Goal: Task Accomplishment & Management: Complete application form

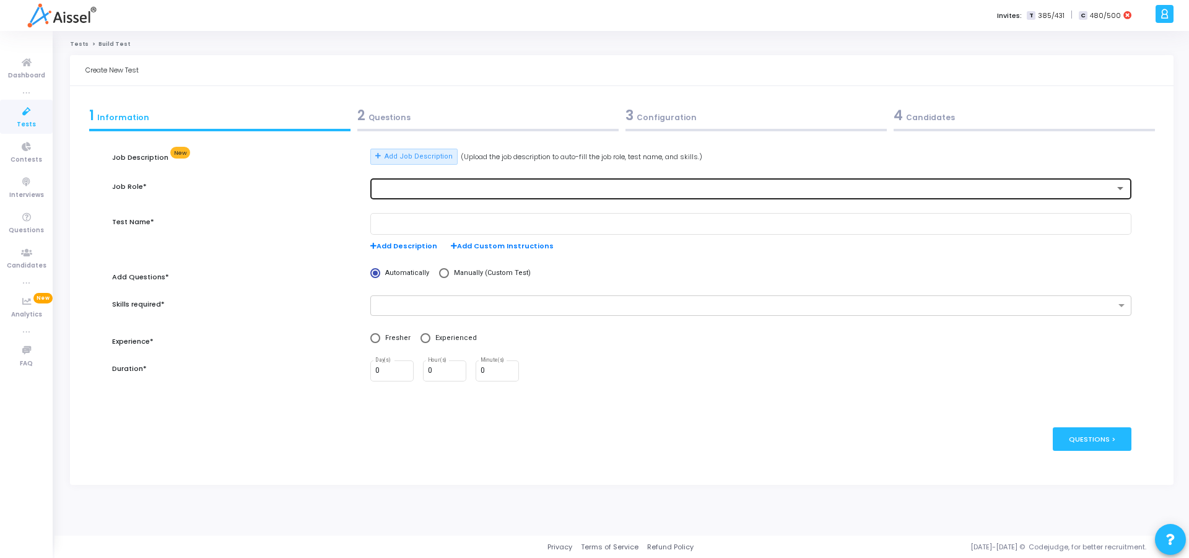
click at [393, 182] on div at bounding box center [750, 188] width 751 height 23
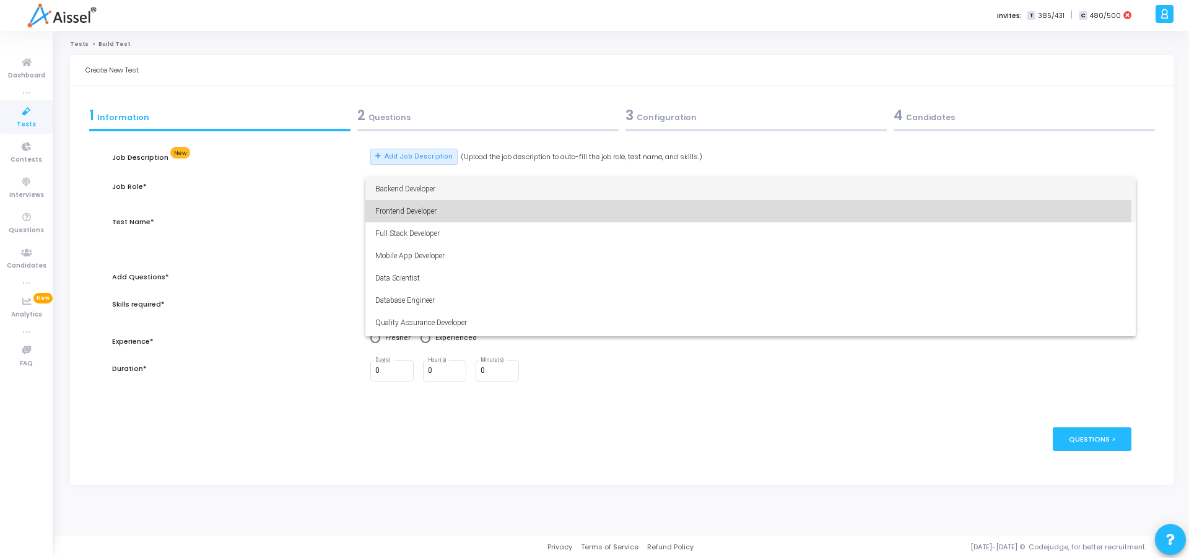
click at [398, 206] on span "Frontend Developer" at bounding box center [750, 211] width 751 height 22
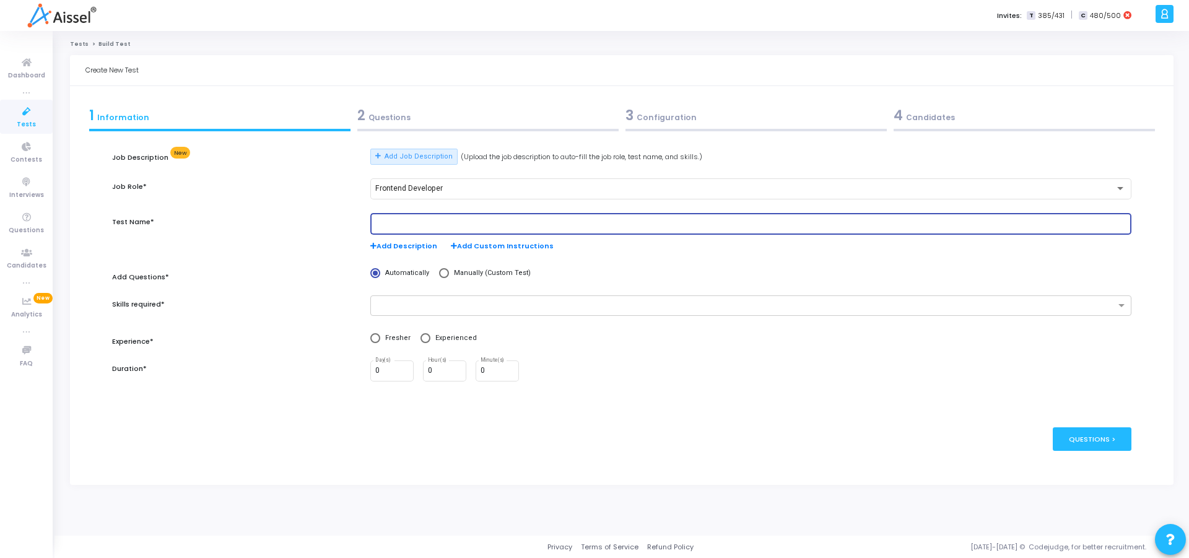
click at [432, 222] on input "text" at bounding box center [750, 224] width 751 height 9
type input "Frontend Developer"
click at [286, 269] on div "Add Questions*" at bounding box center [235, 280] width 258 height 24
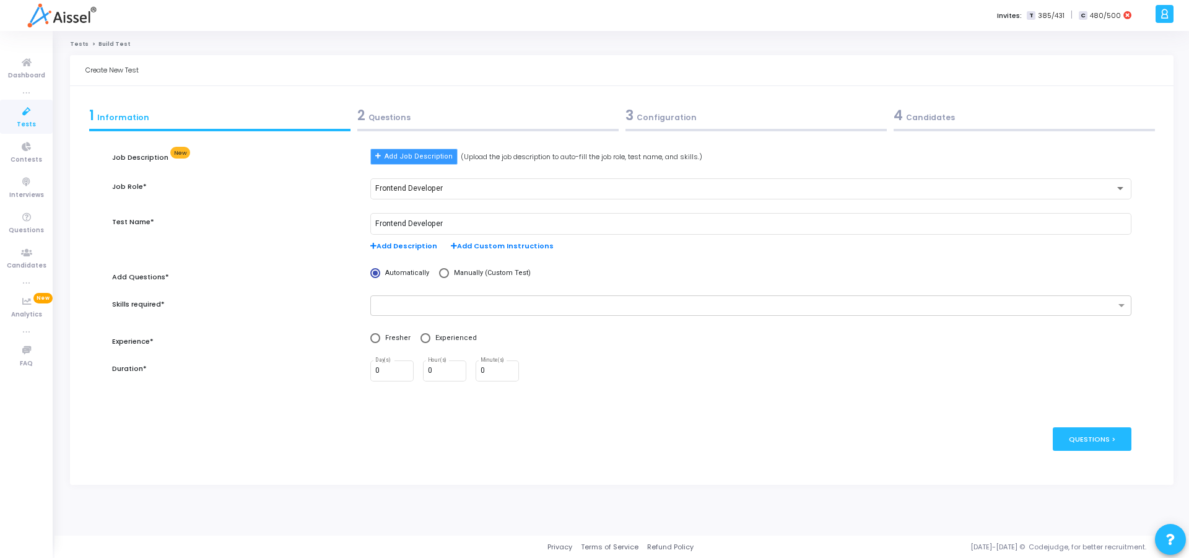
click at [415, 163] on button "Add Job Description" at bounding box center [413, 157] width 87 height 16
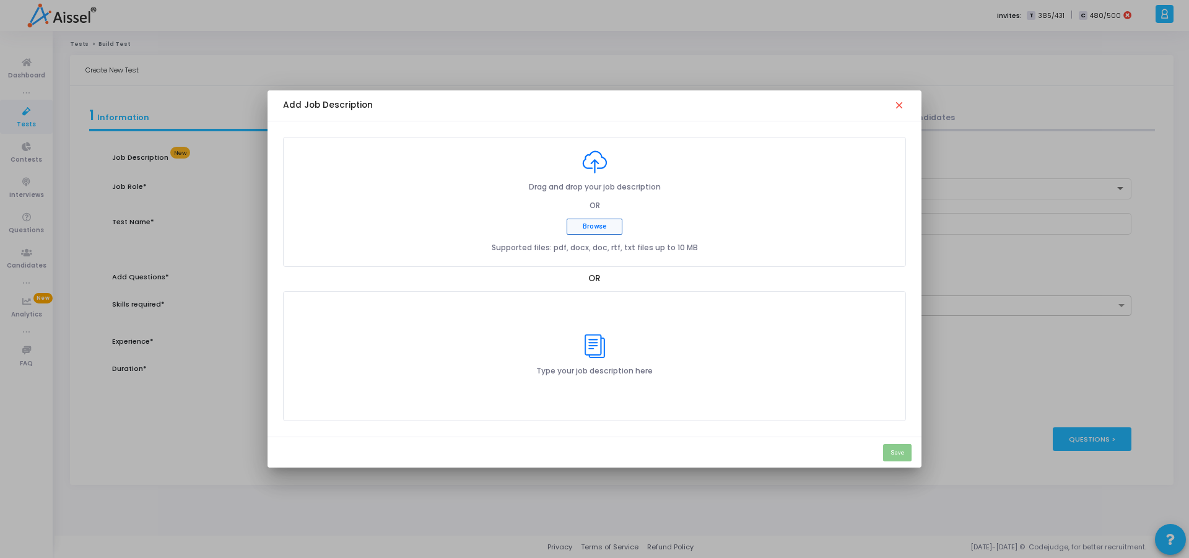
click at [600, 230] on button "Browse" at bounding box center [595, 227] width 56 height 16
type input "C:\fakepath\ATPL__JD_Frontend Developer.pdf"
click at [895, 455] on button "Save" at bounding box center [897, 452] width 28 height 17
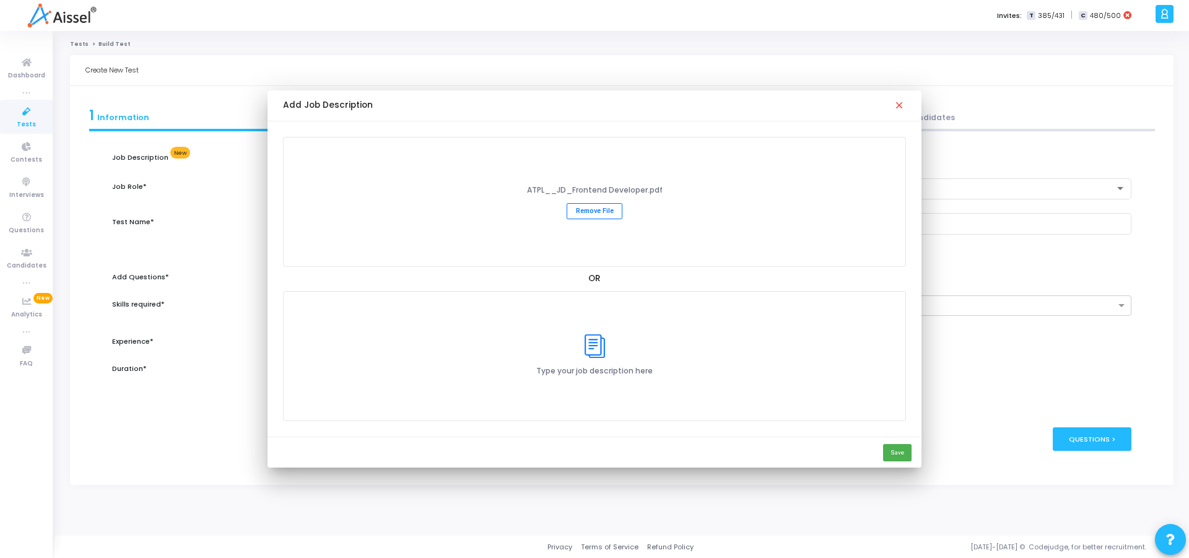
type input "Frontend Developer Assessment"
radio input "true"
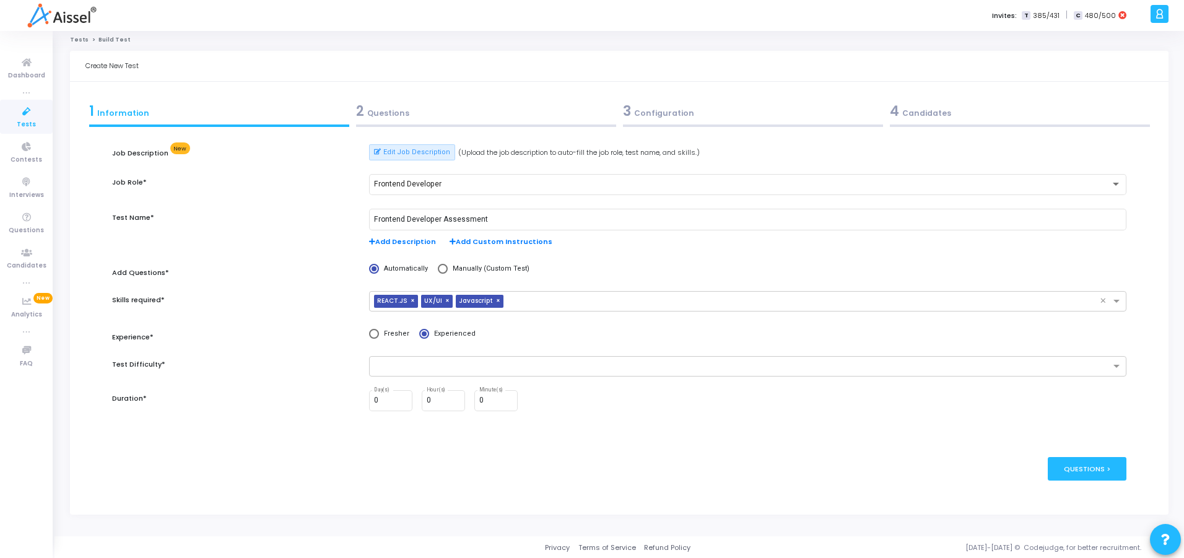
scroll to position [5, 0]
click at [445, 300] on span "×" at bounding box center [448, 300] width 7 height 13
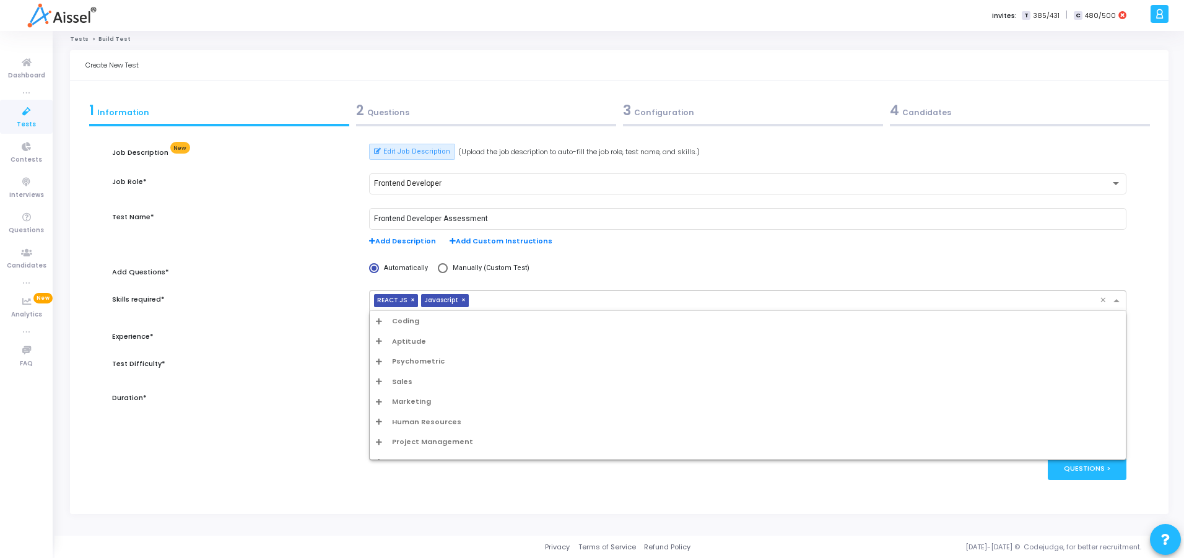
click at [475, 299] on input "text" at bounding box center [787, 301] width 626 height 11
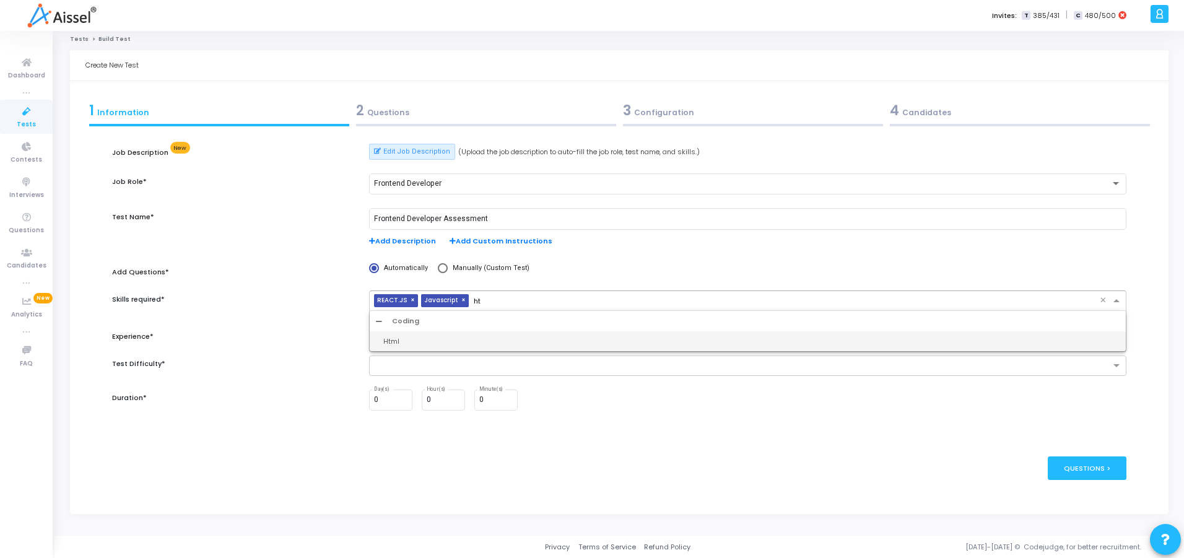
type input "h"
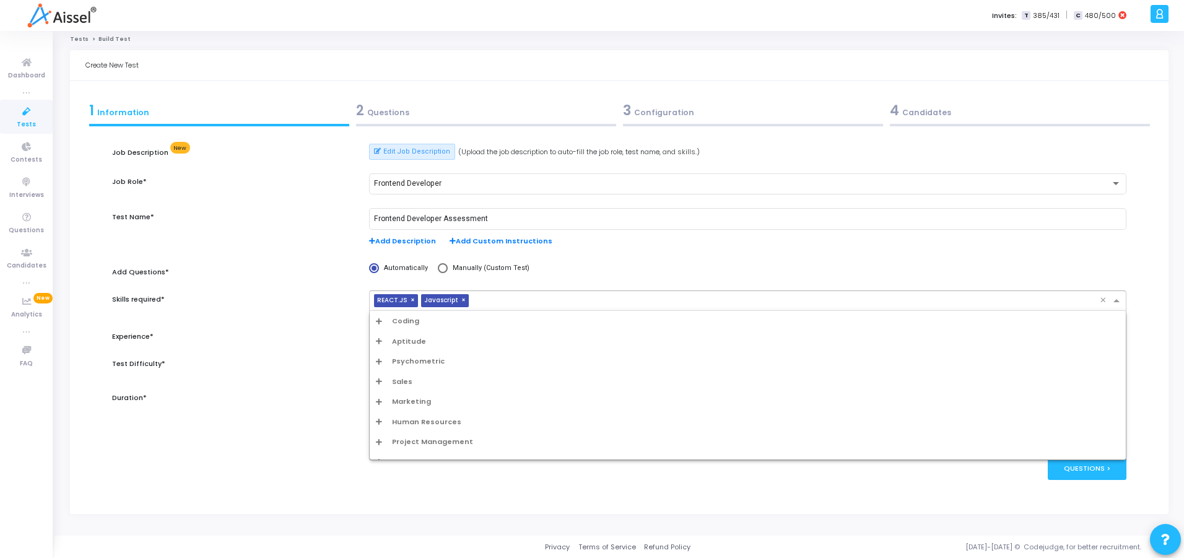
type input "G"
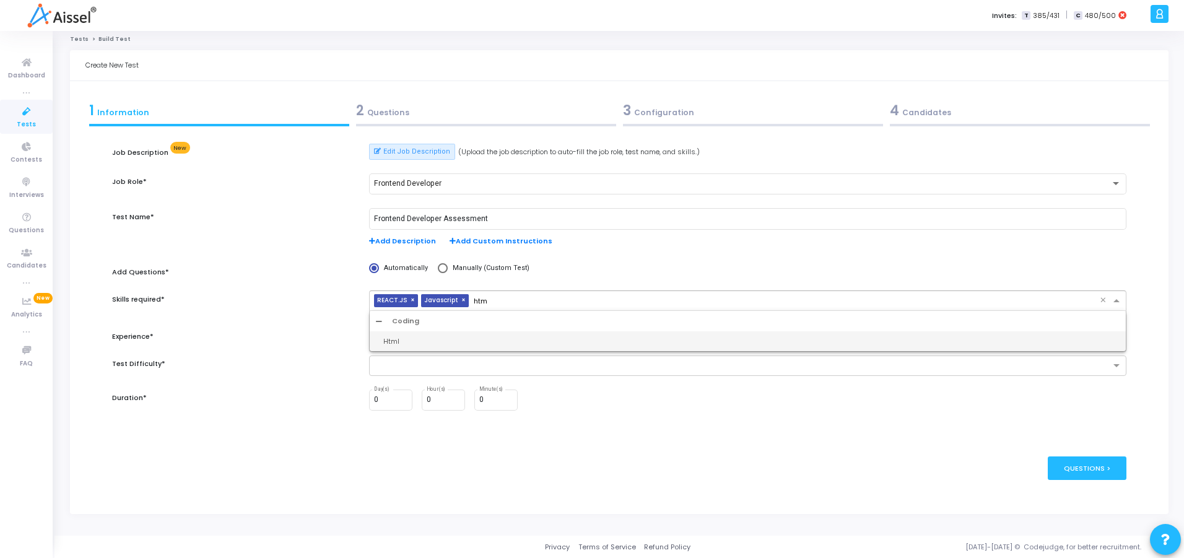
type input "html"
click at [452, 338] on div "Html" at bounding box center [751, 341] width 737 height 11
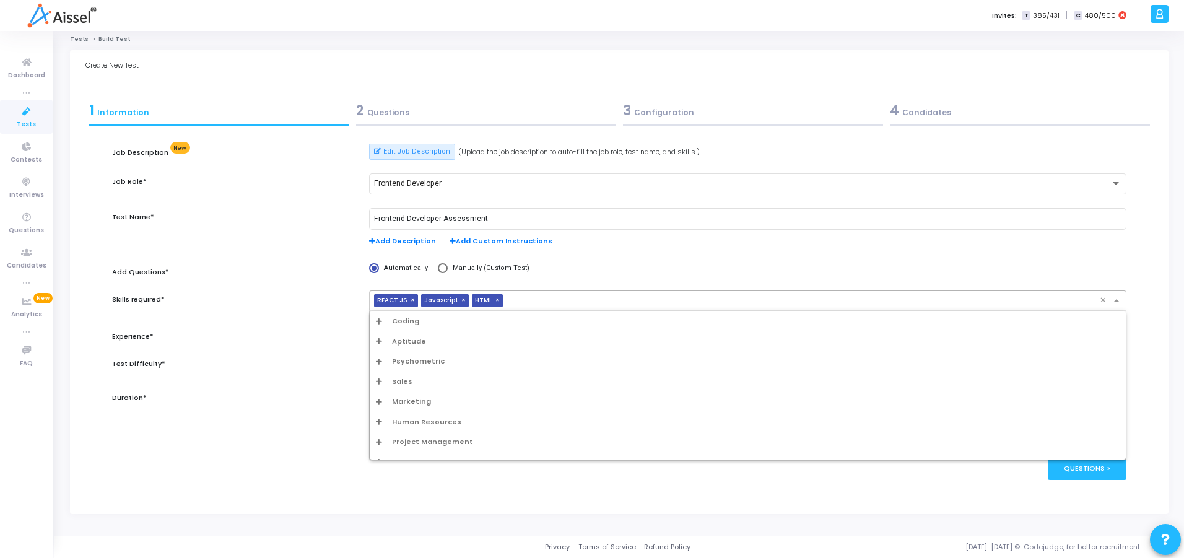
click at [512, 300] on input "text" at bounding box center [804, 301] width 592 height 11
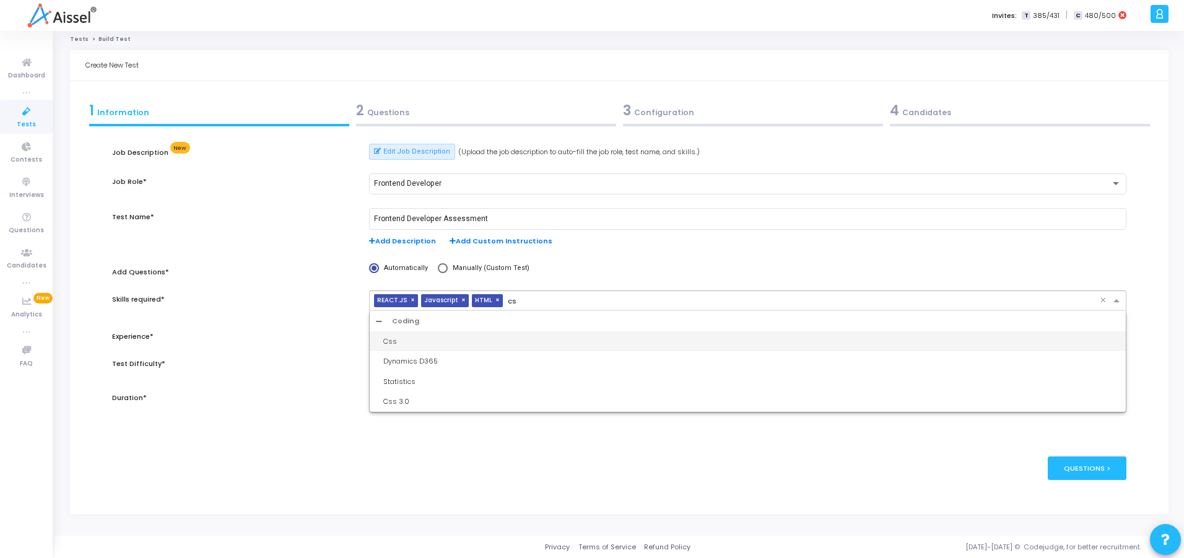
type input "css"
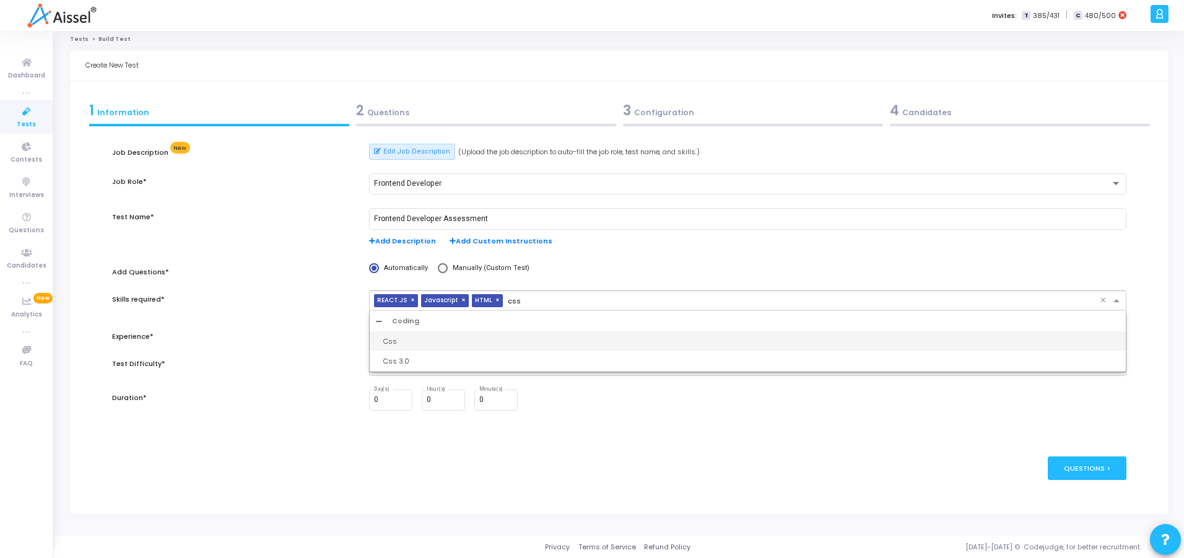
click at [503, 335] on div "Css" at bounding box center [748, 341] width 756 height 20
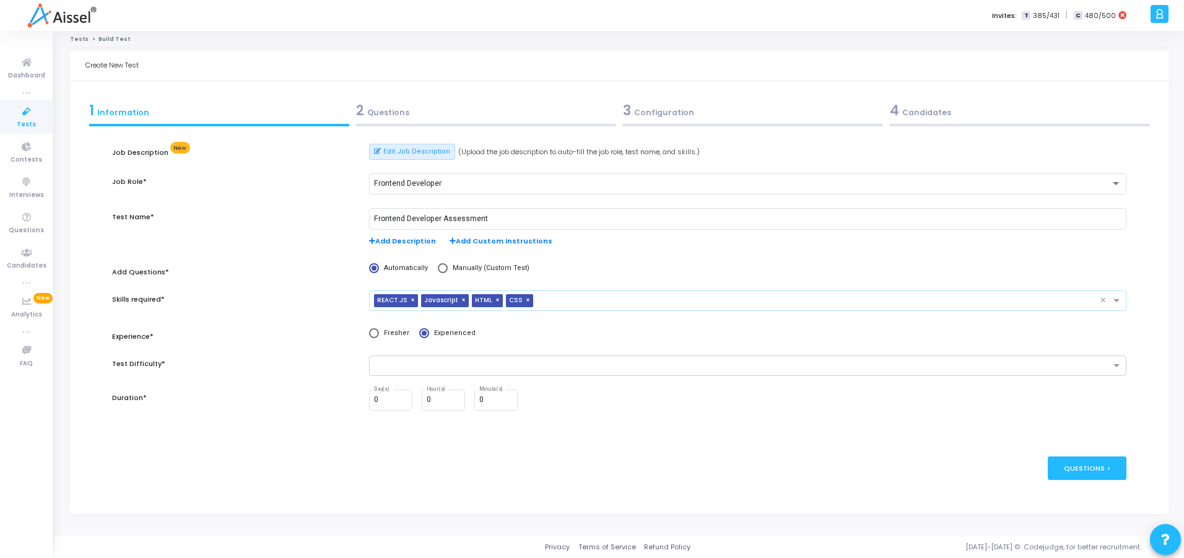
click at [543, 299] on input "text" at bounding box center [819, 301] width 562 height 11
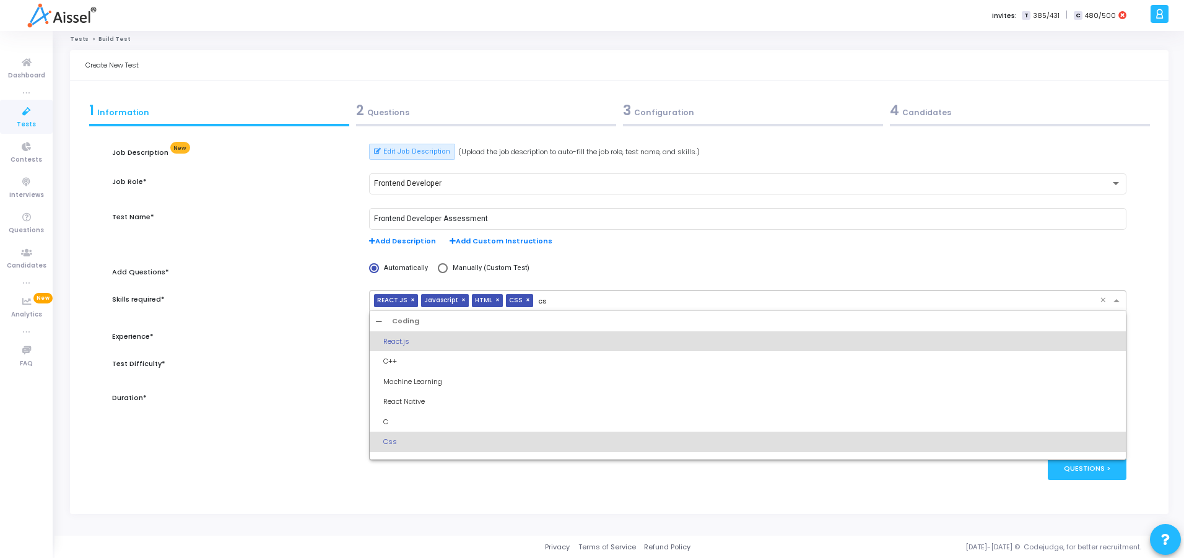
type input "css"
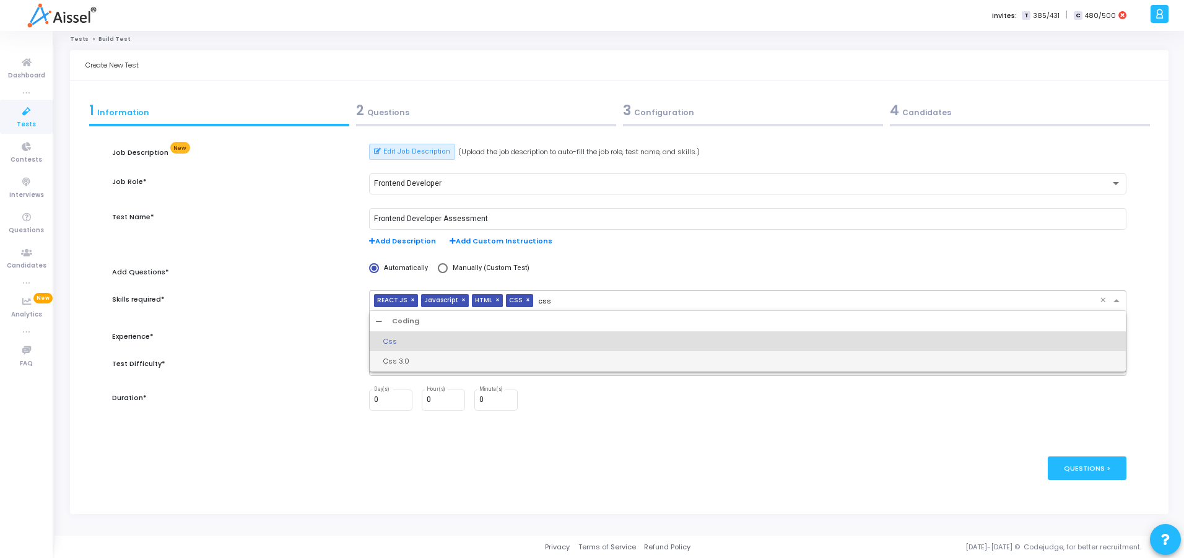
click at [466, 356] on div "Css 3.0" at bounding box center [751, 361] width 737 height 11
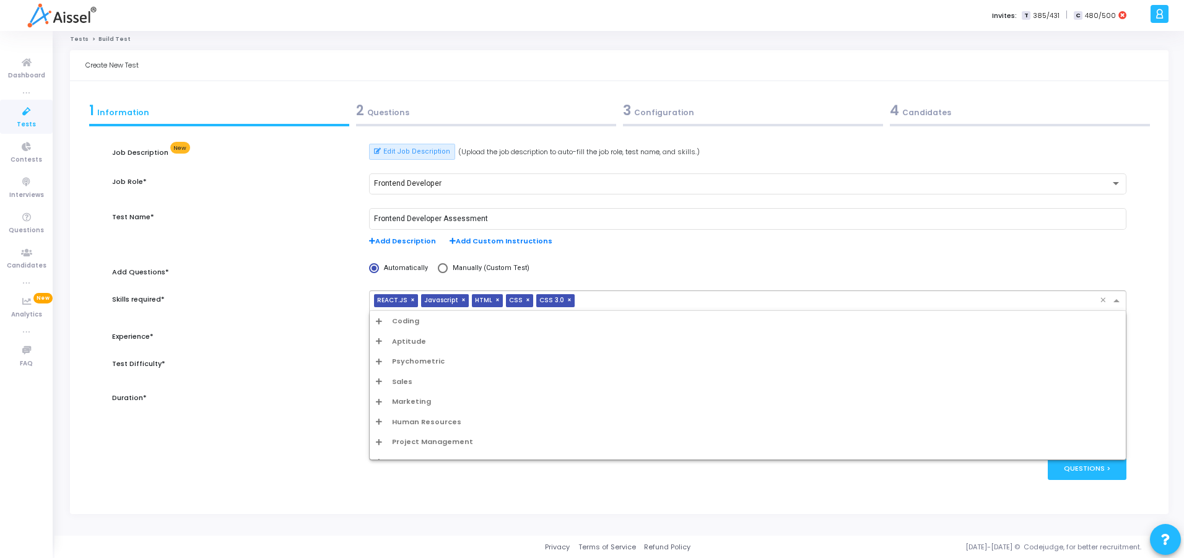
click at [594, 300] on input "text" at bounding box center [840, 301] width 520 height 11
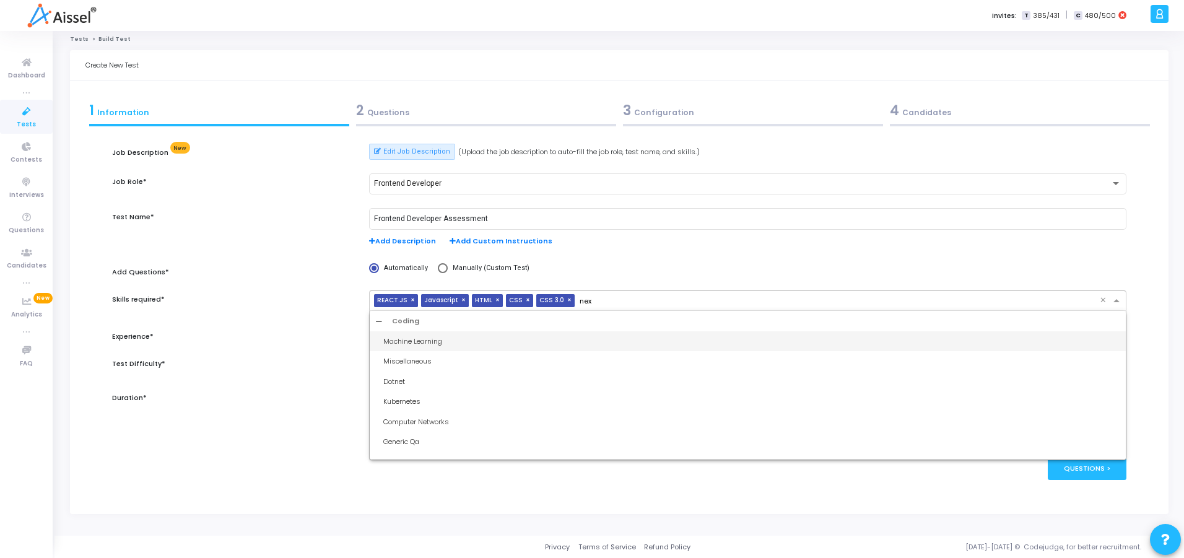
type input "next"
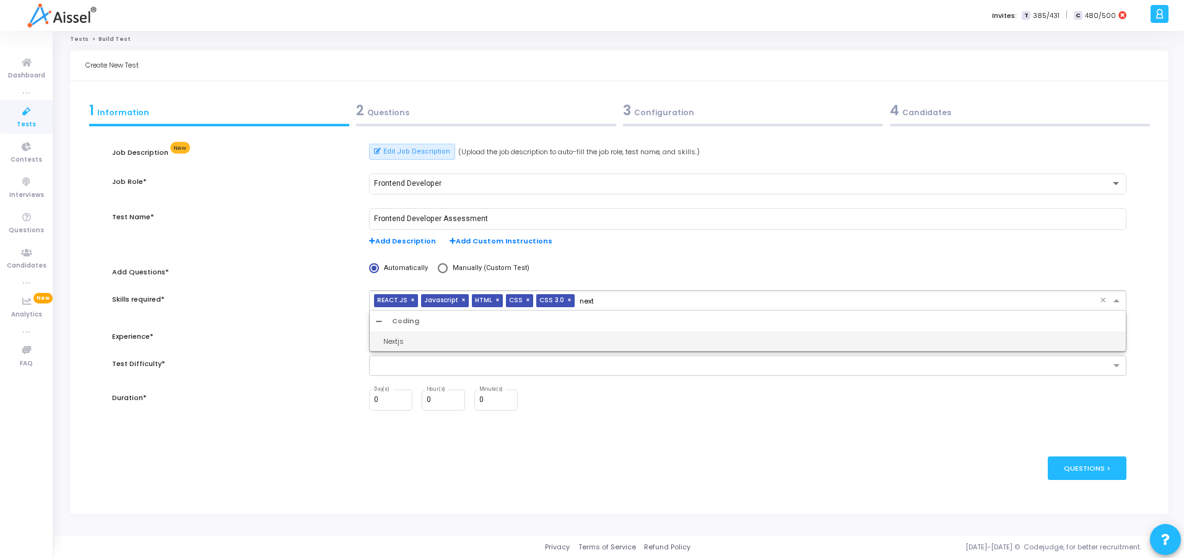
click at [507, 338] on div "Nextjs" at bounding box center [751, 341] width 737 height 11
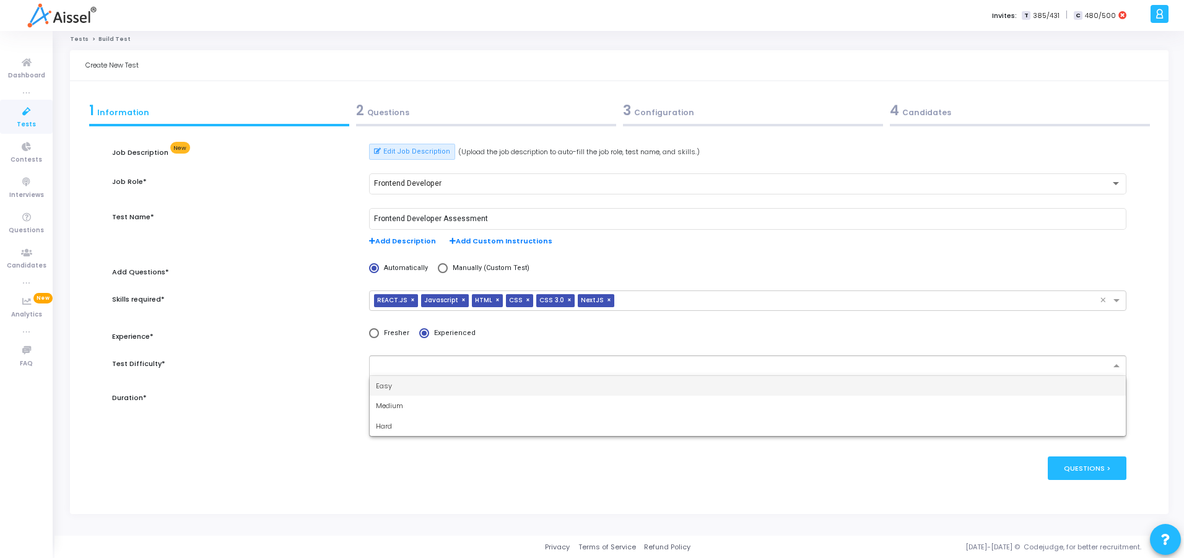
click at [484, 367] on input "text" at bounding box center [743, 366] width 735 height 11
click at [448, 403] on div "Medium" at bounding box center [748, 406] width 756 height 20
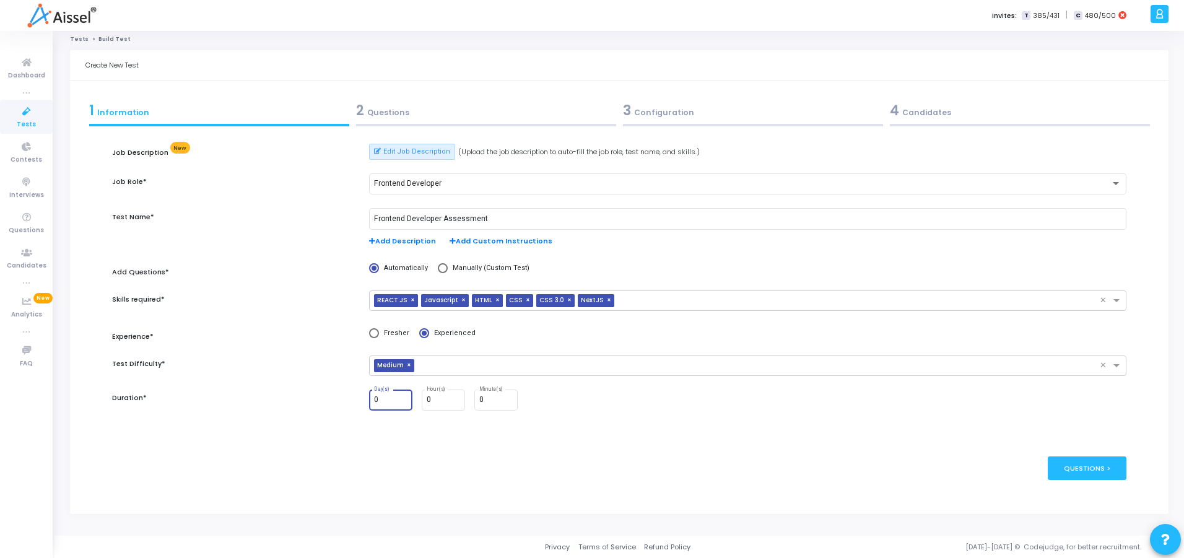
click at [390, 400] on input "0" at bounding box center [390, 400] width 33 height 9
click at [439, 397] on input "0" at bounding box center [443, 400] width 33 height 9
type input "1"
click at [471, 505] on kt-portlet-body "1 Information 2 Questions 3 Configuration 4 Candidates Job Description New Edit…" at bounding box center [619, 297] width 1099 height 432
click at [1100, 475] on div "Questions >" at bounding box center [1087, 468] width 79 height 23
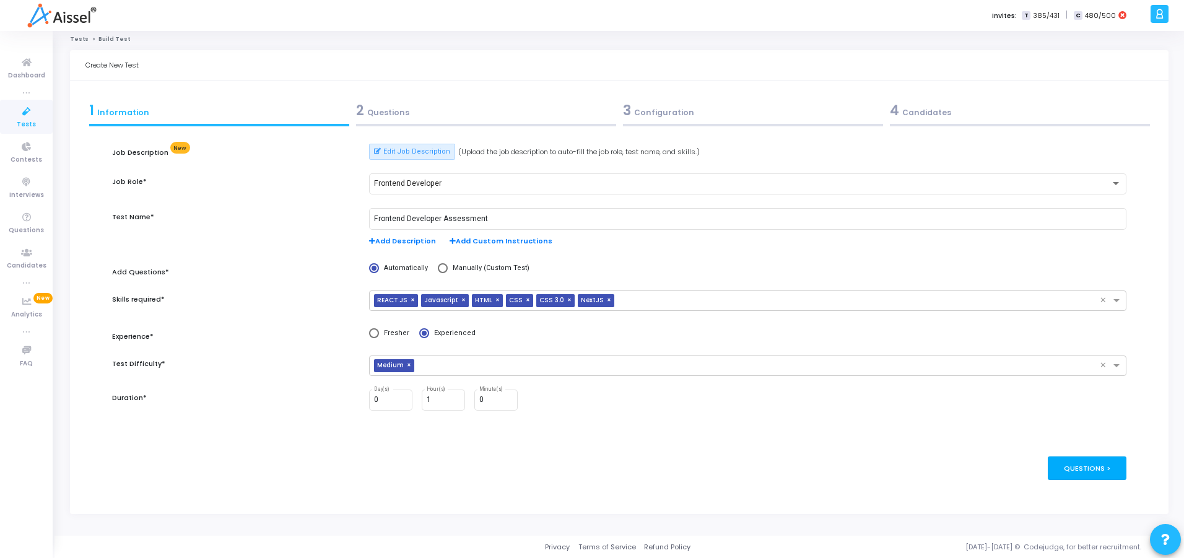
scroll to position [0, 0]
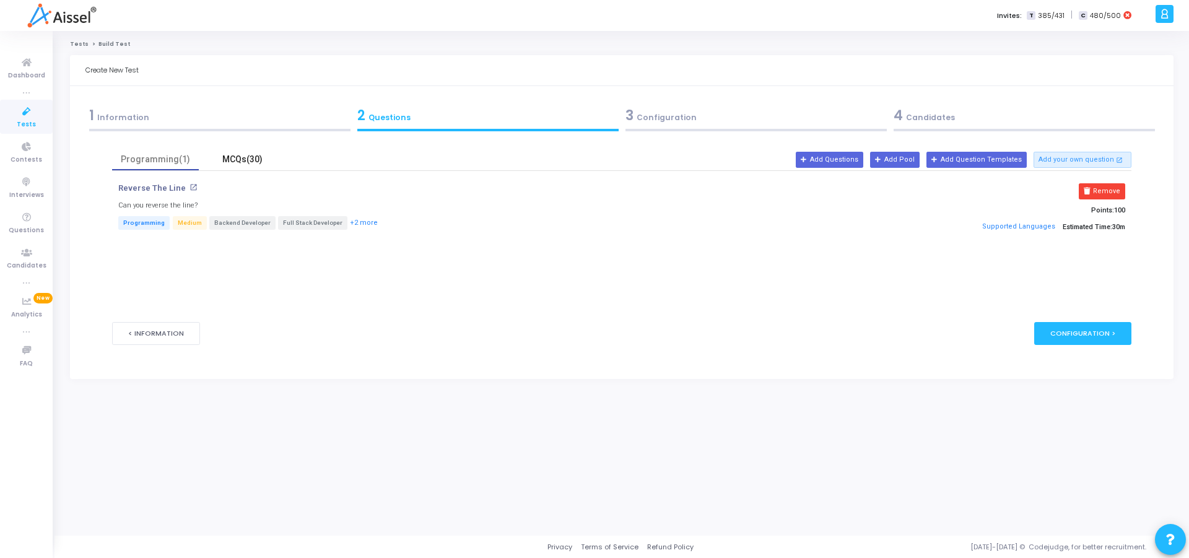
click at [231, 162] on div "MCQs(30)" at bounding box center [242, 159] width 72 height 13
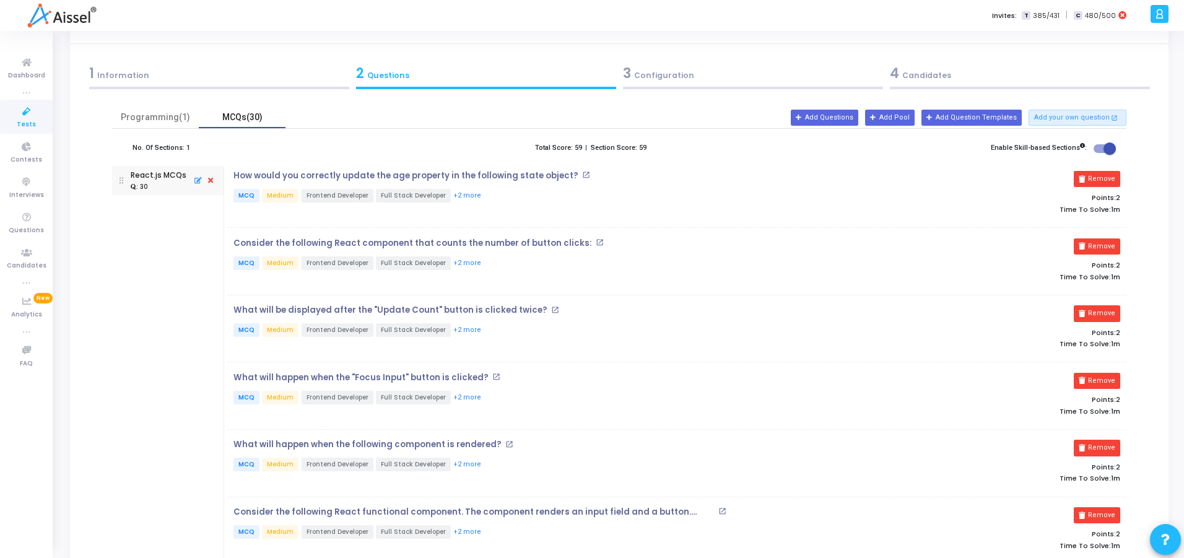
scroll to position [74, 0]
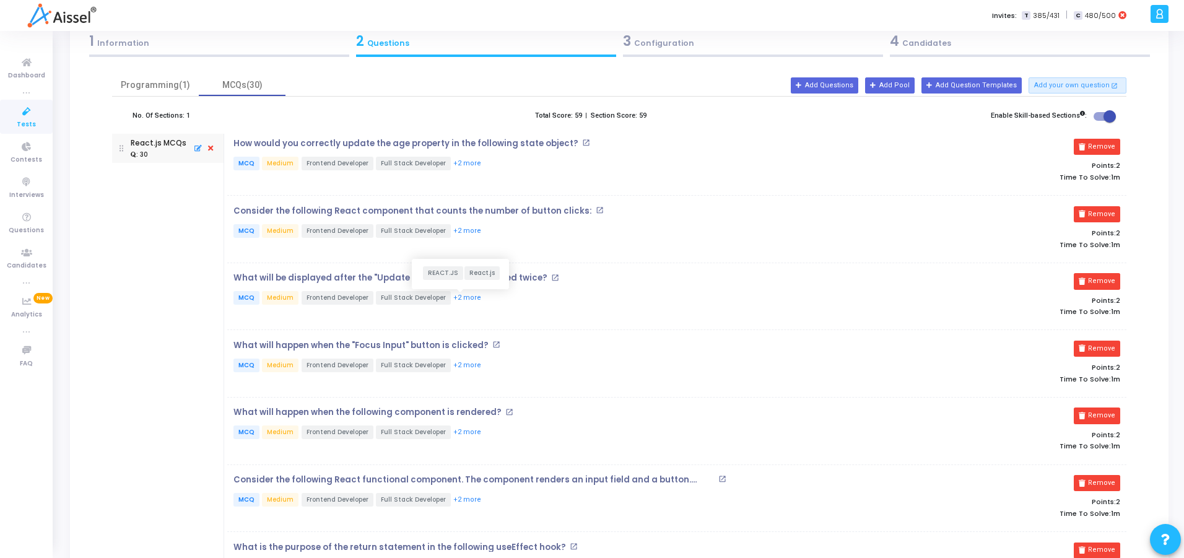
click at [458, 300] on button "+2 more" at bounding box center [467, 298] width 29 height 12
click at [252, 38] on div "1 Information" at bounding box center [219, 41] width 260 height 20
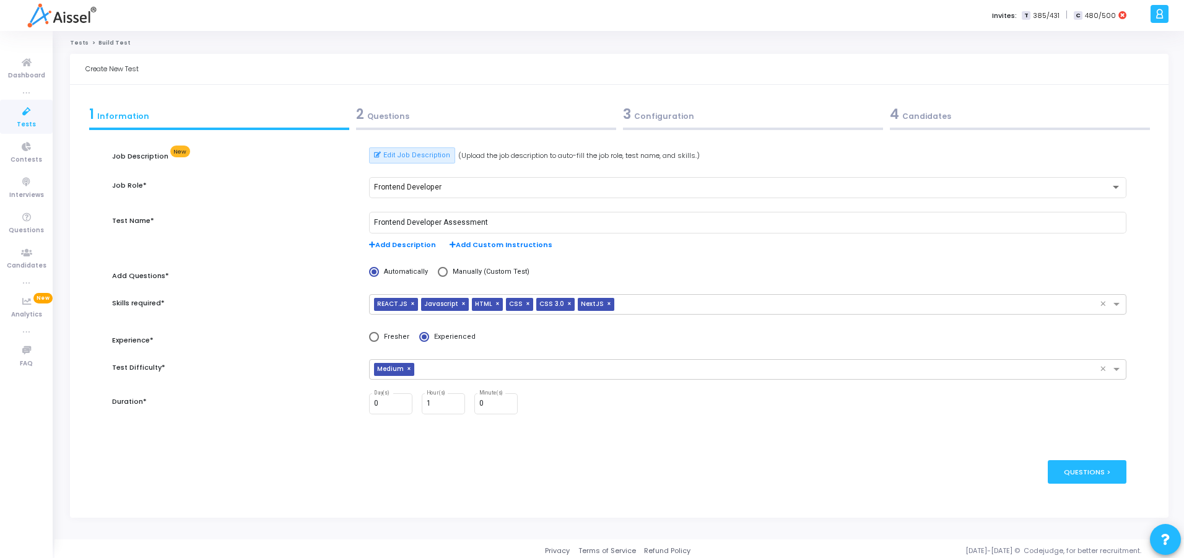
scroll to position [0, 0]
click at [1095, 478] on div "Questions >" at bounding box center [1087, 473] width 79 height 23
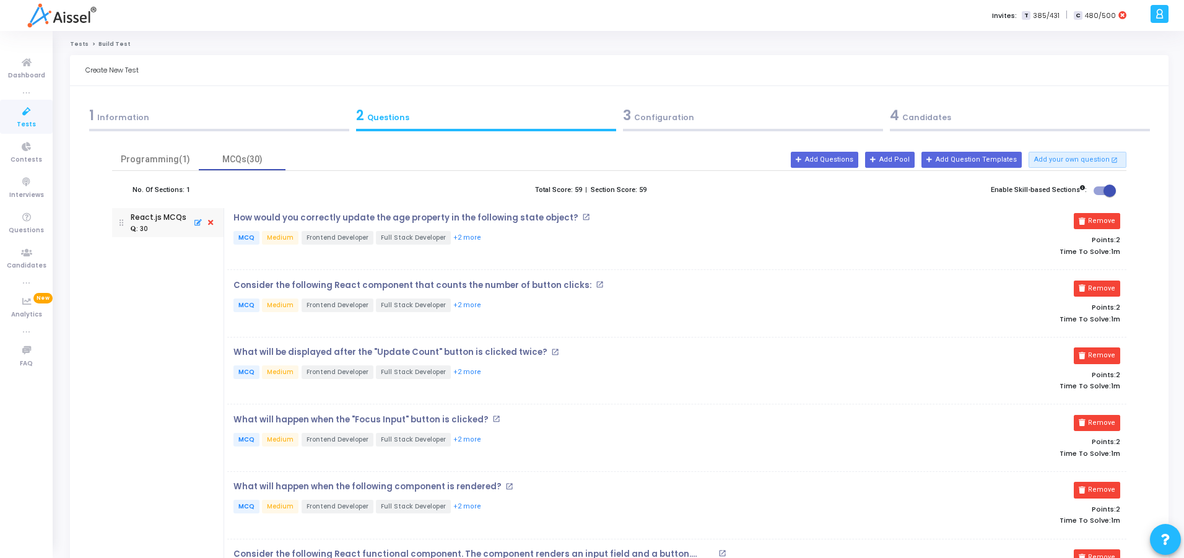
click at [1108, 245] on div "Remove Points: 2 Time To Solve: 1m" at bounding box center [977, 236] width 300 height 46
click at [478, 256] on div "How would you correctly update the age property in the following state object? …" at bounding box center [527, 236] width 600 height 46
click at [252, 236] on span "MCQ" at bounding box center [247, 238] width 26 height 14
click at [582, 217] on mat-icon "open_in_new" at bounding box center [586, 217] width 8 height 8
click at [596, 283] on mat-icon "open_in_new" at bounding box center [600, 285] width 8 height 8
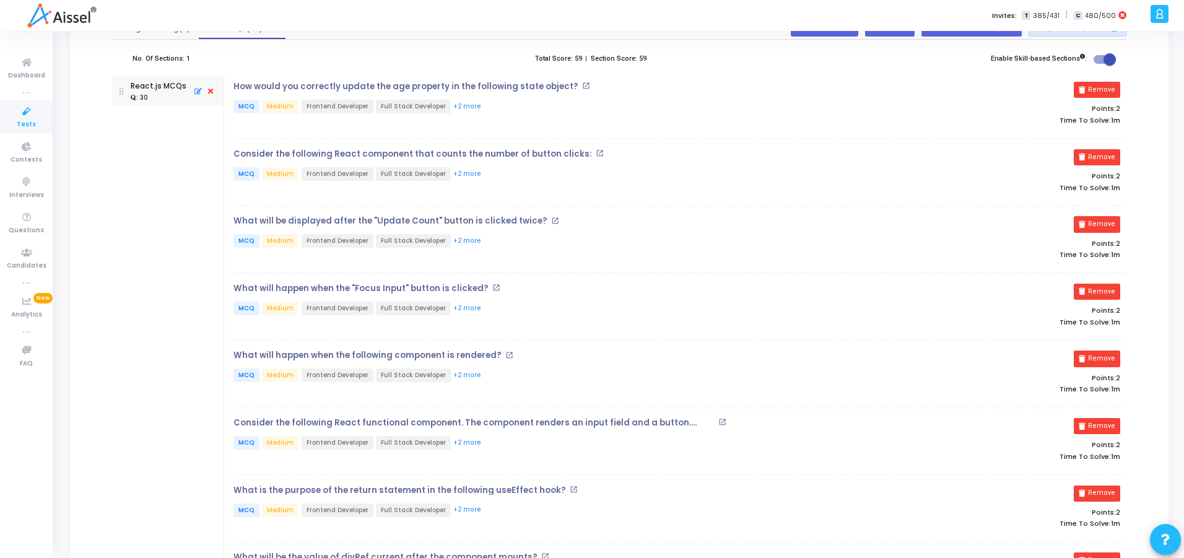
scroll to position [149, 0]
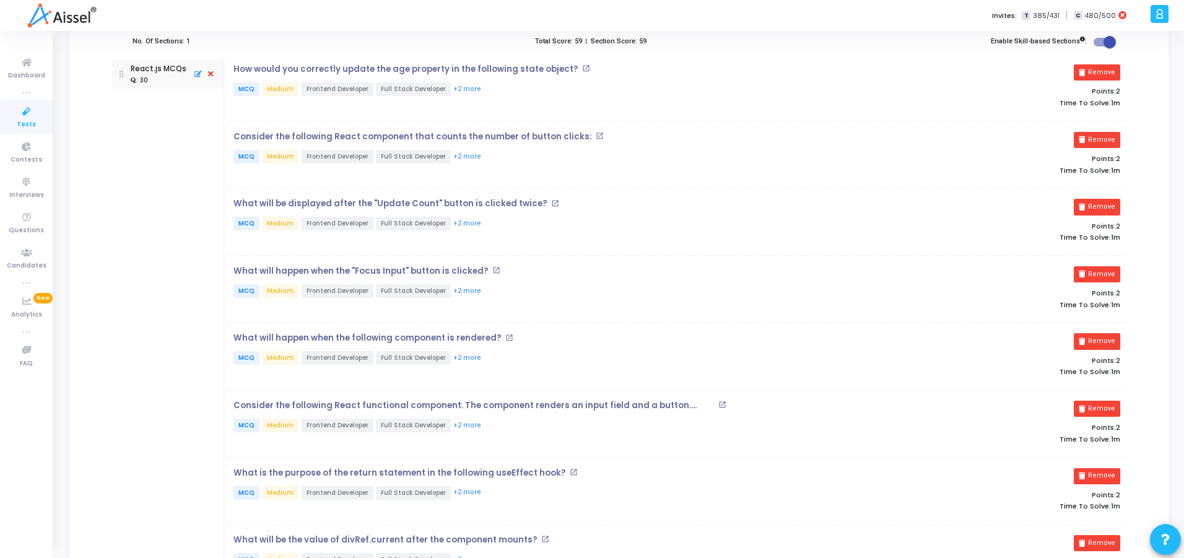
click at [551, 202] on mat-icon "open_in_new" at bounding box center [555, 203] width 8 height 8
click at [492, 271] on mat-icon "open_in_new" at bounding box center [496, 270] width 8 height 8
click at [505, 338] on mat-icon "open_in_new" at bounding box center [509, 338] width 8 height 8
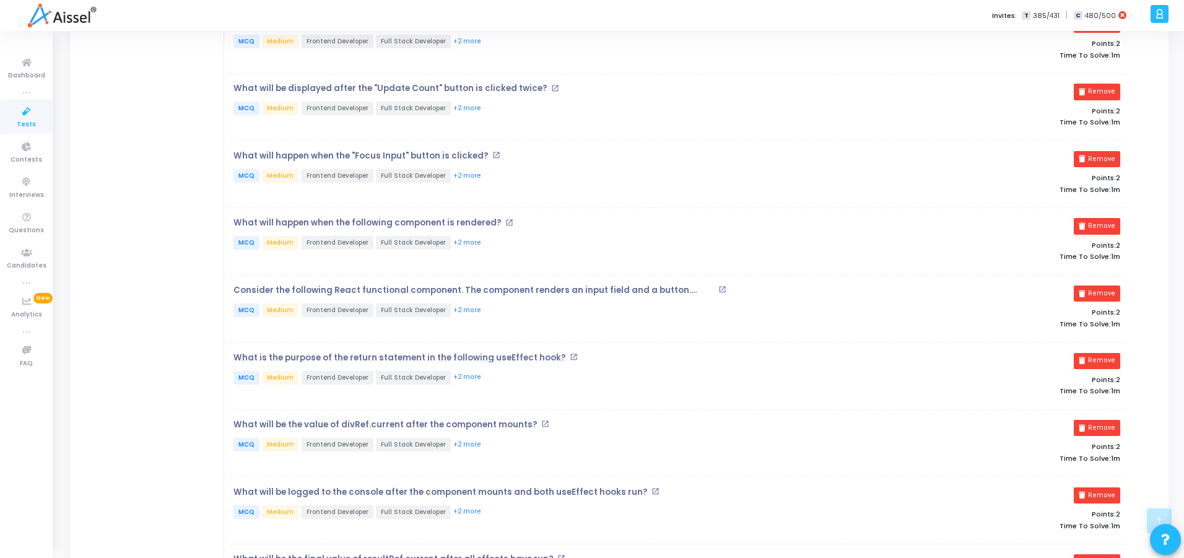
scroll to position [297, 0]
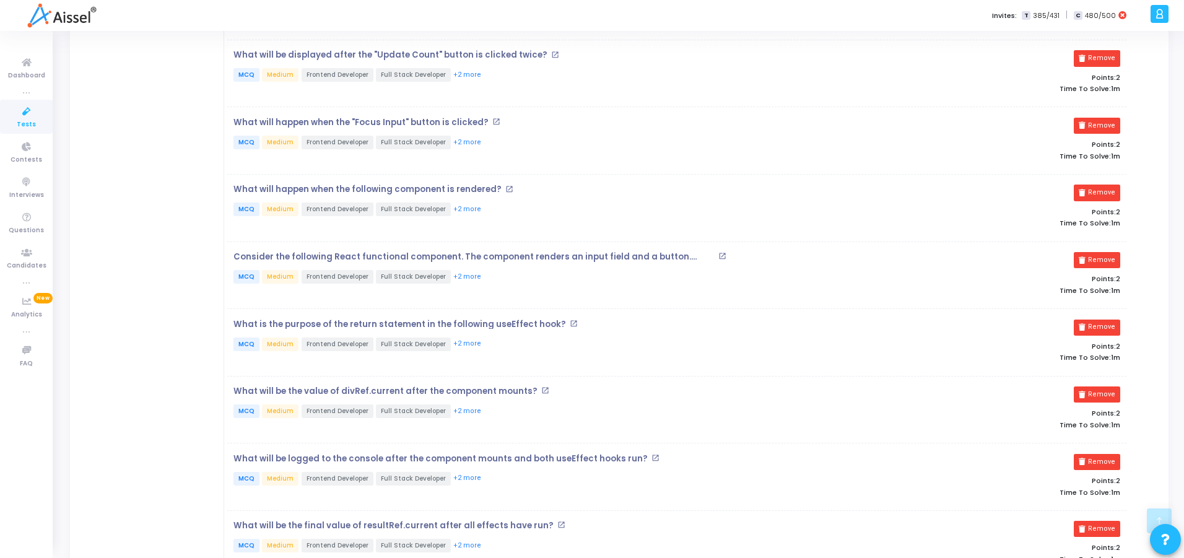
click at [721, 256] on mat-icon "open_in_new" at bounding box center [723, 256] width 8 height 8
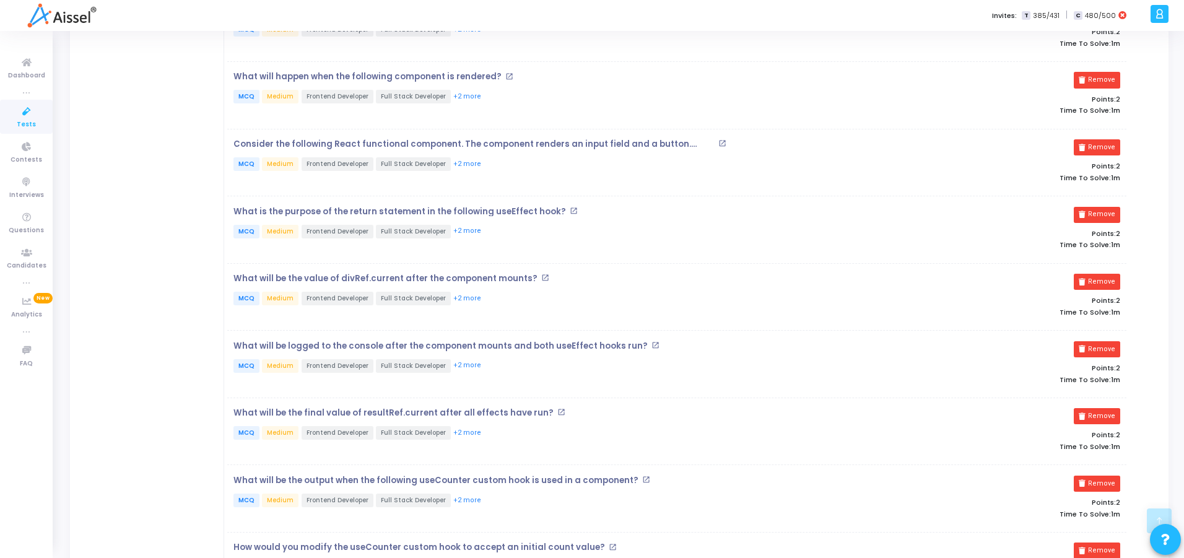
scroll to position [446, 0]
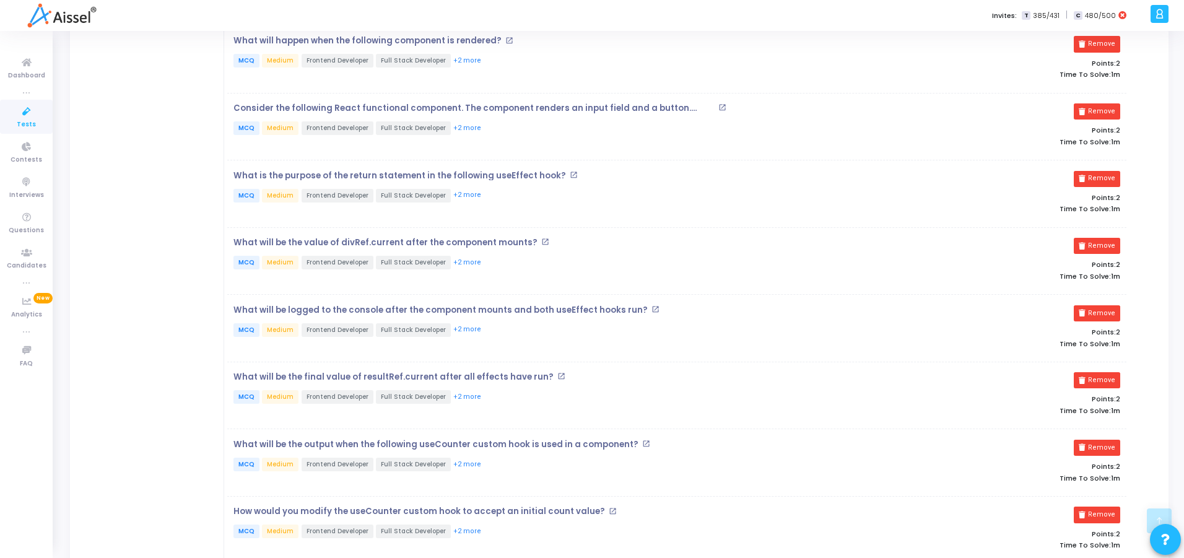
click at [570, 173] on mat-icon "open_in_new" at bounding box center [574, 175] width 8 height 8
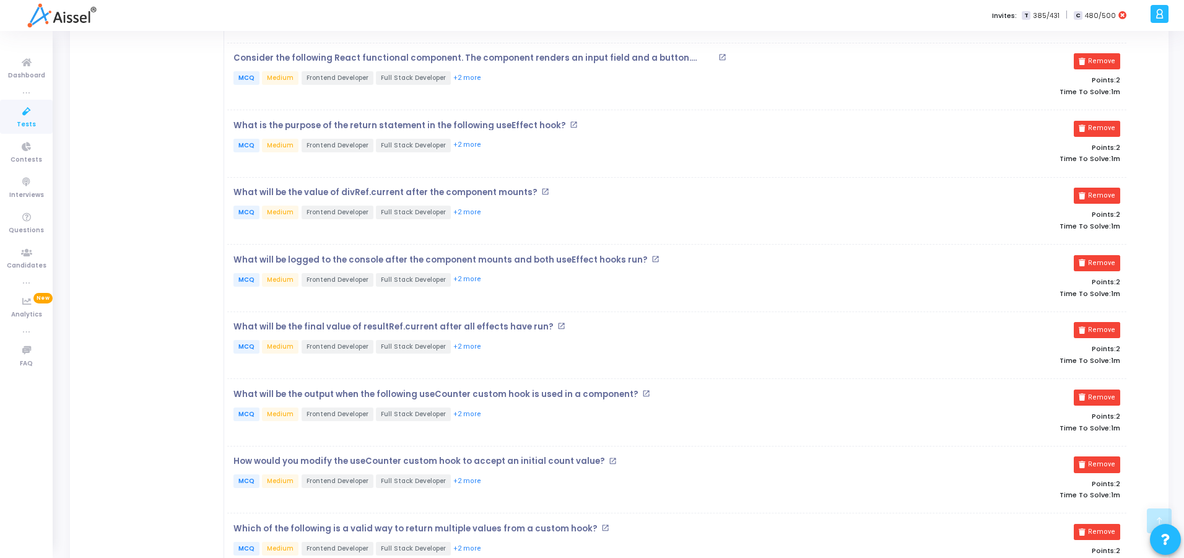
scroll to position [595, 0]
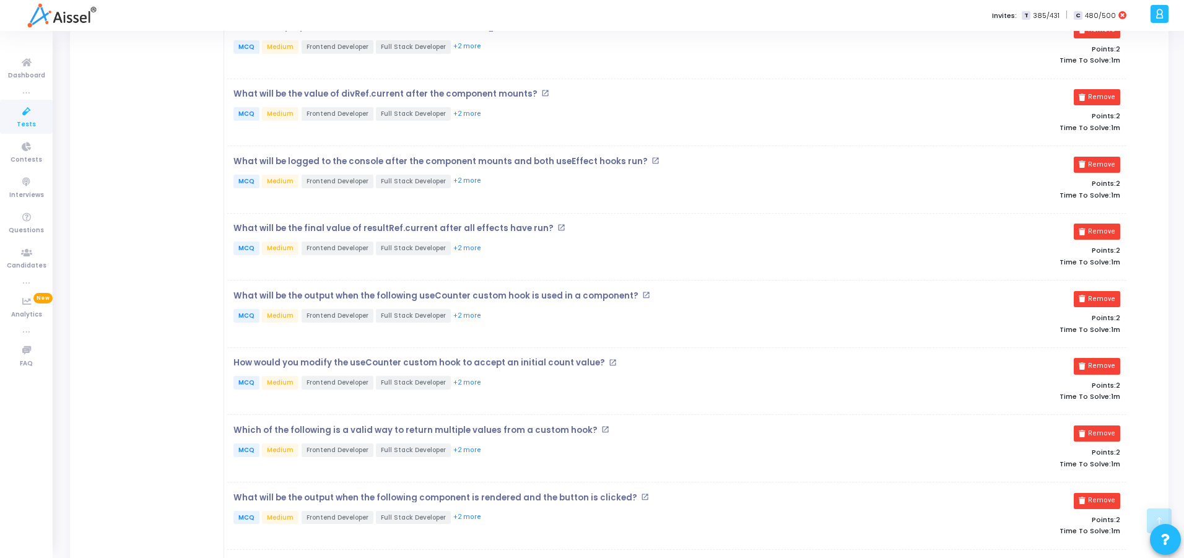
click at [558, 225] on mat-icon "open_in_new" at bounding box center [562, 228] width 8 height 8
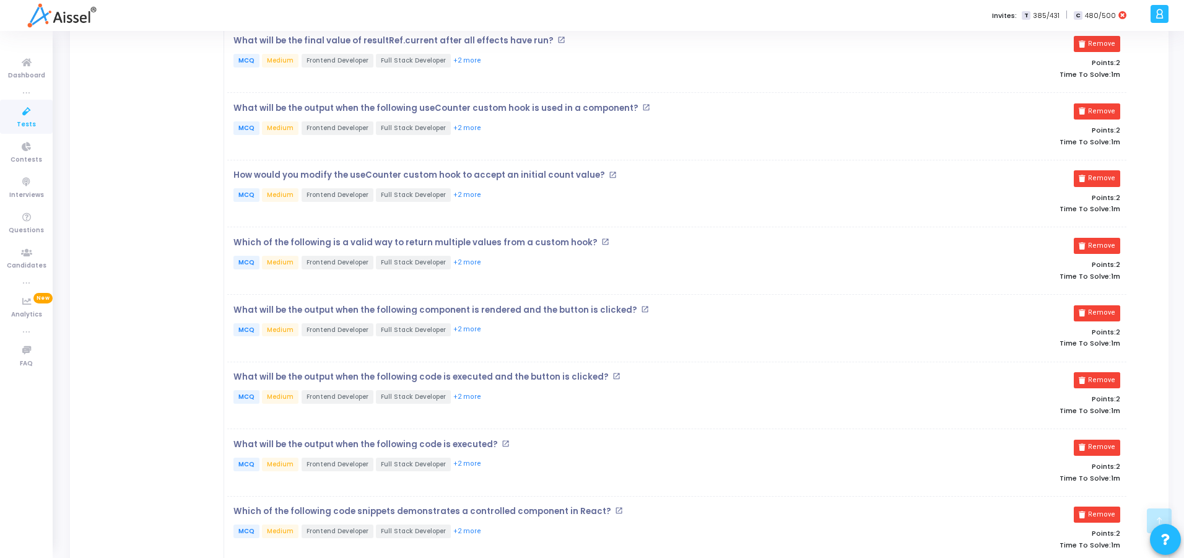
scroll to position [818, 0]
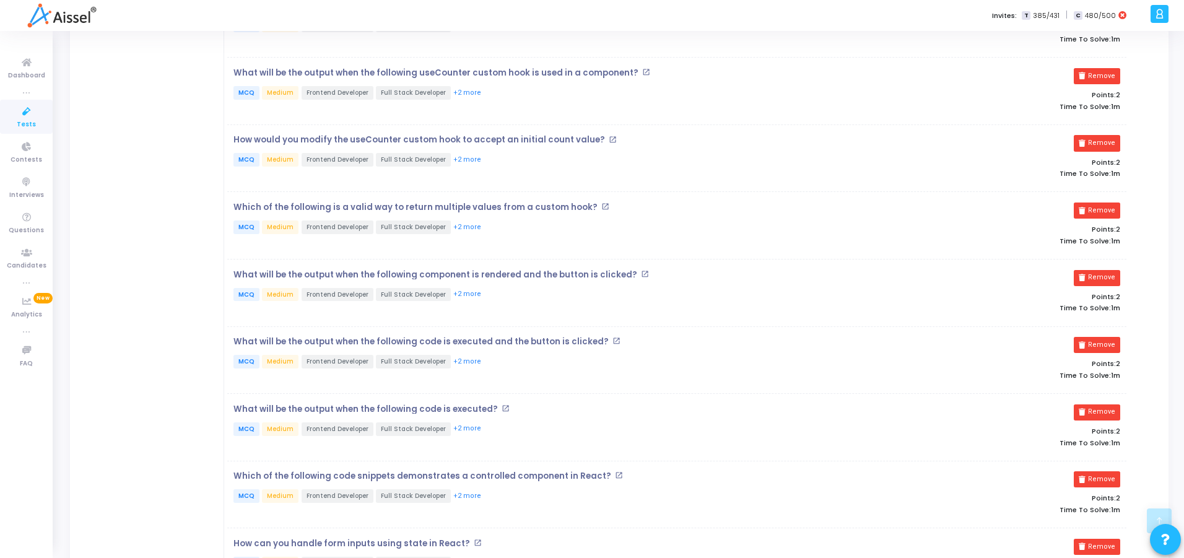
click at [609, 137] on mat-icon "open_in_new" at bounding box center [613, 140] width 8 height 8
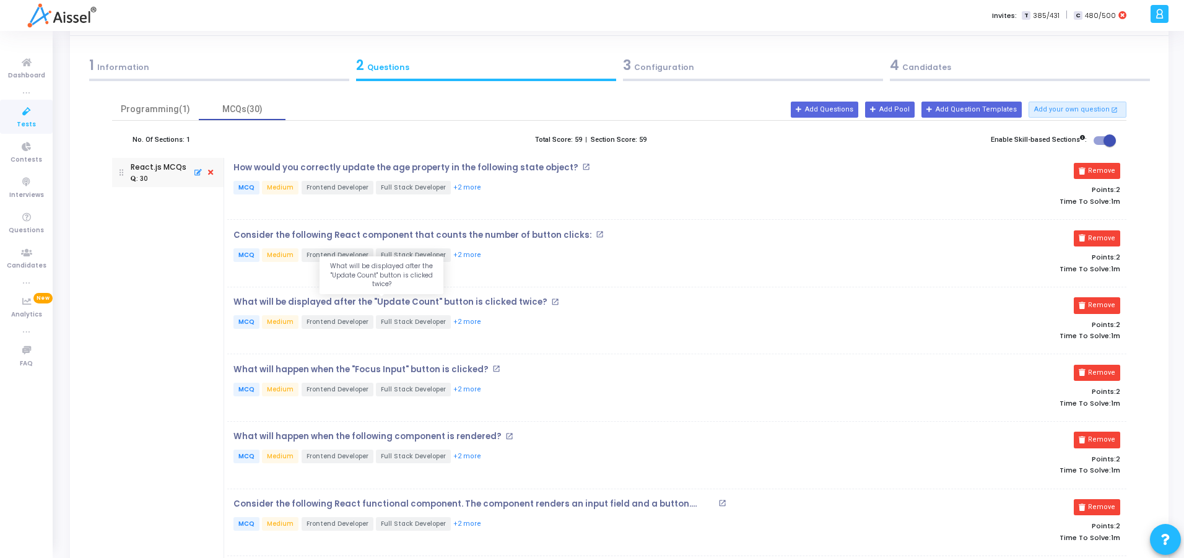
scroll to position [0, 0]
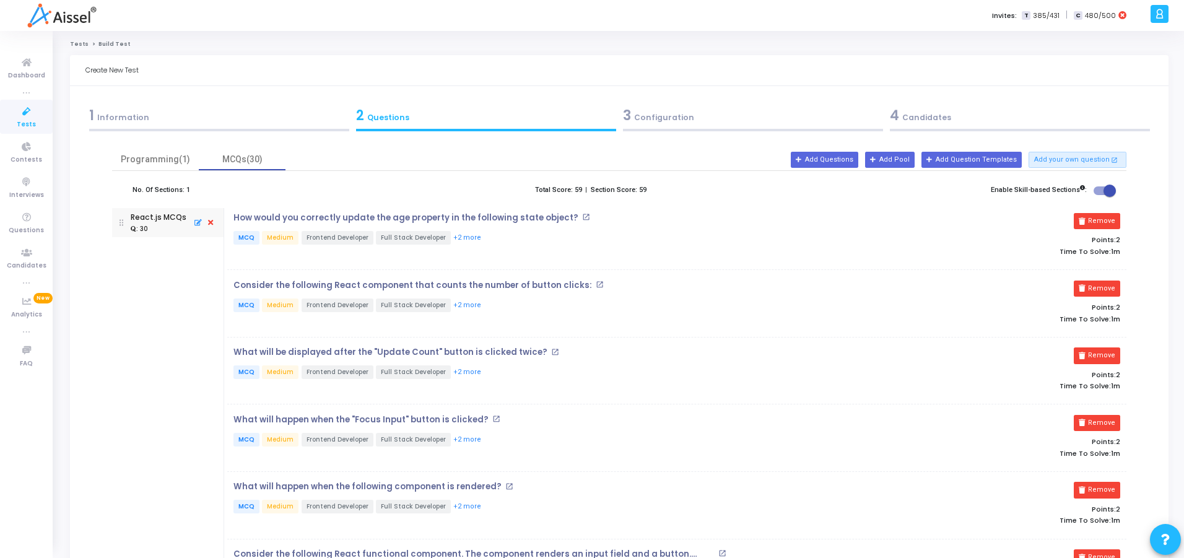
click at [150, 187] on label "No. Of Sections: 1" at bounding box center [162, 190] width 58 height 11
click at [824, 157] on button "Add Questions" at bounding box center [825, 160] width 68 height 16
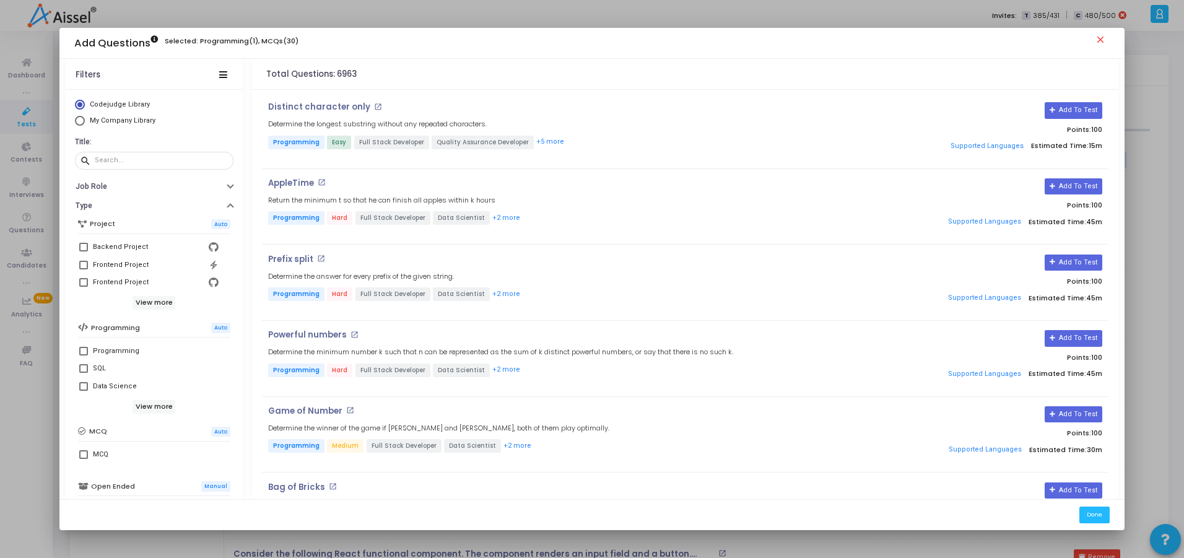
click at [79, 269] on label "Frontend Project" at bounding box center [154, 265] width 150 height 15
click at [83, 269] on input "Frontend Project" at bounding box center [83, 269] width 1 height 1
checkbox input "true"
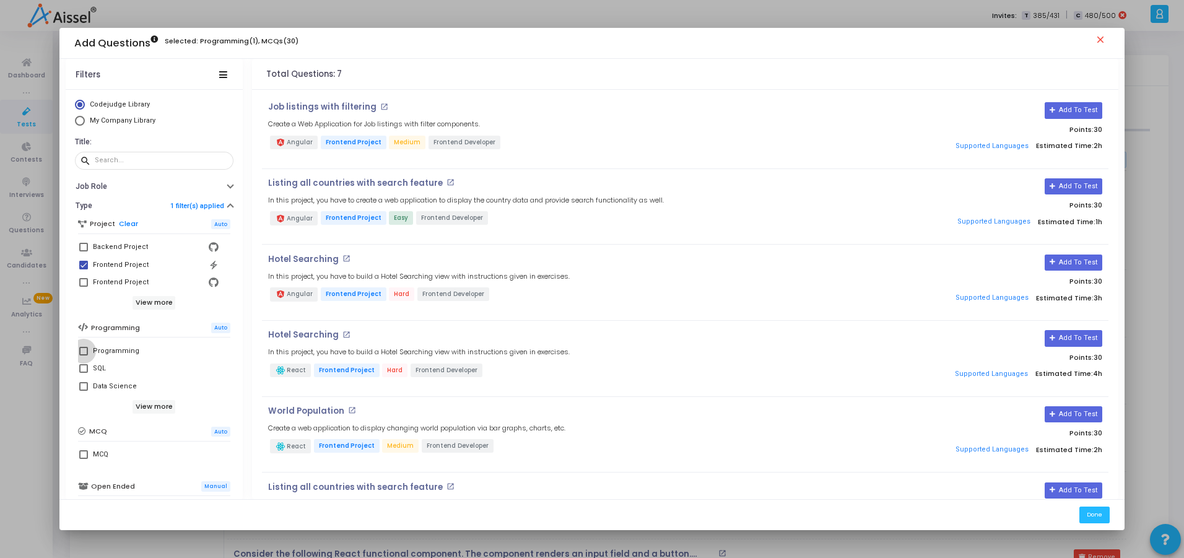
click at [79, 353] on span at bounding box center [83, 351] width 9 height 9
click at [83, 356] on input "Programming" at bounding box center [83, 356] width 1 height 1
checkbox input "true"
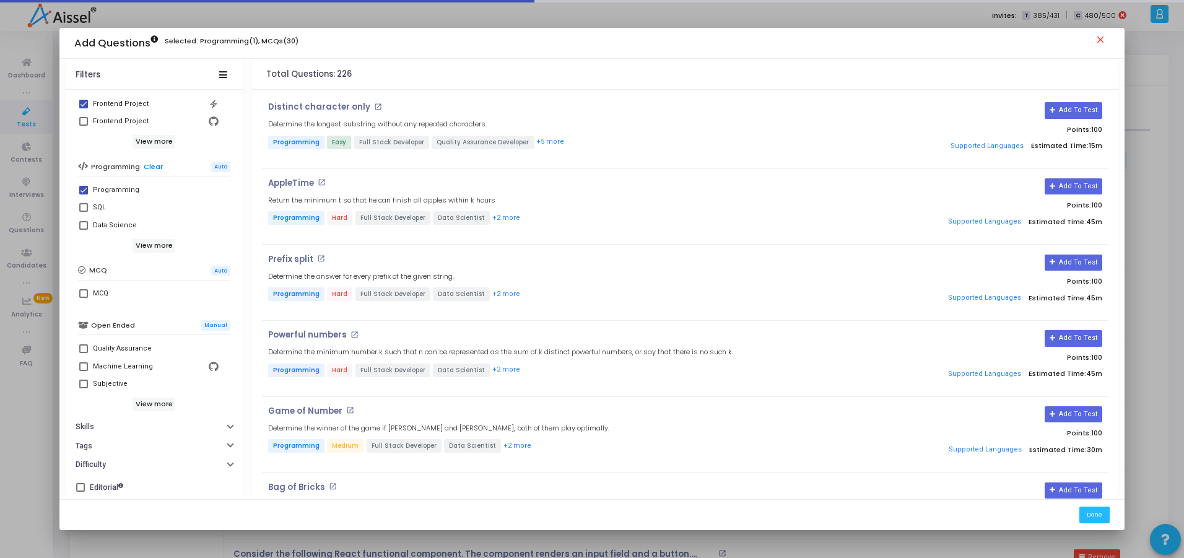
scroll to position [162, 0]
click at [128, 438] on button "Tags" at bounding box center [154, 445] width 177 height 19
click at [127, 419] on button "Skills" at bounding box center [154, 426] width 177 height 19
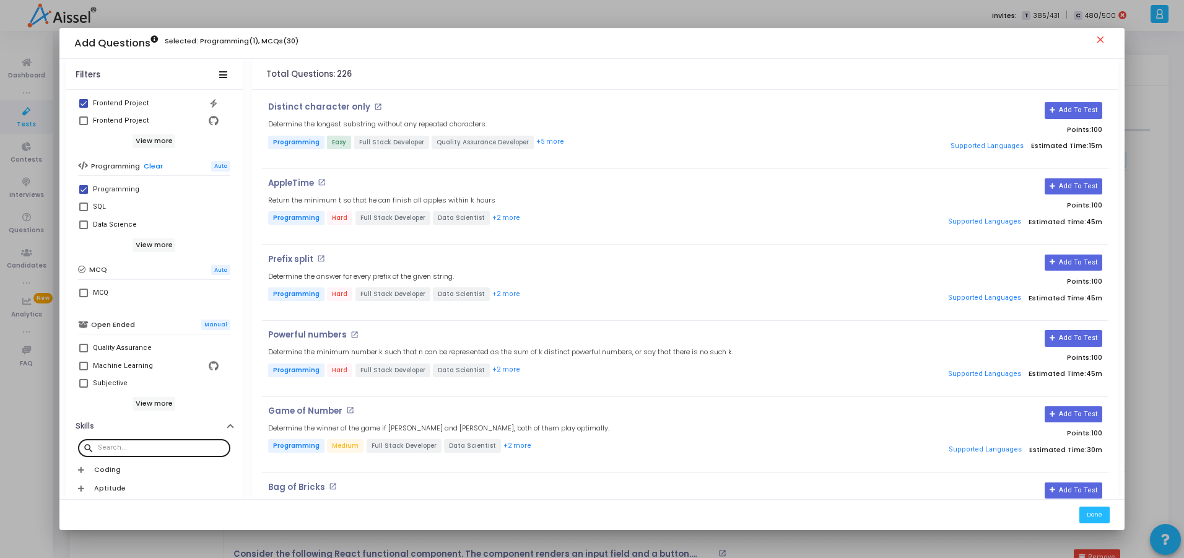
scroll to position [236, 0]
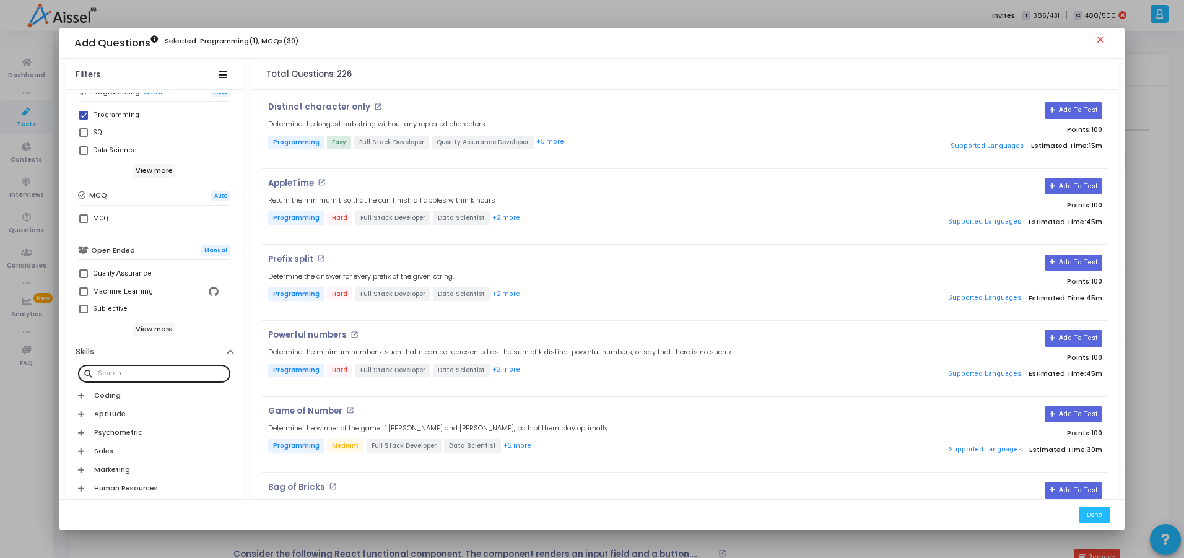
click at [125, 376] on input "text" at bounding box center [162, 373] width 128 height 7
type input "html"
click at [79, 413] on label "Html" at bounding box center [154, 418] width 150 height 15
click at [83, 423] on input "Html" at bounding box center [83, 423] width 1 height 1
checkbox input "true"
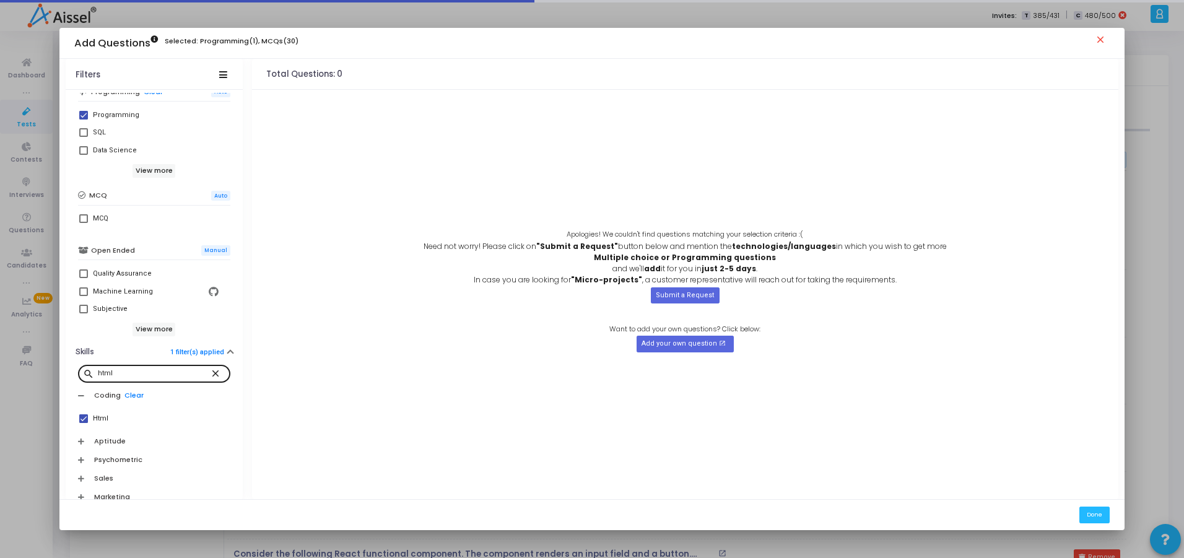
click at [126, 365] on div "html" at bounding box center [154, 373] width 113 height 20
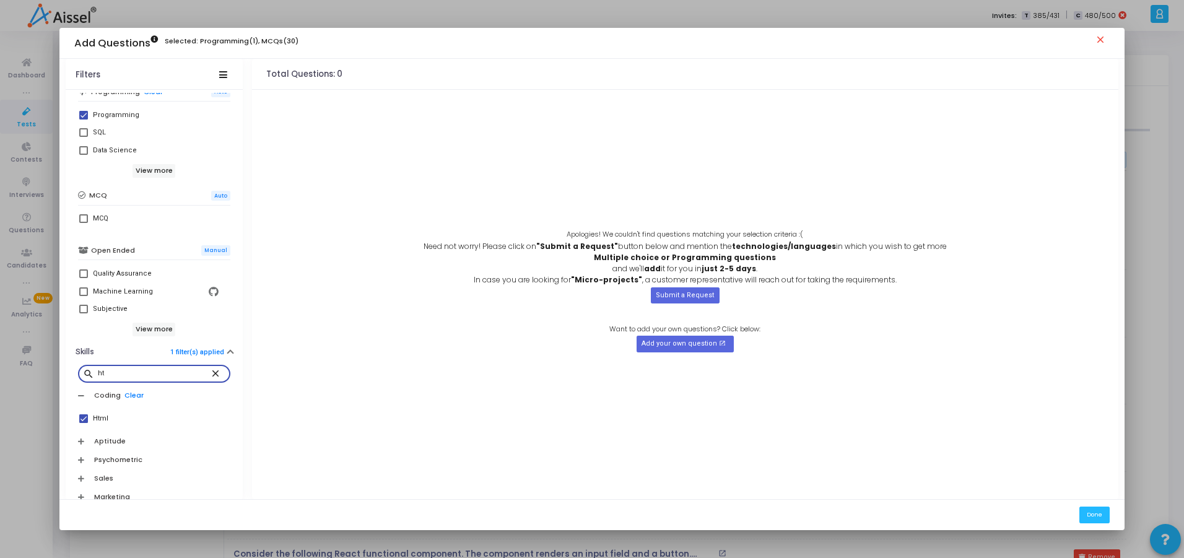
type input "h"
type input "css"
click at [79, 437] on span at bounding box center [83, 436] width 9 height 9
click at [83, 440] on input "Css 3.0" at bounding box center [83, 440] width 1 height 1
checkbox input "true"
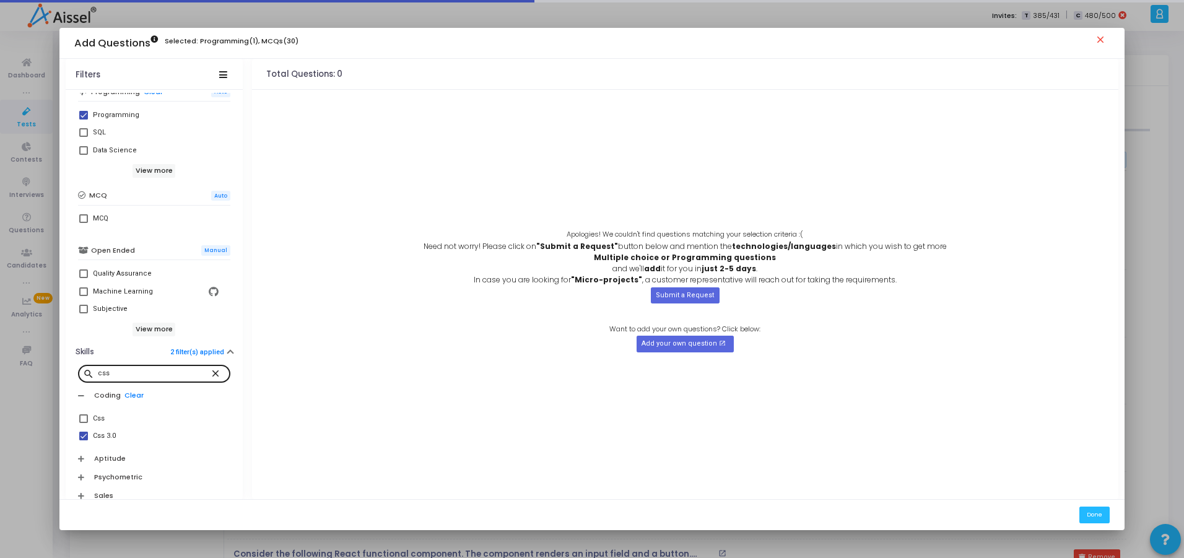
click at [166, 365] on div "css" at bounding box center [154, 373] width 113 height 20
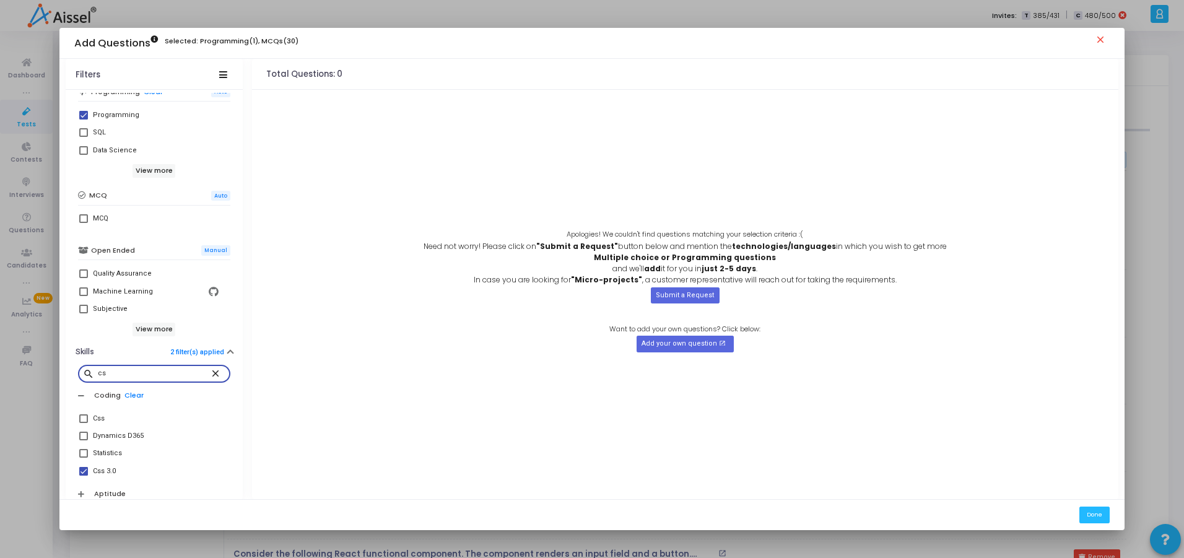
type input "c"
type input "javascript"
click at [79, 420] on span at bounding box center [83, 418] width 9 height 9
click at [83, 423] on input "Javascript" at bounding box center [83, 423] width 1 height 1
checkbox input "true"
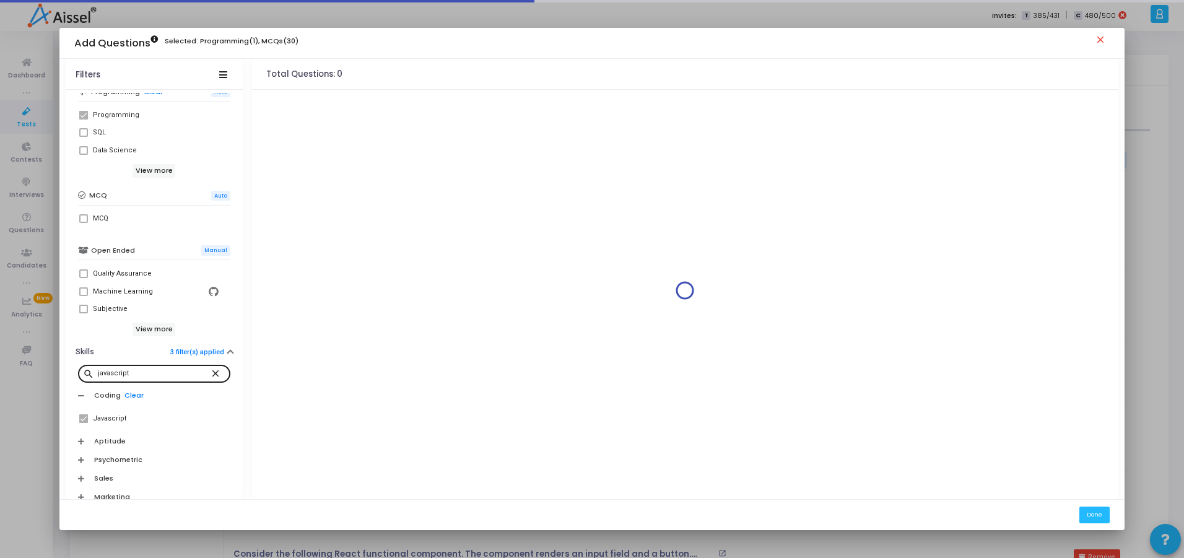
click at [211, 374] on mat-icon "close" at bounding box center [217, 372] width 15 height 11
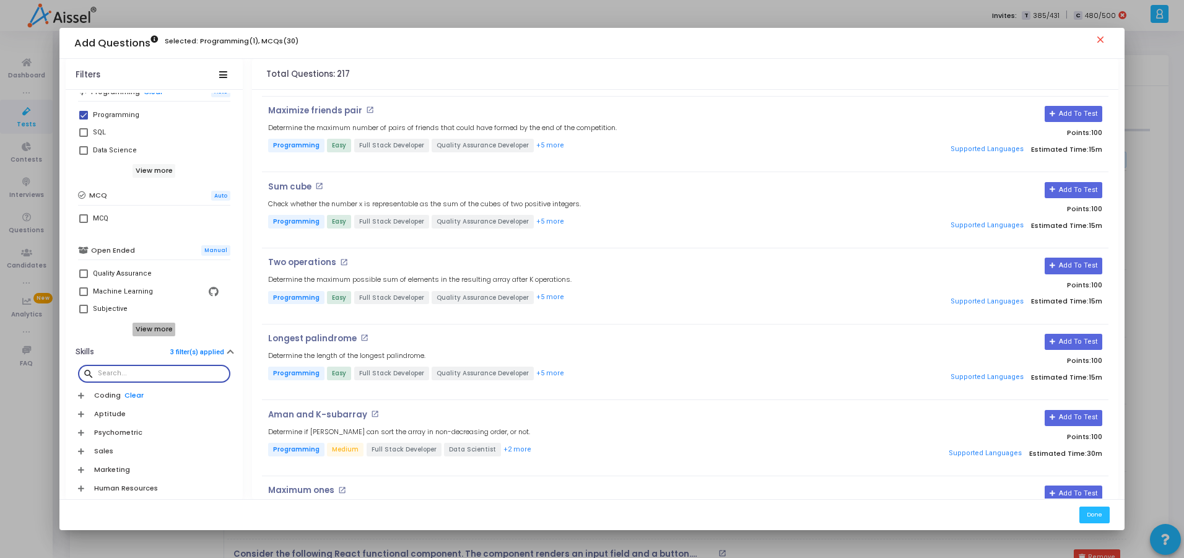
scroll to position [0, 0]
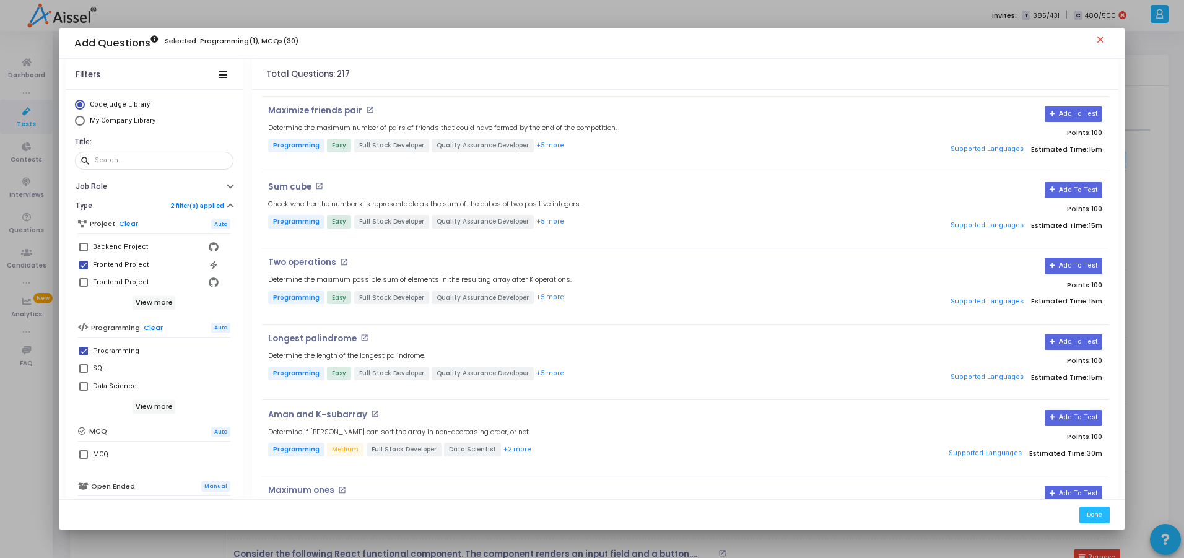
click at [79, 268] on span at bounding box center [83, 265] width 9 height 9
click at [83, 269] on input "Frontend Project" at bounding box center [83, 269] width 1 height 1
checkbox input "false"
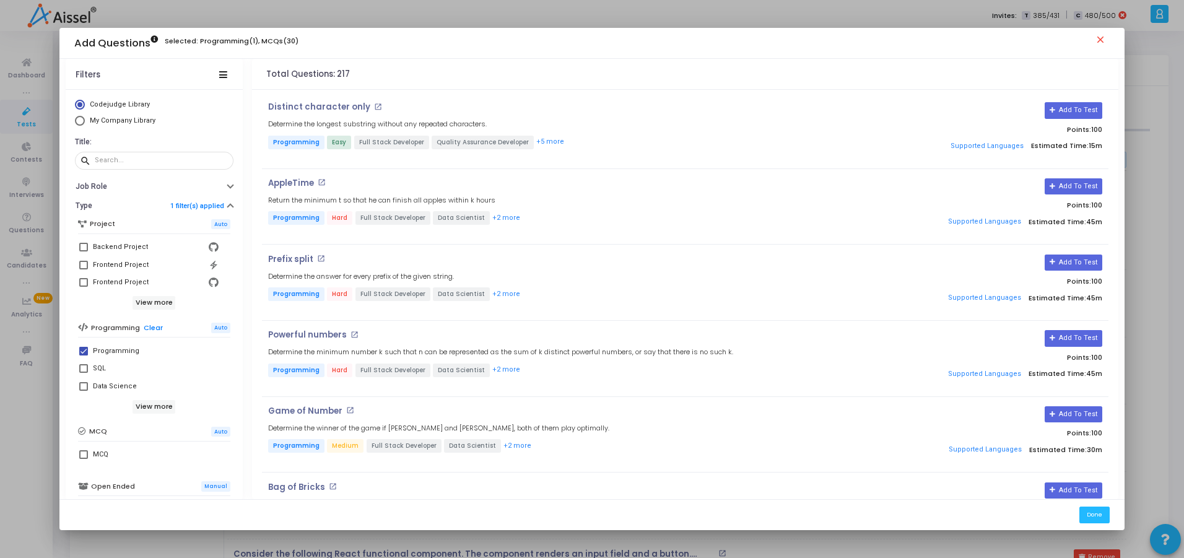
click at [81, 353] on span at bounding box center [83, 351] width 9 height 9
click at [83, 356] on input "Programming" at bounding box center [83, 356] width 1 height 1
checkbox input "false"
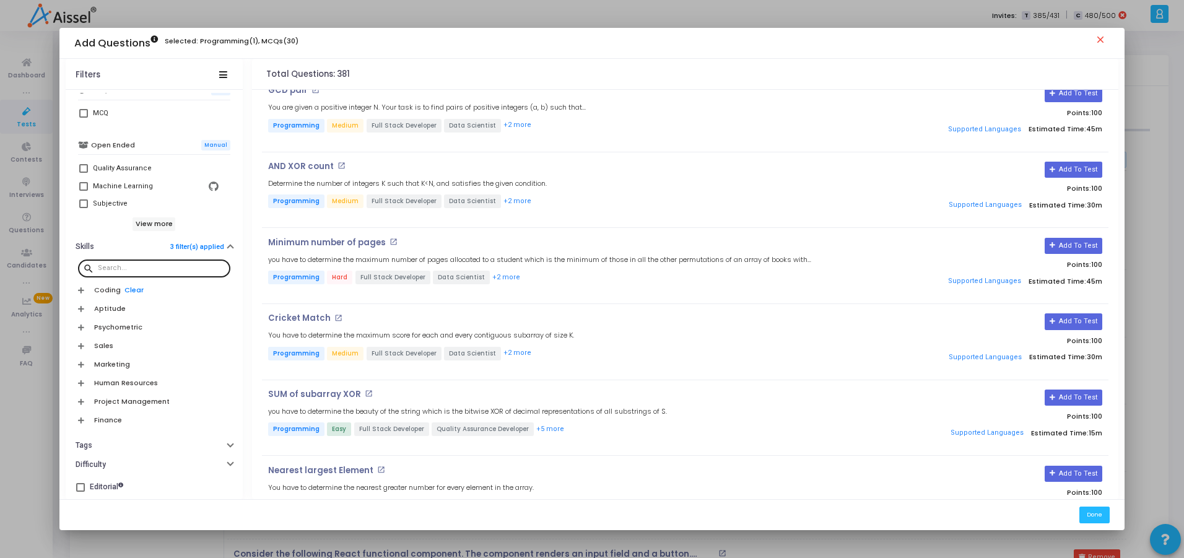
scroll to position [342, 0]
click at [113, 465] on button "Difficulty" at bounding box center [154, 464] width 177 height 19
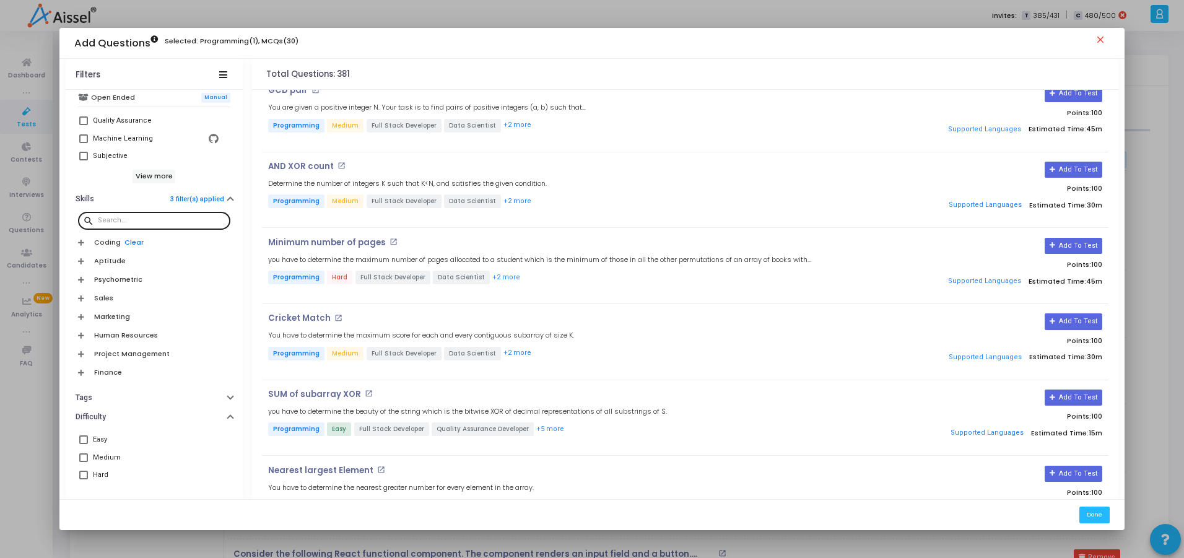
scroll to position [410, 0]
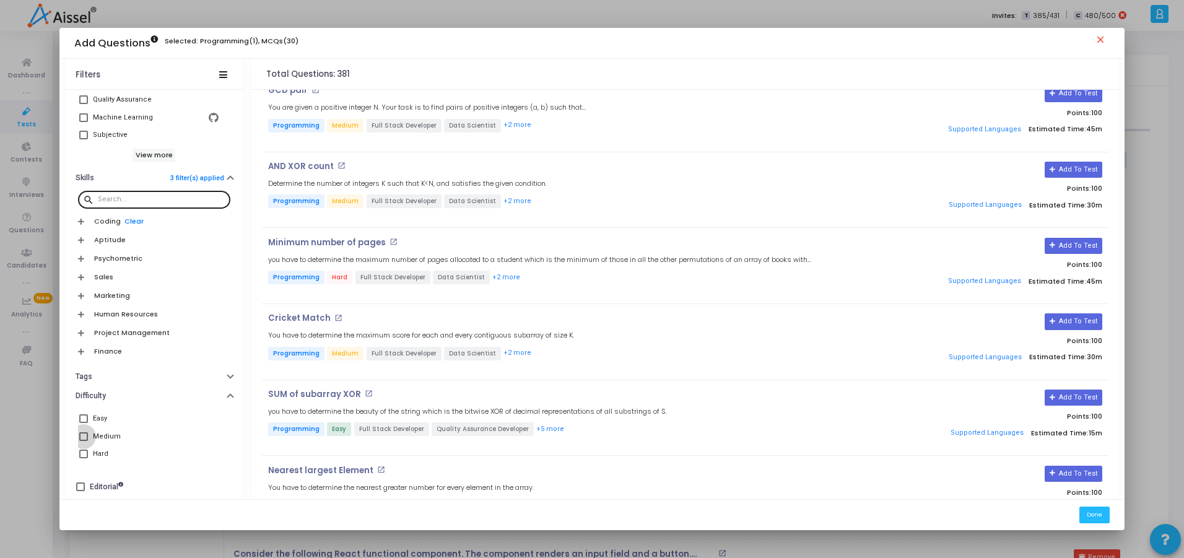
click at [82, 434] on span at bounding box center [83, 436] width 9 height 9
click at [83, 441] on input "Medium" at bounding box center [83, 441] width 1 height 1
checkbox input "true"
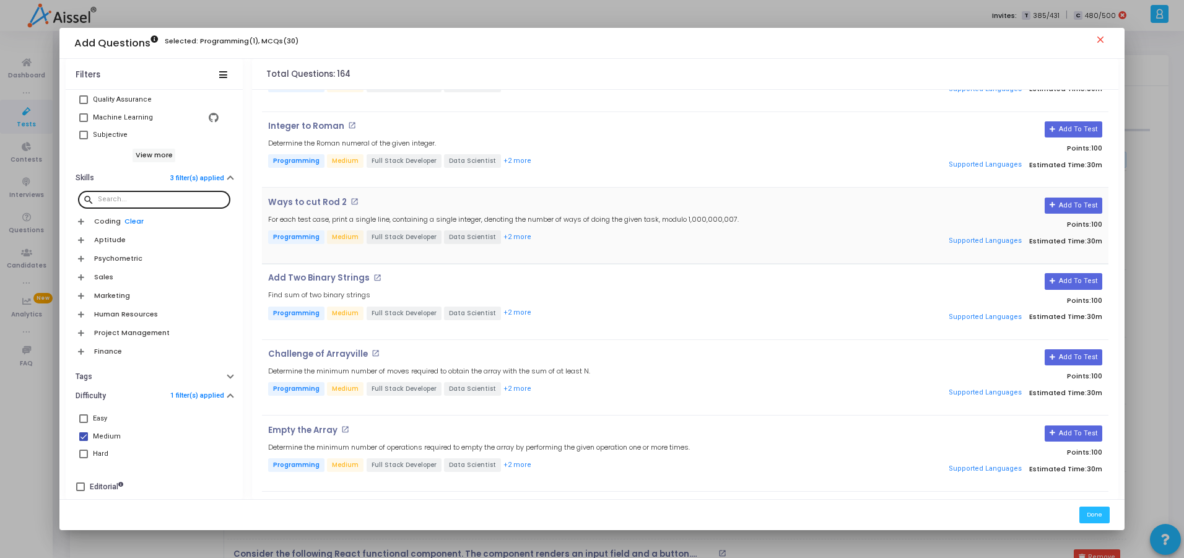
scroll to position [372, 0]
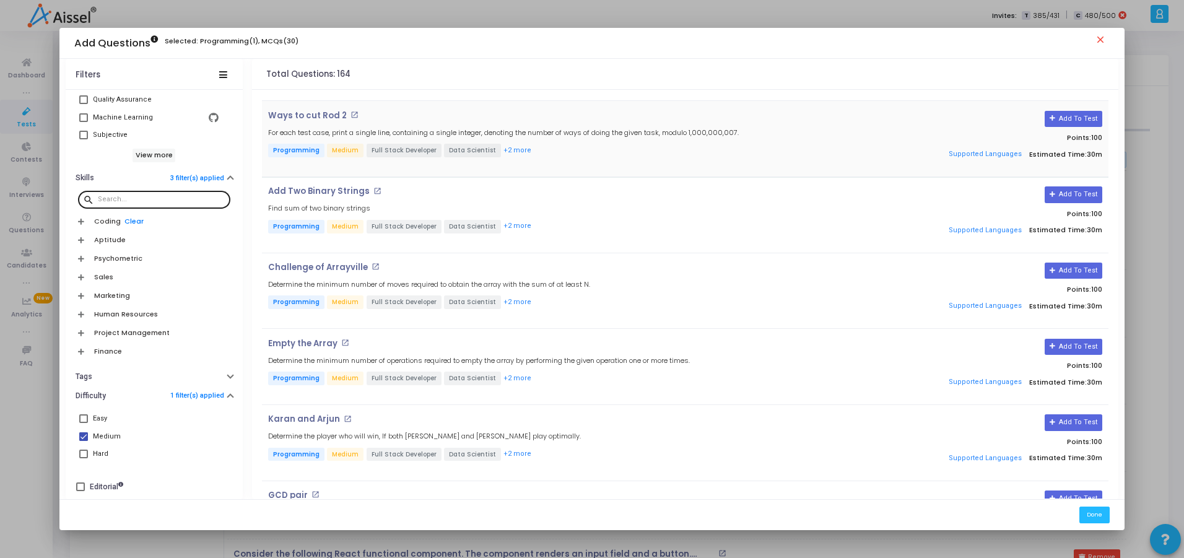
click at [351, 113] on mat-icon "open_in_new" at bounding box center [355, 115] width 8 height 8
click at [341, 343] on mat-icon "open_in_new" at bounding box center [345, 343] width 8 height 8
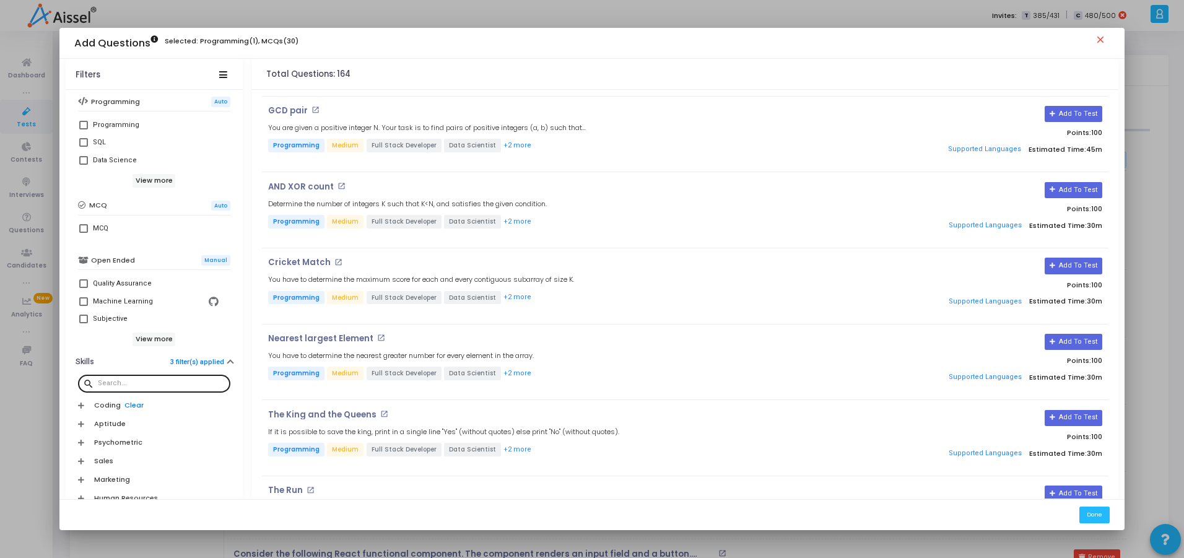
scroll to position [223, 0]
click at [81, 229] on span at bounding box center [83, 231] width 9 height 9
click at [83, 236] on input "MCQ" at bounding box center [83, 236] width 1 height 1
checkbox input "true"
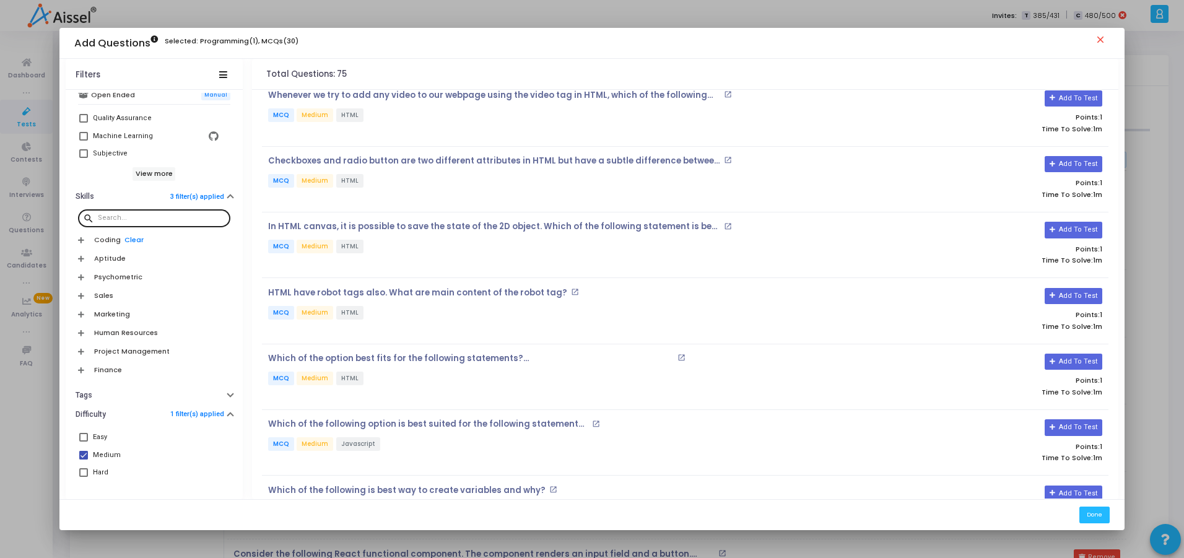
scroll to position [410, 0]
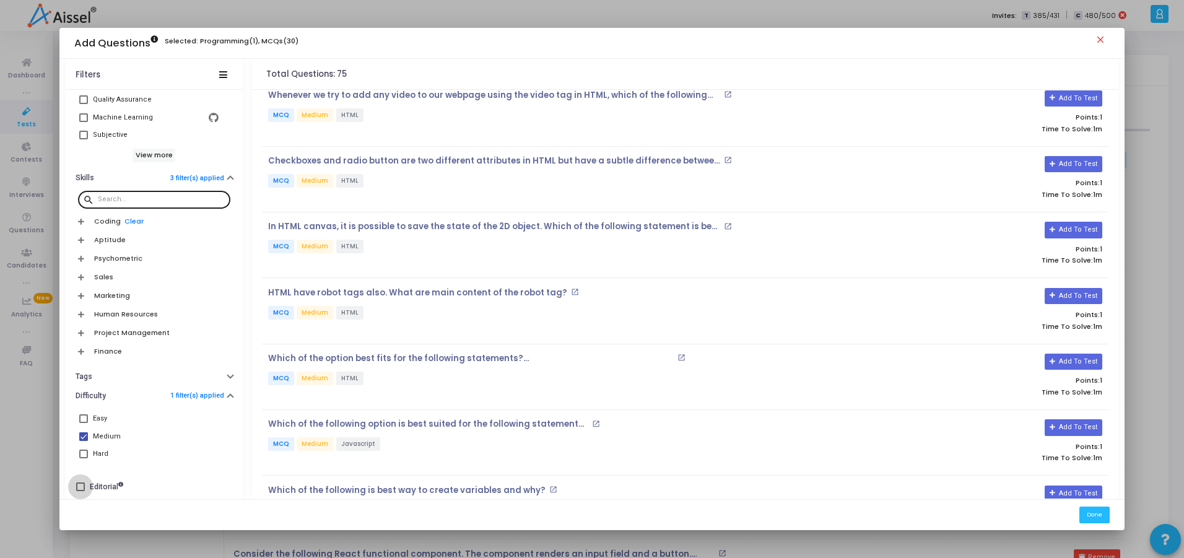
click at [76, 490] on span at bounding box center [80, 487] width 9 height 9
click at [80, 491] on input "Editorial" at bounding box center [80, 491] width 1 height 1
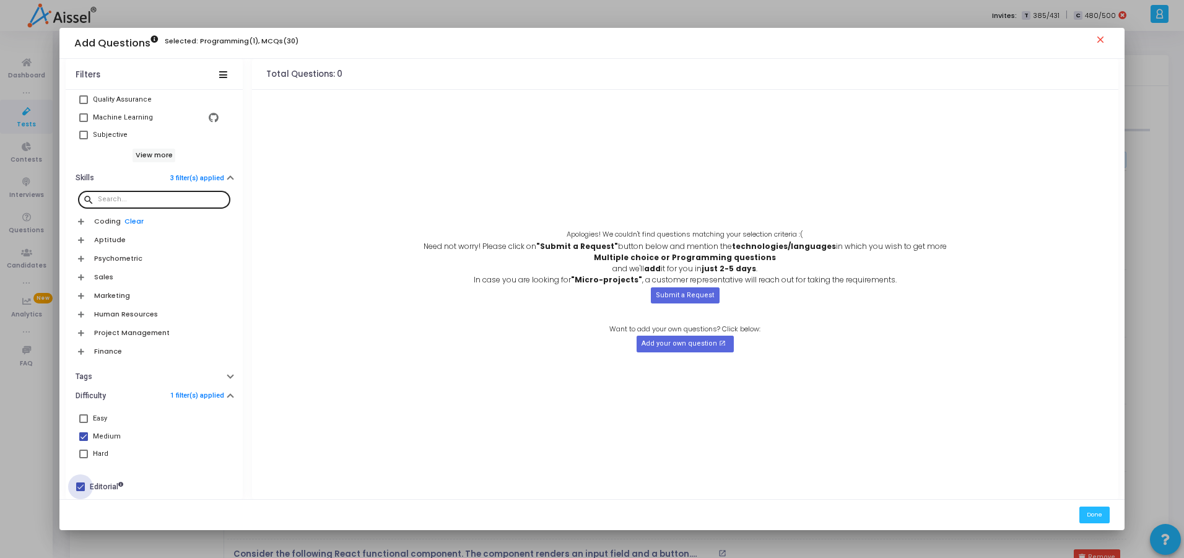
click at [80, 488] on span at bounding box center [80, 487] width 9 height 9
click at [80, 491] on input "Editorial" at bounding box center [80, 491] width 1 height 1
checkbox input "false"
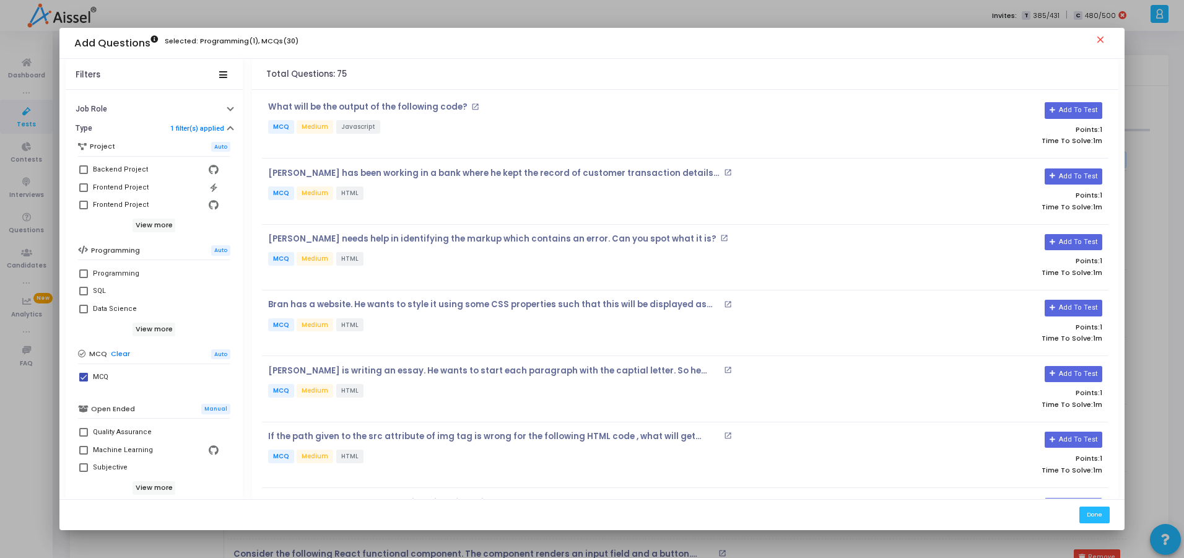
scroll to position [38, 0]
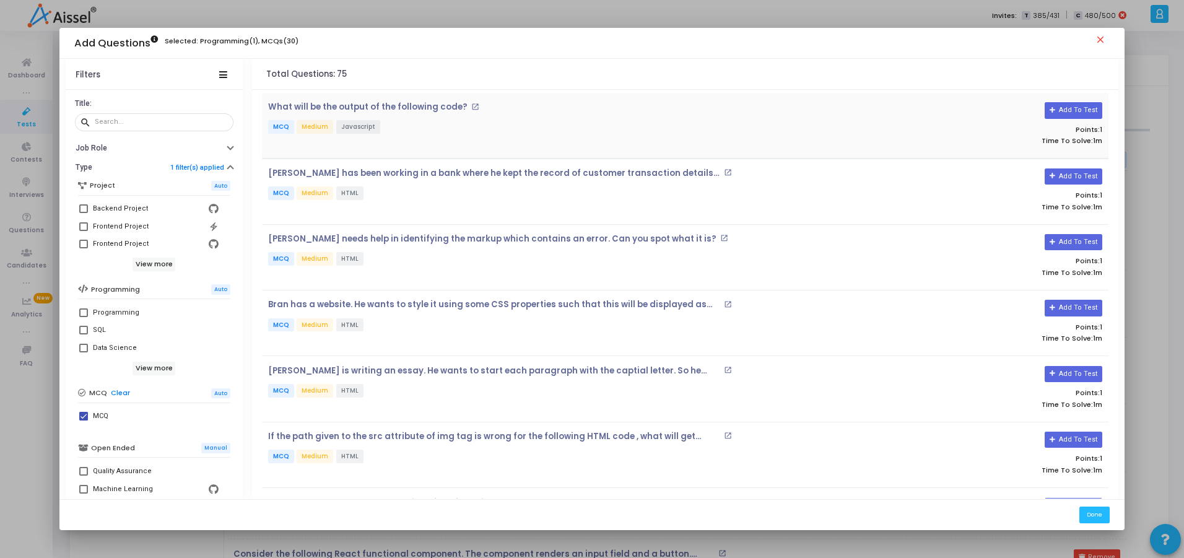
click at [471, 110] on mat-icon "open_in_new" at bounding box center [475, 107] width 8 height 8
click at [1081, 110] on button "Add To Test" at bounding box center [1074, 110] width 58 height 16
click at [724, 171] on mat-icon "open_in_new" at bounding box center [728, 172] width 8 height 8
click at [720, 237] on mat-icon "open_in_new" at bounding box center [724, 238] width 8 height 8
click at [1070, 242] on button "Add To Test" at bounding box center [1074, 242] width 58 height 16
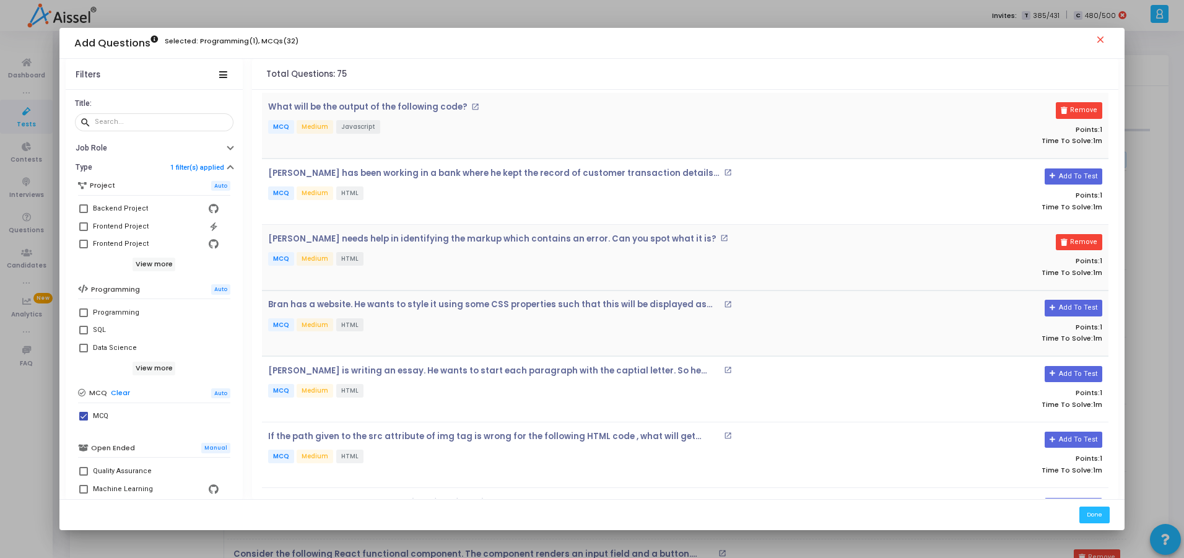
click at [725, 305] on mat-icon "open_in_new" at bounding box center [728, 304] width 8 height 8
click at [1074, 308] on button "Add To Test" at bounding box center [1074, 308] width 58 height 16
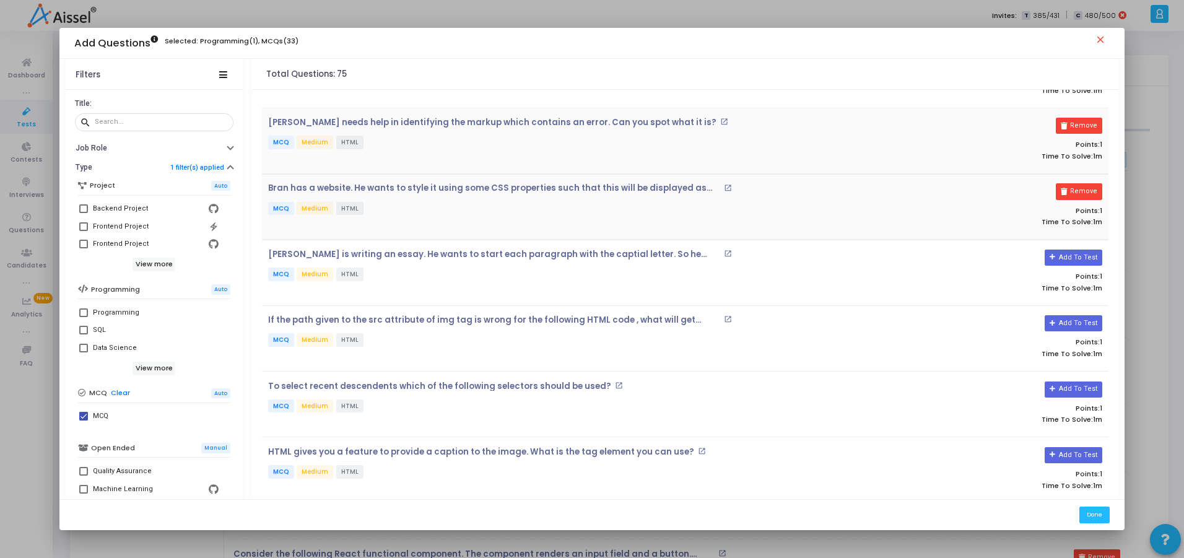
scroll to position [149, 0]
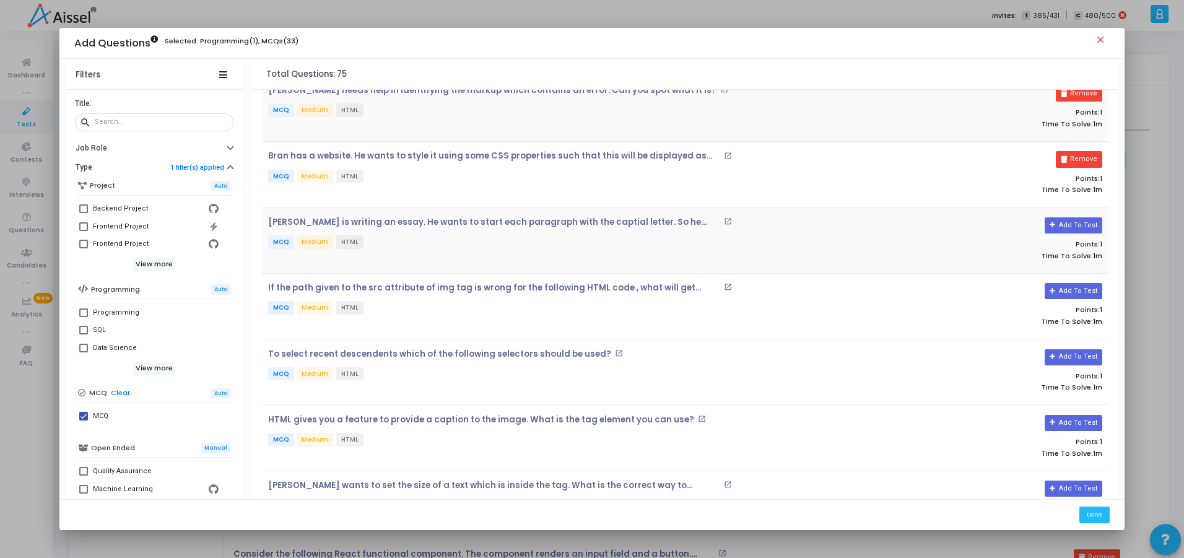
click at [729, 221] on mat-icon "open_in_new" at bounding box center [728, 221] width 8 height 8
click at [1086, 231] on button "Add To Test" at bounding box center [1074, 225] width 58 height 16
click at [1062, 295] on button "Add To Test" at bounding box center [1074, 291] width 58 height 16
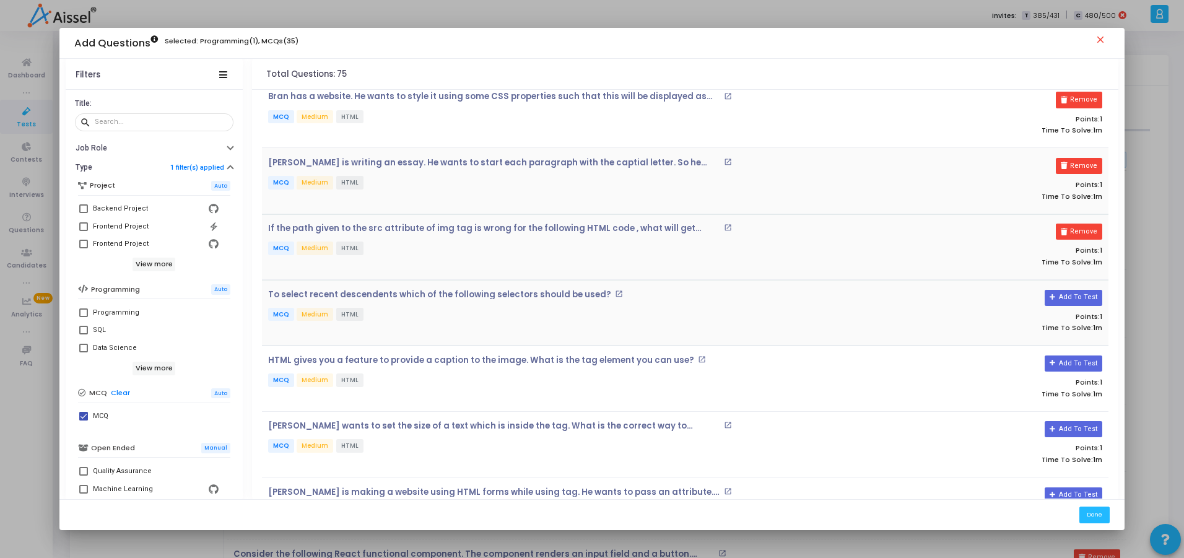
scroll to position [297, 0]
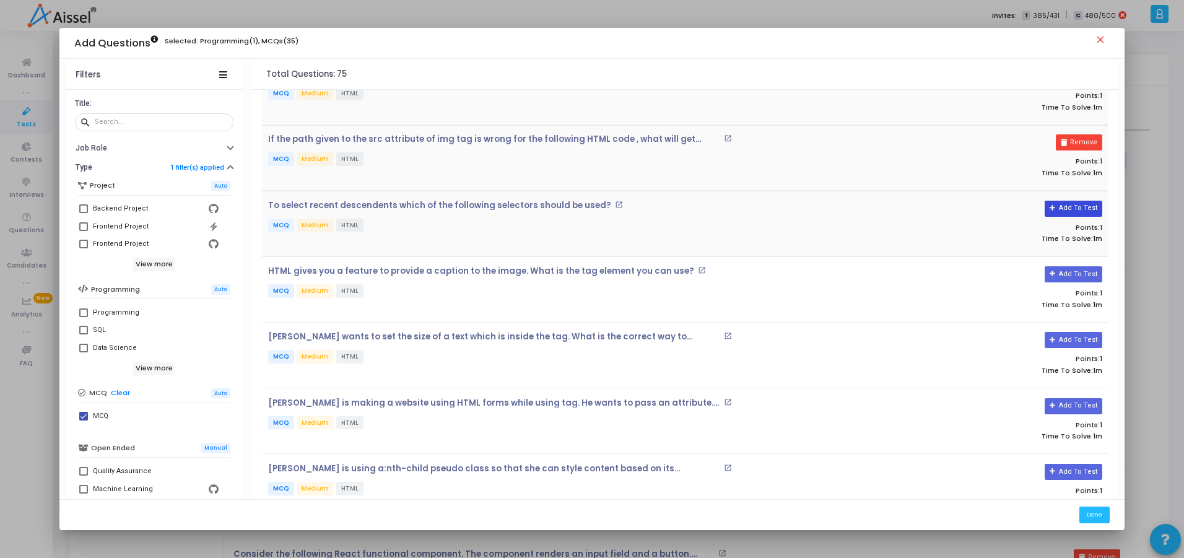
click at [1087, 211] on button "Add To Test" at bounding box center [1074, 209] width 58 height 16
click at [698, 273] on mat-icon "open_in_new" at bounding box center [702, 270] width 8 height 8
click at [1088, 274] on button "Add To Test" at bounding box center [1074, 274] width 58 height 16
click at [729, 403] on mat-icon "open_in_new" at bounding box center [728, 402] width 8 height 8
click at [1071, 402] on button "Add To Test" at bounding box center [1074, 406] width 58 height 16
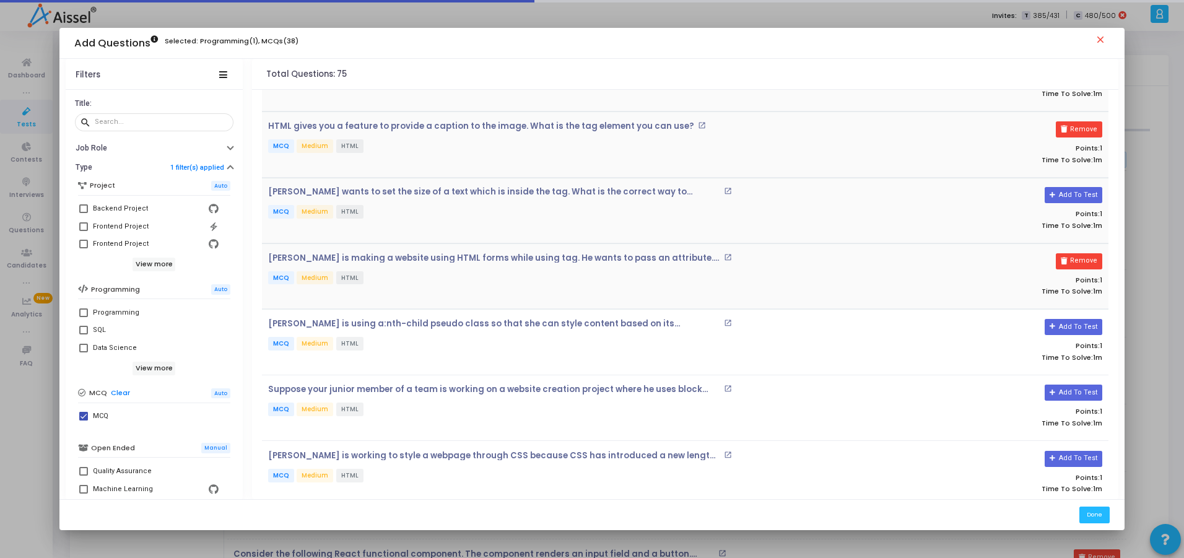
scroll to position [446, 0]
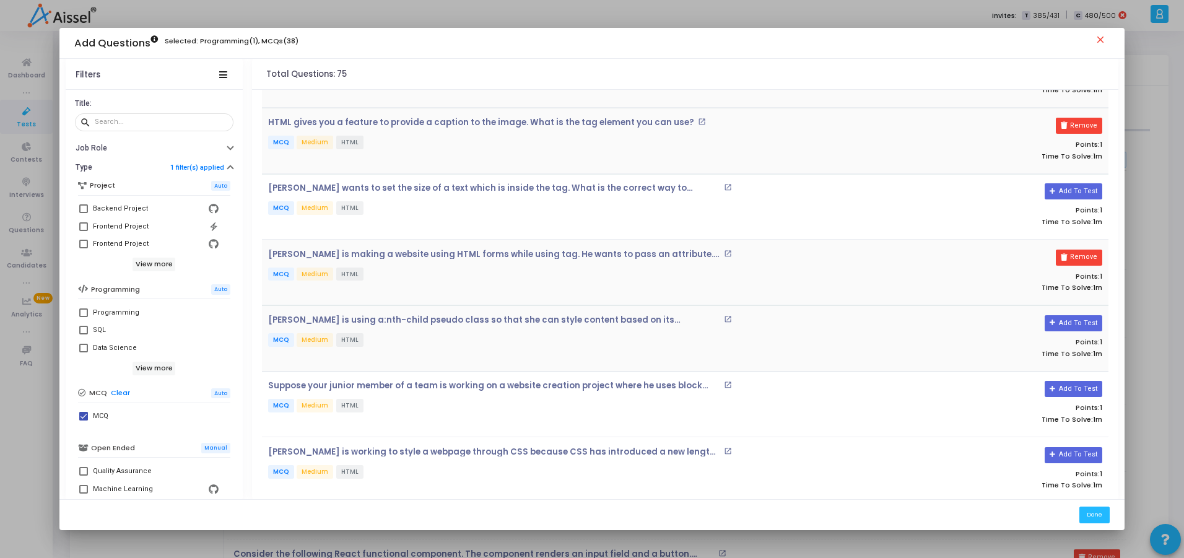
click at [726, 315] on h4 "Lily is using a:nth-child pseudo class so that she can style content based on i…" at bounding box center [544, 320] width 552 height 10
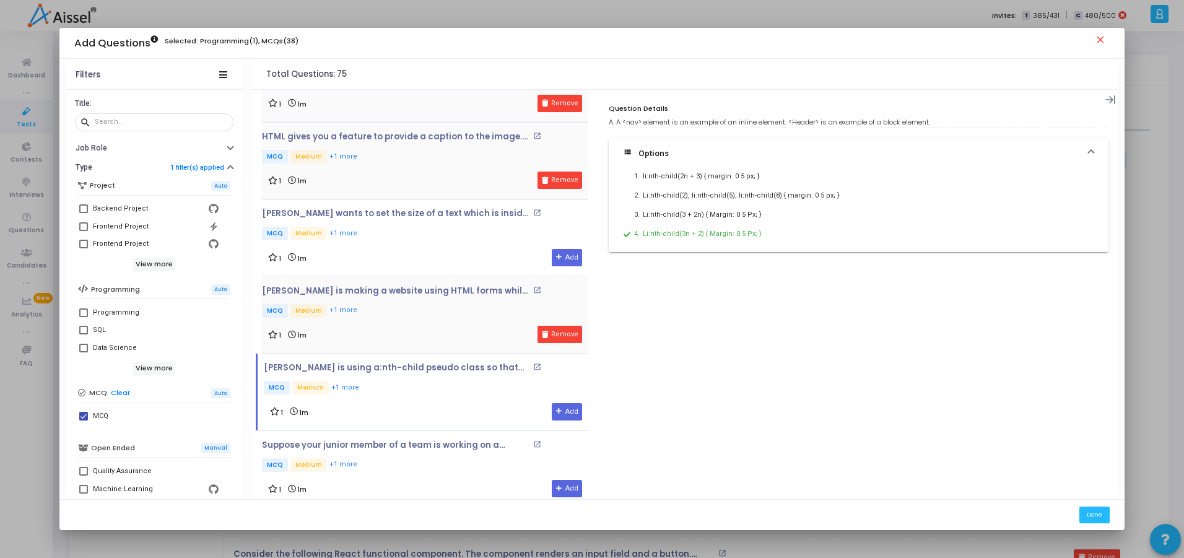
scroll to position [595, 0]
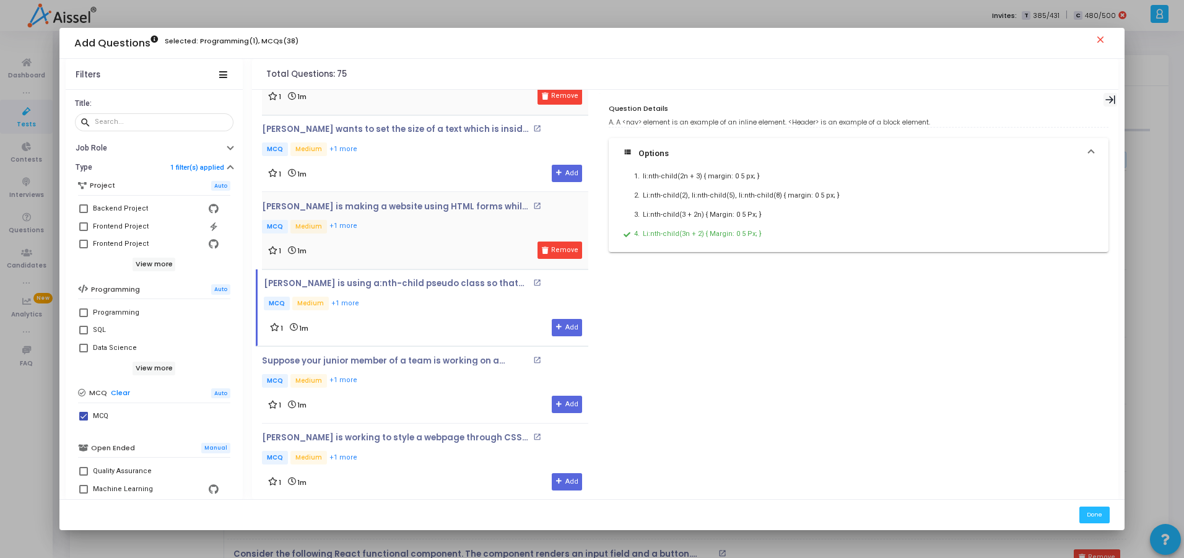
click at [1116, 100] on icon at bounding box center [1111, 99] width 10 height 9
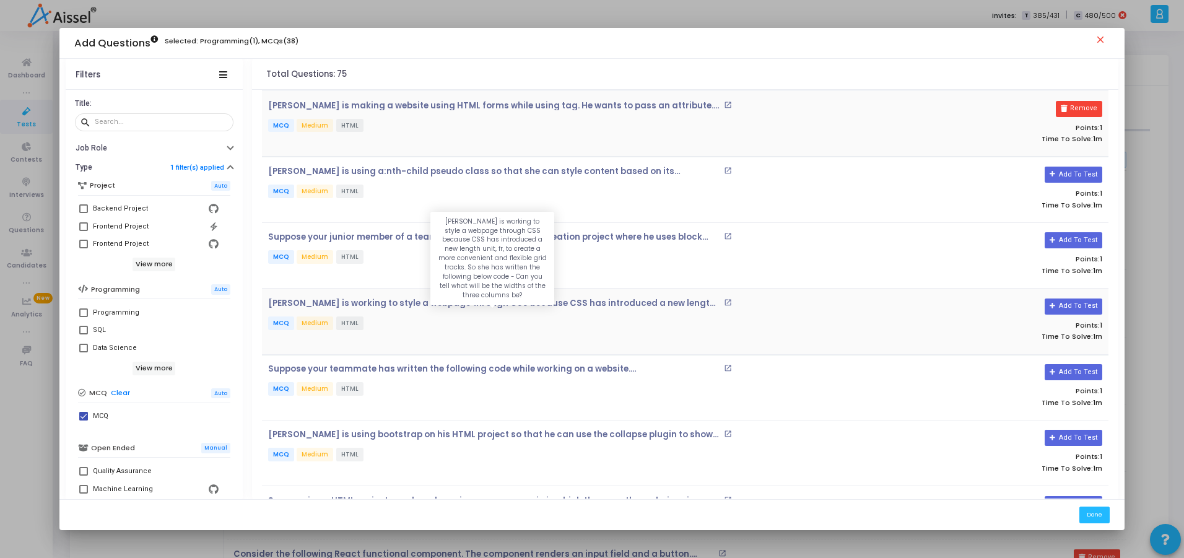
click at [347, 304] on p "Kylie is working to style a webpage through CSS because CSS has introduced a ne…" at bounding box center [494, 304] width 453 height 10
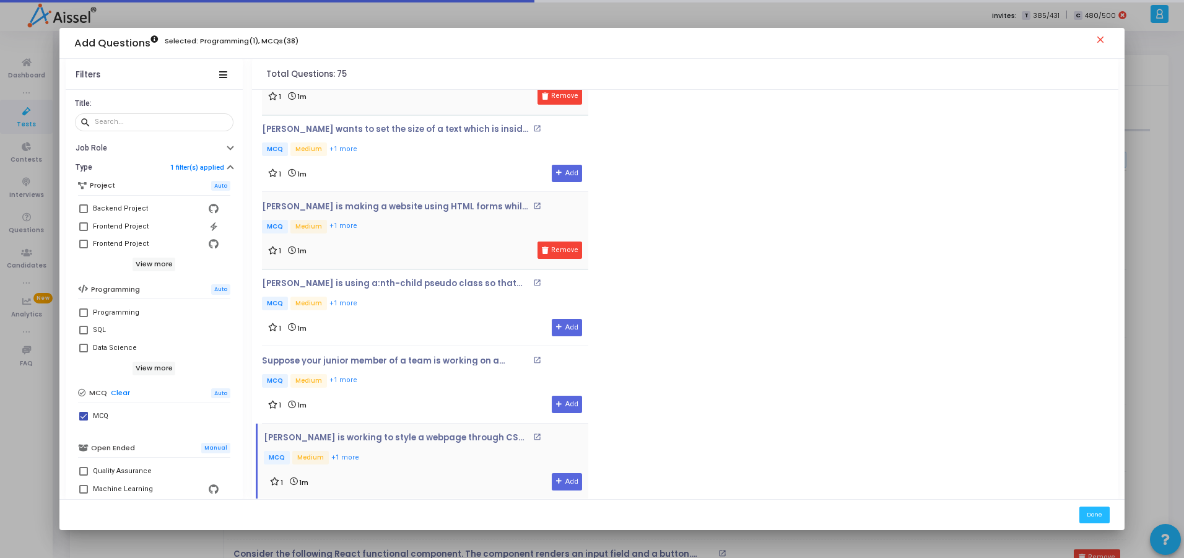
scroll to position [685, 0]
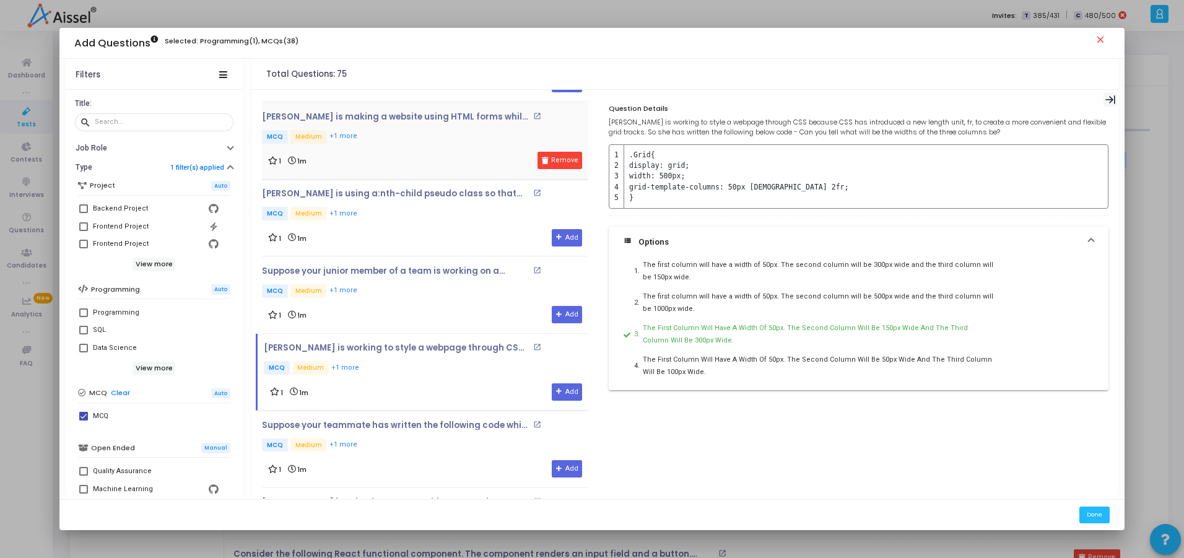
click at [1112, 94] on div at bounding box center [1111, 100] width 14 height 14
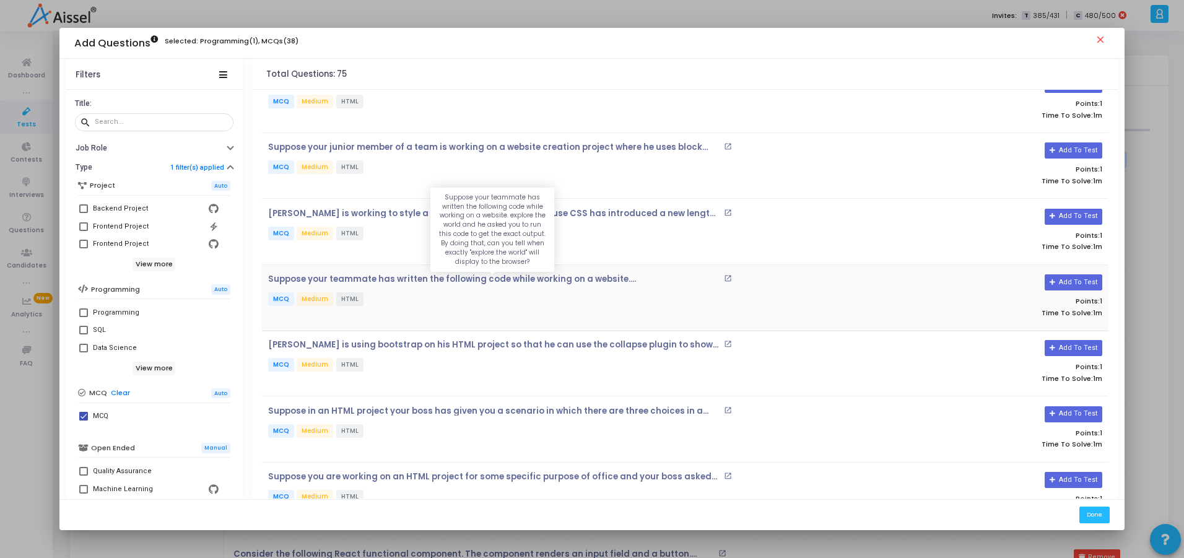
click at [467, 278] on p "Suppose your teammate has written the following code while working on a website…" at bounding box center [494, 279] width 453 height 10
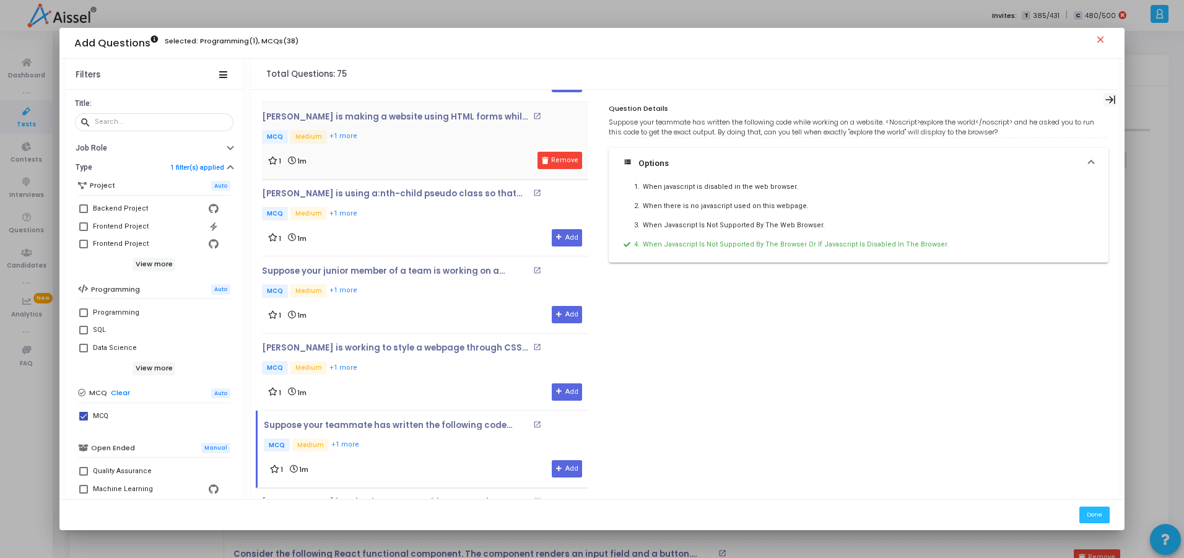
click at [1114, 98] on icon at bounding box center [1111, 100] width 11 height 11
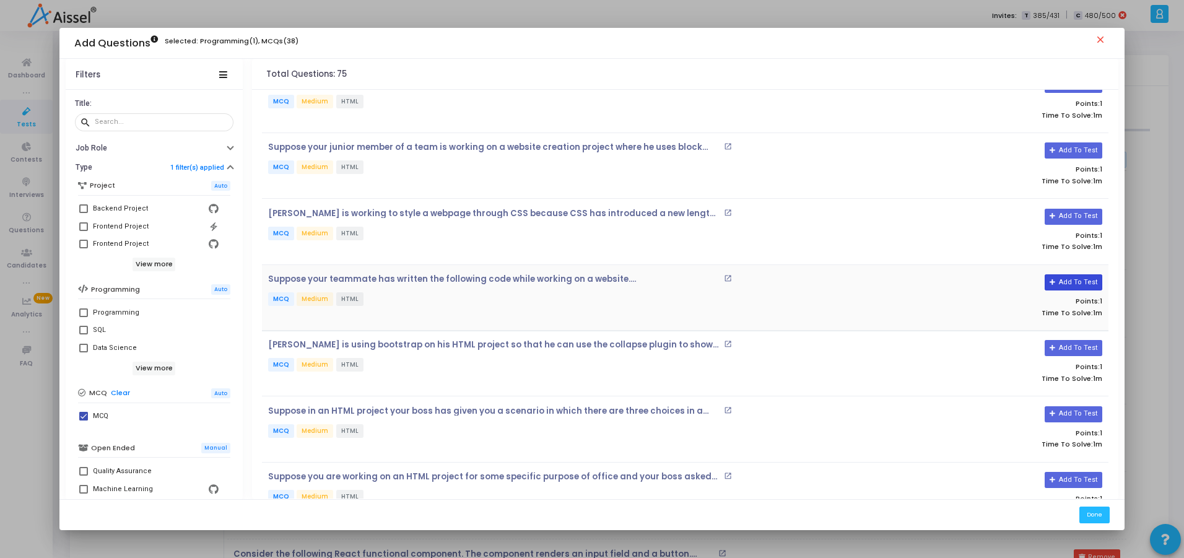
click at [1070, 285] on button "Add To Test" at bounding box center [1074, 282] width 58 height 16
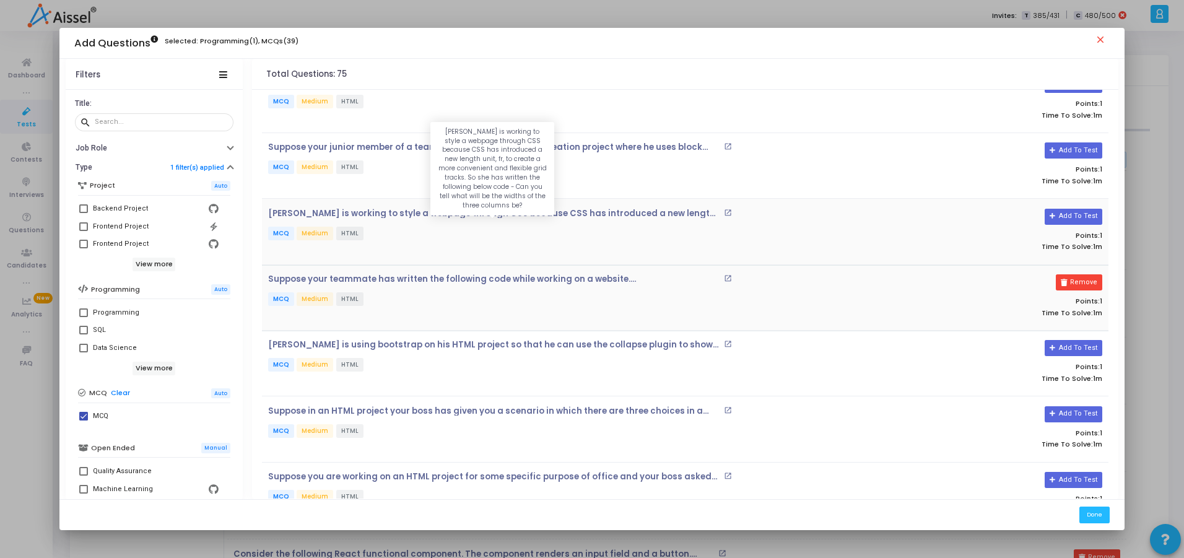
click at [639, 215] on p "Kylie is working to style a webpage through CSS because CSS has introduced a ne…" at bounding box center [494, 214] width 453 height 10
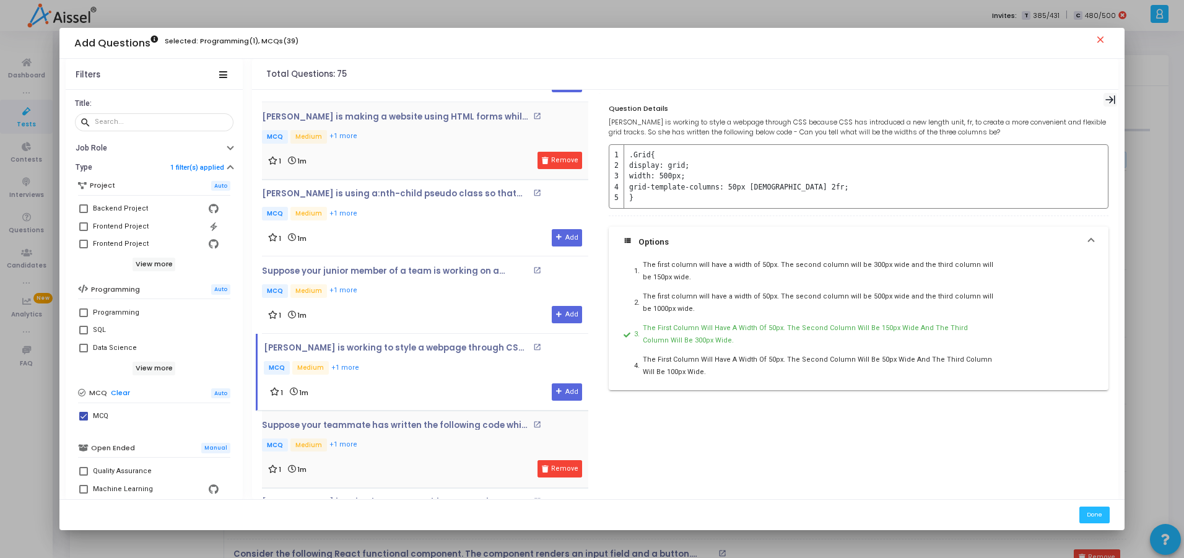
click at [1114, 97] on icon at bounding box center [1111, 100] width 11 height 11
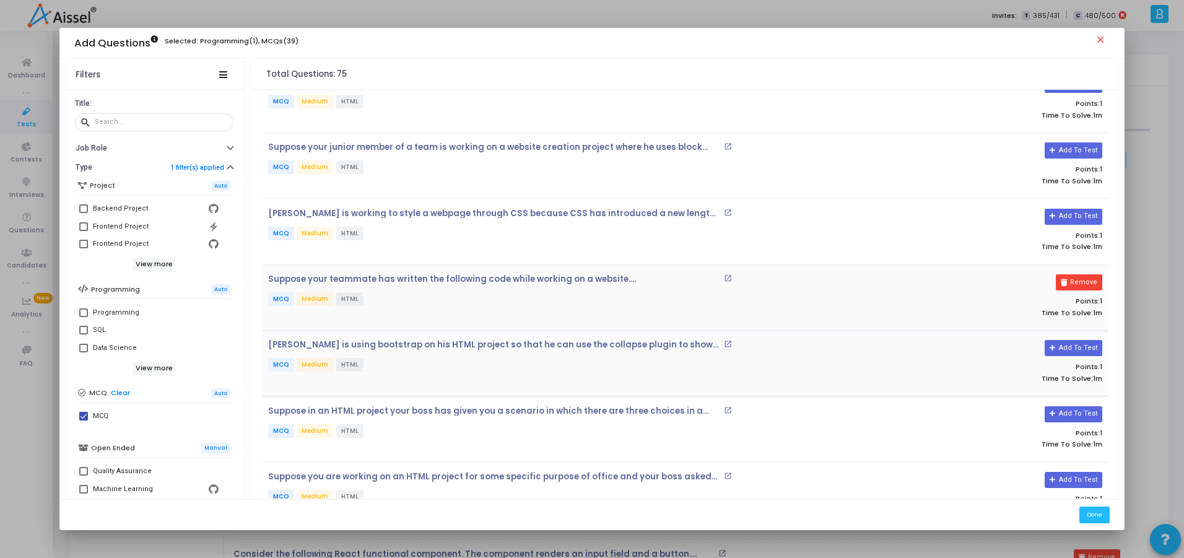
scroll to position [759, 0]
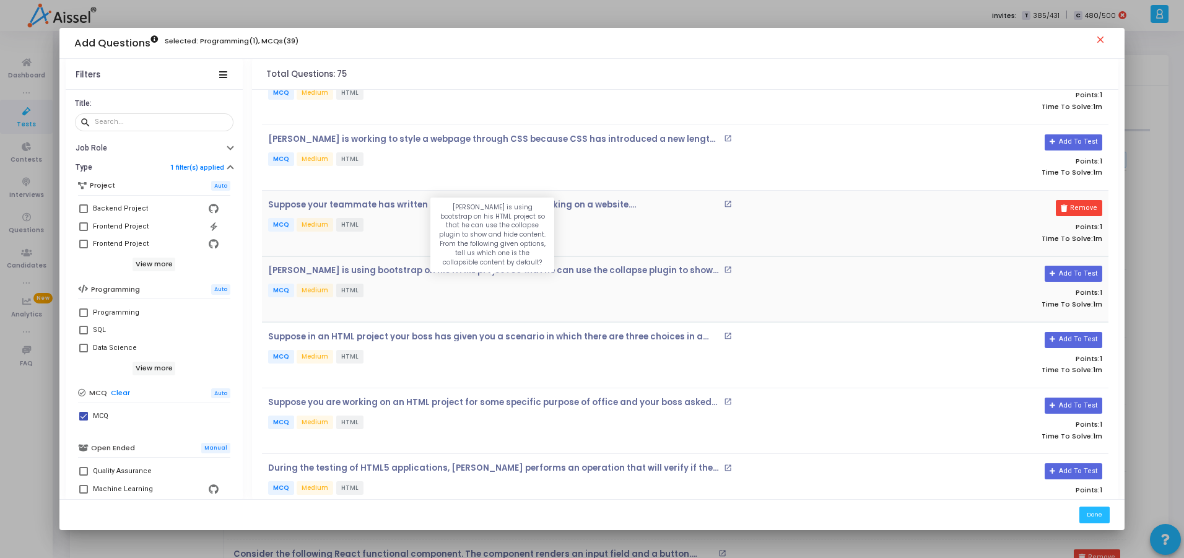
click at [680, 271] on p "John is using bootstrap on his HTML project so that he can use the collapse plu…" at bounding box center [494, 271] width 453 height 10
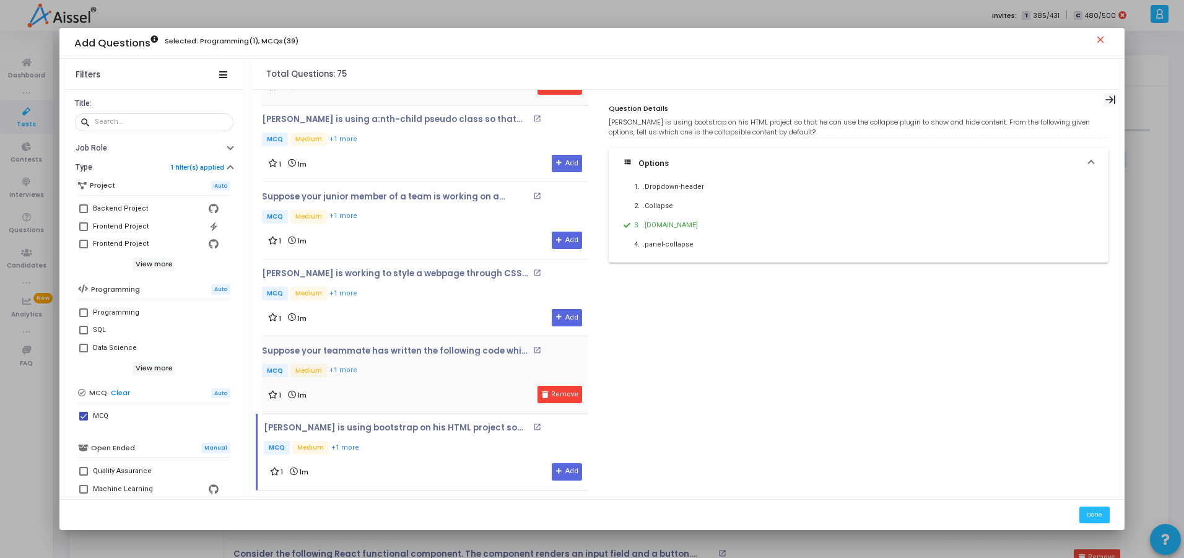
click at [1118, 96] on div at bounding box center [1111, 100] width 14 height 14
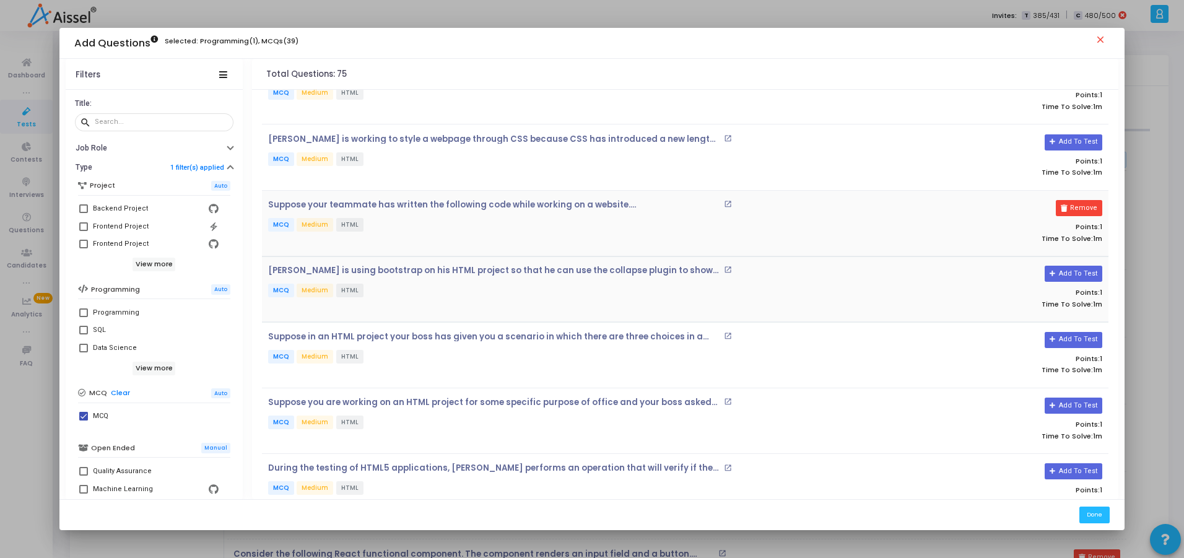
scroll to position [833, 0]
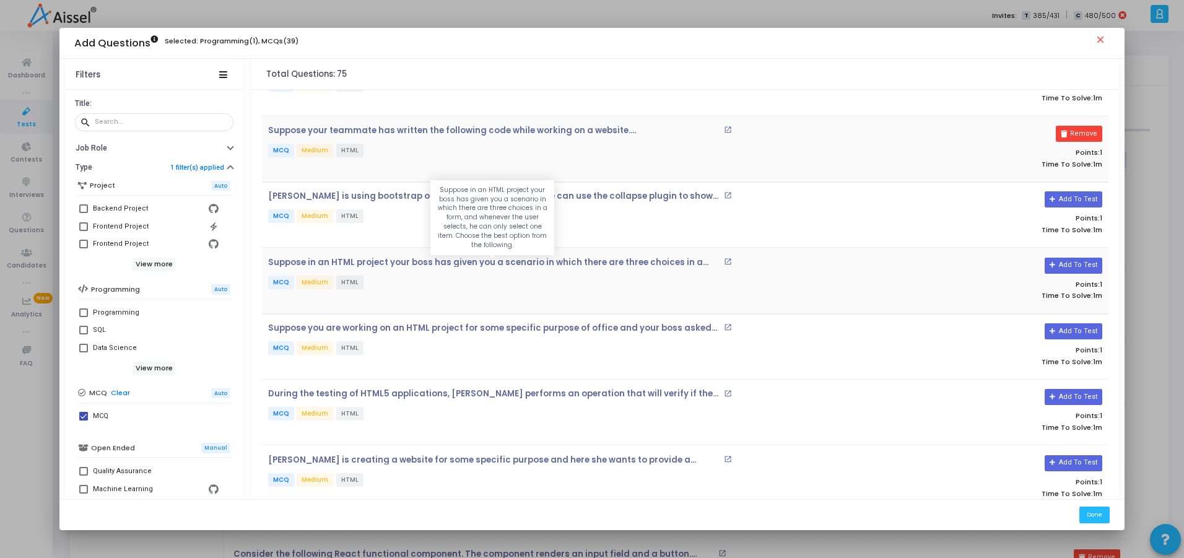
click at [673, 263] on p "Suppose in an HTML project your boss has given you a scenario in which there ar…" at bounding box center [494, 263] width 453 height 10
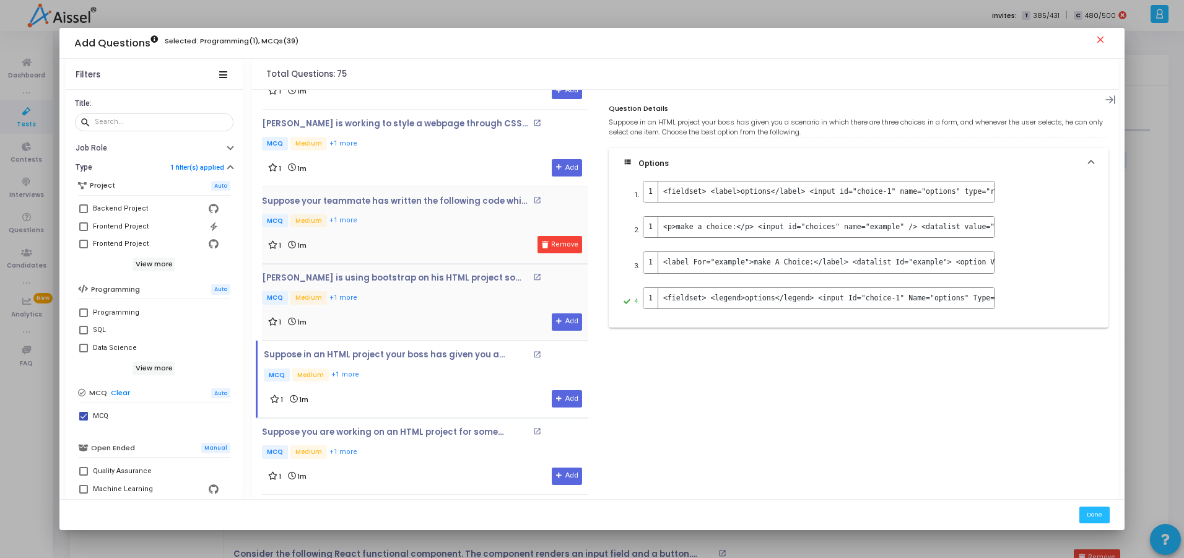
scroll to position [982, 0]
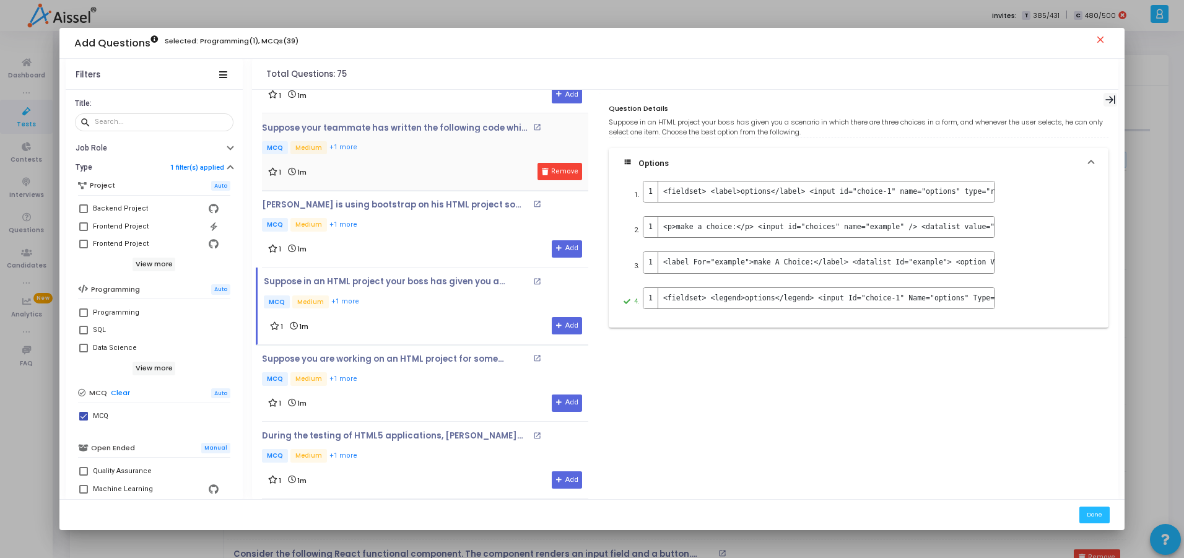
click at [1112, 99] on icon at bounding box center [1111, 100] width 11 height 11
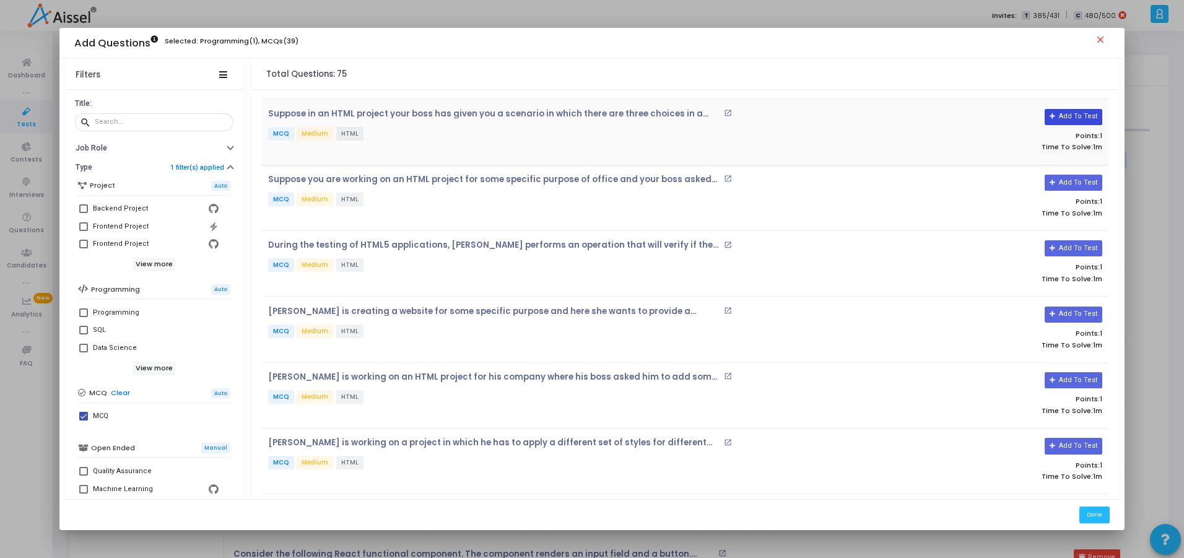
click at [1064, 110] on button "Add To Test" at bounding box center [1074, 117] width 58 height 16
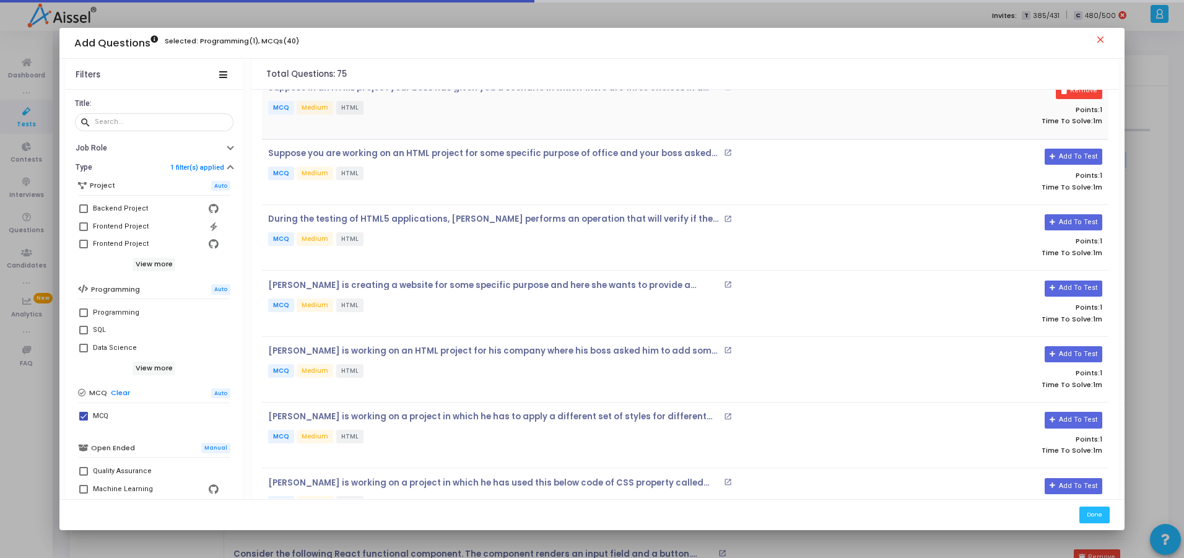
scroll to position [966, 0]
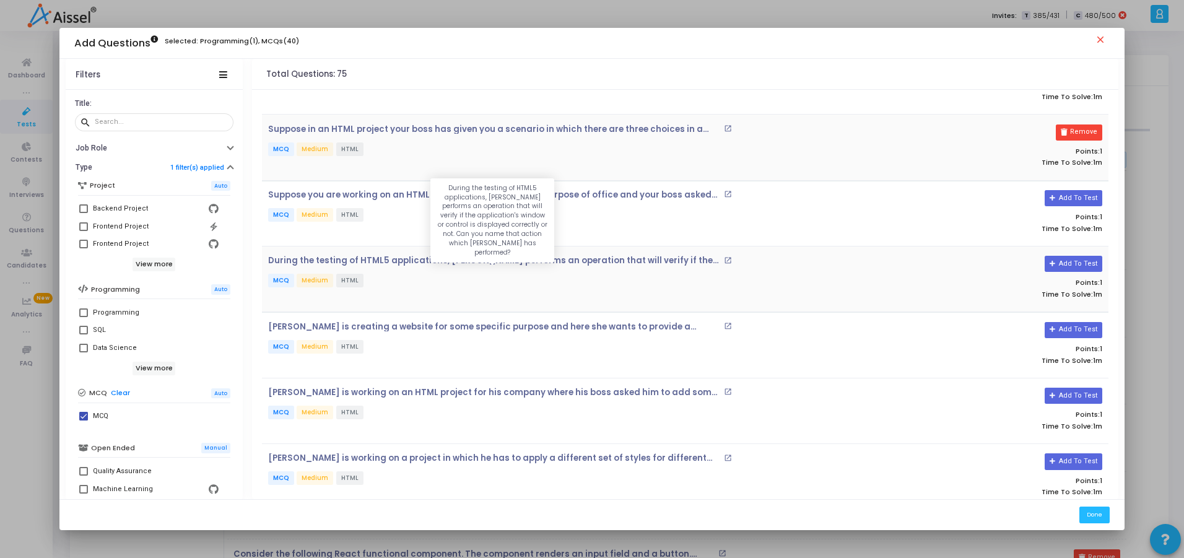
click at [649, 262] on p "During the testing of HTML5 applications, robert performs an operation that wil…" at bounding box center [494, 261] width 453 height 10
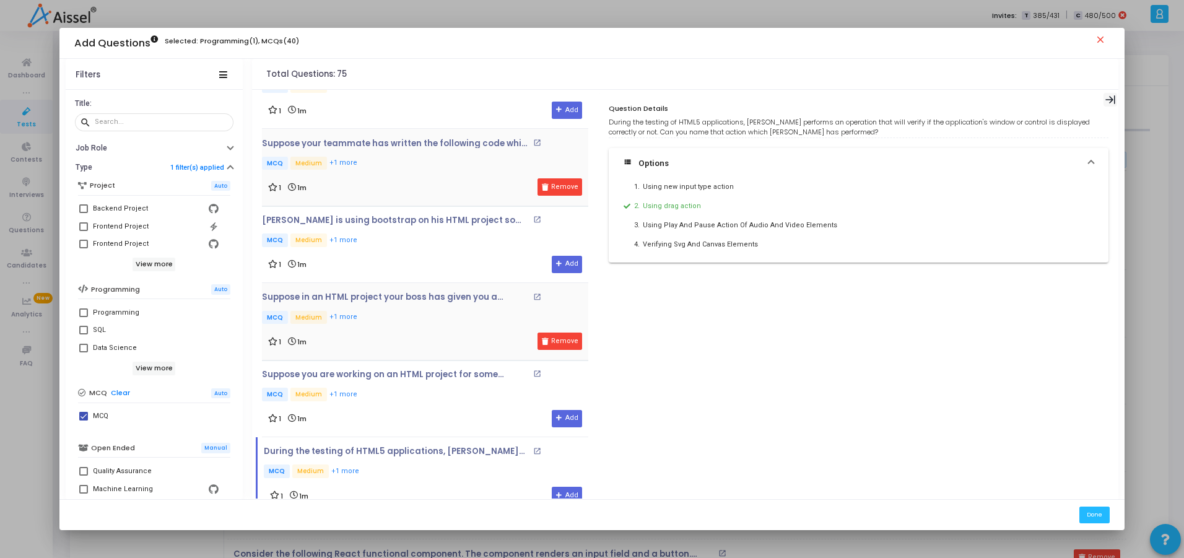
click at [1113, 98] on icon at bounding box center [1111, 100] width 11 height 11
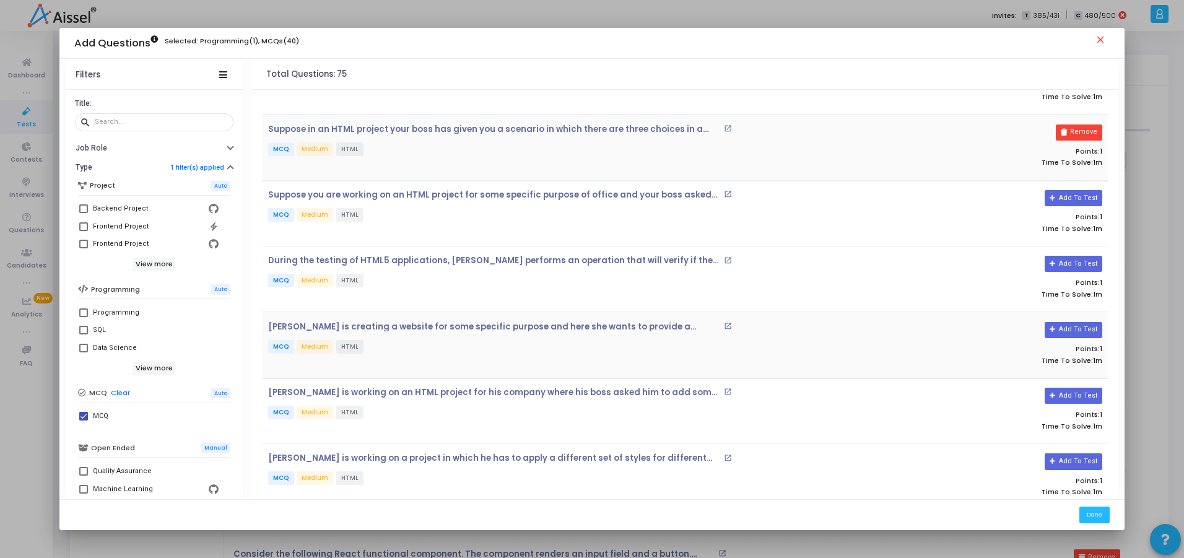
scroll to position [1041, 0]
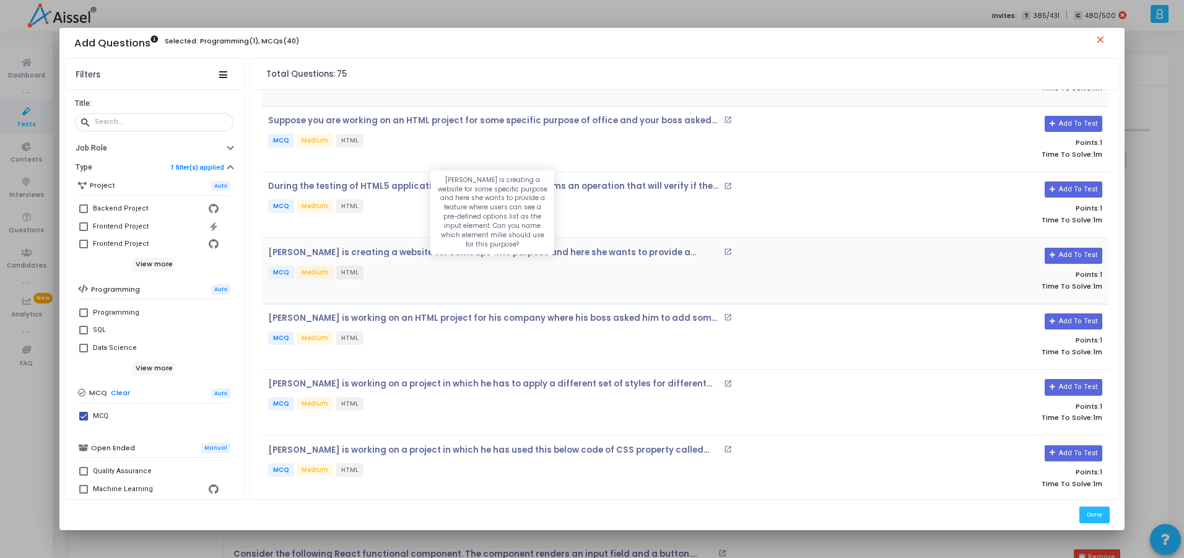
click at [540, 252] on p "[PERSON_NAME] is creating a website for some specific purpose and here she want…" at bounding box center [494, 253] width 453 height 10
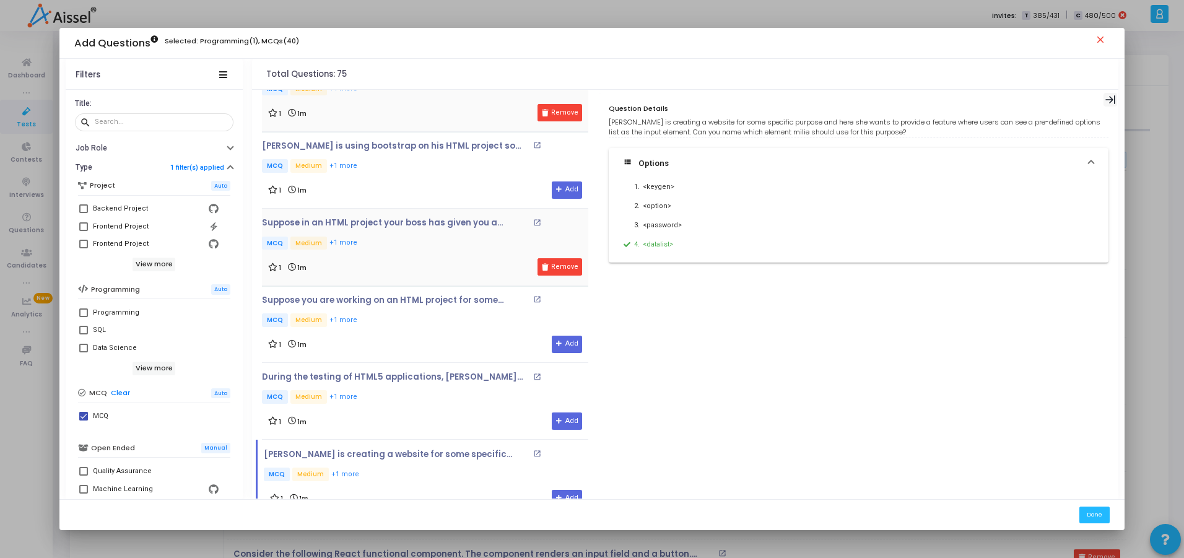
click at [1113, 96] on icon at bounding box center [1111, 100] width 11 height 11
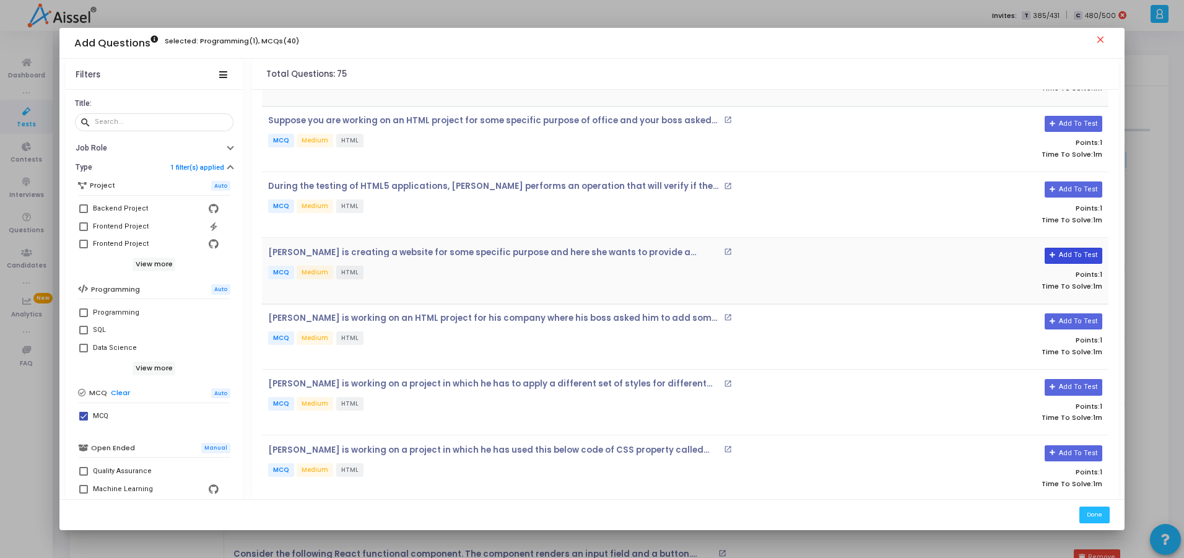
click at [1069, 256] on button "Add To Test" at bounding box center [1074, 256] width 58 height 16
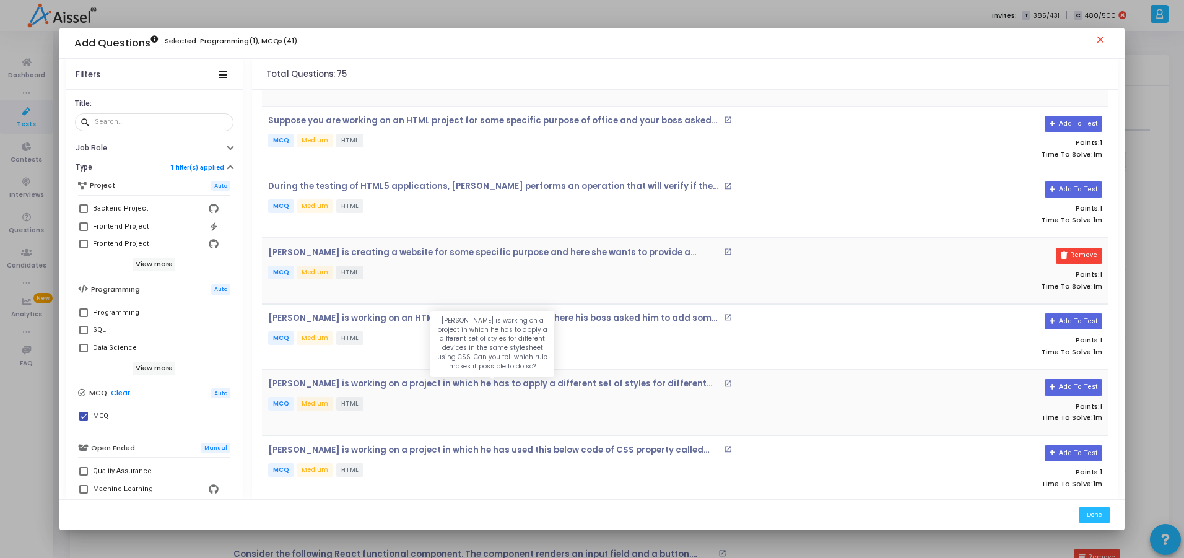
click at [640, 383] on p "[PERSON_NAME] is working on a project in which he has to apply a different set …" at bounding box center [494, 384] width 453 height 10
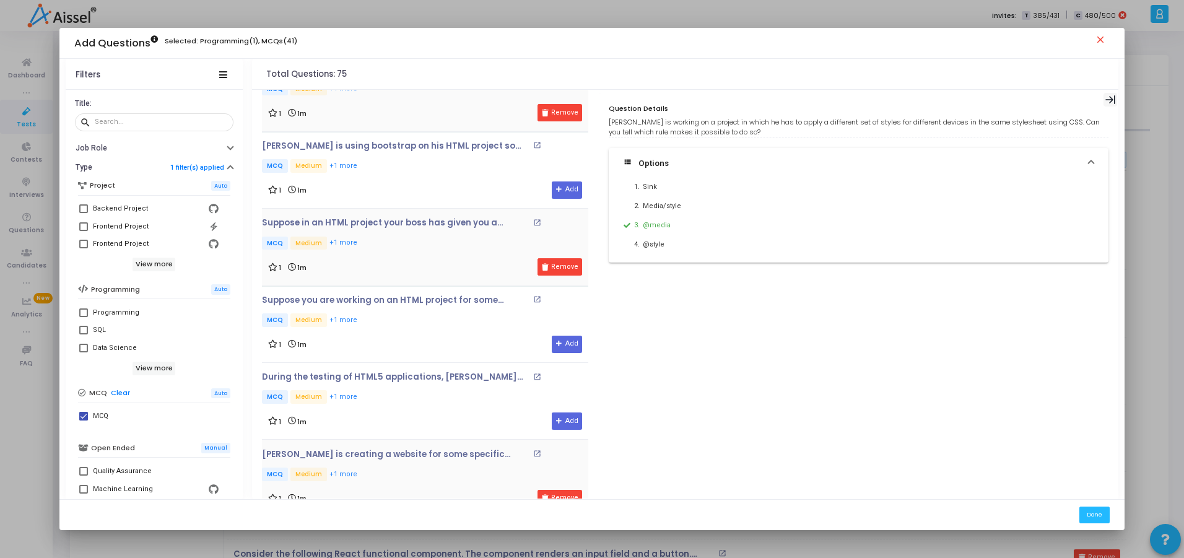
click at [1116, 97] on icon at bounding box center [1111, 100] width 11 height 11
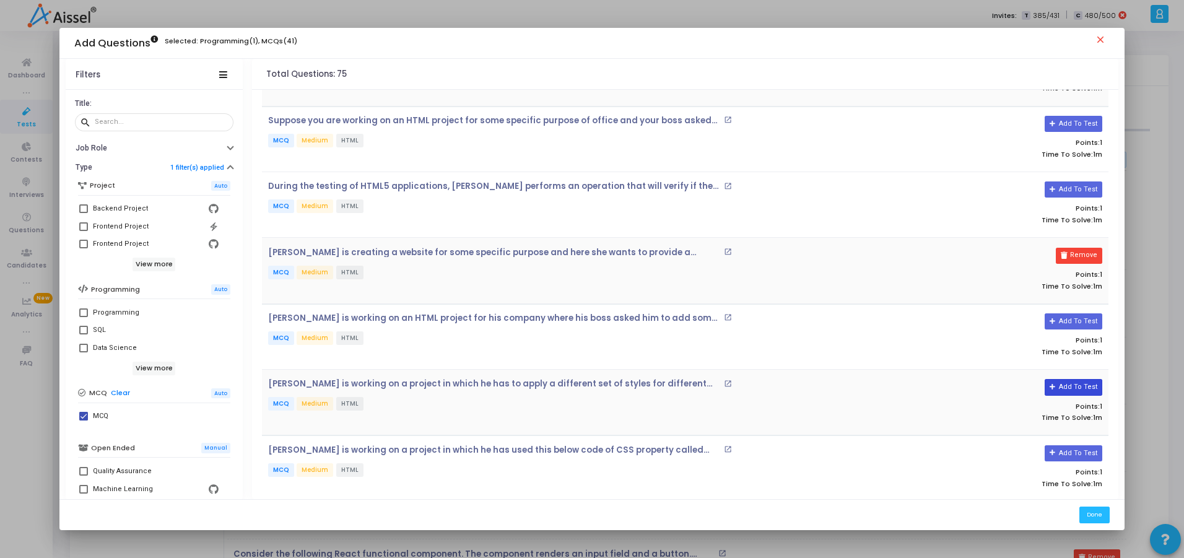
click at [1077, 387] on button "Add To Test" at bounding box center [1074, 387] width 58 height 16
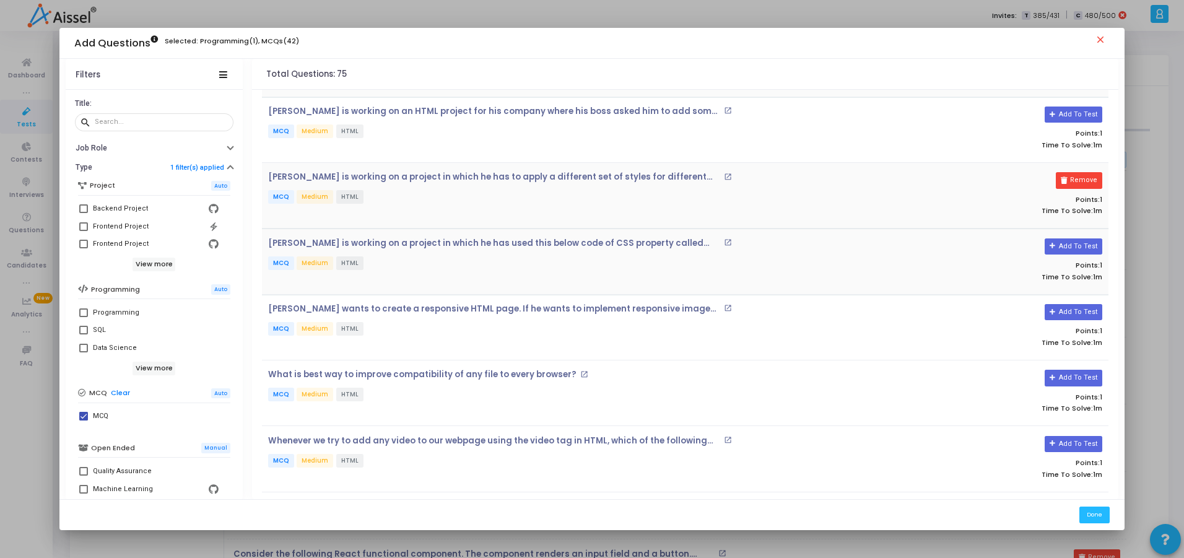
scroll to position [1264, 0]
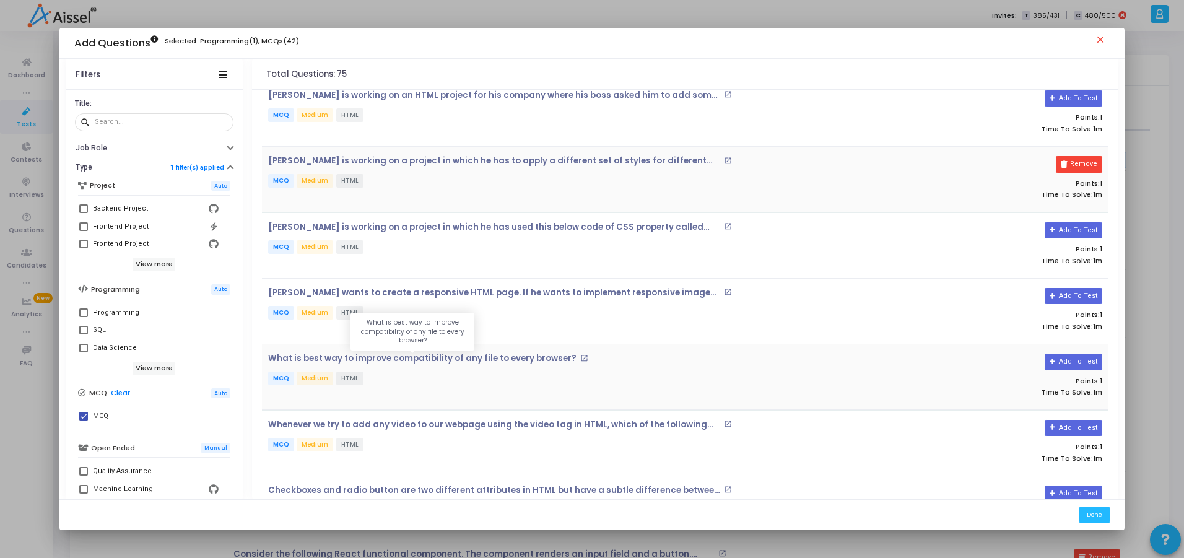
click at [514, 354] on p "What is best way to improve compatibility of any file to every browser?" at bounding box center [422, 359] width 308 height 10
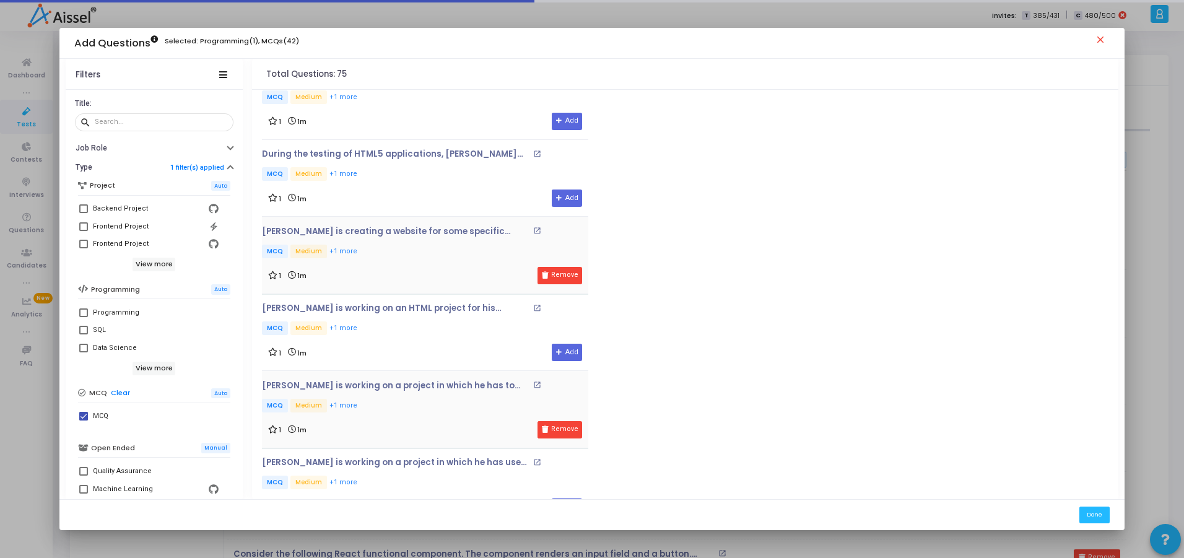
scroll to position [1477, 0]
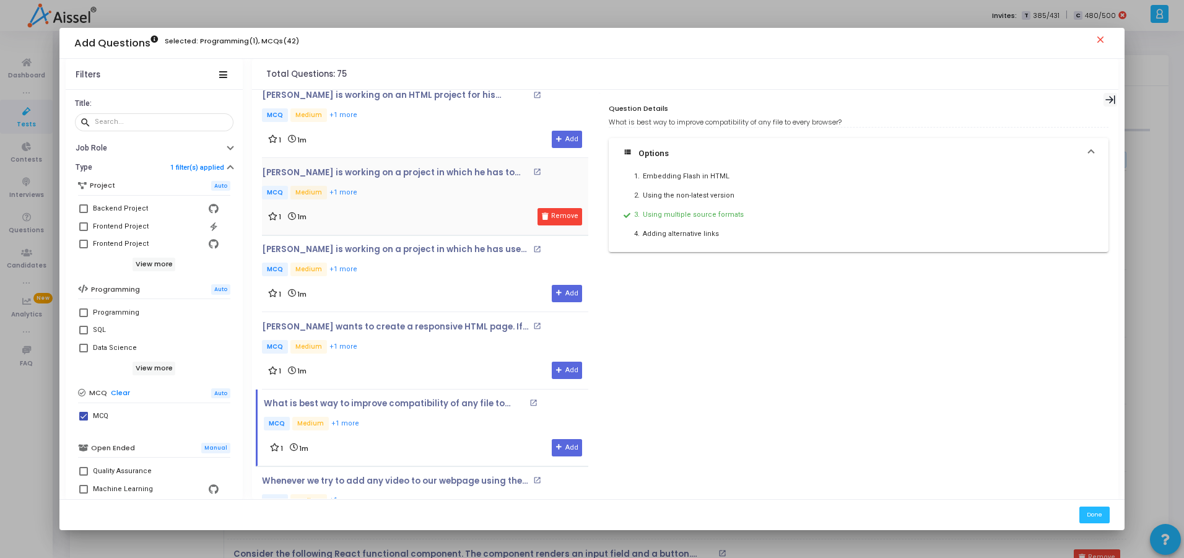
click at [1114, 96] on icon at bounding box center [1111, 100] width 11 height 11
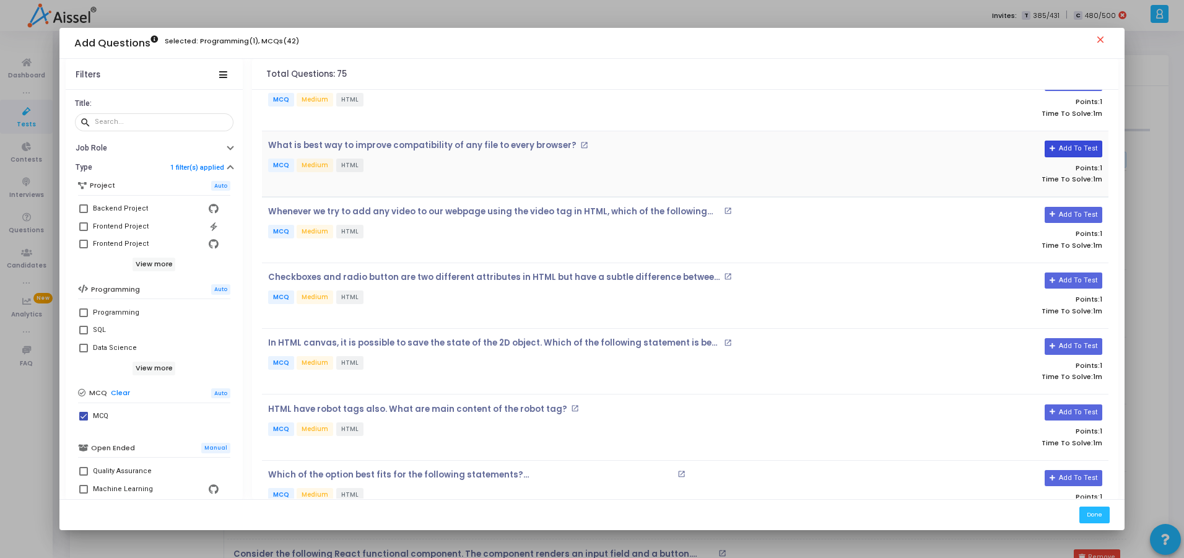
click at [1070, 147] on button "Add To Test" at bounding box center [1074, 149] width 58 height 16
click at [642, 211] on p "Whenever we try to add any video to our webpage using the video tag in HTML, wh…" at bounding box center [494, 212] width 453 height 10
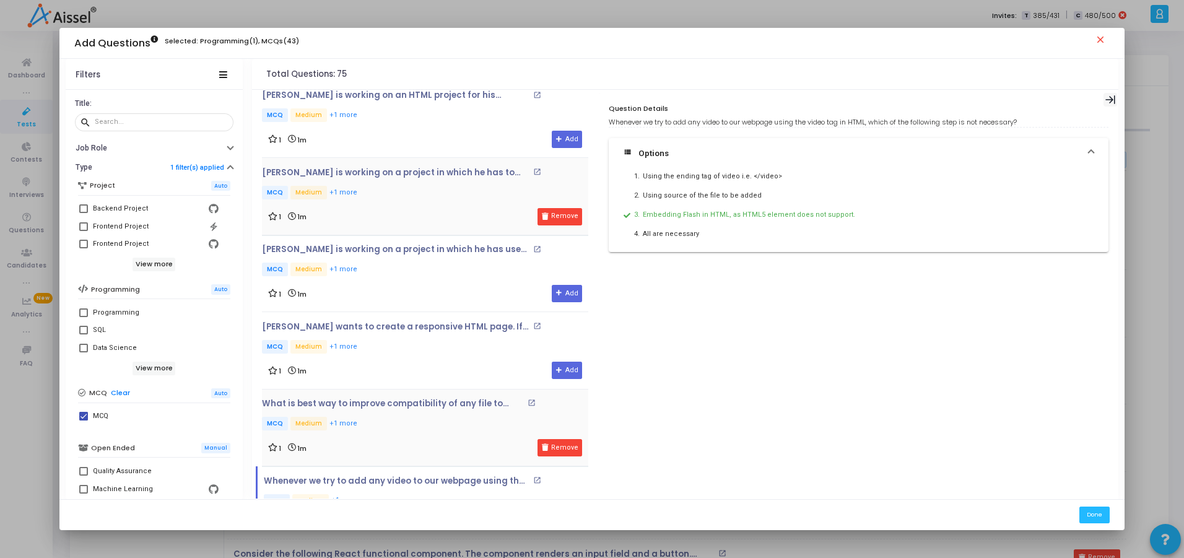
click at [1110, 98] on icon at bounding box center [1111, 100] width 11 height 11
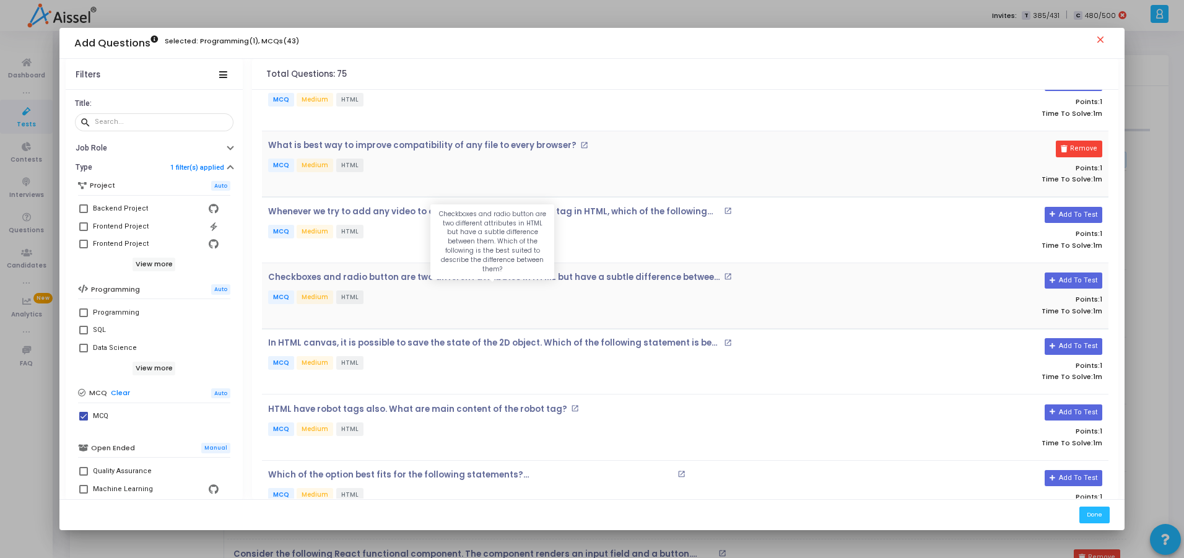
click at [644, 274] on p "Checkboxes and radio button are two different attributes in HTML but have a sub…" at bounding box center [494, 278] width 453 height 10
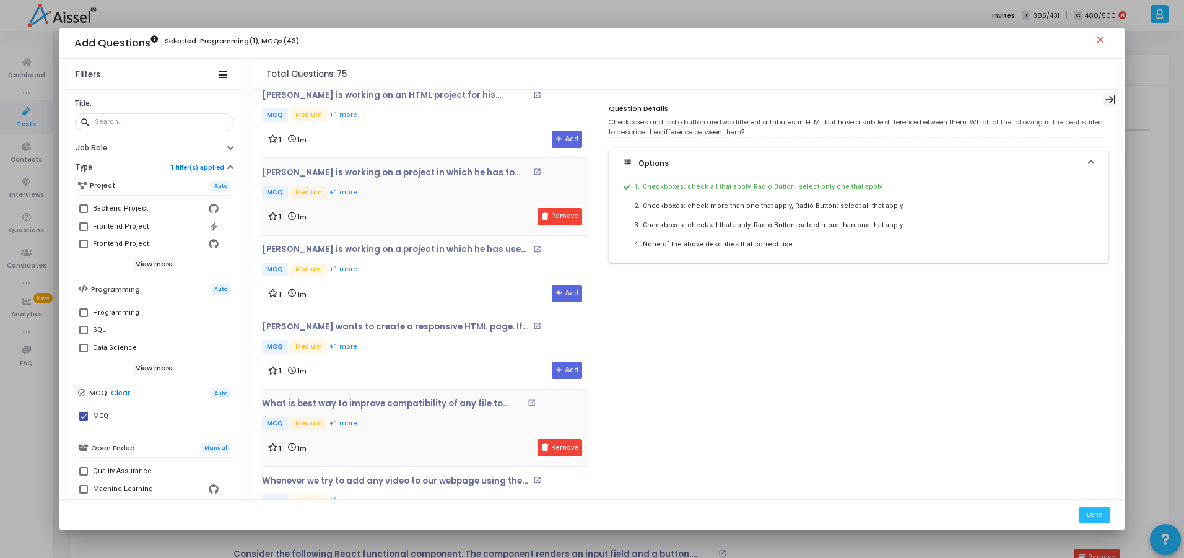
click at [1114, 98] on icon at bounding box center [1111, 99] width 10 height 9
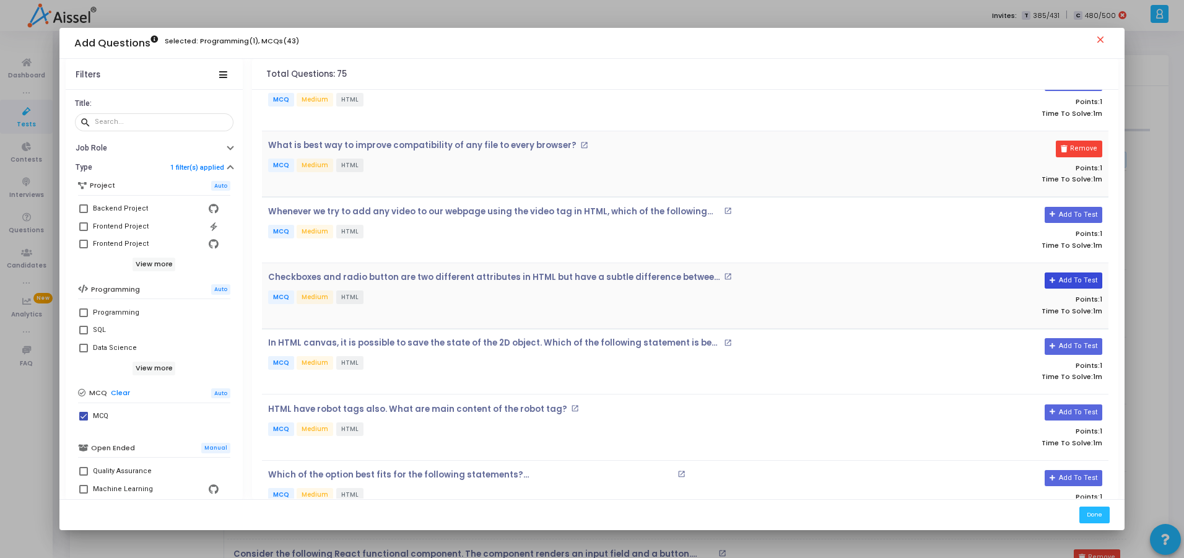
click at [1092, 280] on button "Add To Test" at bounding box center [1074, 281] width 58 height 16
click at [443, 344] on p "In HTML canvas, it is possible to save the state of the 2D object. Which of the…" at bounding box center [494, 343] width 453 height 10
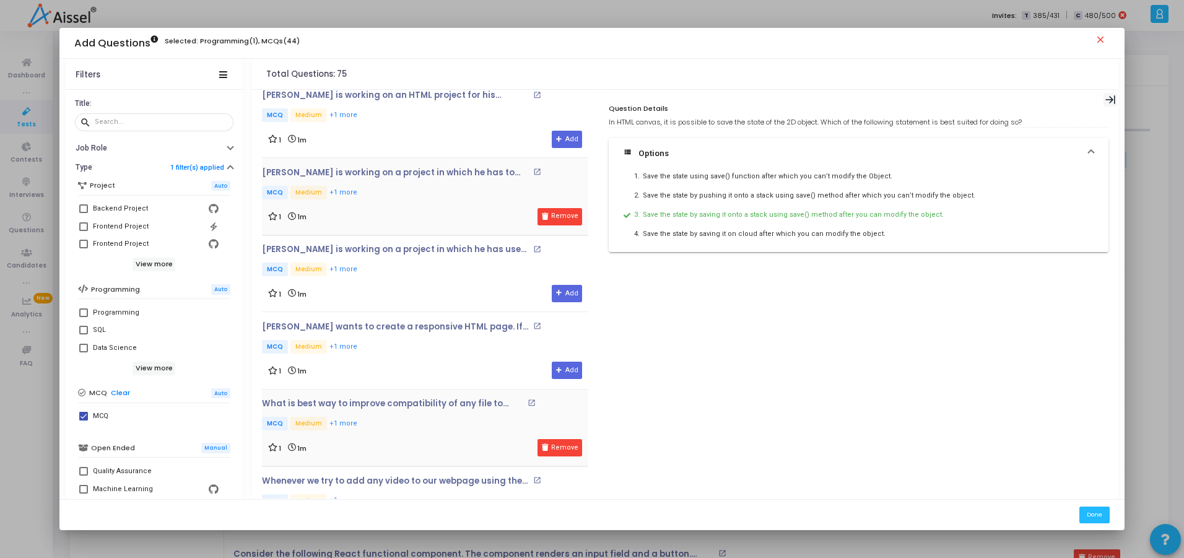
click at [1116, 102] on icon at bounding box center [1111, 100] width 11 height 11
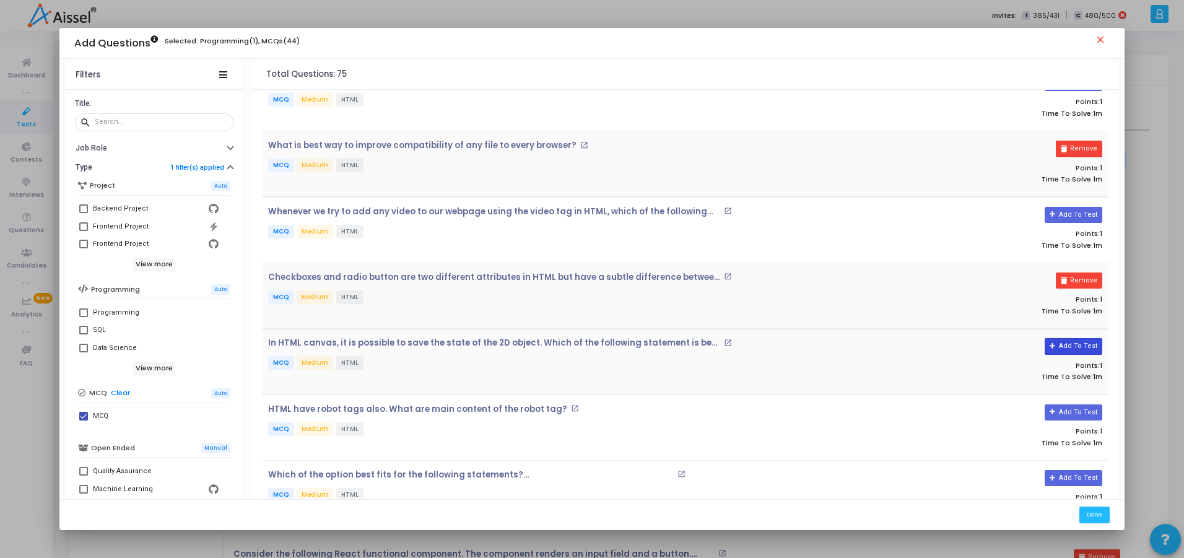
click at [1074, 348] on button "Add To Test" at bounding box center [1074, 346] width 58 height 16
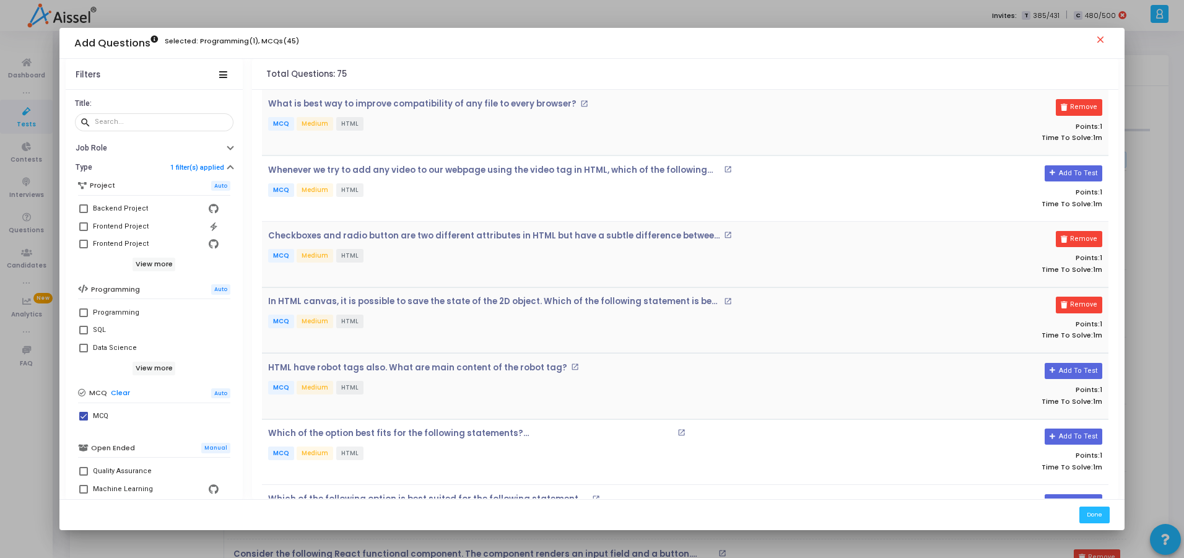
scroll to position [1551, 0]
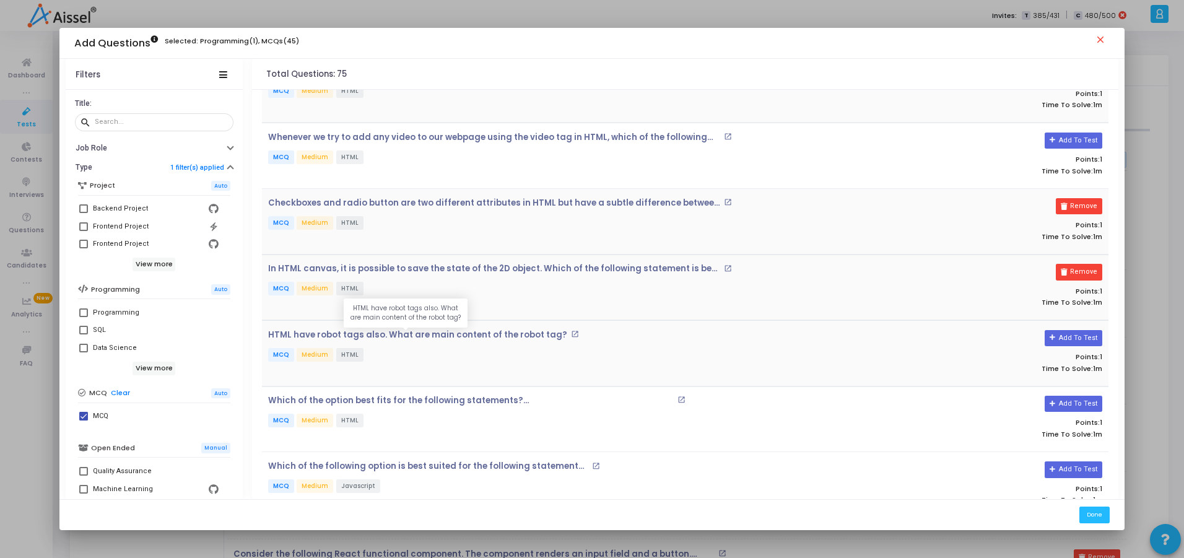
click at [478, 336] on p "HTML have robot tags also. What are main content of the robot tag?" at bounding box center [417, 335] width 299 height 10
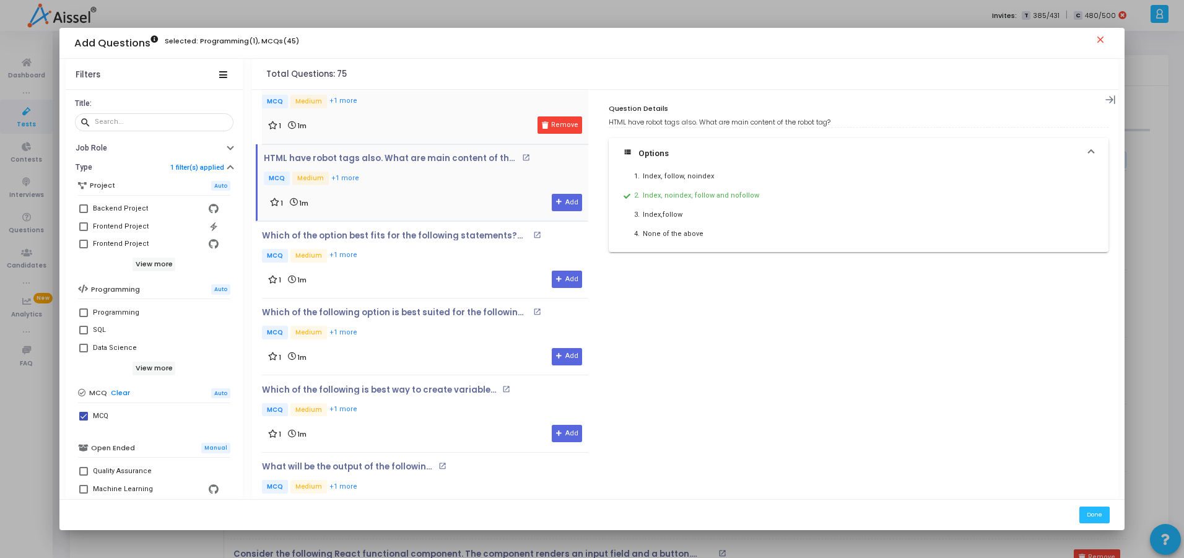
scroll to position [2072, 0]
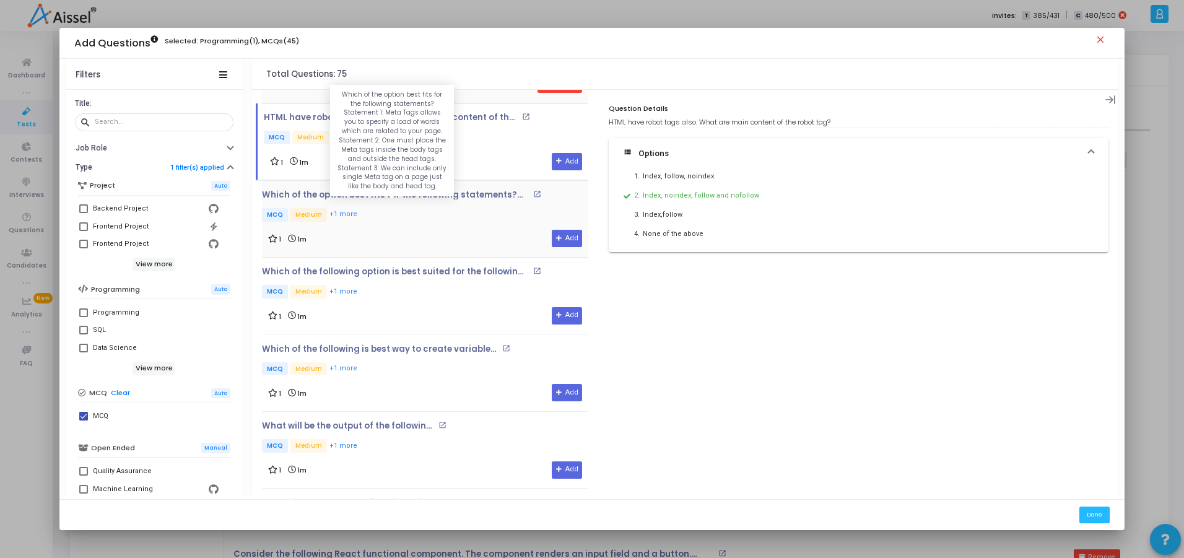
click at [324, 191] on p "Which of the option best fits for the following statements? Statement 1: Meta T…" at bounding box center [396, 195] width 268 height 10
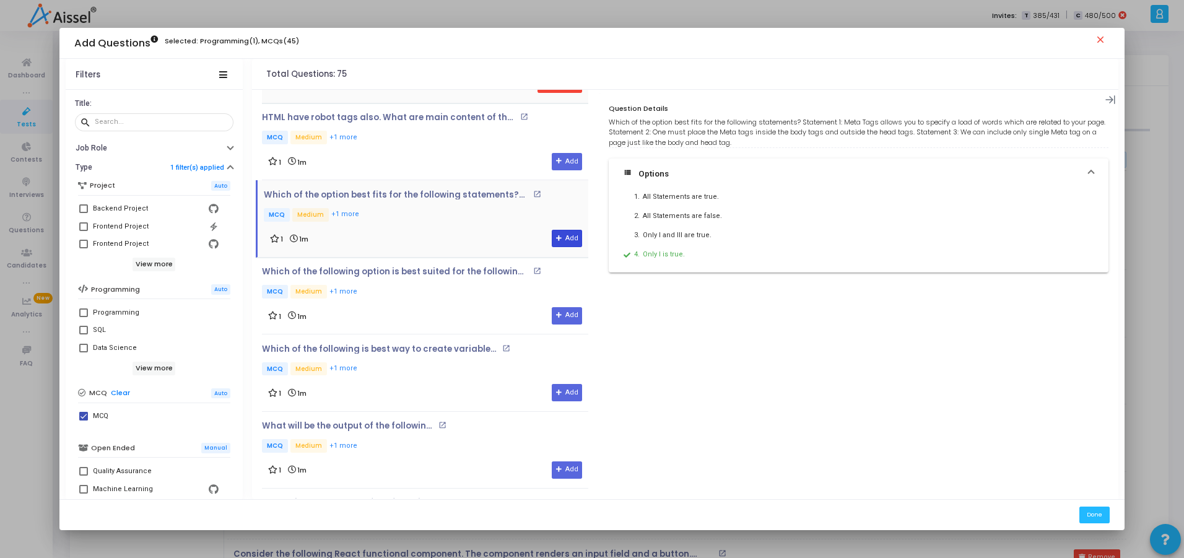
click at [559, 239] on button "Add" at bounding box center [567, 238] width 30 height 17
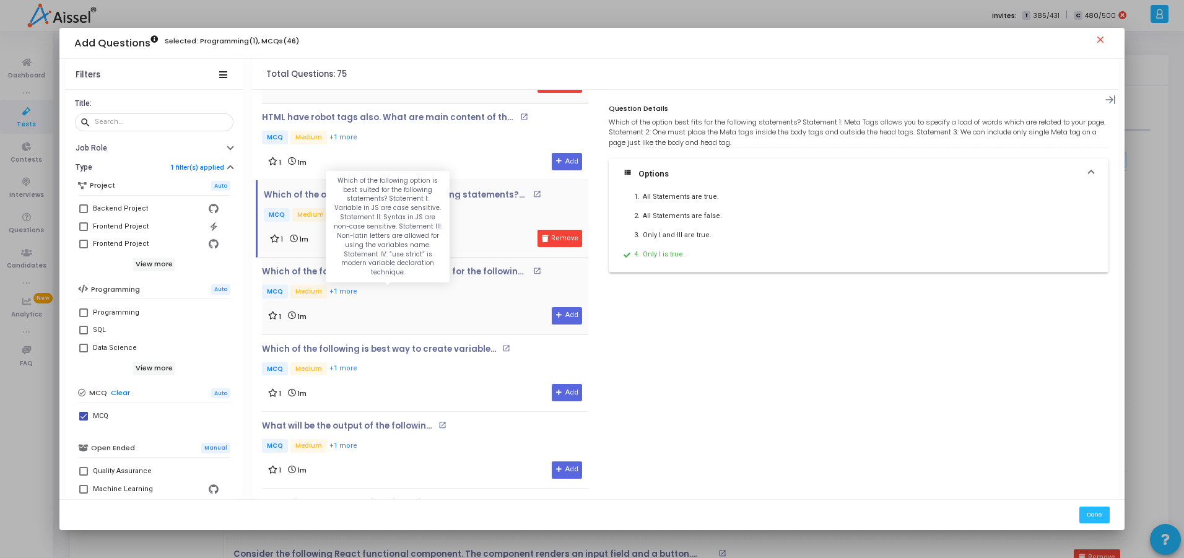
click at [374, 267] on p "Which of the following option is best suited for the following statements? Stat…" at bounding box center [396, 272] width 268 height 10
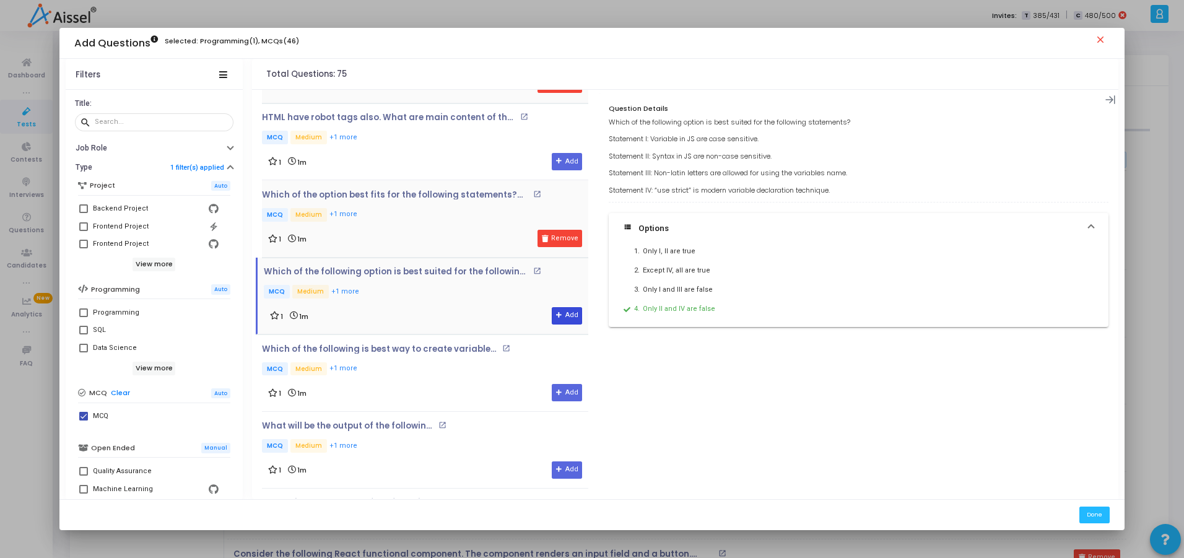
click at [565, 318] on button "Add" at bounding box center [567, 315] width 30 height 17
click at [382, 349] on p "Which of the following is best way to create variables and why?" at bounding box center [380, 349] width 237 height 10
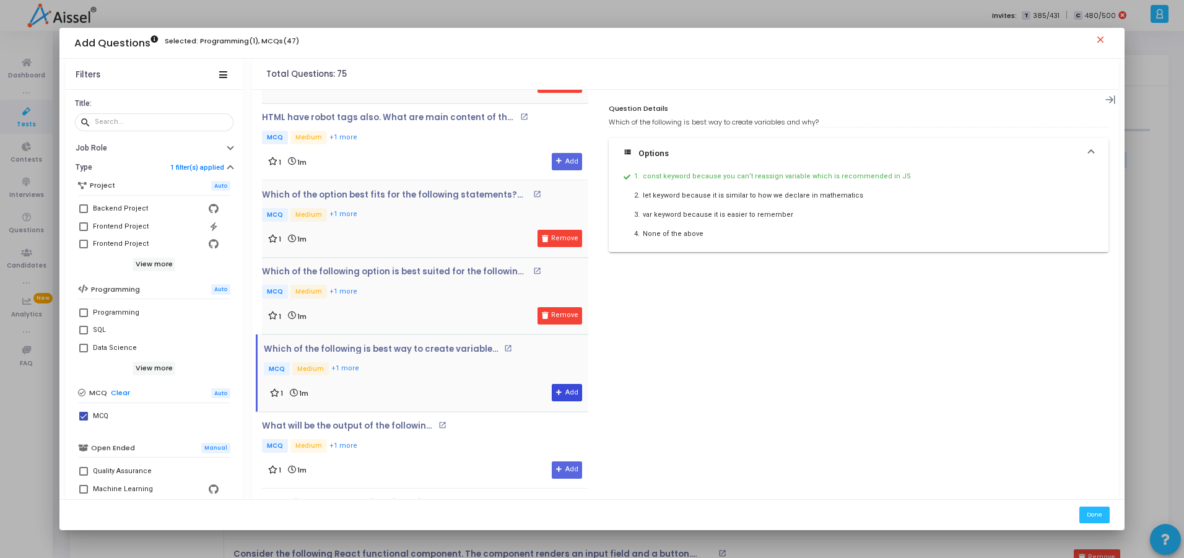
click at [567, 391] on button "Add" at bounding box center [567, 392] width 30 height 17
click at [395, 430] on p "What will be the output of the following code?" at bounding box center [348, 426] width 173 height 10
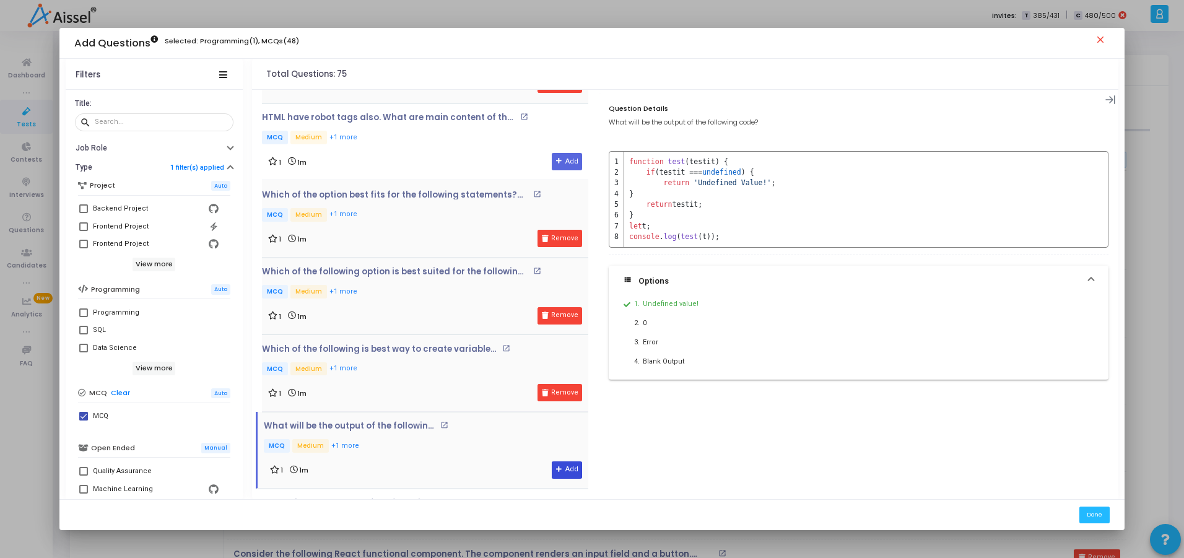
click at [556, 466] on icon at bounding box center [559, 469] width 7 height 7
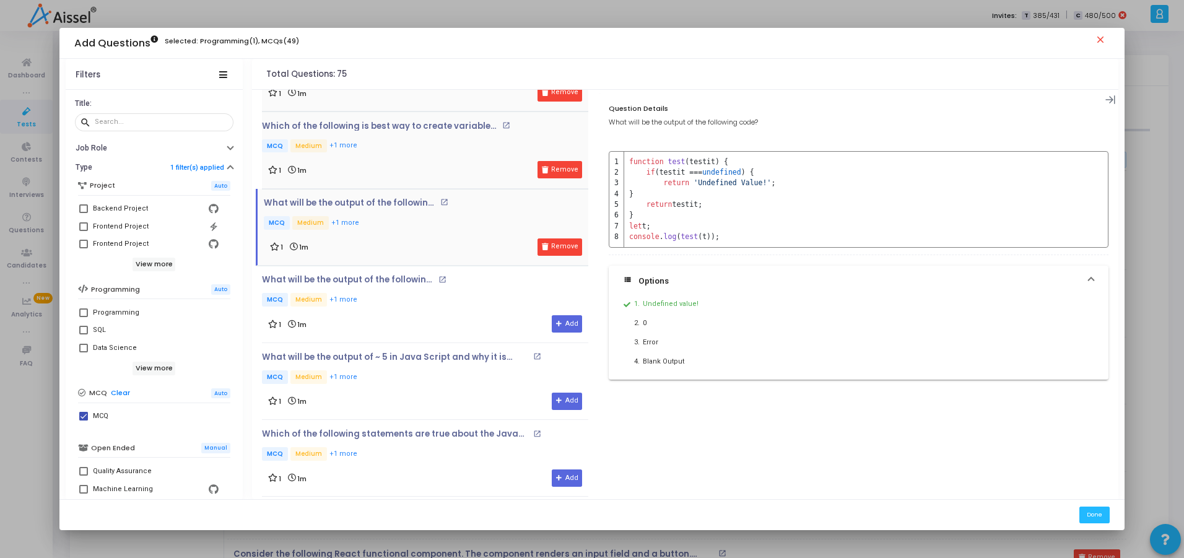
scroll to position [2369, 0]
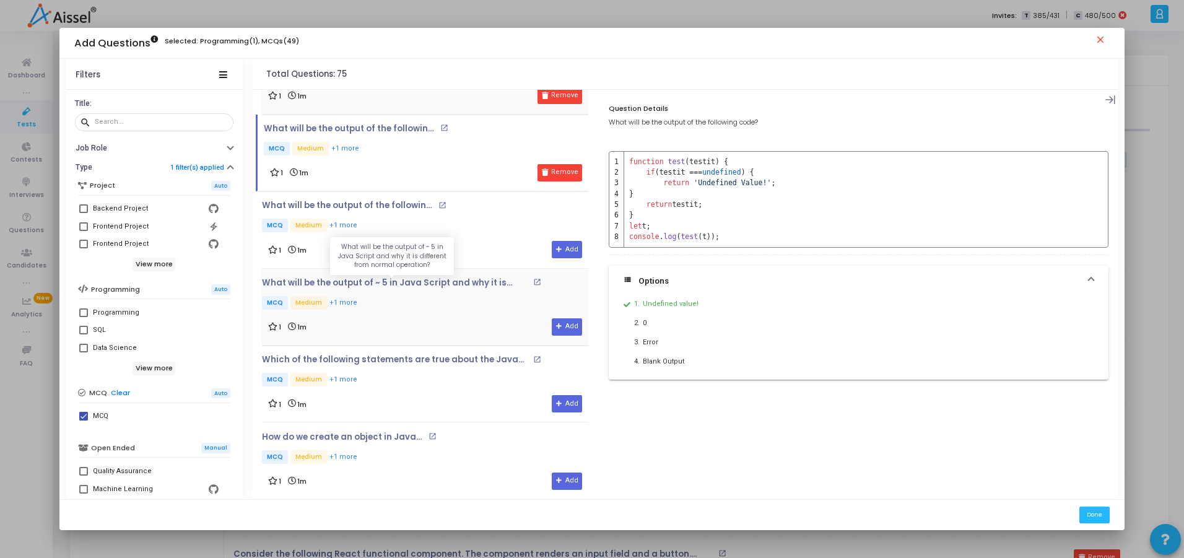
click at [419, 279] on p "What will be the output of ~ 5 in Java Script and why it is different from norm…" at bounding box center [396, 283] width 268 height 10
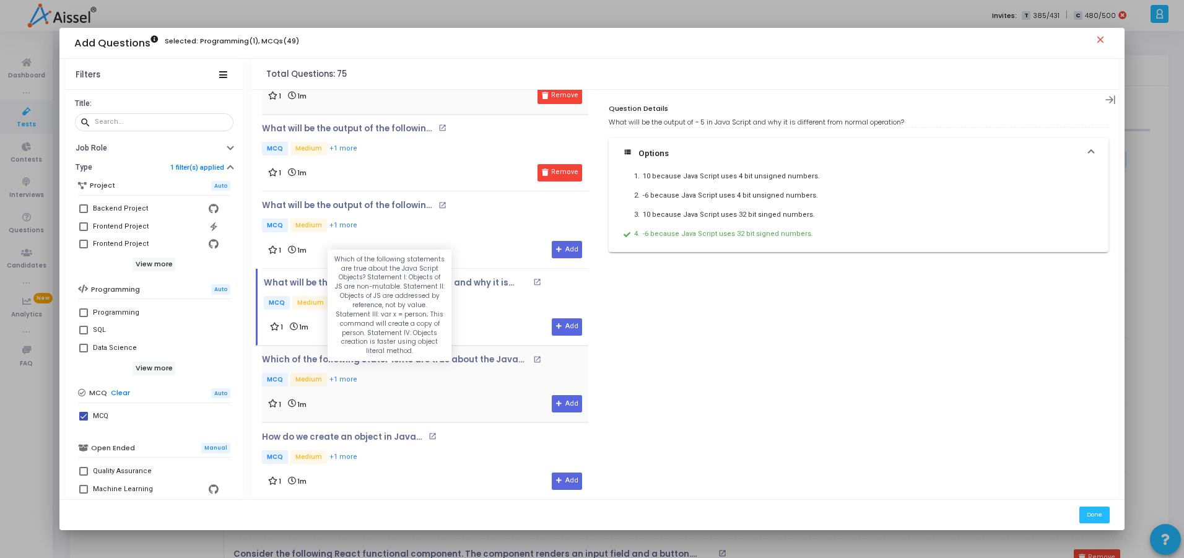
click at [377, 356] on p "Which of the following statements are true about the Java Script Objects? State…" at bounding box center [396, 360] width 268 height 10
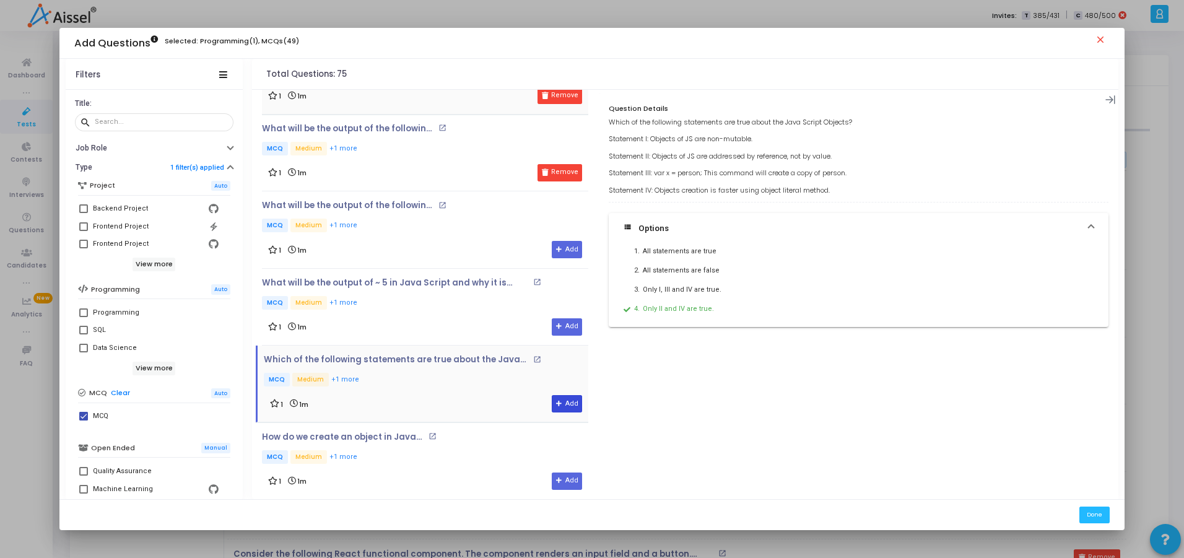
click at [558, 403] on icon at bounding box center [559, 404] width 7 height 7
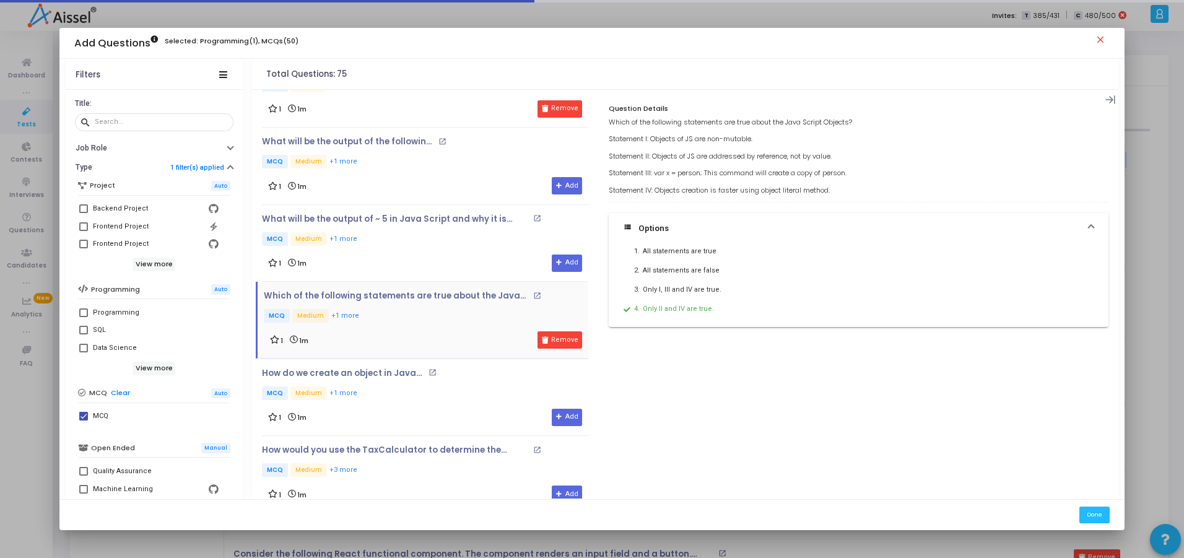
scroll to position [2592, 0]
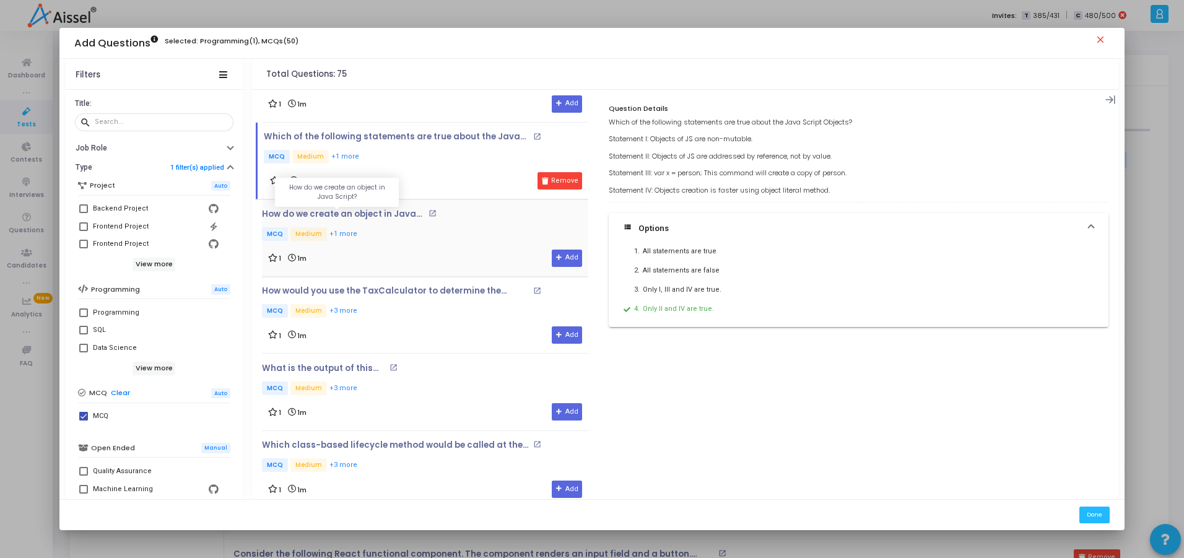
click at [305, 214] on p "How do we create an object in Java Script?" at bounding box center [344, 214] width 164 height 10
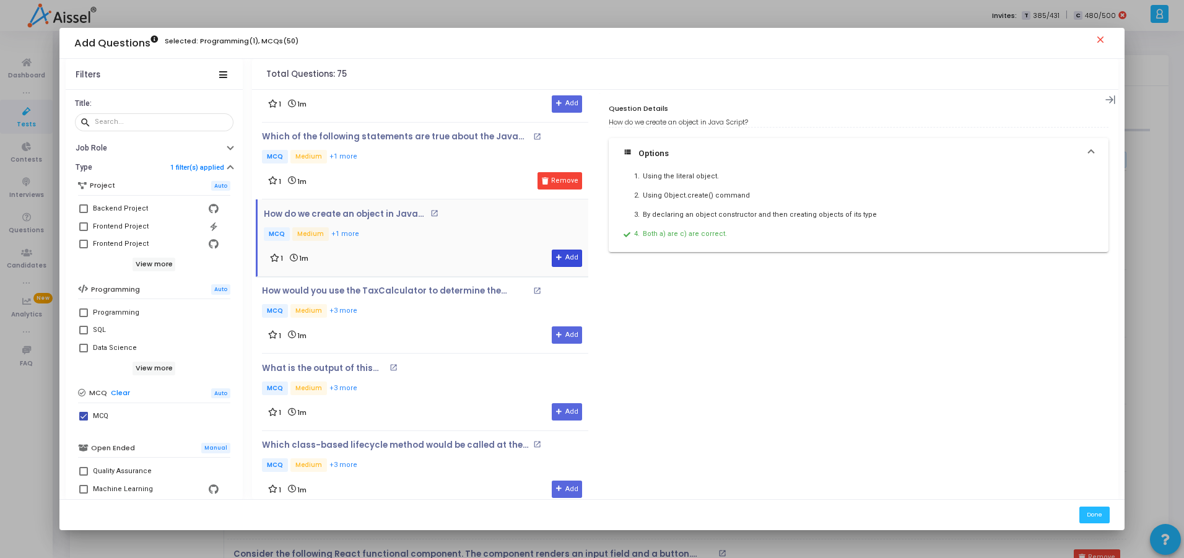
click at [565, 260] on button "Add" at bounding box center [567, 258] width 30 height 17
click at [453, 291] on p "How would you use the TaxCalculator to determine the amount of tax on $50?" at bounding box center [396, 291] width 268 height 10
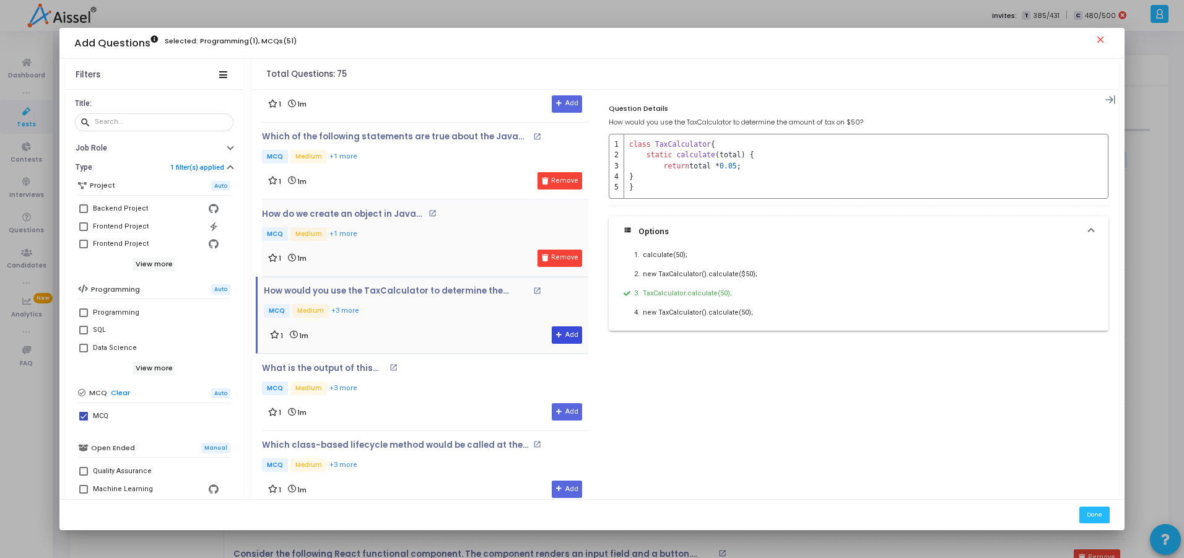
click at [572, 331] on button "Add" at bounding box center [567, 334] width 30 height 17
click at [339, 365] on p "What is the output of this code?" at bounding box center [324, 369] width 125 height 10
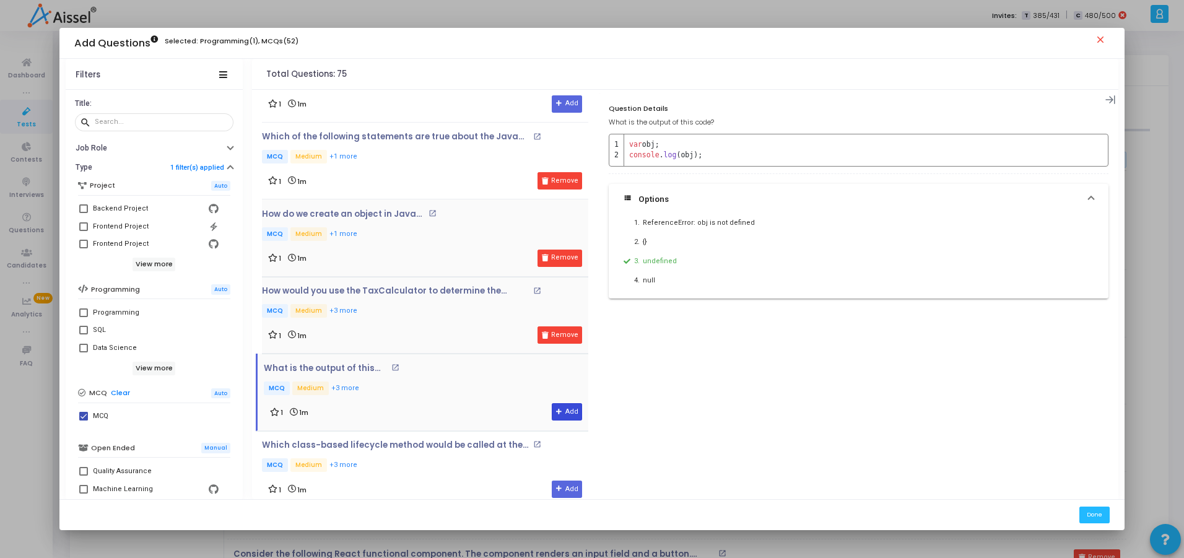
click at [571, 410] on button "Add" at bounding box center [567, 411] width 30 height 17
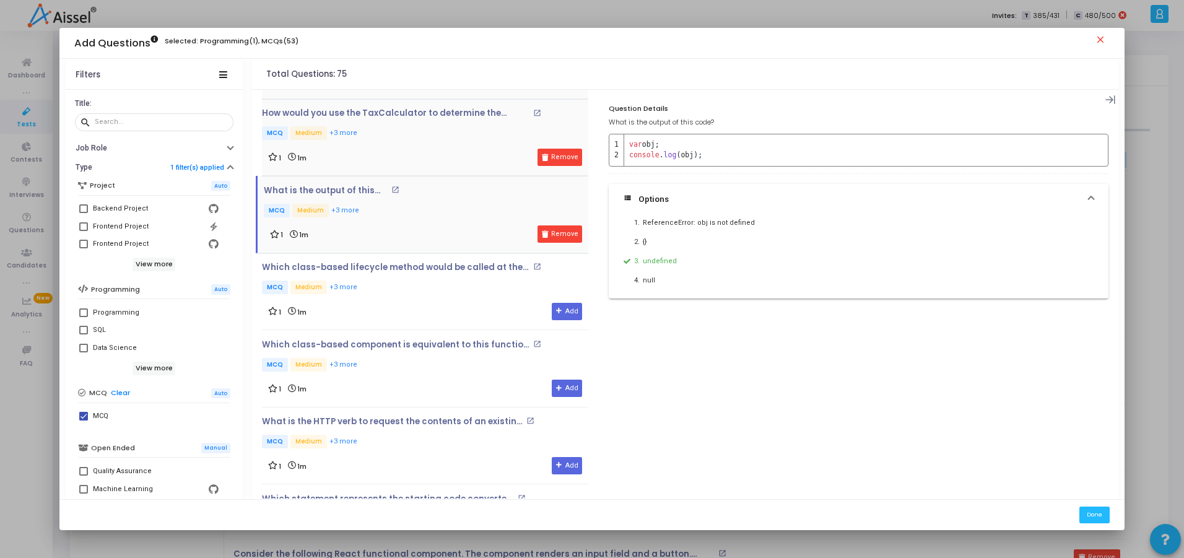
scroll to position [2815, 0]
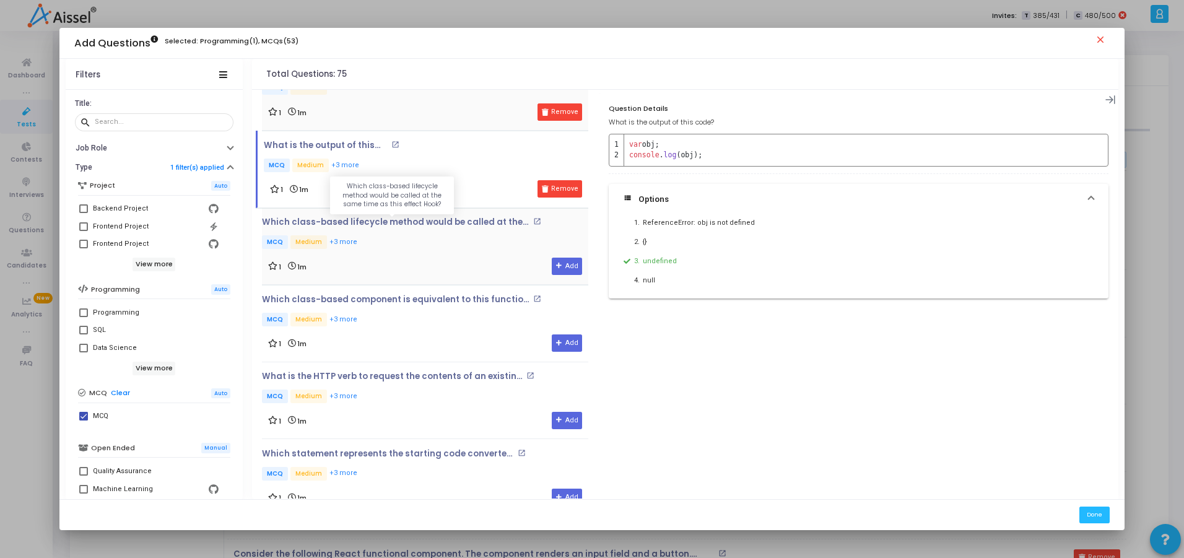
click at [442, 222] on p "Which class-based lifecycle method would be called at the same time as this eff…" at bounding box center [396, 222] width 268 height 10
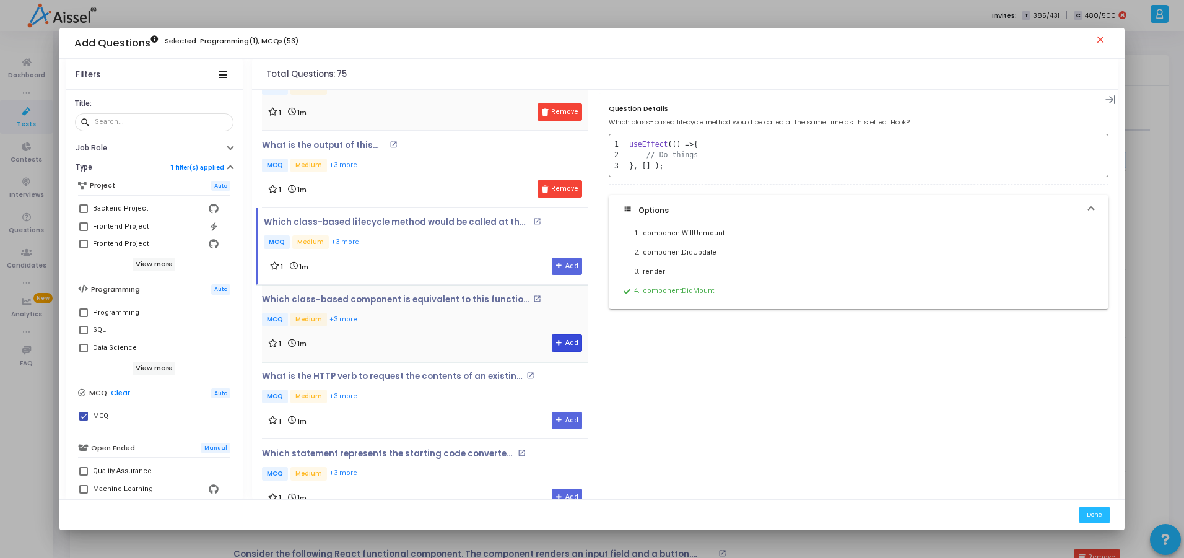
click at [561, 349] on button "Add" at bounding box center [567, 343] width 30 height 17
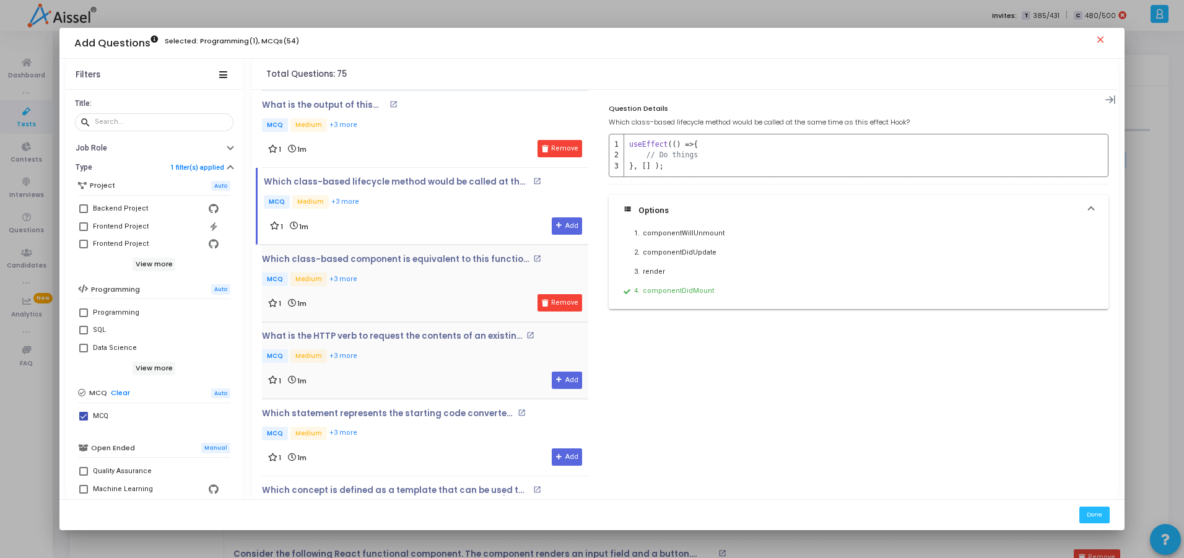
scroll to position [2889, 0]
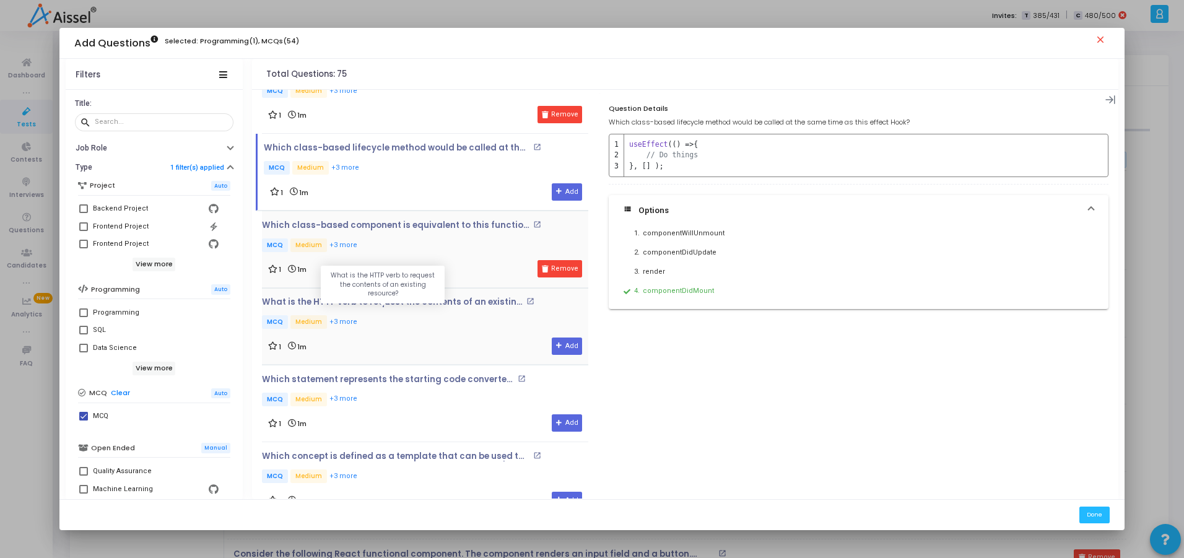
click at [467, 303] on p "What is the HTTP verb to request the contents of an existing resource?" at bounding box center [392, 302] width 261 height 10
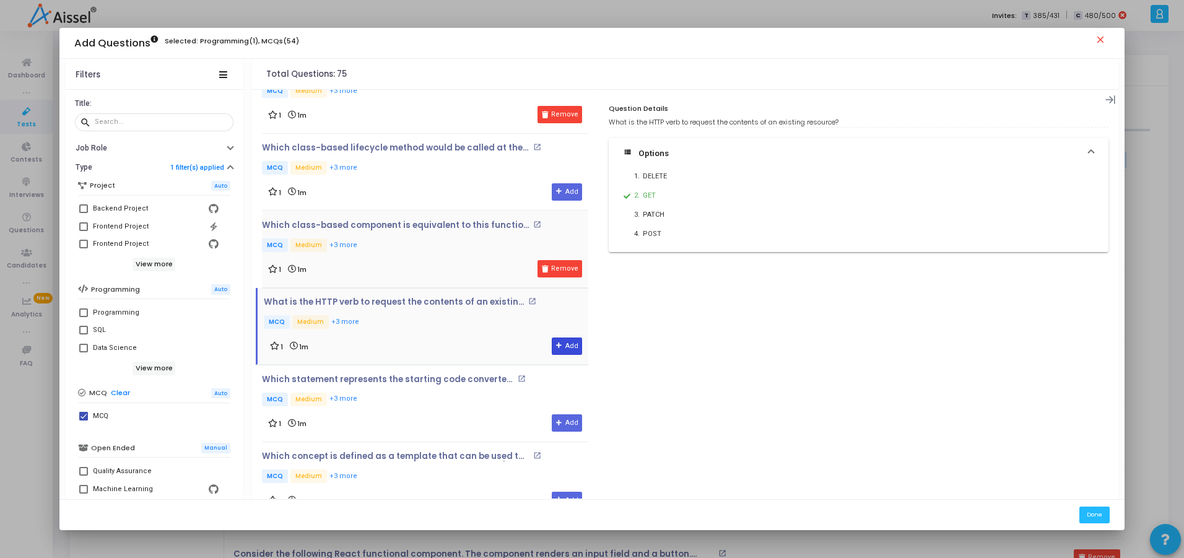
click at [562, 348] on button "Add" at bounding box center [567, 346] width 30 height 17
click at [377, 382] on p "Which statement represents the starting code converted to an IIFE?" at bounding box center [388, 380] width 252 height 10
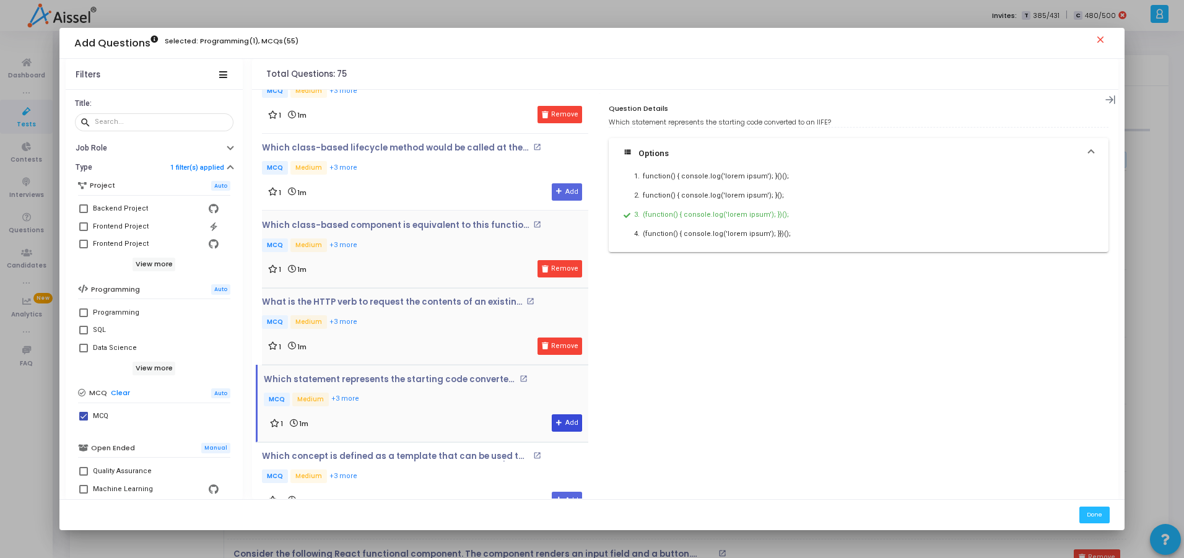
click at [560, 425] on button "Add" at bounding box center [567, 422] width 30 height 17
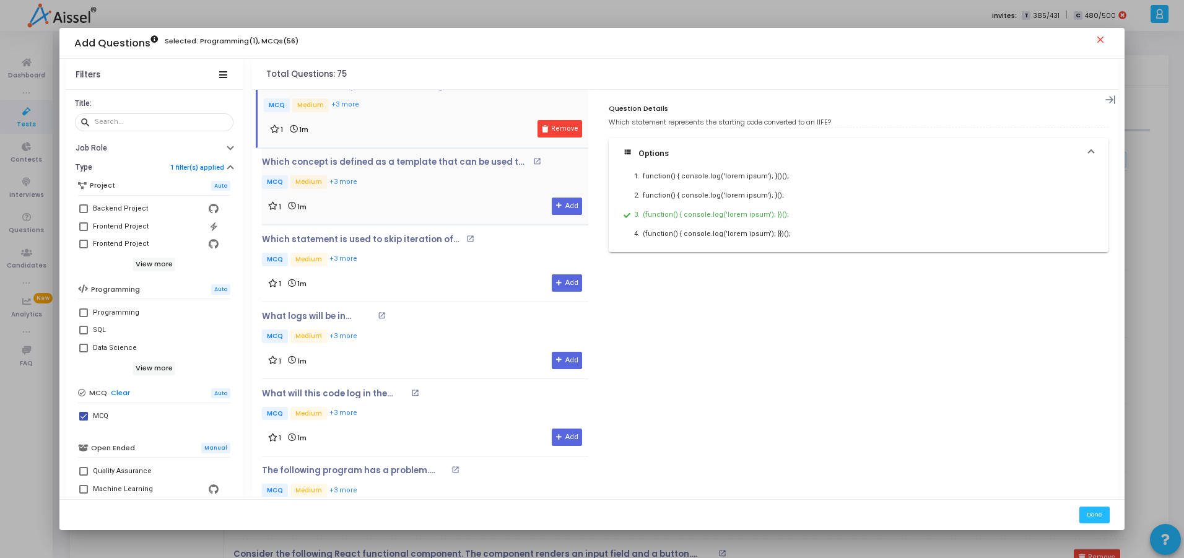
scroll to position [3187, 0]
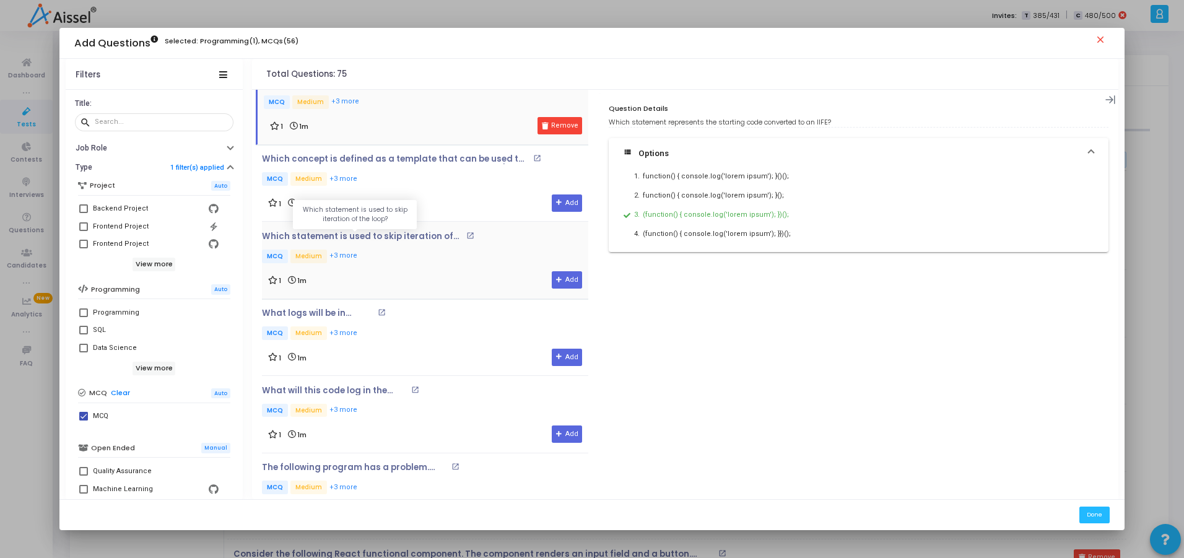
click at [405, 235] on p "Which statement is used to skip iteration of the loop?" at bounding box center [362, 237] width 201 height 10
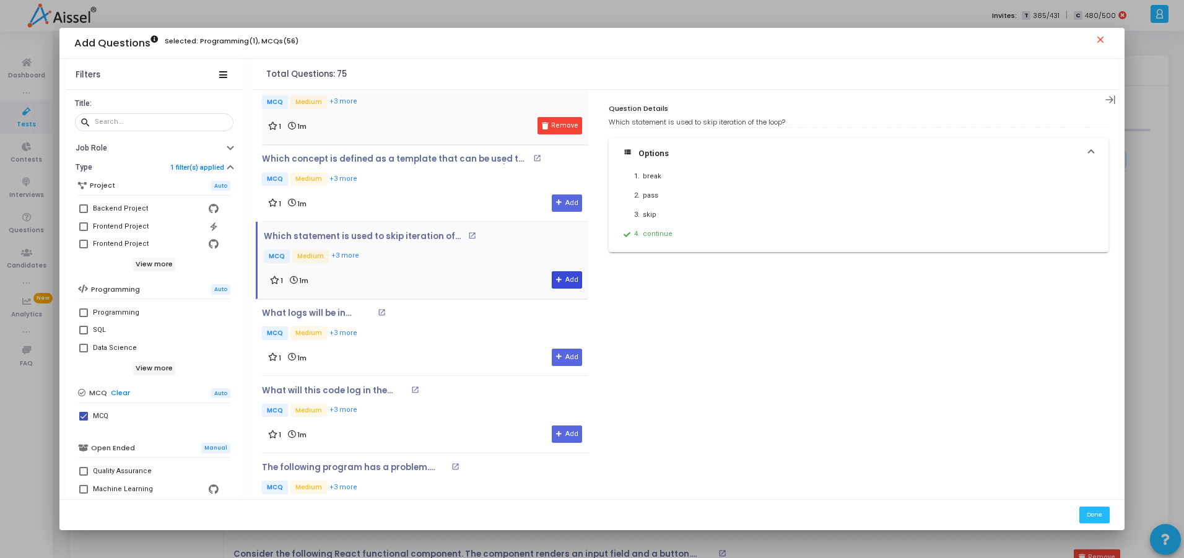
click at [564, 273] on button "Add" at bounding box center [567, 279] width 30 height 17
click at [320, 312] on p "What logs will be in console?" at bounding box center [318, 313] width 112 height 10
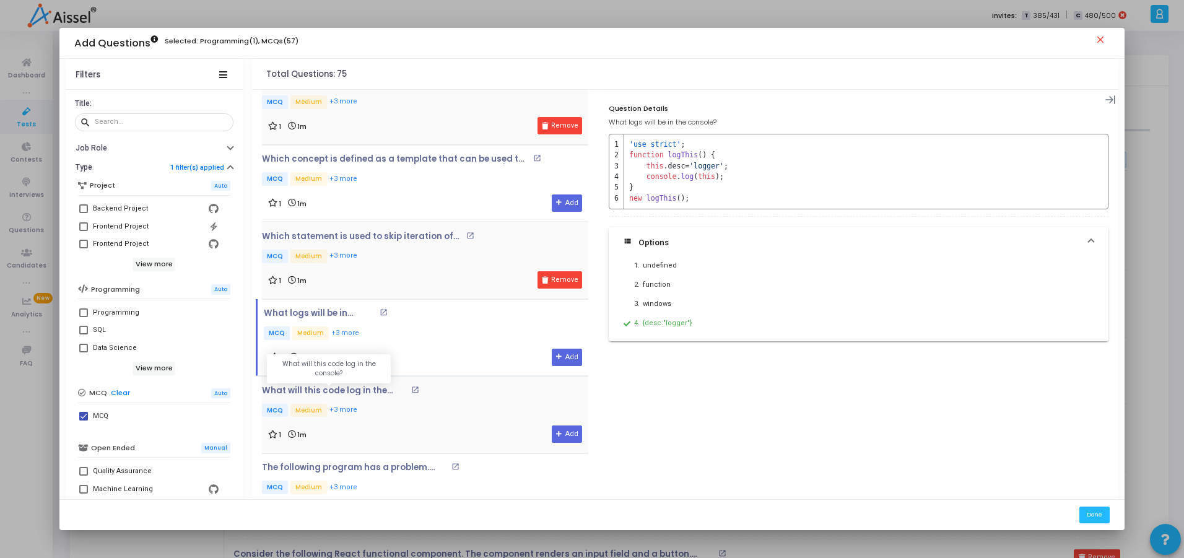
click at [336, 392] on p "What will this code log in the console?" at bounding box center [335, 391] width 146 height 10
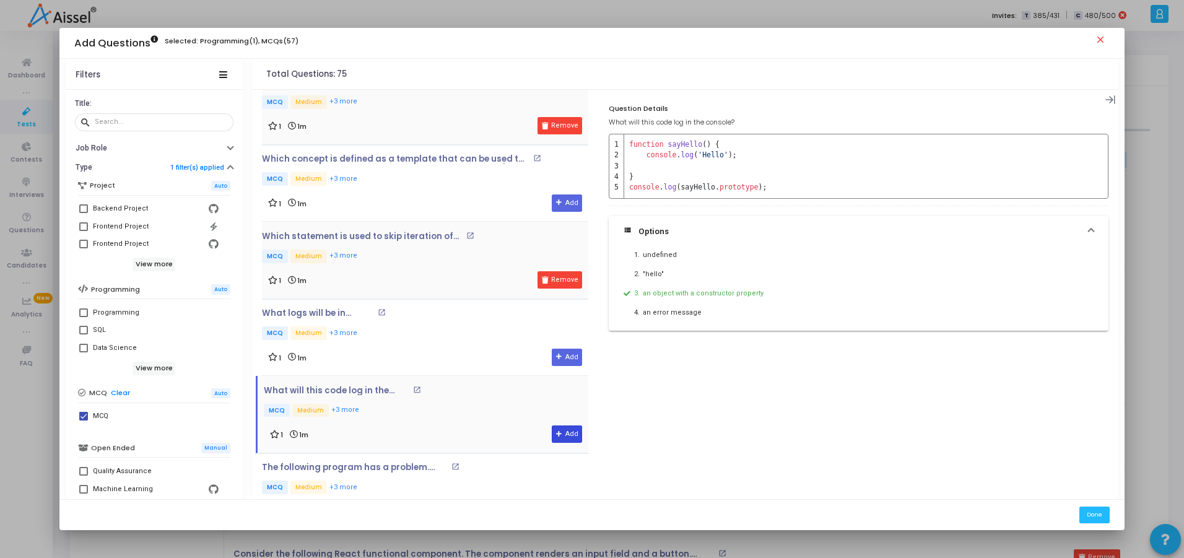
click at [563, 432] on button "Add" at bounding box center [567, 434] width 30 height 17
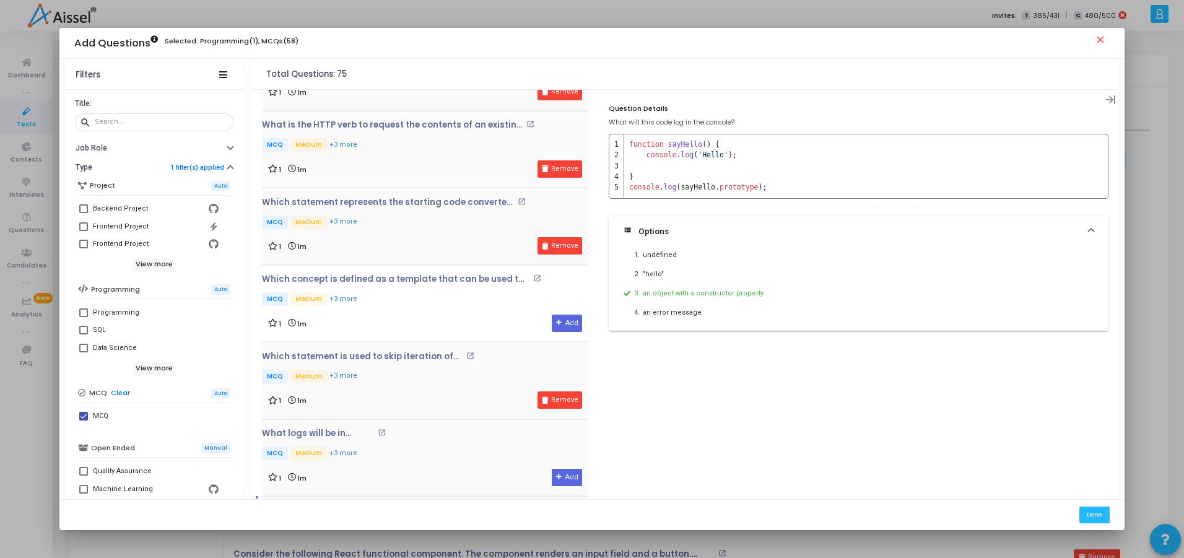
scroll to position [3063, 0]
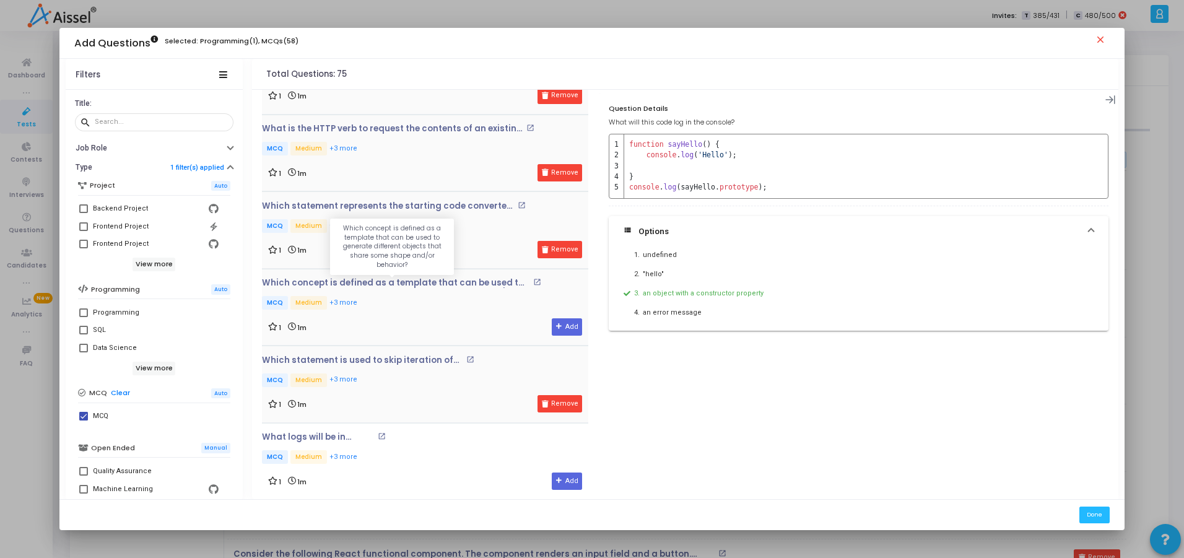
click at [398, 282] on p "Which concept is defined as a template that can be used to generate different o…" at bounding box center [396, 283] width 268 height 10
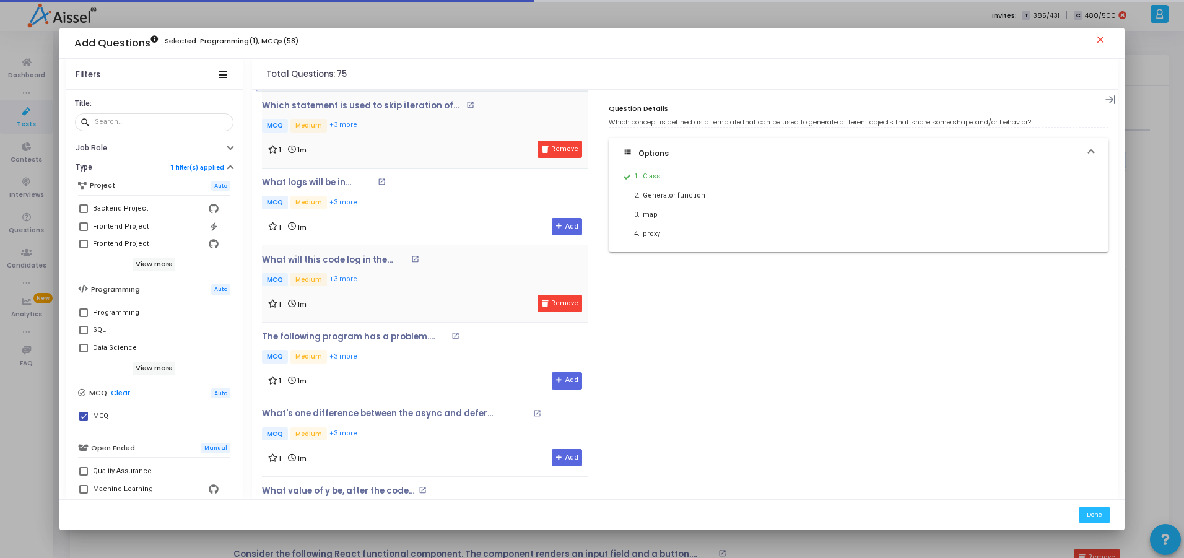
scroll to position [3319, 0]
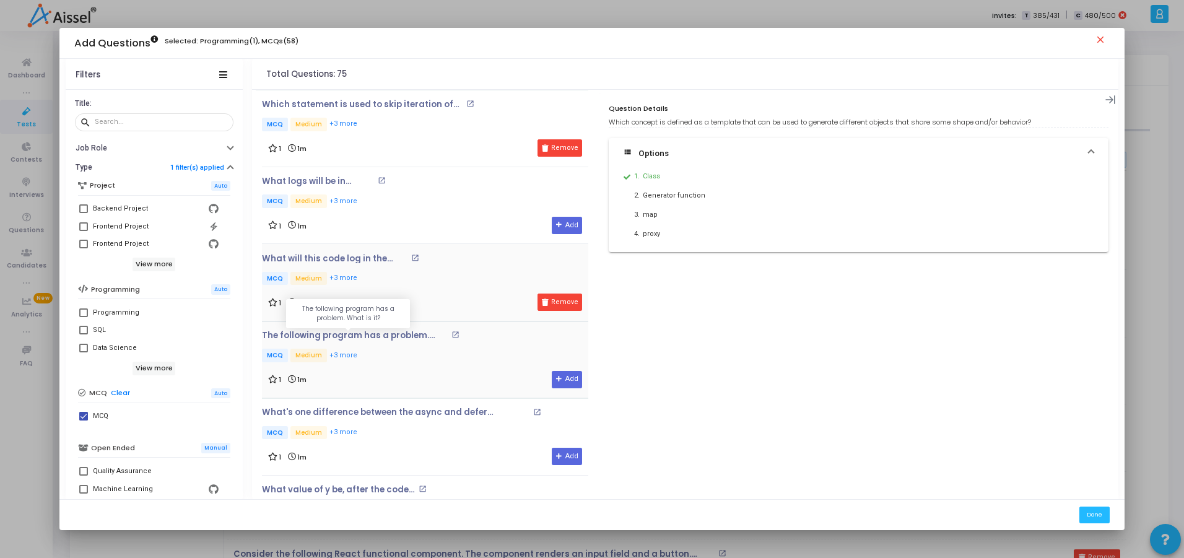
click at [333, 339] on p "The following program has a problem. What is it?" at bounding box center [355, 336] width 186 height 10
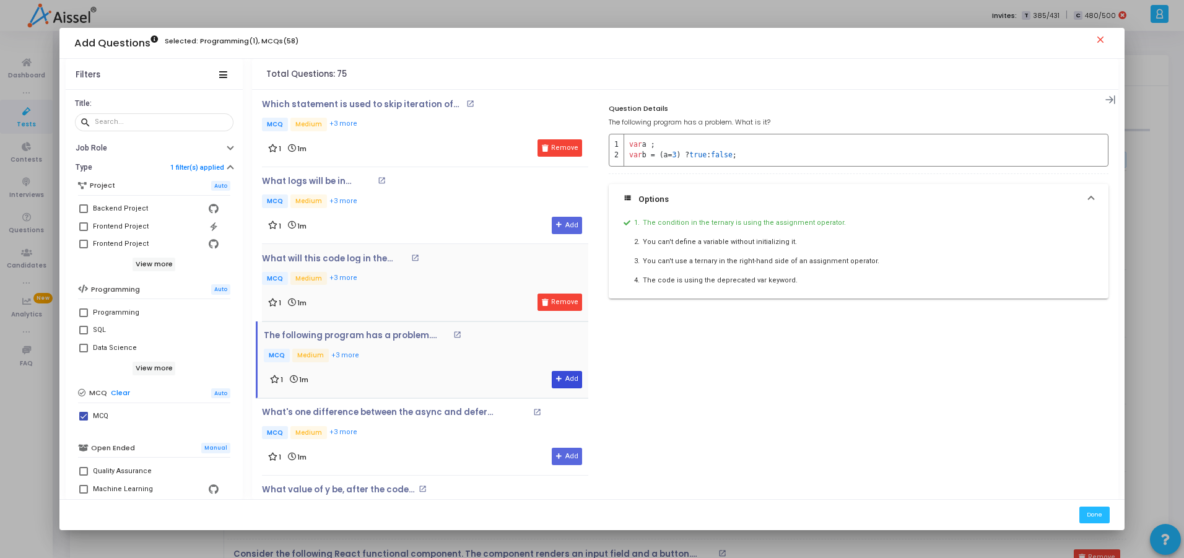
click at [564, 377] on button "Add" at bounding box center [567, 379] width 30 height 17
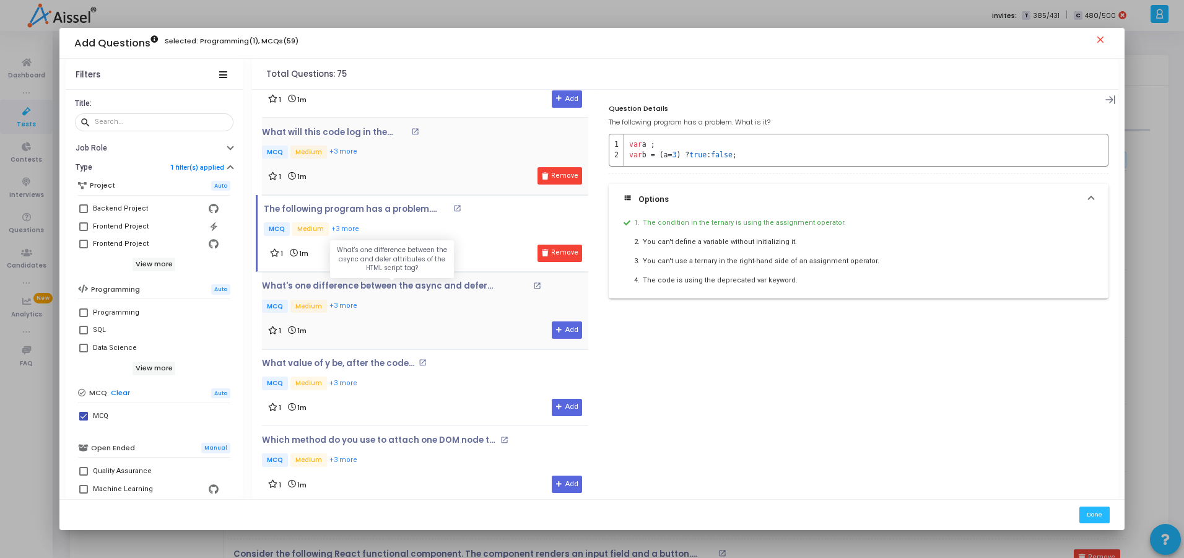
click at [452, 283] on p "What's one difference between the async and defer attributes of the HTML script…" at bounding box center [396, 286] width 268 height 10
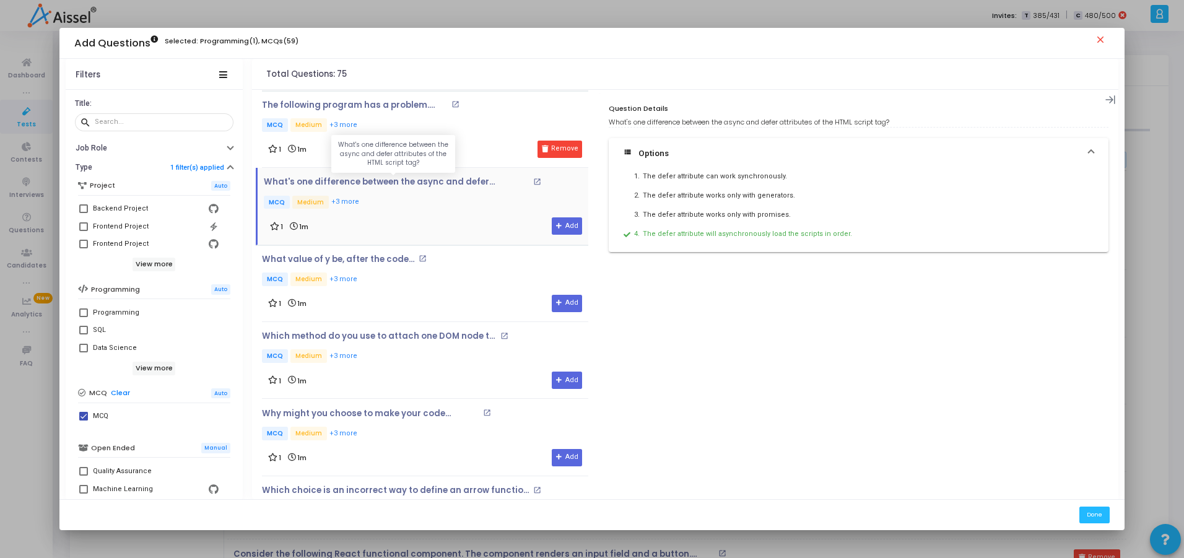
scroll to position [3550, 0]
click at [369, 256] on p "What value of y be, after the code runs ?" at bounding box center [338, 258] width 153 height 10
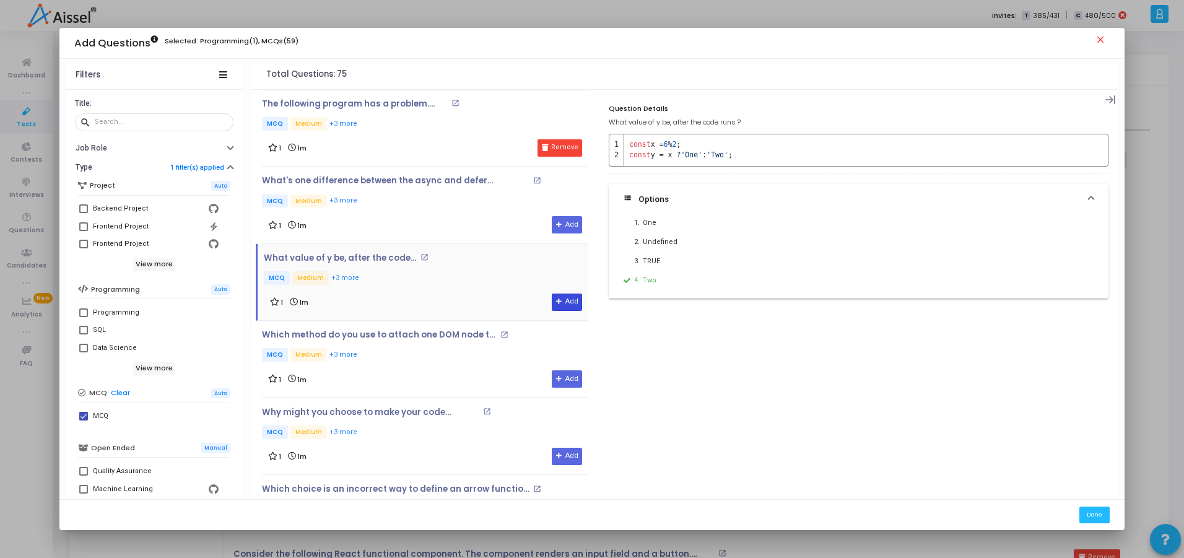
click at [556, 299] on icon at bounding box center [559, 302] width 7 height 7
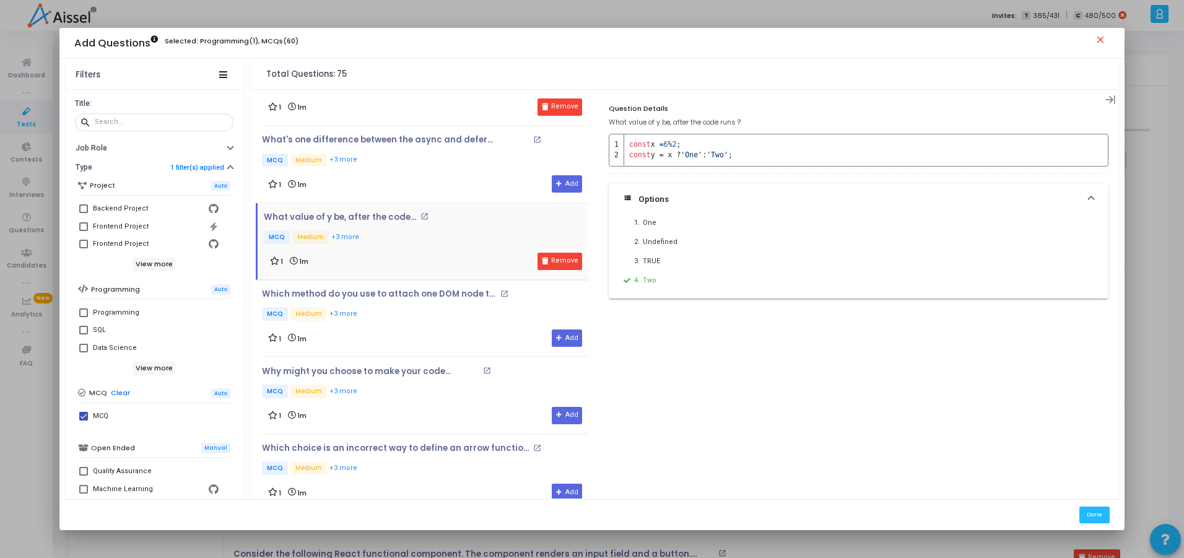
scroll to position [3652, 0]
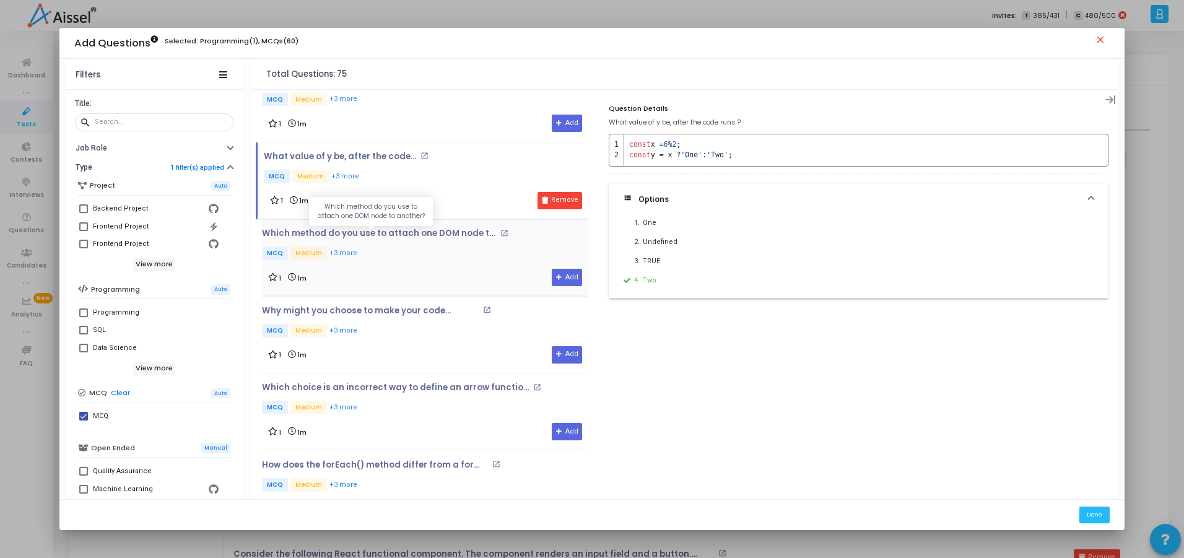
click at [419, 235] on p "Which method do you use to attach one DOM node to another?" at bounding box center [379, 234] width 235 height 10
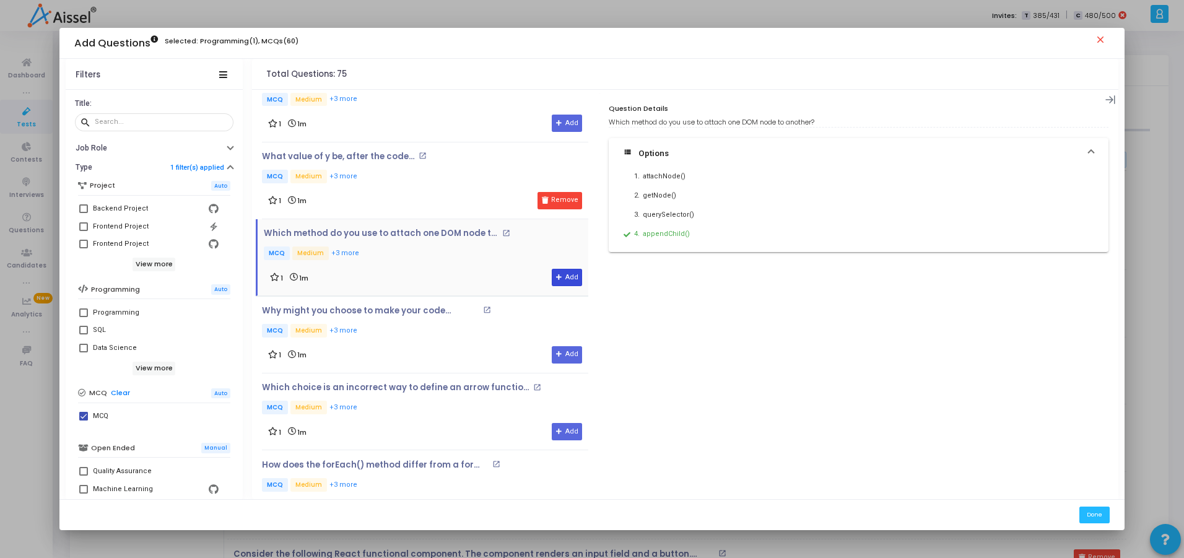
click at [553, 273] on button "Add" at bounding box center [567, 277] width 30 height 17
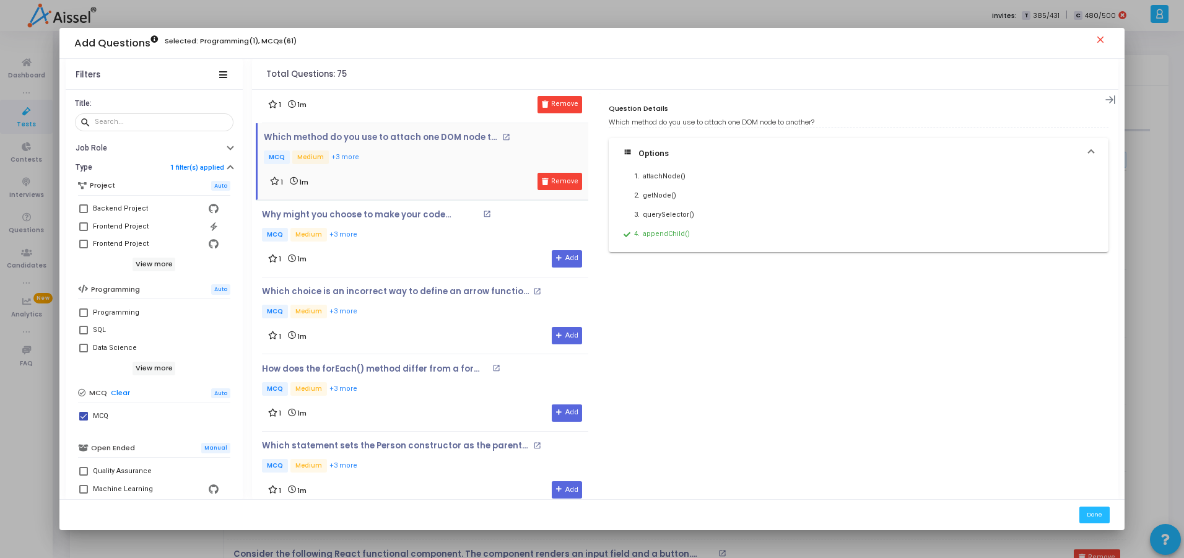
scroll to position [3753, 0]
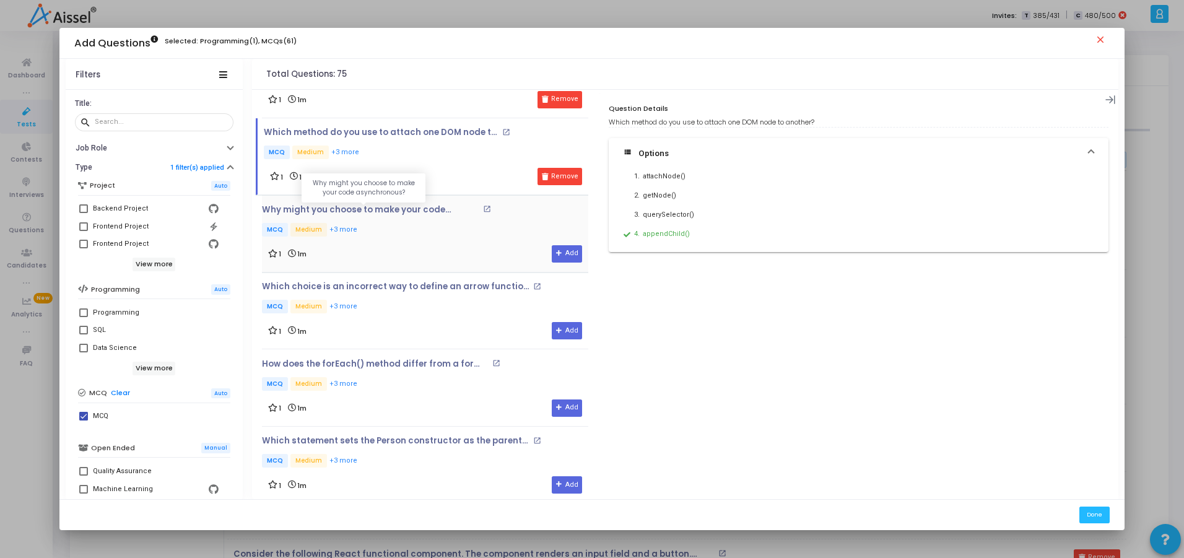
click at [377, 207] on p "Why might you choose to make your code asynchronous?" at bounding box center [371, 210] width 218 height 10
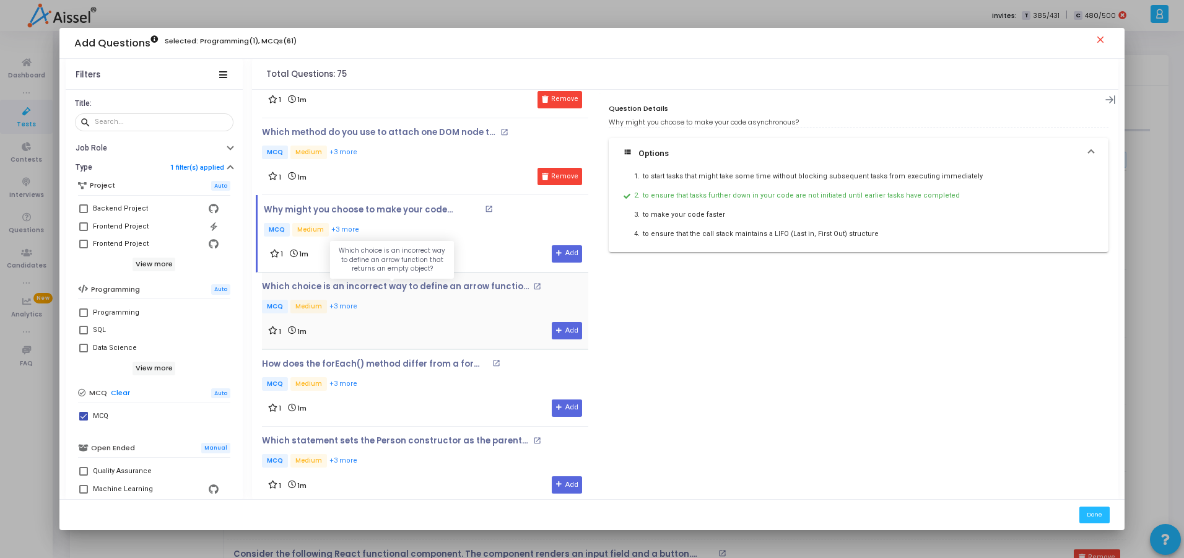
click at [388, 288] on p "Which choice is an incorrect way to define an arrow function that returns an em…" at bounding box center [396, 287] width 268 height 10
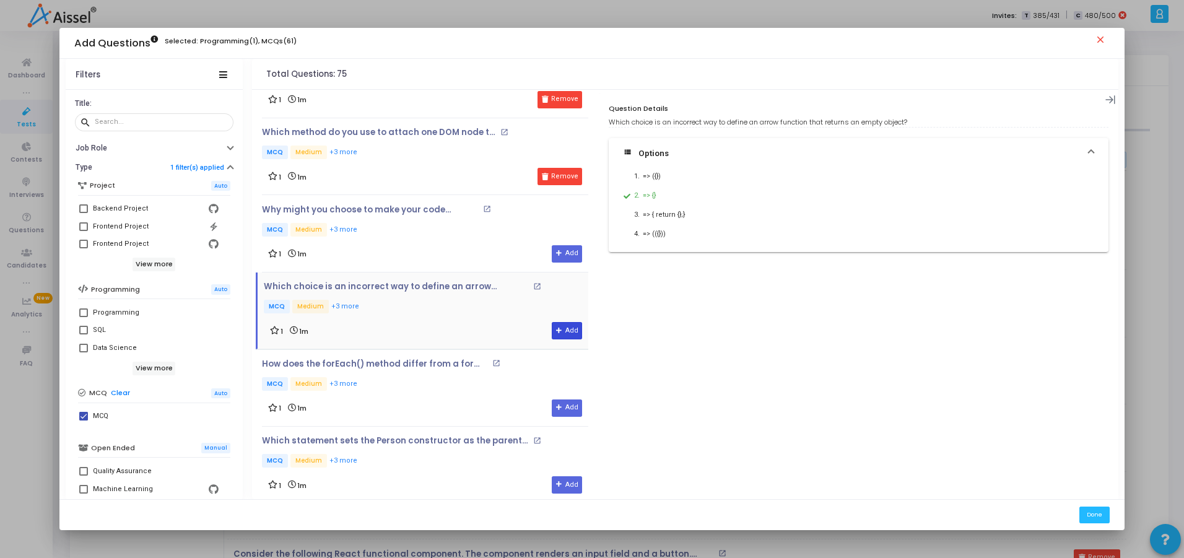
click at [556, 328] on icon at bounding box center [559, 331] width 7 height 7
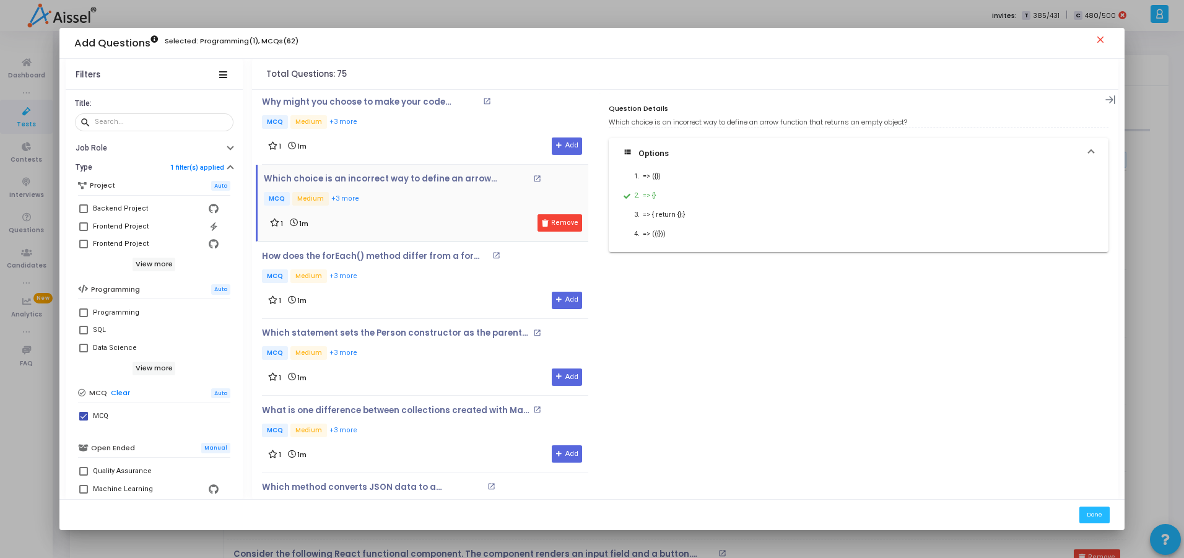
scroll to position [3868, 0]
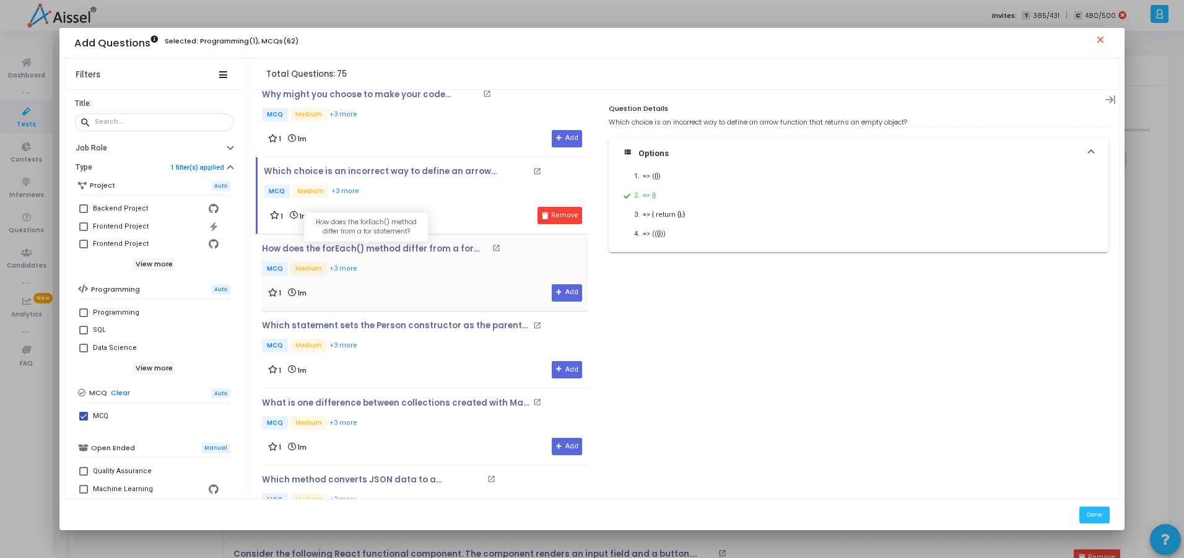
click at [411, 244] on p "How does the forEach() method differ from a for statement?" at bounding box center [375, 249] width 227 height 10
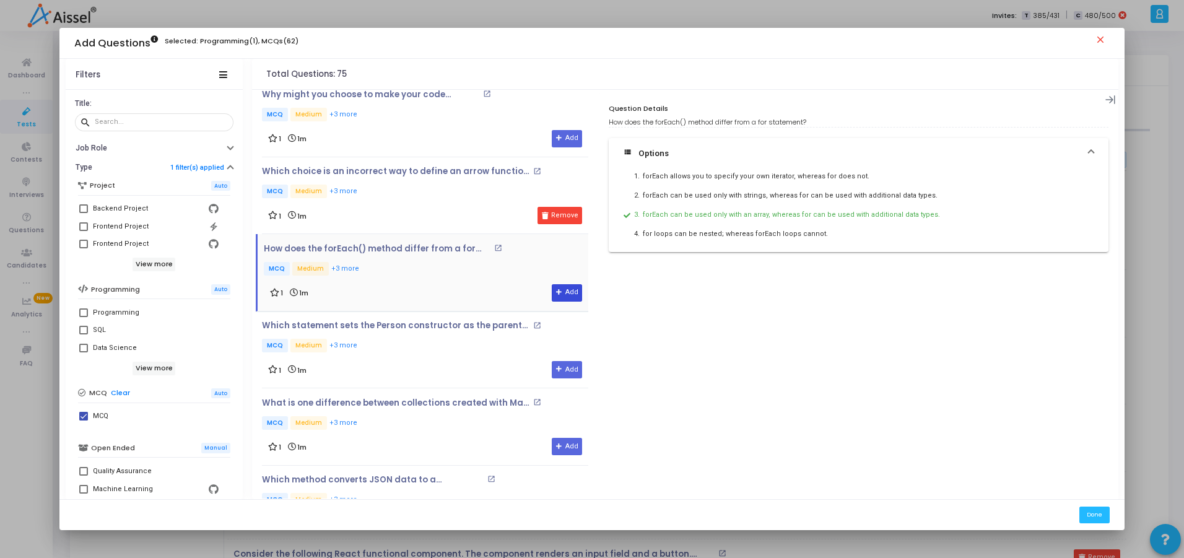
click at [566, 290] on button "Add" at bounding box center [567, 292] width 30 height 17
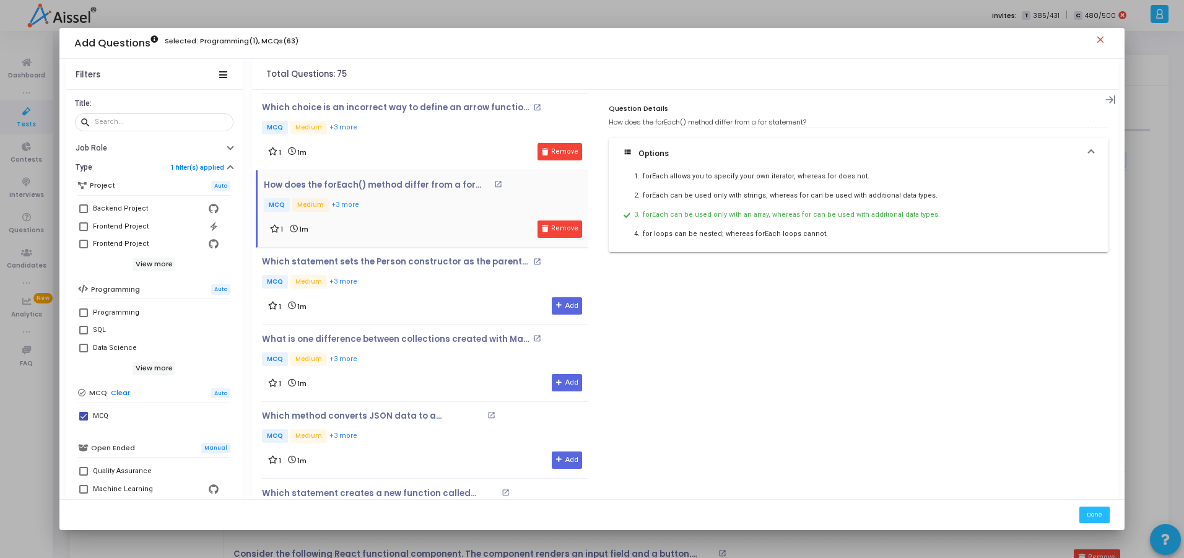
scroll to position [4008, 0]
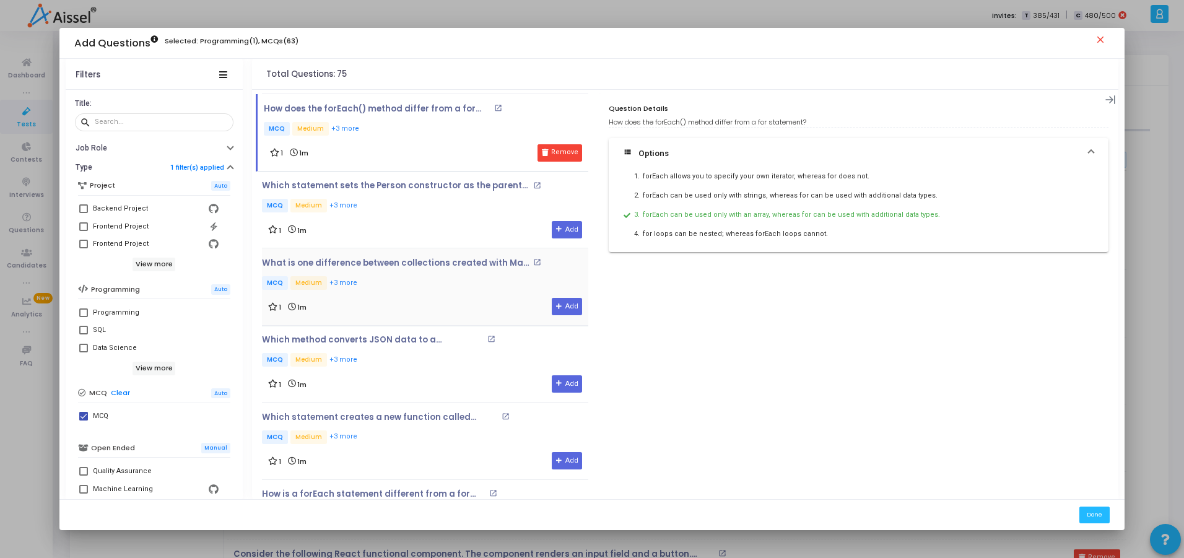
click at [398, 269] on div "What is one difference between collections created with Map and collections cre…" at bounding box center [425, 274] width 326 height 33
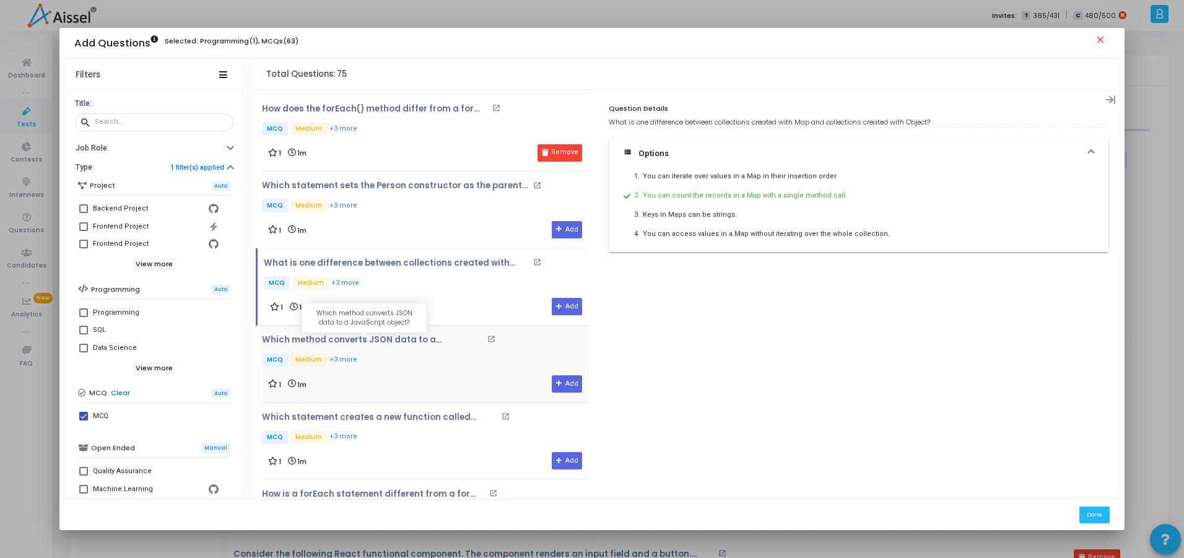
click at [385, 338] on p "Which method converts JSON data to a JavaScript object?" at bounding box center [373, 340] width 222 height 10
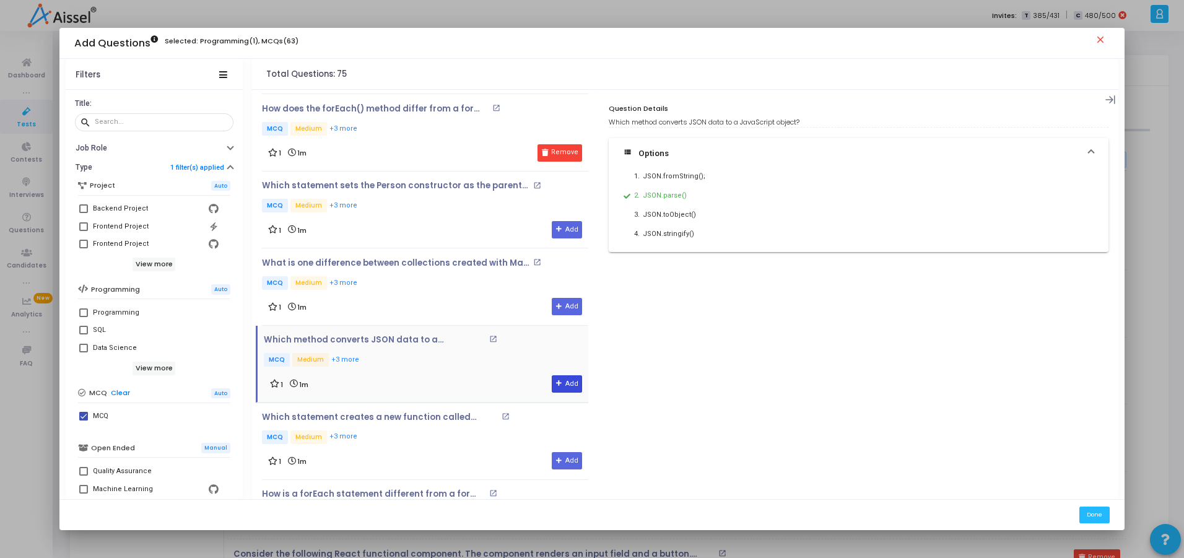
click at [566, 389] on button "Add" at bounding box center [567, 383] width 30 height 17
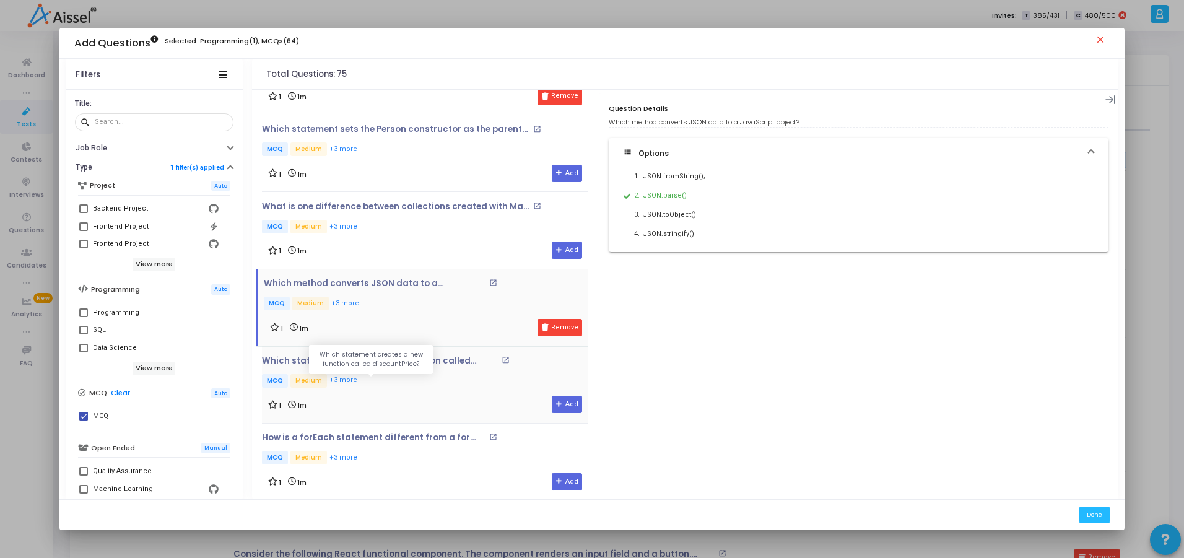
scroll to position [4075, 0]
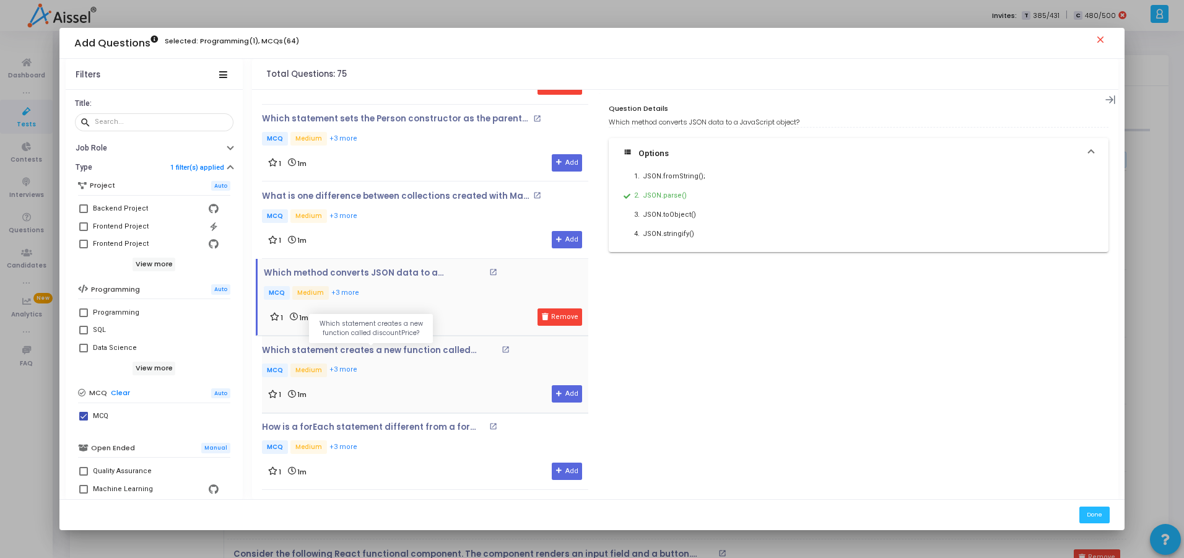
click at [437, 348] on p "Which statement creates a new function called discountPrice?" at bounding box center [380, 351] width 237 height 10
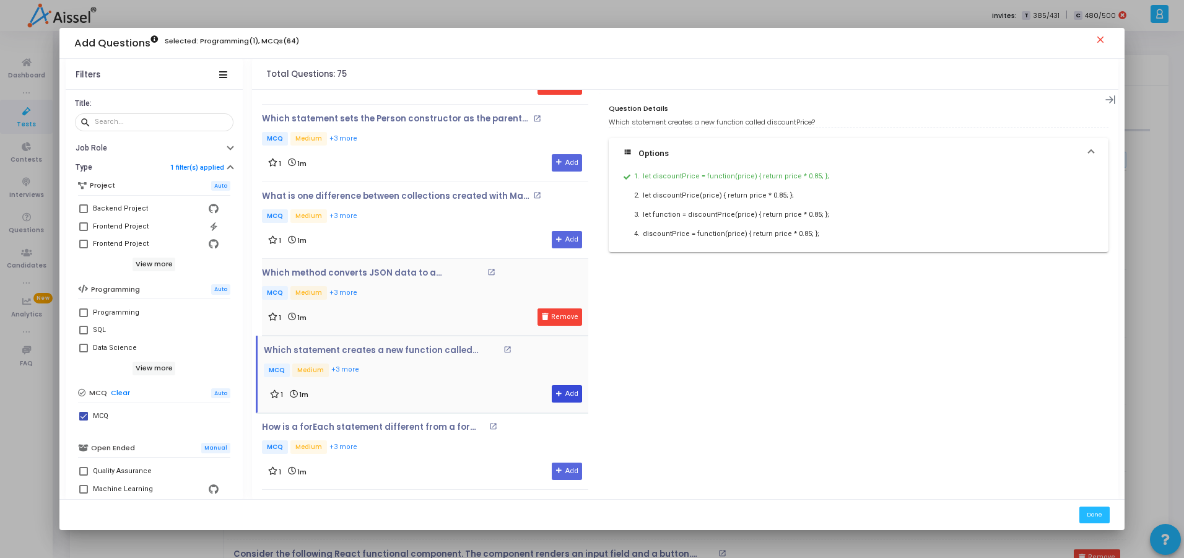
click at [571, 389] on button "Add" at bounding box center [567, 393] width 30 height 17
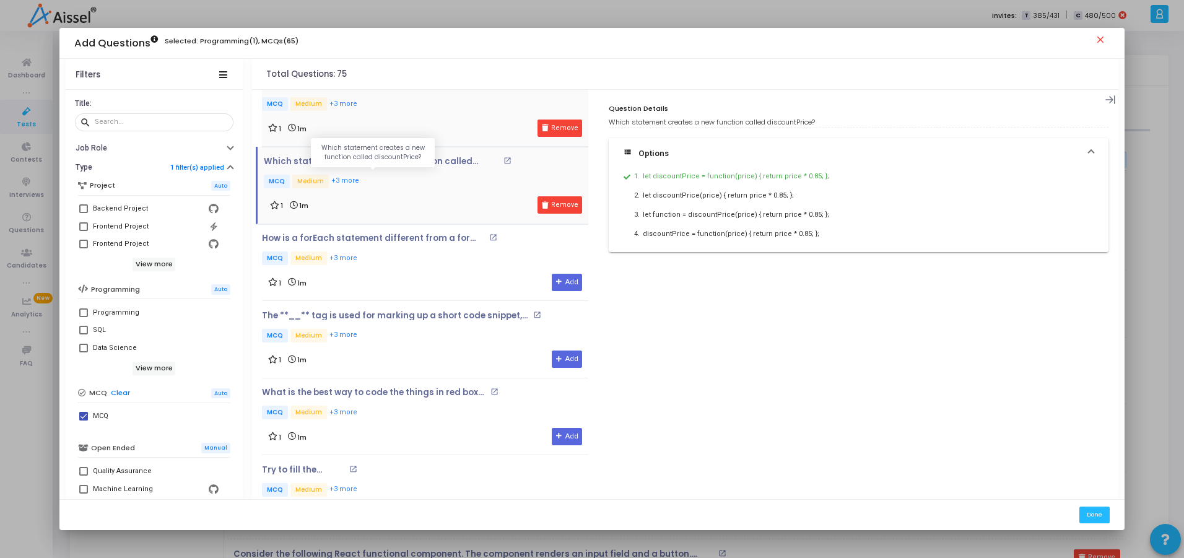
scroll to position [4268, 0]
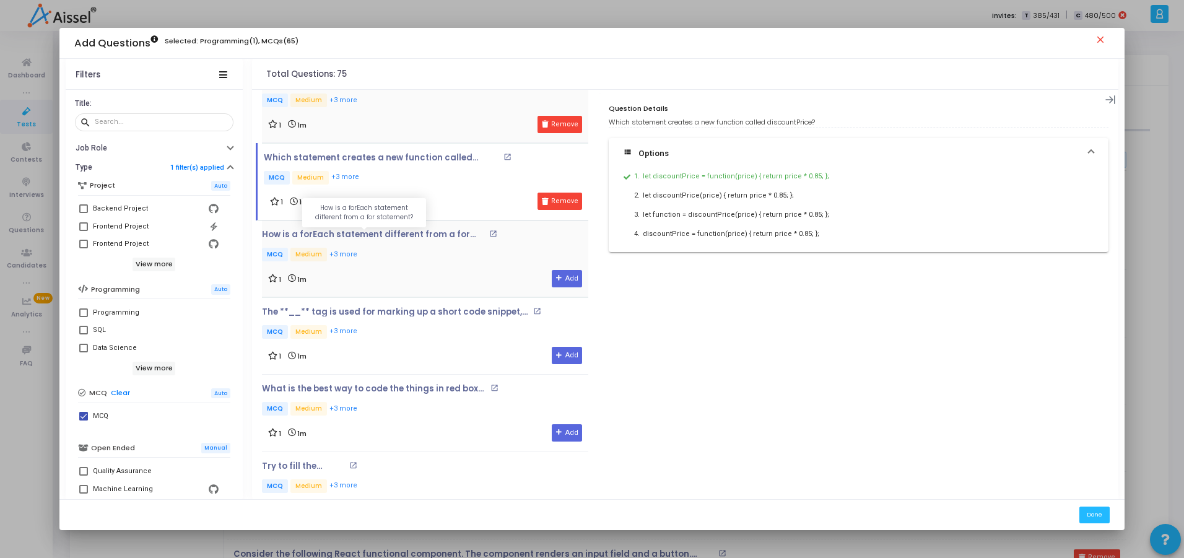
click at [442, 230] on p "How is a forEach statement different from a for statement?" at bounding box center [374, 235] width 224 height 10
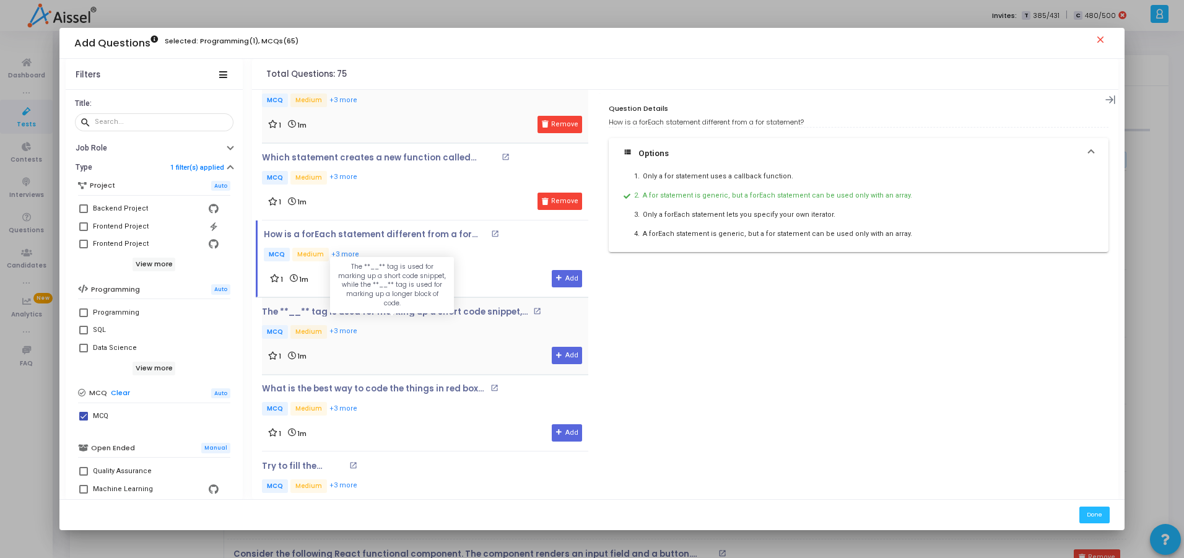
click at [462, 310] on p "The **__** tag is used for marking up a short code snippet, while the **__** ta…" at bounding box center [396, 312] width 268 height 10
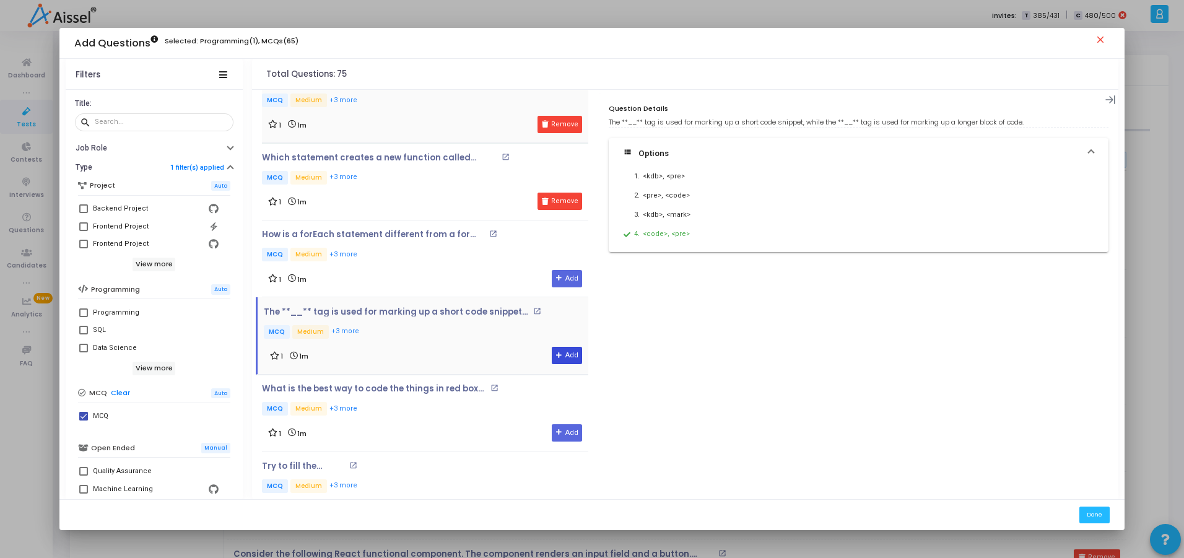
click at [559, 358] on button "Add" at bounding box center [567, 355] width 30 height 17
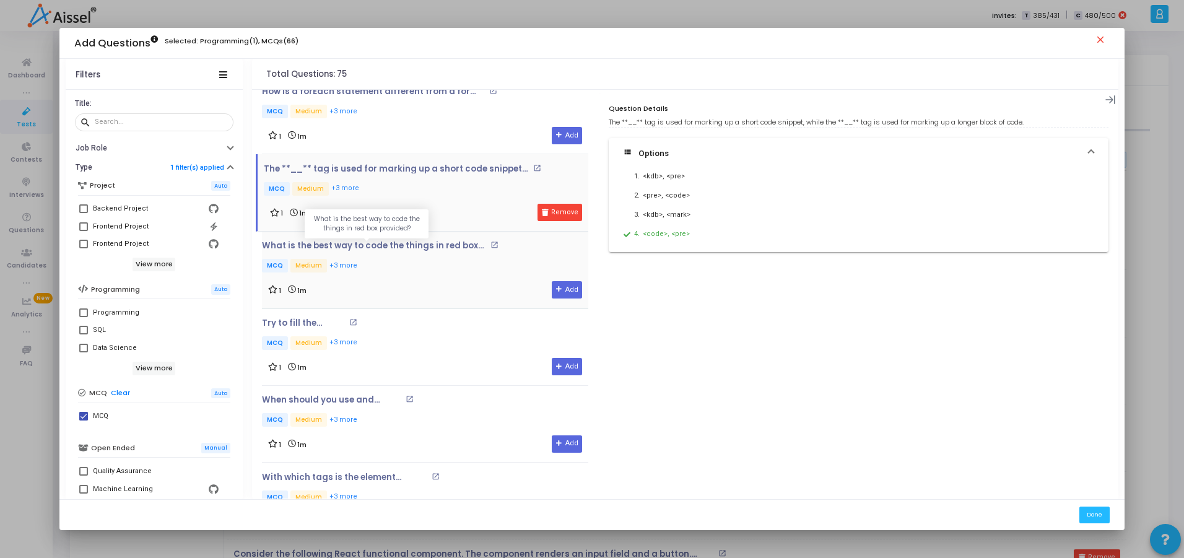
click at [424, 250] on p "What is the best way to code the things in red box provided?" at bounding box center [374, 246] width 225 height 10
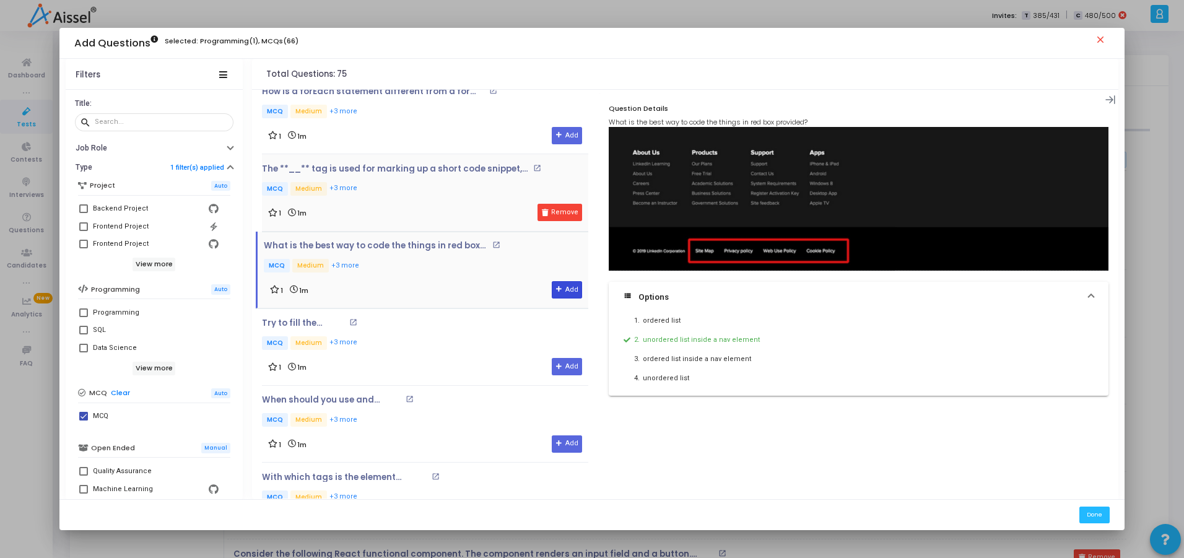
click at [559, 292] on button "Add" at bounding box center [567, 289] width 30 height 17
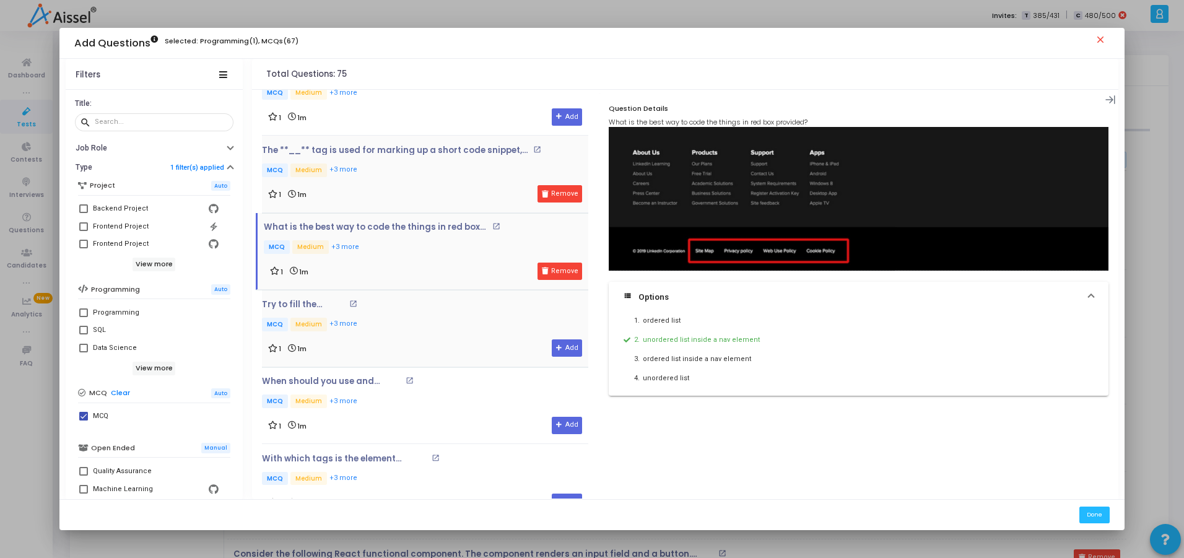
scroll to position [4431, 0]
click at [292, 304] on p "Try to fill the blanks :" at bounding box center [304, 304] width 84 height 10
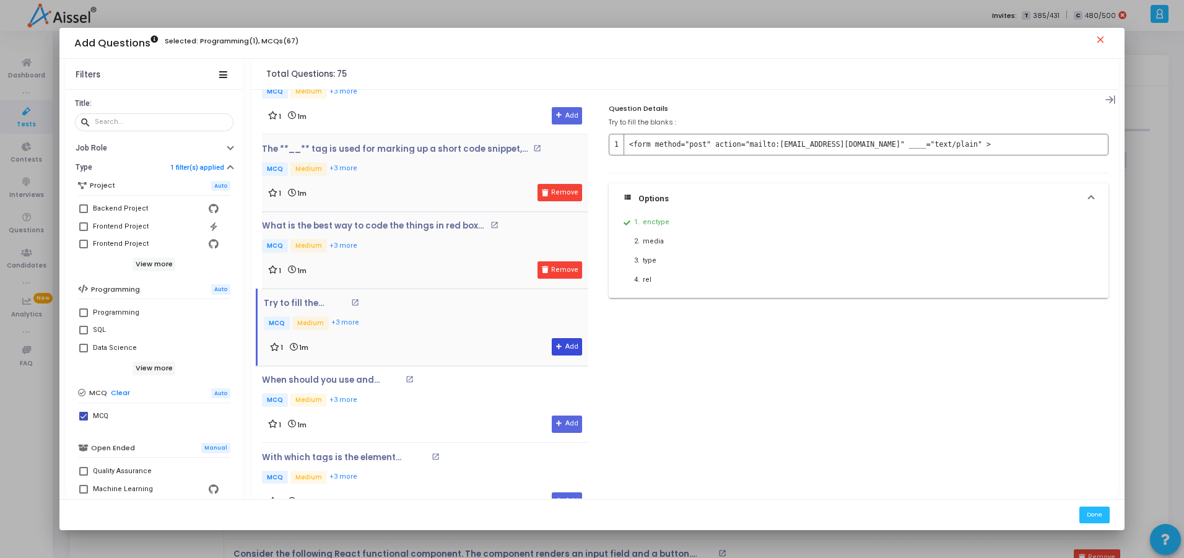
click at [560, 342] on button "Add" at bounding box center [567, 346] width 30 height 17
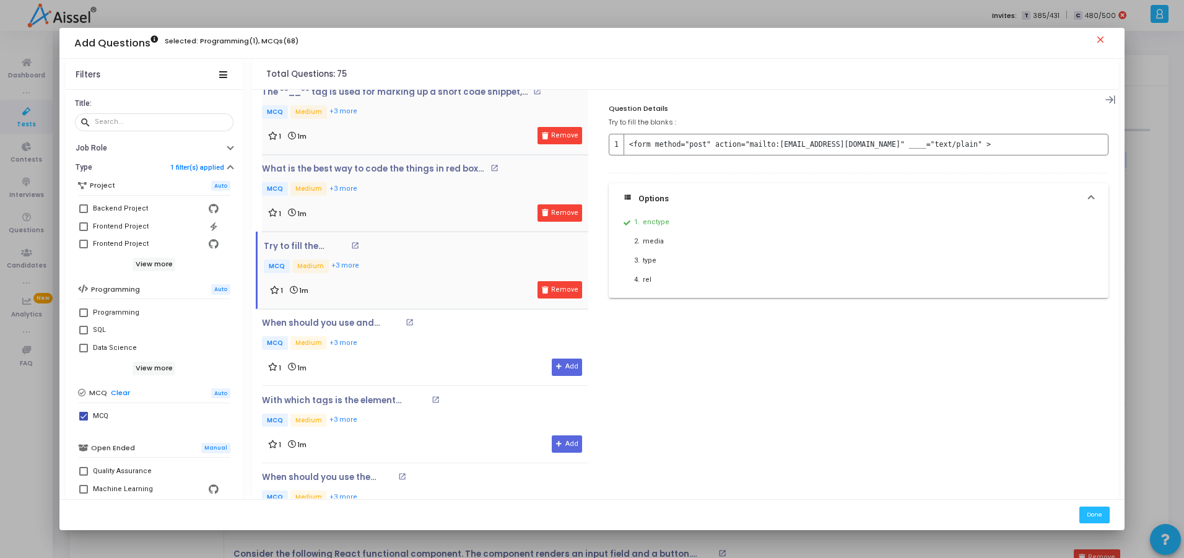
scroll to position [4492, 0]
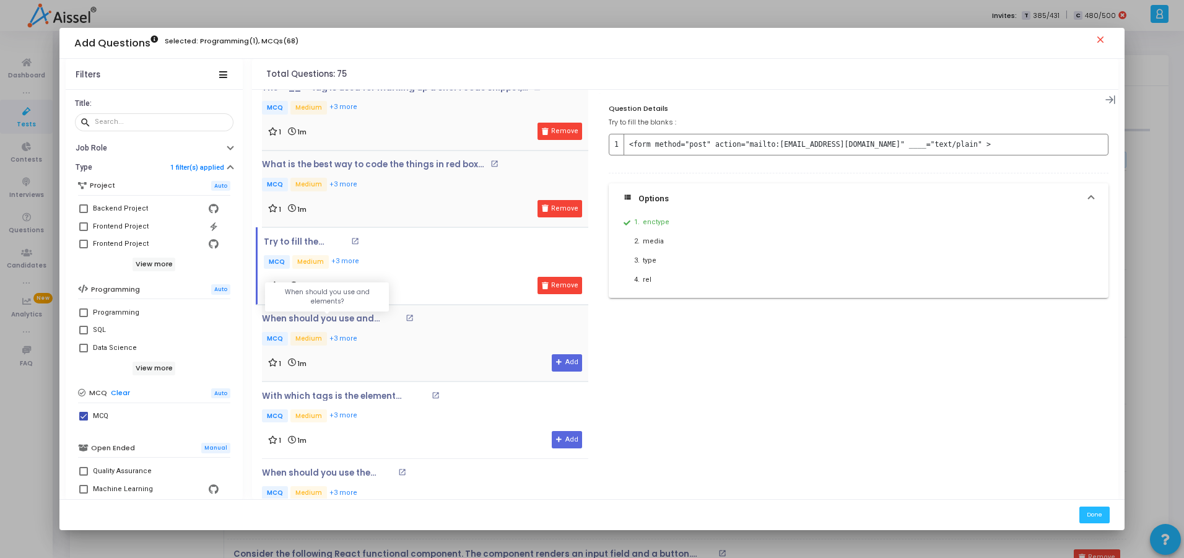
click at [323, 320] on p "When should you use and elements?" at bounding box center [332, 319] width 140 height 10
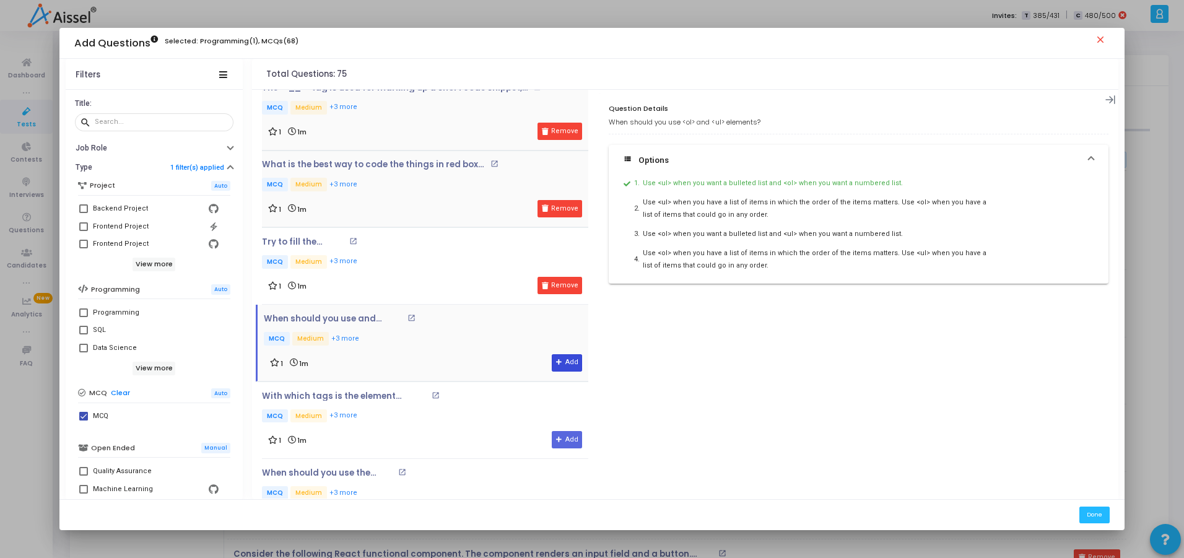
click at [564, 370] on button "Add" at bounding box center [567, 362] width 30 height 17
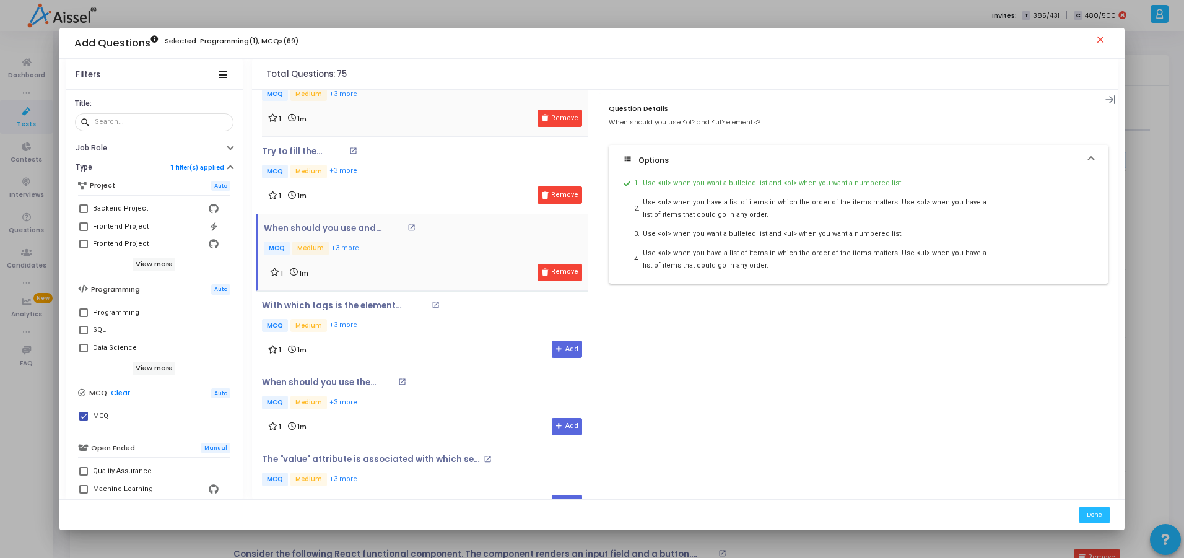
scroll to position [4598, 0]
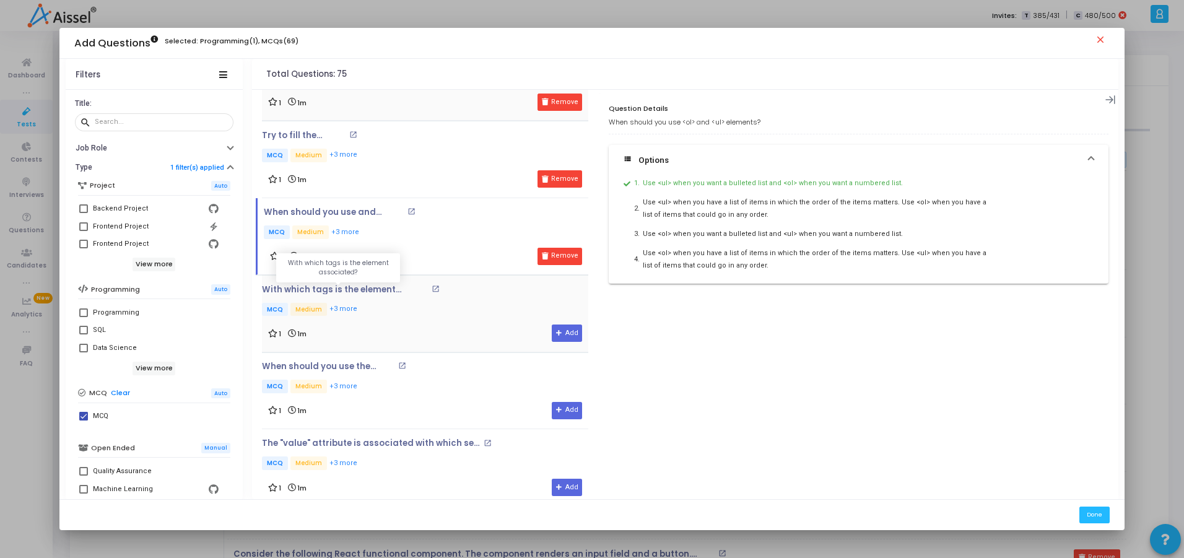
click at [325, 292] on p "With which tags is the element associated?" at bounding box center [345, 290] width 167 height 10
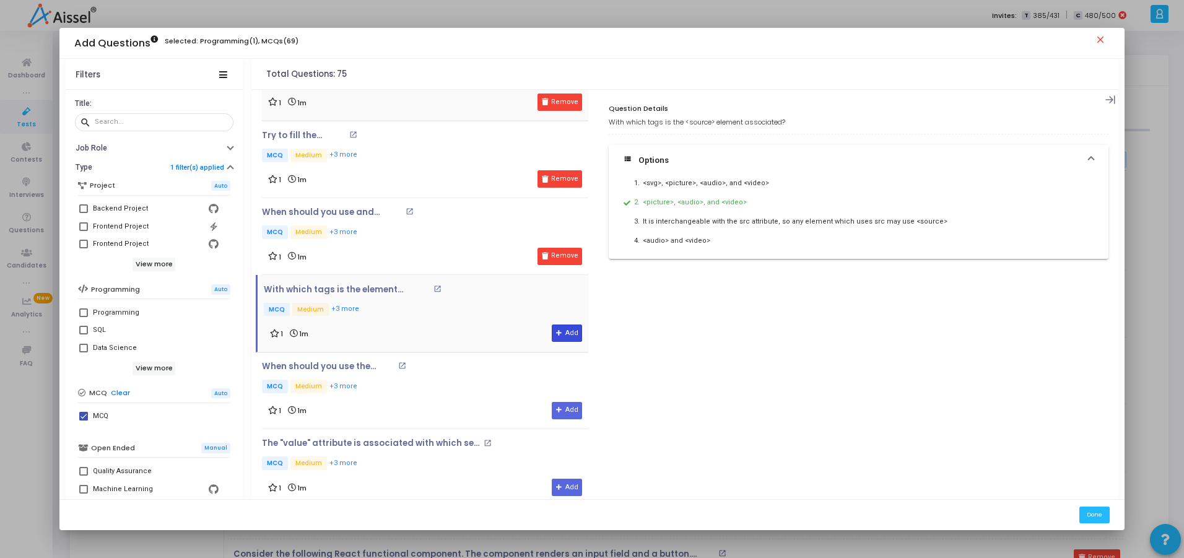
click at [556, 330] on icon at bounding box center [559, 333] width 7 height 7
click at [316, 364] on p "When should you use the element?" at bounding box center [328, 367] width 133 height 10
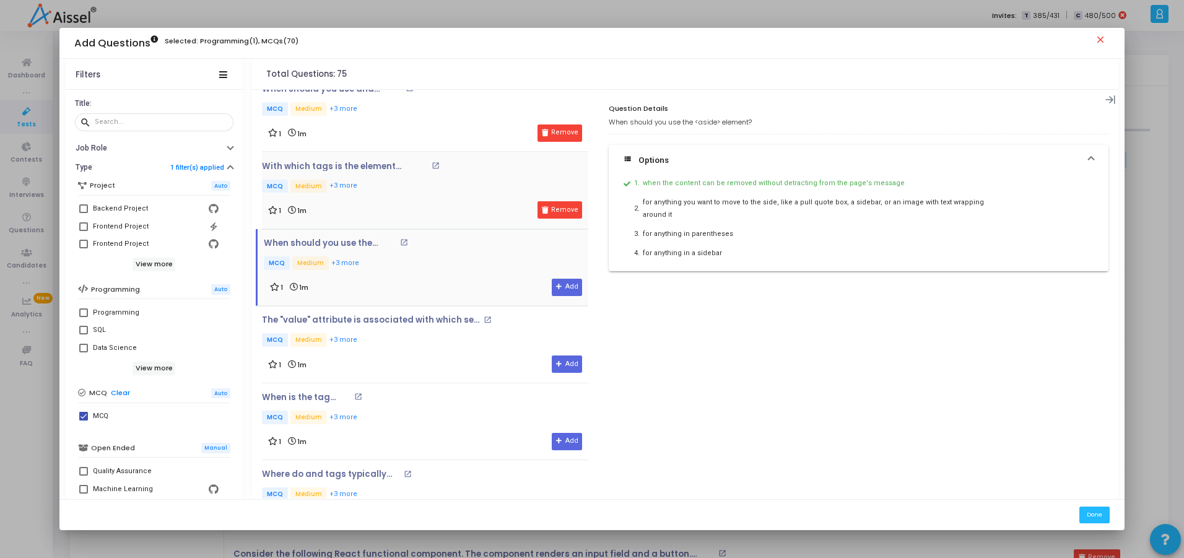
scroll to position [4747, 0]
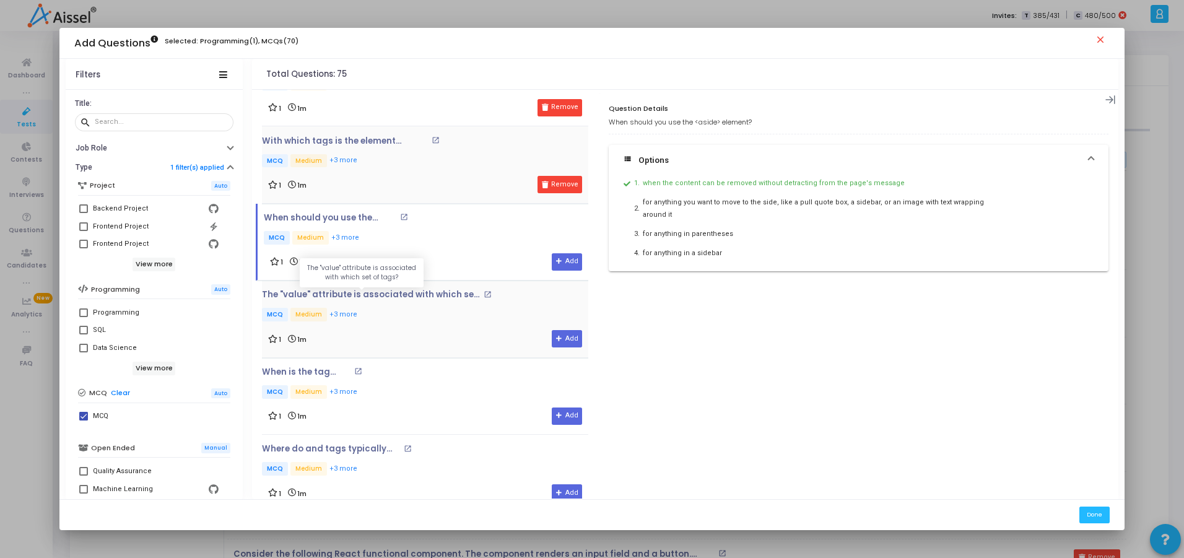
click at [354, 294] on p "The "value" attribute is associated with which set of tags?" at bounding box center [371, 295] width 218 height 10
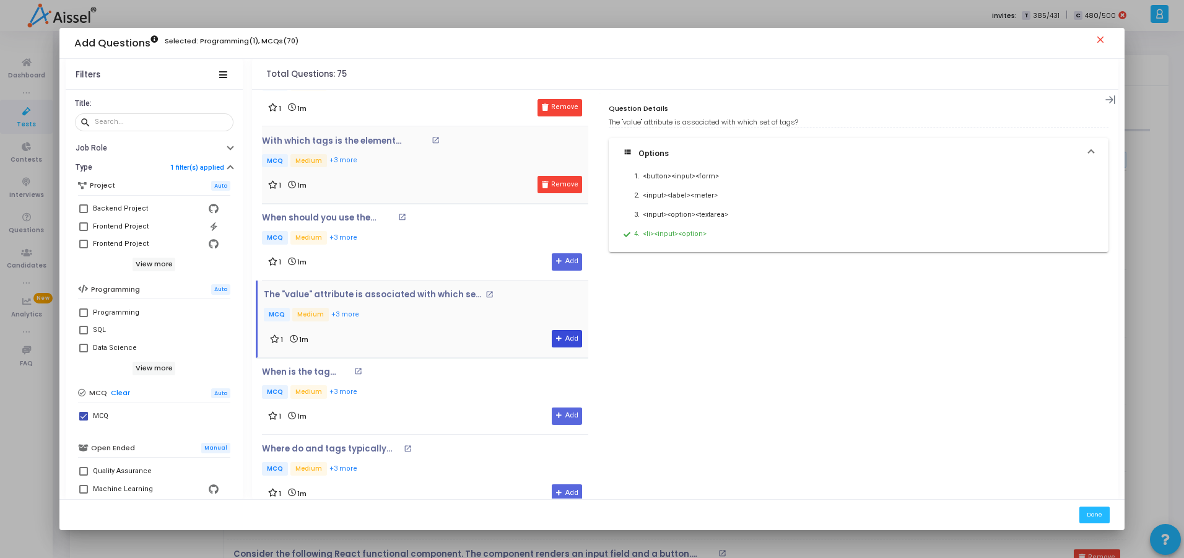
click at [567, 334] on button "Add" at bounding box center [567, 338] width 30 height 17
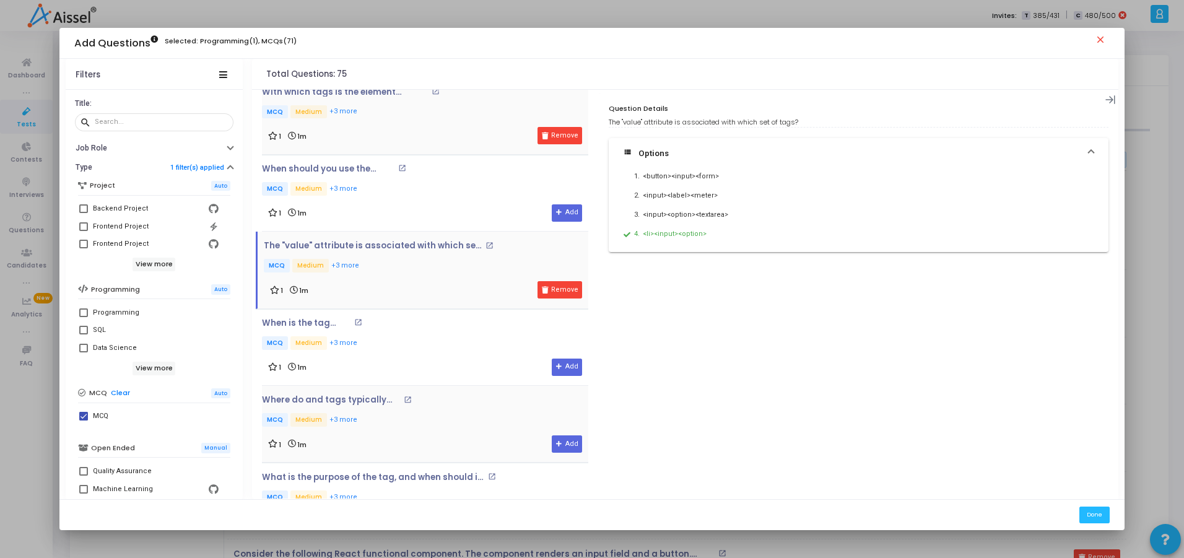
scroll to position [4821, 0]
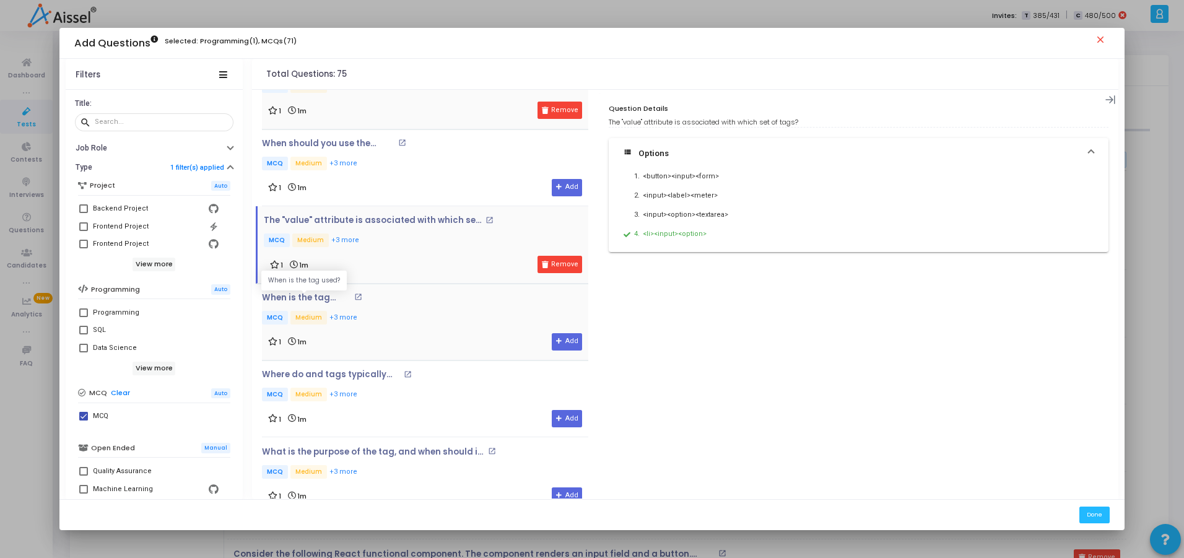
click at [306, 293] on p "When is the tag used?" at bounding box center [306, 298] width 89 height 10
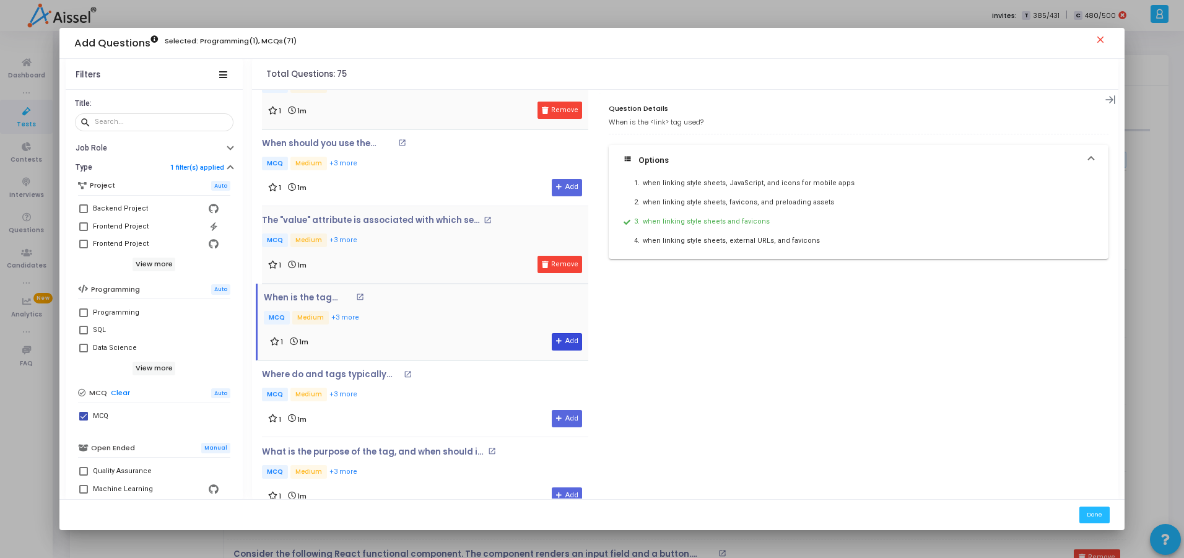
click at [558, 343] on icon at bounding box center [559, 341] width 7 height 7
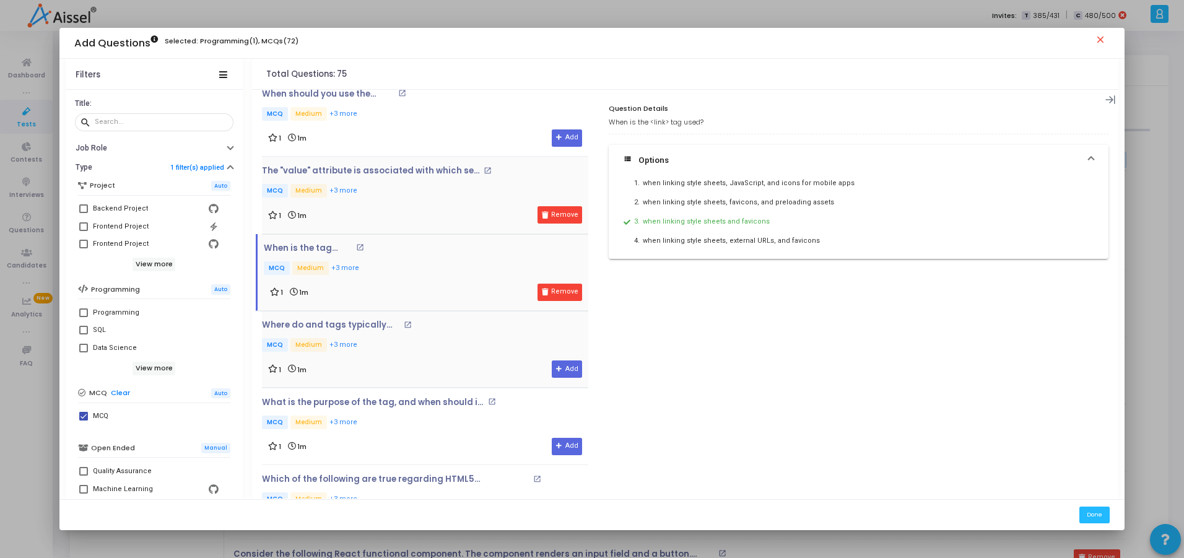
scroll to position [4896, 0]
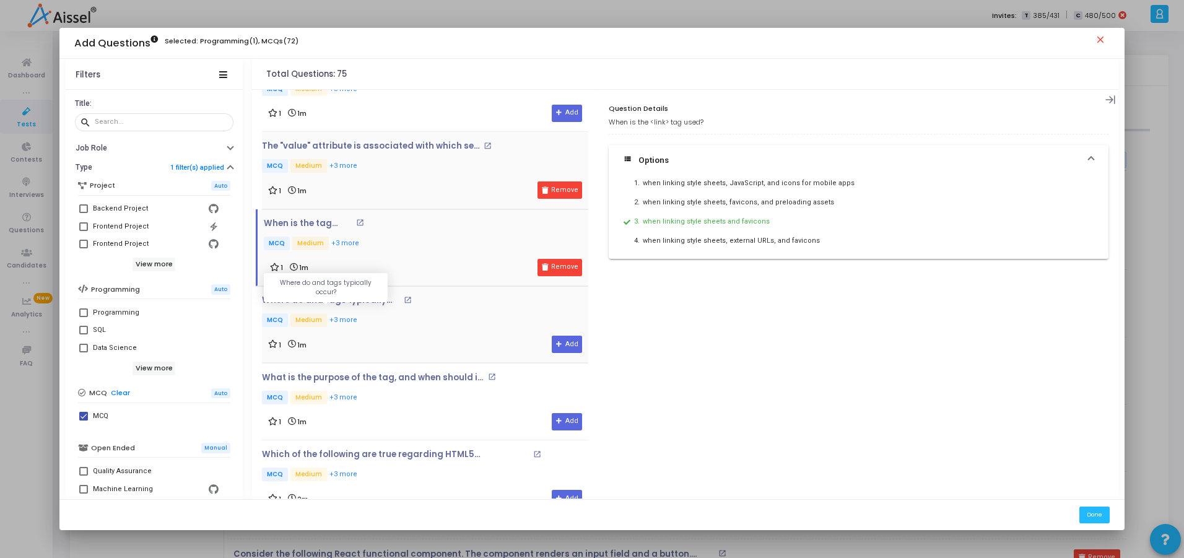
click at [325, 301] on p "Where do and tags typically occur?" at bounding box center [331, 300] width 139 height 10
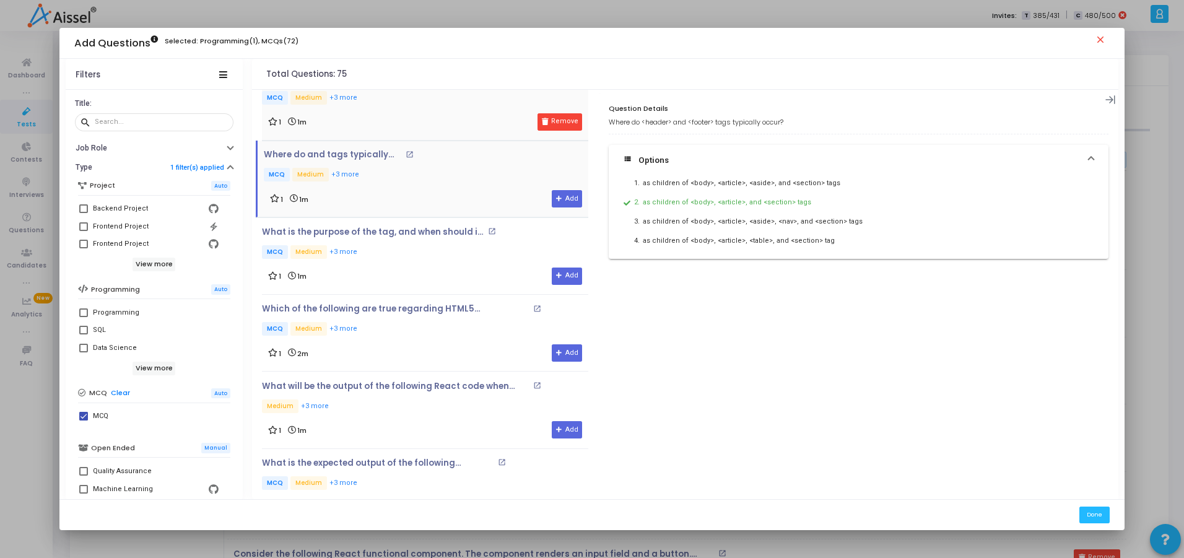
scroll to position [5044, 0]
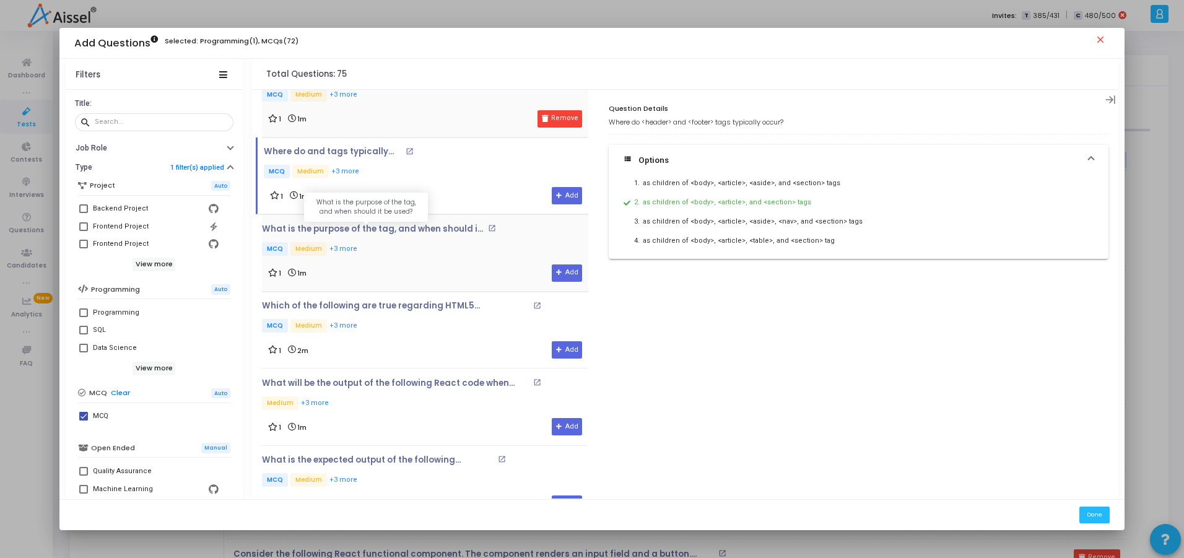
click at [409, 229] on p "What is the purpose of the tag, and when should it be used?" at bounding box center [373, 229] width 223 height 10
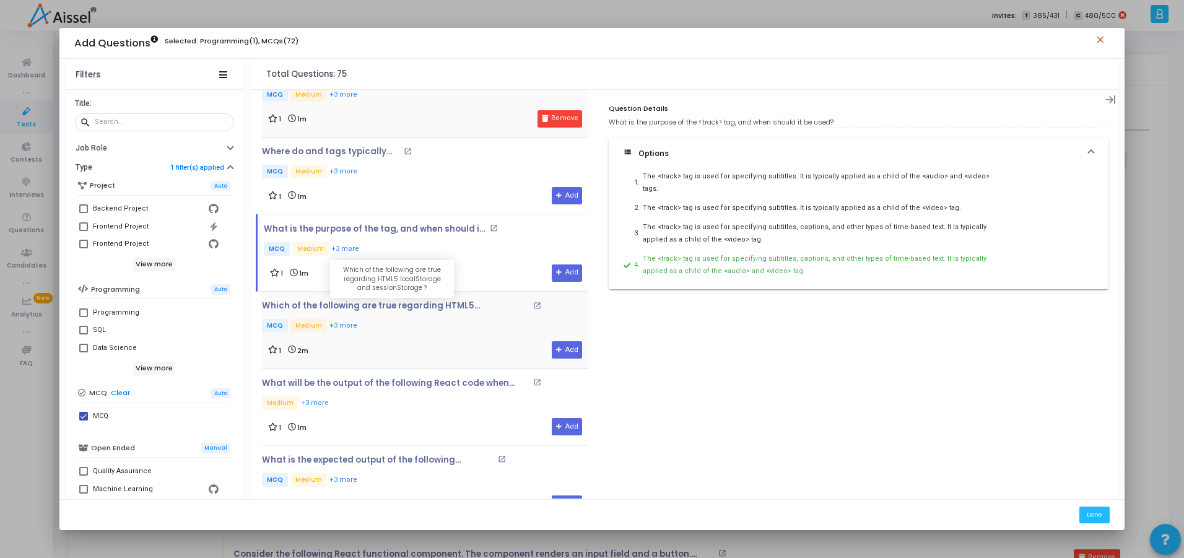
click at [408, 308] on p "Which of the following are true regarding HTML5 localStorage and sessionStorage…" at bounding box center [396, 306] width 268 height 10
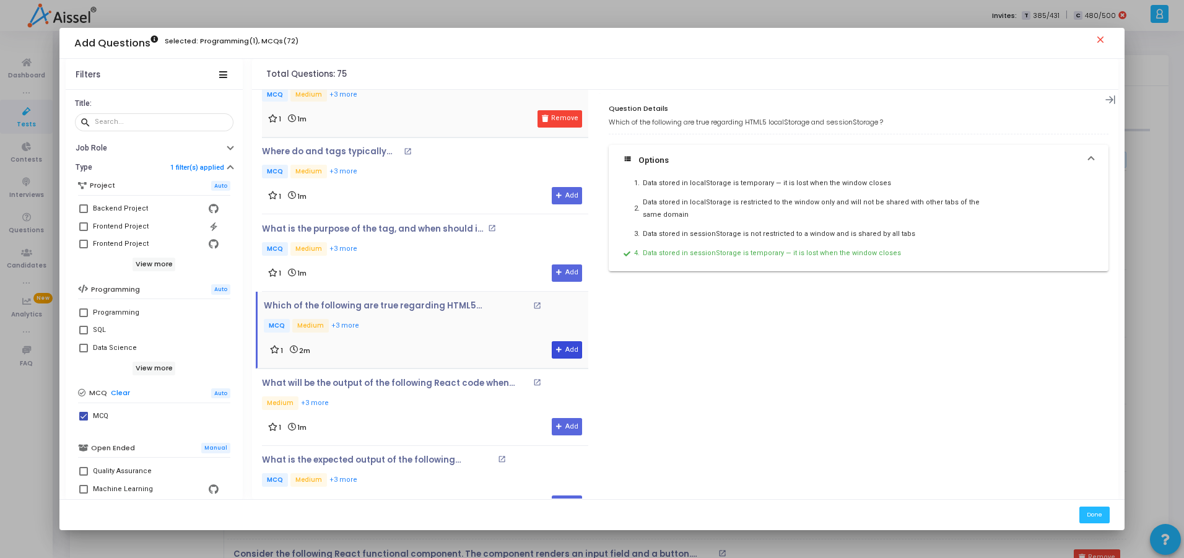
click at [568, 346] on button "Add" at bounding box center [567, 349] width 30 height 17
click at [394, 388] on p "What will be the output of the following React code when increment function is …" at bounding box center [396, 384] width 268 height 10
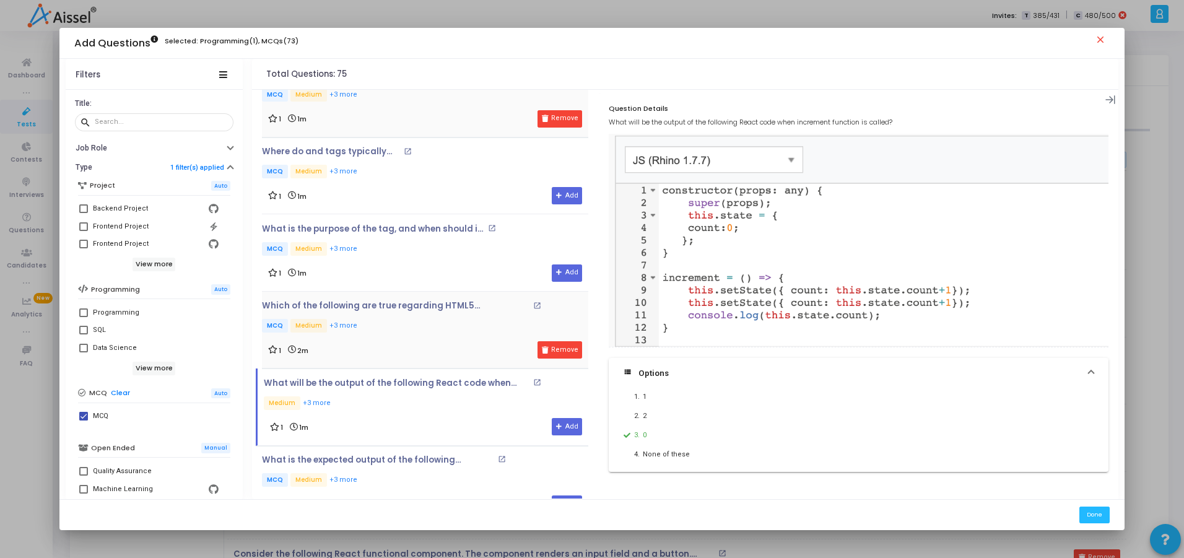
click at [735, 163] on img at bounding box center [859, 240] width 500 height 213
click at [734, 159] on img at bounding box center [859, 240] width 500 height 213
click at [796, 159] on img at bounding box center [859, 240] width 500 height 213
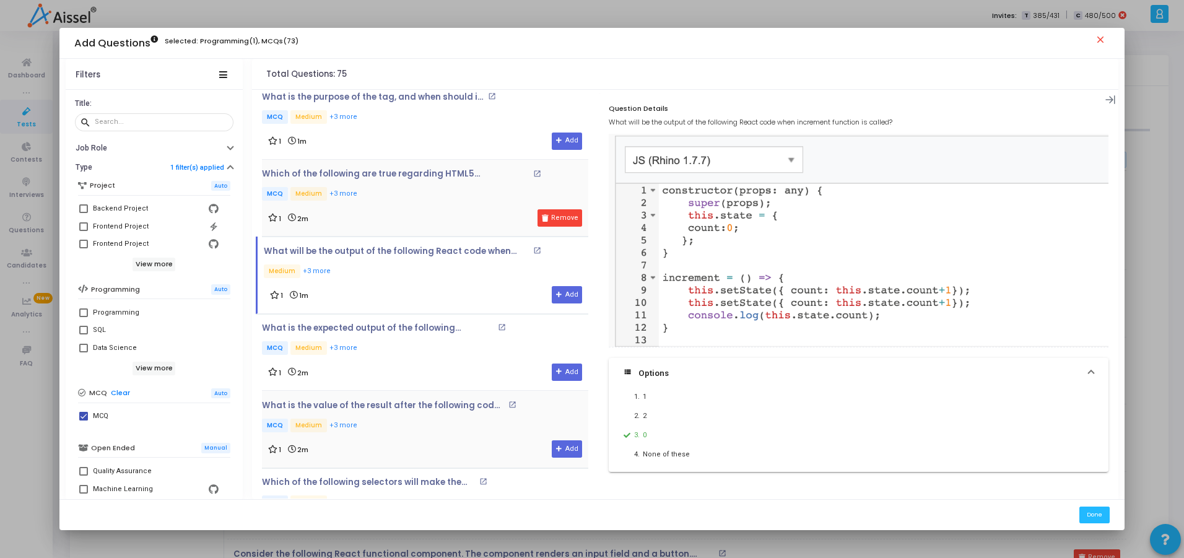
scroll to position [5193, 0]
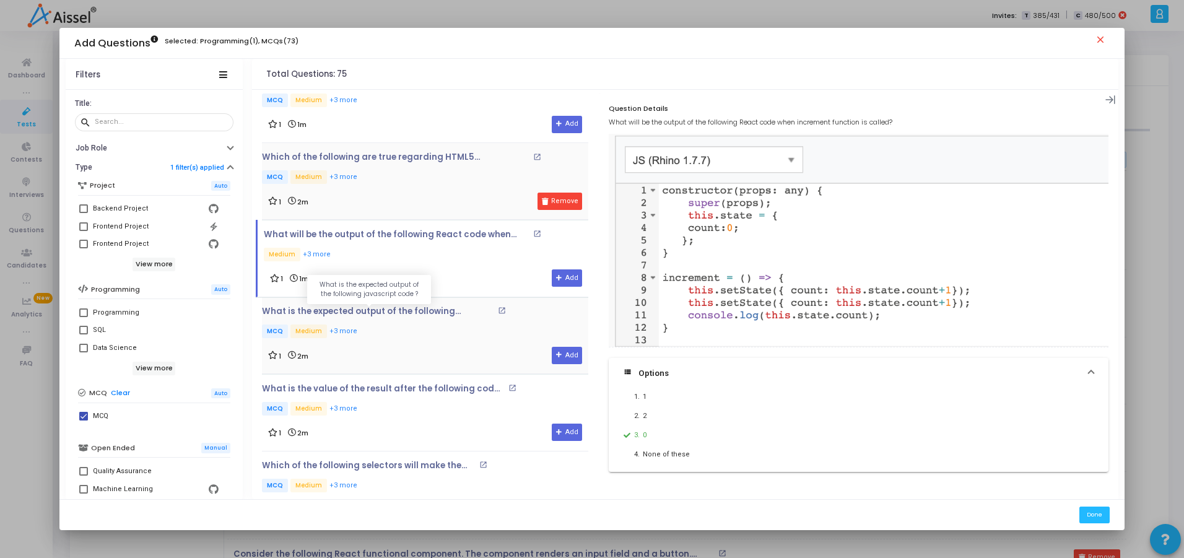
click at [344, 308] on p "What is the expected output of the following javascript code ?" at bounding box center [378, 312] width 232 height 10
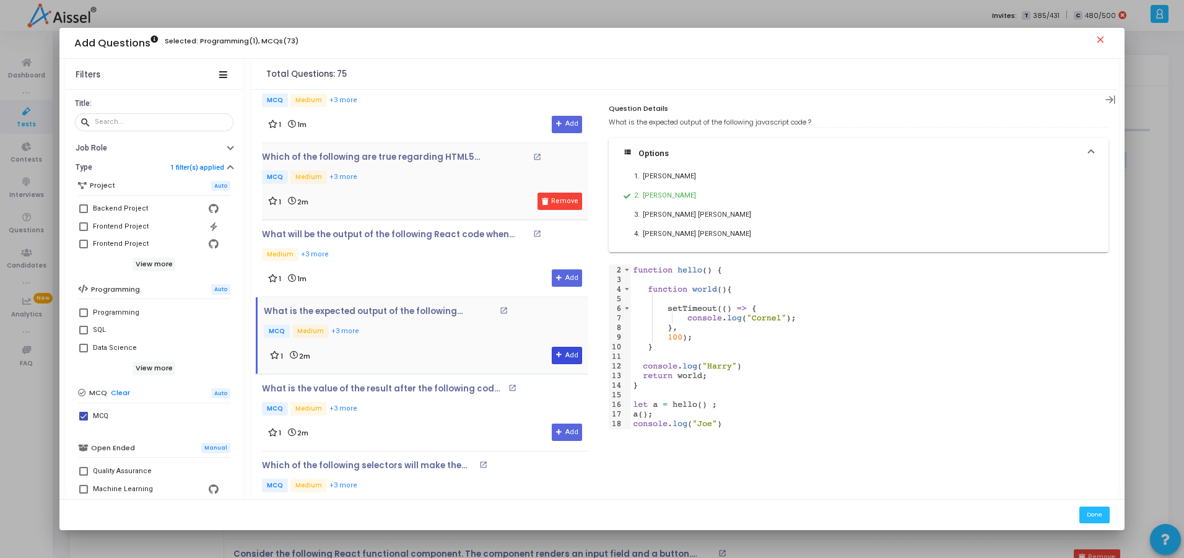
click at [562, 358] on button "Add" at bounding box center [567, 355] width 30 height 17
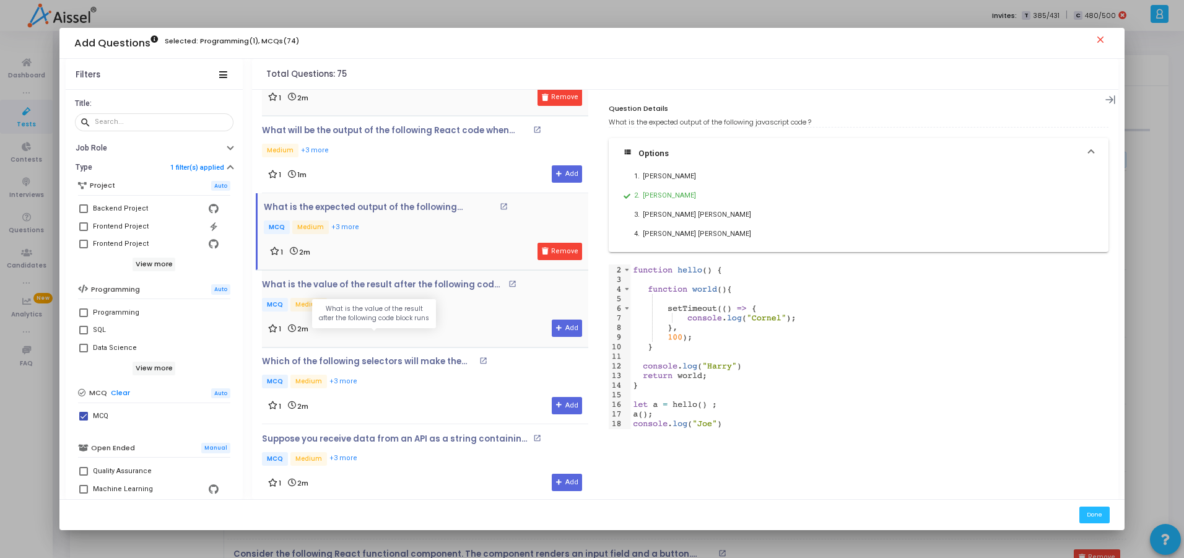
scroll to position [5342, 0]
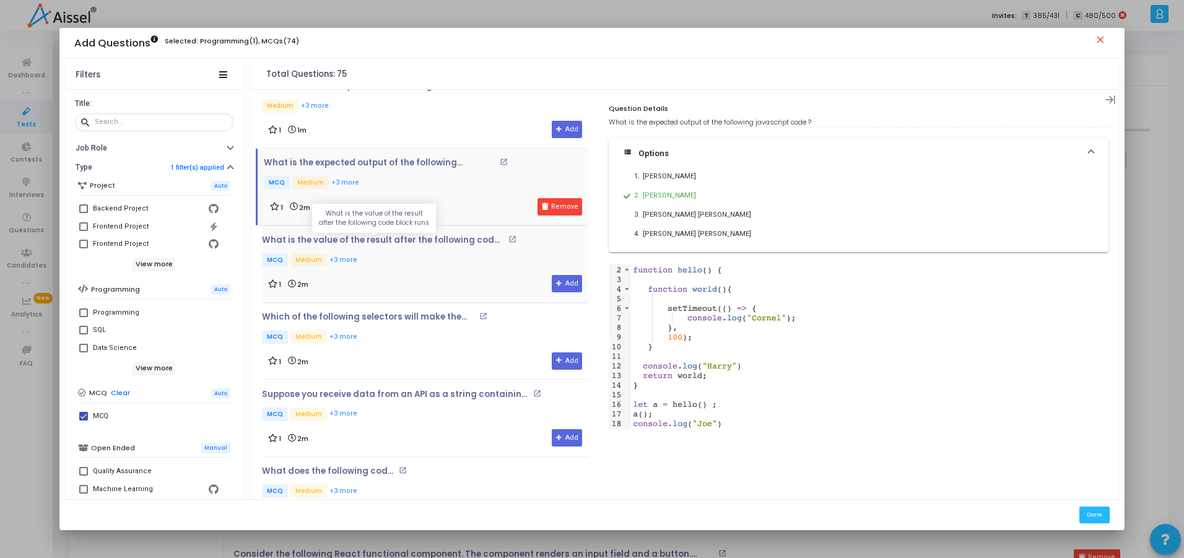
click at [387, 241] on p "What is the value of the result after the following code block runs" at bounding box center [383, 240] width 243 height 10
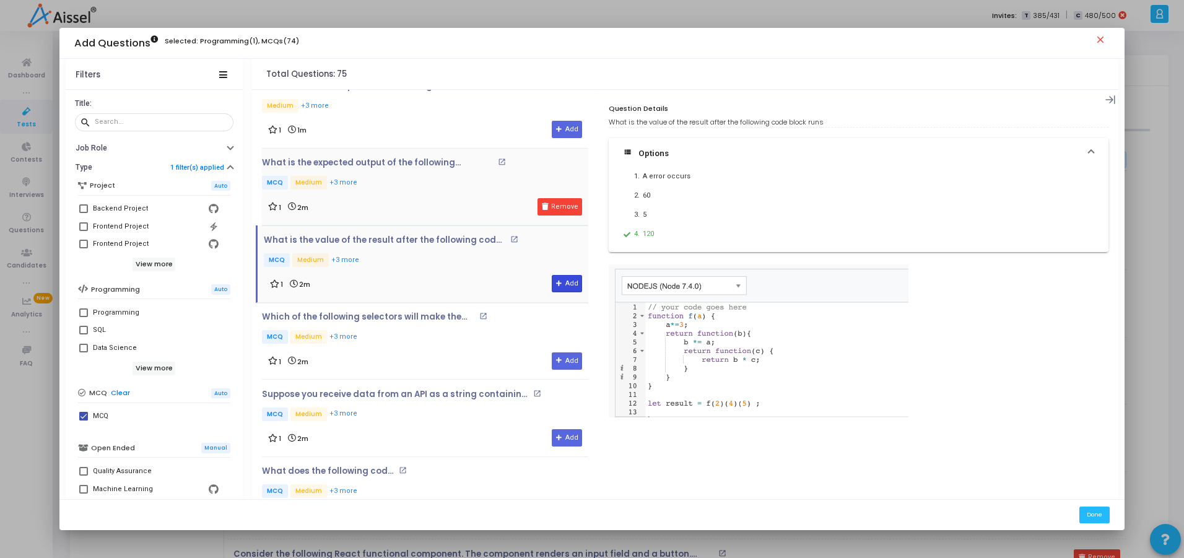
click at [571, 284] on button "Add" at bounding box center [567, 283] width 30 height 17
click at [400, 317] on p "Which of the following selectors will make the Text Yellow" at bounding box center [369, 317] width 214 height 10
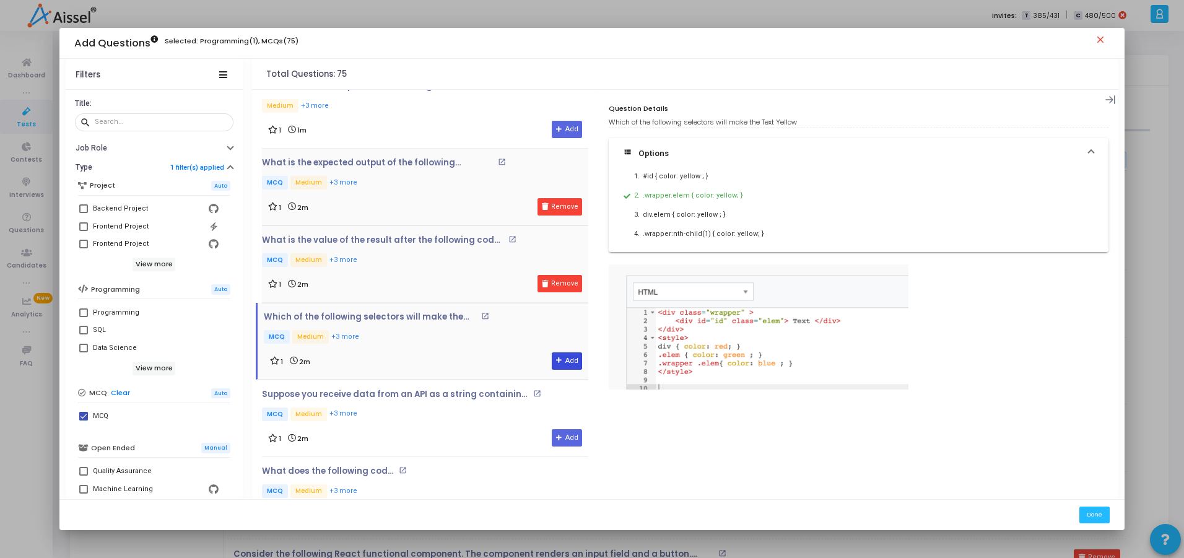
click at [558, 368] on button "Add" at bounding box center [567, 360] width 30 height 17
click at [343, 395] on p "Suppose you receive data from an API as a string containing a JSON object. How …" at bounding box center [396, 395] width 268 height 10
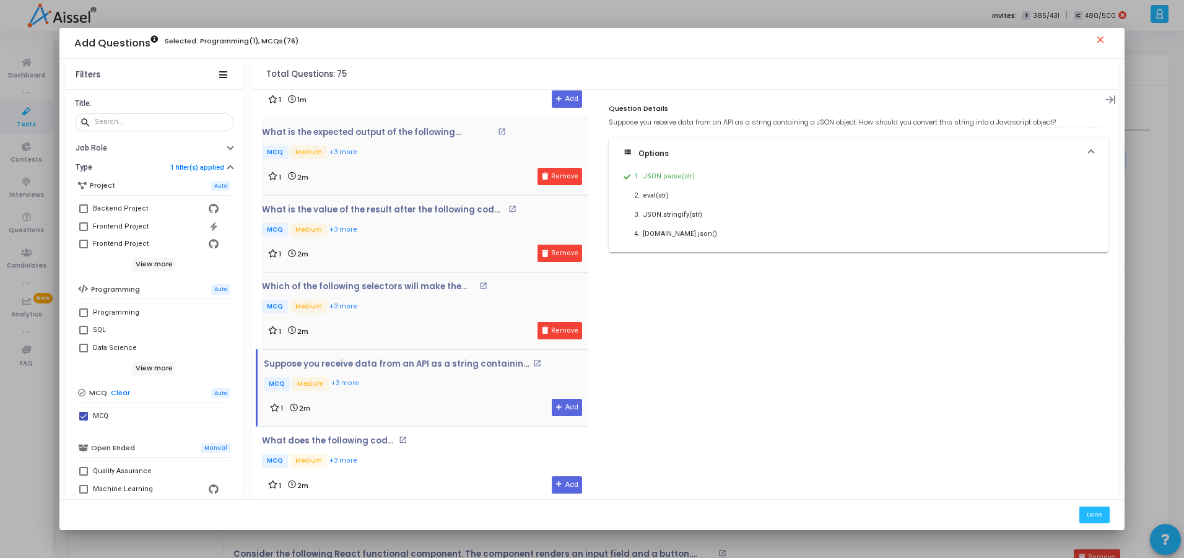
scroll to position [5388, 0]
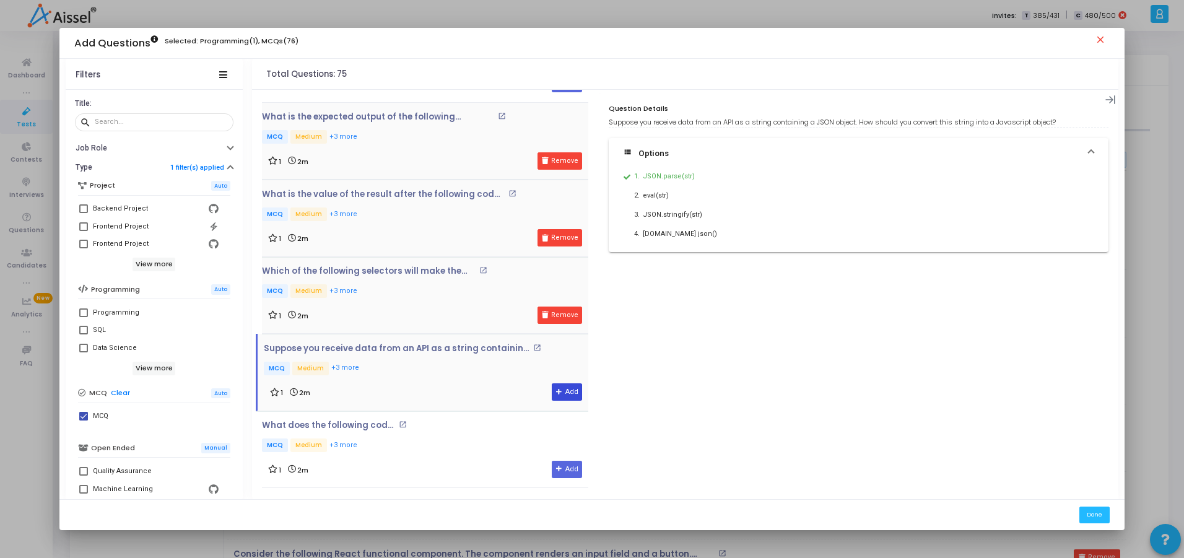
click at [563, 388] on button "Add" at bounding box center [567, 391] width 30 height 17
click at [346, 422] on p "What does the following code do ? str.split("dog").join("cat")" at bounding box center [328, 426] width 133 height 10
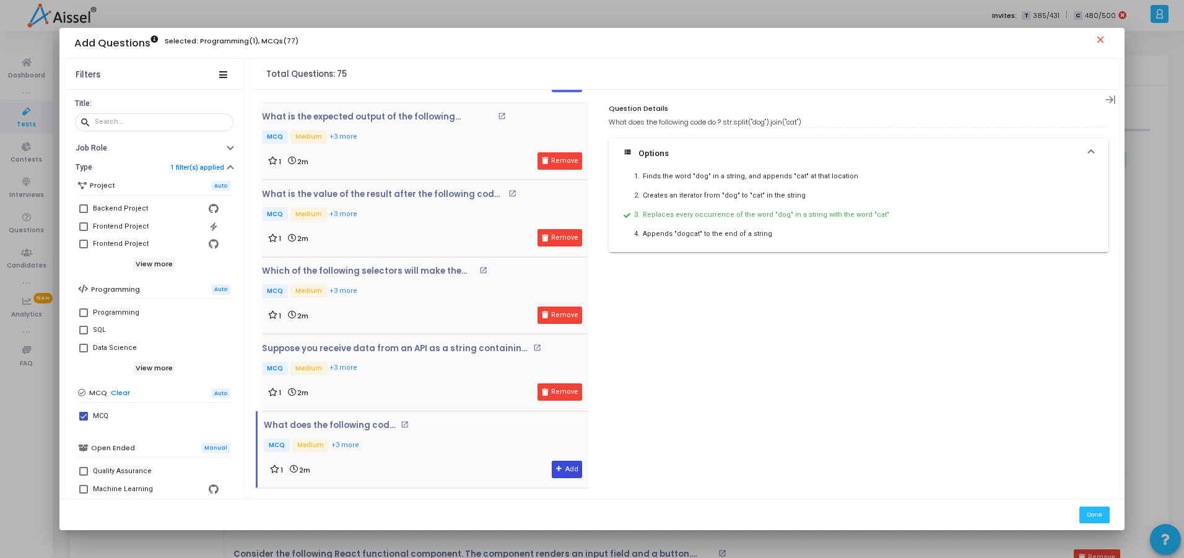
click at [556, 472] on icon at bounding box center [559, 469] width 7 height 7
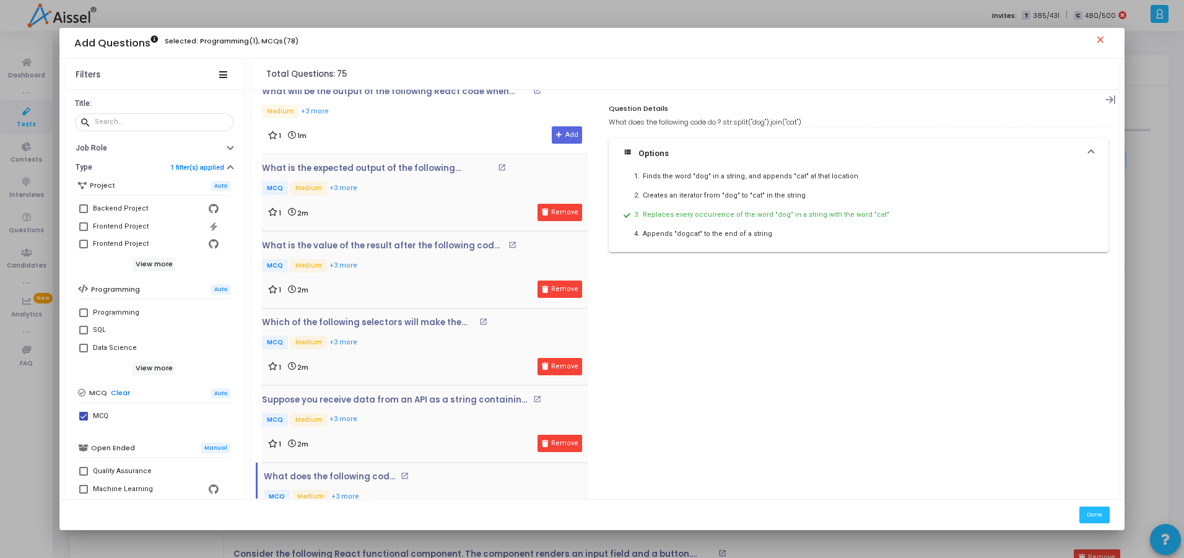
scroll to position [5239, 0]
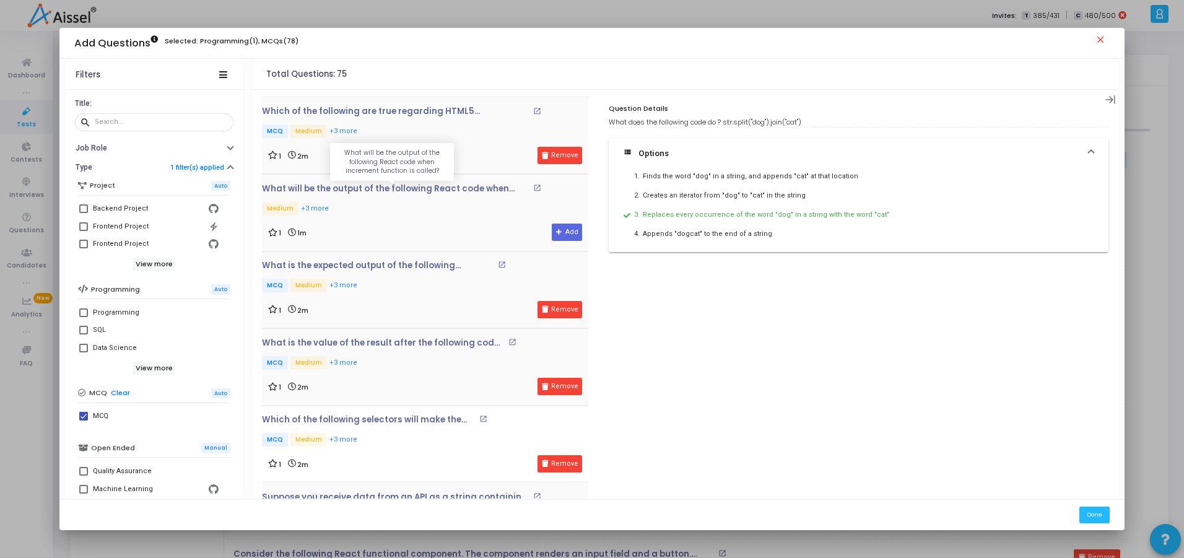
click at [429, 193] on p "What will be the output of the following React code when increment function is …" at bounding box center [396, 189] width 268 height 10
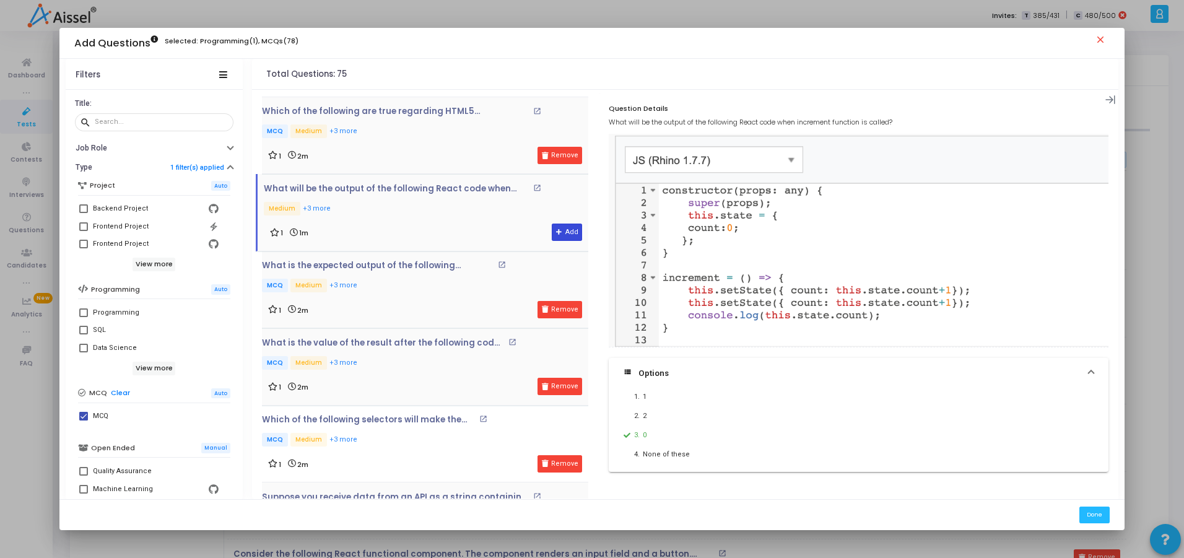
click at [556, 235] on icon at bounding box center [559, 232] width 7 height 7
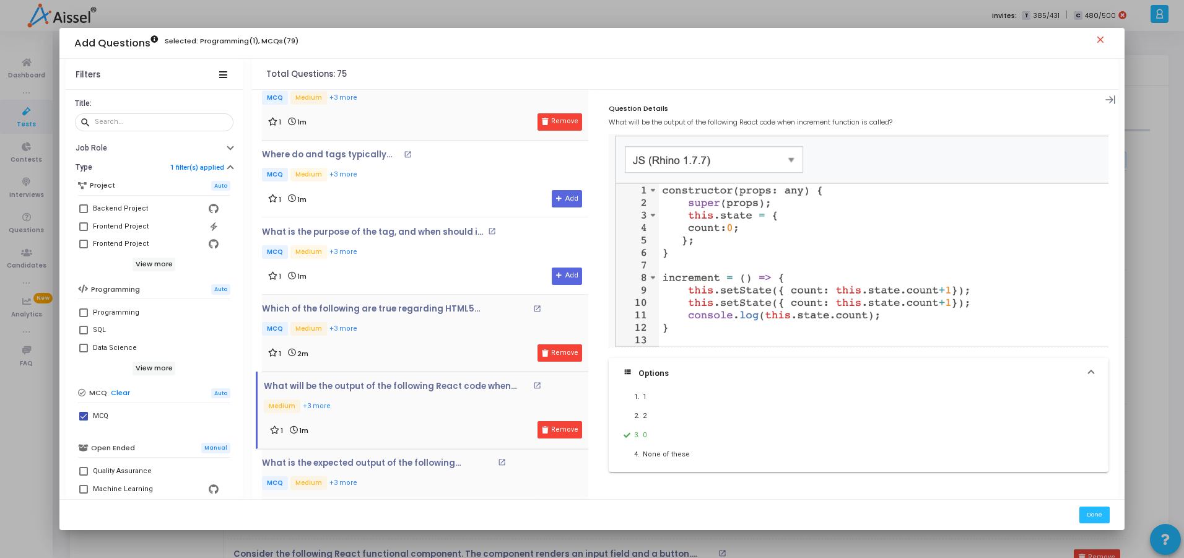
scroll to position [5016, 0]
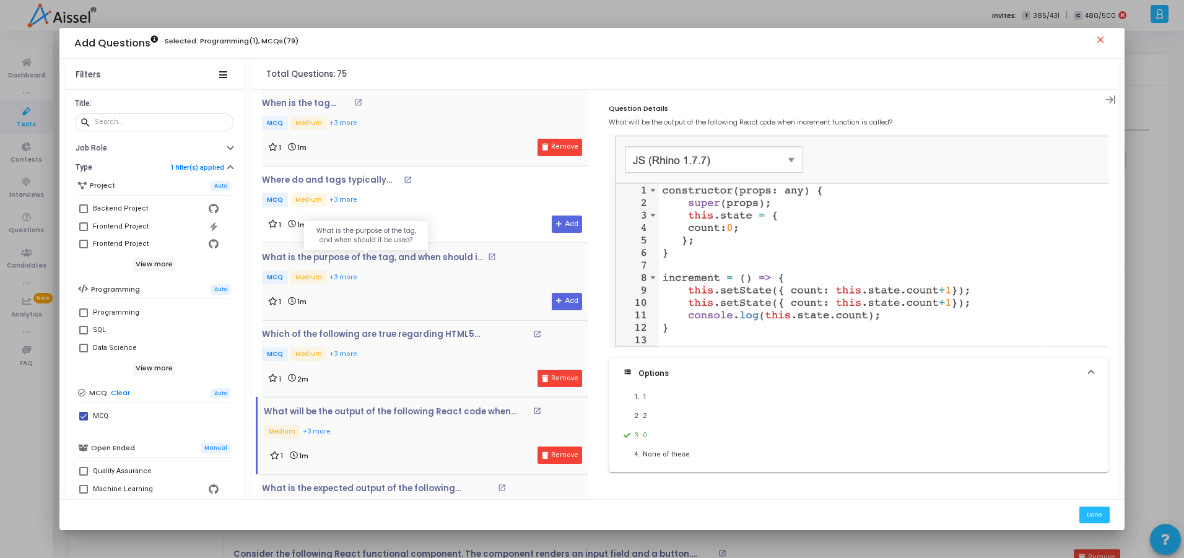
click at [432, 256] on p "What is the purpose of the tag, and when should it be used?" at bounding box center [373, 258] width 223 height 10
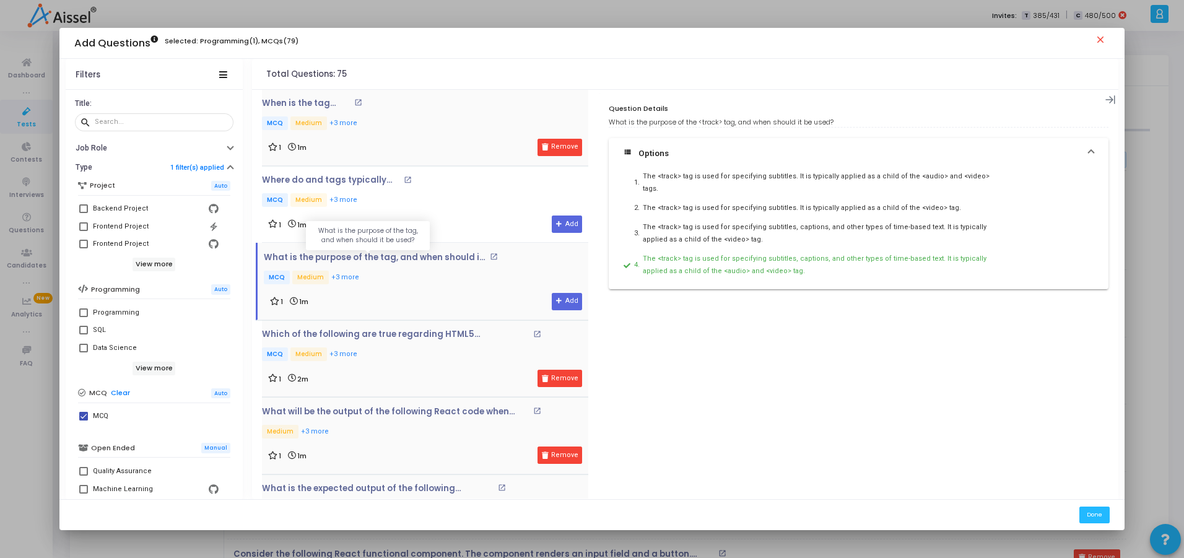
click at [428, 260] on p "What is the purpose of the tag, and when should it be used?" at bounding box center [375, 258] width 223 height 10
click at [560, 307] on button "Add" at bounding box center [567, 301] width 30 height 17
click at [344, 180] on p "Where do and tags typically occur?" at bounding box center [331, 180] width 139 height 10
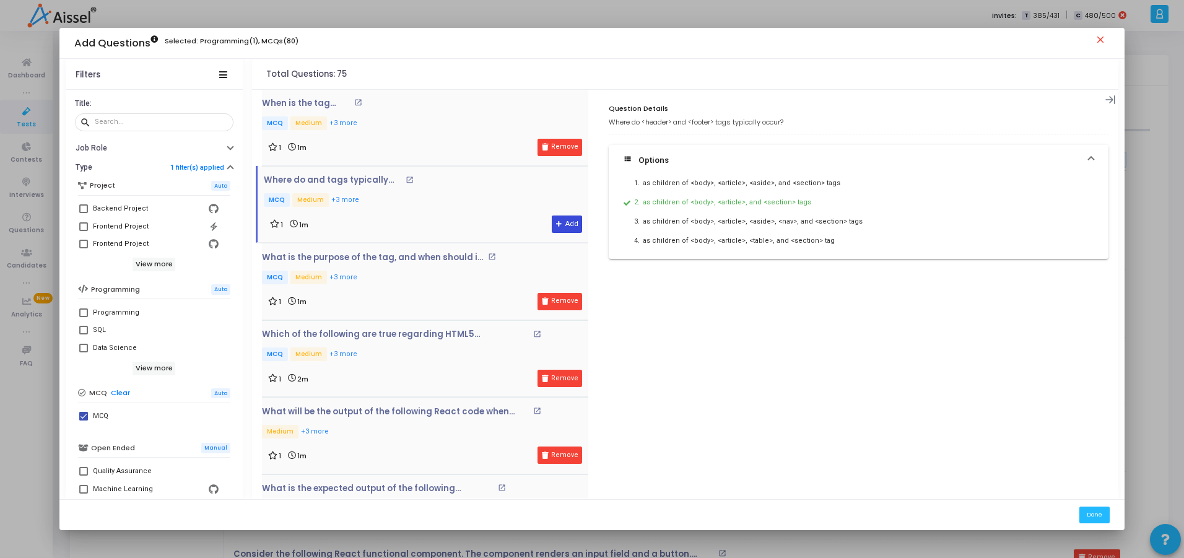
click at [560, 227] on button "Add" at bounding box center [567, 224] width 30 height 17
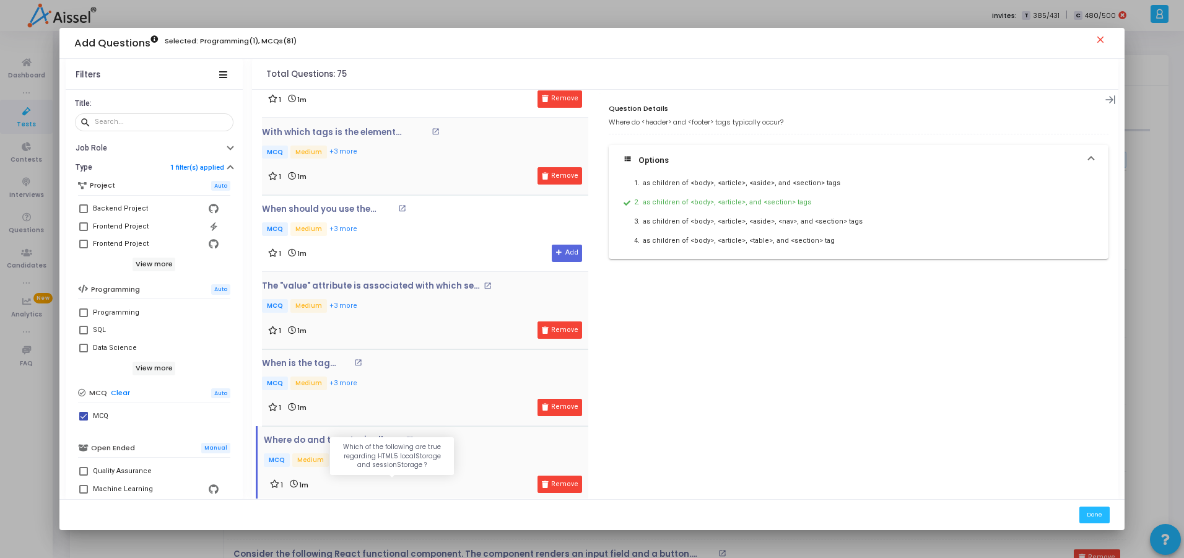
scroll to position [4719, 0]
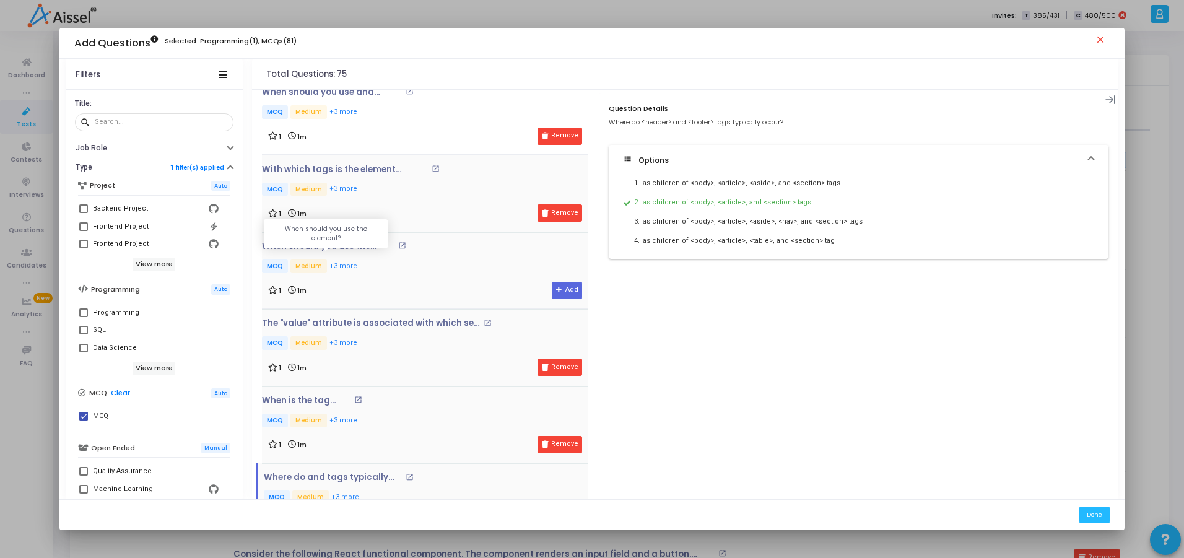
click at [309, 246] on p "When should you use the element?" at bounding box center [328, 247] width 133 height 10
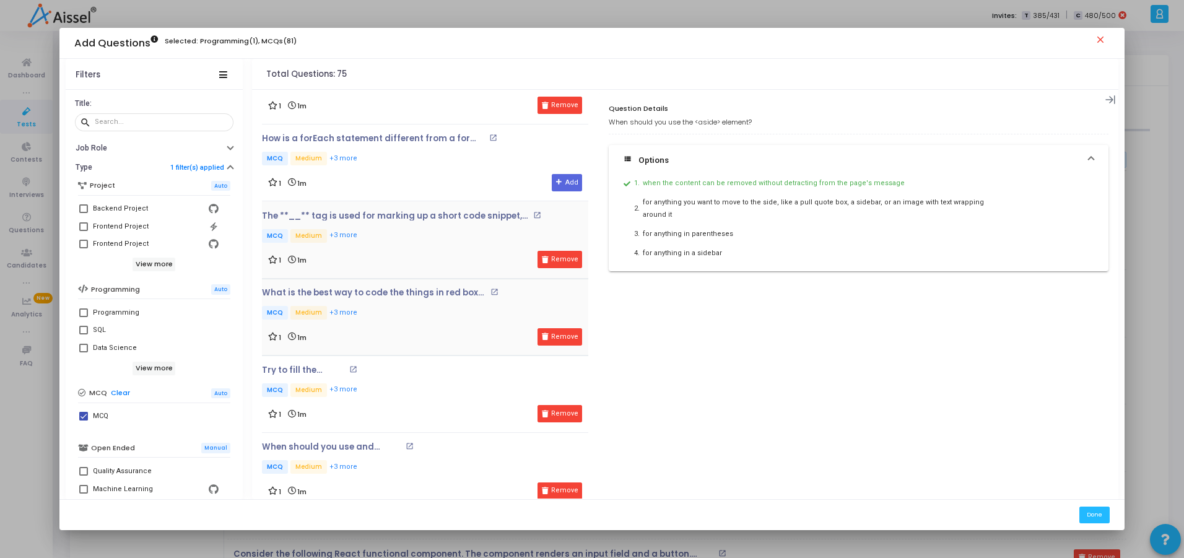
scroll to position [4347, 0]
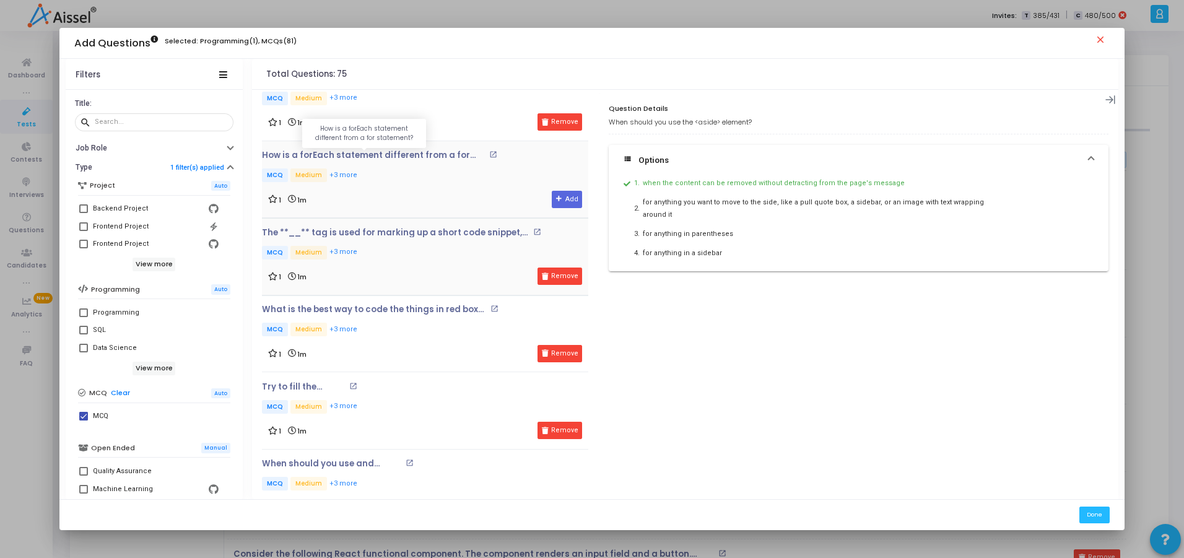
click at [300, 153] on p "How is a forEach statement different from a for statement?" at bounding box center [374, 156] width 224 height 10
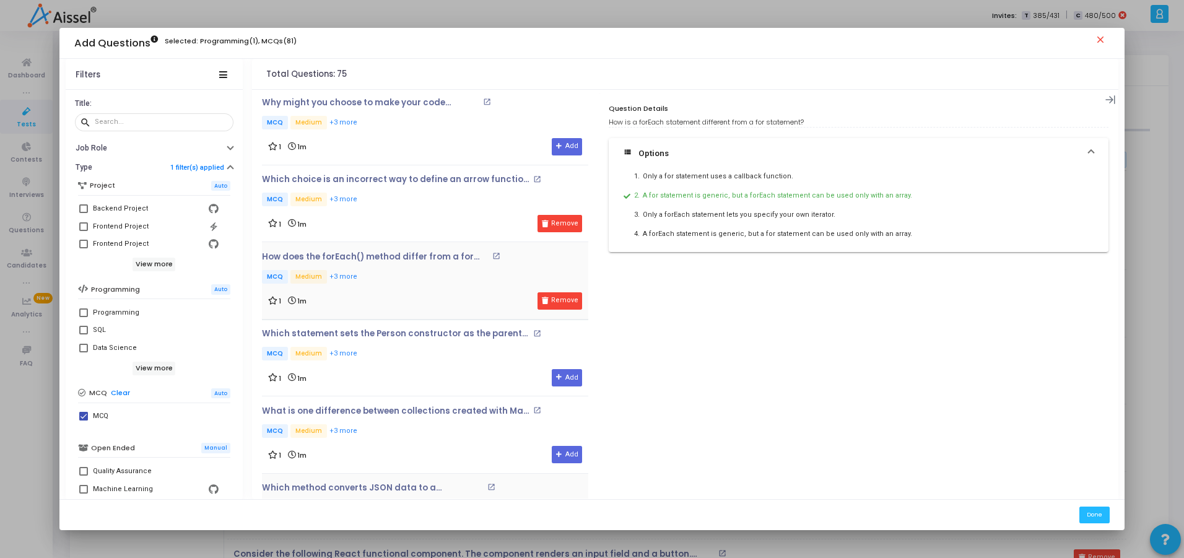
scroll to position [3827, 0]
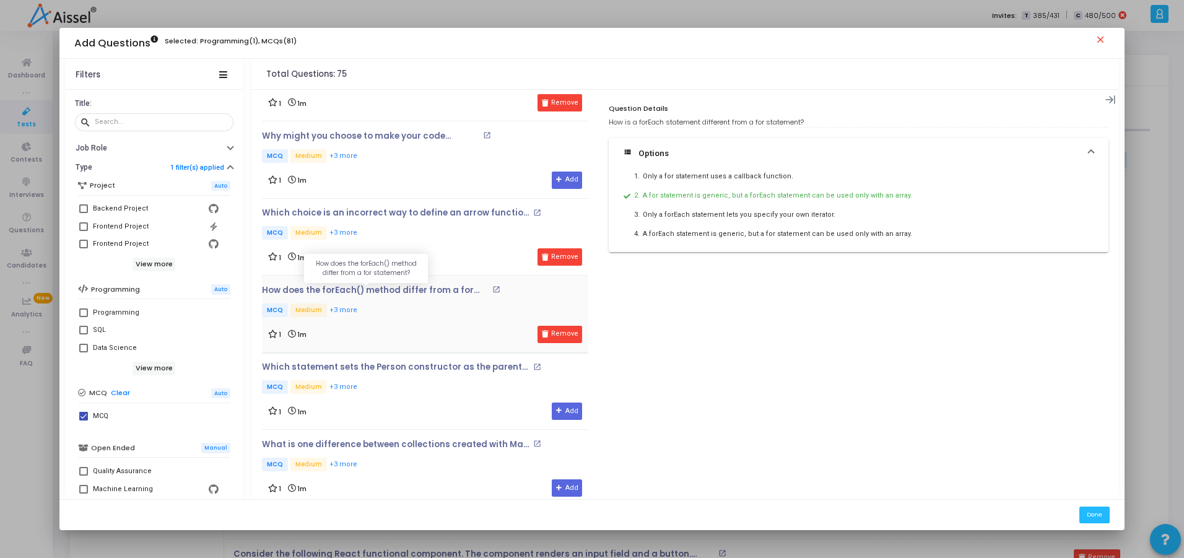
click at [403, 290] on p "How does the forEach() method differ from a for statement?" at bounding box center [375, 291] width 227 height 10
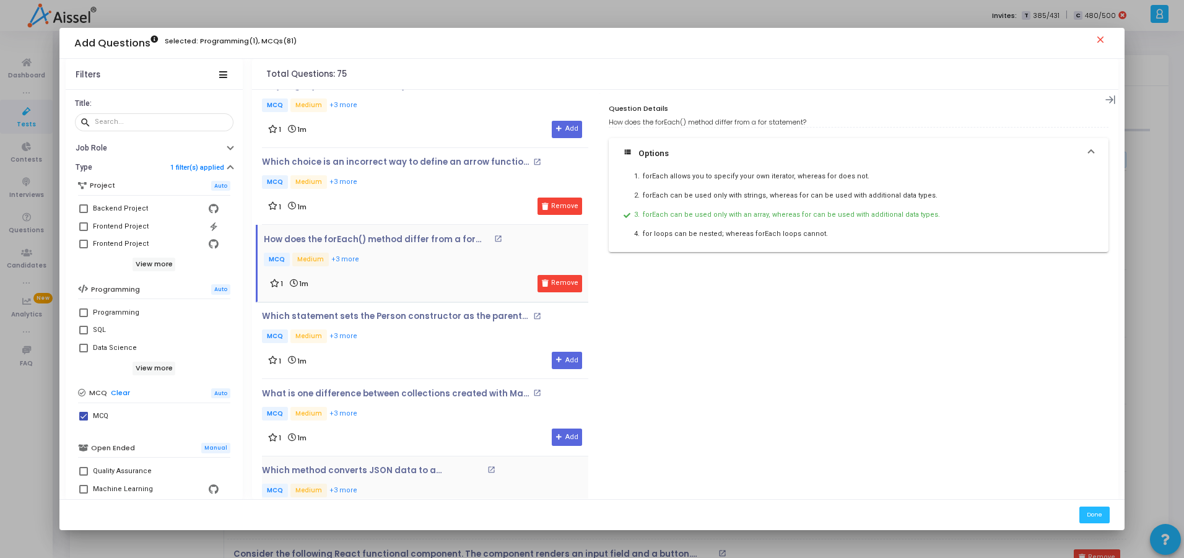
scroll to position [3975, 0]
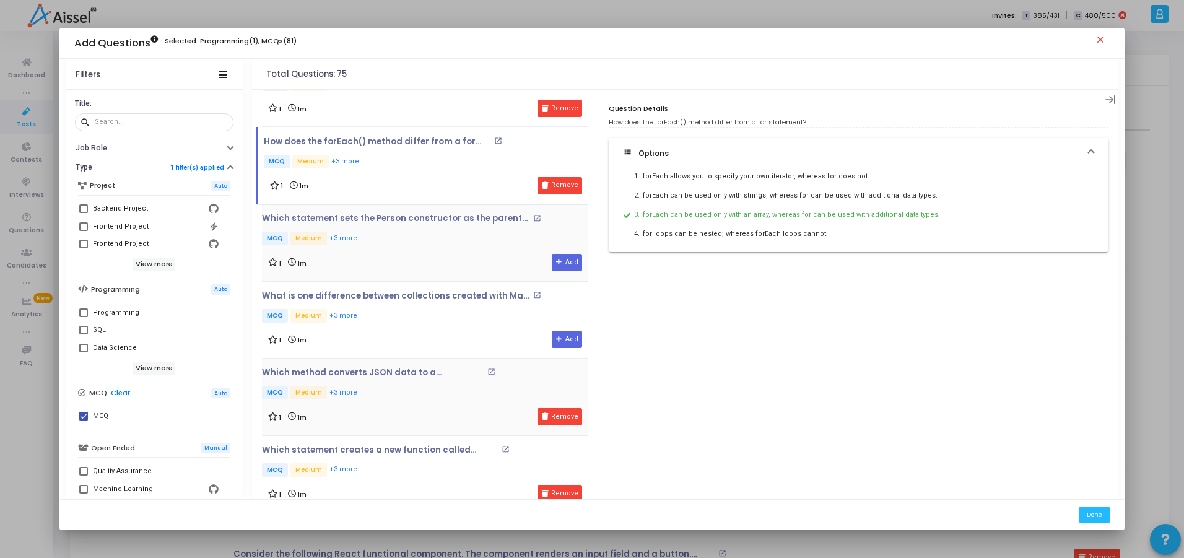
click at [371, 212] on div "Which statement sets the Person constructor as the parent of the Student constr…" at bounding box center [425, 242] width 326 height 77
click at [376, 220] on p "Which statement sets the Person constructor as the parent of the Student constr…" at bounding box center [396, 219] width 268 height 10
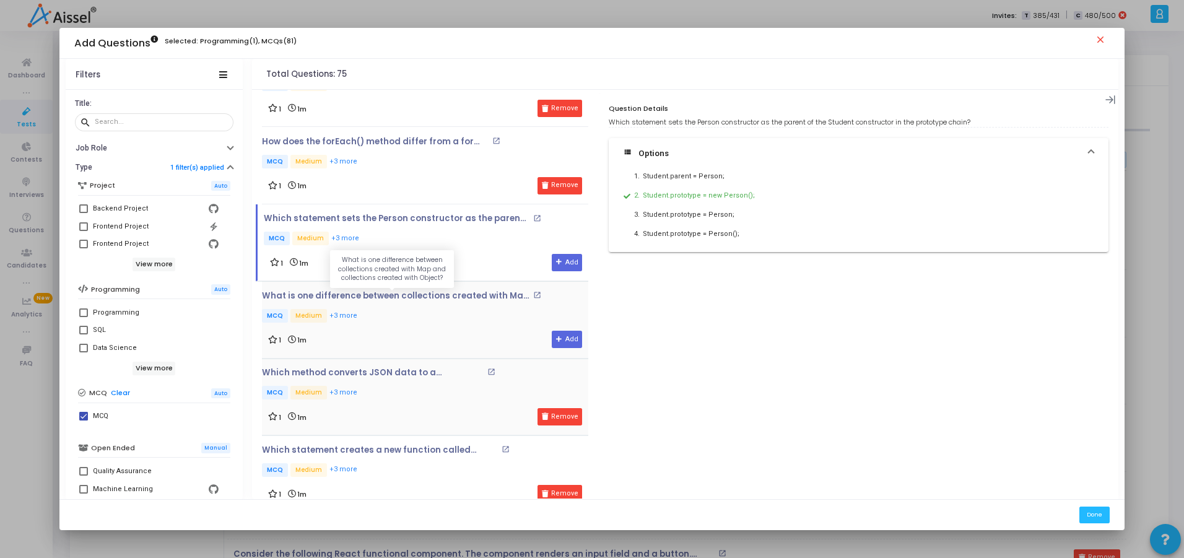
click at [426, 292] on p "What is one difference between collections created with Map and collections cre…" at bounding box center [396, 296] width 268 height 10
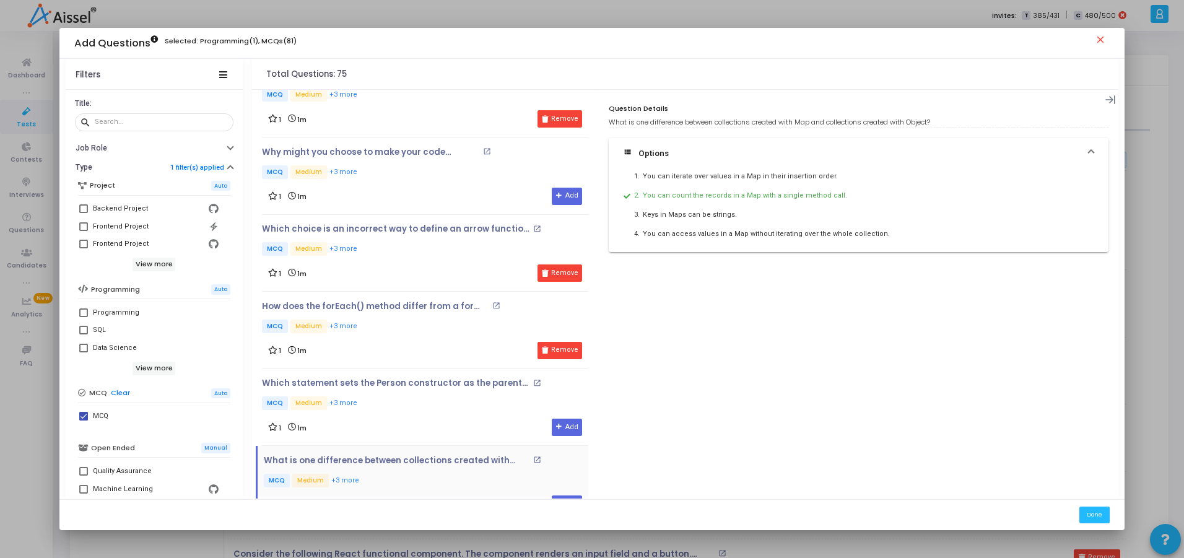
scroll to position [3752, 0]
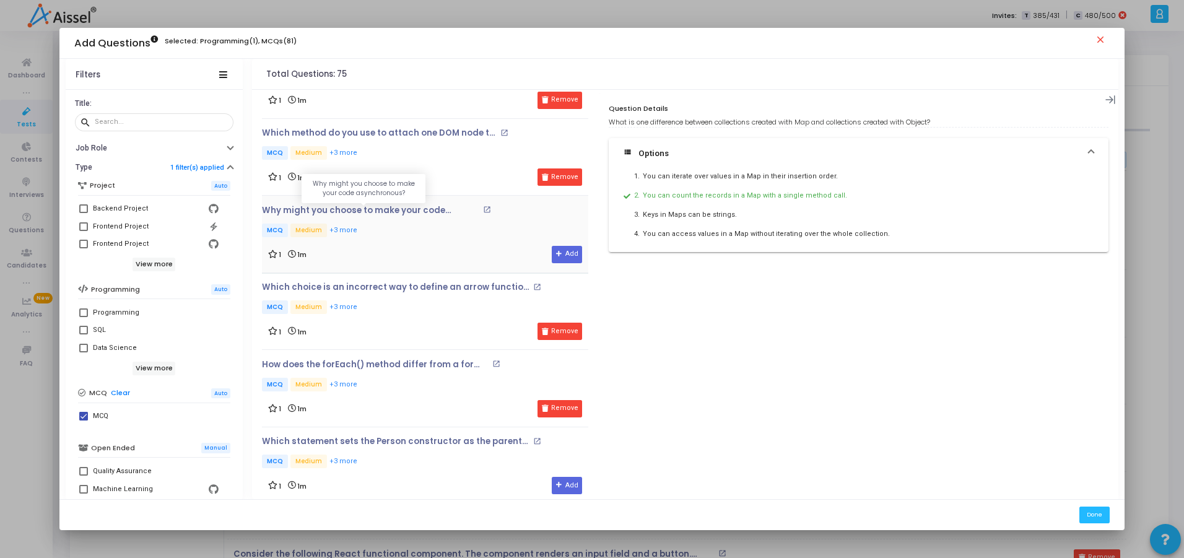
click at [331, 212] on p "Why might you choose to make your code asynchronous?" at bounding box center [371, 211] width 218 height 10
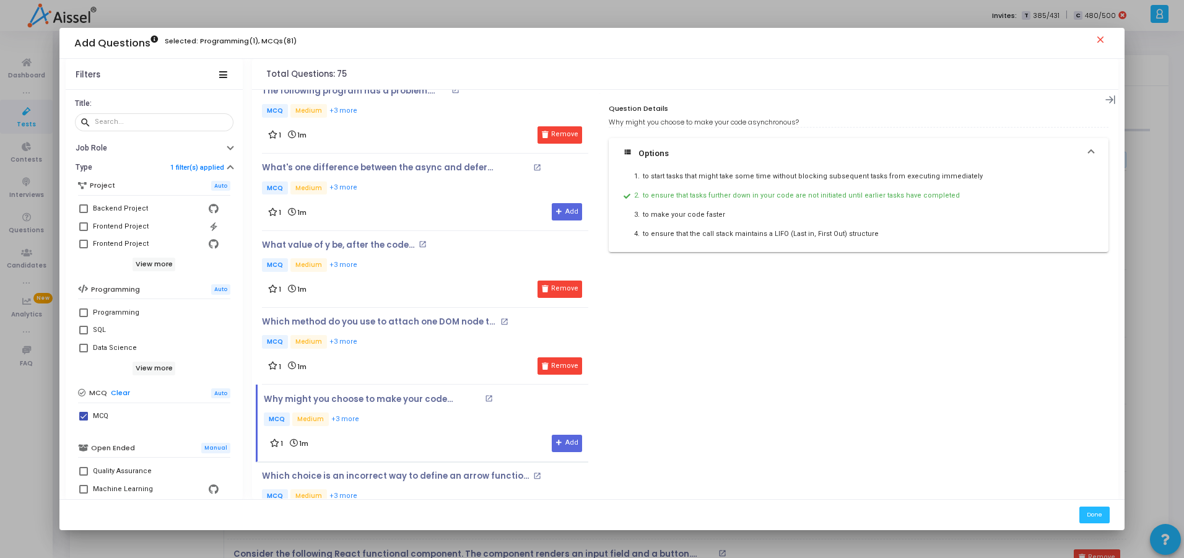
scroll to position [3529, 0]
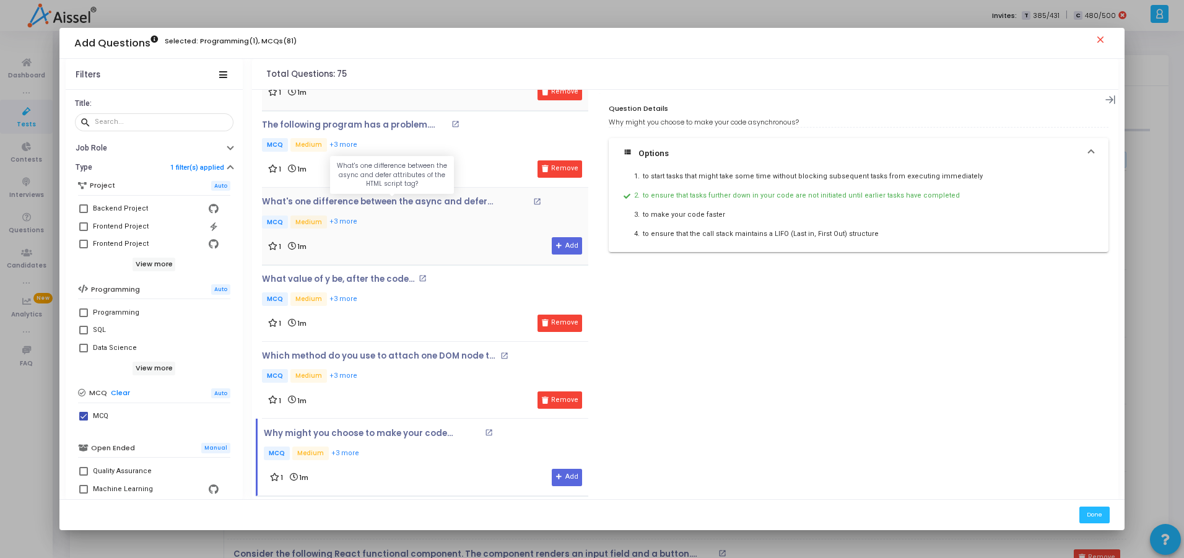
click at [398, 201] on p "What's one difference between the async and defer attributes of the HTML script…" at bounding box center [396, 202] width 268 height 10
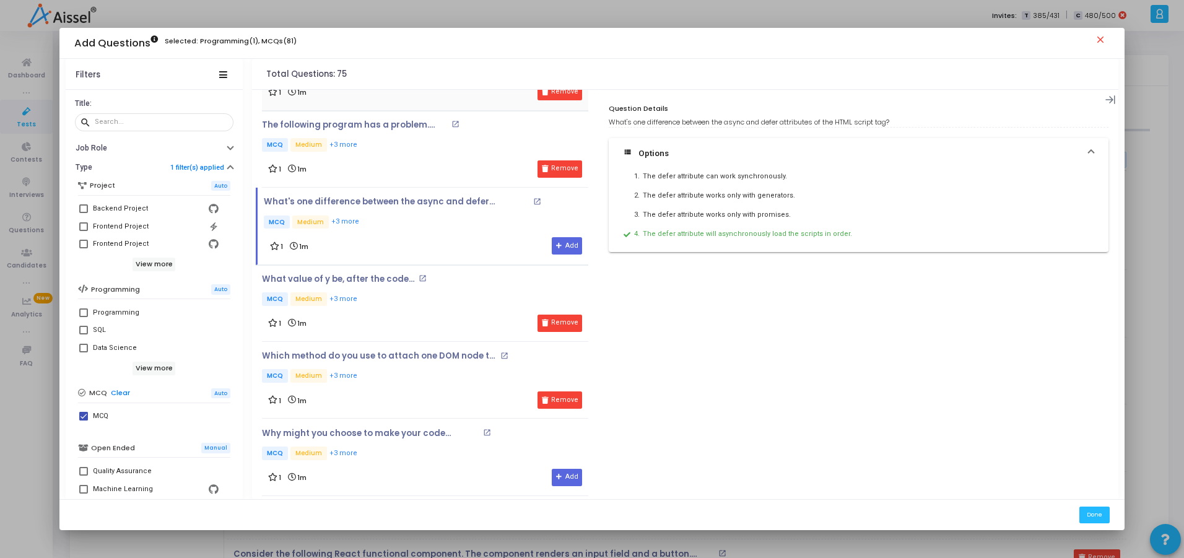
click at [727, 121] on div "What's one difference between the async and defer attributes of the HTML script…" at bounding box center [859, 122] width 500 height 11
drag, startPoint x: 730, startPoint y: 119, endPoint x: 784, endPoint y: 120, distance: 54.5
click at [784, 120] on div "What's one difference between the async and defer attributes of the HTML script…" at bounding box center [859, 122] width 500 height 11
copy div "async and defer attributes of the HTML script tag"
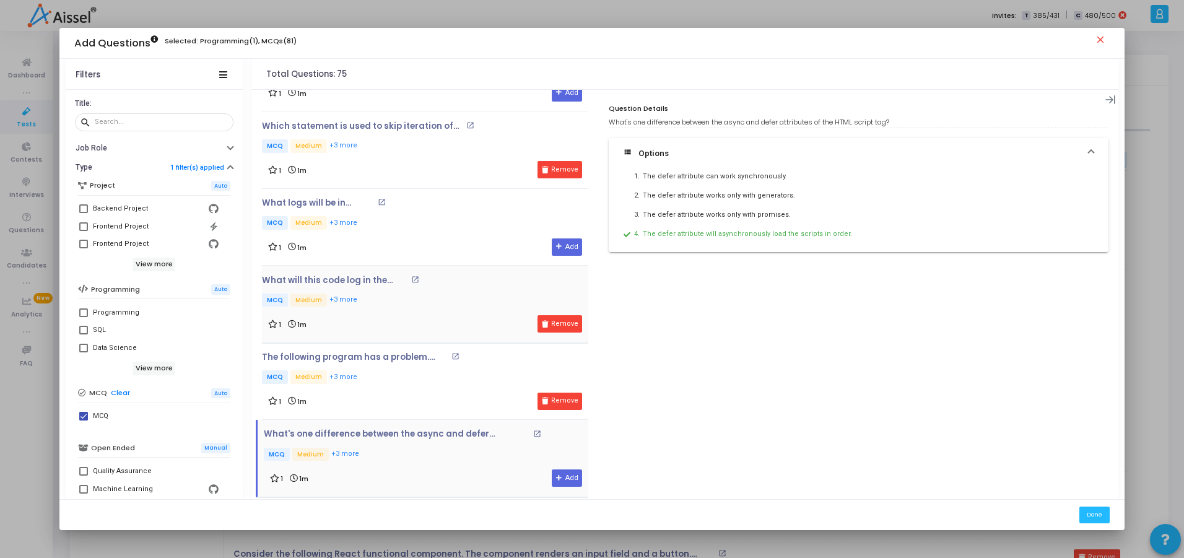
scroll to position [3290, 0]
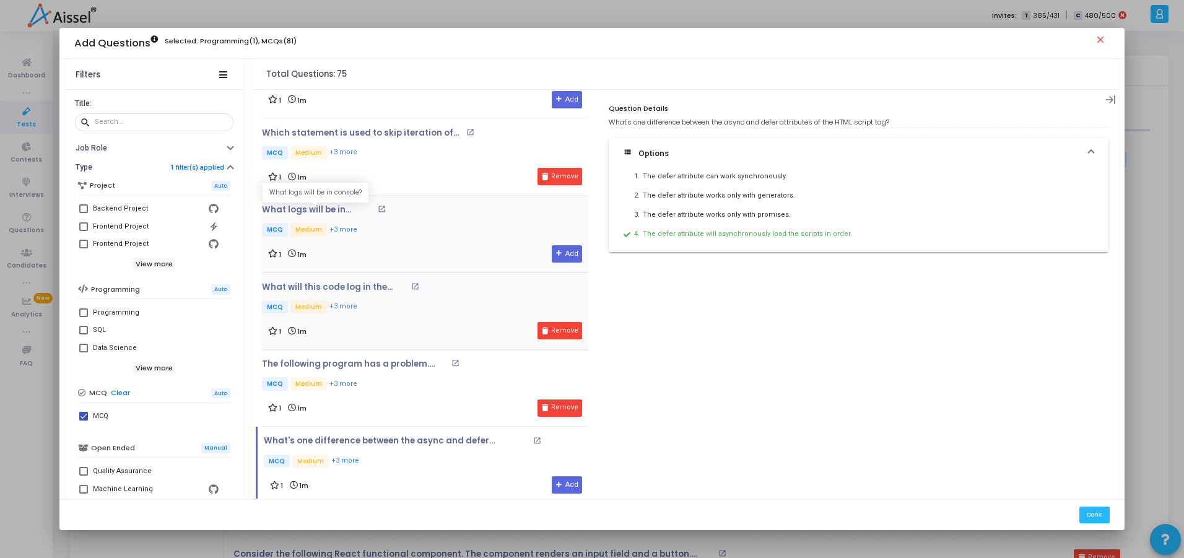
click at [297, 209] on p "What logs will be in console?" at bounding box center [318, 210] width 112 height 10
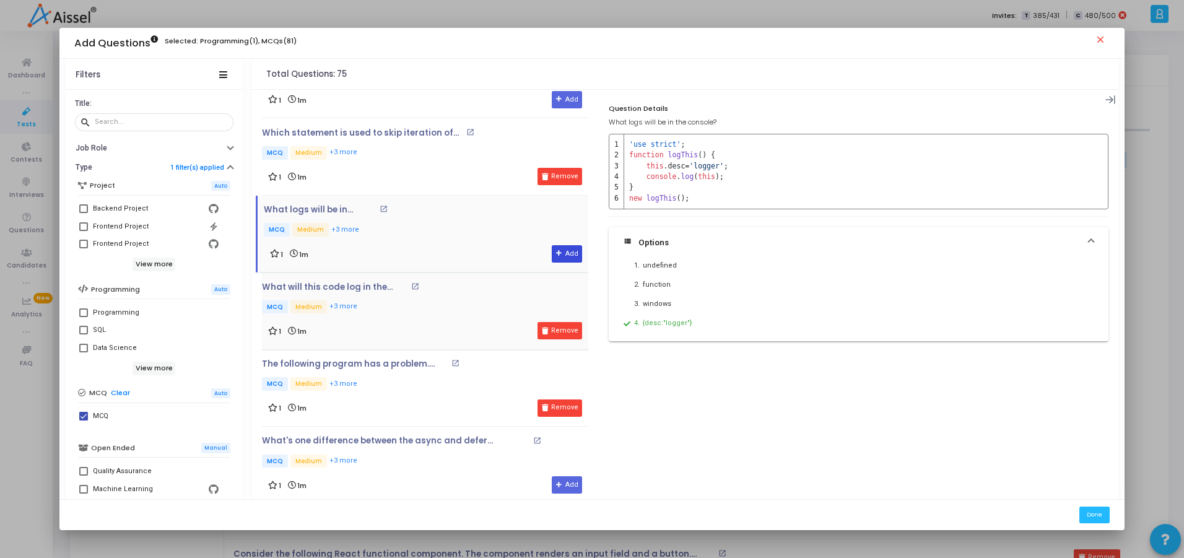
click at [564, 254] on button "Add" at bounding box center [567, 253] width 30 height 17
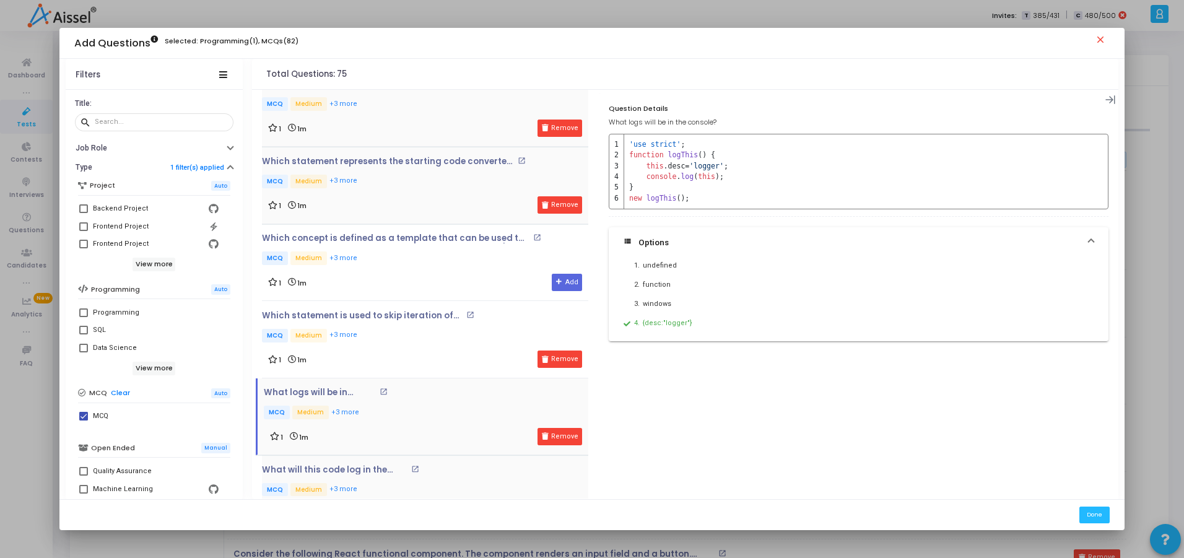
scroll to position [3107, 0]
click at [428, 240] on p "Which concept is defined as a template that can be used to generate different o…" at bounding box center [396, 239] width 268 height 10
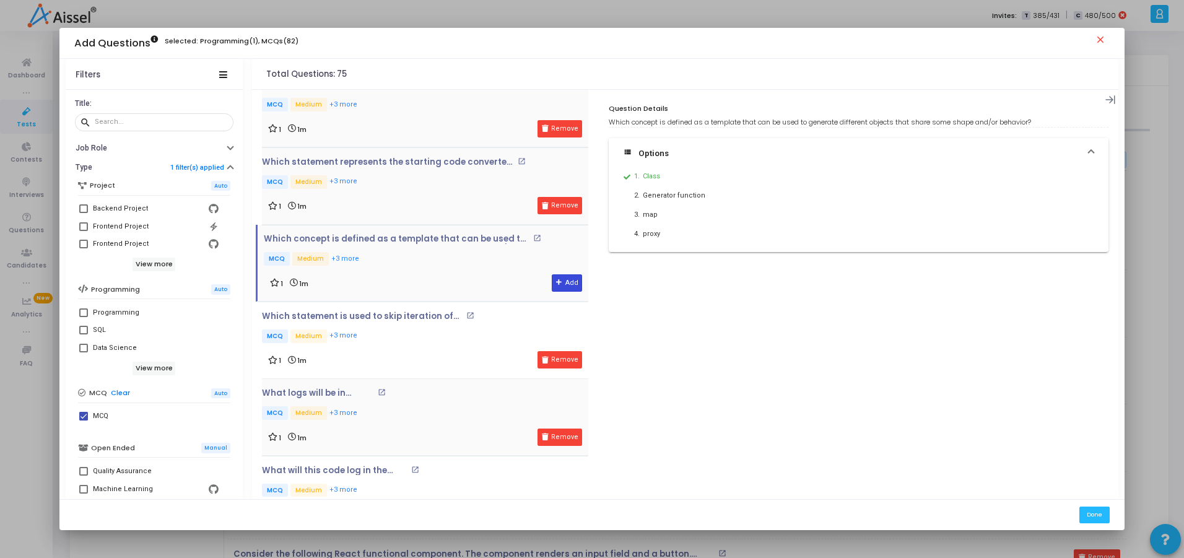
click at [553, 278] on button "Add" at bounding box center [567, 282] width 30 height 17
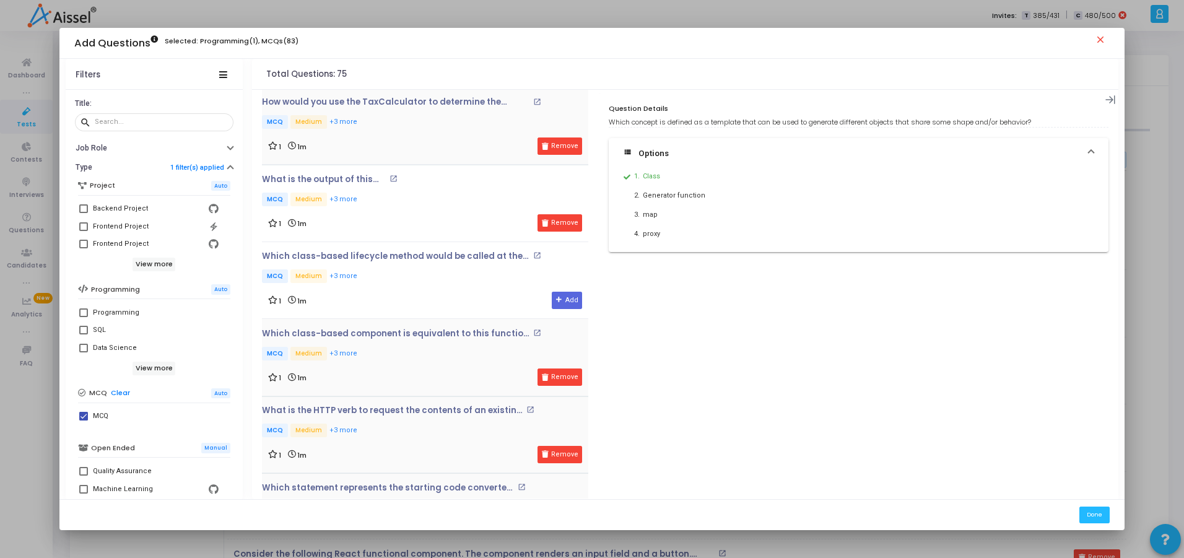
scroll to position [2777, 0]
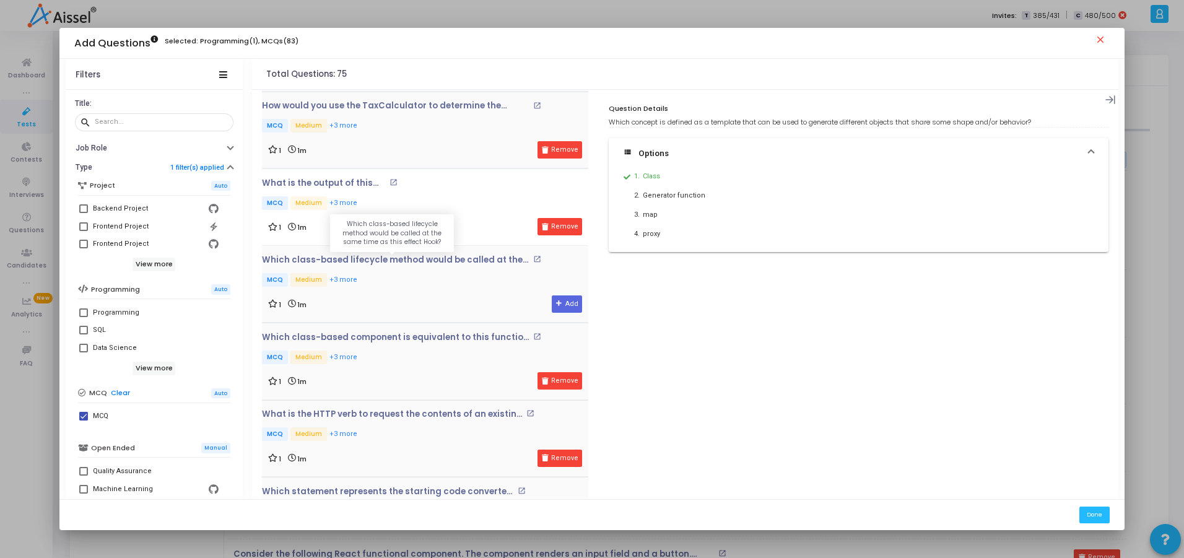
click at [432, 262] on p "Which class-based lifecycle method would be called at the same time as this eff…" at bounding box center [396, 260] width 268 height 10
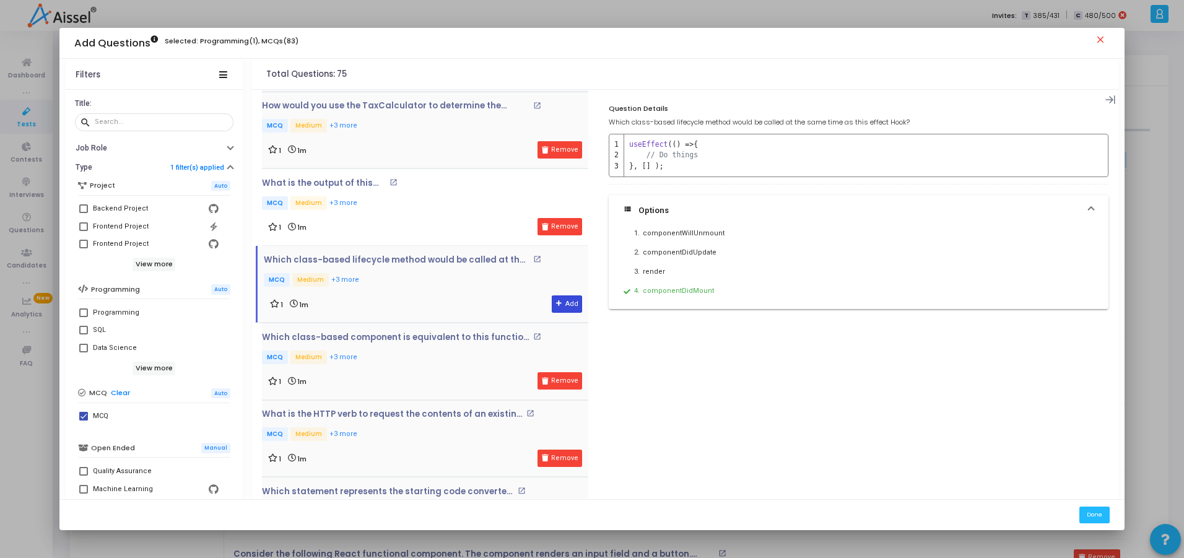
click at [557, 303] on icon at bounding box center [559, 303] width 7 height 7
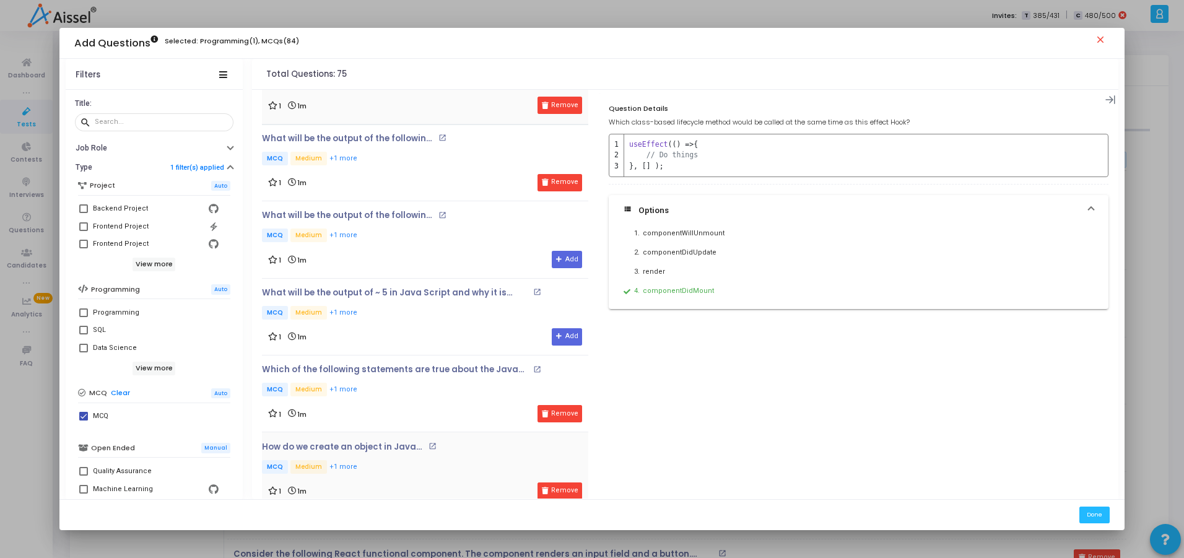
scroll to position [2351, 0]
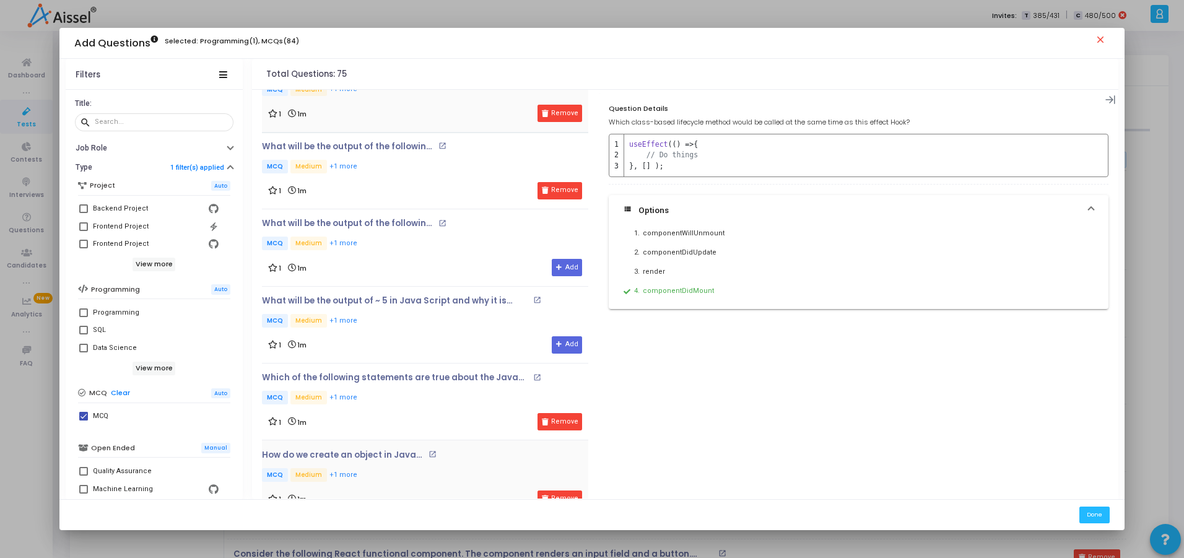
click at [342, 231] on div "What will be the output of the following code? open_in_new MCQ Medium +1 more" at bounding box center [367, 235] width 211 height 33
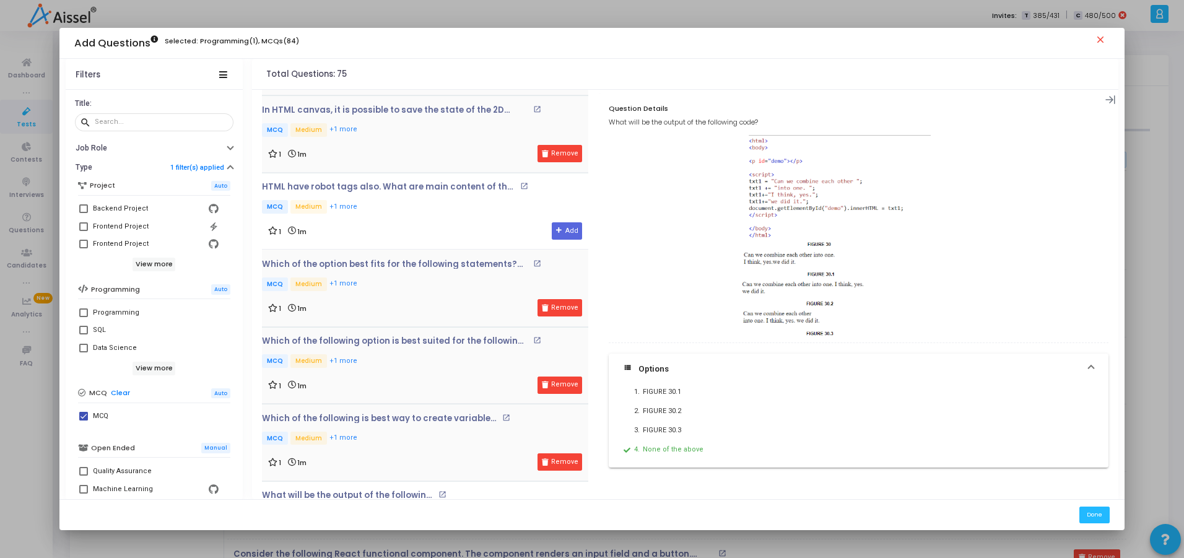
scroll to position [1972, 0]
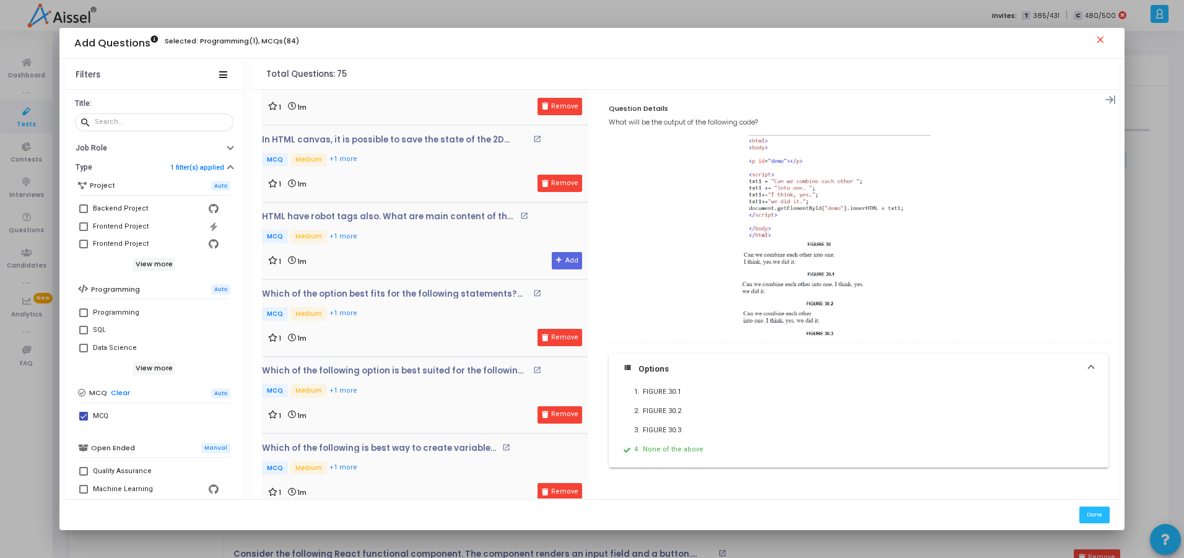
click at [346, 224] on div "HTML have robot tags also. What are main content of the robot tag? open_in_new …" at bounding box center [417, 228] width 311 height 33
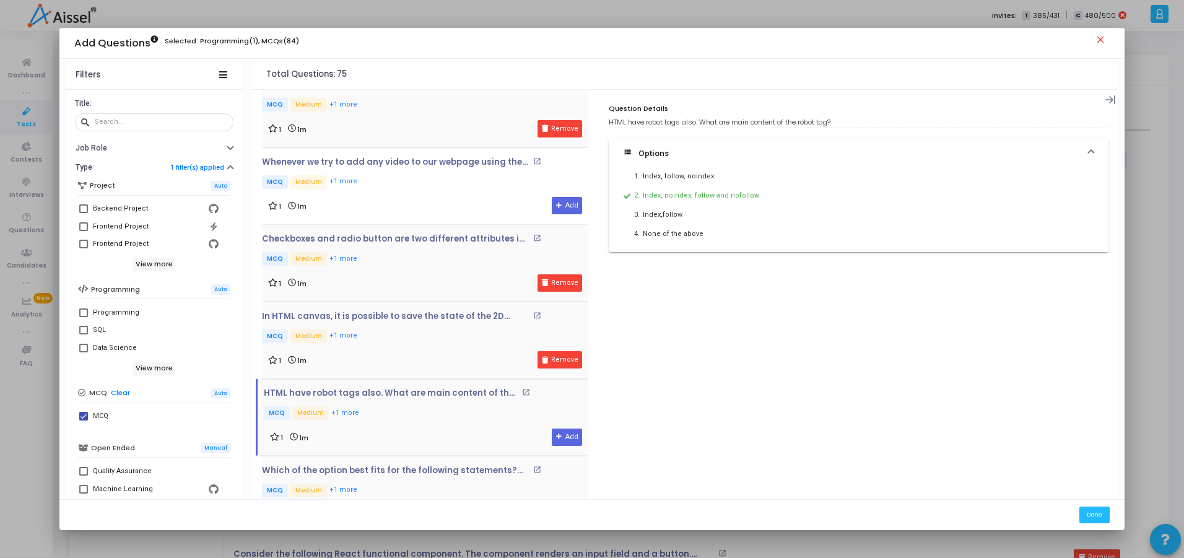
scroll to position [1756, 0]
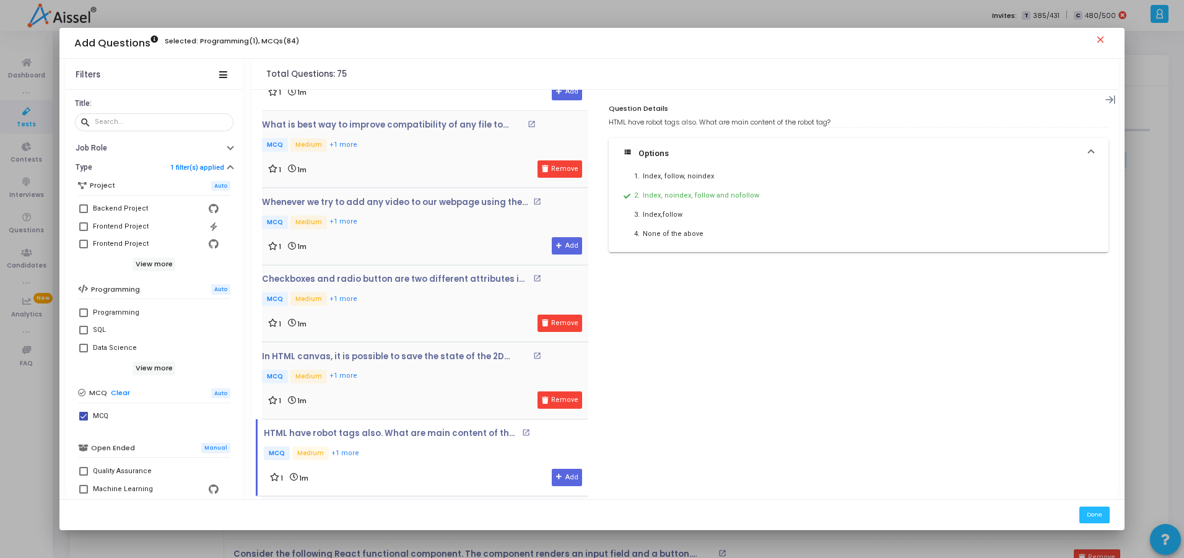
click at [375, 208] on div "Whenever we try to add any video to our webpage using the video tag in HTML, wh…" at bounding box center [425, 214] width 326 height 33
click at [559, 245] on button "Add" at bounding box center [567, 245] width 30 height 17
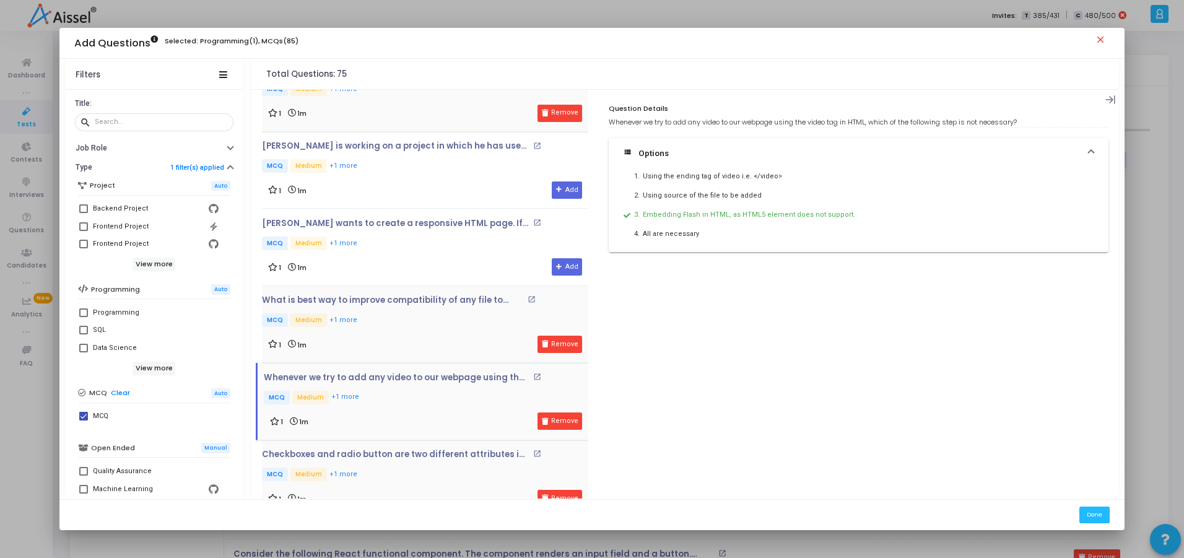
scroll to position [1580, 0]
click at [408, 222] on p "Richard wants to create a responsive HTML page. If he wants to implement respon…" at bounding box center [396, 224] width 268 height 10
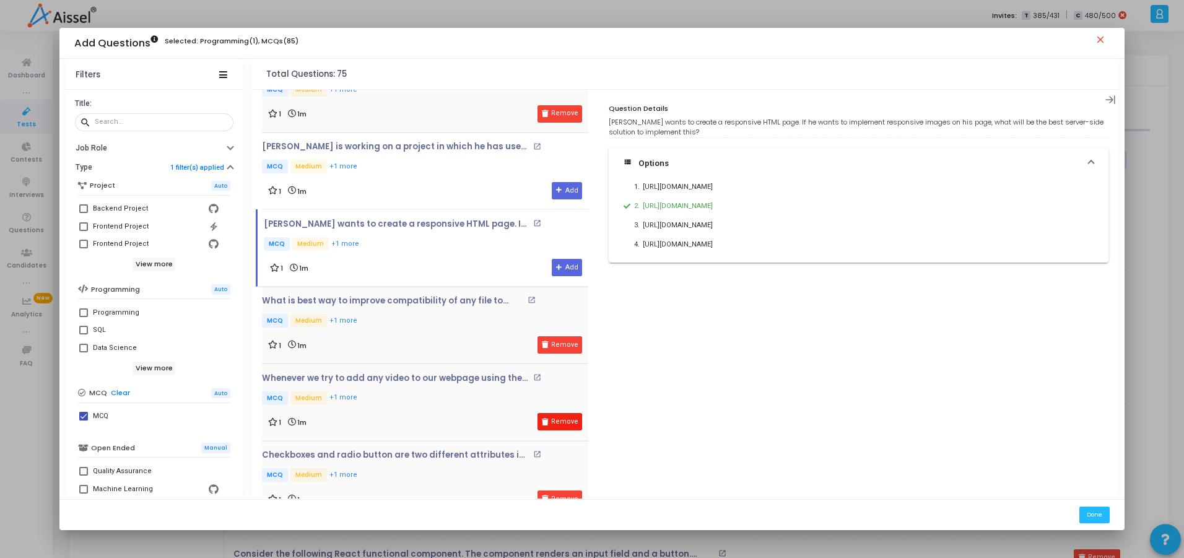
click at [553, 420] on button "Remove" at bounding box center [560, 421] width 45 height 17
drag, startPoint x: 642, startPoint y: 206, endPoint x: 749, endPoint y: 203, distance: 106.6
click at [749, 203] on div "Http://adaptive-images.Com" at bounding box center [819, 206] width 352 height 12
click at [669, 209] on div "Http://adaptive-images.Com" at bounding box center [819, 206] width 352 height 12
drag, startPoint x: 663, startPoint y: 208, endPoint x: 714, endPoint y: 204, distance: 50.9
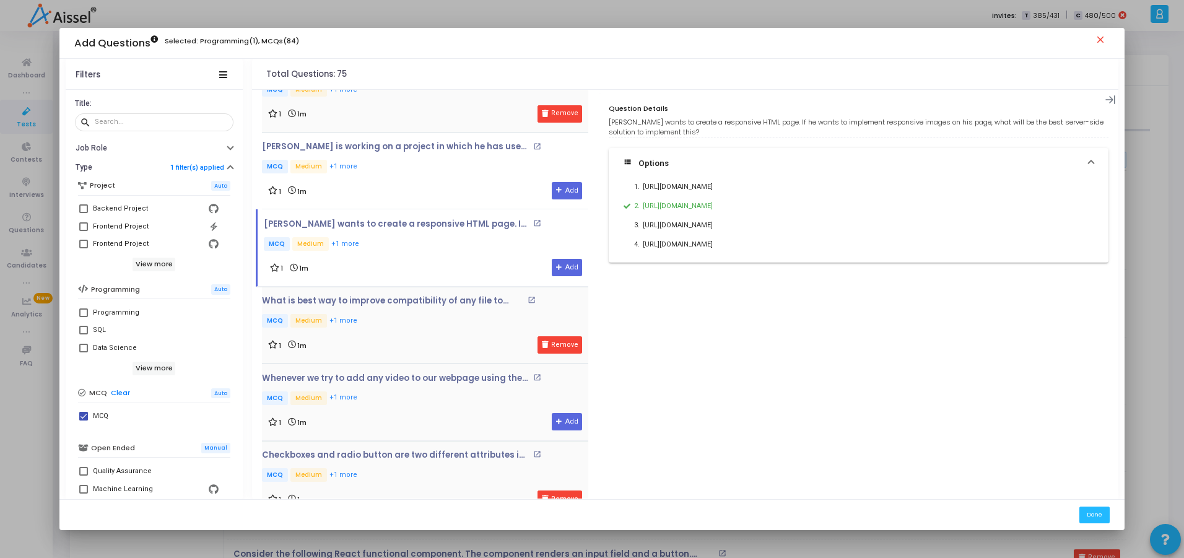
click at [714, 204] on div "Http://adaptive-images.Com" at bounding box center [819, 206] width 352 height 12
copy div "adaptive-images."
click at [464, 149] on p "Lucas is working on a project in which he has used this below code of CSS prope…" at bounding box center [396, 147] width 268 height 10
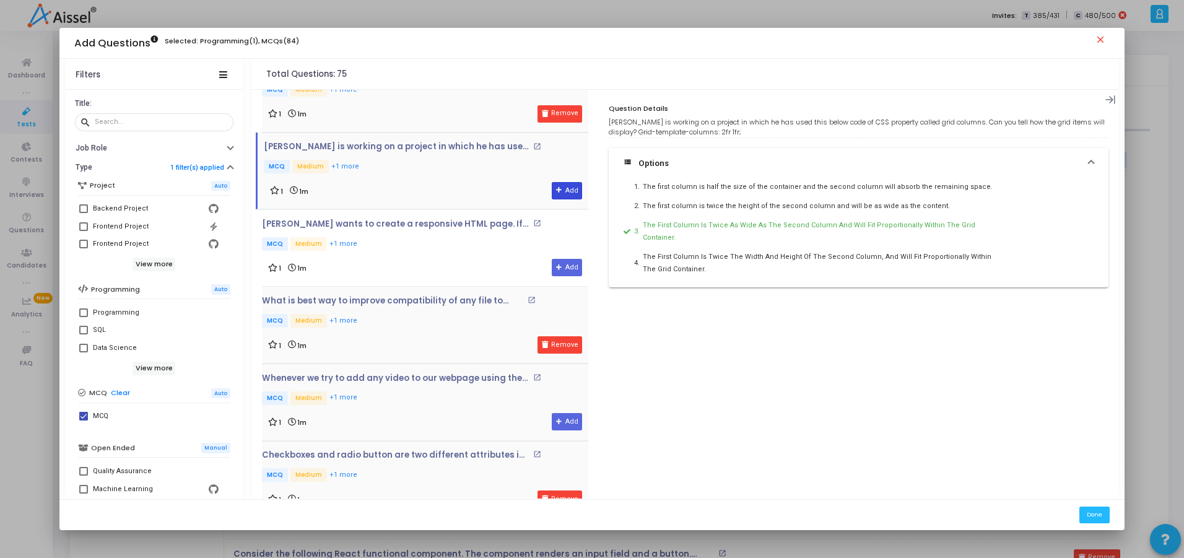
click at [567, 196] on button "Add" at bounding box center [567, 190] width 30 height 17
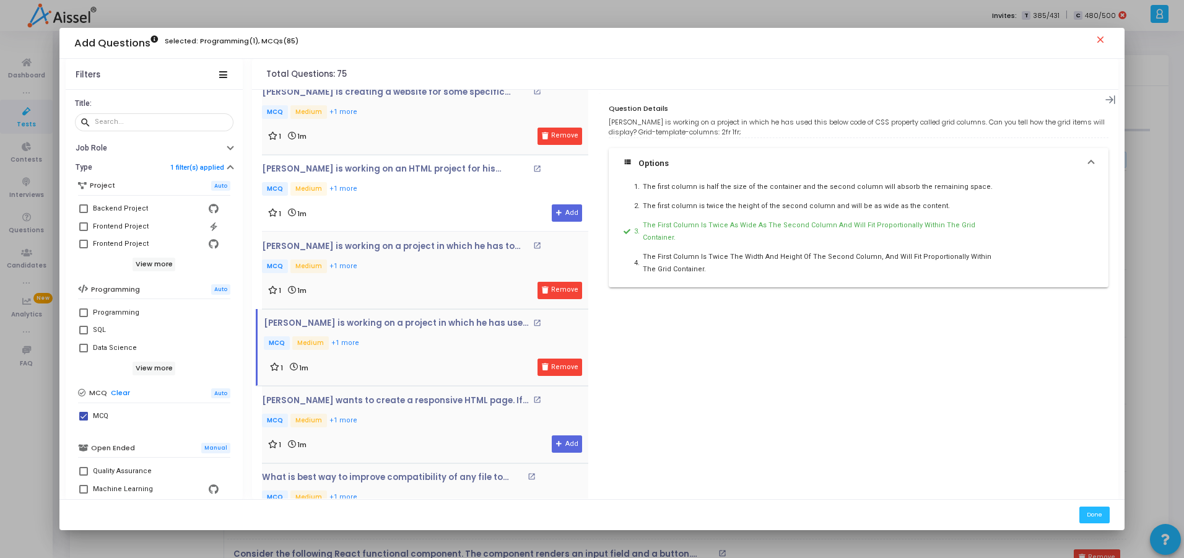
scroll to position [1368, 0]
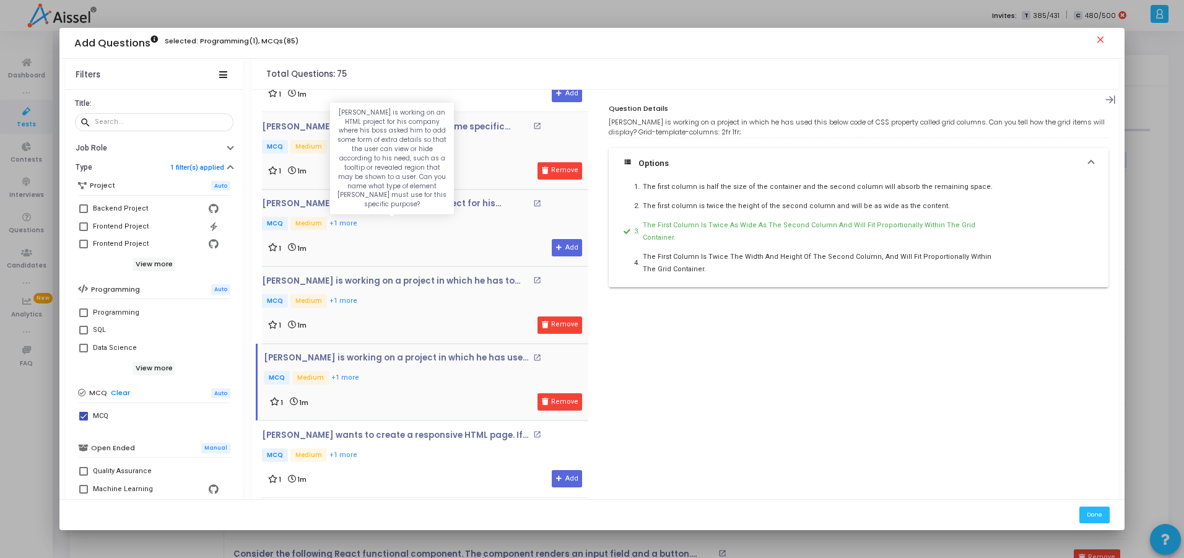
click at [366, 206] on p "[PERSON_NAME] is working on an HTML project for his company where his boss aske…" at bounding box center [396, 204] width 268 height 10
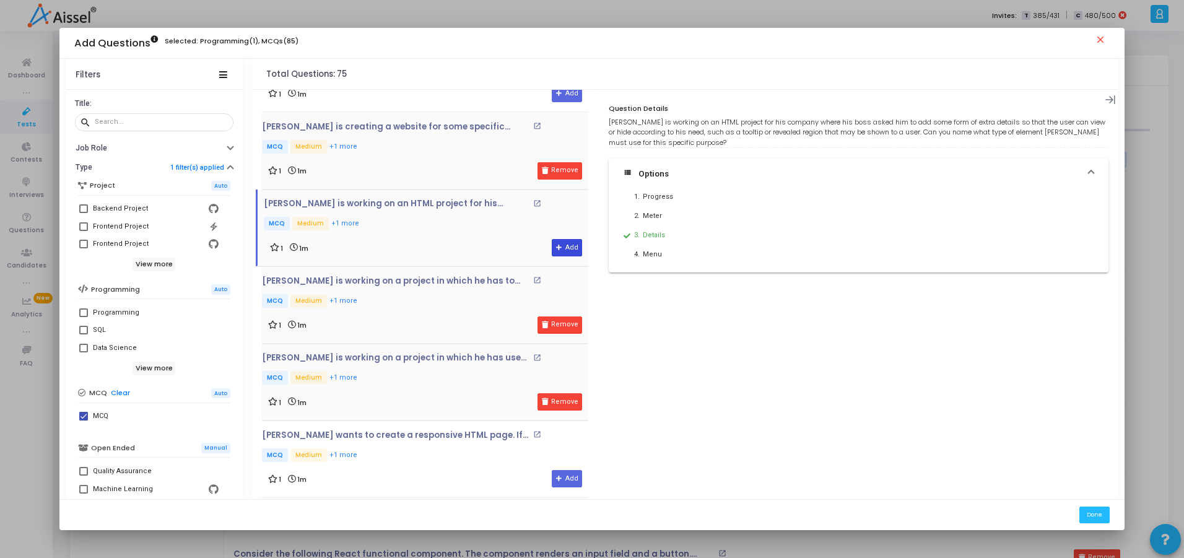
click at [558, 247] on icon at bounding box center [559, 248] width 7 height 7
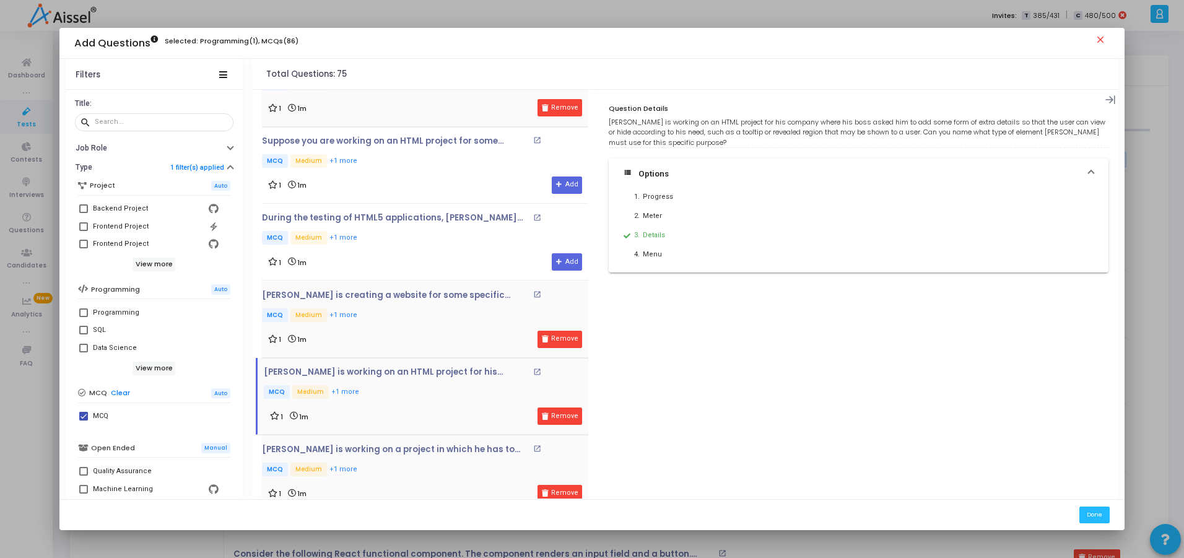
scroll to position [1195, 0]
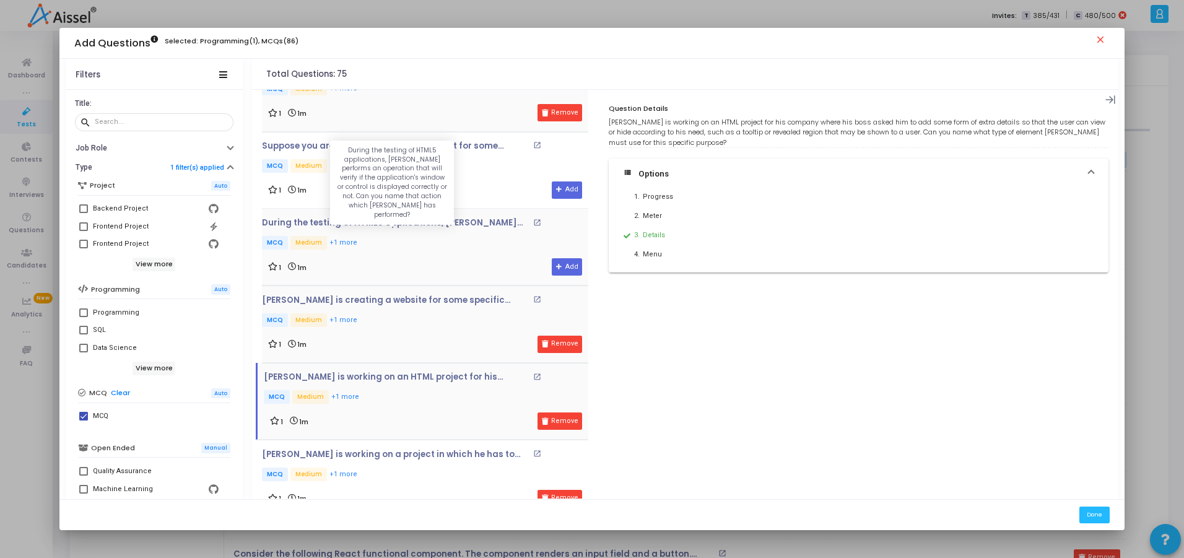
click at [365, 226] on p "During the testing of HTML5 applications, robert performs an operation that wil…" at bounding box center [396, 223] width 268 height 10
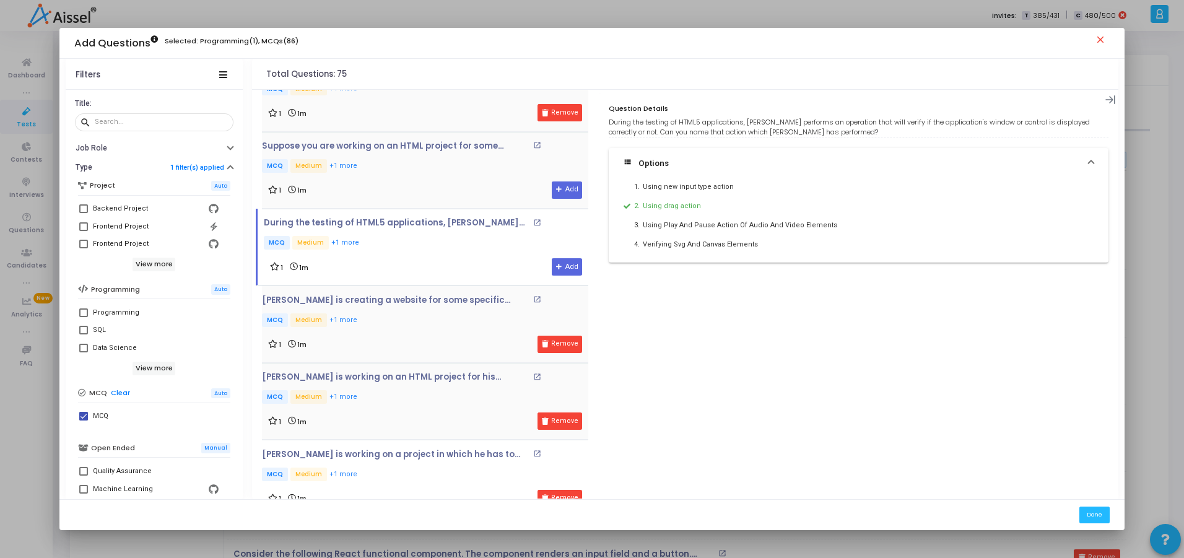
scroll to position [1165, 0]
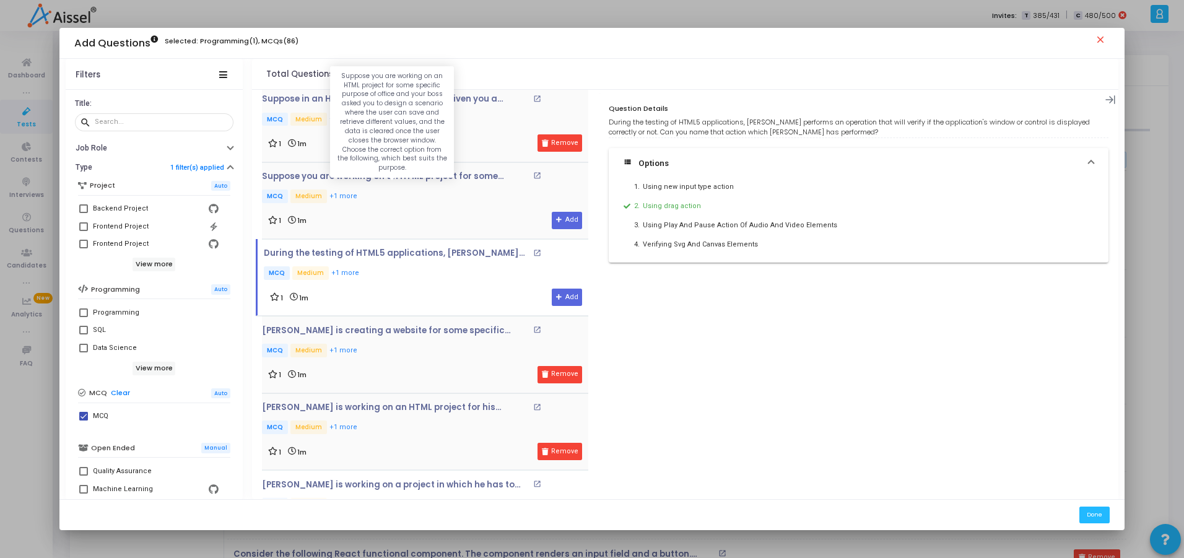
click at [411, 174] on p "Suppose you are working on an HTML project for some specific purpose of office …" at bounding box center [396, 177] width 268 height 10
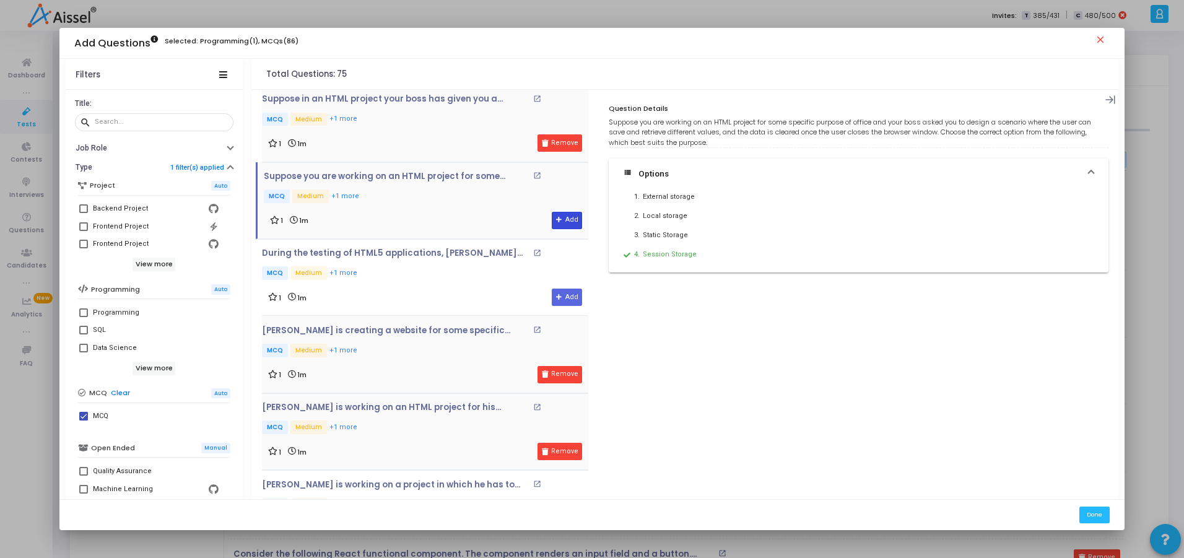
click at [556, 219] on icon at bounding box center [559, 220] width 7 height 7
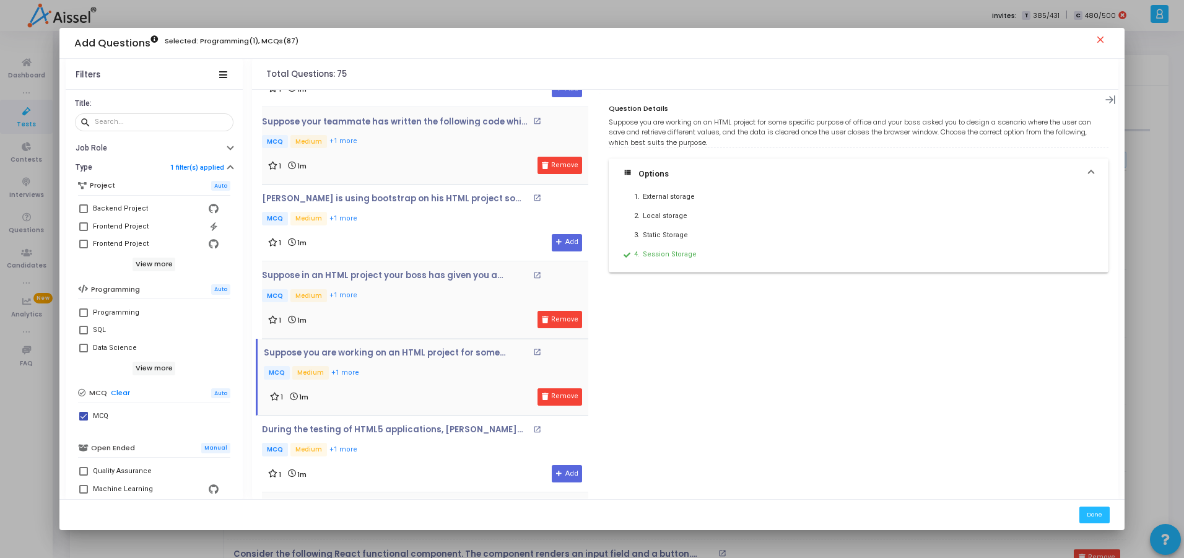
scroll to position [987, 0]
click at [406, 203] on p "John is using bootstrap on his HTML project so that he can use the collapse plu…" at bounding box center [396, 200] width 268 height 10
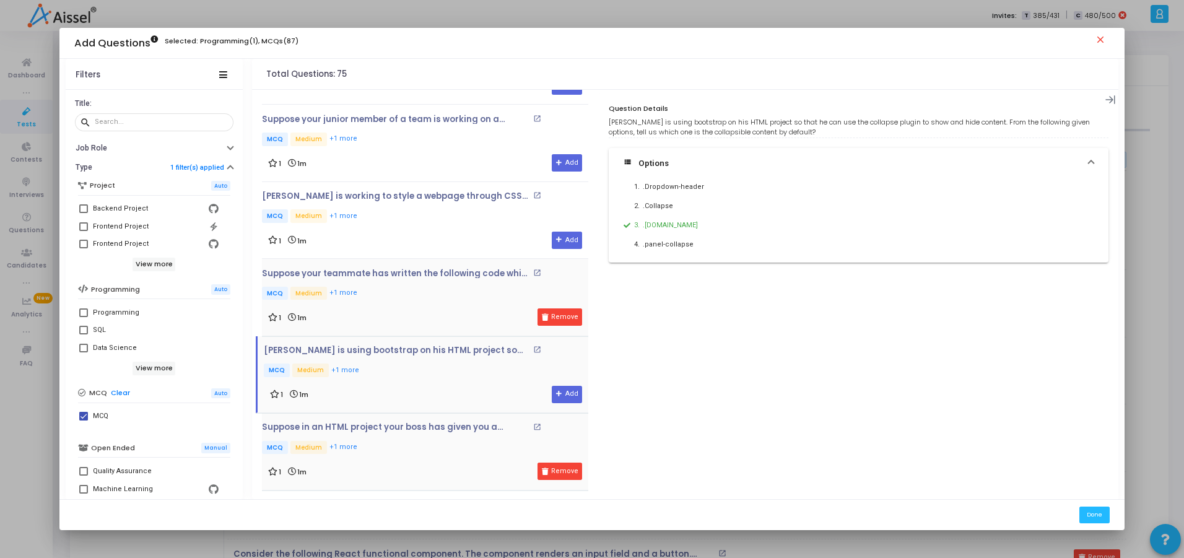
scroll to position [834, 0]
click at [396, 206] on div "Kylie is working to style a webpage through CSS because CSS has introduced a ne…" at bounding box center [425, 210] width 326 height 33
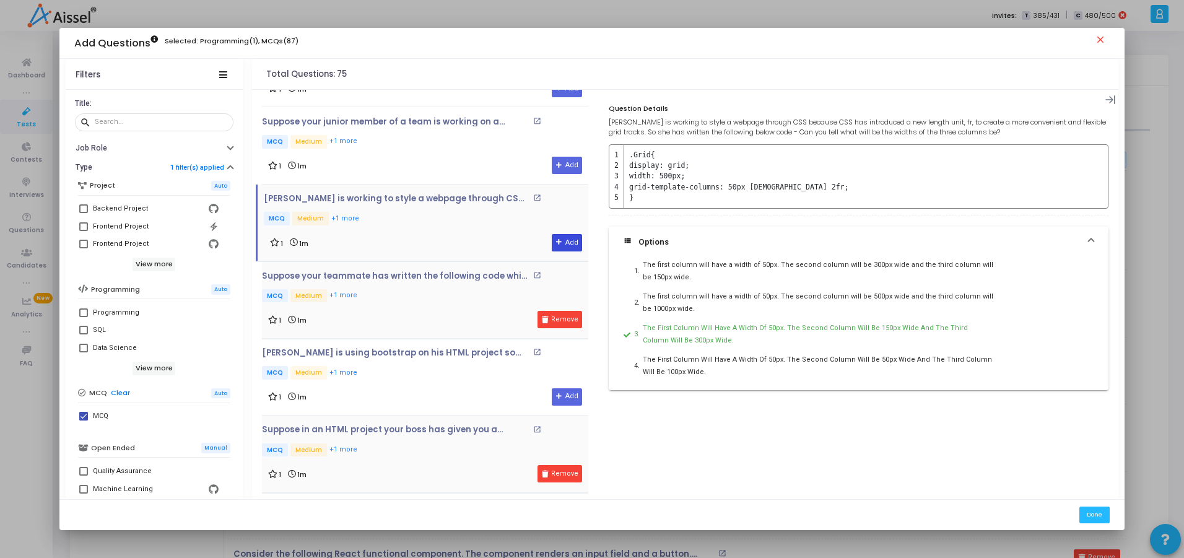
click at [556, 245] on icon at bounding box center [559, 242] width 7 height 7
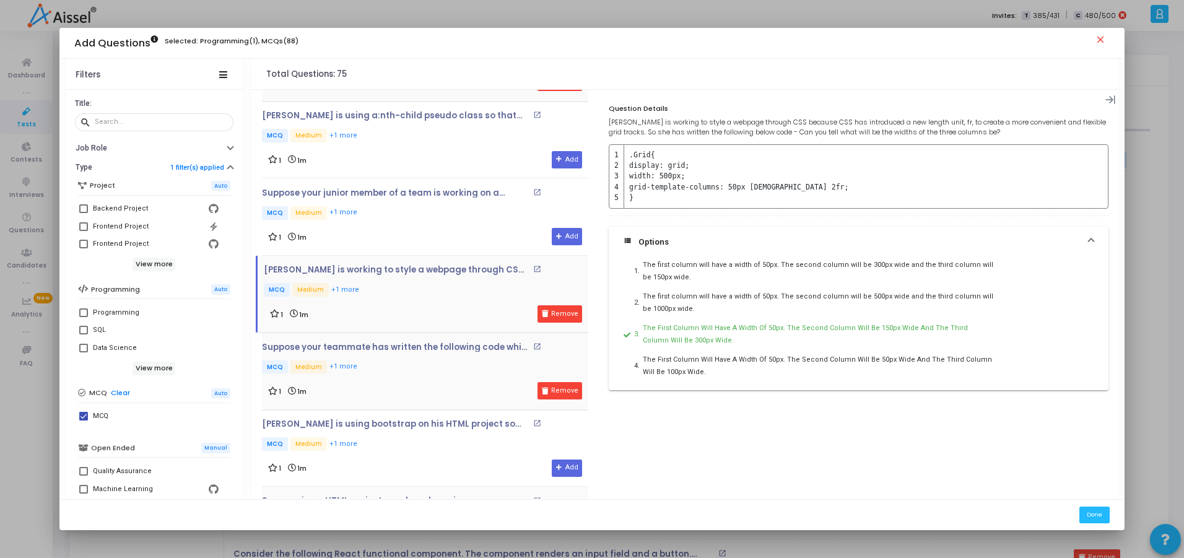
scroll to position [761, 0]
click at [426, 201] on div "Suppose your junior member of a team is working on a website creation project w…" at bounding box center [425, 206] width 326 height 33
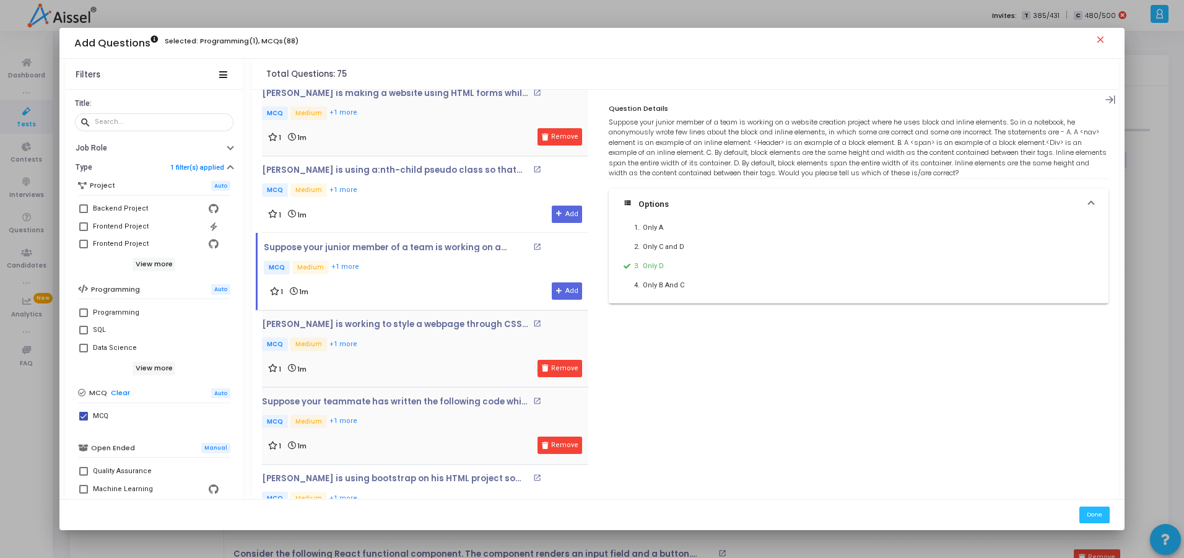
scroll to position [706, 0]
click at [556, 292] on icon at bounding box center [559, 293] width 7 height 7
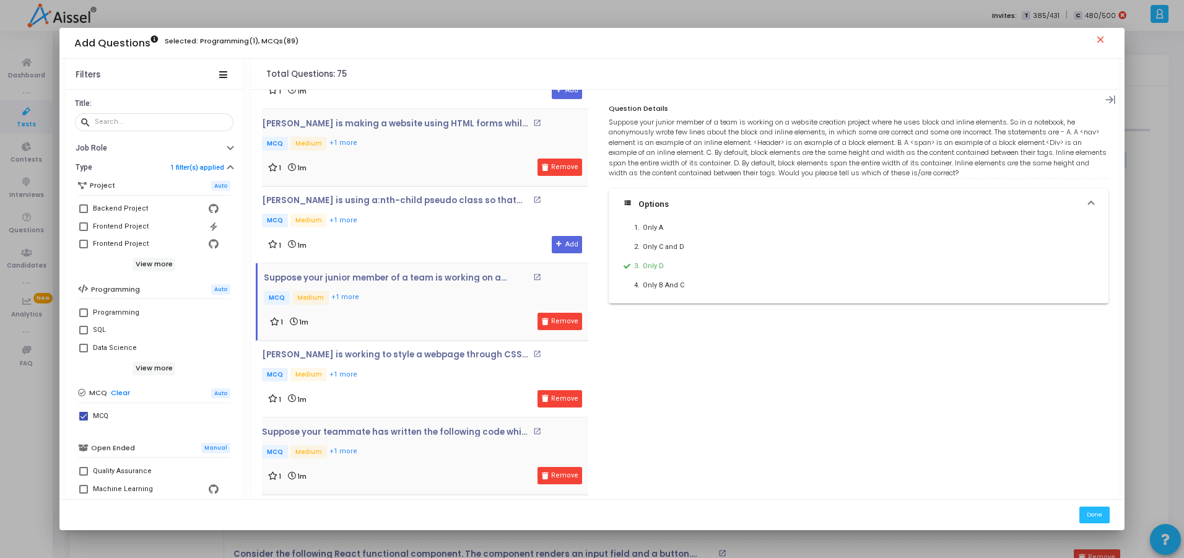
scroll to position [666, 0]
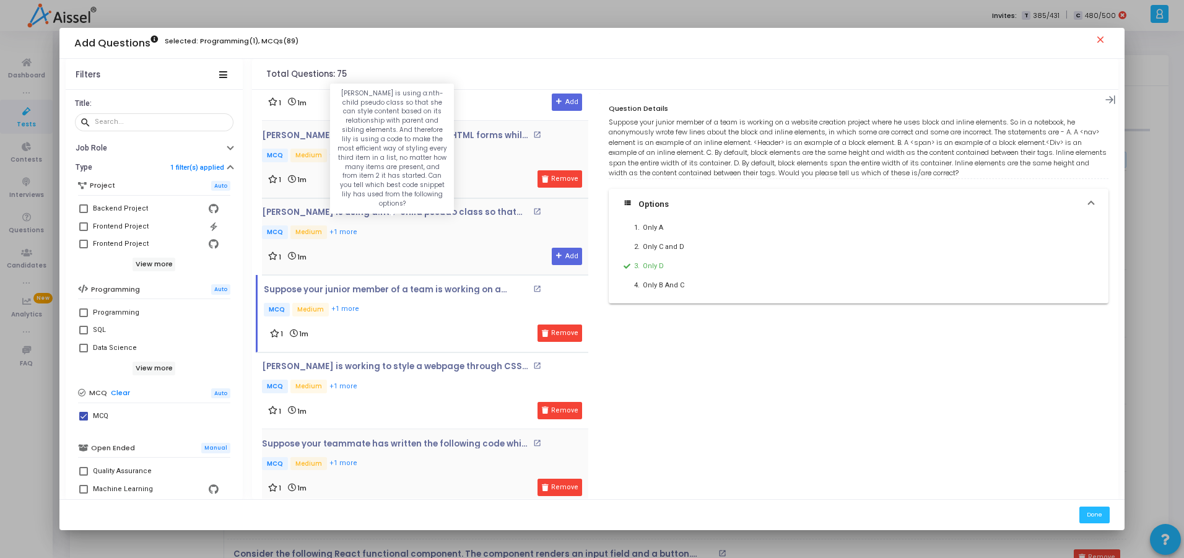
click at [422, 216] on p "[PERSON_NAME] is using a:nth-child pseudo class so that she can style content b…" at bounding box center [396, 213] width 268 height 10
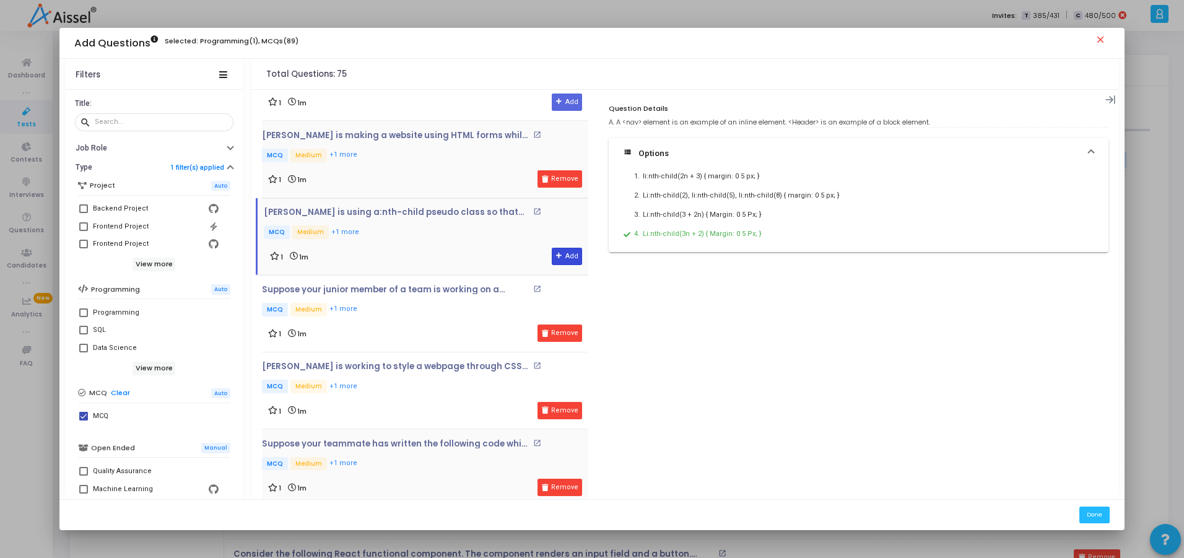
click at [565, 258] on button "Add" at bounding box center [567, 256] width 30 height 17
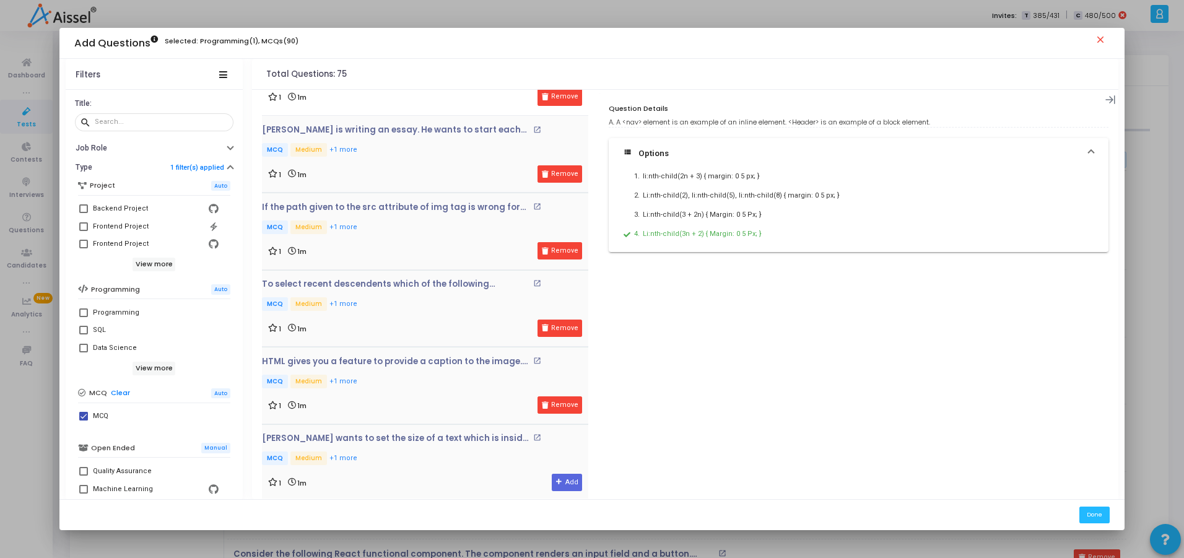
scroll to position [0, 0]
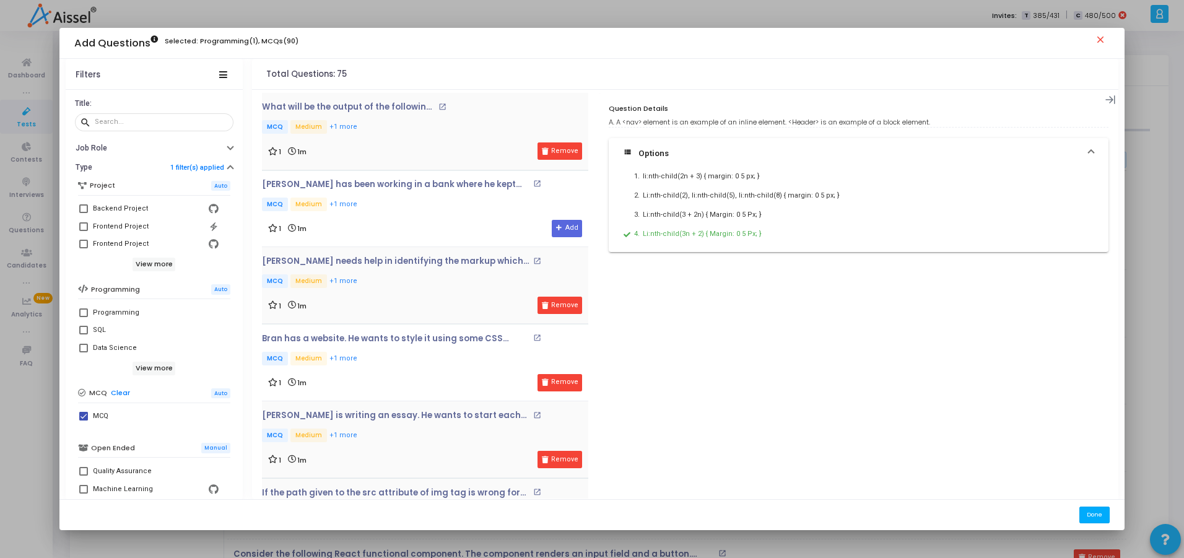
click at [1109, 517] on button "Done" at bounding box center [1095, 515] width 30 height 17
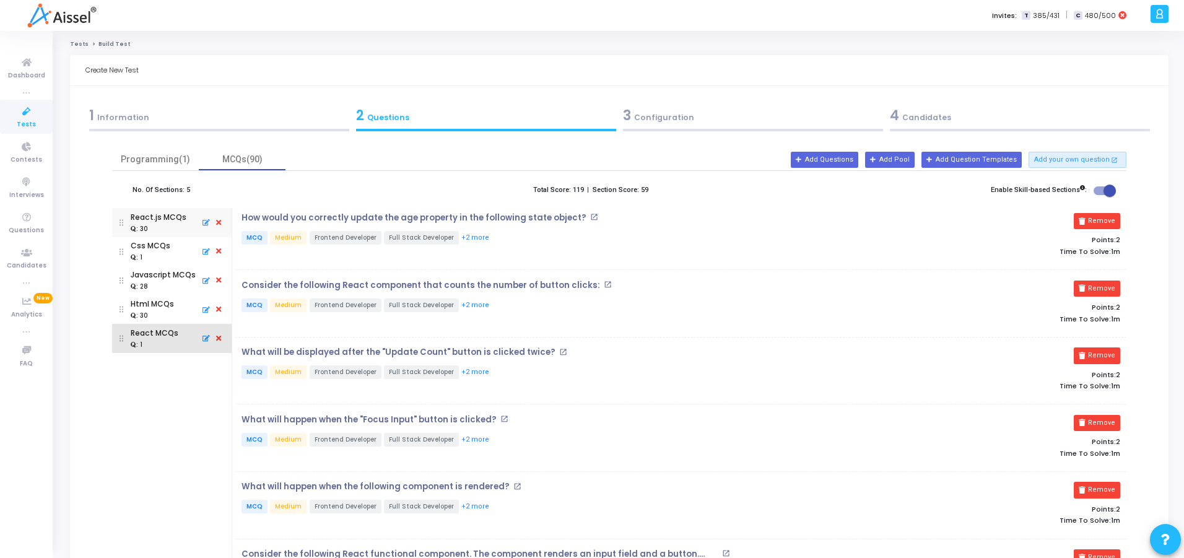
click at [202, 336] on icon at bounding box center [204, 338] width 11 height 13
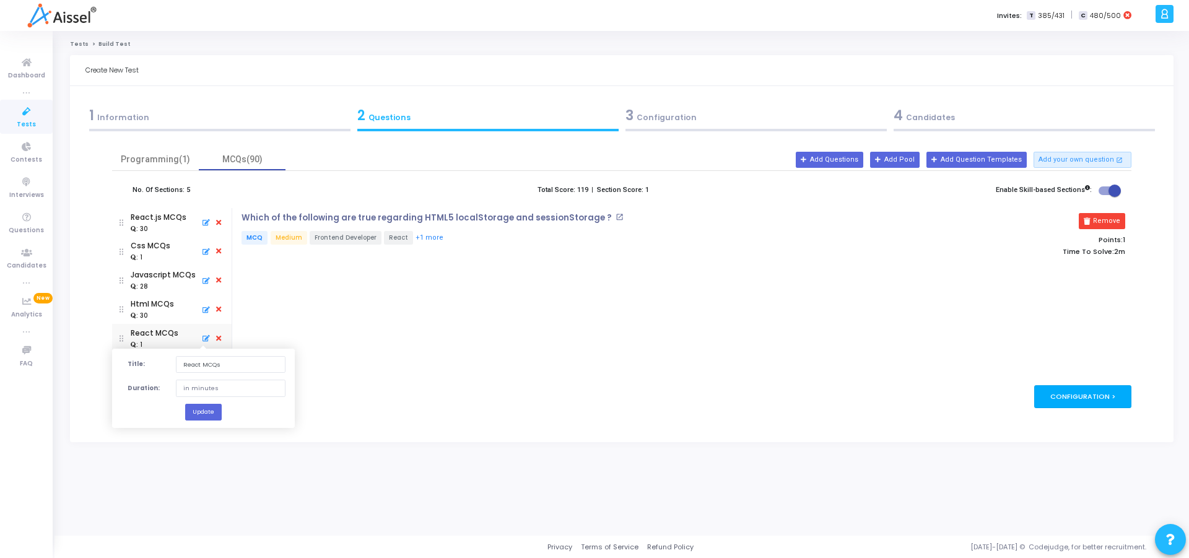
click at [1101, 388] on div "Configuration >" at bounding box center [1083, 396] width 97 height 23
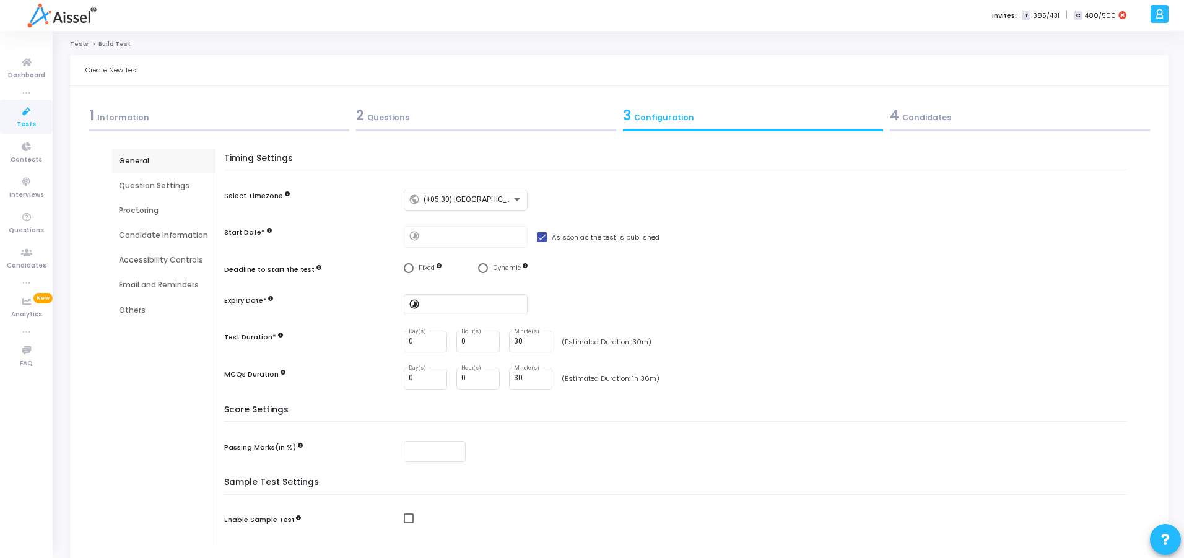
click at [418, 118] on div "2 Questions" at bounding box center [486, 115] width 260 height 20
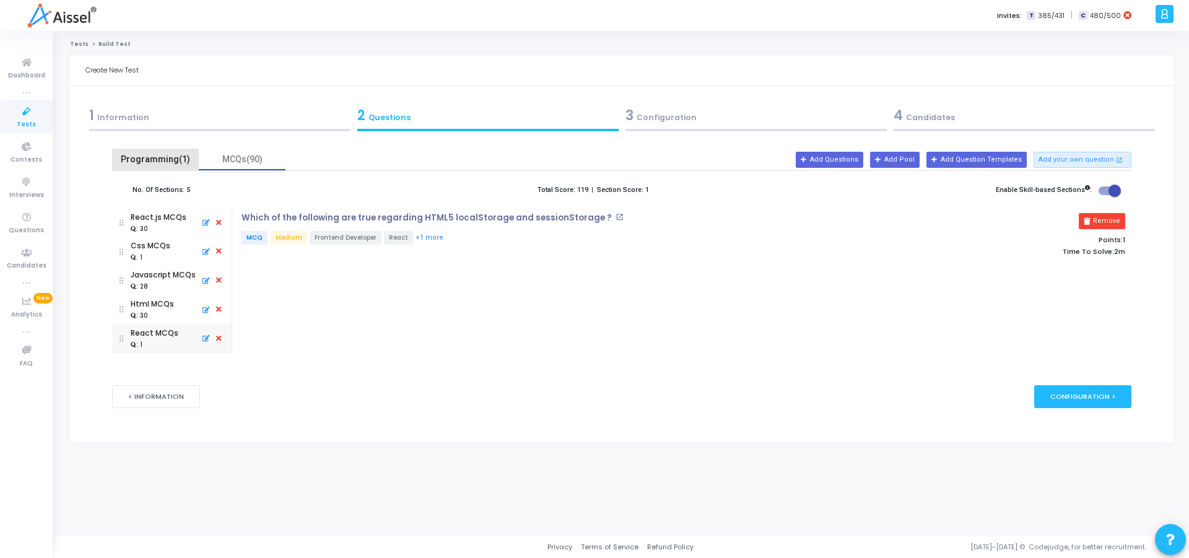
click at [165, 154] on div "Programming(1)" at bounding box center [156, 159] width 72 height 13
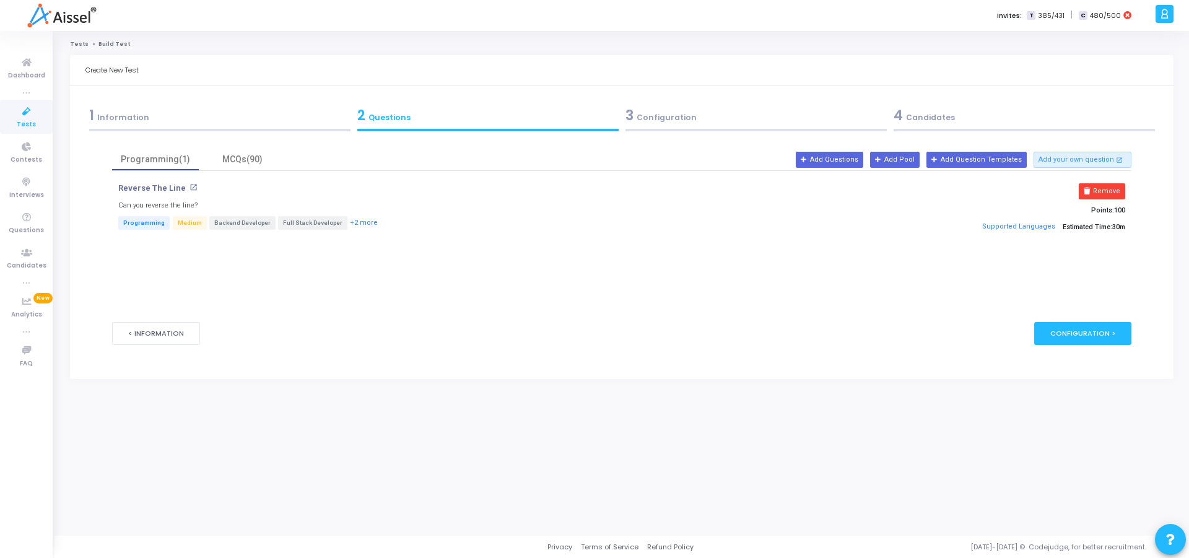
click at [190, 186] on mat-icon "open_in_new" at bounding box center [194, 187] width 8 height 8
click at [1108, 192] on button "Remove" at bounding box center [1102, 191] width 46 height 16
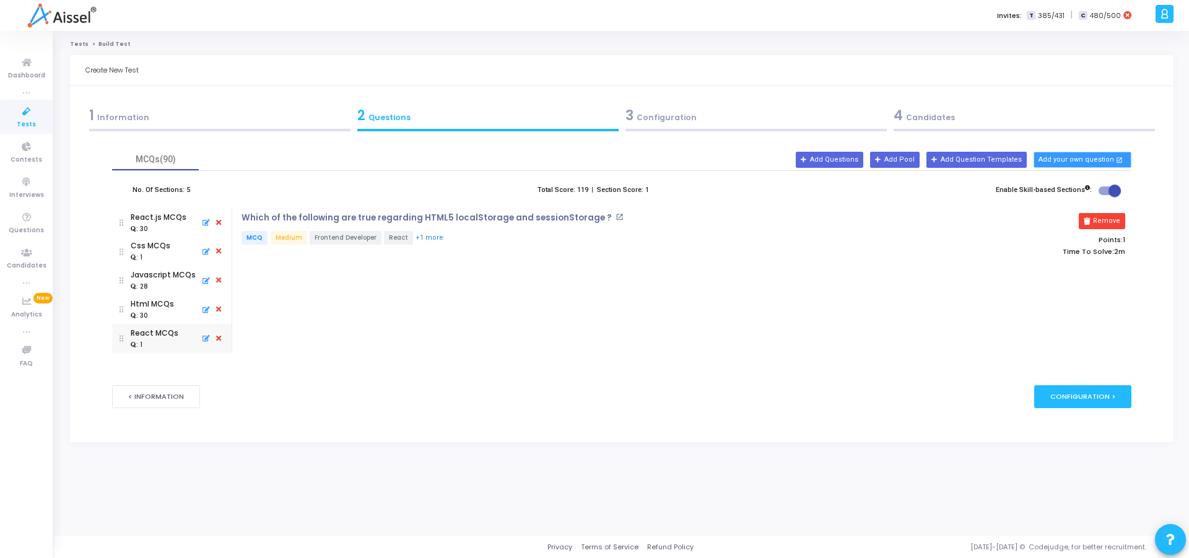
click at [1054, 154] on button "Add your own question open_in_new" at bounding box center [1083, 160] width 98 height 16
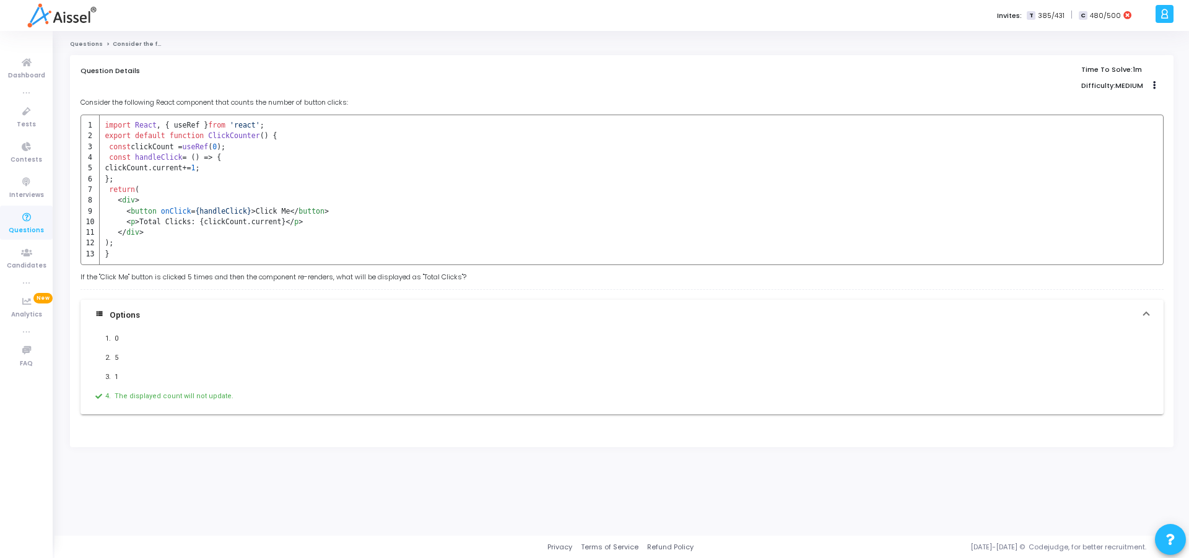
click at [418, 157] on code "import React , { useRef } from 'react' ; export default function ClickCounter (…" at bounding box center [622, 190] width 1083 height 151
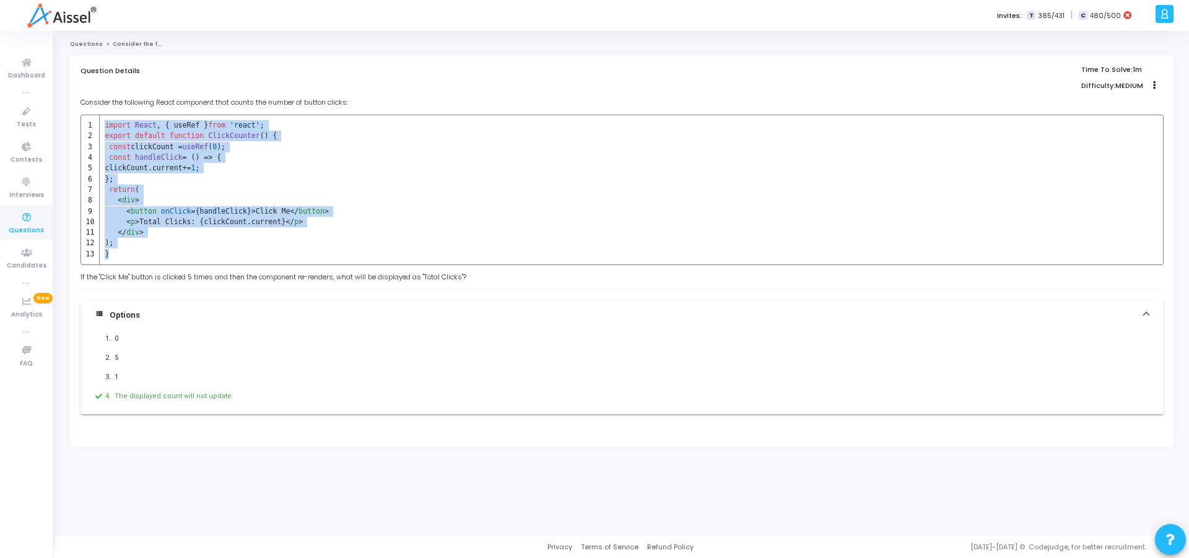
drag, startPoint x: 104, startPoint y: 123, endPoint x: 175, endPoint y: 256, distance: 150.8
click at [175, 256] on tbody "import React , { useRef } from 'react' ; export default function ClickCounter (…" at bounding box center [205, 189] width 248 height 149
copy tbody "import React , { useRef } from 'react' ; export default function ClickCounter (…"
click at [291, 229] on td "</ div >" at bounding box center [214, 232] width 229 height 11
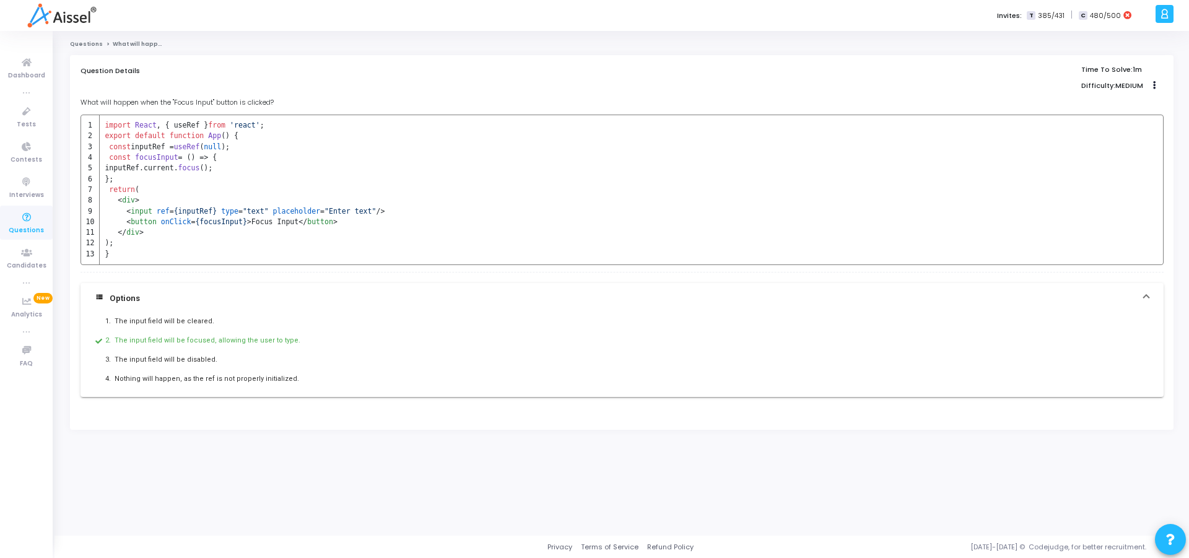
click at [349, 219] on td "< button onClick = {focusInput} > Focus Input </ button >" at bounding box center [242, 222] width 285 height 11
click at [159, 219] on span "< button onClick = {focusInput} >" at bounding box center [188, 221] width 125 height 9
click at [170, 222] on span "onClick" at bounding box center [176, 221] width 30 height 9
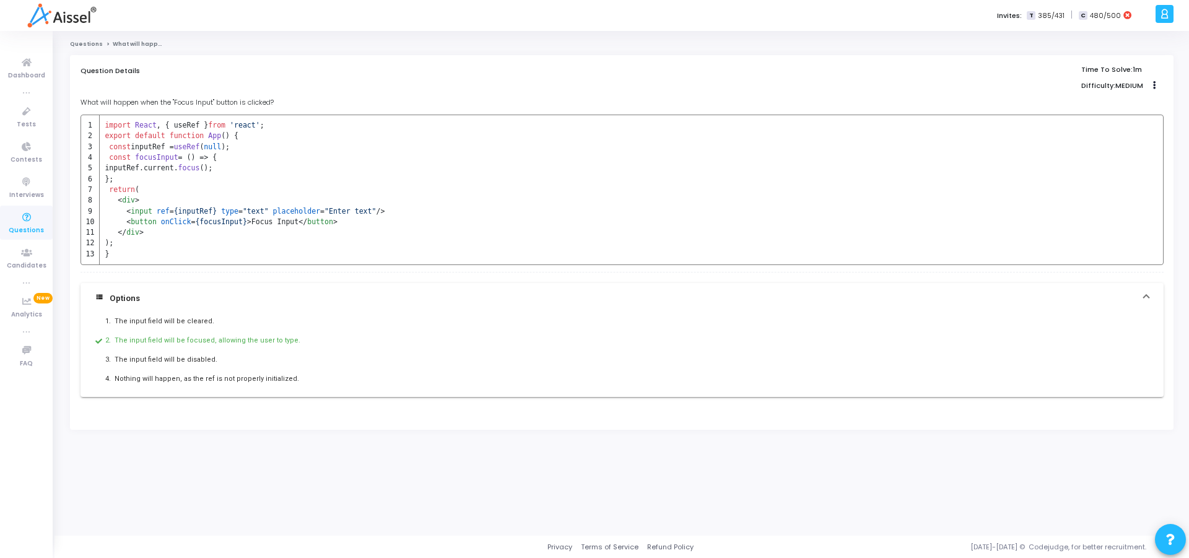
click at [661, 212] on code "import React , { useRef } from 'react' ; export default function App ( ) { cons…" at bounding box center [622, 190] width 1083 height 151
click at [112, 253] on td "}" at bounding box center [242, 256] width 285 height 15
click at [110, 244] on td ");" at bounding box center [242, 243] width 285 height 11
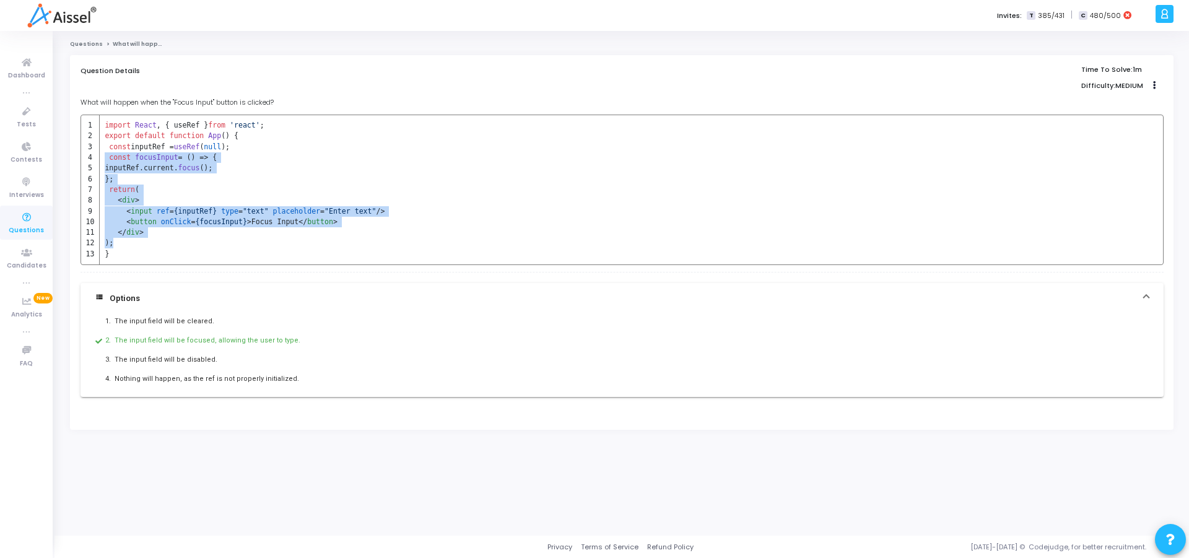
drag, startPoint x: 112, startPoint y: 245, endPoint x: 116, endPoint y: 152, distance: 93.0
click at [116, 152] on tbody "import React , { useRef } from 'react' ; export default function App ( ) { cons…" at bounding box center [233, 189] width 304 height 149
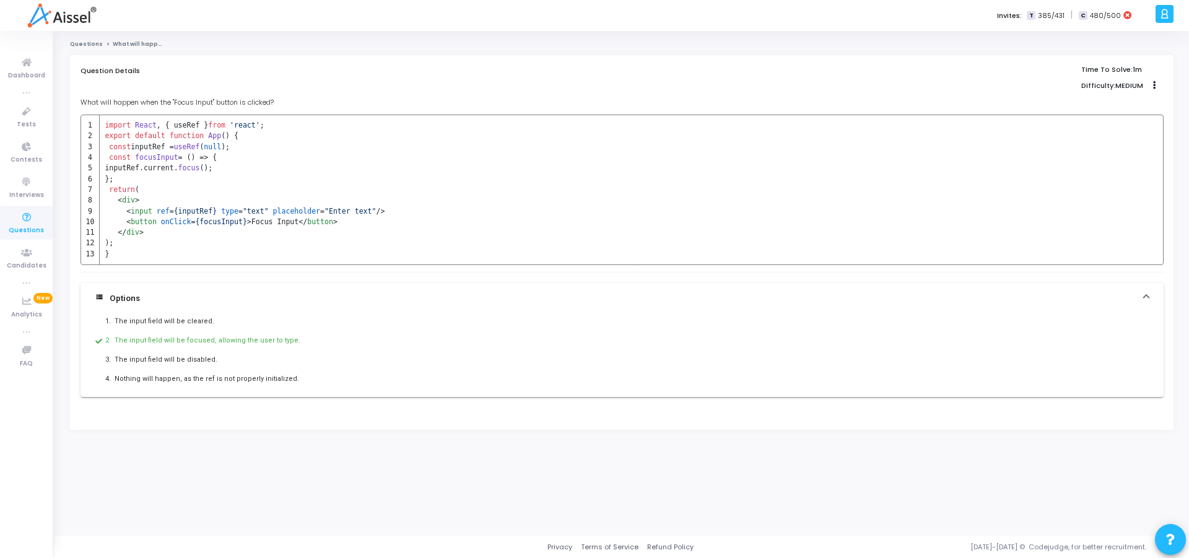
click at [136, 252] on td "}" at bounding box center [242, 256] width 285 height 15
click at [112, 248] on td ");" at bounding box center [242, 243] width 285 height 11
click at [112, 253] on td "}" at bounding box center [242, 256] width 285 height 15
click at [112, 256] on td "}" at bounding box center [242, 256] width 285 height 15
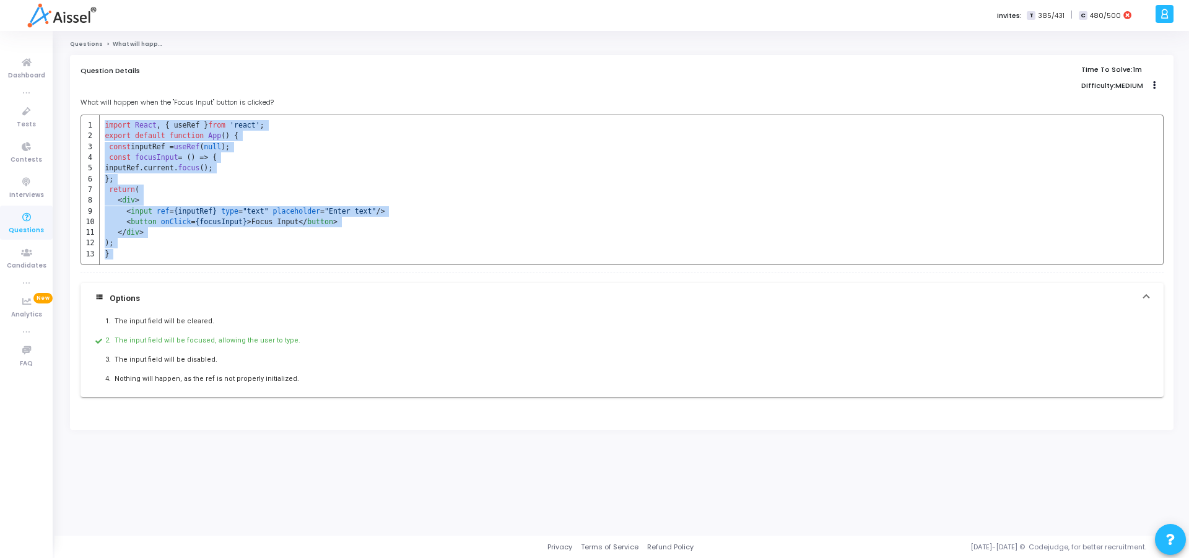
drag, startPoint x: 106, startPoint y: 129, endPoint x: 157, endPoint y: 276, distance: 155.9
click at [157, 276] on div "What will happen when the "Focus Input" button is clicked? import React , { use…" at bounding box center [622, 247] width 1083 height 300
copy div "import React , { useRef } from 'react' ; export default function App ( ) { cons…"
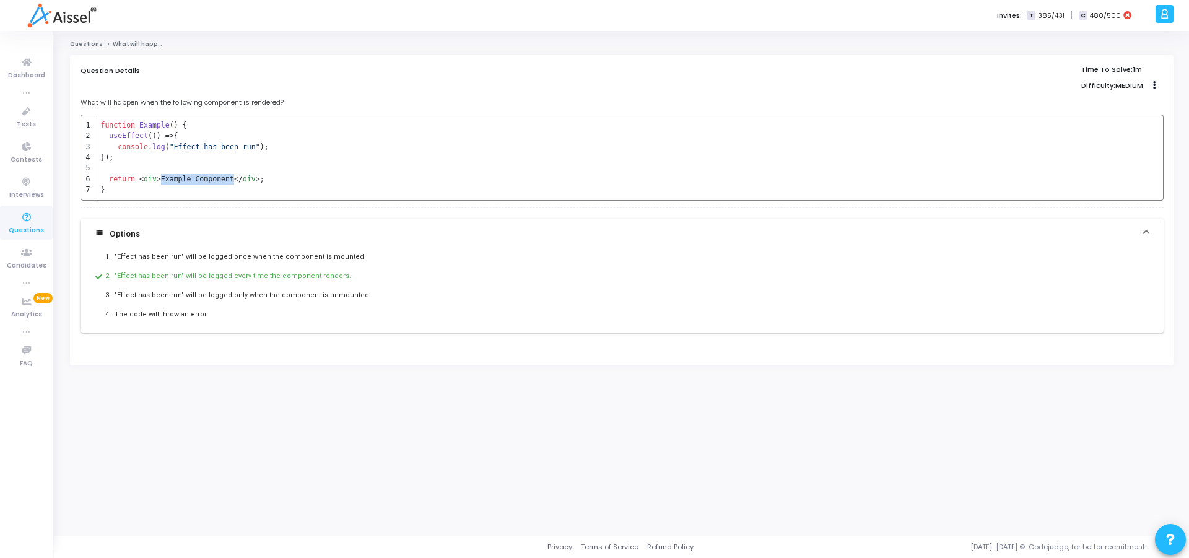
drag, startPoint x: 162, startPoint y: 181, endPoint x: 235, endPoint y: 177, distance: 73.2
click at [235, 177] on span "< div > Example Component </ div >" at bounding box center [199, 179] width 121 height 9
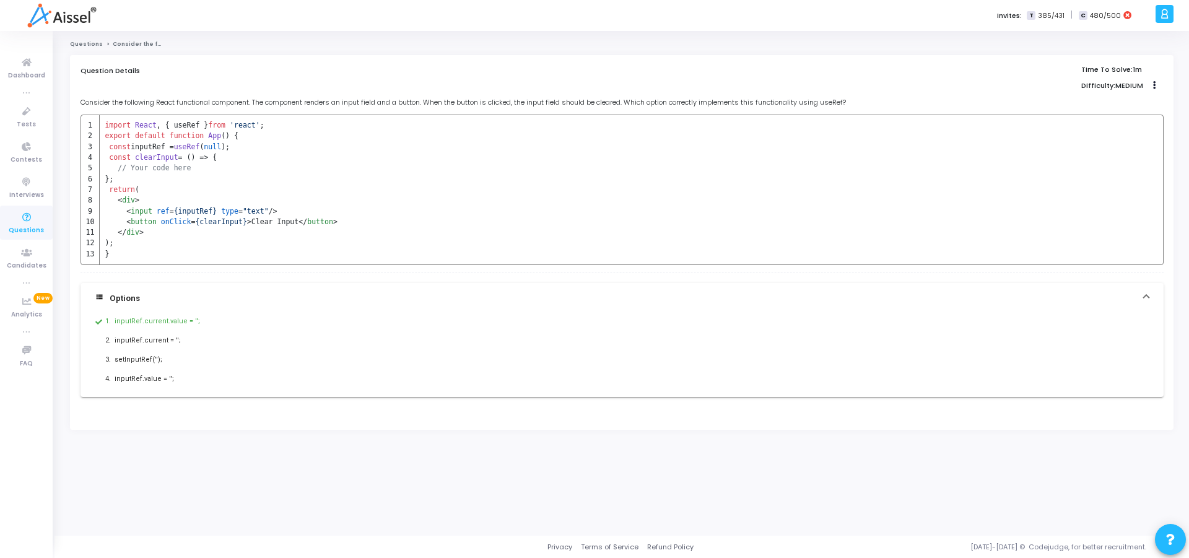
click at [147, 322] on p "inputRef.current.value = '';" at bounding box center [510, 321] width 790 height 12
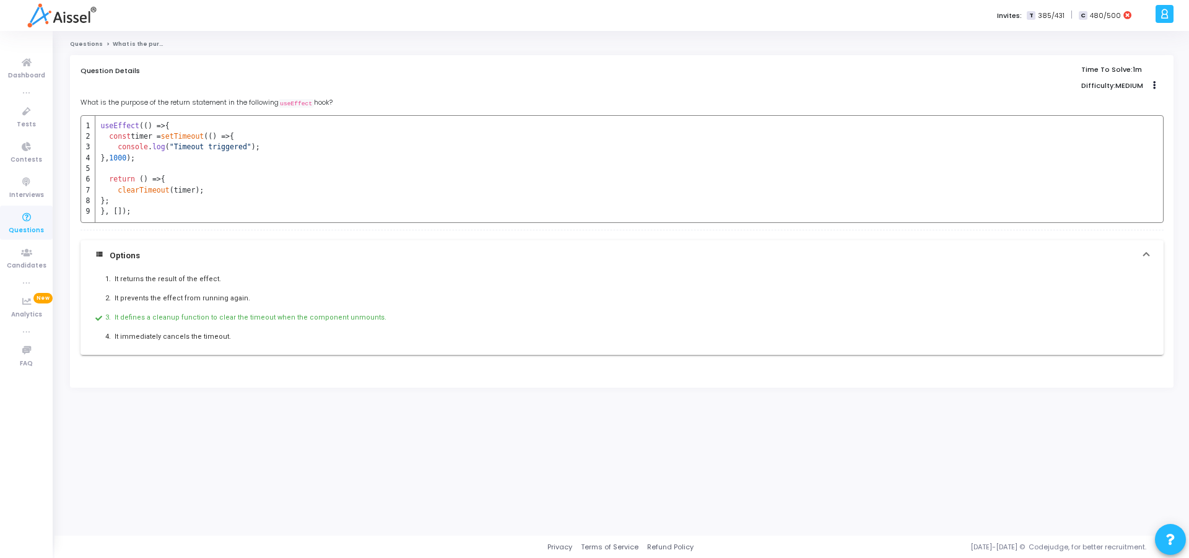
click at [220, 319] on p "It defines a cleanup function to clear the timeout when the component unmounts." at bounding box center [510, 318] width 790 height 12
click at [276, 318] on p "It defines a cleanup function to clear the timeout when the component unmounts." at bounding box center [510, 318] width 790 height 12
click at [362, 317] on p "It defines a cleanup function to clear the timeout when the component unmounts." at bounding box center [510, 318] width 790 height 12
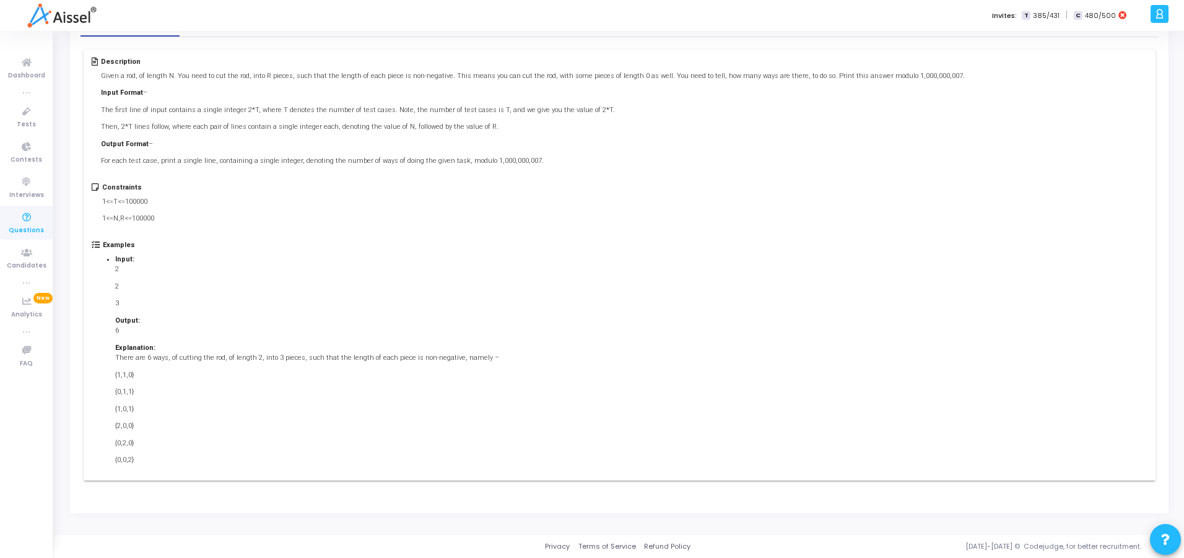
scroll to position [36, 0]
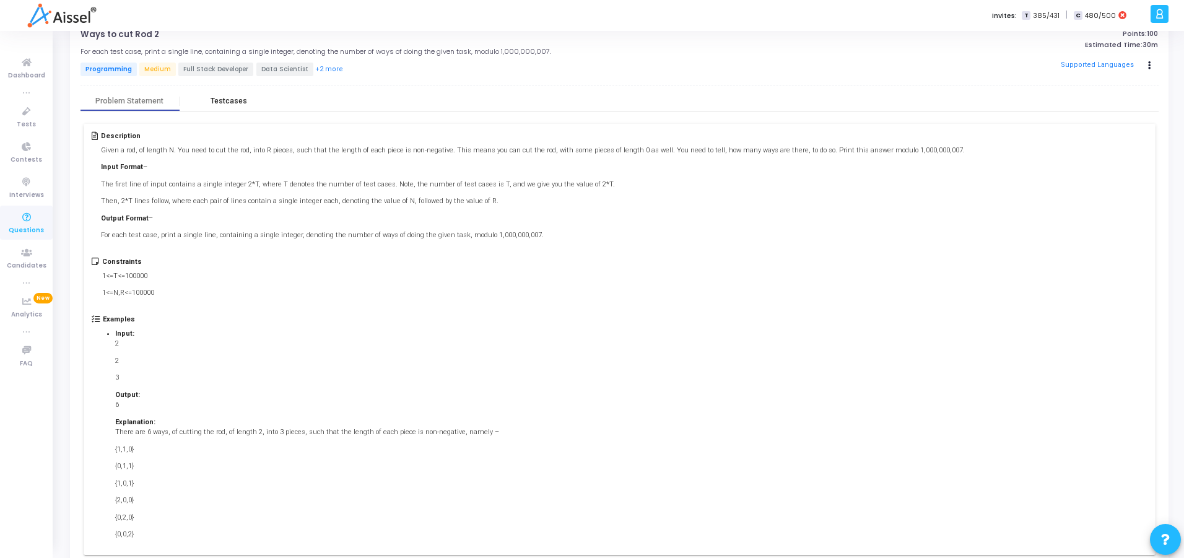
click at [232, 100] on div "Testcases" at bounding box center [229, 101] width 37 height 9
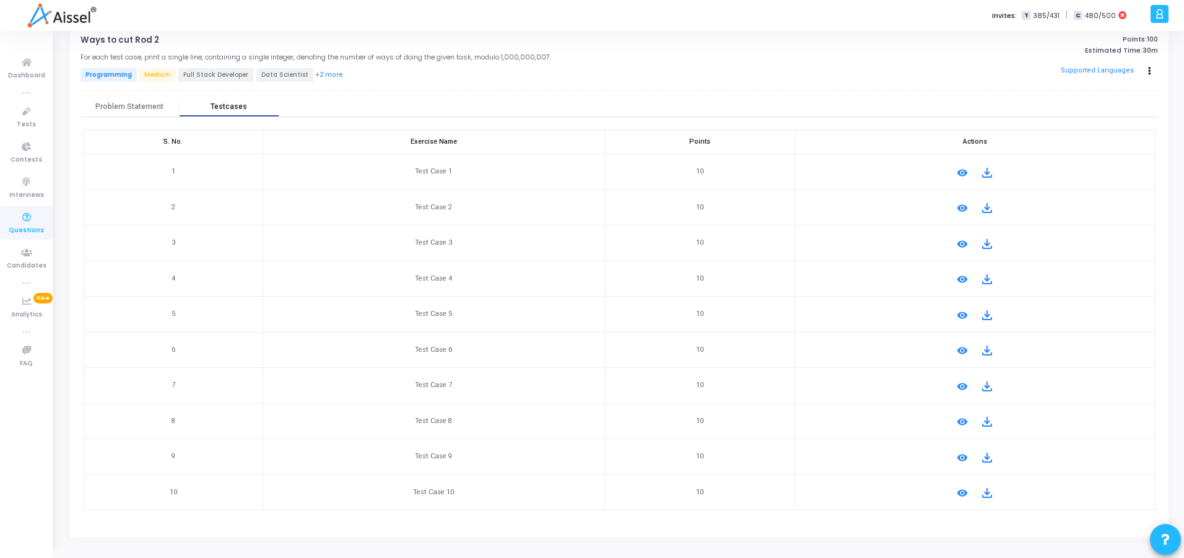
scroll to position [55, 0]
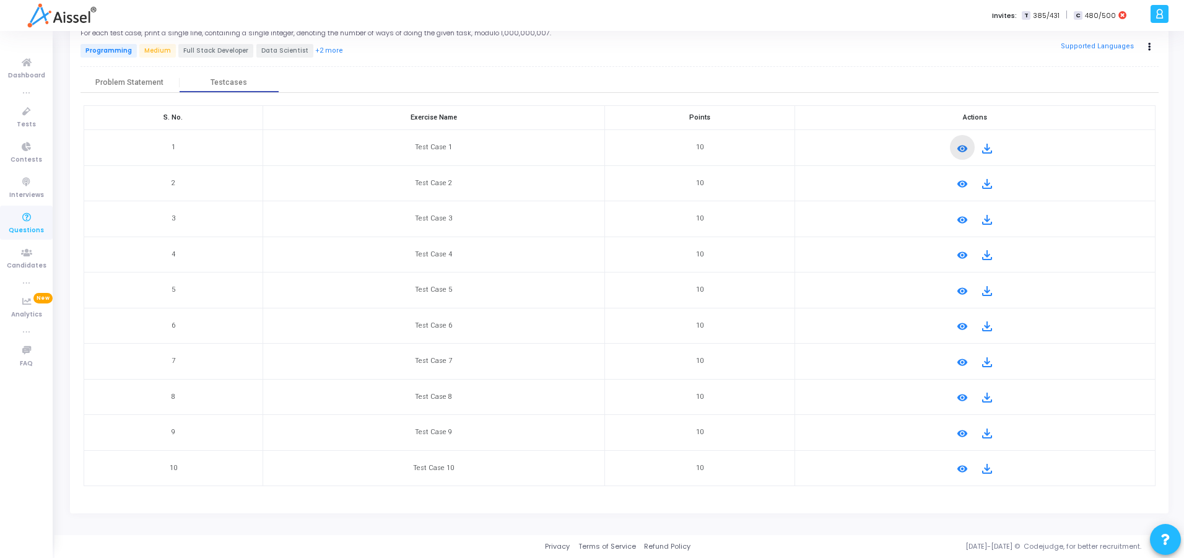
click at [955, 148] on mat-icon "remove_red_eye" at bounding box center [962, 148] width 15 height 15
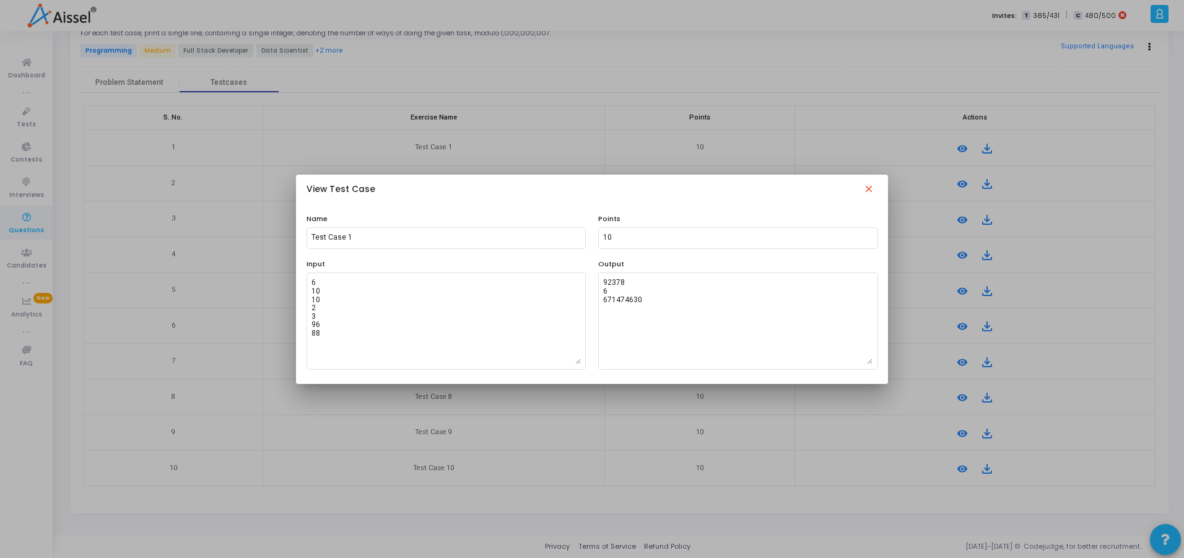
scroll to position [0, 0]
click at [869, 190] on mat-icon "close" at bounding box center [869, 190] width 15 height 15
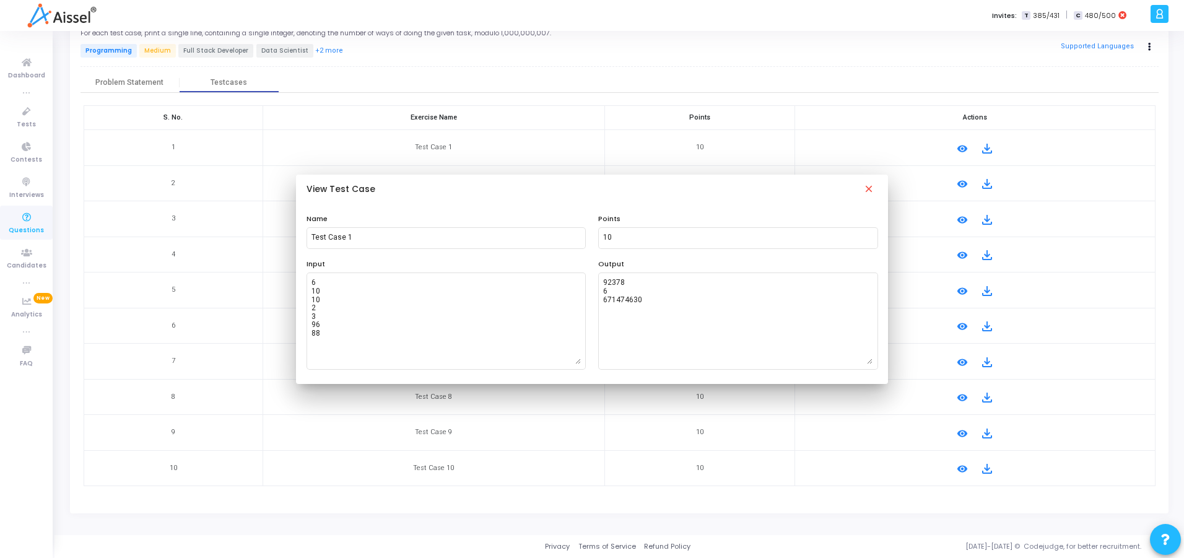
scroll to position [55, 0]
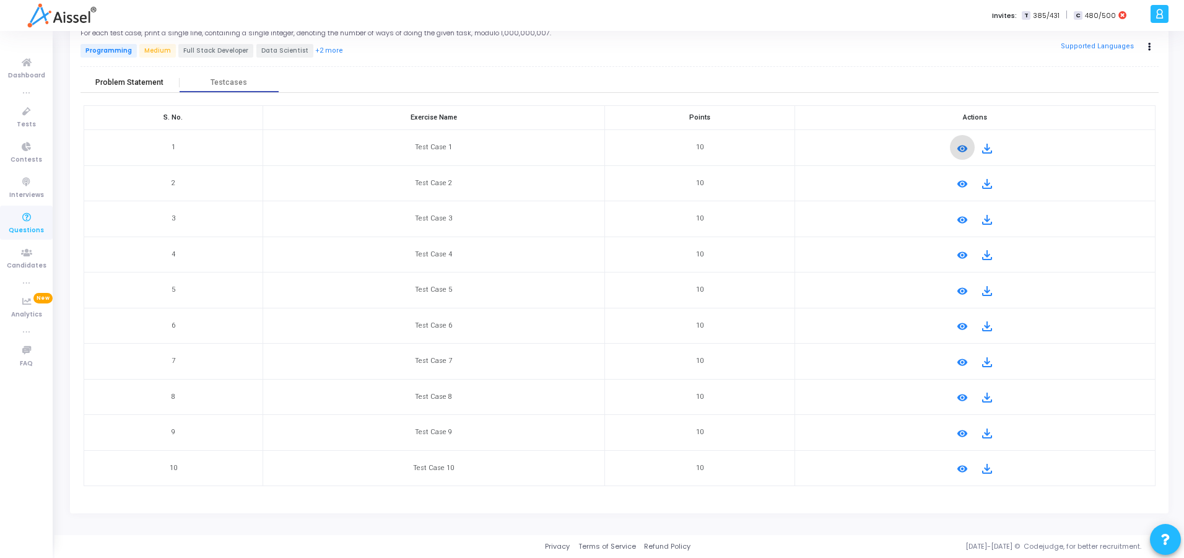
click at [169, 76] on div "Problem Statement" at bounding box center [130, 83] width 99 height 19
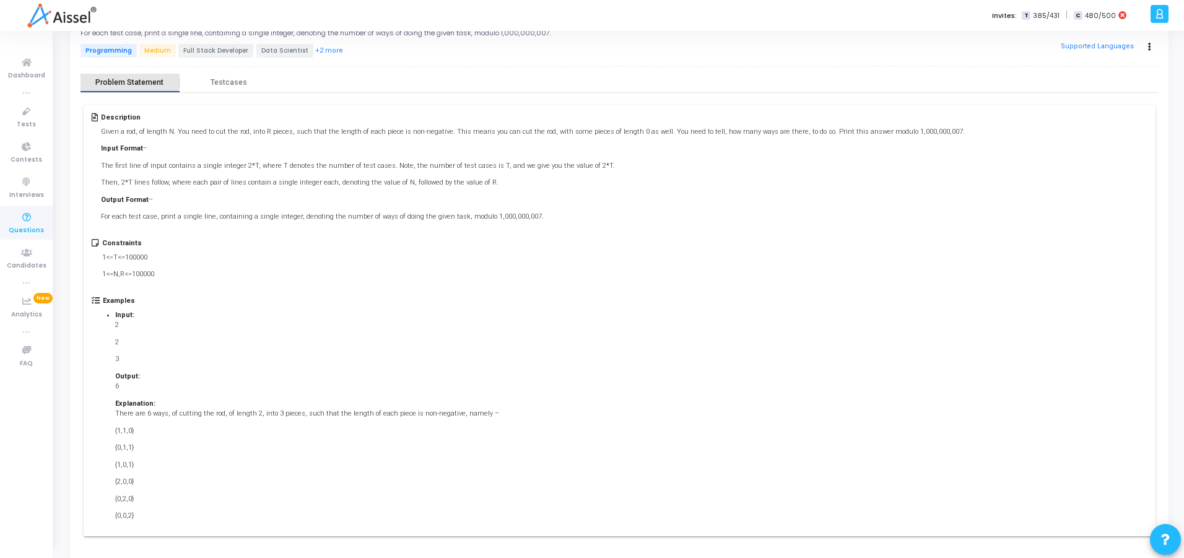
scroll to position [0, 0]
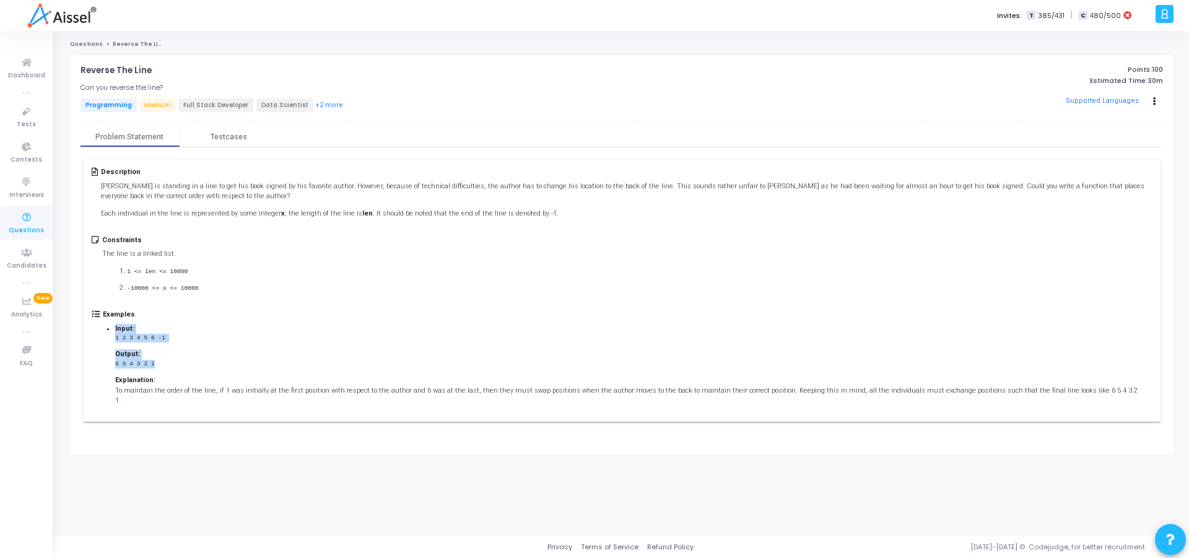
drag, startPoint x: 103, startPoint y: 325, endPoint x: 323, endPoint y: 364, distance: 223.2
click at [323, 364] on ul "Input: 1 2 3 4 5 6 -1 Output: 6 5 4 3 2 1 Explanation: To maintain the order of…" at bounding box center [627, 365] width 1049 height 82
copy li "Input: 1 2 3 4 5 6 -1 Output: 6 5 4 3 2 1"
click at [347, 358] on div "Output:" at bounding box center [627, 354] width 1025 height 11
click at [220, 139] on div "Testcases" at bounding box center [229, 137] width 37 height 9
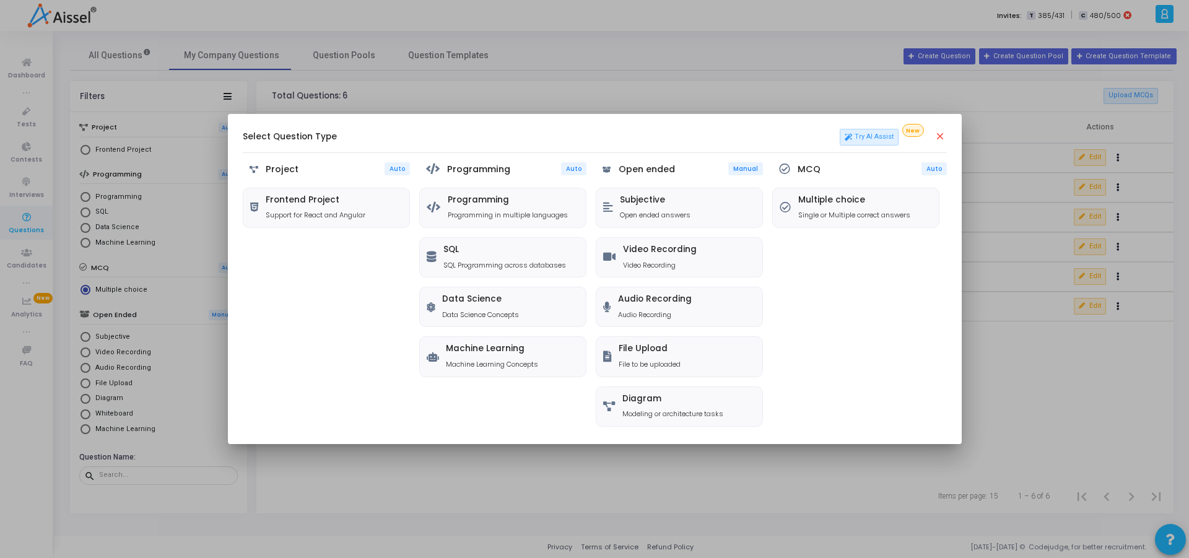
click at [477, 174] on h5 "Programming" at bounding box center [478, 169] width 63 height 11
click at [497, 205] on h5 "Programming" at bounding box center [508, 200] width 120 height 11
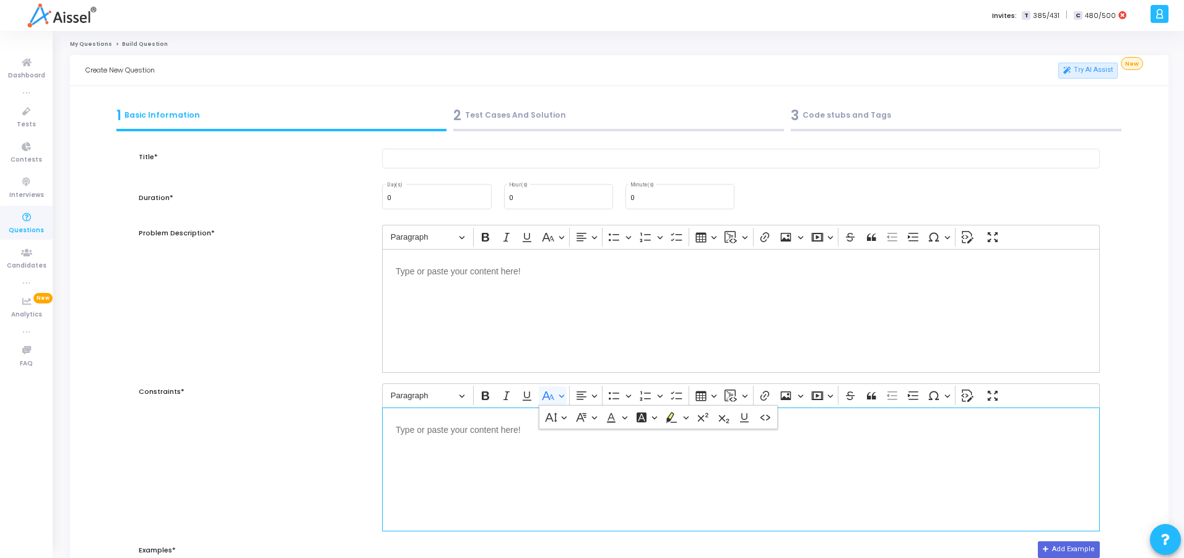
click at [556, 337] on div "Editor editing area: main" at bounding box center [741, 311] width 718 height 124
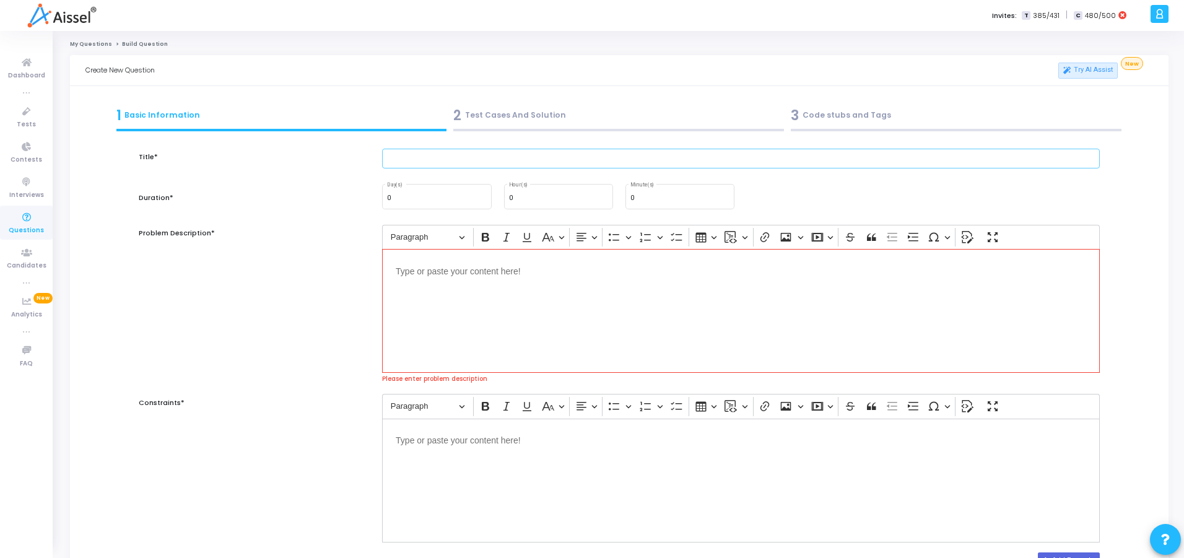
click at [477, 168] on input "text" at bounding box center [741, 159] width 718 height 20
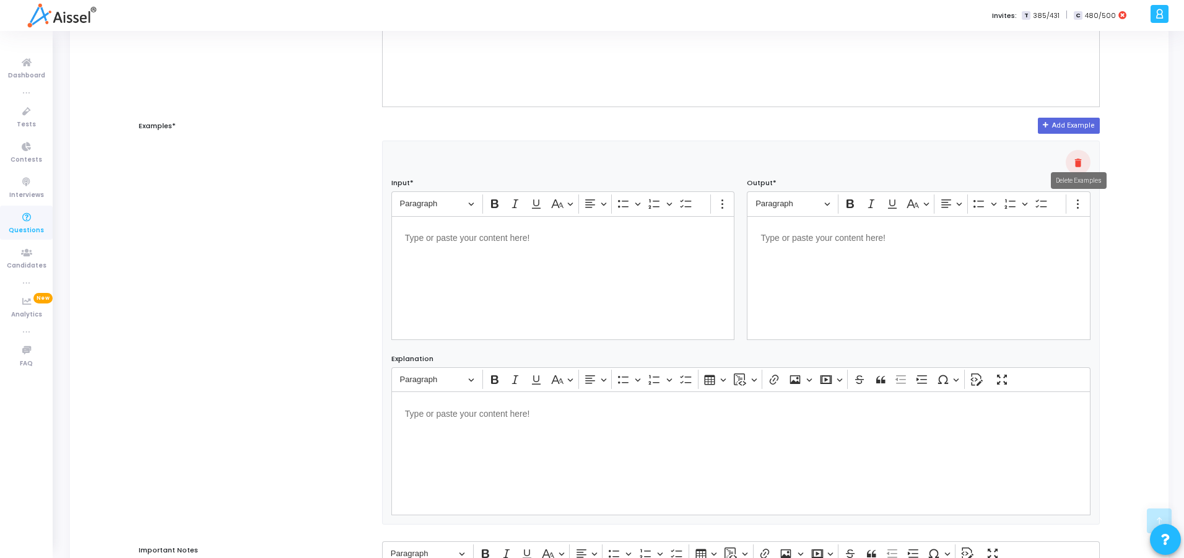
scroll to position [457, 0]
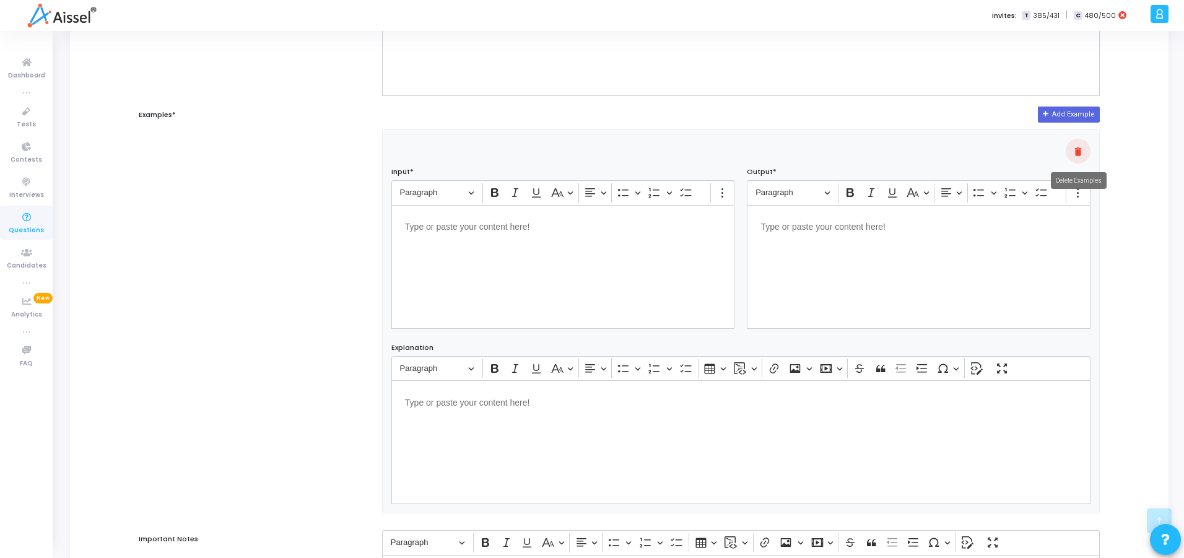
click at [1075, 147] on mat-icon "delete" at bounding box center [1078, 151] width 15 height 15
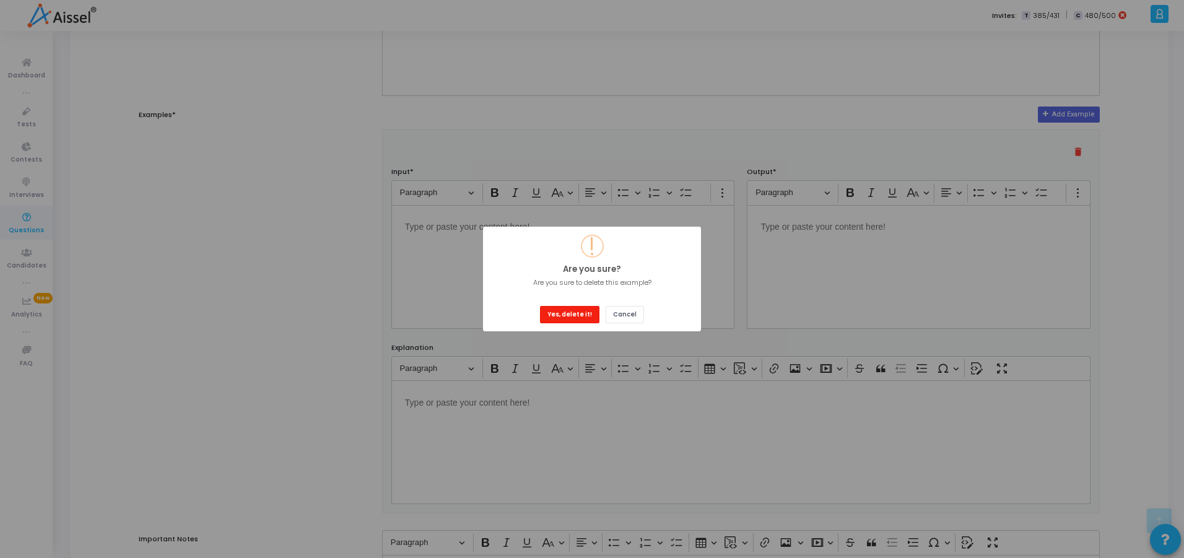
click at [564, 314] on button "Yes, delete it!" at bounding box center [569, 314] width 59 height 17
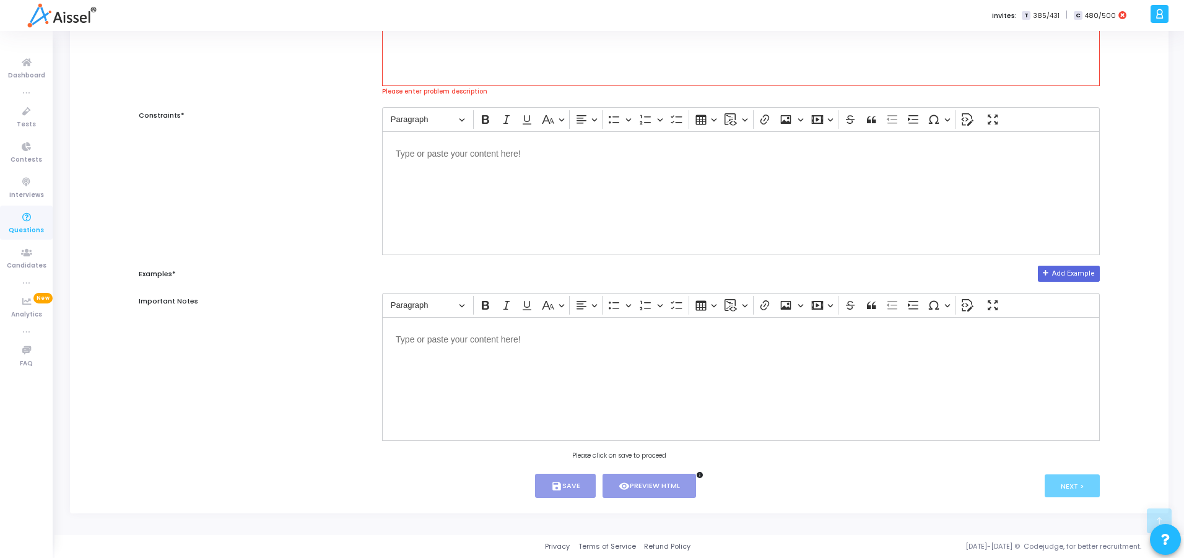
scroll to position [1, 0]
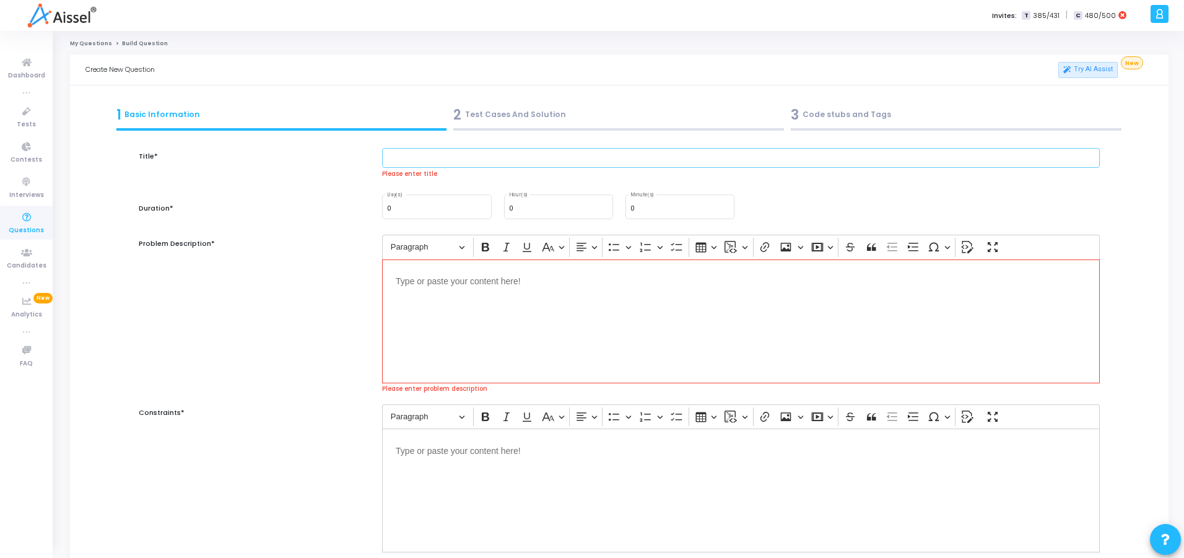
click at [440, 157] on input "text" at bounding box center [741, 158] width 718 height 20
paste input "Can you create a reusable custom React hook that validates a user via an API, f…"
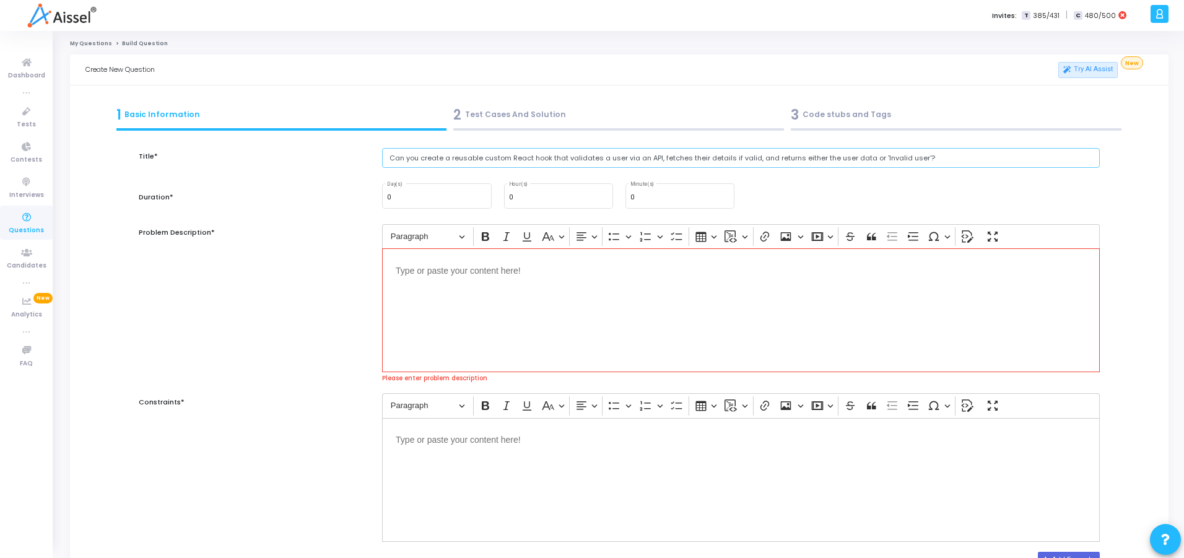
drag, startPoint x: 657, startPoint y: 158, endPoint x: 913, endPoint y: 161, distance: 255.9
click at [913, 161] on input "Can you create a reusable custom React hook that validates a user via an API, f…" at bounding box center [741, 158] width 718 height 20
paste input "text"
paste input "If the validation is successful, the hook should fetch and return the user deta…"
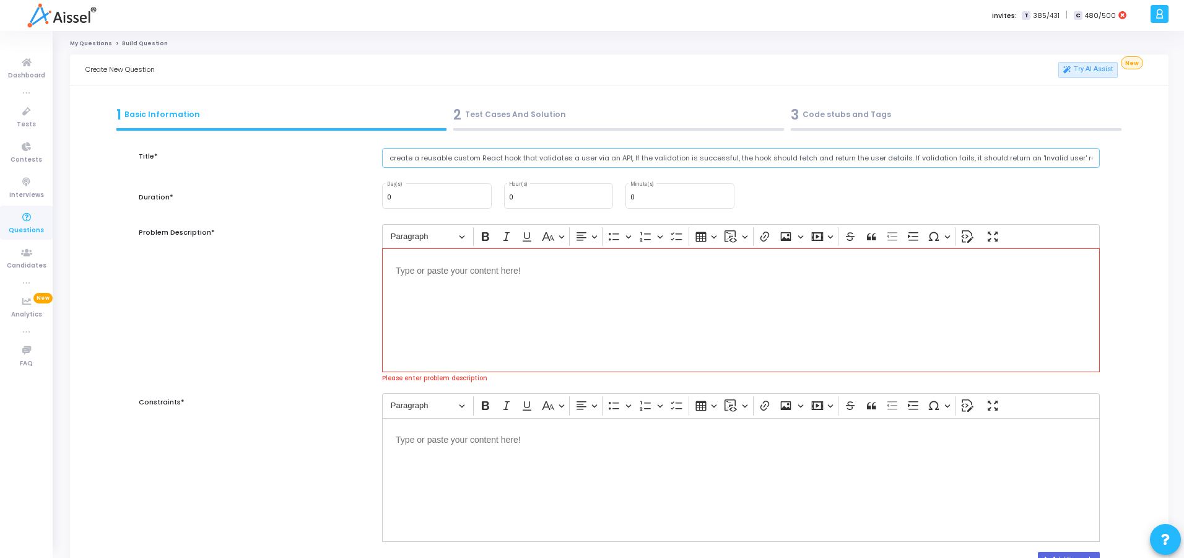
click at [628, 159] on input "Can you create a reusable custom React hook that validates a user via an API, I…" at bounding box center [741, 158] width 718 height 20
type input "Can you create a reusable custom React hook that validates a user via an API, I…"
click at [667, 187] on div "0 Minute(s)" at bounding box center [680, 195] width 99 height 27
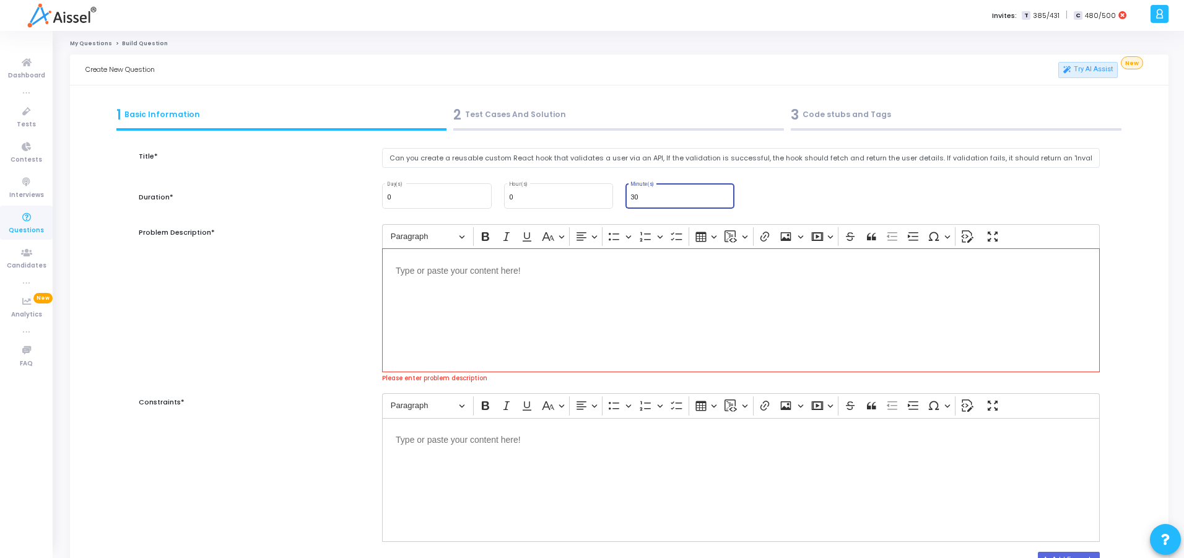
type input "30"
click at [759, 195] on div "0 Day(s) 0 Hour(s) 30 Minute(s)" at bounding box center [741, 196] width 730 height 28
click at [684, 290] on div "Editor editing area: main" at bounding box center [741, 310] width 718 height 124
click at [393, 164] on input "Can you create a reusable custom React hook that validates a user via an API, I…" at bounding box center [741, 158] width 718 height 20
click at [474, 315] on div "Editor editing area: main" at bounding box center [741, 310] width 718 height 124
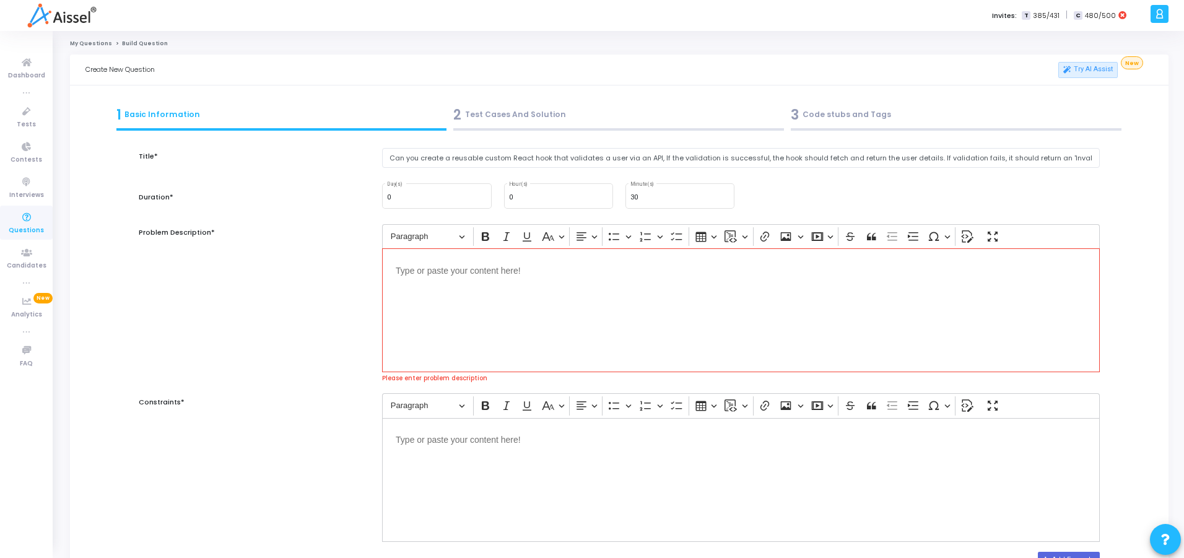
drag, startPoint x: 137, startPoint y: 229, endPoint x: 215, endPoint y: 226, distance: 78.1
click at [215, 226] on div "Problem Description*" at bounding box center [254, 303] width 243 height 159
copy label "Problem Description*"
click at [259, 357] on div "Problem Description*" at bounding box center [254, 303] width 243 height 159
drag, startPoint x: 140, startPoint y: 401, endPoint x: 182, endPoint y: 401, distance: 41.5
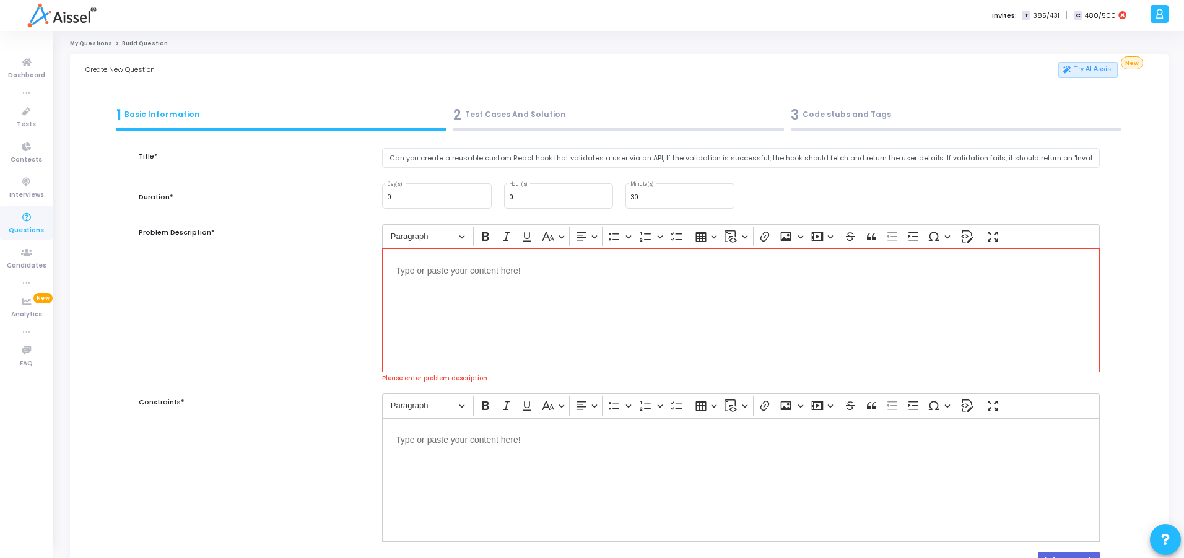
click at [182, 401] on label "Constraints*" at bounding box center [162, 402] width 46 height 11
copy label "Constraints*"
click at [234, 408] on div "Constraints*" at bounding box center [254, 467] width 243 height 148
click at [510, 300] on div "Editor editing area: main" at bounding box center [741, 310] width 718 height 124
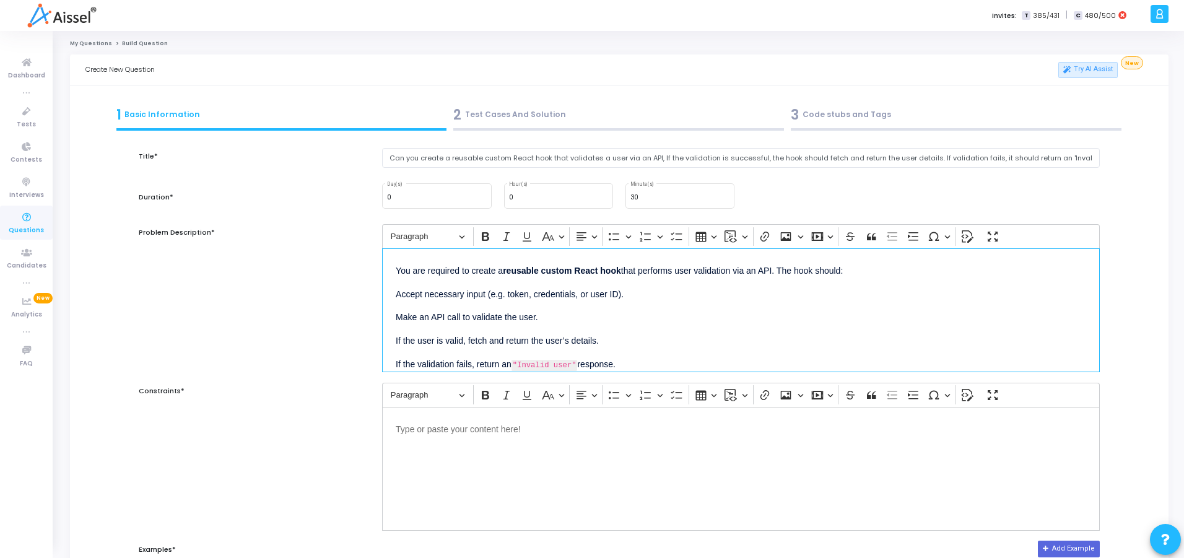
click at [637, 351] on div "You are required to create a reusable custom React hook that performs user vali…" at bounding box center [741, 310] width 718 height 124
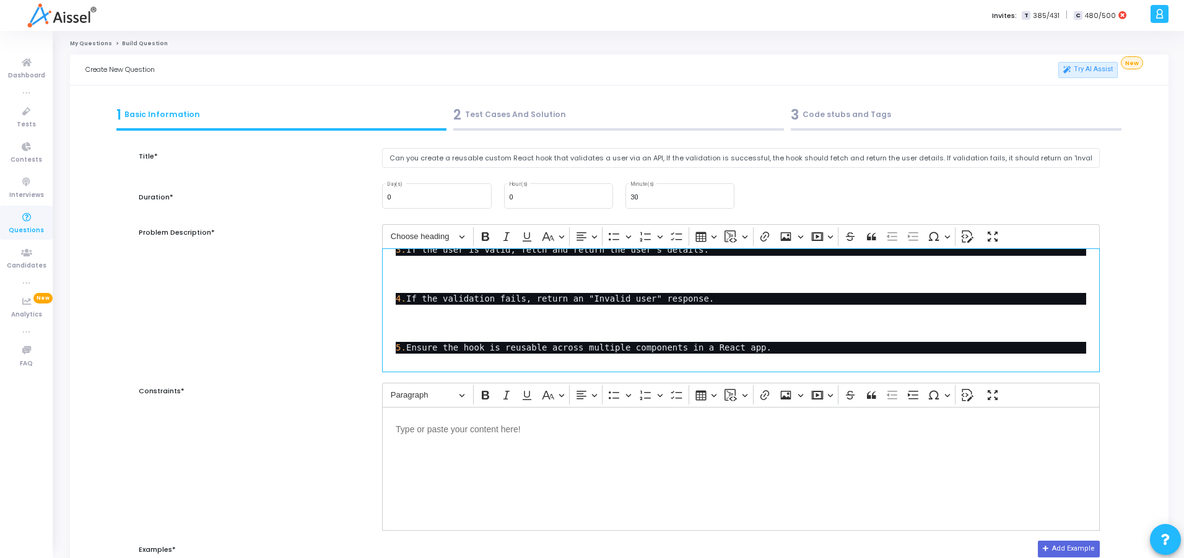
scroll to position [164, 0]
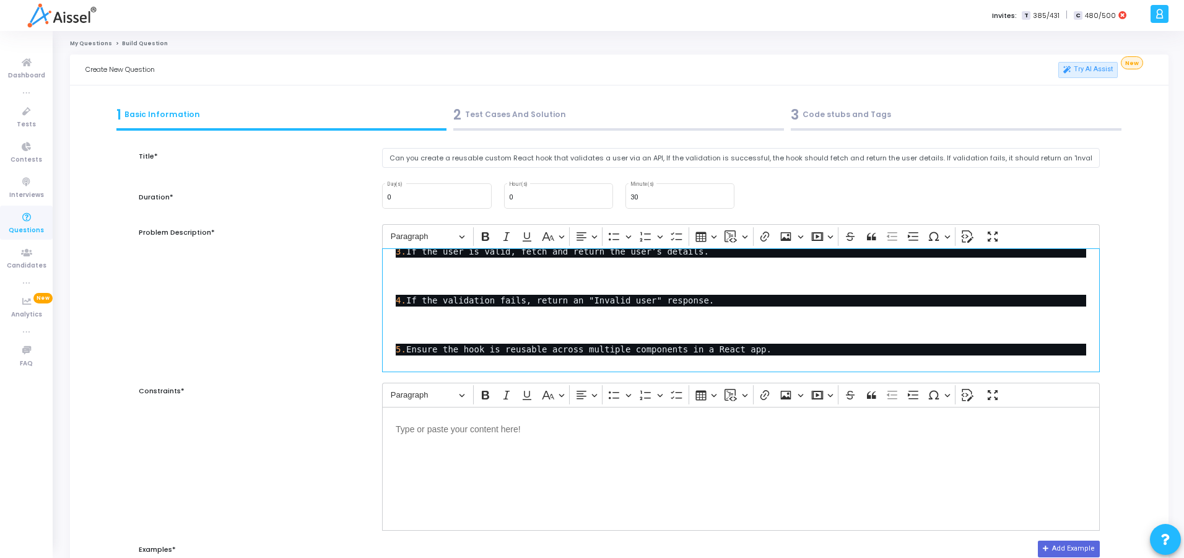
click at [672, 312] on p "Editor editing area: main" at bounding box center [741, 322] width 691 height 30
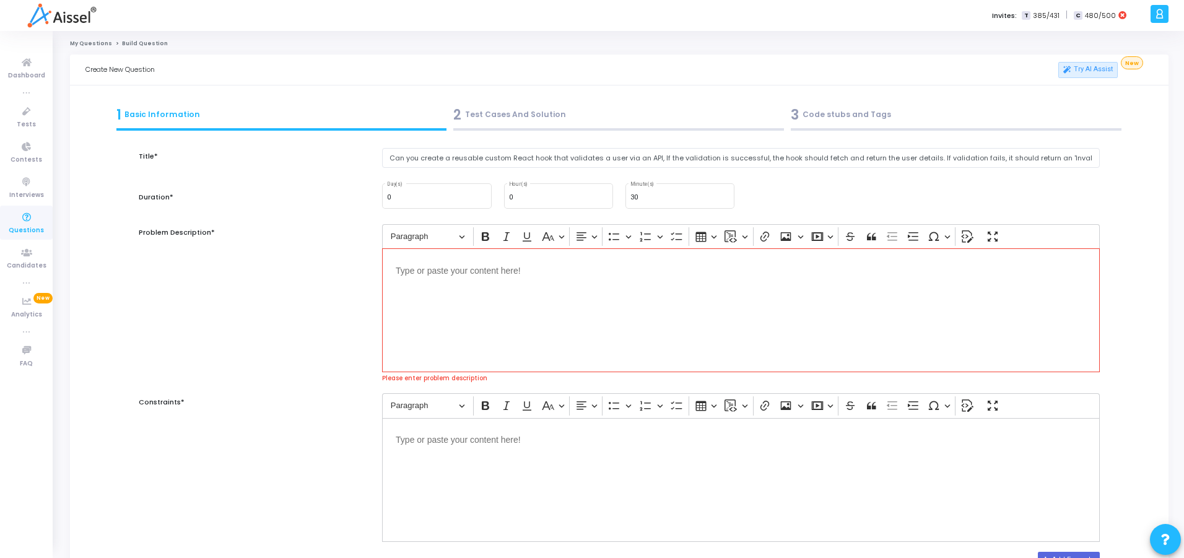
scroll to position [0, 0]
click at [522, 291] on div "Editor editing area: main" at bounding box center [741, 310] width 718 height 124
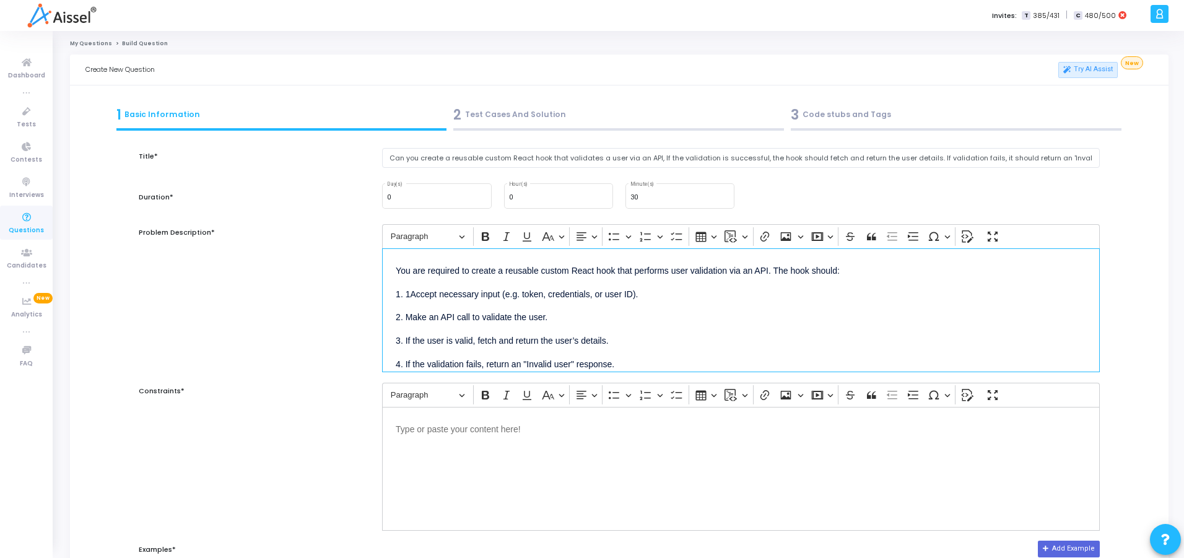
click at [411, 294] on p "1. 1Accept necessary input (e.g. token, credentials, or user ID)." at bounding box center [741, 293] width 691 height 15
click at [575, 448] on div "Editor editing area: main" at bounding box center [741, 469] width 718 height 124
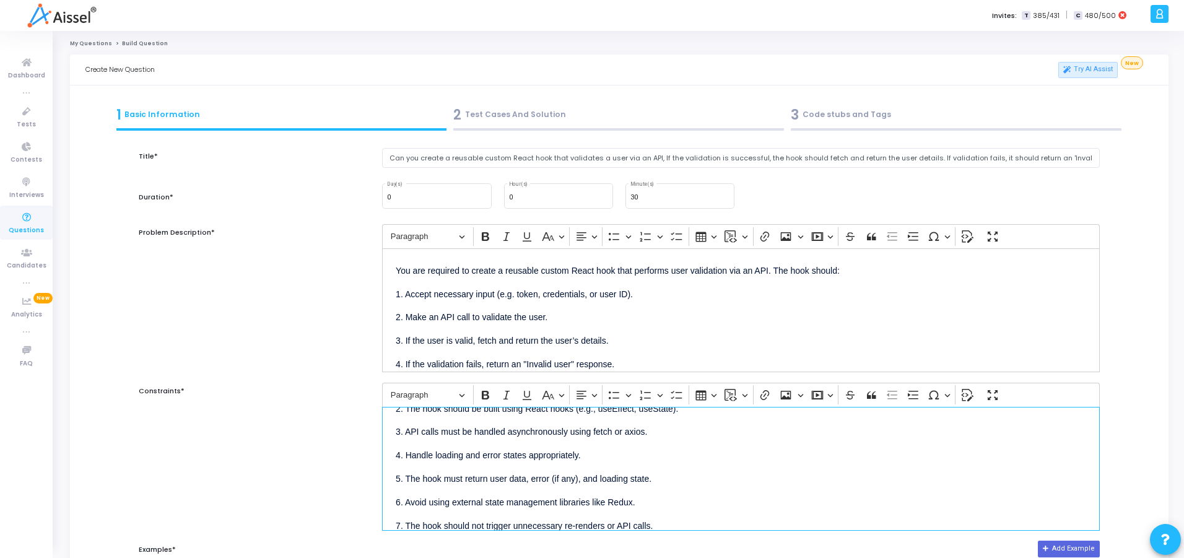
scroll to position [68, 0]
click at [572, 527] on div "1. Use functional React components only. 2. The hook should be built using Reac…" at bounding box center [741, 469] width 718 height 124
click at [655, 520] on div "1. Use functional React components only. 2. The hook should be built using Reac…" at bounding box center [741, 469] width 718 height 124
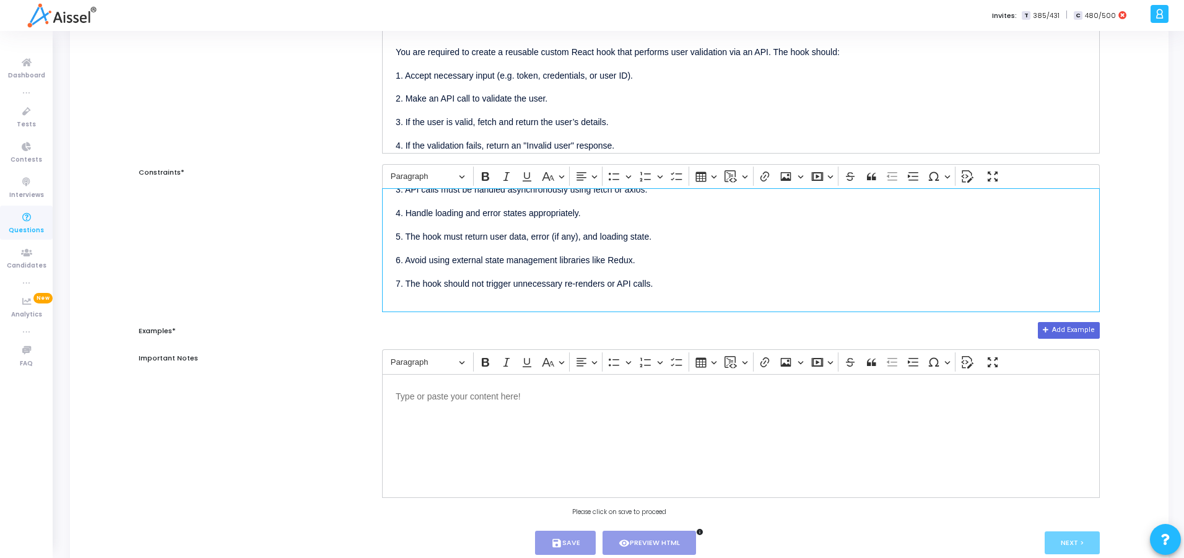
scroll to position [224, 0]
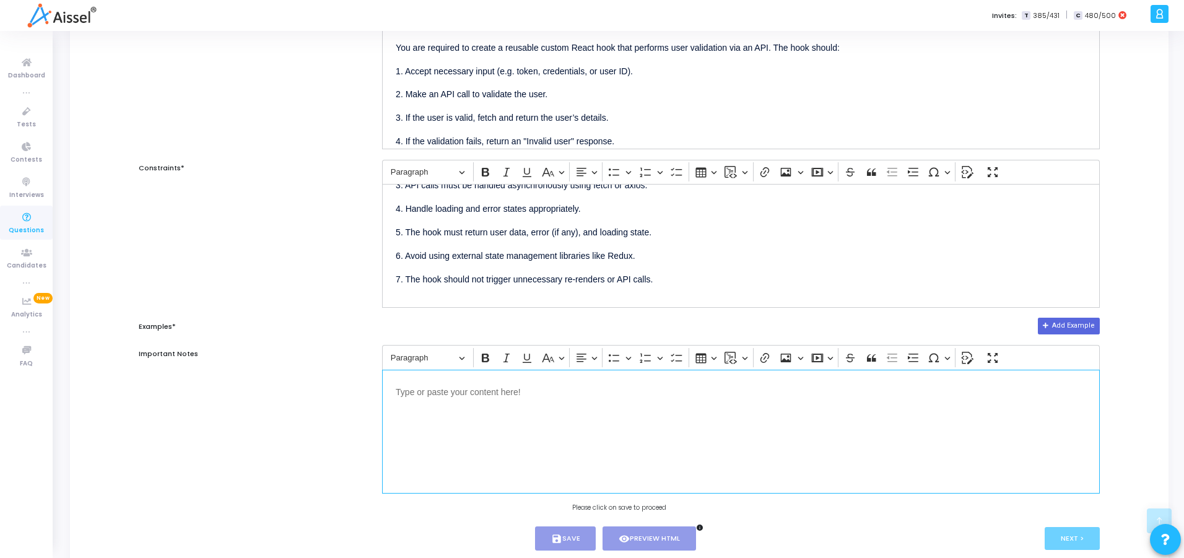
click at [572, 386] on p "Editor editing area: main" at bounding box center [741, 390] width 691 height 15
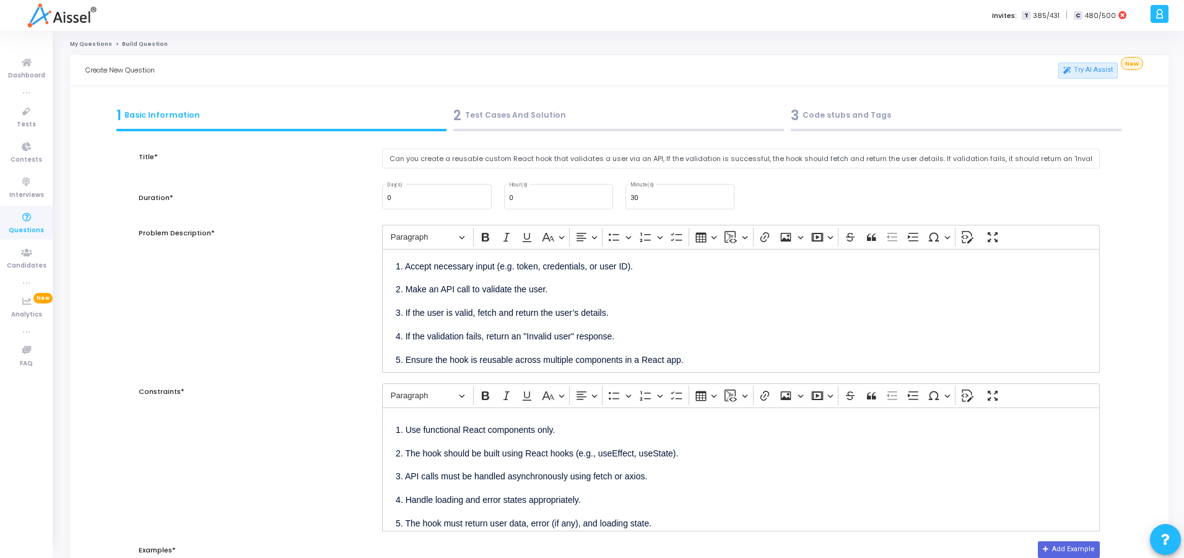
scroll to position [44, 0]
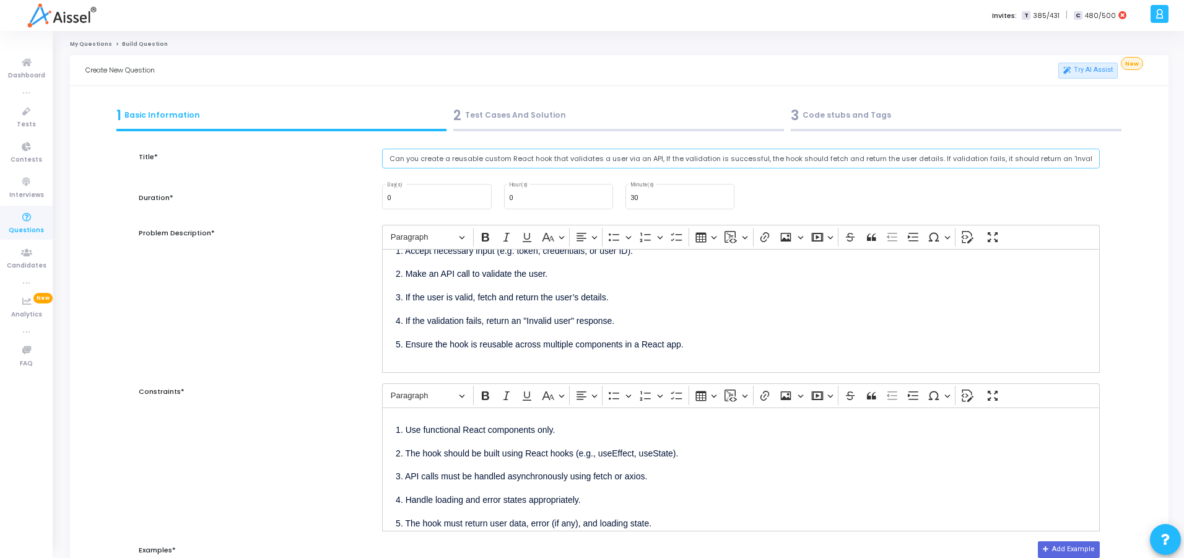
click at [545, 158] on input "Can you create a reusable custom React hook that validates a user via an API, I…" at bounding box center [741, 159] width 718 height 20
click at [547, 156] on input "Can you create a reusable custom React hook that validates a user via an API, I…" at bounding box center [741, 159] width 718 height 20
type input "Create a reusable custom React hook component that validates a user via an API,…"
click at [577, 176] on div "Create a reusable custom React hook component that validates a user via an API,…" at bounding box center [741, 166] width 730 height 34
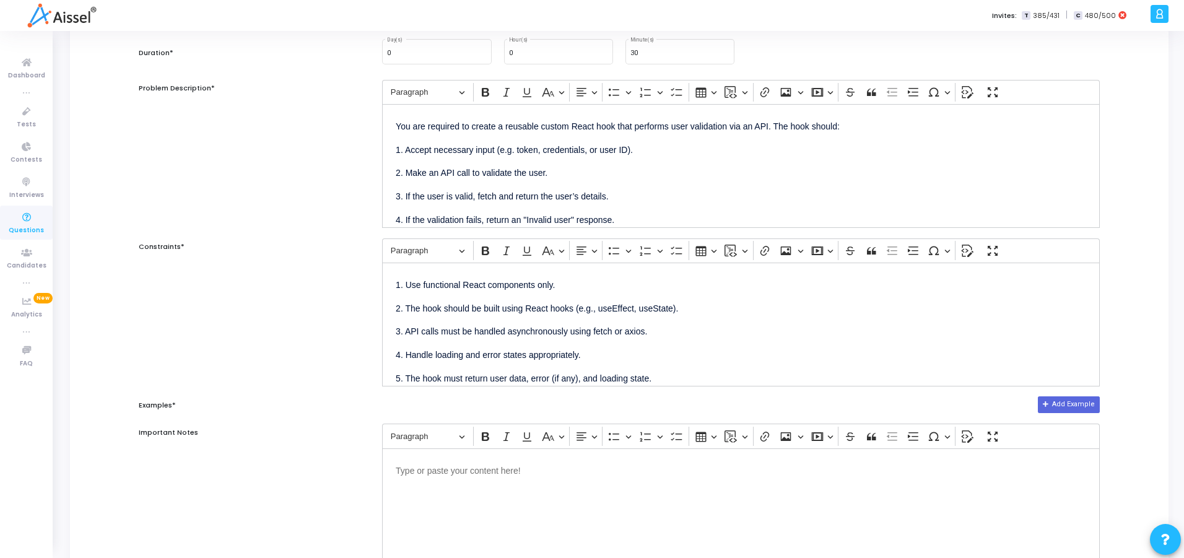
scroll to position [0, 0]
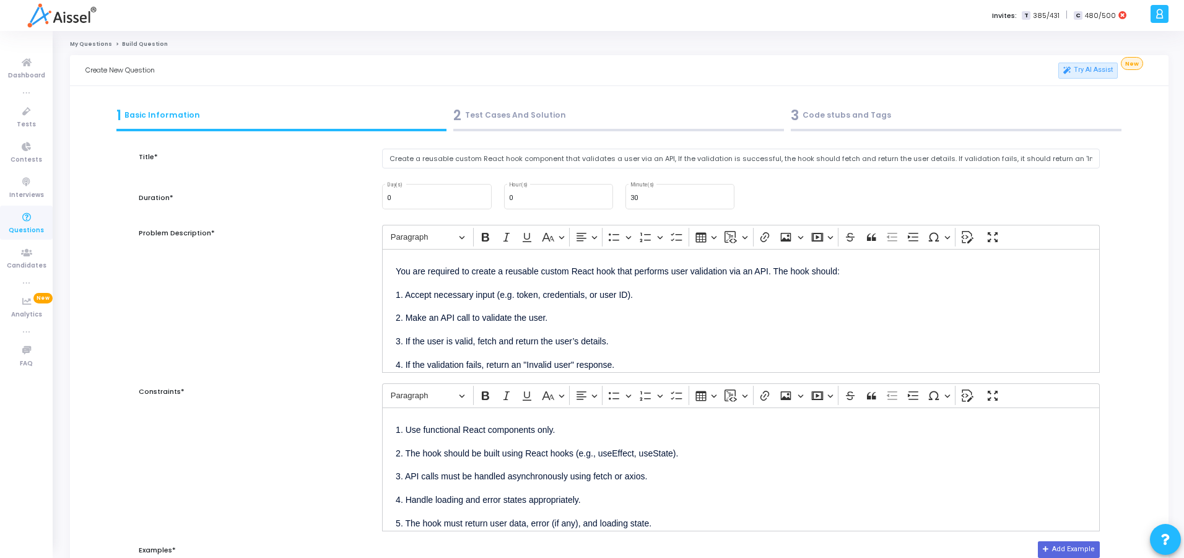
click at [287, 224] on div "Duration*" at bounding box center [254, 203] width 243 height 42
click at [721, 129] on div at bounding box center [618, 130] width 331 height 2
click at [639, 100] on kt-portlet-body "1 Basic Information 2 Test Cases And Solution 3 Code stubs and Tags Title* Crea…" at bounding box center [619, 438] width 1099 height 704
click at [496, 115] on div "2 Test Cases And Solution" at bounding box center [618, 115] width 331 height 20
click at [185, 116] on div "1 Basic Information" at bounding box center [281, 115] width 331 height 20
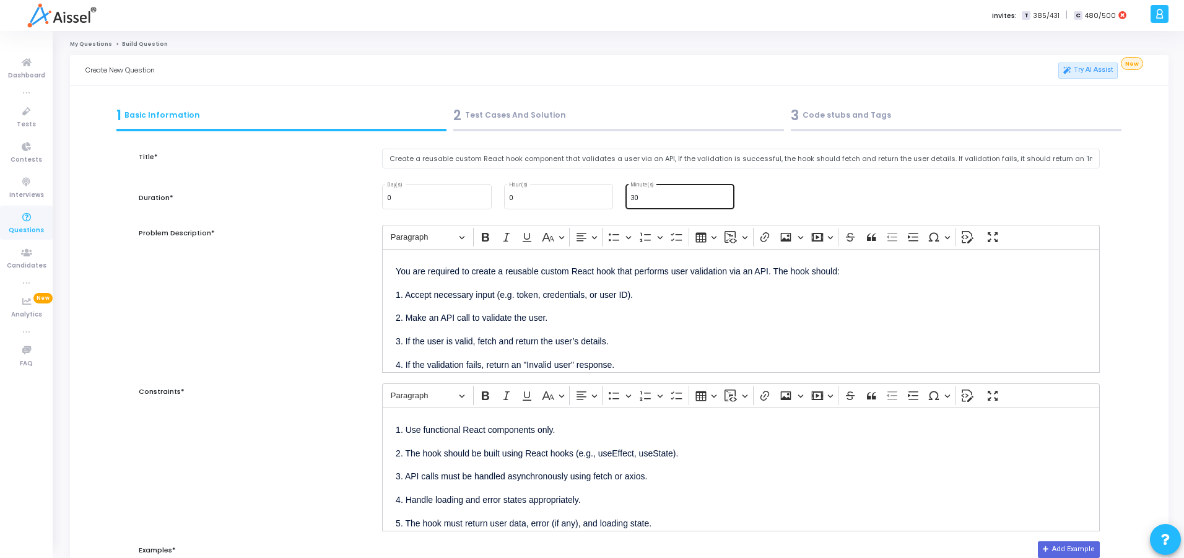
click at [680, 203] on div "30 Minute(s)" at bounding box center [680, 195] width 99 height 27
click at [475, 156] on input "Create a reusable custom React hook component that validates a user via an API,…" at bounding box center [741, 159] width 718 height 20
click at [657, 370] on p "4. If the validation fails, return an "Invalid user" response." at bounding box center [741, 363] width 691 height 15
copy div "You are required to create a reusable custom React hook that performs user vali…"
click at [720, 493] on p "4. Handle loading and error states appropriately." at bounding box center [741, 498] width 691 height 15
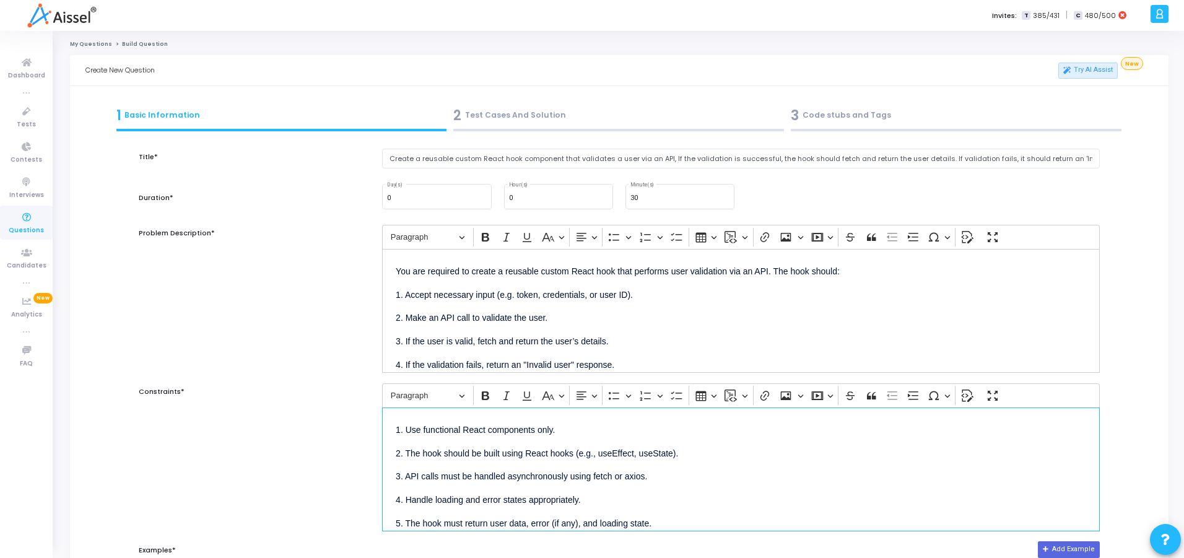
copy div "1. Use functional React components only. 2. The hook should be built using Reac…"
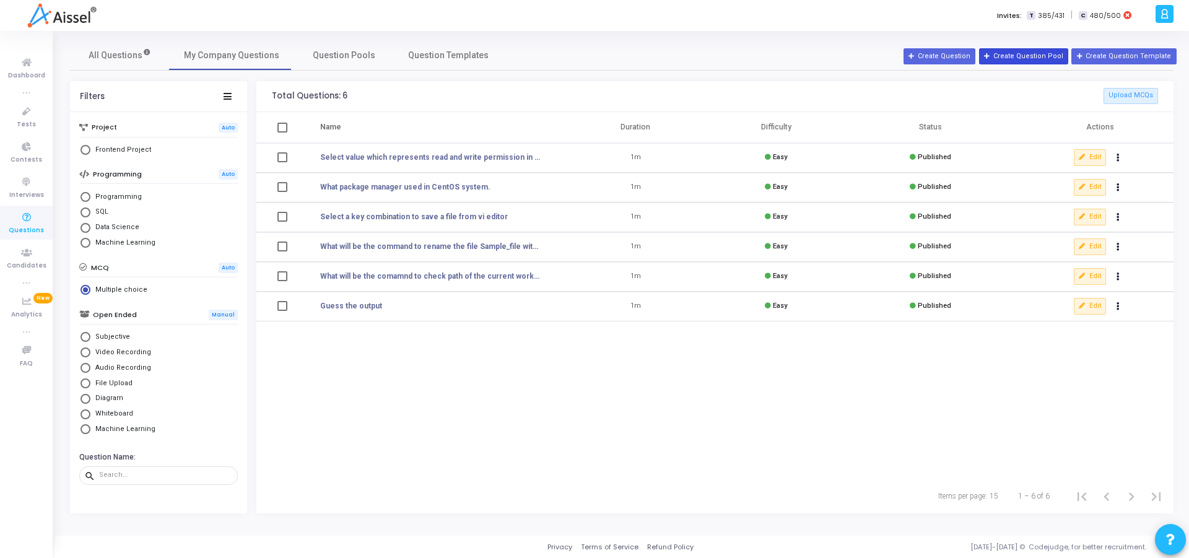
click at [1021, 58] on button "Create Question Pool" at bounding box center [1023, 56] width 89 height 16
click at [955, 62] on button "Create Question" at bounding box center [940, 56] width 72 height 16
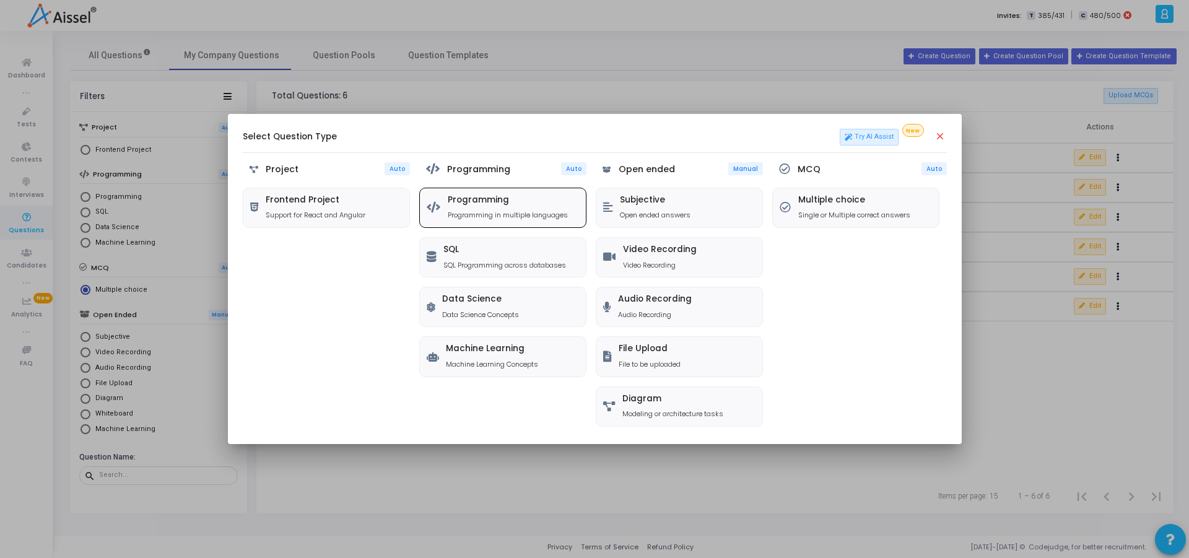
click at [452, 203] on h5 "Programming" at bounding box center [508, 200] width 120 height 11
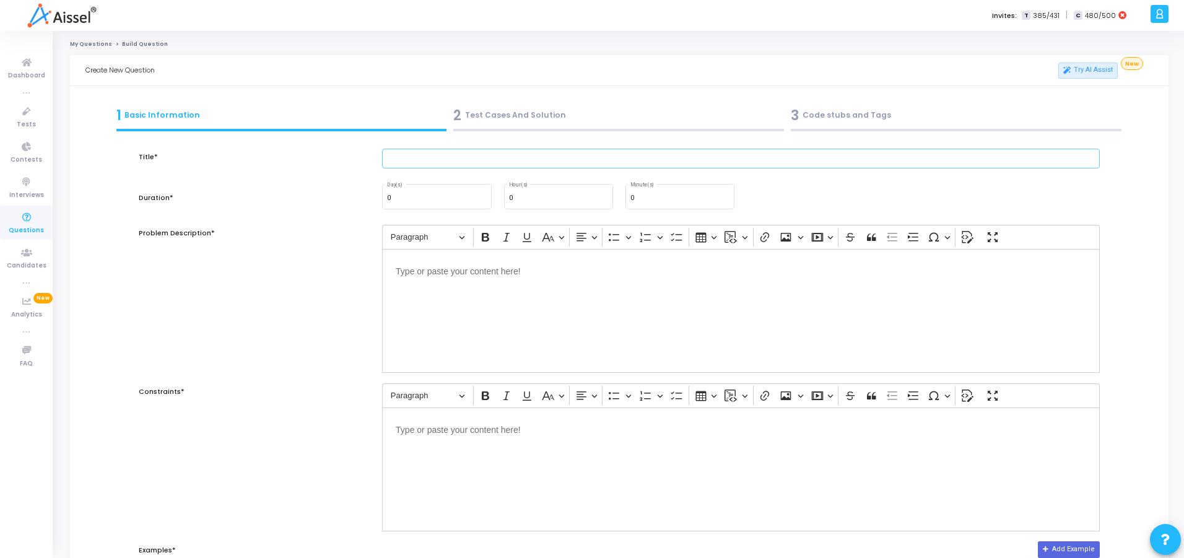
click at [411, 160] on input "text" at bounding box center [741, 159] width 718 height 20
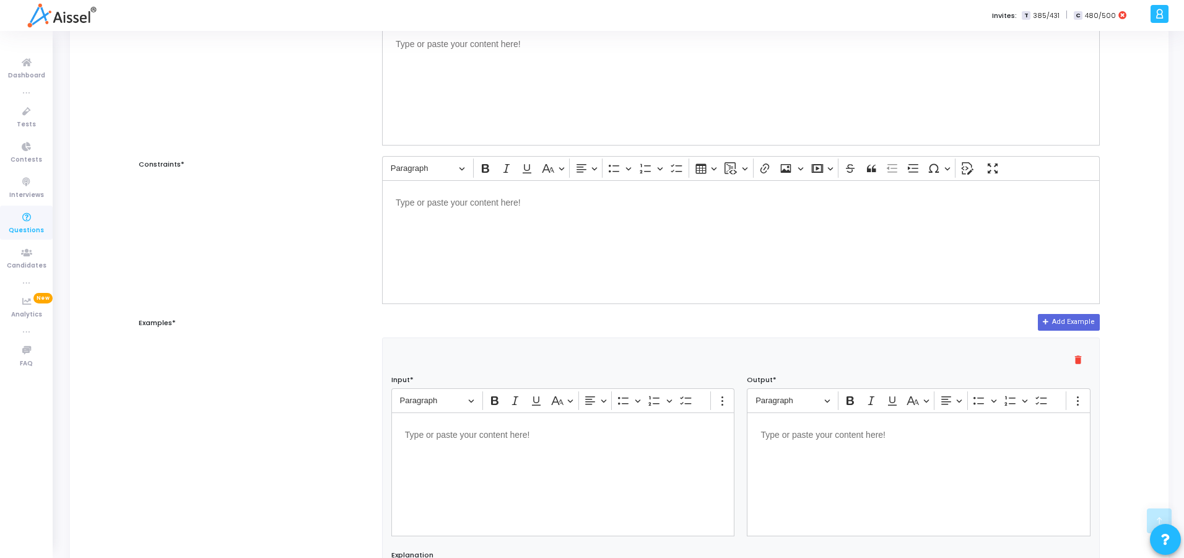
scroll to position [446, 0]
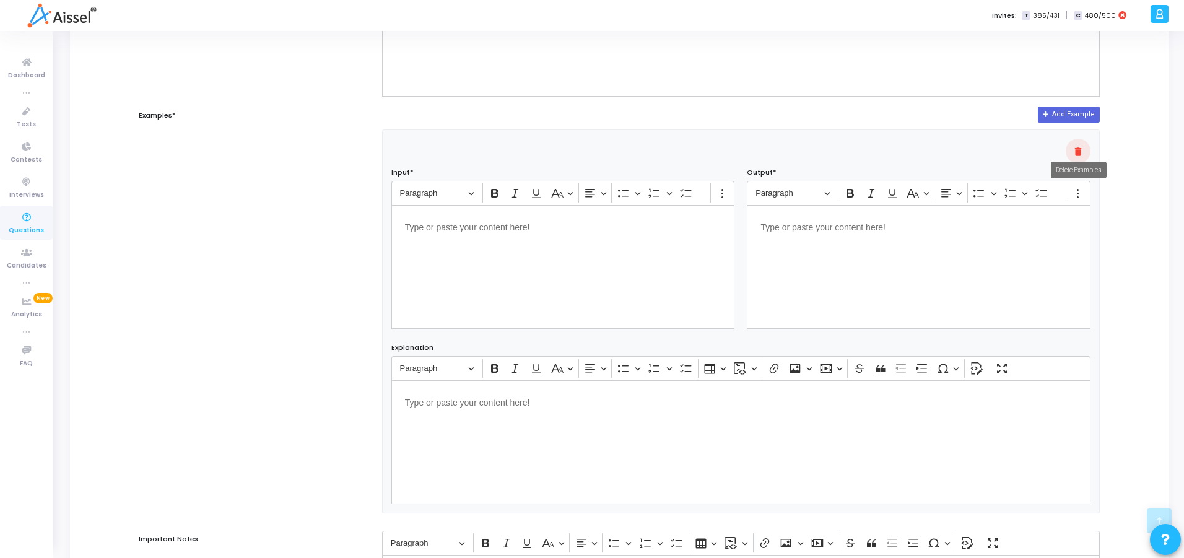
click at [1080, 144] on mat-icon "delete" at bounding box center [1078, 151] width 15 height 15
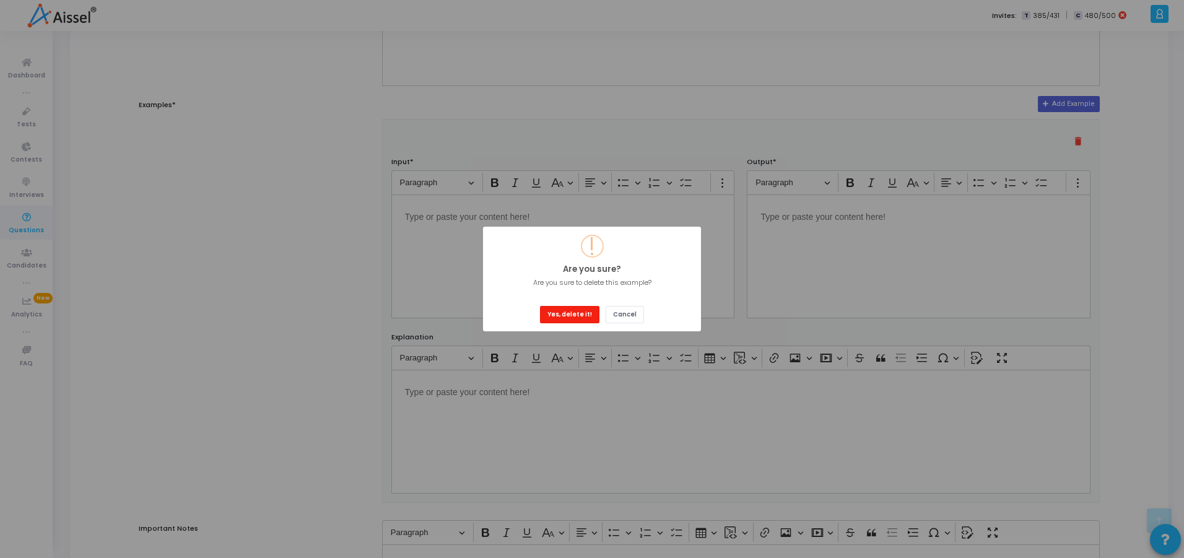
click at [563, 314] on button "Yes, delete it!" at bounding box center [569, 314] width 59 height 17
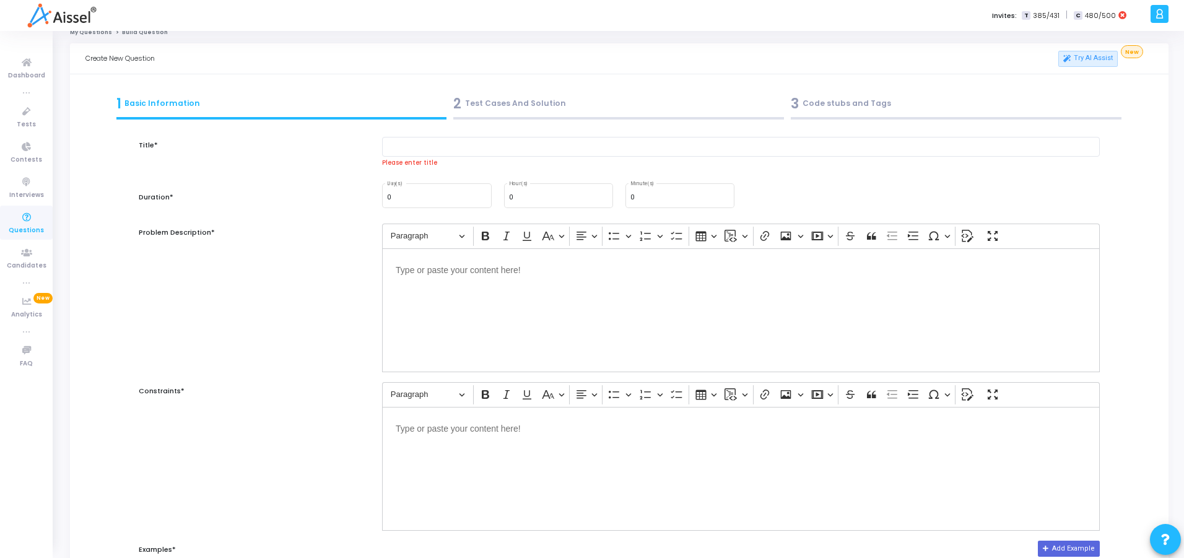
scroll to position [0, 0]
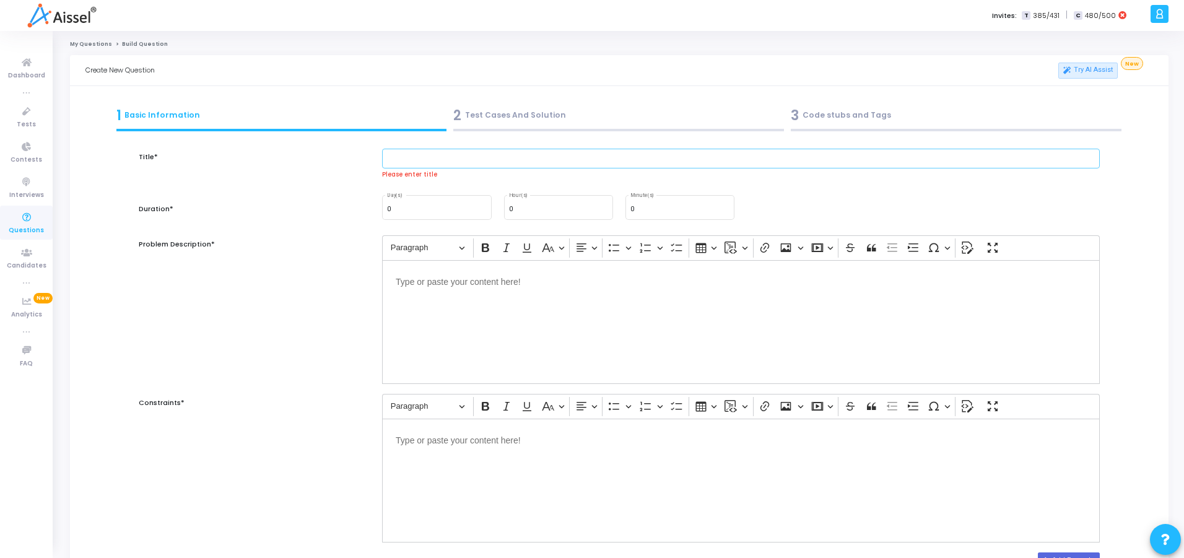
click at [439, 158] on input "text" at bounding box center [741, 159] width 718 height 20
type input "Create a reusable custom React hook component that validates a user via an API,…"
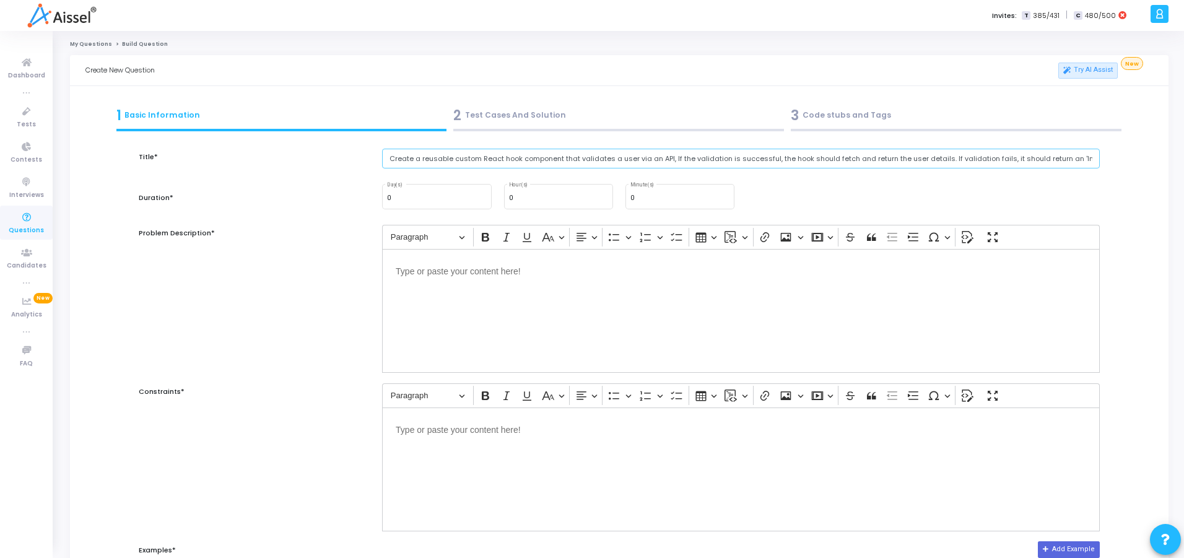
click at [665, 157] on input "Create a reusable custom React hook component that validates a user via an API,…" at bounding box center [741, 159] width 718 height 20
click at [667, 160] on input "Create a reusable custom React hook component that validates a user via an API,…" at bounding box center [741, 159] width 718 height 20
click at [705, 194] on div "0 Minute(s)" at bounding box center [680, 195] width 99 height 27
type input "30"
click at [572, 309] on div "Editor editing area: main" at bounding box center [741, 311] width 718 height 124
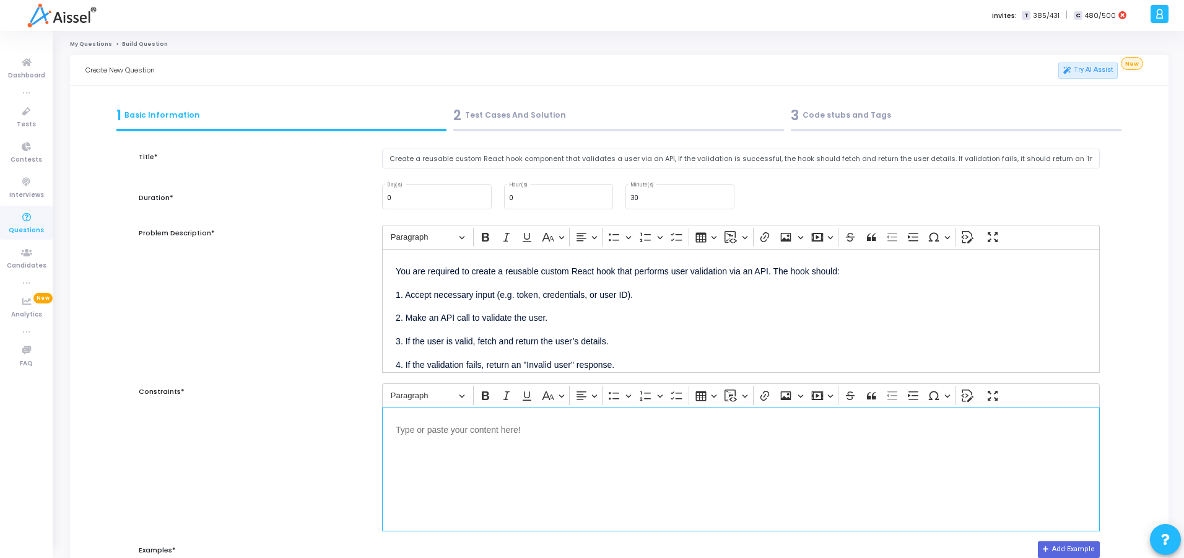
click at [561, 442] on div "Editor editing area: main" at bounding box center [741, 470] width 718 height 124
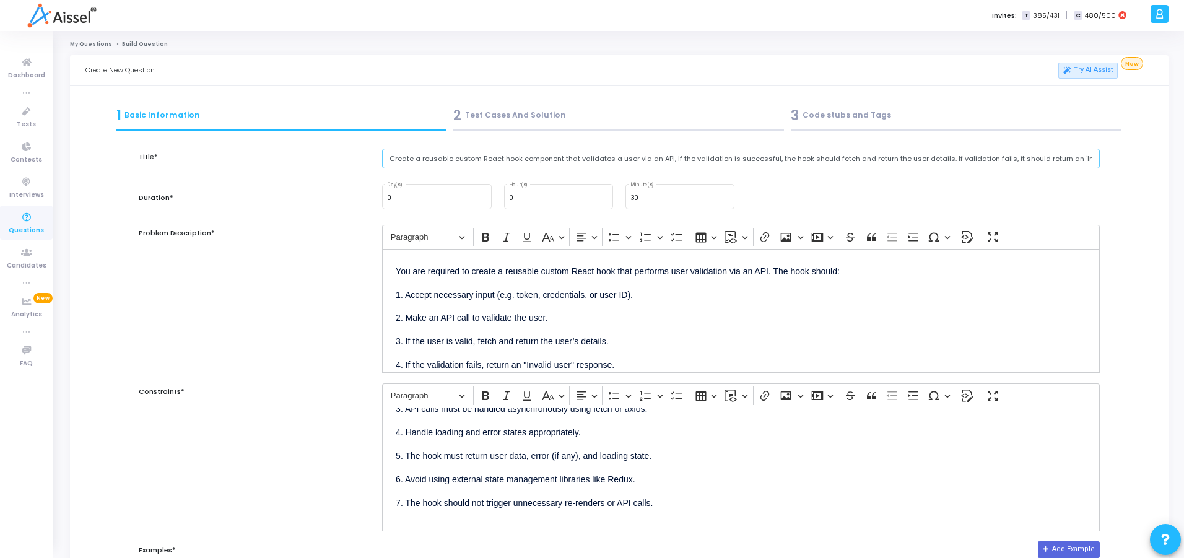
click at [733, 157] on input "Create a reusable custom React hook component that validates a user via an API,…" at bounding box center [741, 159] width 718 height 20
drag, startPoint x: 667, startPoint y: 159, endPoint x: 1138, endPoint y: 159, distance: 471.4
click at [1138, 159] on div "Title* Create a reusable custom React hook component that validates a user via …" at bounding box center [619, 454] width 1068 height 639
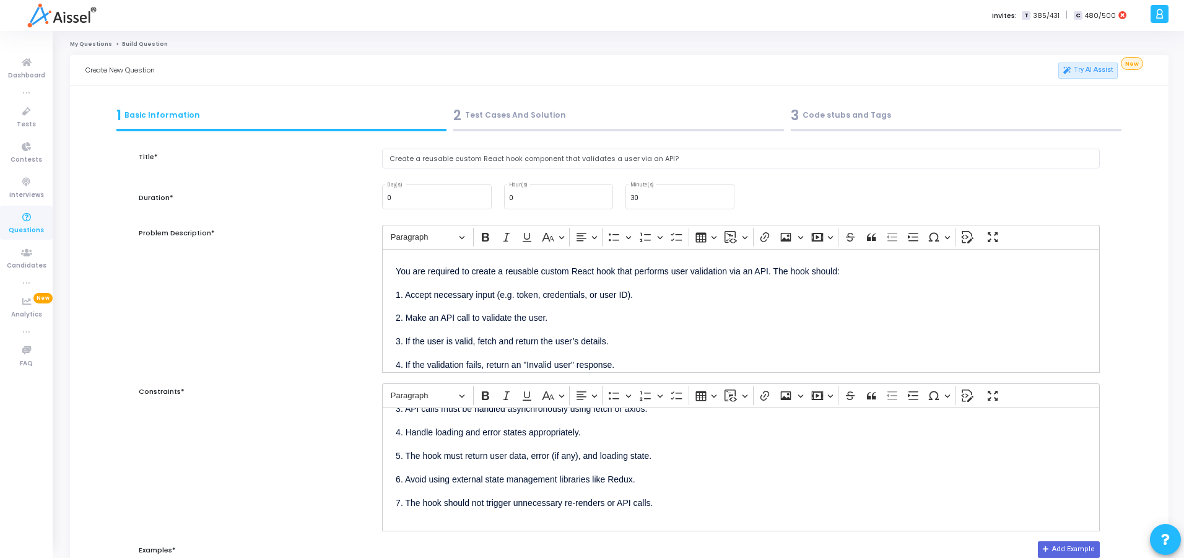
click at [1138, 159] on div "Title* Create a reusable custom React hook component that validates a user via …" at bounding box center [619, 454] width 1068 height 639
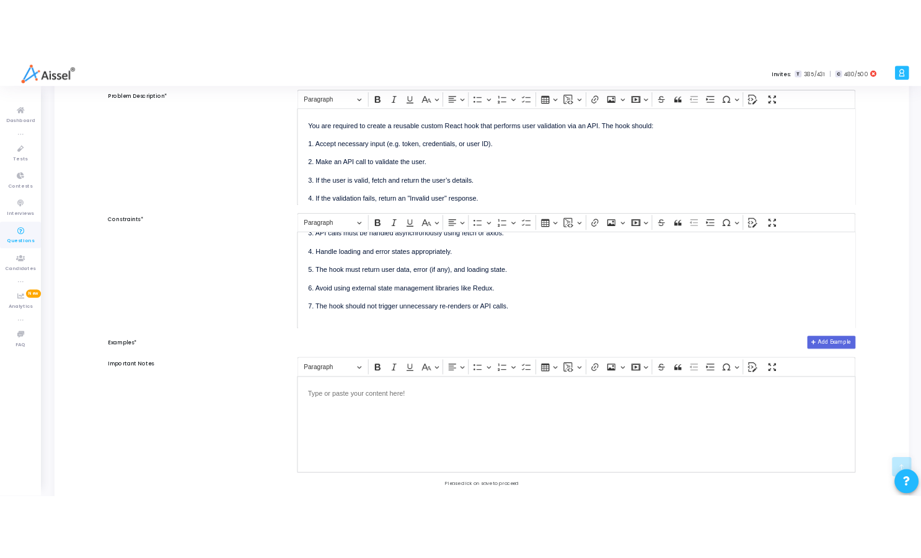
scroll to position [276, 0]
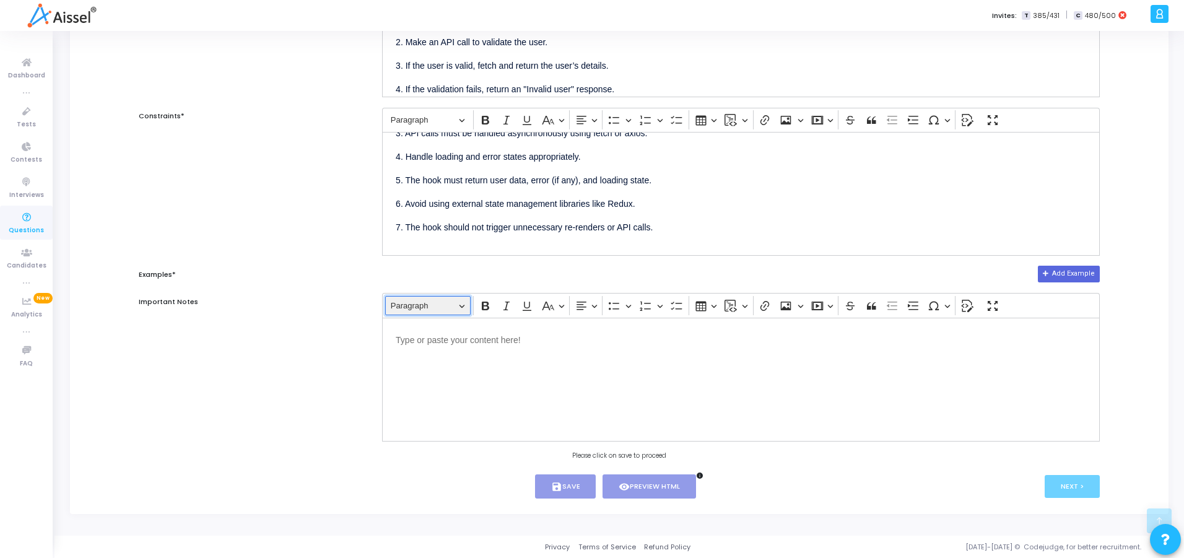
click at [428, 312] on span "Paragraph" at bounding box center [423, 306] width 64 height 15
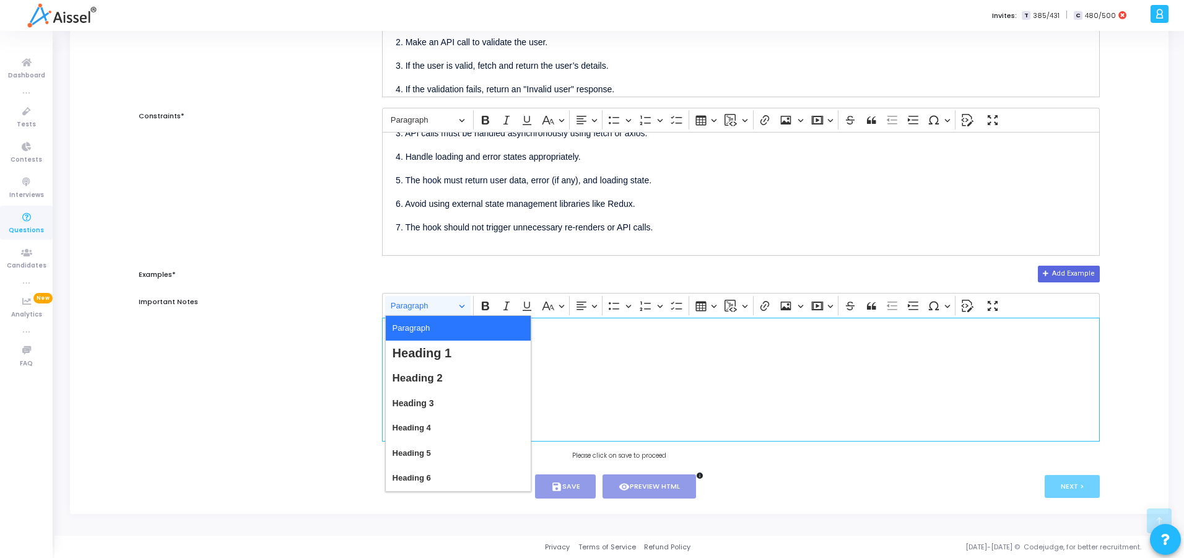
click at [421, 277] on div "Add Example" at bounding box center [741, 274] width 718 height 16
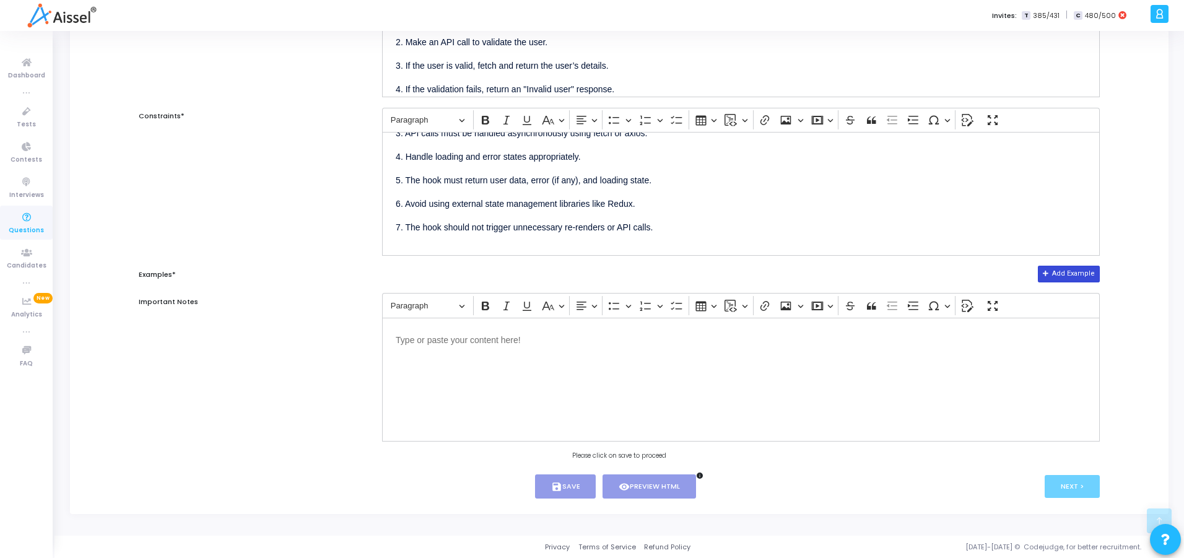
click at [1067, 276] on button "Add Example" at bounding box center [1069, 274] width 62 height 16
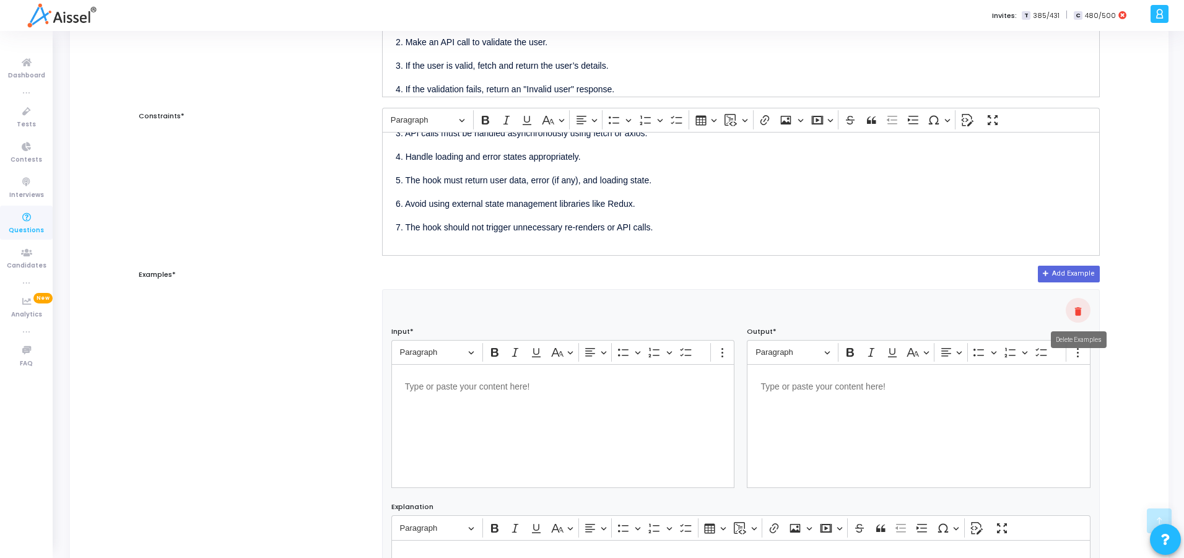
click at [1080, 306] on mat-icon "delete" at bounding box center [1078, 311] width 15 height 15
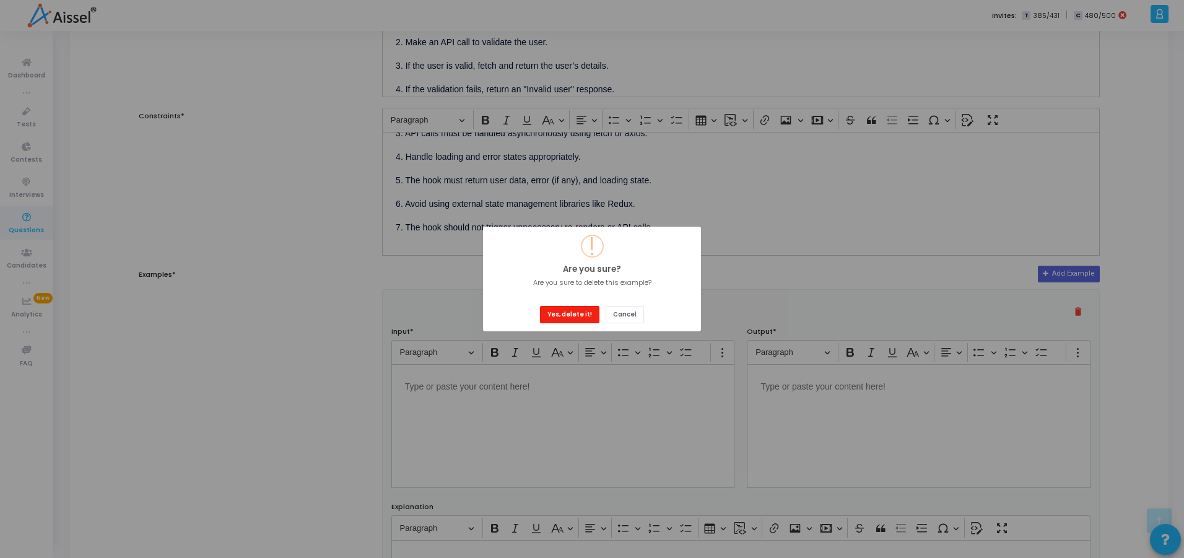
click at [579, 313] on button "Yes, delete it!" at bounding box center [569, 314] width 59 height 17
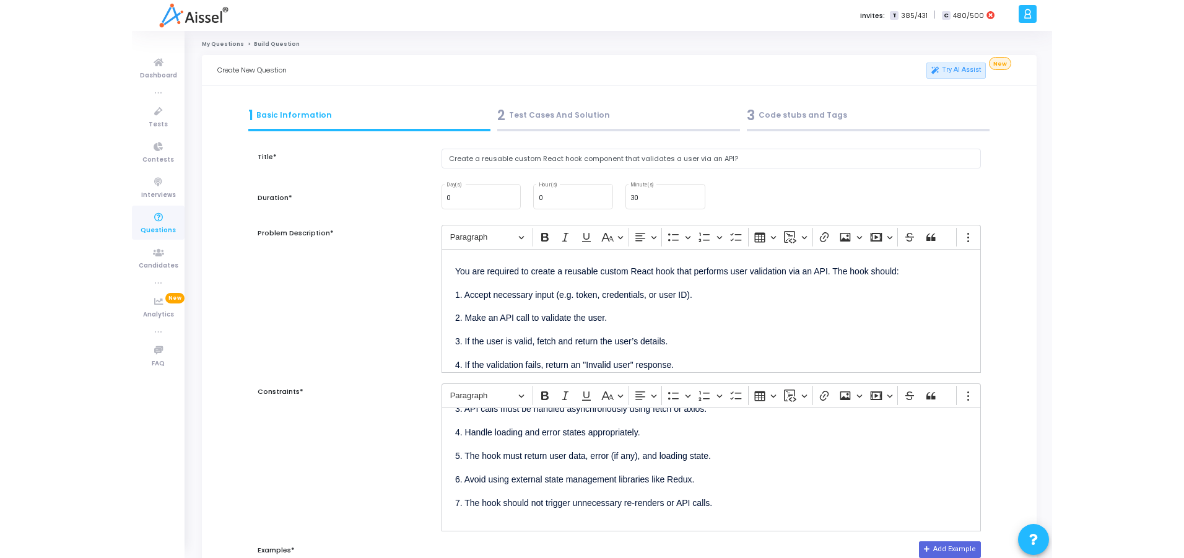
scroll to position [0, 0]
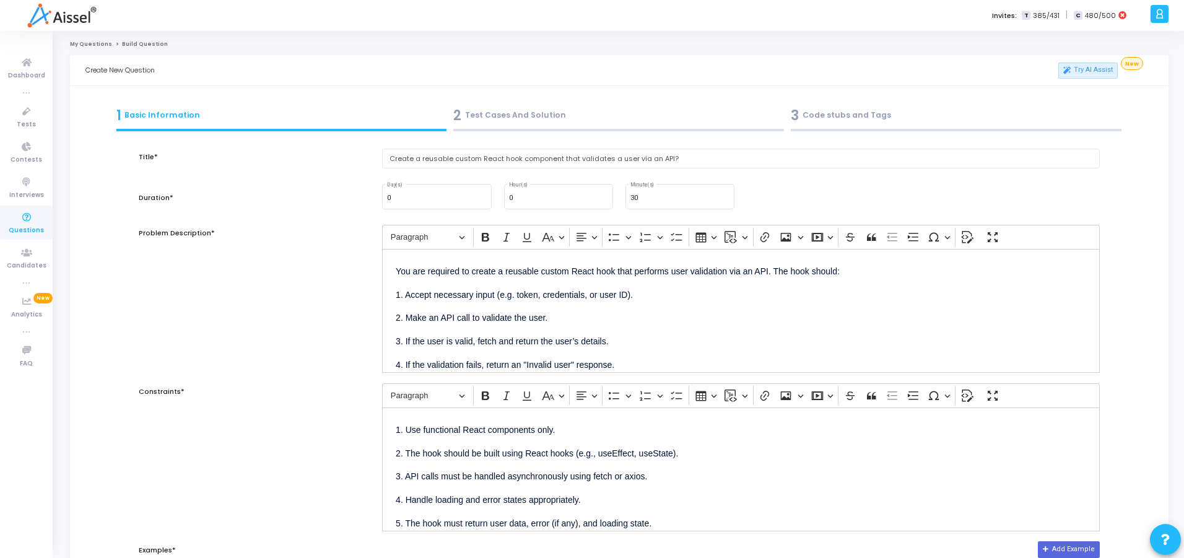
click at [502, 118] on div "2 Test Cases And Solution" at bounding box center [618, 115] width 331 height 20
click at [228, 118] on div "1 Basic Information" at bounding box center [281, 115] width 331 height 20
click at [719, 165] on input "Create a reusable custom React hook component that validates a user via an API?" at bounding box center [741, 159] width 718 height 20
click at [659, 198] on input "30" at bounding box center [680, 198] width 99 height 7
click at [677, 356] on p "4. If the validation fails, return an "Invalid user" response." at bounding box center [741, 363] width 691 height 15
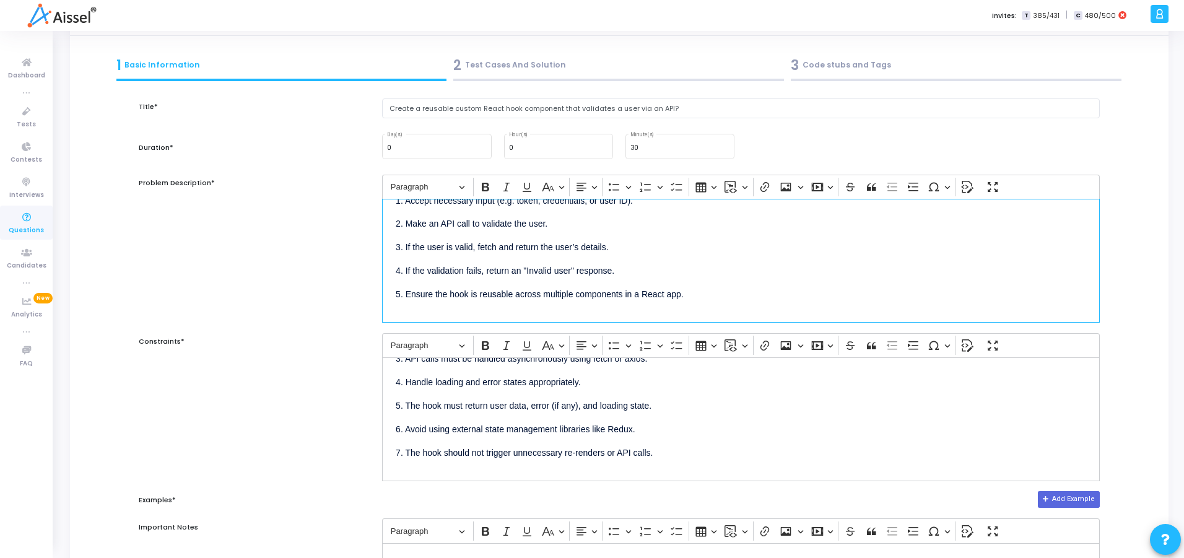
scroll to position [149, 0]
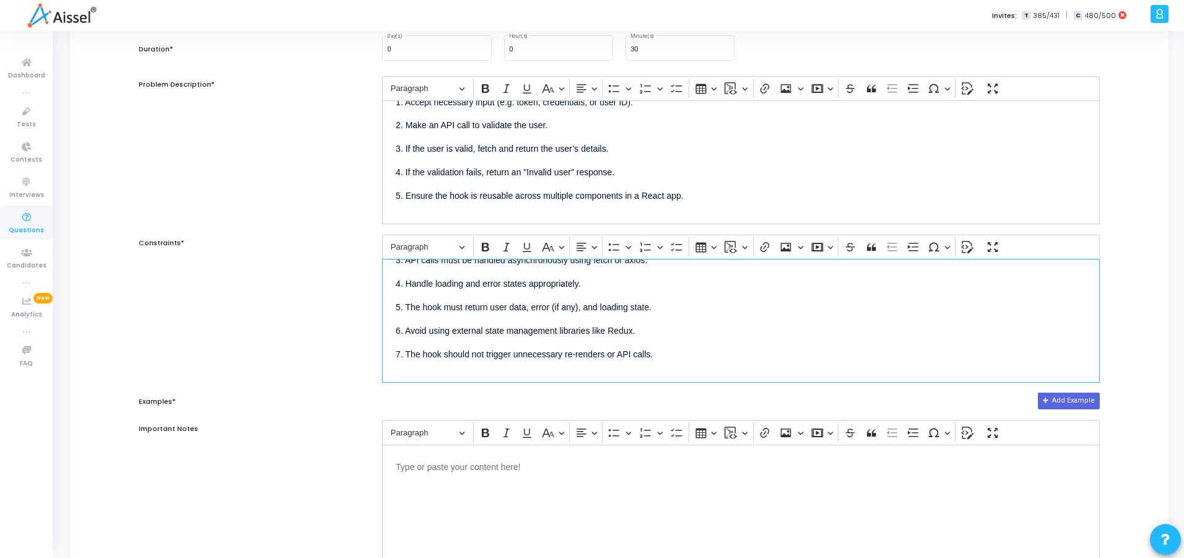
click at [817, 354] on p "7. The hook should not trigger unnecessary re-renders or API calls." at bounding box center [741, 353] width 691 height 15
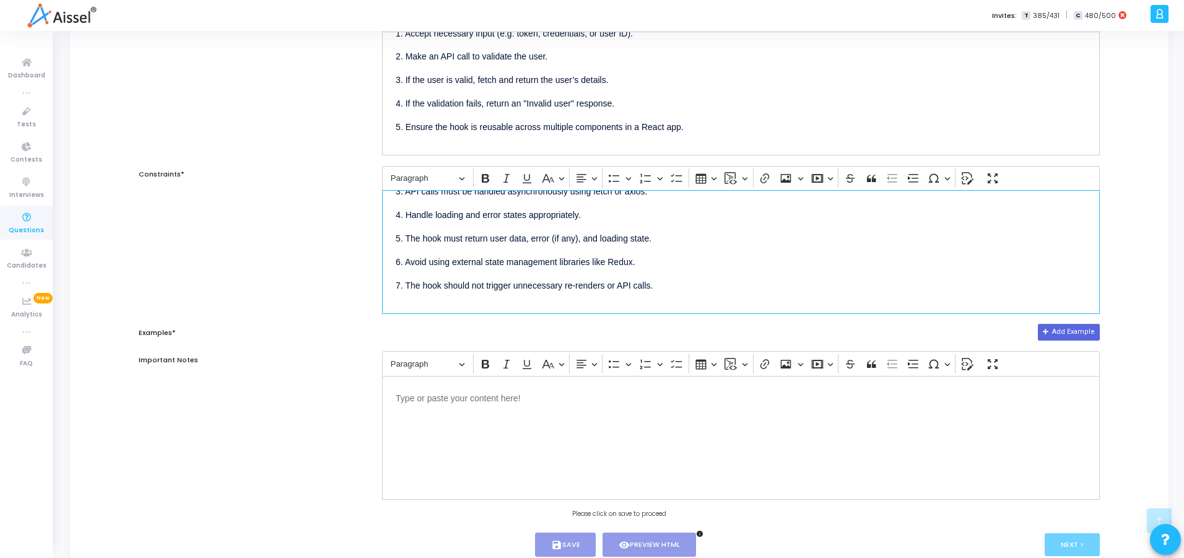
scroll to position [276, 0]
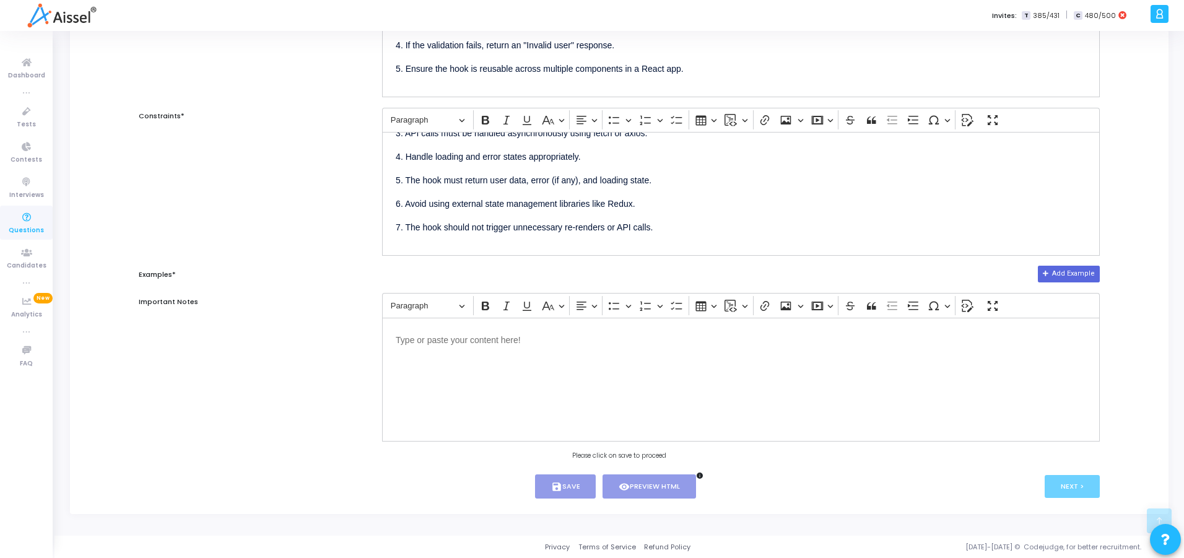
click at [783, 517] on div "My Questions Build Question Create New Question Try AI Assist New 1 Basic Infor…" at bounding box center [619, 146] width 1099 height 762
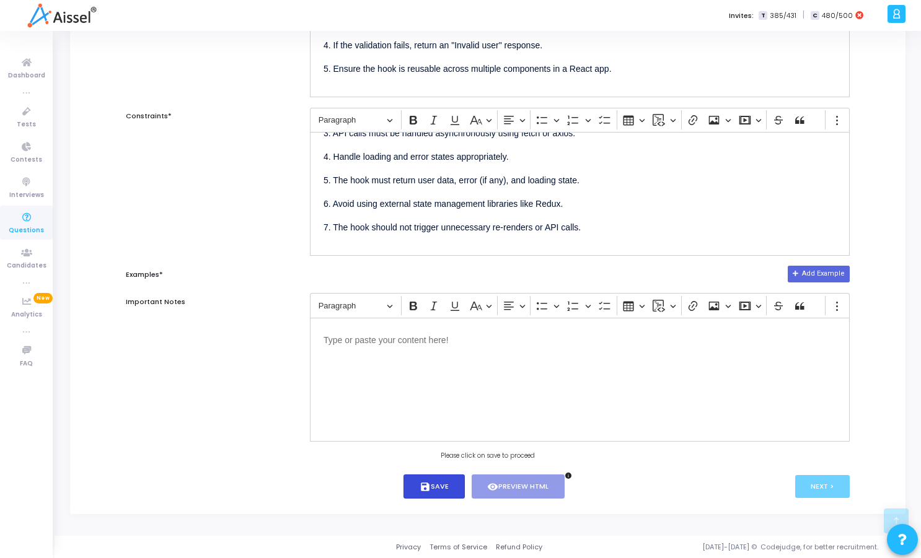
click at [432, 489] on button "save Save" at bounding box center [433, 487] width 61 height 24
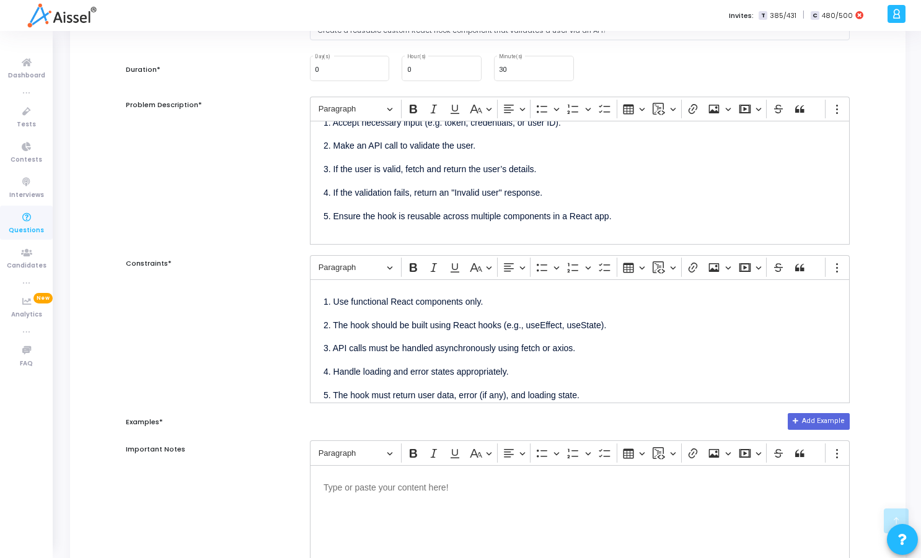
scroll to position [127, 0]
click at [408, 331] on p "2. The hook should be built using React hooks (e.g., useEffect, useState)." at bounding box center [579, 325] width 512 height 15
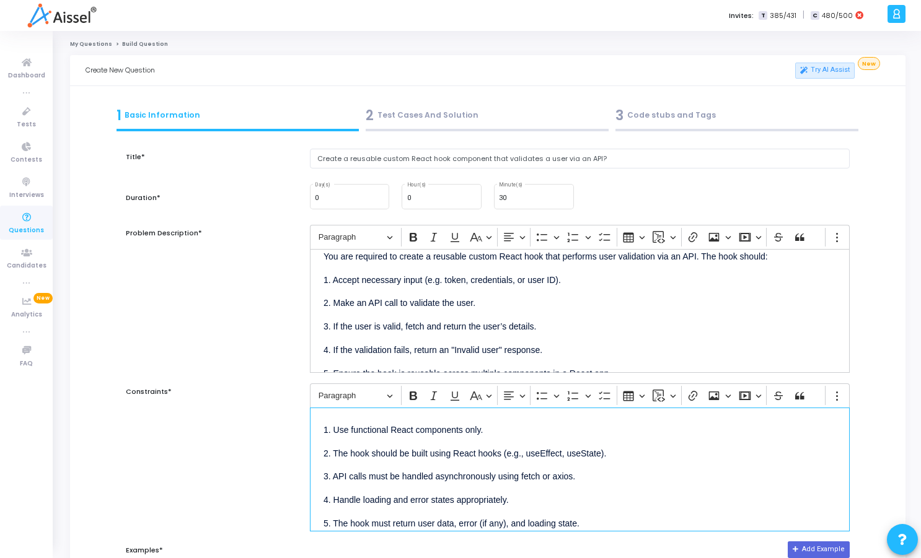
scroll to position [0, 0]
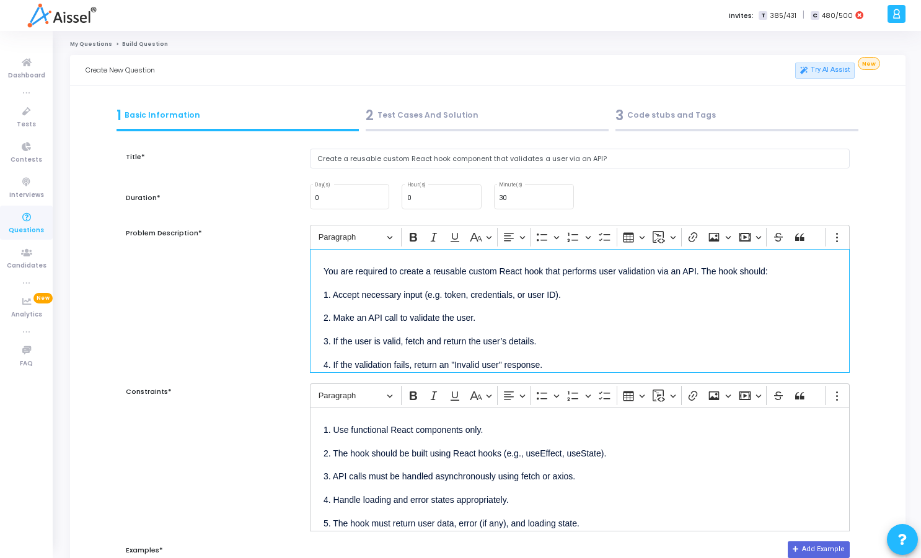
click at [330, 281] on div "You are required to create a reusable custom React hook that performs user vali…" at bounding box center [580, 311] width 540 height 124
click at [323, 267] on p "You are required to create a reusable custom React hook that performs user vali…" at bounding box center [579, 270] width 512 height 15
click at [636, 167] on input "Create a reusable custom React hook component that validates a user via an API?" at bounding box center [580, 159] width 540 height 20
click at [321, 157] on input "Create a reusable custom React hook component that validates a user via an API?" at bounding box center [580, 159] width 540 height 20
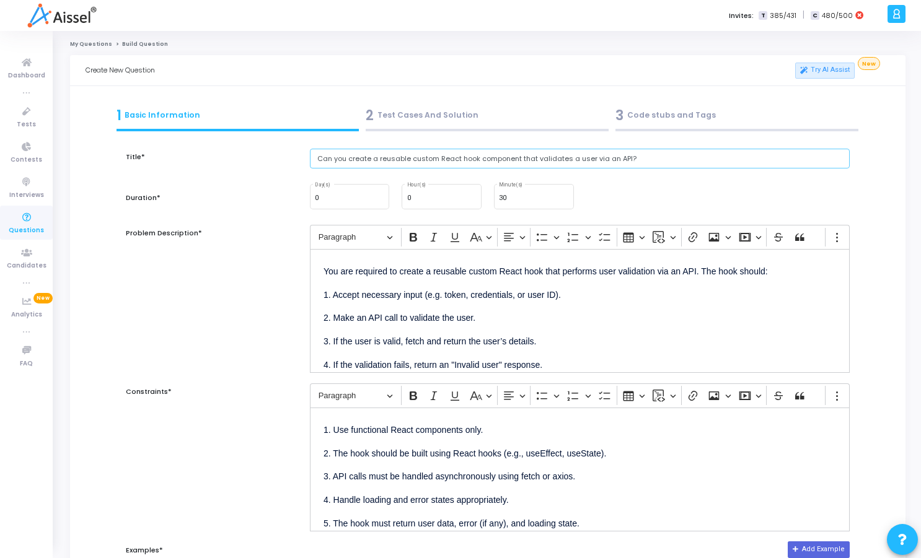
type input "Can you create a reusable custom React hook component that validates a user via…"
click at [269, 153] on div "Title*" at bounding box center [212, 166] width 184 height 34
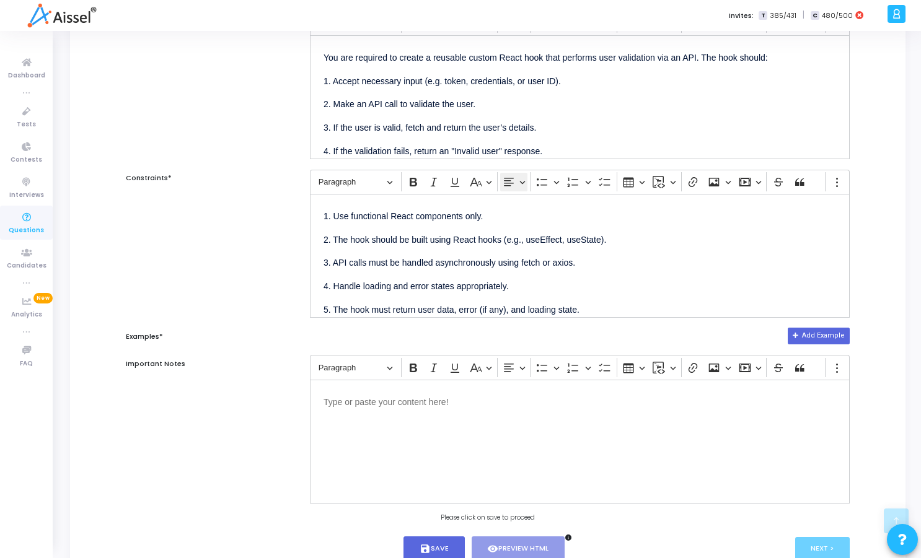
scroll to position [223, 0]
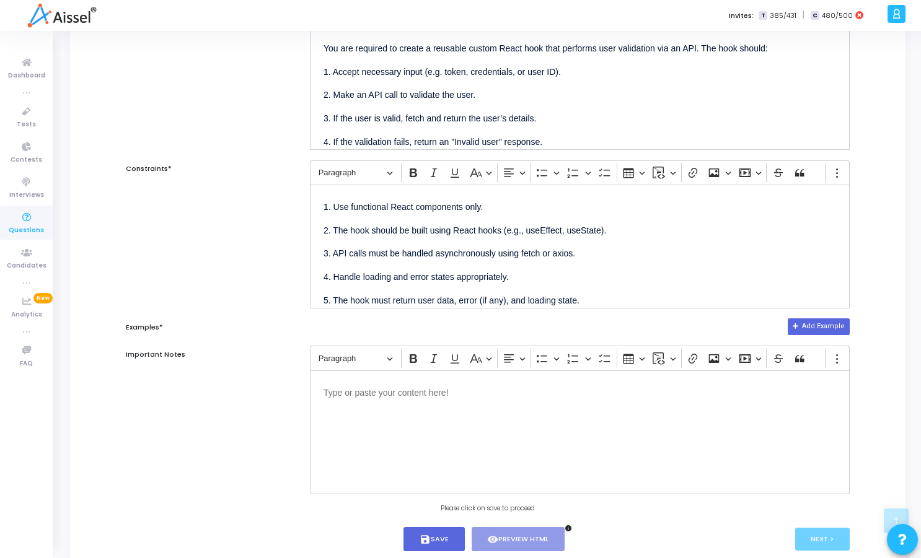
click at [582, 147] on p "4. If the validation fails, return an "Invalid user" response." at bounding box center [579, 140] width 512 height 15
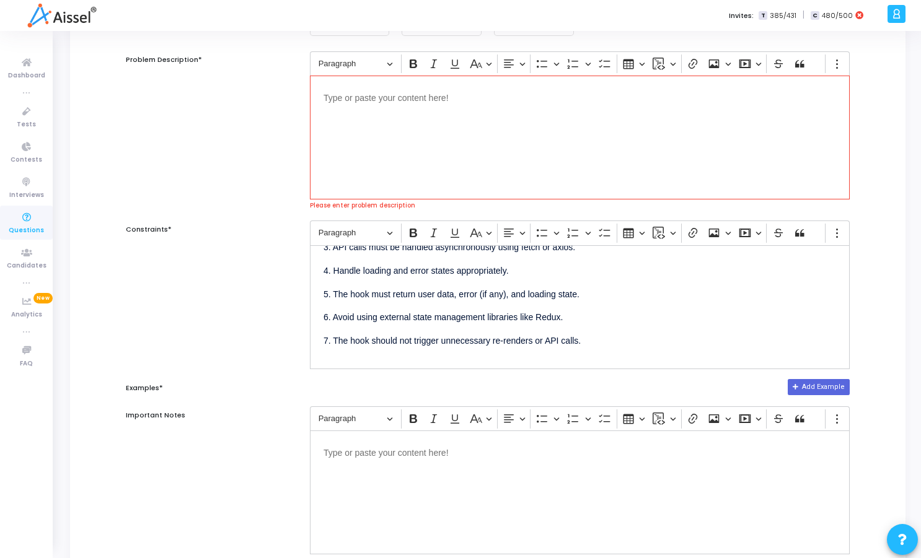
scroll to position [149, 0]
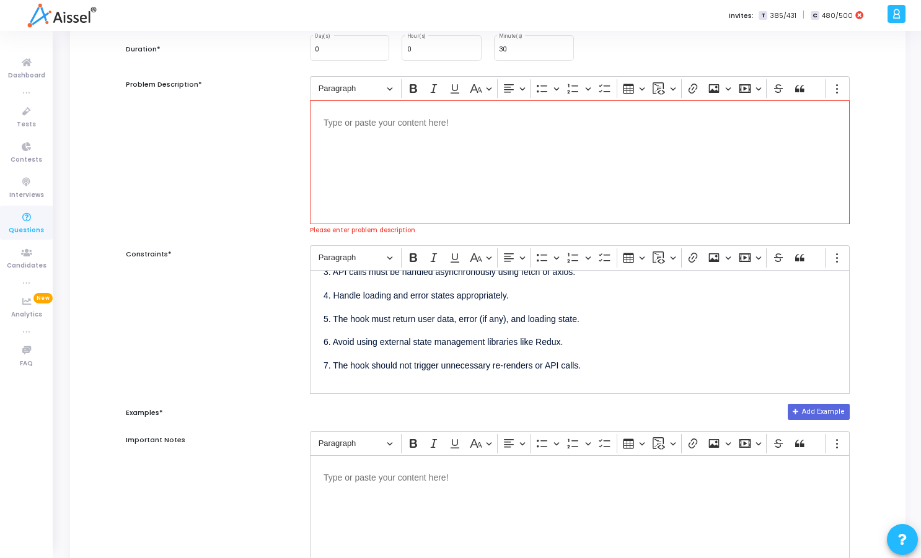
click at [426, 175] on div "Editor editing area: main" at bounding box center [580, 162] width 540 height 124
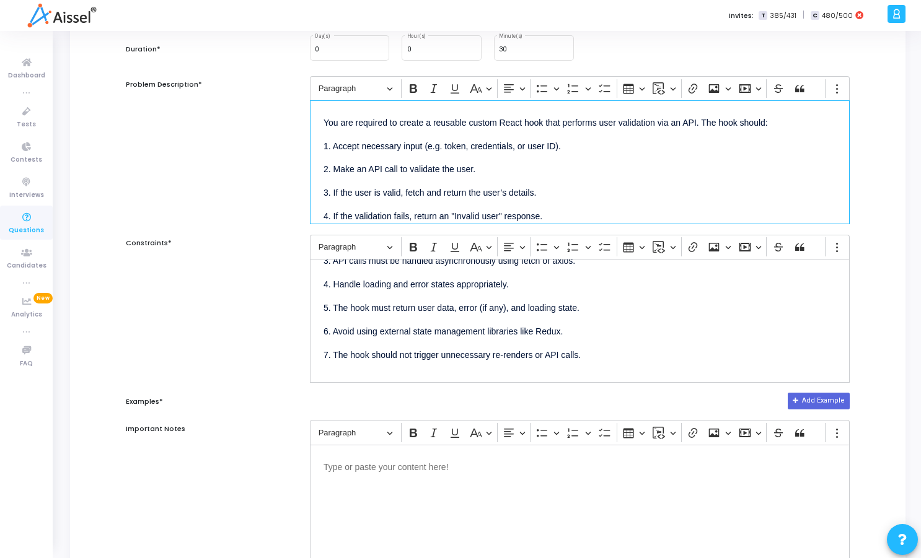
scroll to position [33, 0]
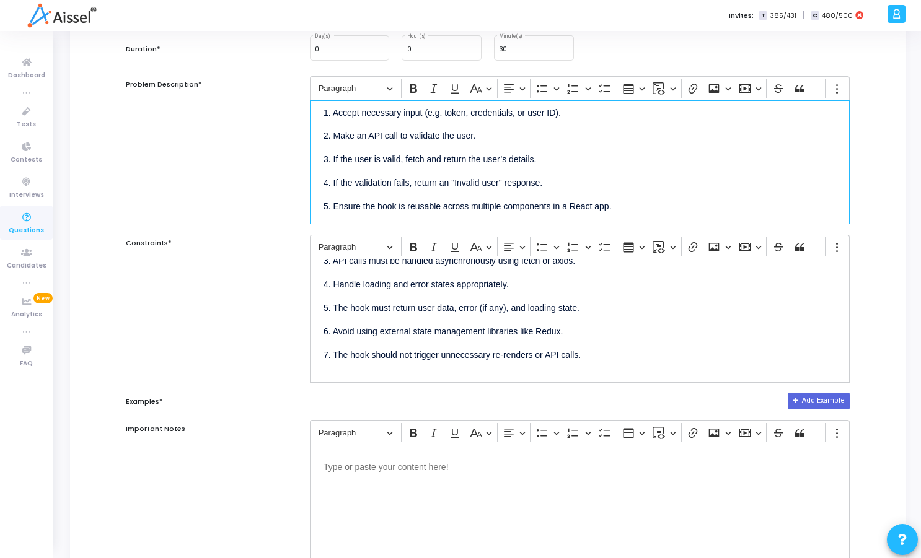
click at [333, 186] on p "4. If the validation fails, return an "Invalid user" response." at bounding box center [579, 181] width 512 height 15
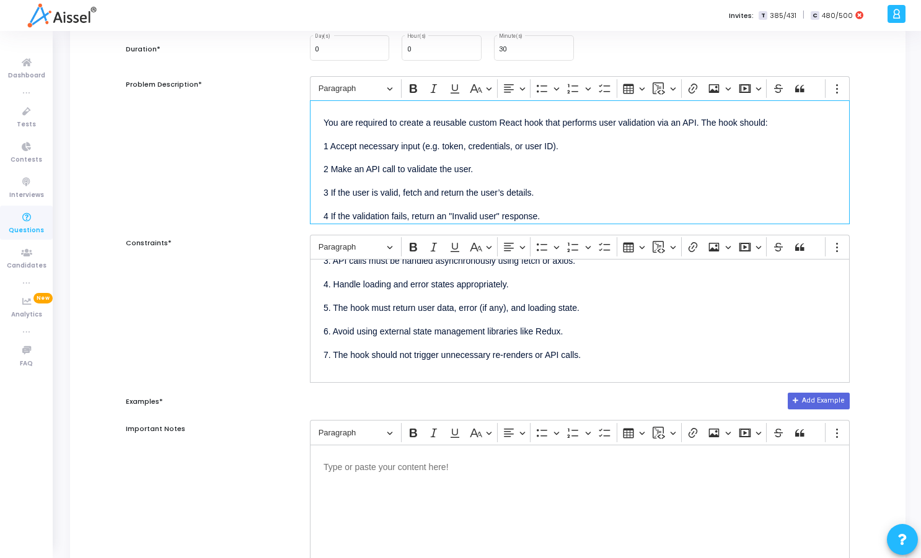
click at [781, 123] on p "You are required to create a reusable custom React hook that performs user vali…" at bounding box center [579, 121] width 512 height 15
click at [578, 343] on div "1. Use functional React components only. 2. The hook should be built using Reac…" at bounding box center [580, 321] width 540 height 124
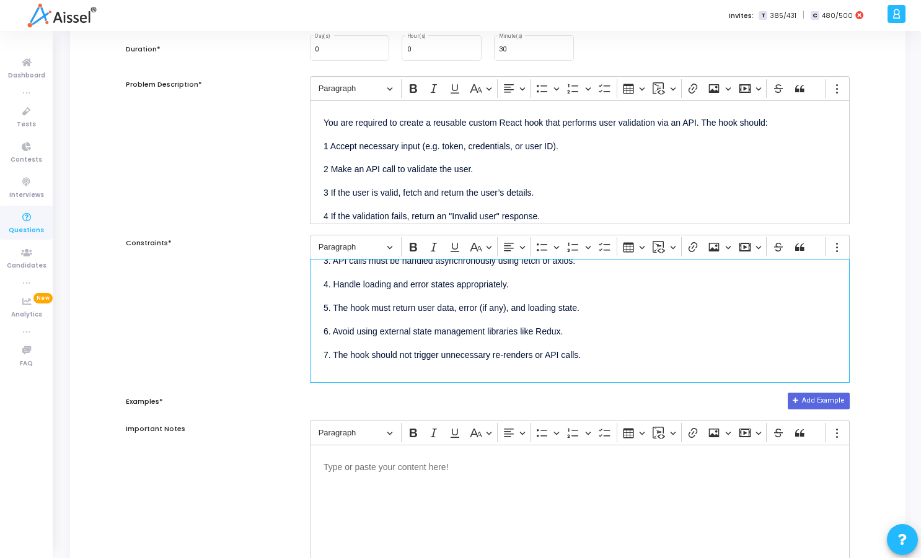
click at [585, 351] on p "7. The hook should not trigger unnecessary re-renders or API calls." at bounding box center [579, 353] width 512 height 15
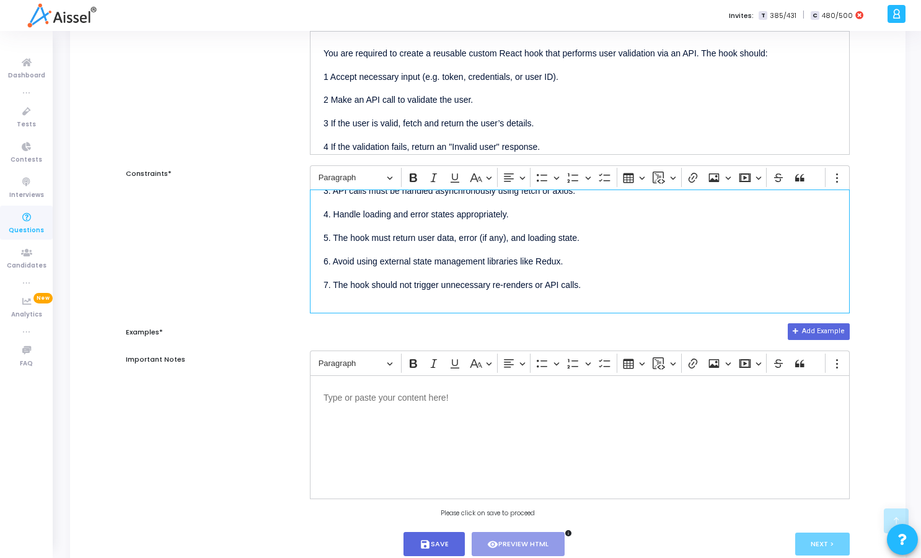
scroll to position [276, 0]
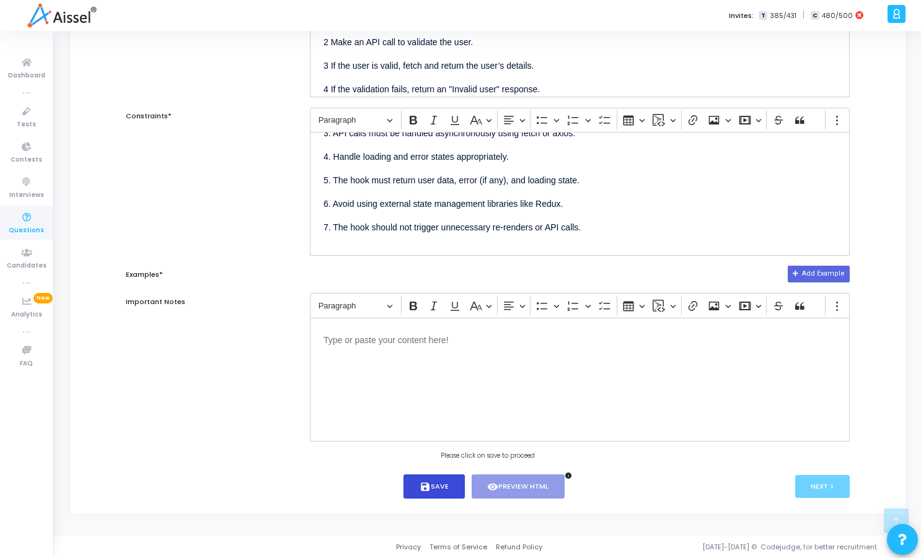
click at [431, 483] on button "save Save" at bounding box center [433, 487] width 61 height 24
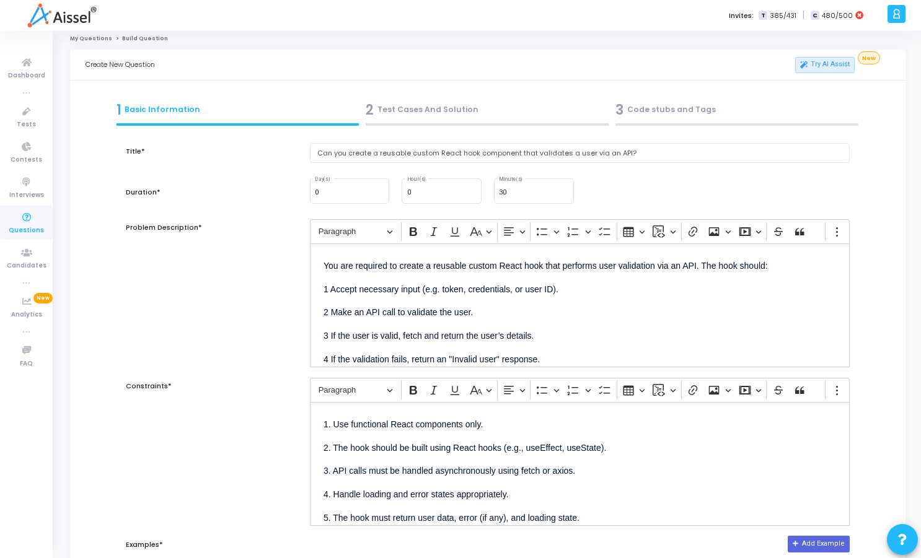
scroll to position [0, 0]
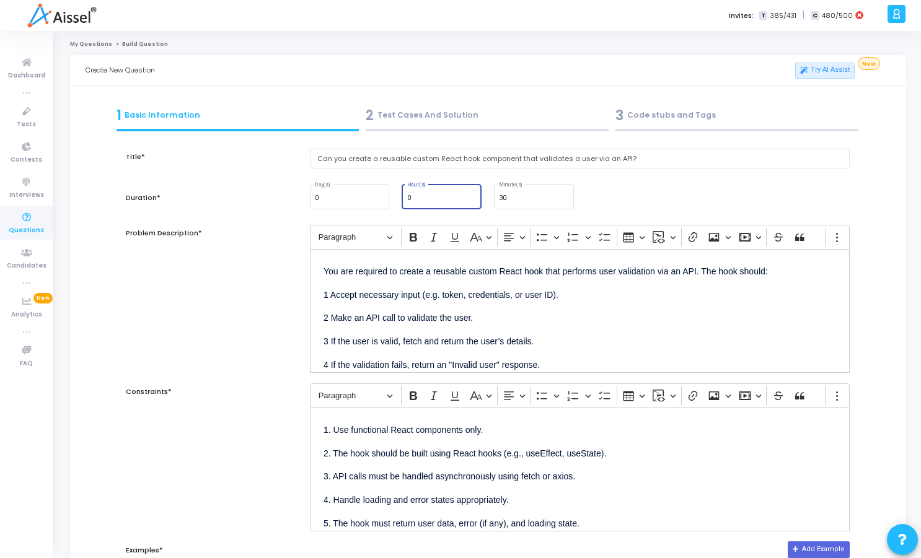
click at [432, 200] on input "0" at bounding box center [441, 198] width 69 height 7
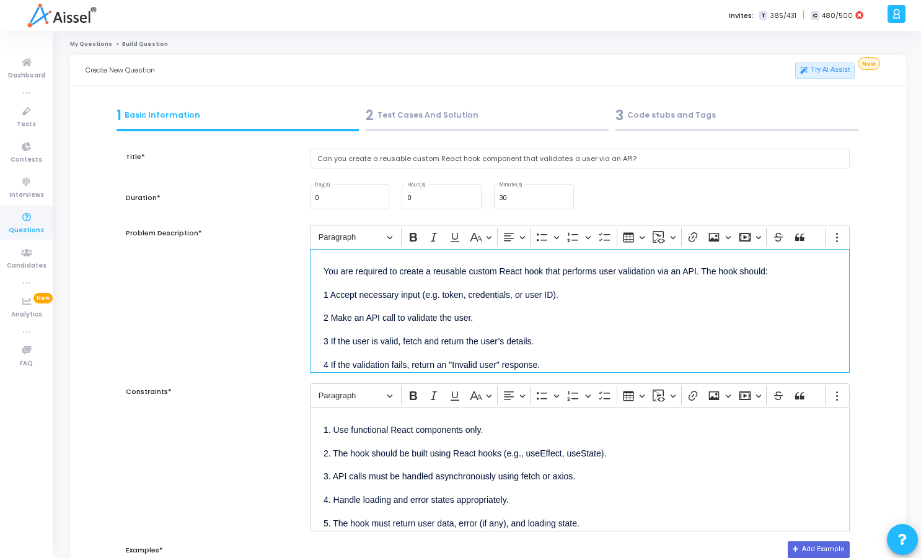
click at [628, 339] on p "3 If the user is valid, fetch and return the user’s details." at bounding box center [579, 340] width 512 height 15
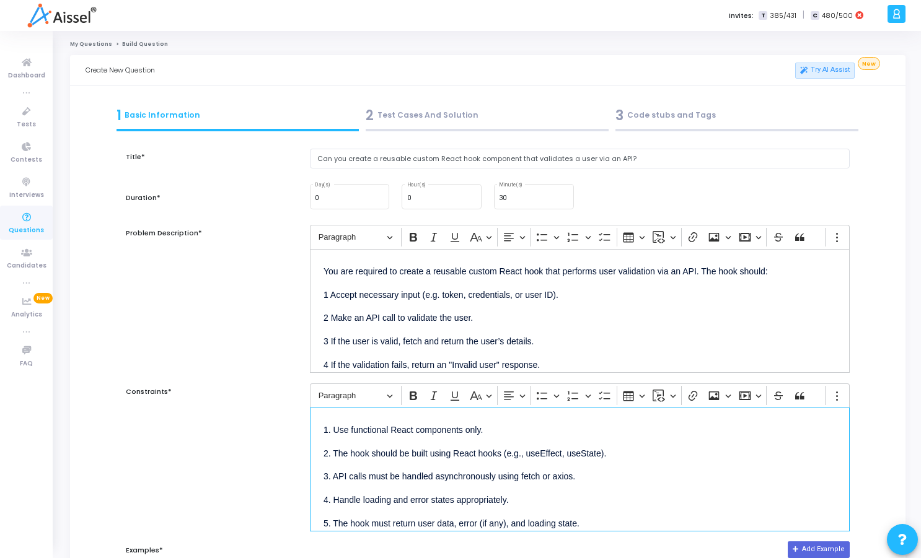
click at [584, 481] on p "3. API calls must be handled asynchronously using fetch or axios." at bounding box center [579, 475] width 512 height 15
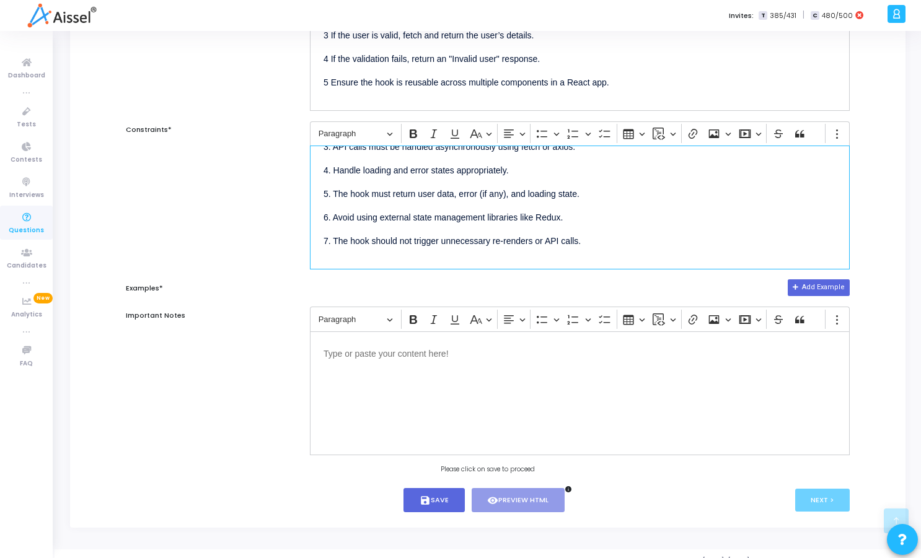
scroll to position [276, 0]
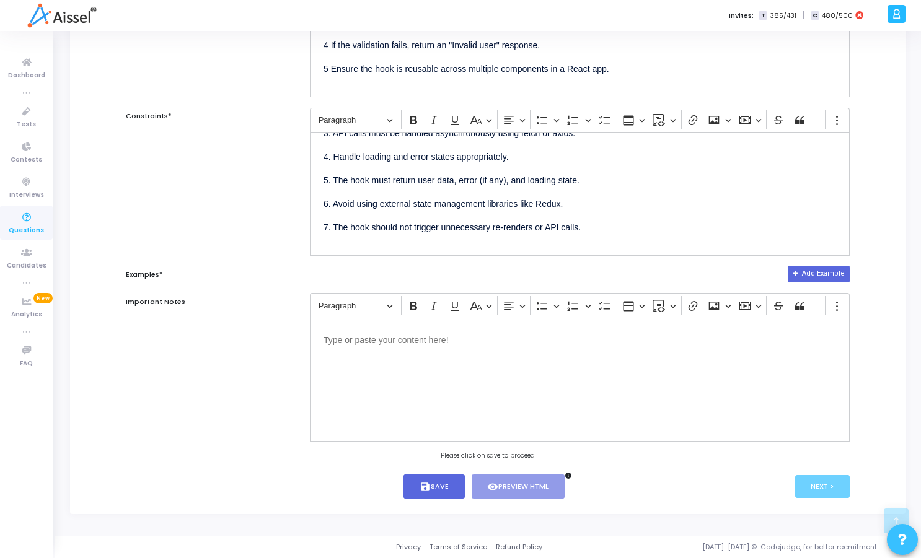
click at [895, 533] on button at bounding box center [901, 539] width 31 height 31
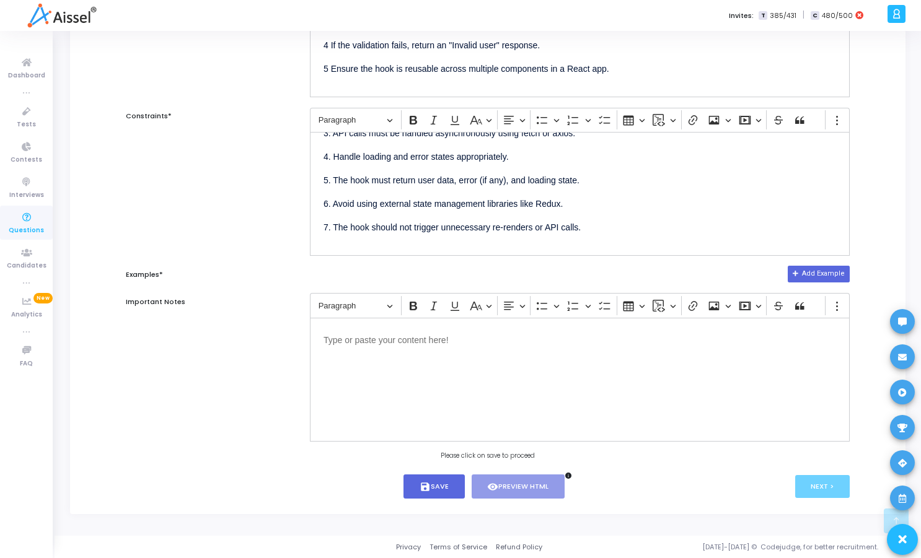
click at [877, 248] on div at bounding box center [460, 279] width 921 height 558
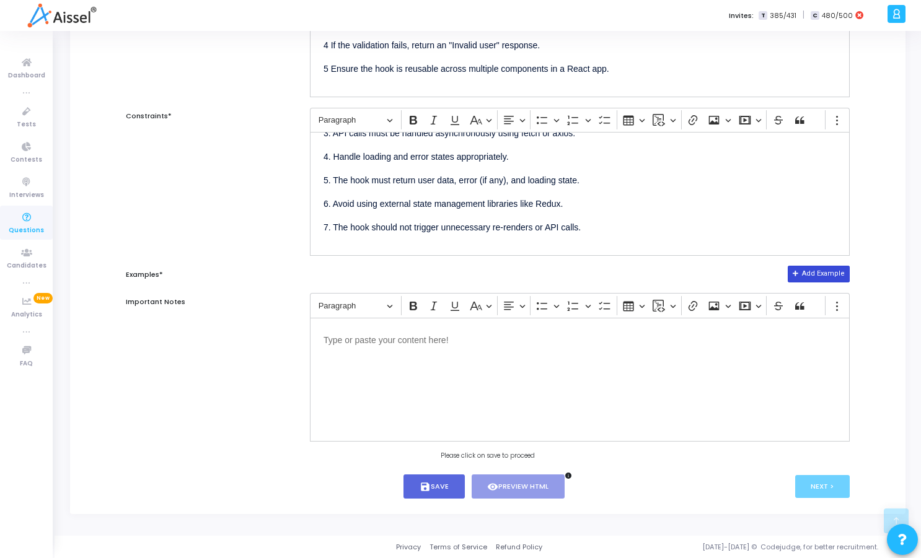
click at [818, 281] on button "Add Example" at bounding box center [818, 274] width 62 height 16
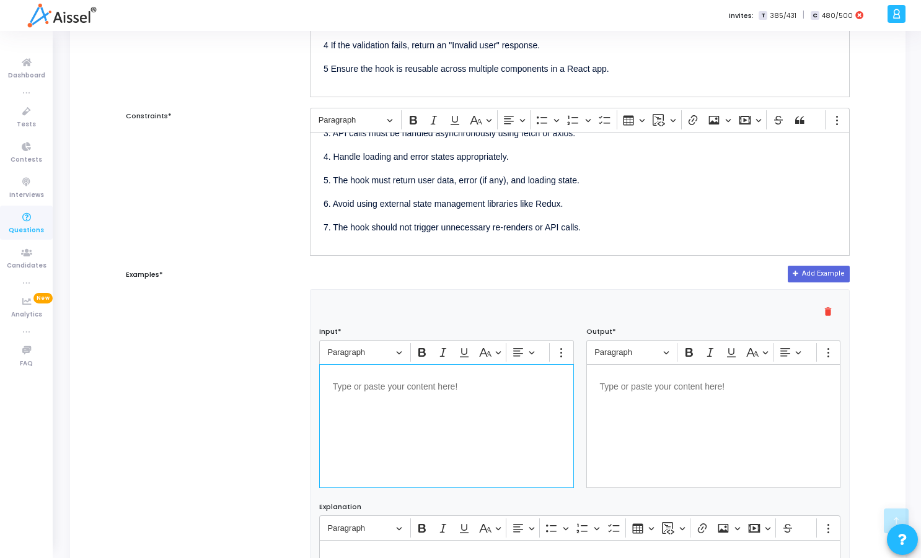
click at [517, 414] on div "Editor editing area: main" at bounding box center [446, 426] width 255 height 124
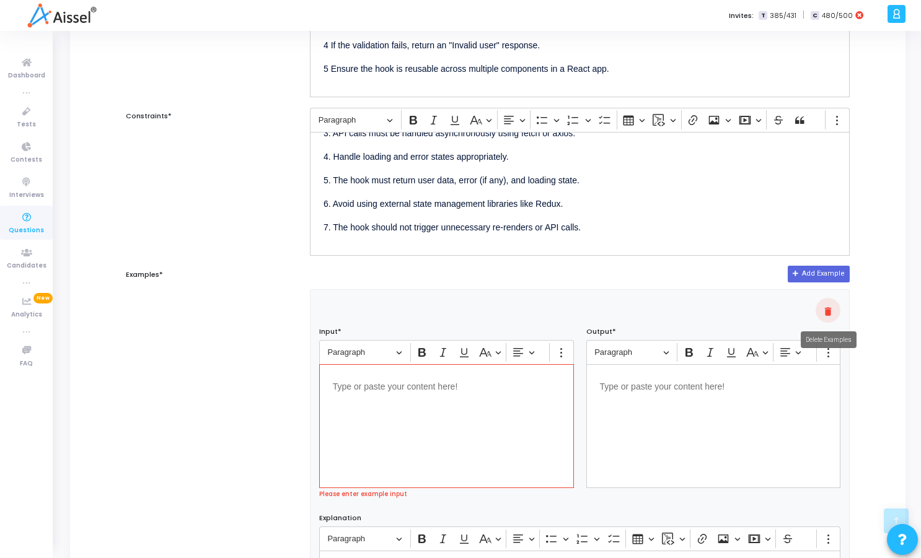
click at [827, 307] on mat-icon "delete" at bounding box center [827, 311] width 15 height 15
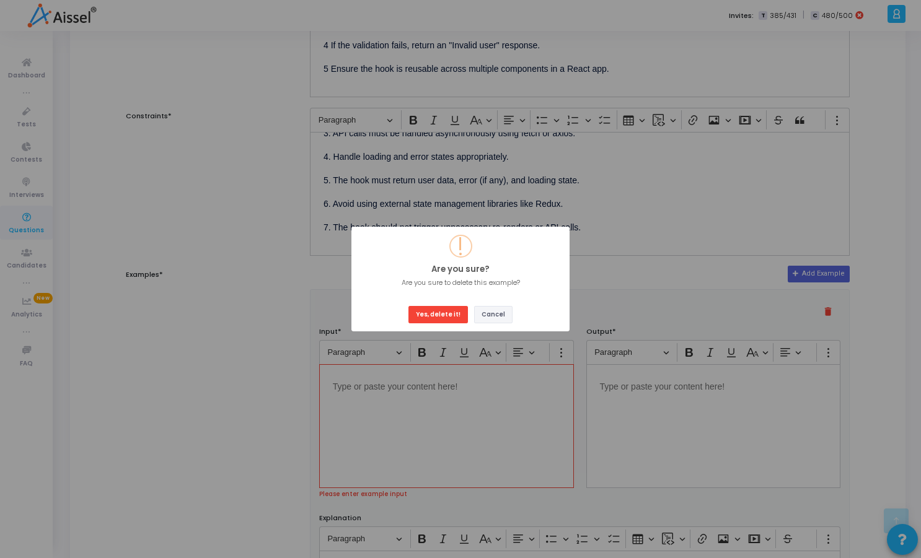
click at [483, 309] on button "Cancel" at bounding box center [493, 314] width 38 height 17
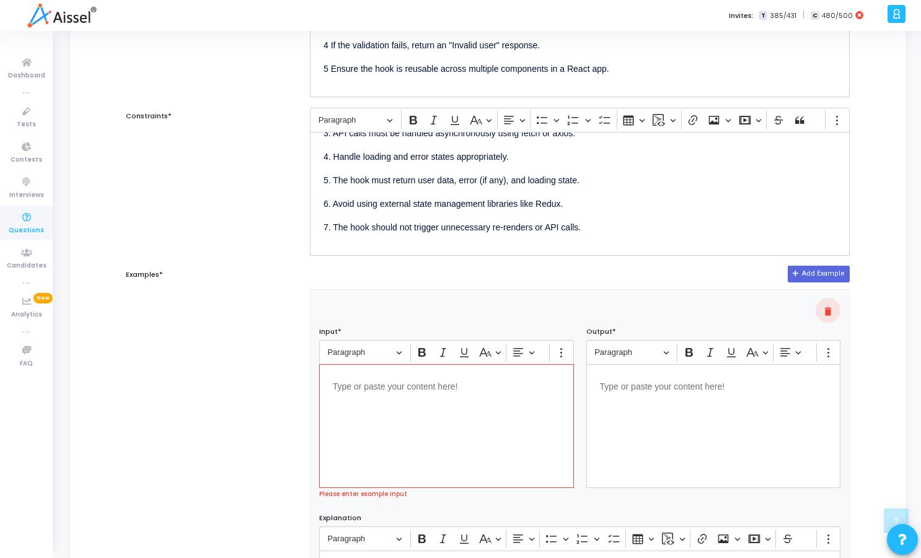
click at [392, 392] on p "Editor editing area: main" at bounding box center [446, 385] width 227 height 15
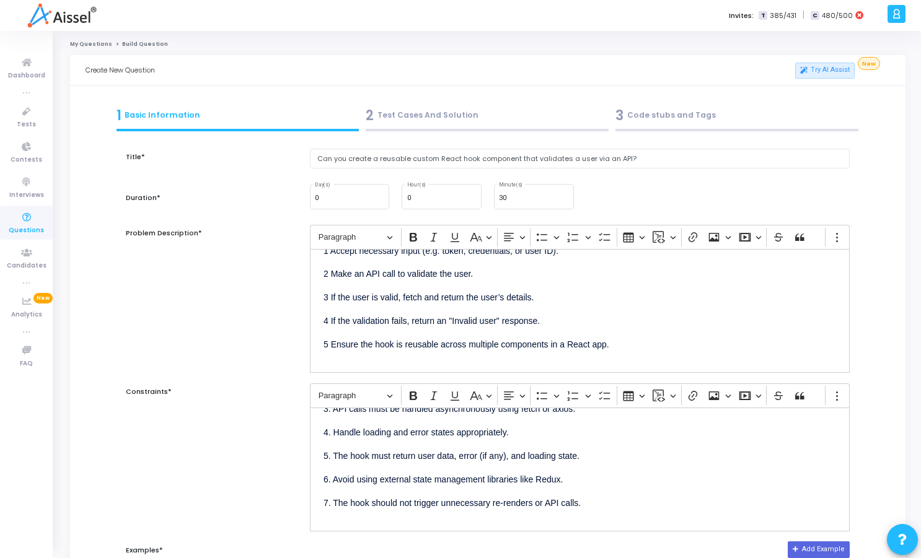
scroll to position [0, 0]
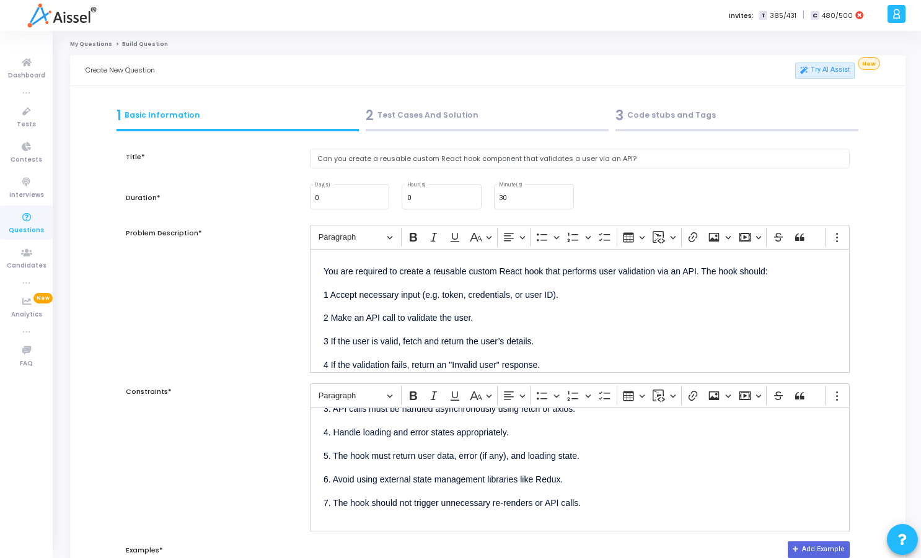
click at [436, 328] on div "You are required to create a reusable custom React hook that performs user vali…" at bounding box center [580, 311] width 540 height 124
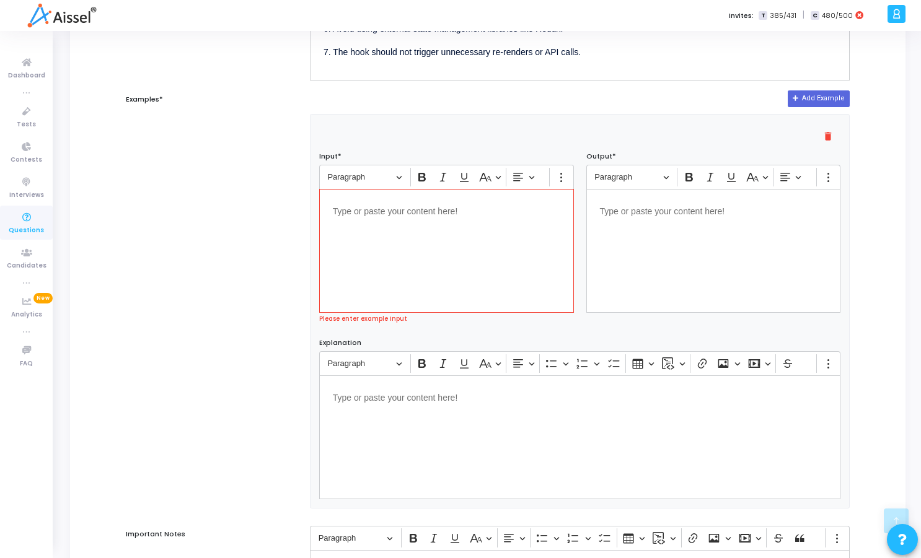
scroll to position [467, 0]
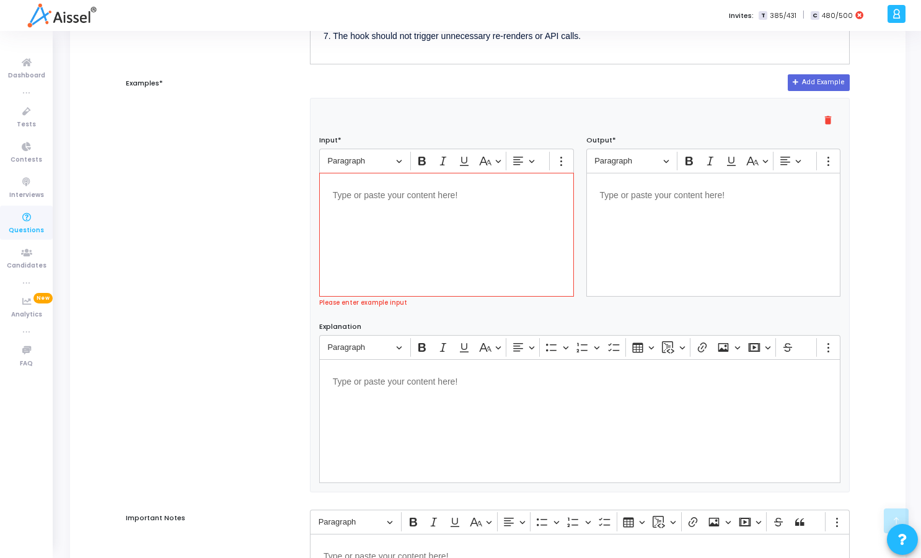
click at [429, 233] on div "Editor editing area: main" at bounding box center [446, 235] width 255 height 124
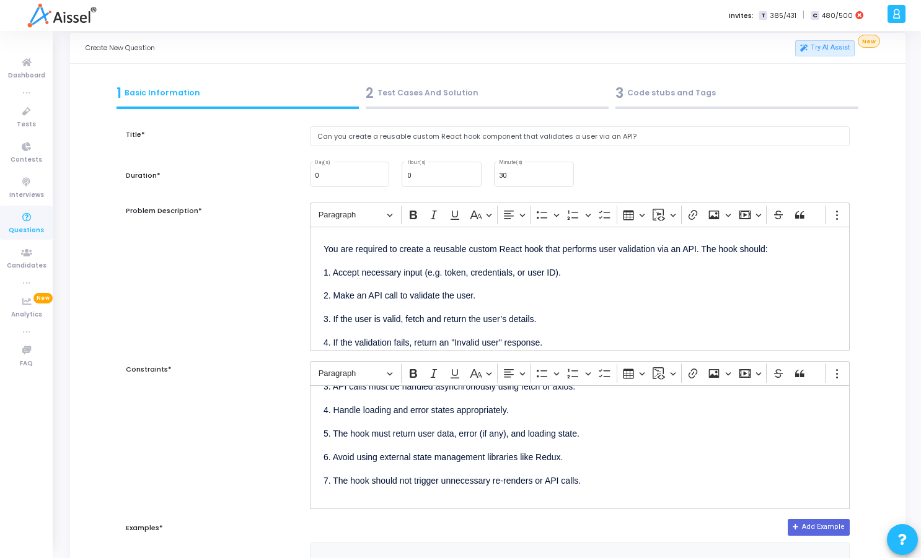
scroll to position [21, 0]
click at [638, 146] on input "Can you create a reusable custom React hook component that validates a user via…" at bounding box center [580, 138] width 540 height 20
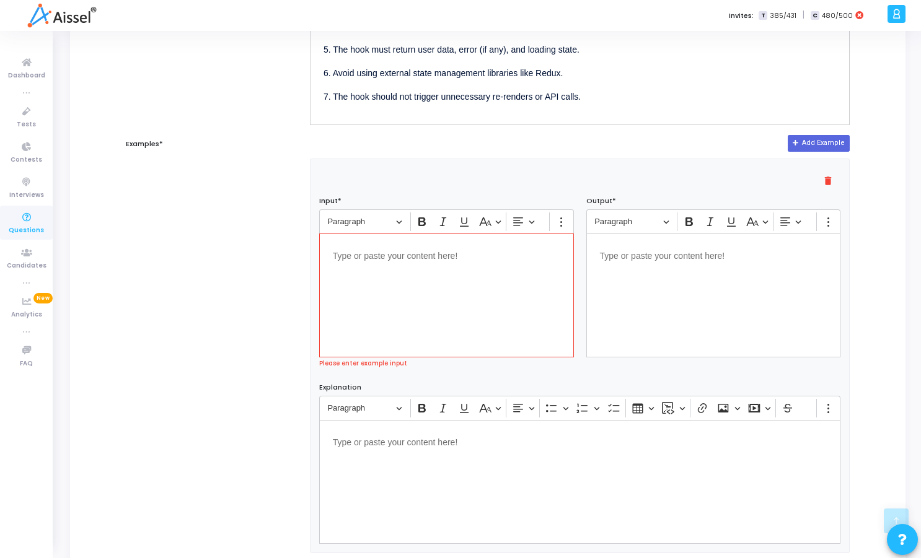
scroll to position [616, 0]
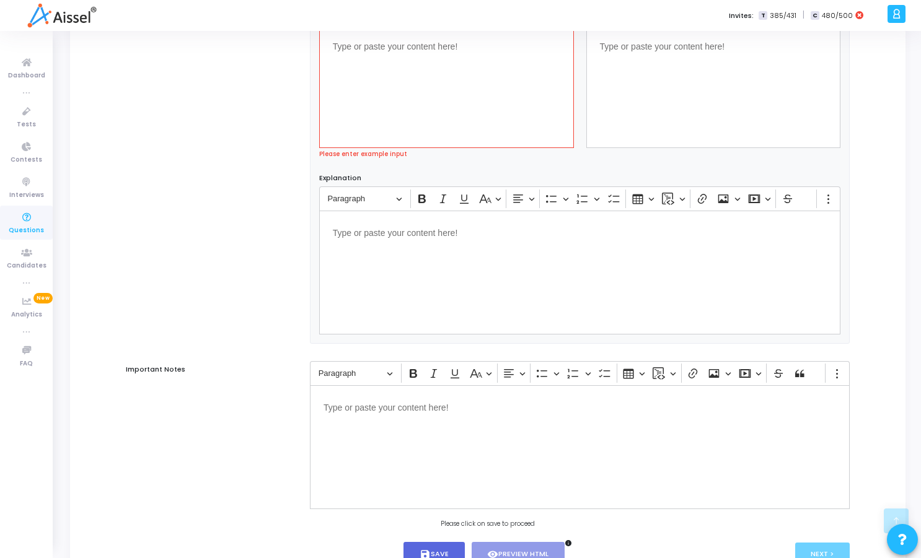
click at [457, 71] on div "Editor editing area: main" at bounding box center [446, 86] width 255 height 124
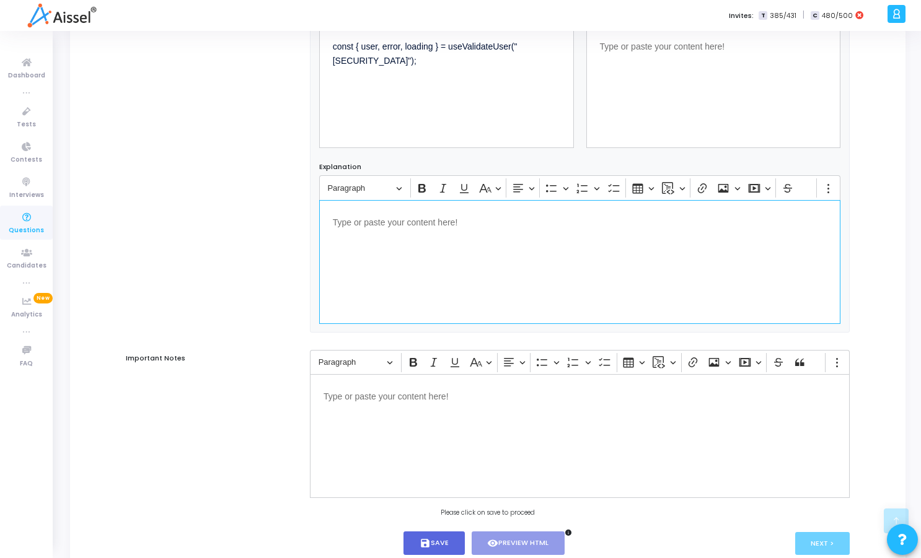
click at [437, 255] on div "Editor editing area: main" at bounding box center [580, 262] width 522 height 124
click at [646, 111] on div "Editor editing area: main" at bounding box center [713, 86] width 255 height 124
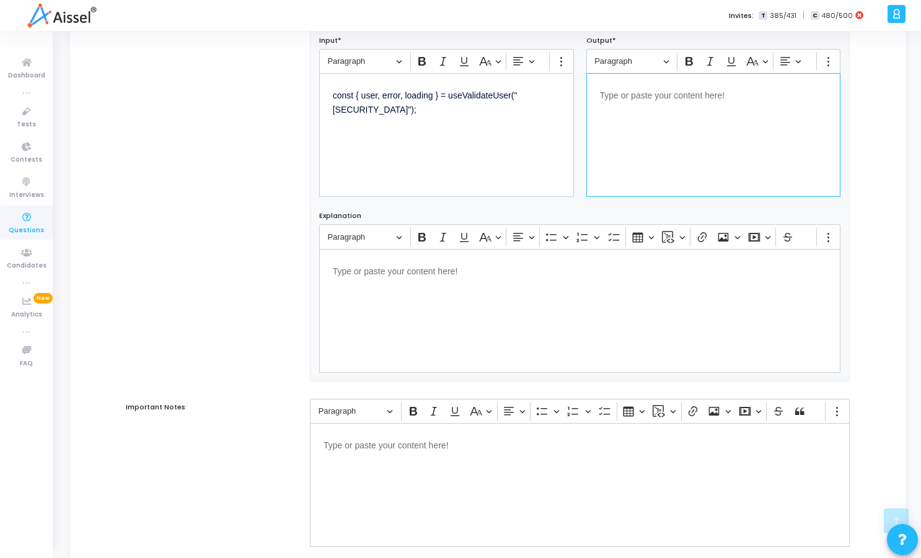
scroll to position [541, 0]
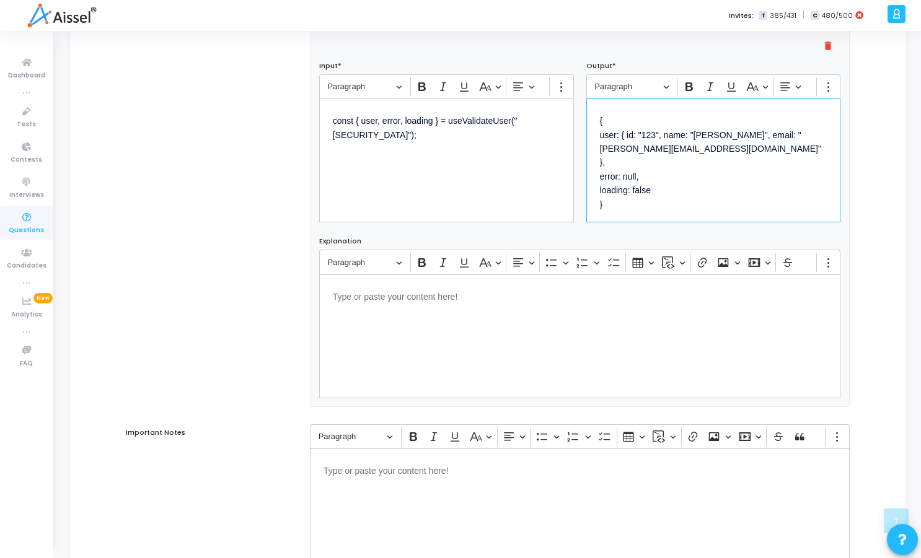
click at [607, 115] on p "{ user: { id: "123", name: "John Doe", email: "john@example.com" }, error: null…" at bounding box center [713, 161] width 227 height 99
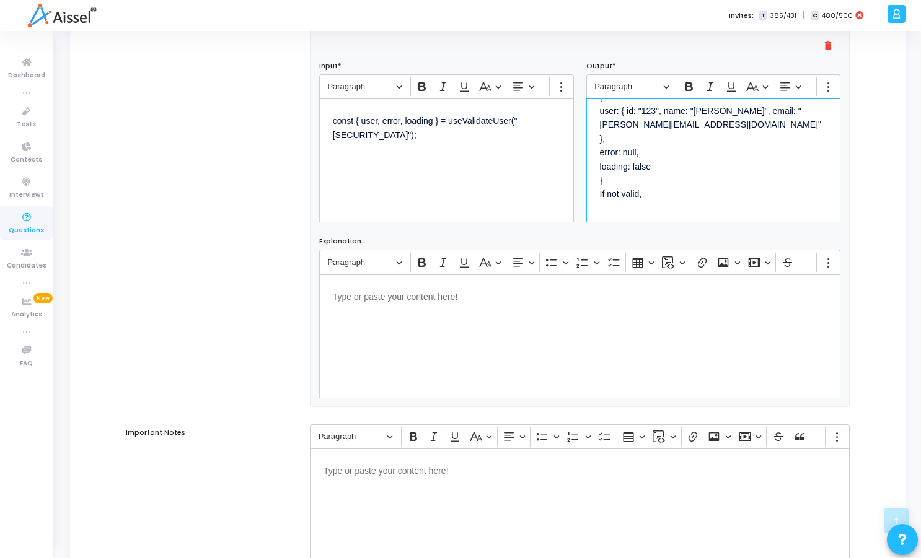
scroll to position [37, 0]
click at [626, 165] on p "If valid, { user: { id: "123", name: "John Doe", email: "john@example.com" }, e…" at bounding box center [713, 145] width 227 height 141
click at [663, 208] on p "If valid, { user: { id: "123", name: "John Doe", email: "john@example.com" }, e…" at bounding box center [713, 152] width 227 height 154
click at [625, 196] on p "If valid, { user: { id: "123", name: "John Doe", email: "john@example.com" }, e…" at bounding box center [713, 152] width 227 height 154
click at [647, 212] on p "If valid, { user: { id: "123", name: "John Doe", email: "john@example.com" }, e…" at bounding box center [713, 152] width 227 height 154
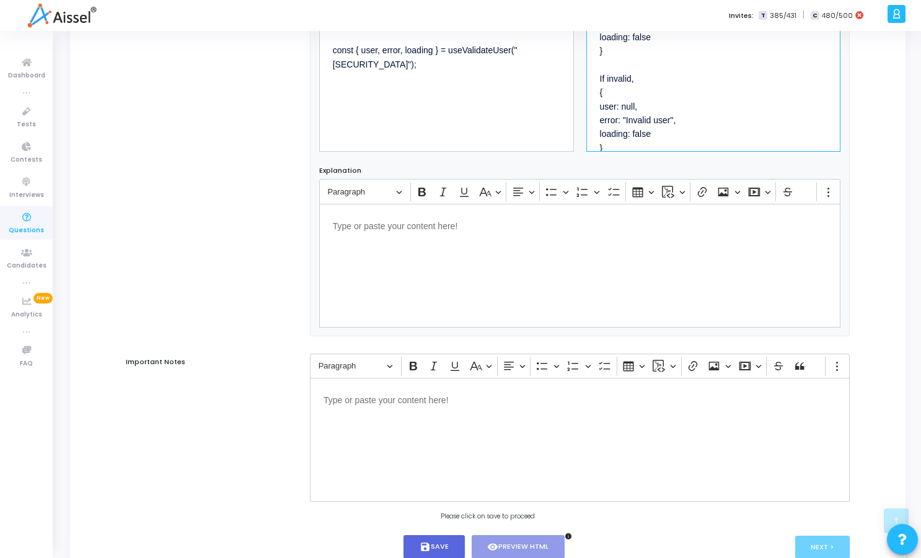
scroll to position [678, 0]
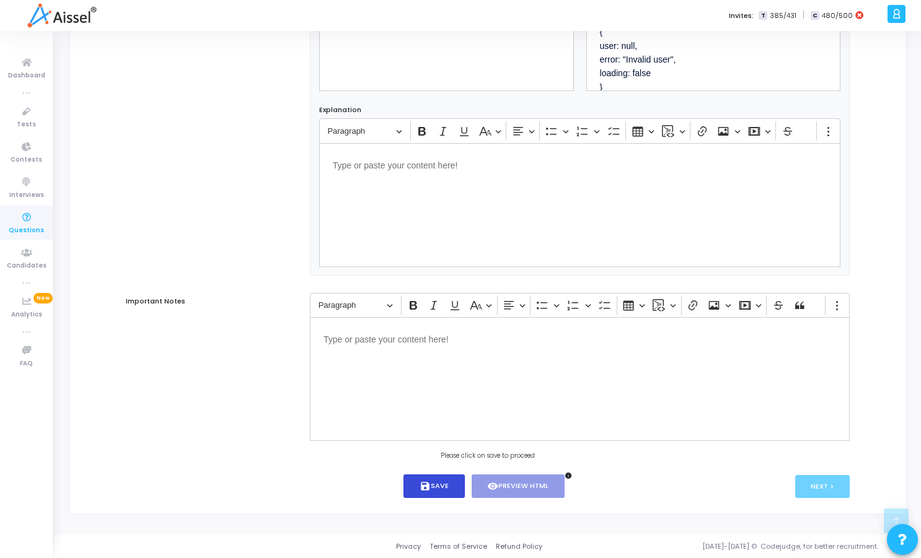
click at [426, 481] on icon "save" at bounding box center [424, 486] width 11 height 11
click at [533, 482] on button "visibility Preview HTML" at bounding box center [518, 487] width 94 height 24
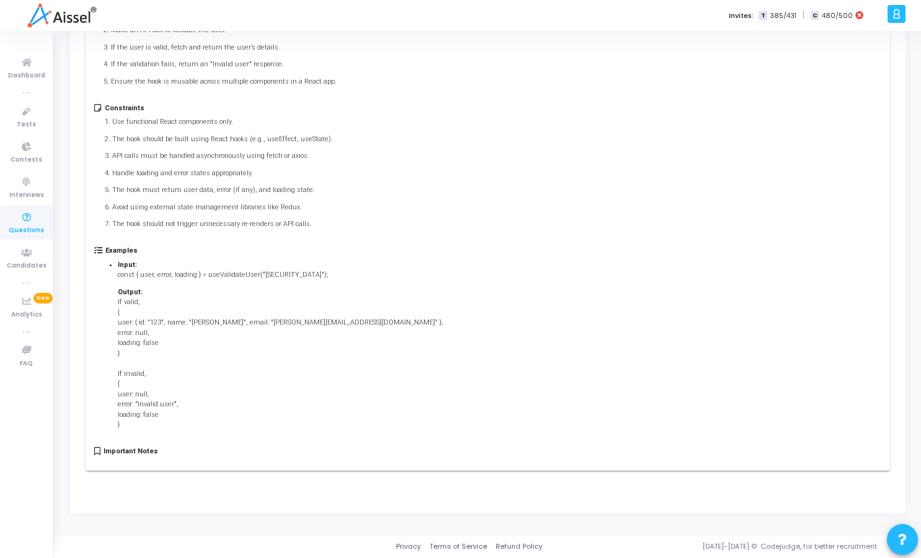
scroll to position [0, 0]
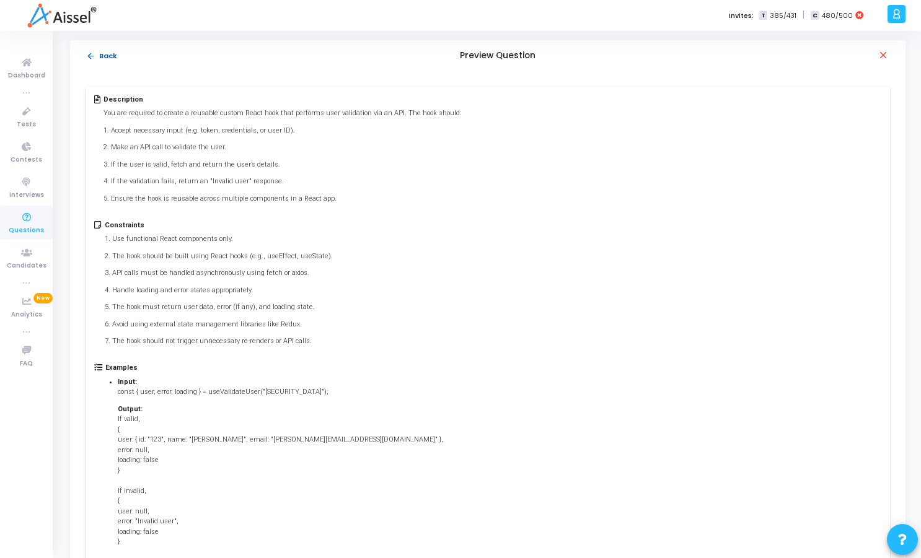
click at [95, 56] on mat-icon "arrow_back" at bounding box center [90, 55] width 9 height 9
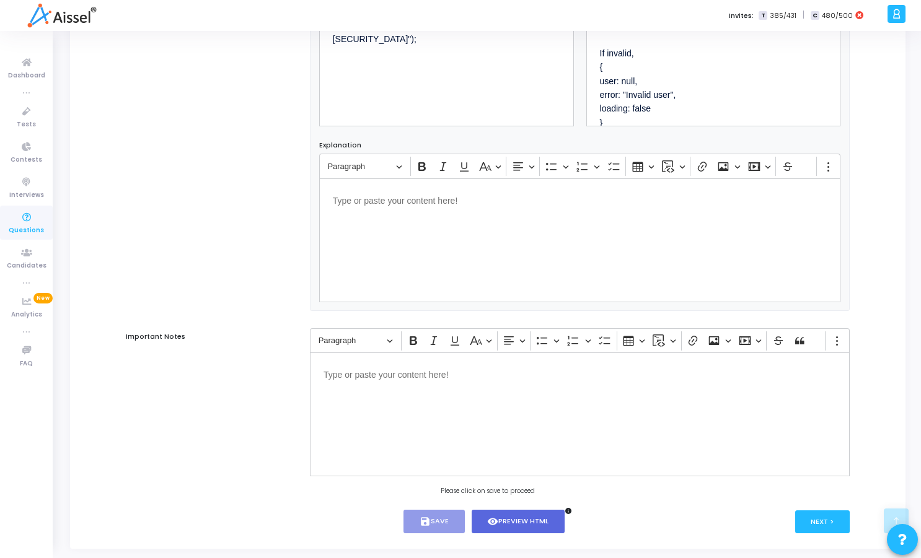
scroll to position [678, 0]
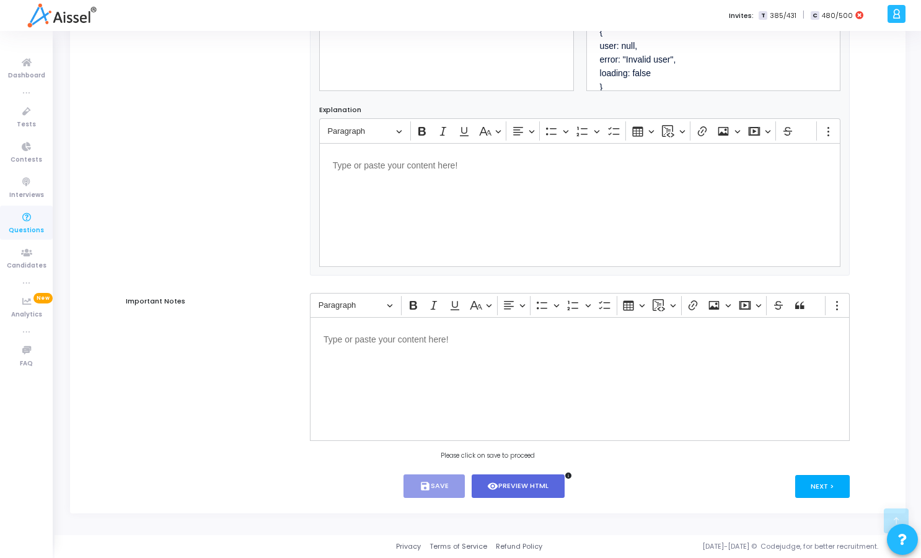
click at [835, 484] on button "Next >" at bounding box center [822, 486] width 55 height 23
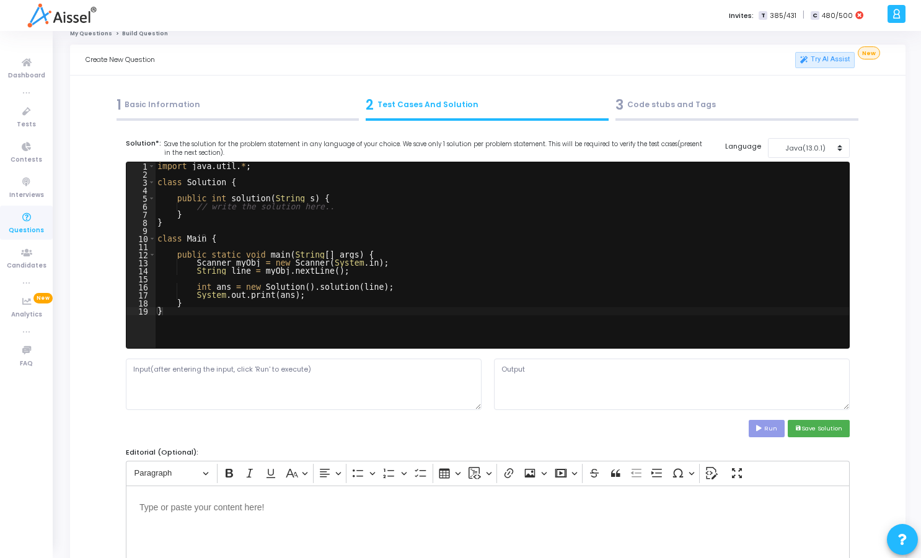
scroll to position [0, 0]
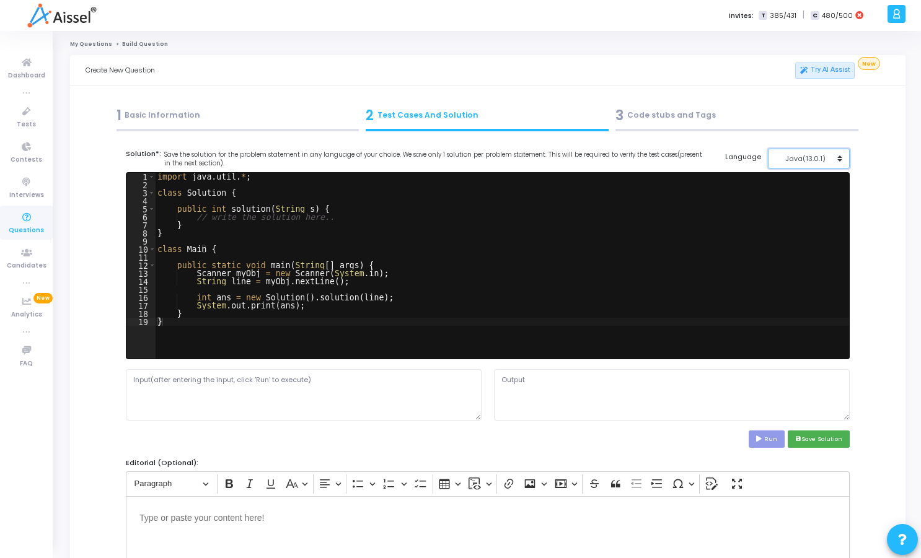
click at [805, 152] on button "Java(13.0.1)" at bounding box center [809, 159] width 82 height 20
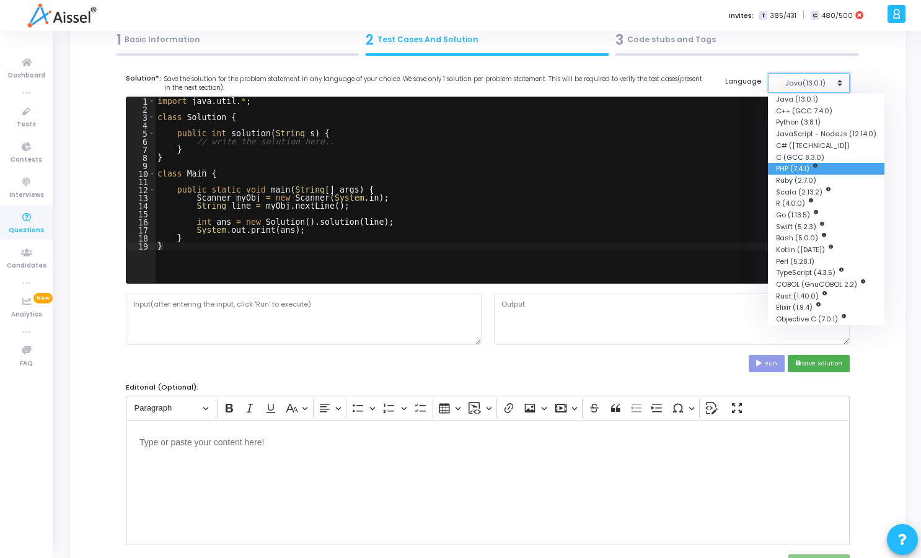
scroll to position [74, 0]
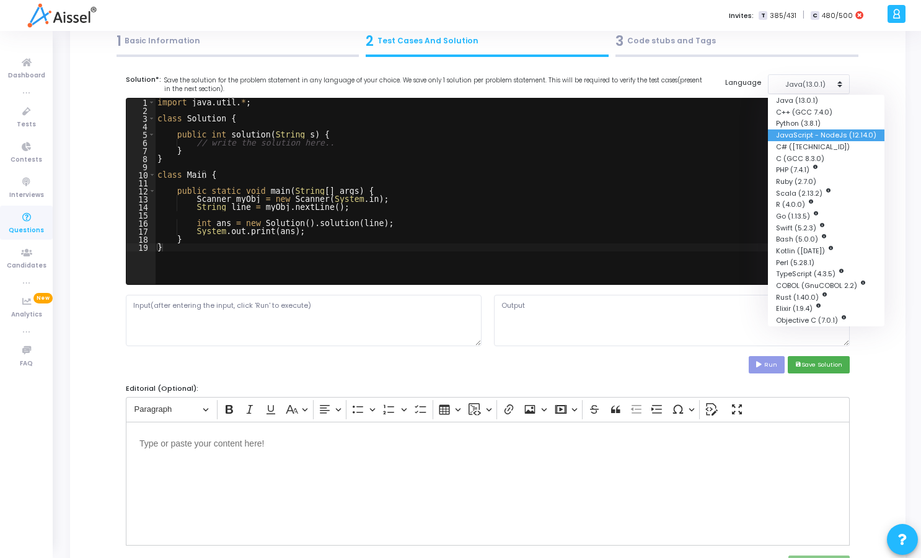
click at [798, 138] on button "JavaScript - NodeJs (12.14.0)" at bounding box center [826, 135] width 116 height 12
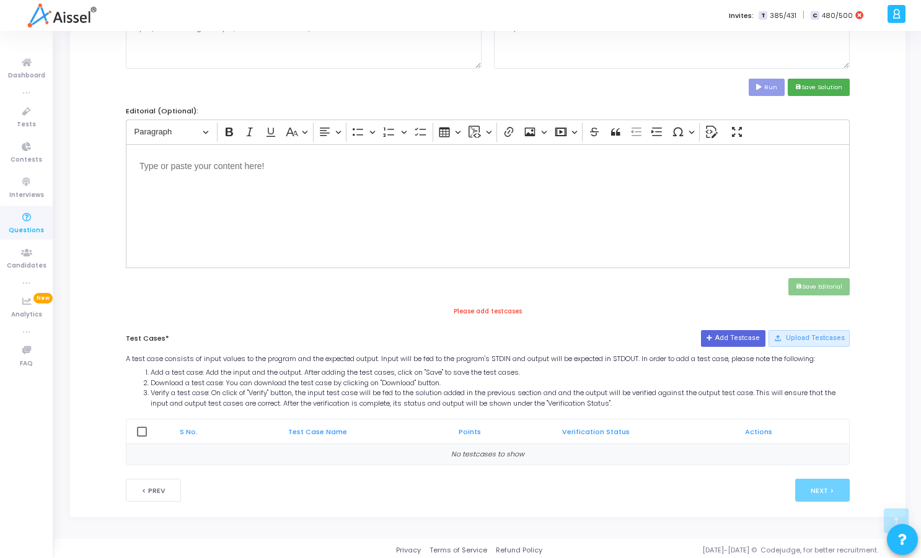
scroll to position [356, 0]
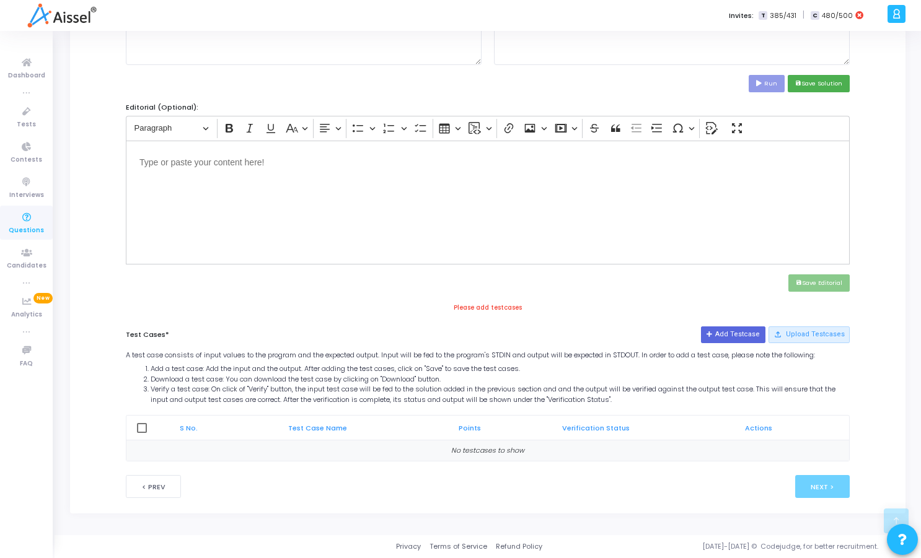
click at [492, 308] on div "Please add testcases" at bounding box center [488, 308] width 724 height 9
click at [535, 310] on div "Please add testcases" at bounding box center [488, 308] width 724 height 9
click at [330, 202] on div "Editor editing area: main" at bounding box center [488, 203] width 724 height 124
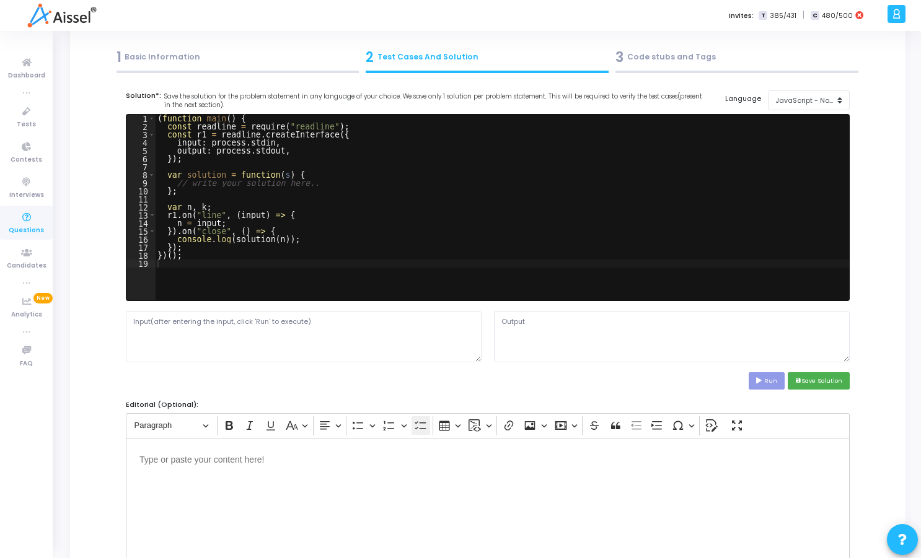
scroll to position [0, 0]
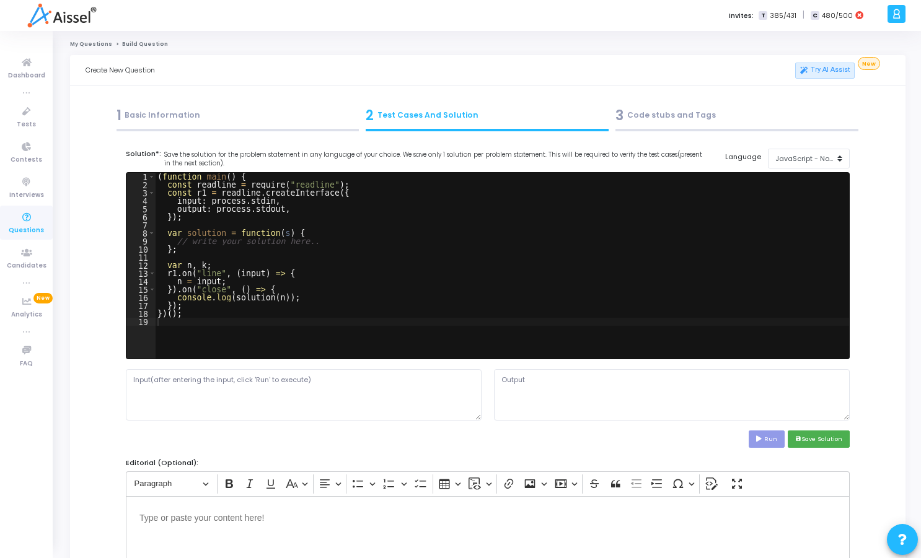
type textarea "// write your solution here.."
click at [554, 238] on div "( function main ( ) { const readline = require ( "readline" ) ; const r1 = read…" at bounding box center [502, 274] width 694 height 202
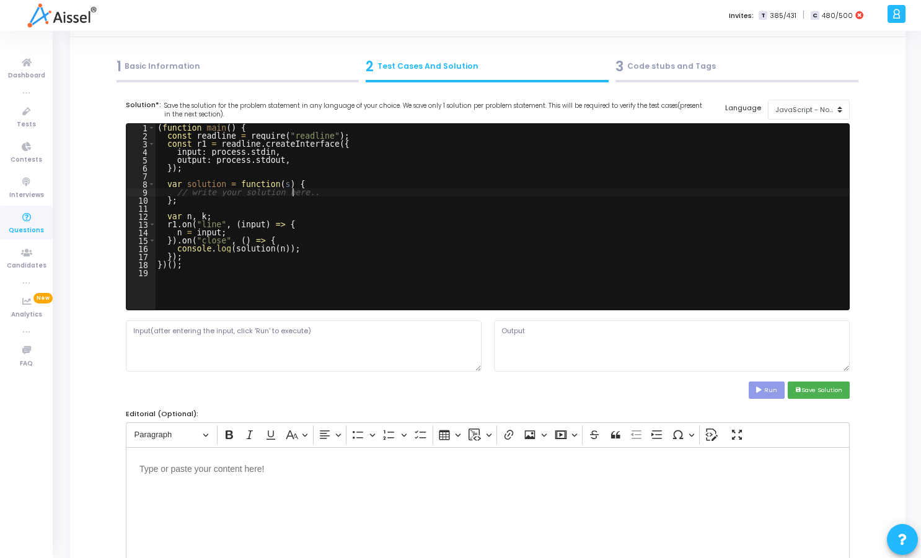
scroll to position [74, 0]
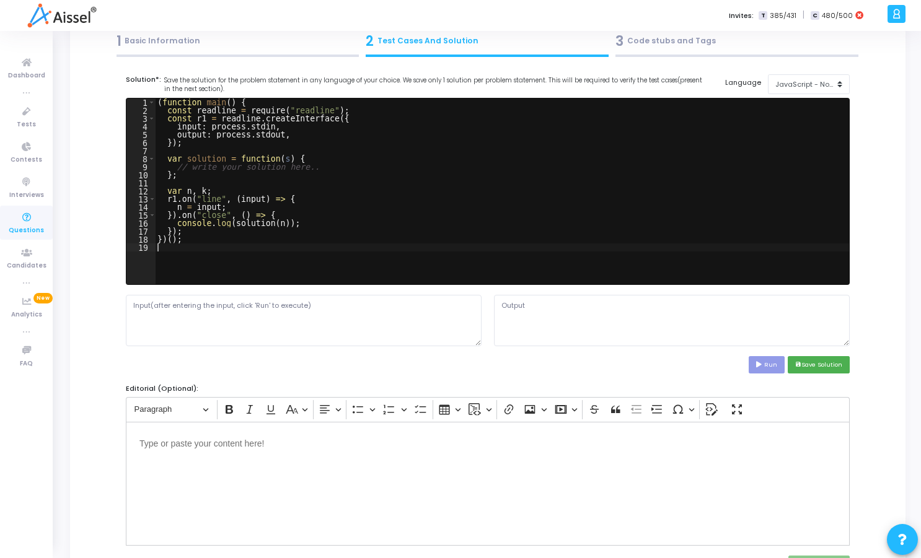
click at [238, 253] on div "( function main ( ) { const readline = require ( "readline" ) ; const r1 = read…" at bounding box center [502, 199] width 694 height 202
click at [234, 247] on div "( function main ( ) { const readline = require ( "readline" ) ; const r1 = read…" at bounding box center [502, 199] width 694 height 202
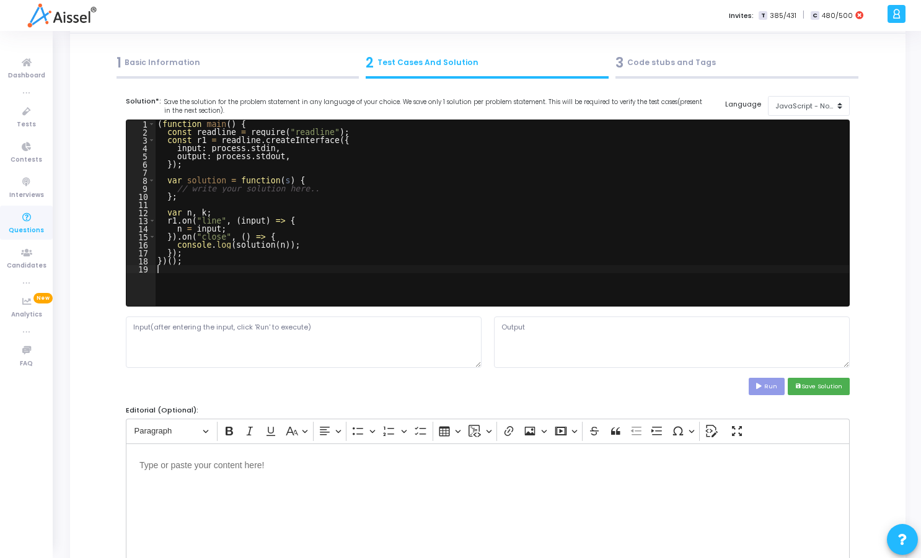
scroll to position [51, 0]
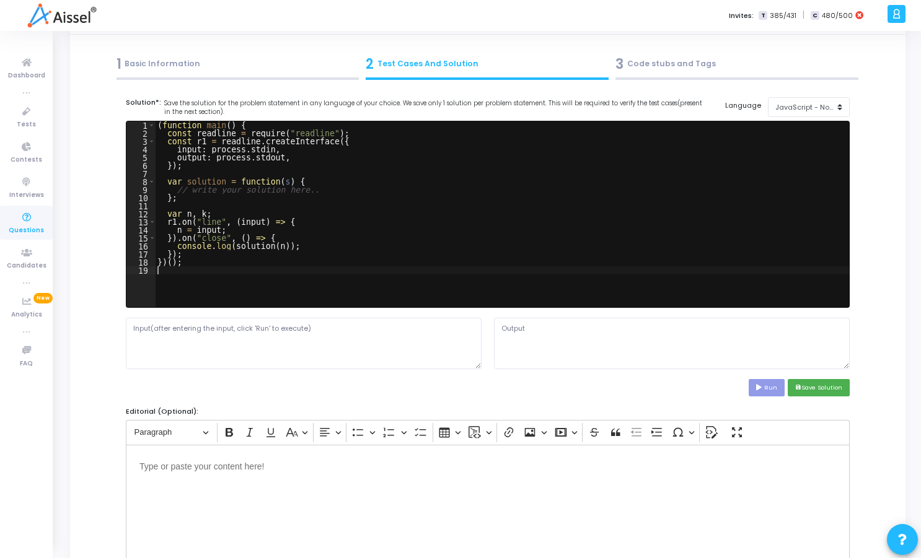
type textarea "})();"
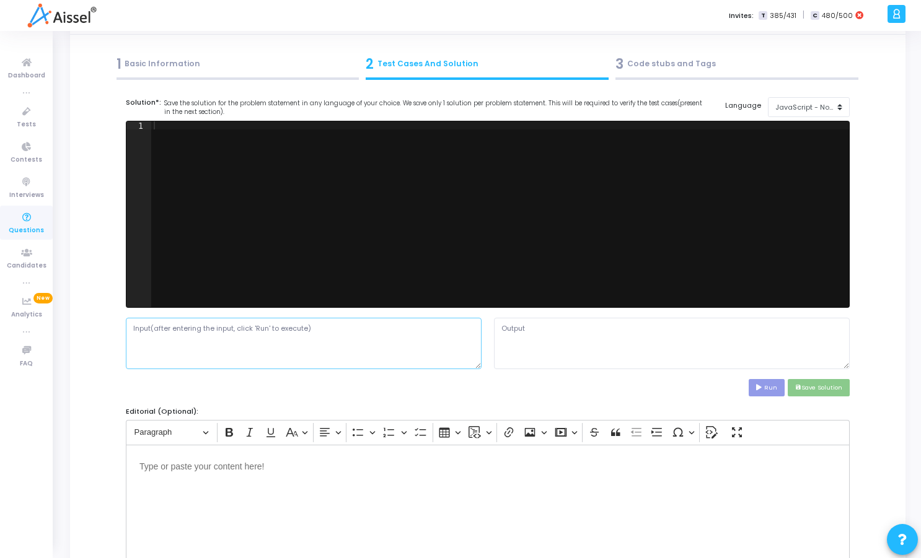
click at [380, 357] on textarea at bounding box center [304, 343] width 356 height 51
click at [400, 144] on div at bounding box center [500, 222] width 698 height 202
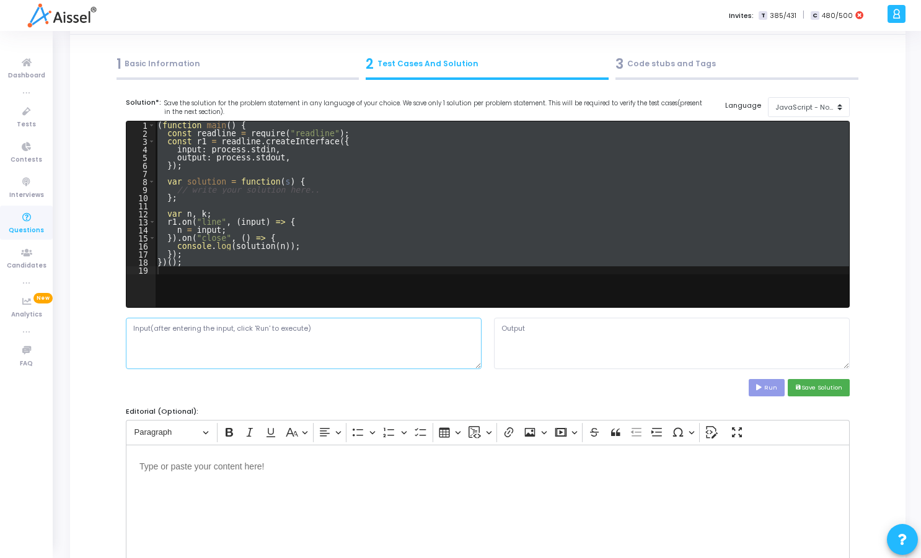
click at [281, 318] on textarea at bounding box center [304, 343] width 356 height 51
click at [451, 382] on div "Run save Save Solution" at bounding box center [488, 387] width 724 height 17
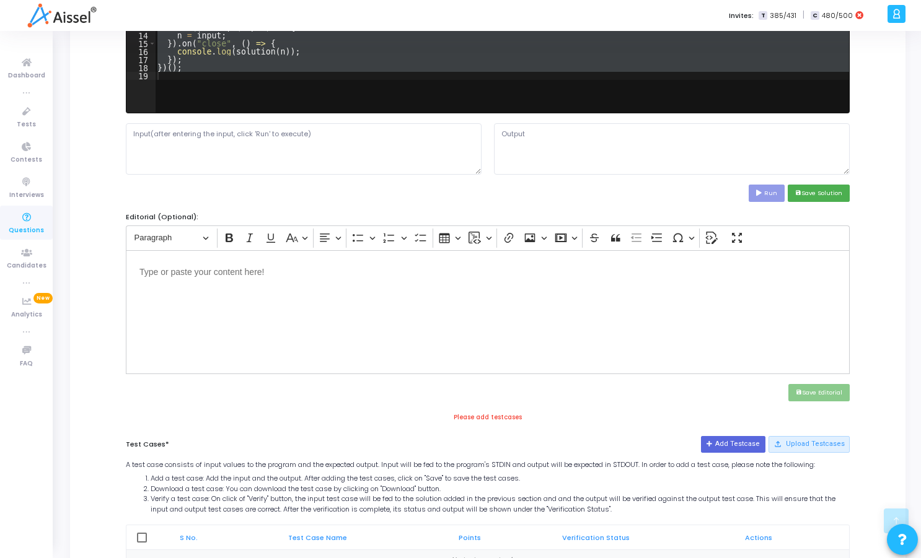
scroll to position [245, 0]
click at [416, 325] on div "Editor editing area: main" at bounding box center [488, 313] width 724 height 124
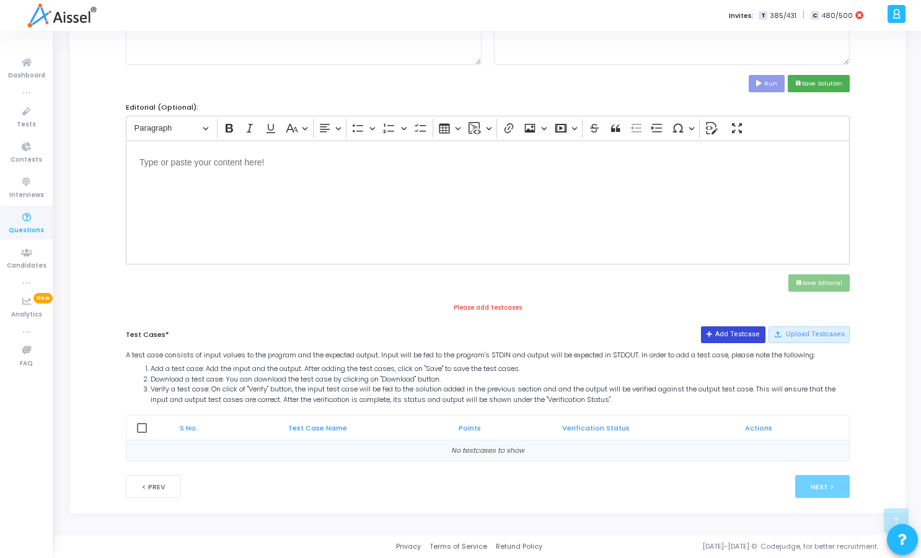
click at [730, 334] on button "Add Testcase" at bounding box center [733, 334] width 64 height 16
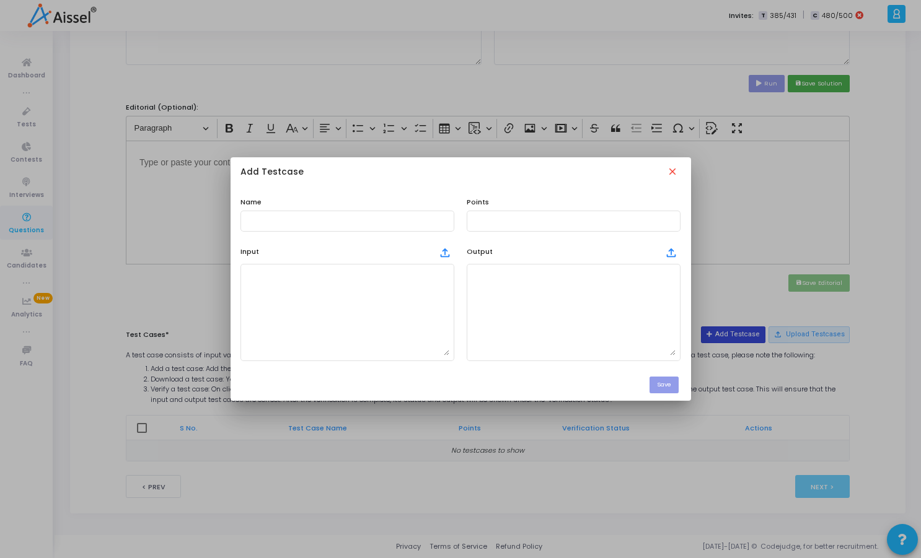
scroll to position [0, 0]
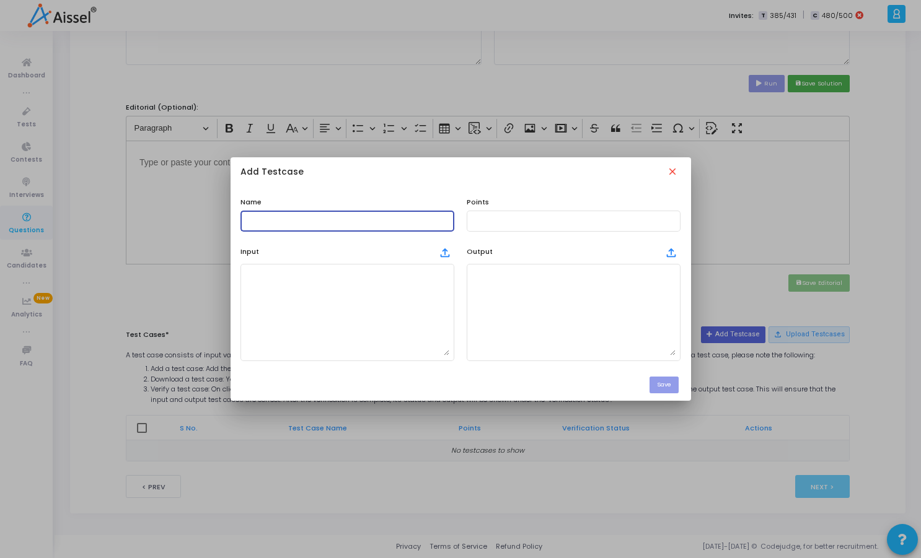
click at [356, 217] on input "text" at bounding box center [347, 221] width 204 height 9
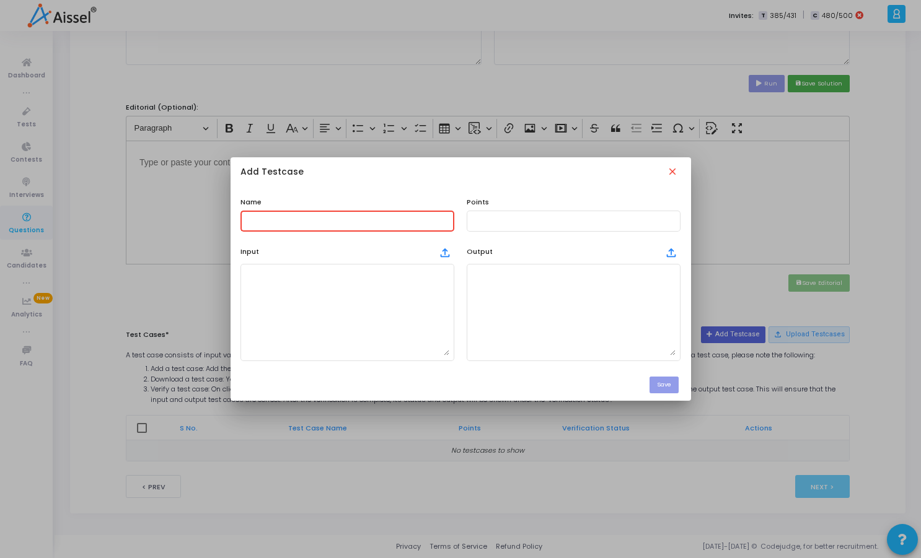
click at [396, 222] on input "text" at bounding box center [347, 221] width 204 height 9
click at [566, 287] on textarea at bounding box center [573, 312] width 204 height 87
click at [673, 171] on mat-icon "close" at bounding box center [674, 173] width 14 height 14
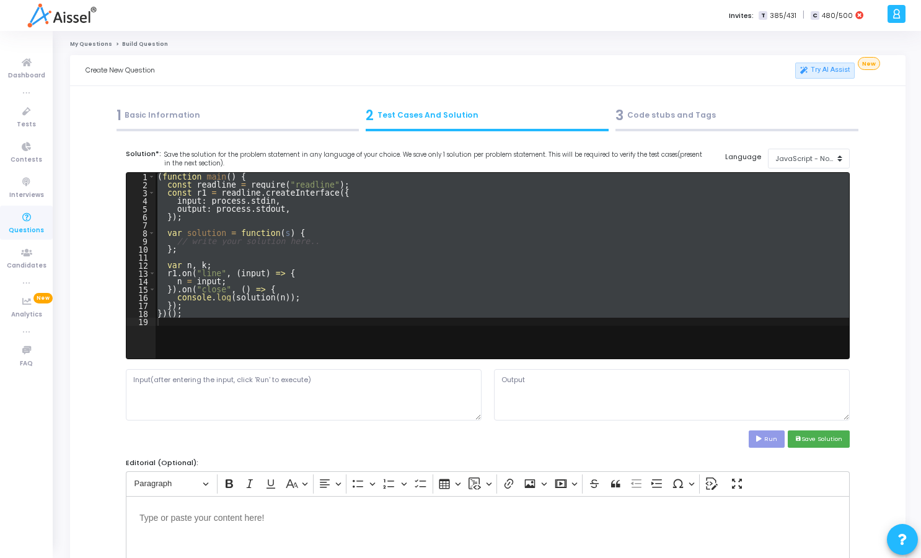
click at [443, 287] on div "( function main ( ) { const readline = require ( "readline" ) ; const r1 = read…" at bounding box center [502, 266] width 694 height 186
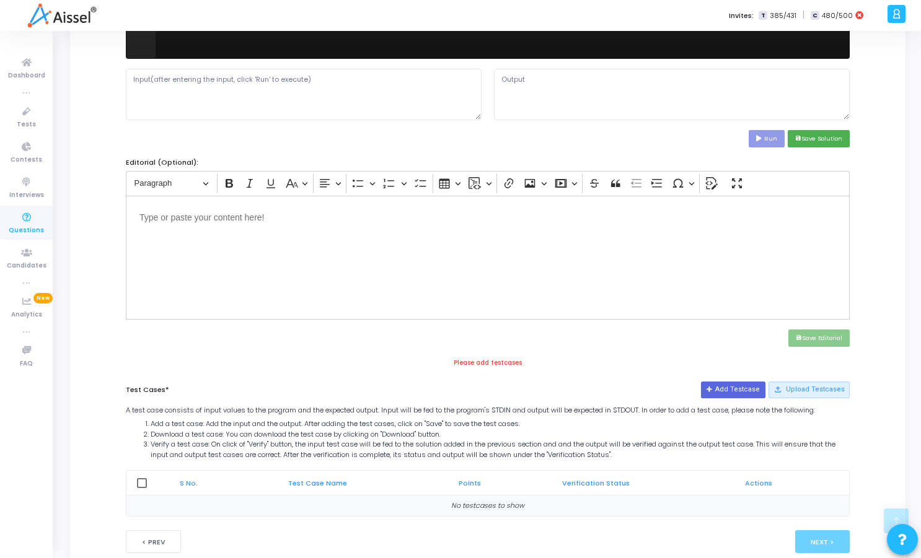
scroll to position [356, 0]
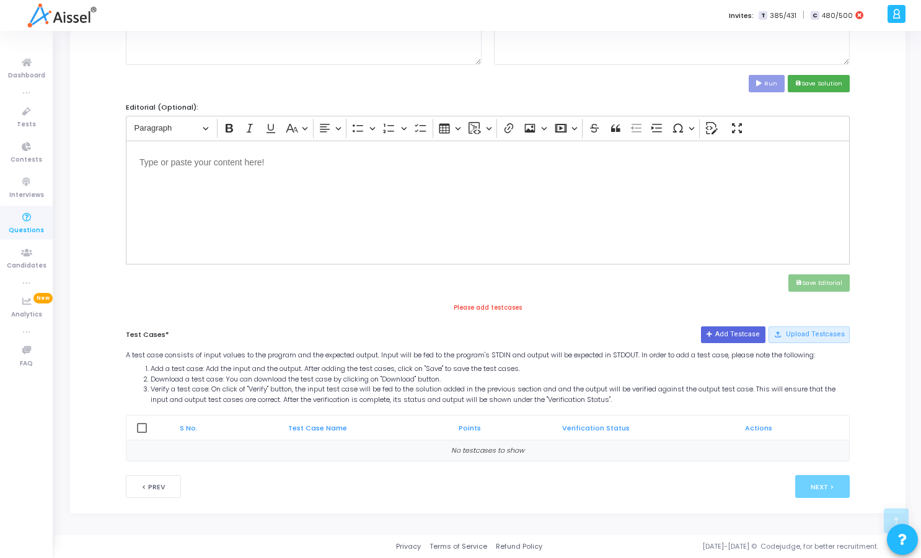
click at [580, 260] on div "Editor editing area: main" at bounding box center [488, 203] width 724 height 124
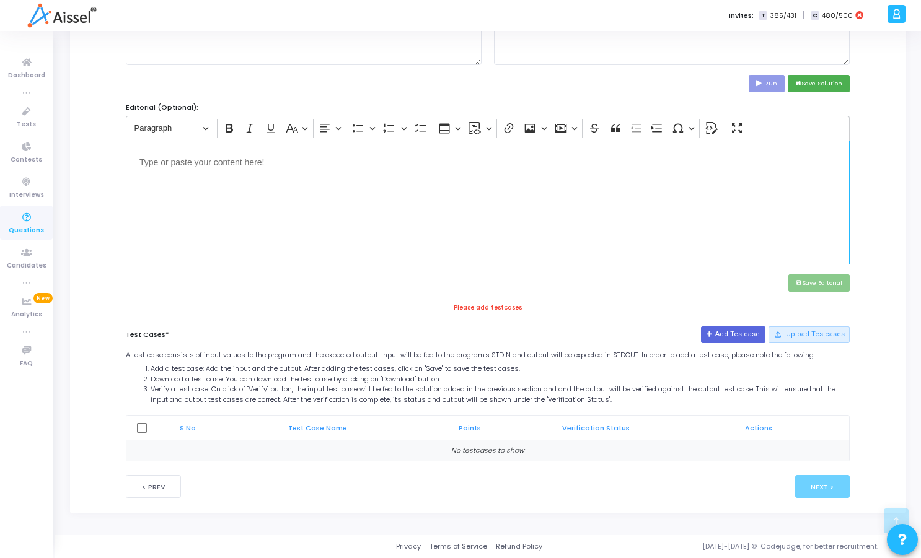
click at [704, 295] on div "Solution*: Save the solution for the problem statement in any language of your …" at bounding box center [488, 127] width 724 height 668
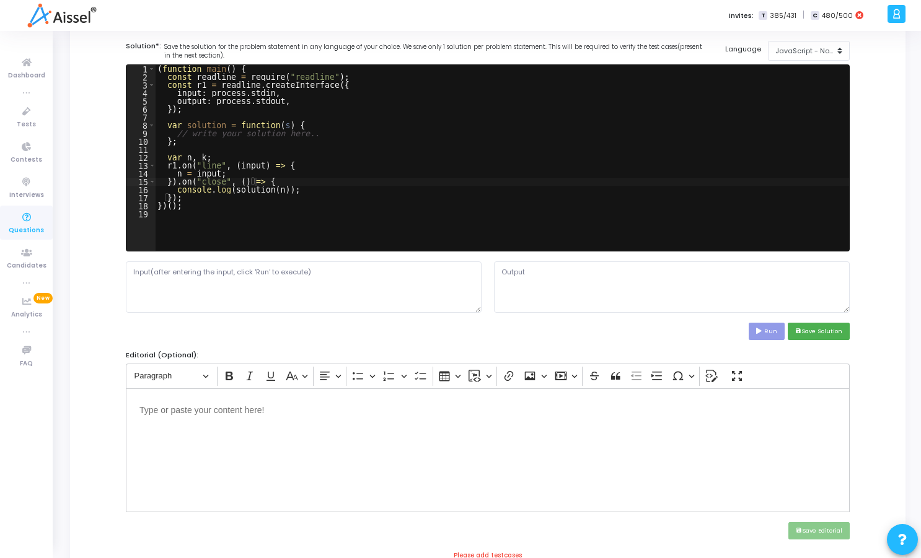
scroll to position [0, 0]
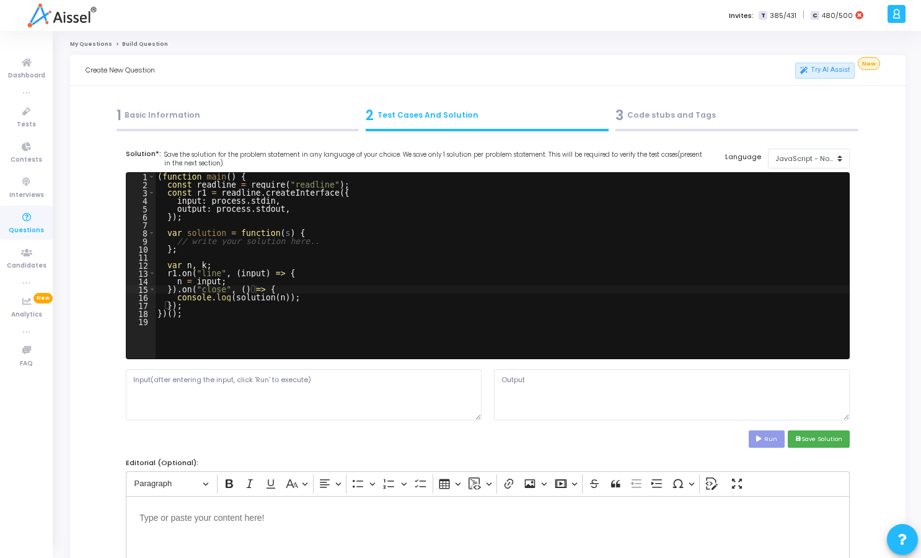
click at [183, 112] on div "1 Basic Information" at bounding box center [237, 115] width 243 height 20
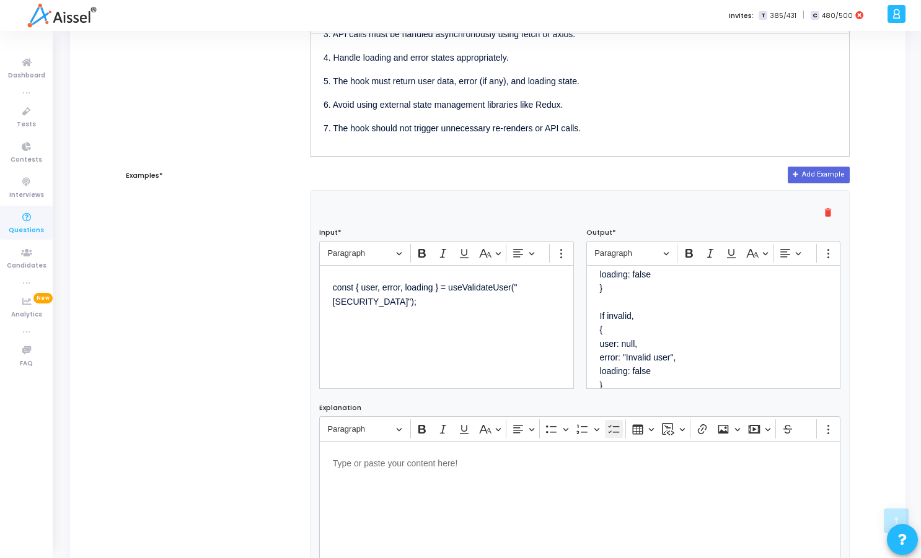
scroll to position [446, 0]
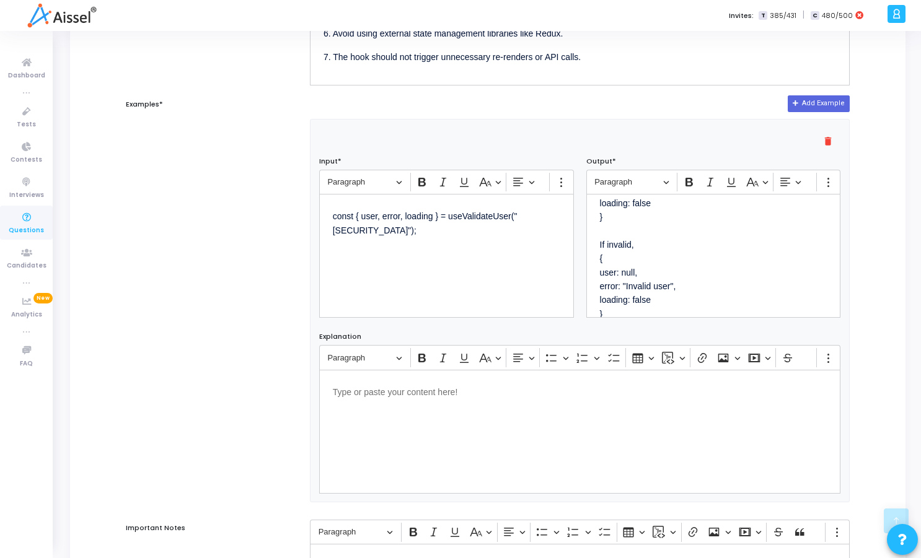
click at [437, 284] on div "const { user, error, loading } = useValidateUser("abc123");" at bounding box center [446, 256] width 255 height 124
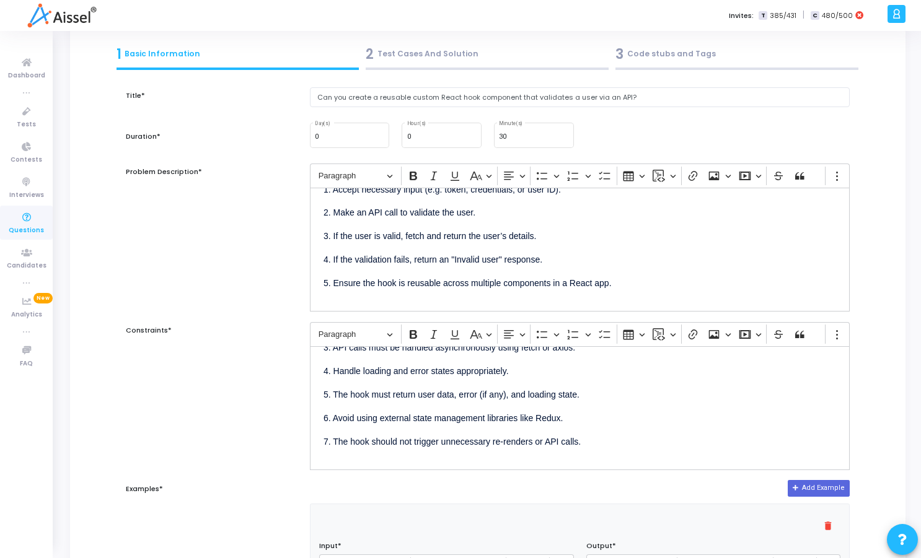
scroll to position [0, 0]
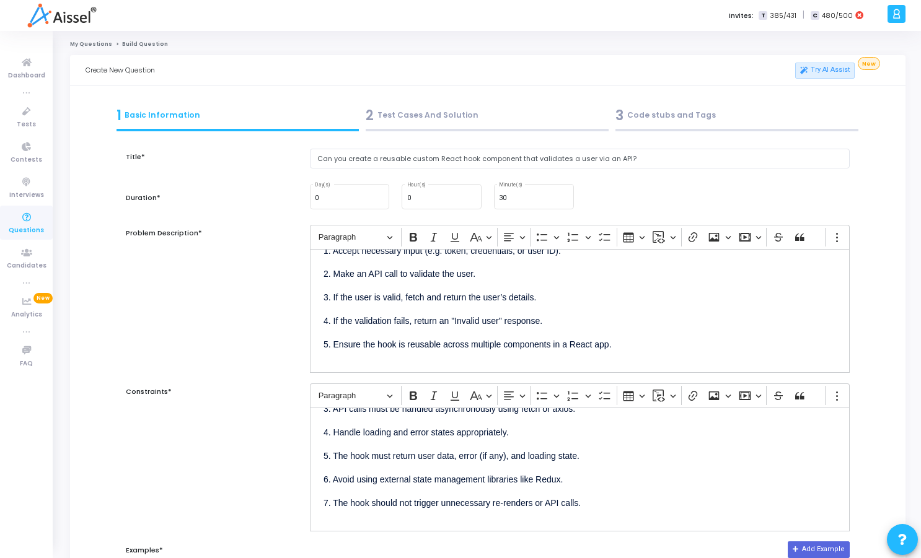
click at [386, 117] on div "2 Test Cases And Solution" at bounding box center [486, 115] width 243 height 20
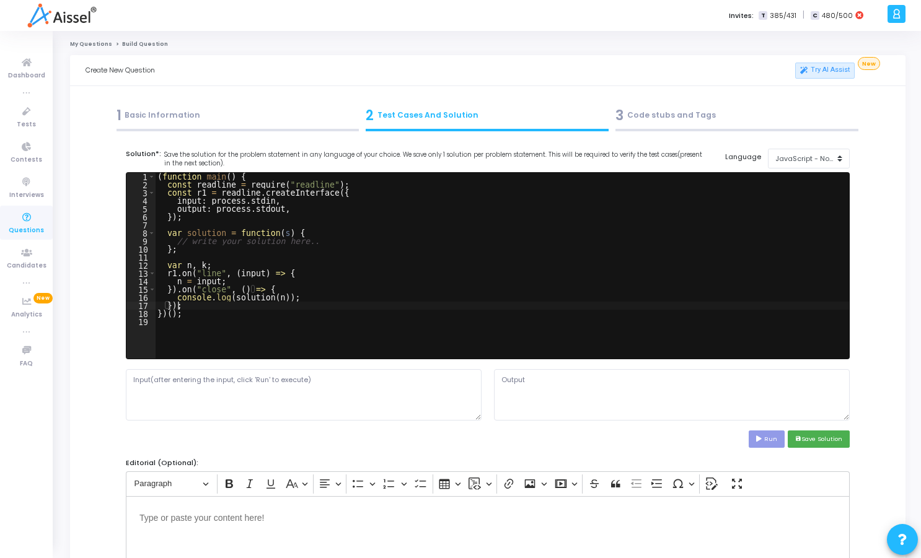
click at [364, 302] on div "( function main ( ) { const readline = require ( "readline" ) ; const r1 = read…" at bounding box center [502, 274] width 694 height 202
click at [302, 109] on div "1 Basic Information" at bounding box center [237, 115] width 243 height 20
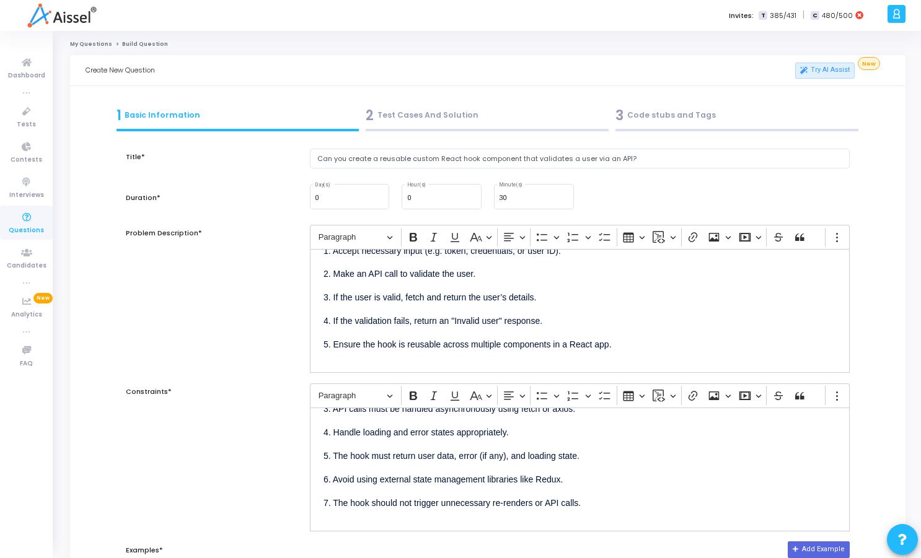
click at [456, 120] on div "2 Test Cases And Solution" at bounding box center [486, 115] width 243 height 20
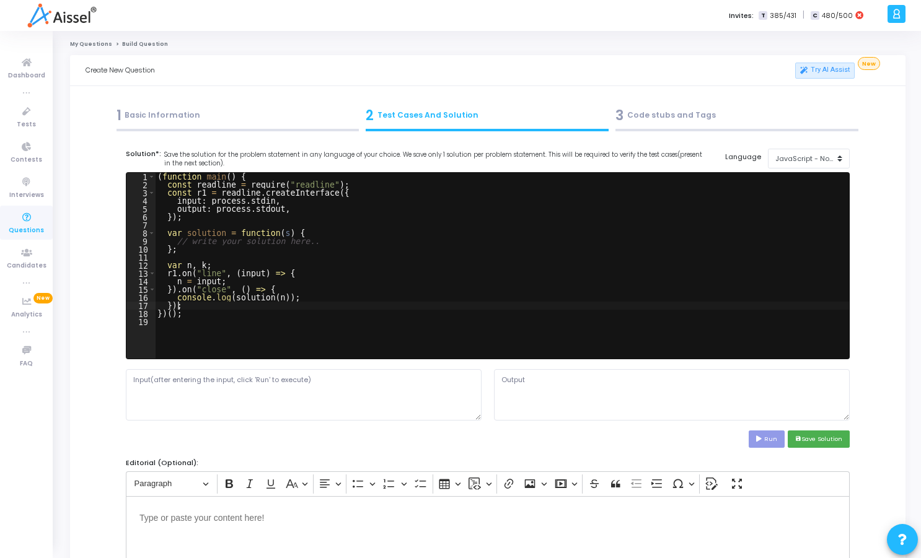
click at [356, 305] on div "( function main ( ) { const readline = require ( "readline" ) ; const r1 = read…" at bounding box center [502, 274] width 694 height 202
click at [347, 294] on div "( function main ( ) { const readline = require ( "readline" ) ; const r1 = read…" at bounding box center [502, 274] width 694 height 202
click at [366, 312] on div "( function main ( ) { const readline = require ( "readline" ) ; const r1 = read…" at bounding box center [502, 274] width 694 height 202
type textarea "})();"
click at [283, 387] on textarea at bounding box center [304, 394] width 356 height 51
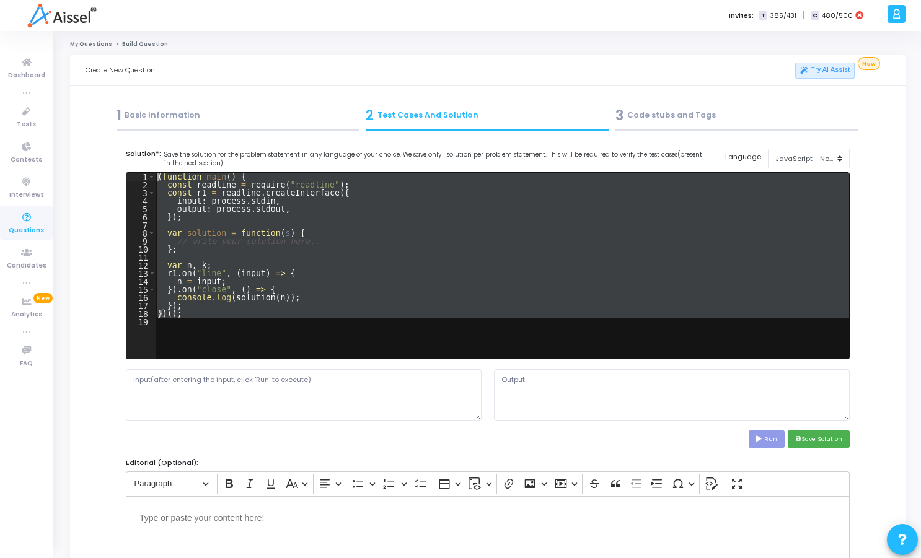
drag, startPoint x: 205, startPoint y: 320, endPoint x: 157, endPoint y: 176, distance: 151.6
click at [157, 176] on div "( function main ( ) { const readline = require ( "readline" ) ; const r1 = read…" at bounding box center [502, 274] width 694 height 202
click at [214, 125] on div "1 Basic Information" at bounding box center [237, 115] width 243 height 20
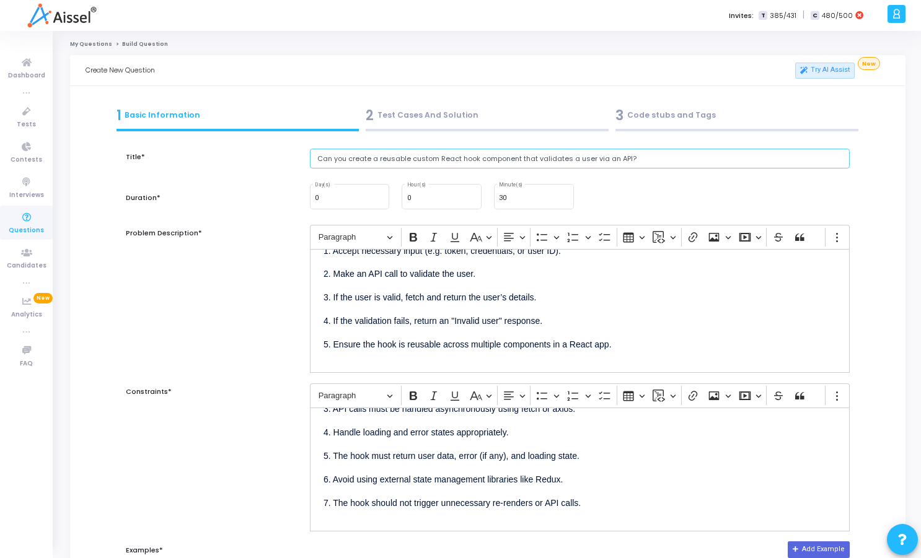
click at [393, 160] on input "Can you create a reusable custom React hook component that validates a user via…" at bounding box center [580, 159] width 540 height 20
click at [664, 161] on input "Can you create a reusable custom React hook component that validates a user via…" at bounding box center [580, 159] width 540 height 20
click at [377, 110] on div "2 Test Cases And Solution" at bounding box center [486, 115] width 243 height 20
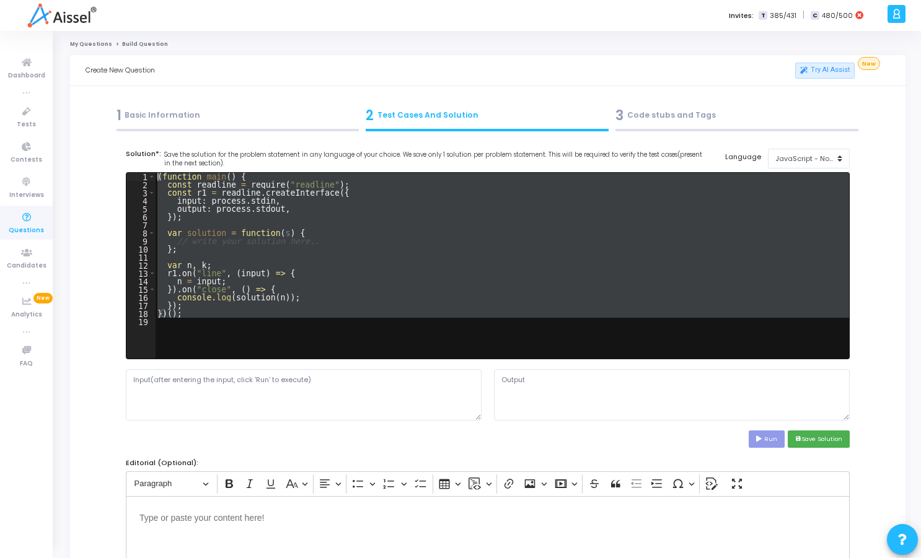
click at [375, 304] on div "( function main ( ) { const readline = require ( "readline" ) ; const r1 = read…" at bounding box center [502, 266] width 694 height 186
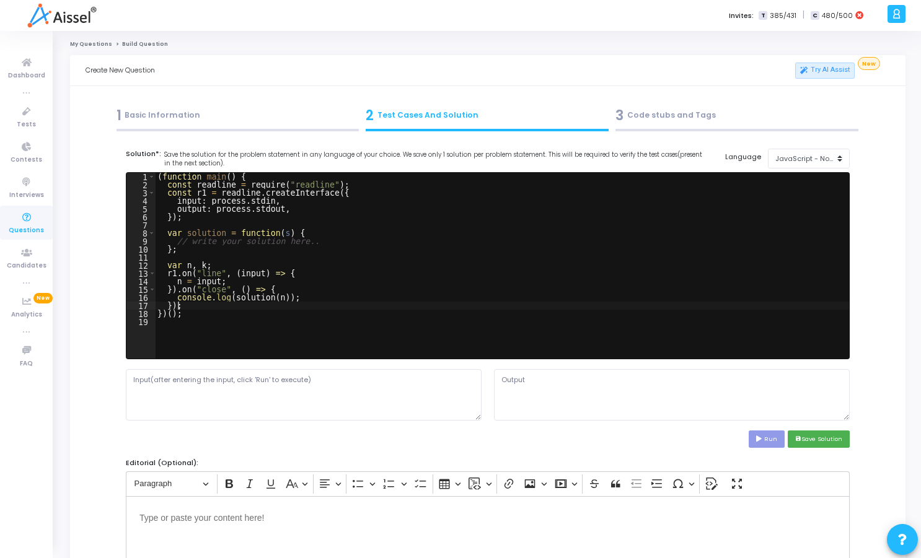
type textarea "})();"
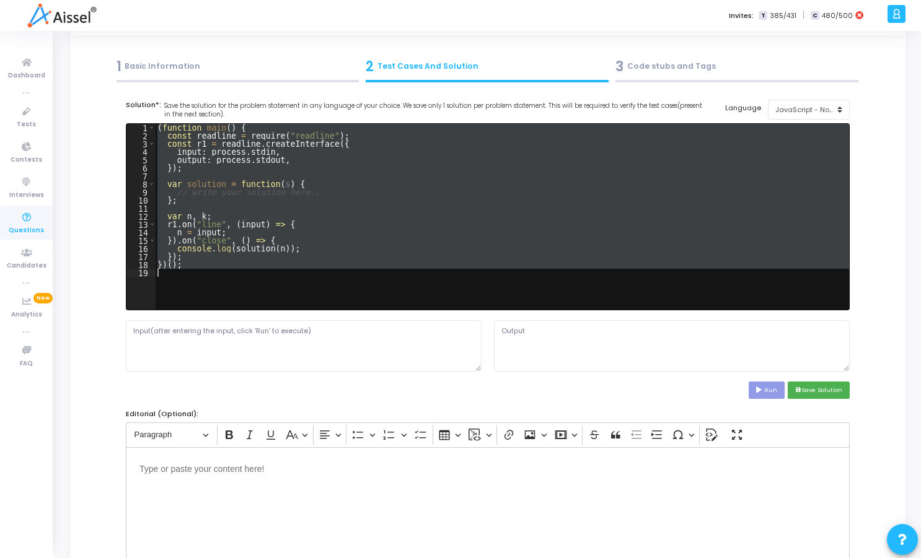
scroll to position [74, 0]
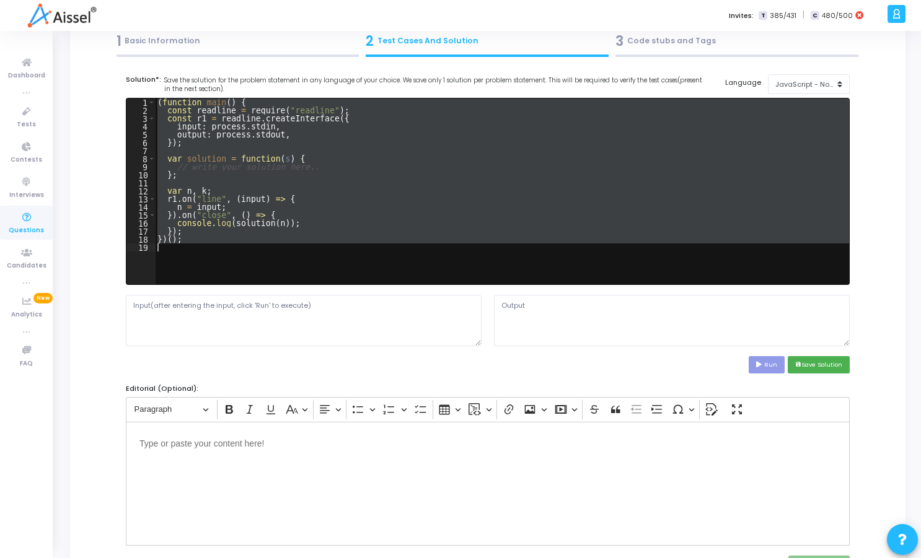
paste textarea
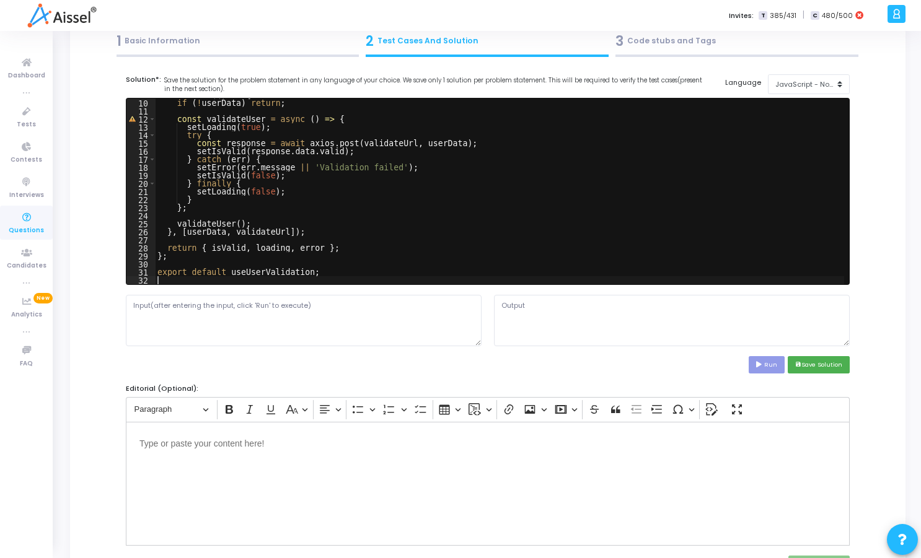
type textarea "export default useUserValidation;"
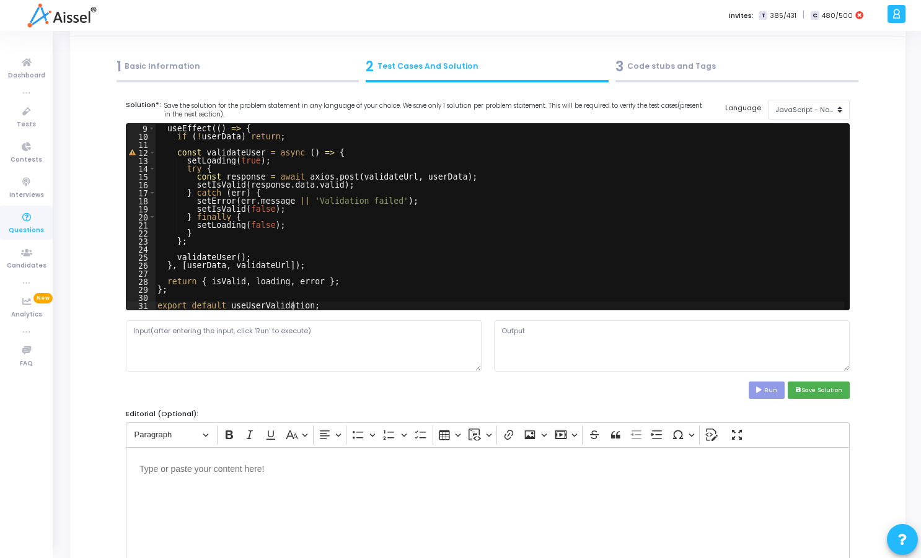
scroll to position [74, 0]
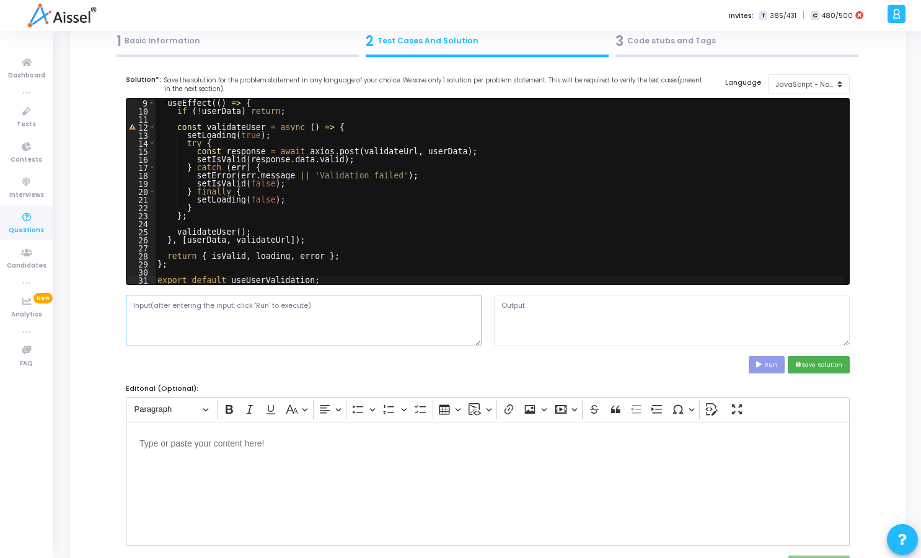
click at [279, 344] on textarea at bounding box center [304, 320] width 356 height 51
paste textarea "import React, { useState } from 'react'; import useUserValidation from './useUs…"
type textarea "import React, { useState } from 'react'; import useUserValidation from './useUs…"
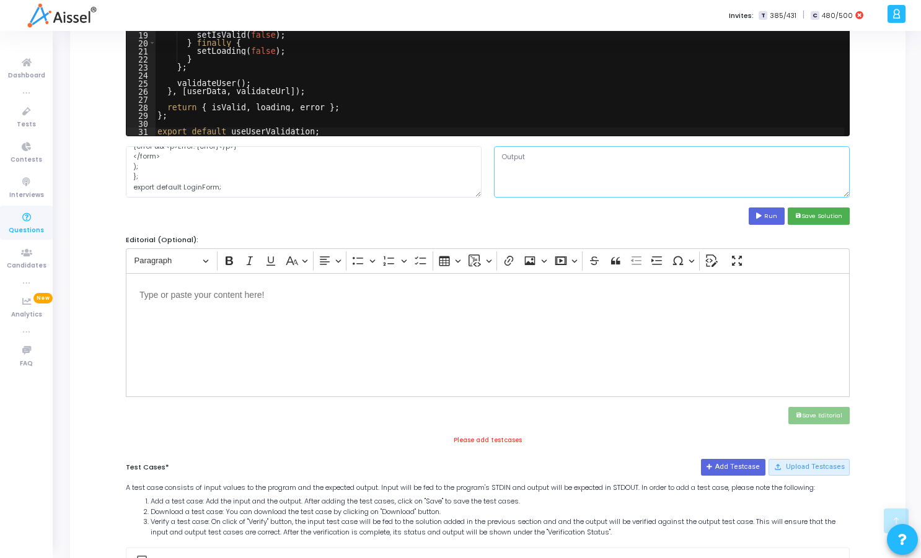
click at [559, 173] on textarea at bounding box center [672, 171] width 356 height 51
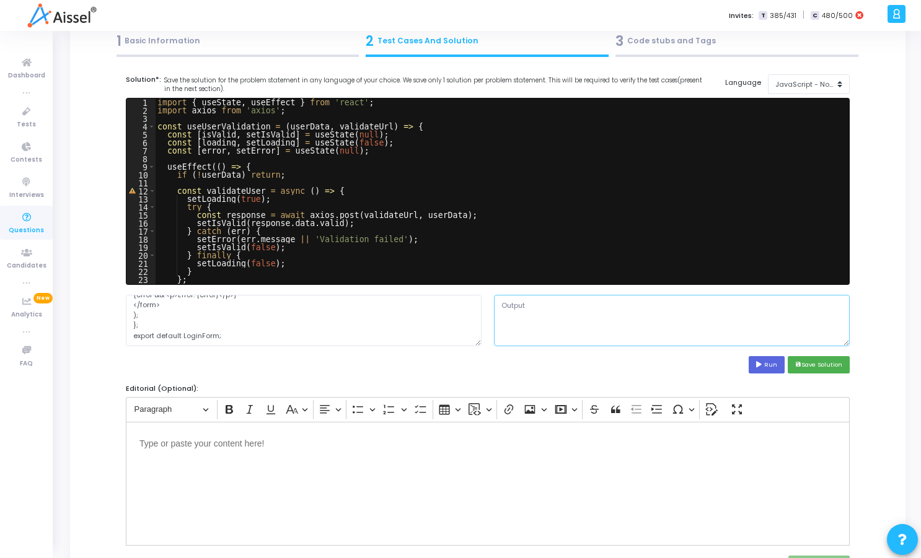
scroll to position [64, 0]
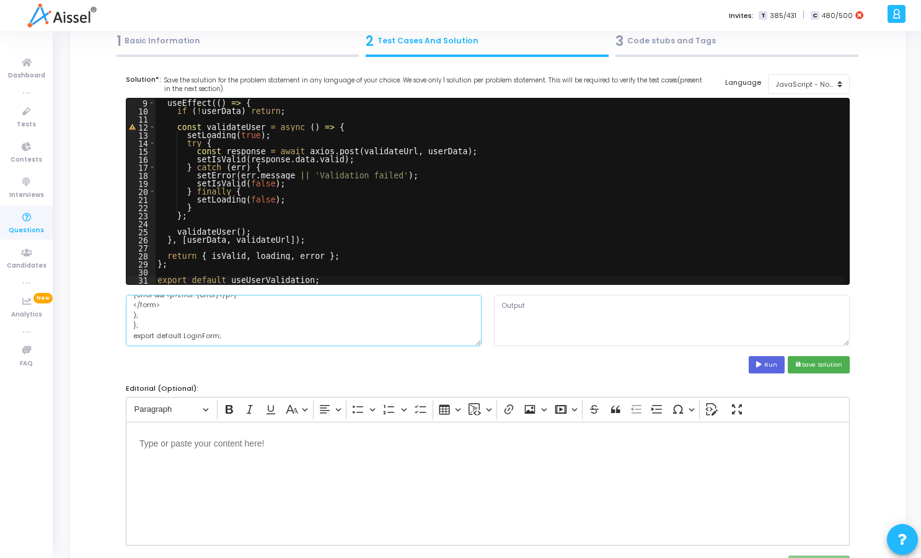
click at [242, 345] on textarea "import React, { useState } from 'react'; import useUserValidation from './useUs…" at bounding box center [304, 320] width 356 height 51
click at [357, 273] on div "useEffect (( ) => { if ( ! userData ) return ; const validateUser = async ( ) =…" at bounding box center [499, 192] width 689 height 202
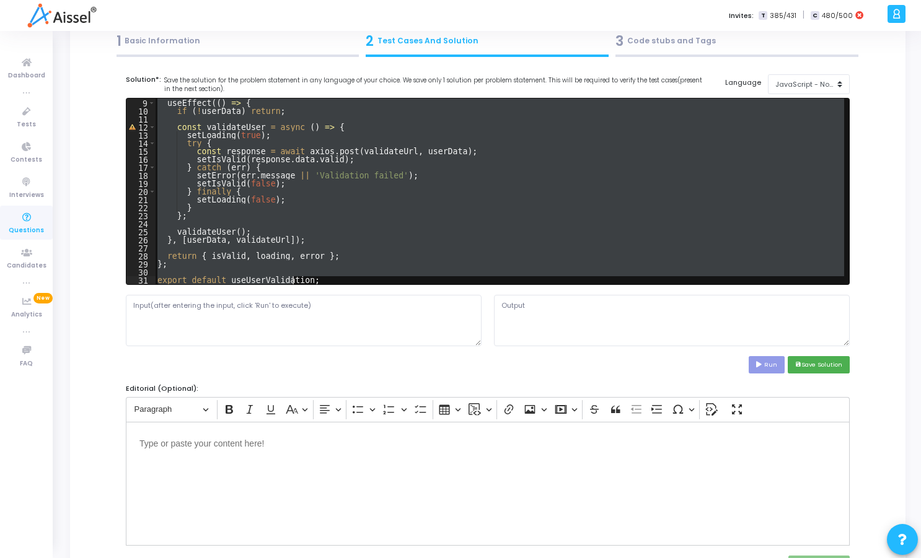
paste textarea "export default LoginForm"
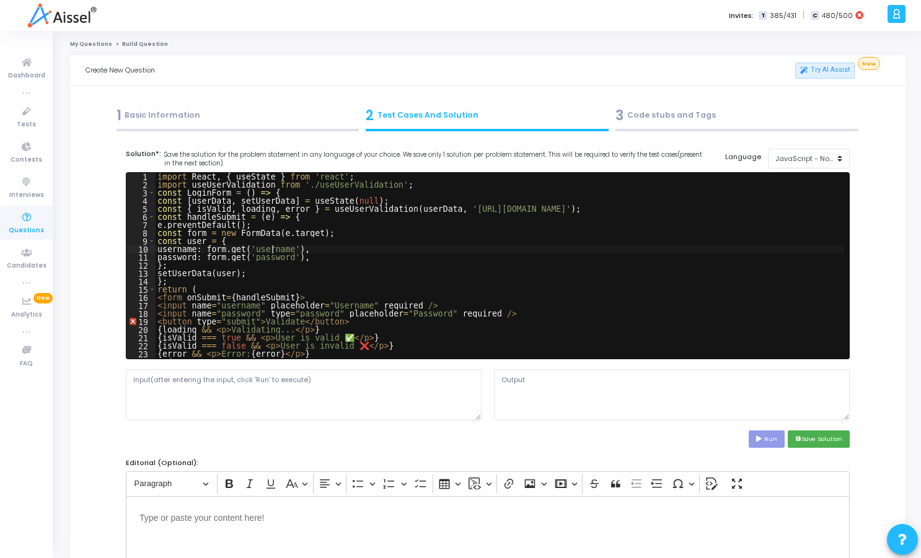
drag, startPoint x: 273, startPoint y: 253, endPoint x: 452, endPoint y: 288, distance: 183.1
click at [452, 288] on div "import React , { useState } from 'react' ; import useUserValidation from './use…" at bounding box center [499, 274] width 689 height 202
type textarea "}; export default LoginForm;"
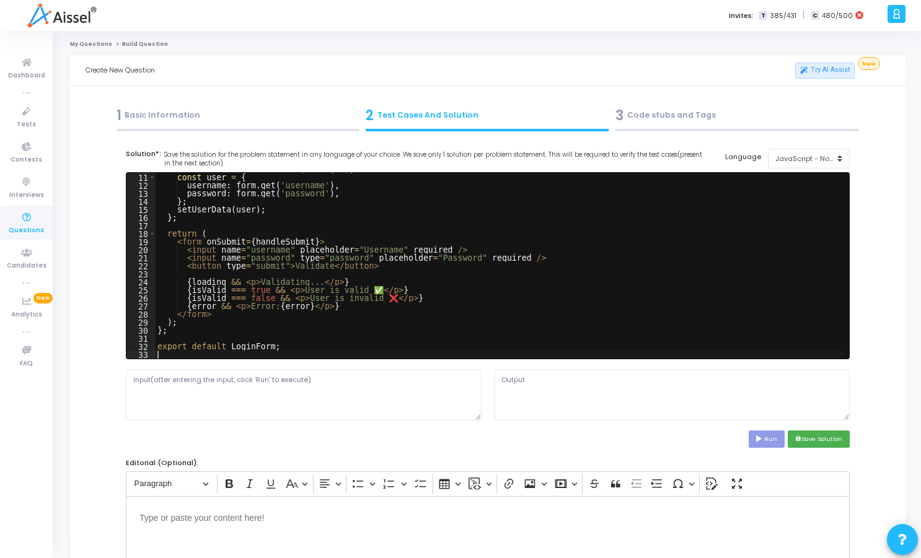
scroll to position [80, 0]
click at [362, 274] on div "const form = new FormData ( e . target ) ; const user = { username : form . get…" at bounding box center [499, 266] width 689 height 202
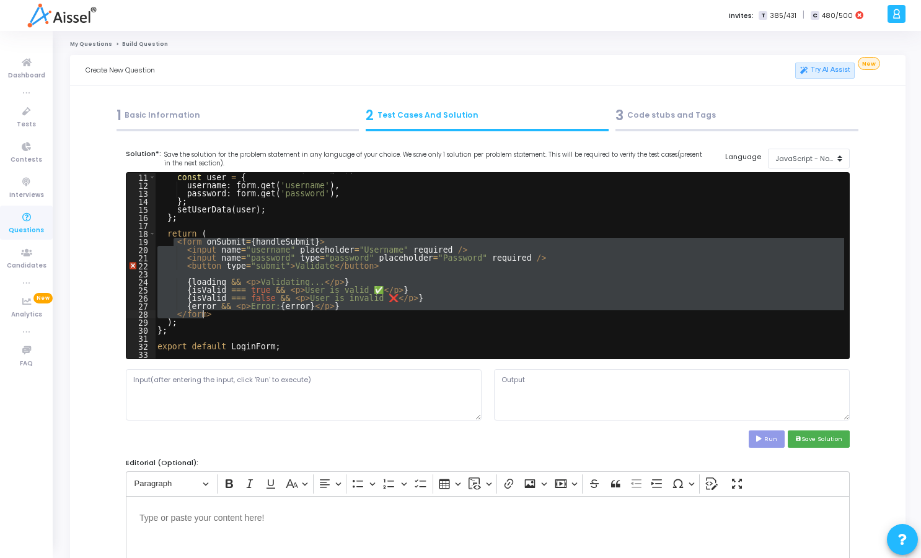
drag, startPoint x: 175, startPoint y: 243, endPoint x: 216, endPoint y: 313, distance: 81.9
click at [216, 313] on div "const form = new FormData ( e . target ) ; const user = { username : form . get…" at bounding box center [499, 266] width 689 height 202
type textarea "{error && <p>Error: {error}</p>} </form>"
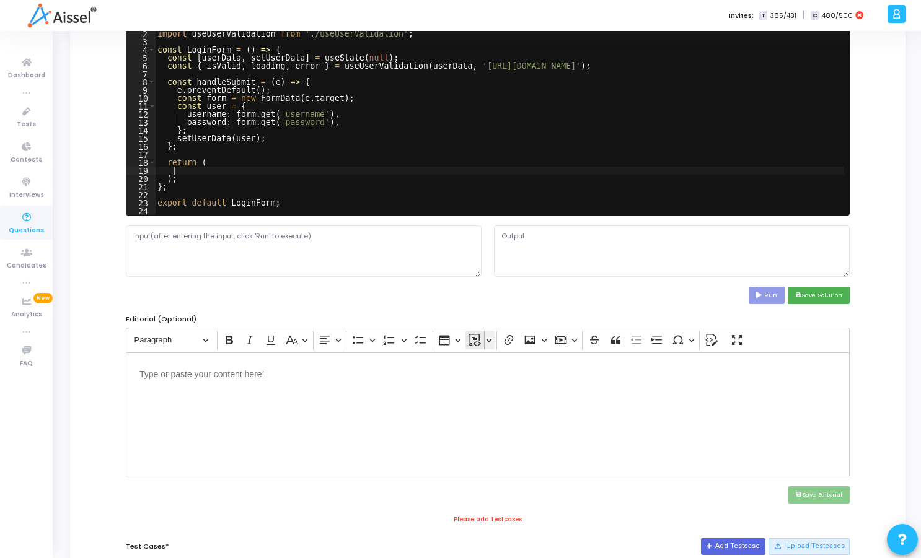
scroll to position [149, 0]
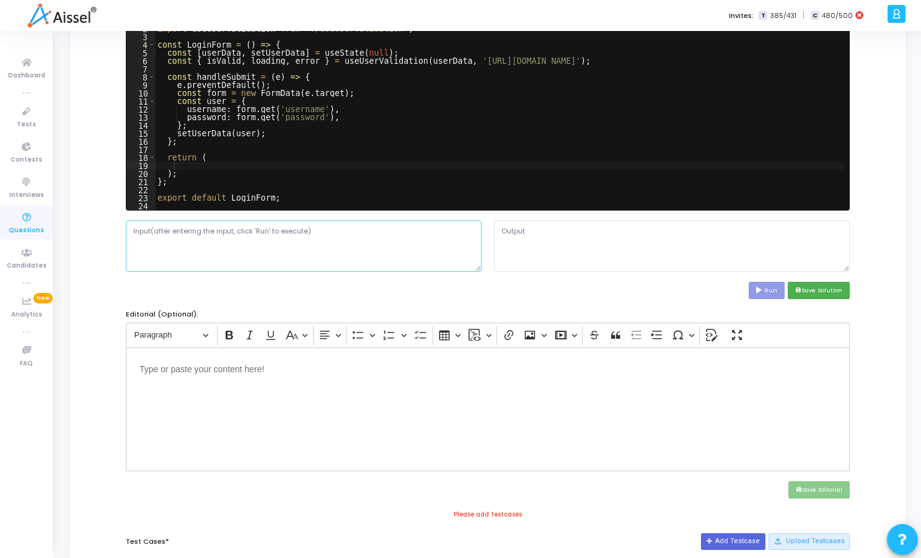
click at [384, 247] on textarea at bounding box center [304, 246] width 356 height 51
click at [279, 196] on div "import React , { useState } from 'react' ; import useUserValidation from './use…" at bounding box center [499, 118] width 689 height 202
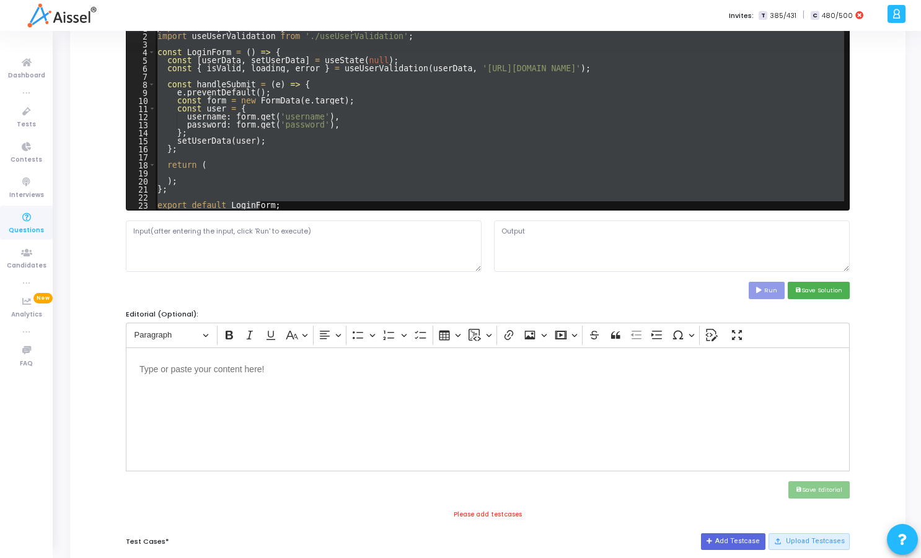
scroll to position [0, 0]
drag, startPoint x: 274, startPoint y: 201, endPoint x: 146, endPoint y: 17, distance: 223.8
click at [146, 17] on div "Invites: T 385/431 | C 480/500 AH Avinash H Billings Subscribe to a plan of you…" at bounding box center [460, 130] width 921 height 558
type textarea "import React, { useState } from 'react'; import useUserValidation from './useUs…"
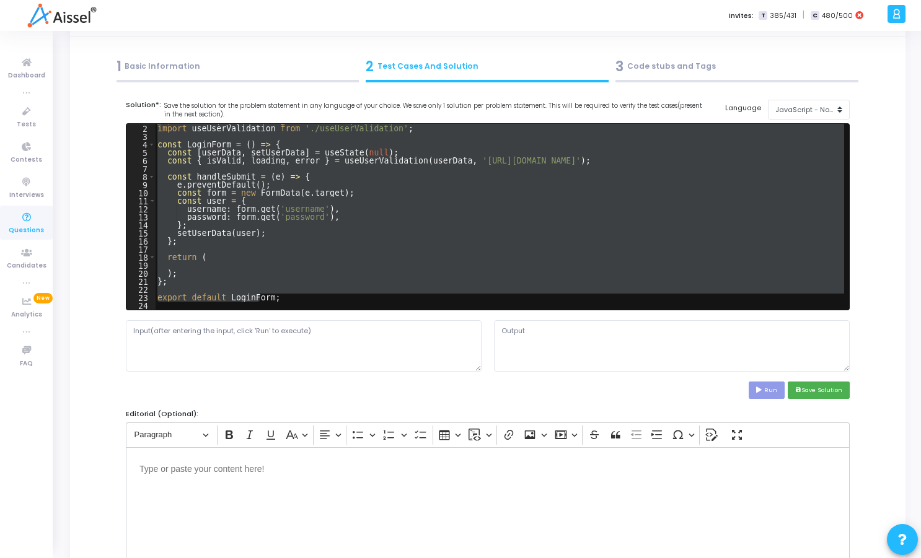
scroll to position [74, 0]
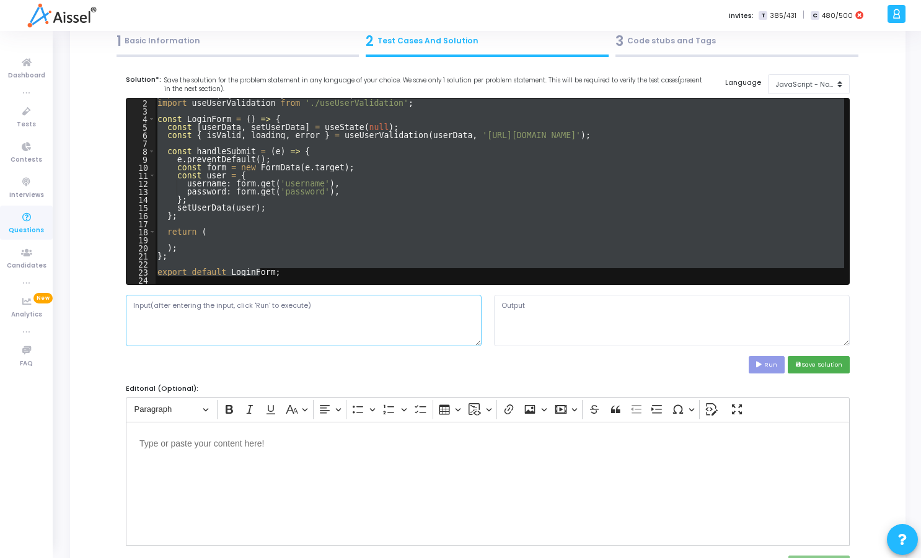
click at [271, 315] on textarea at bounding box center [304, 320] width 356 height 51
paste textarea "import React, { useState } from 'react'; import useUserValidation from './useUs…"
type textarea "import React, { useState } from 'react'; import useUserValidation from './useUs…"
click at [322, 329] on textarea "import React, { useState } from 'react'; import useUserValidation from './useUs…" at bounding box center [304, 320] width 356 height 51
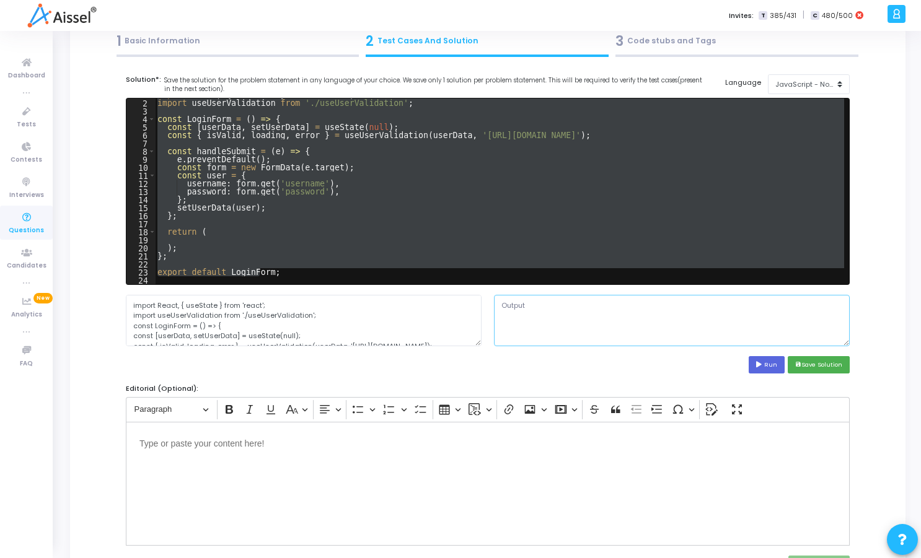
click at [523, 326] on textarea at bounding box center [672, 320] width 356 height 51
click at [803, 359] on button "save Save Solution" at bounding box center [818, 364] width 62 height 17
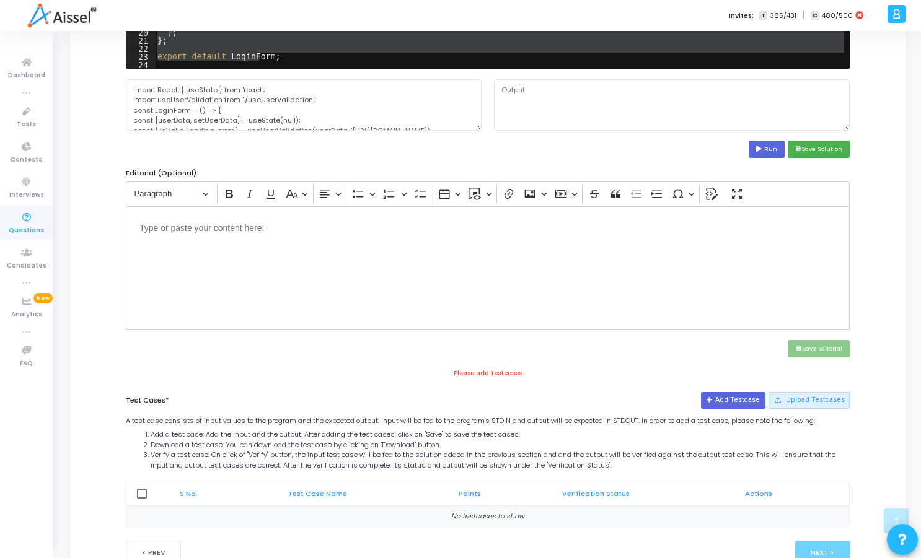
scroll to position [356, 0]
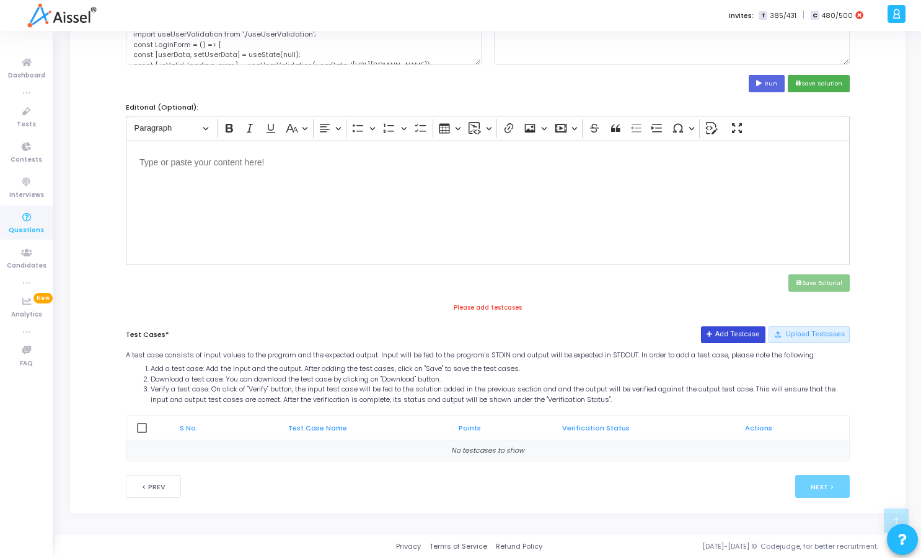
click at [745, 330] on button "Add Testcase" at bounding box center [733, 334] width 64 height 16
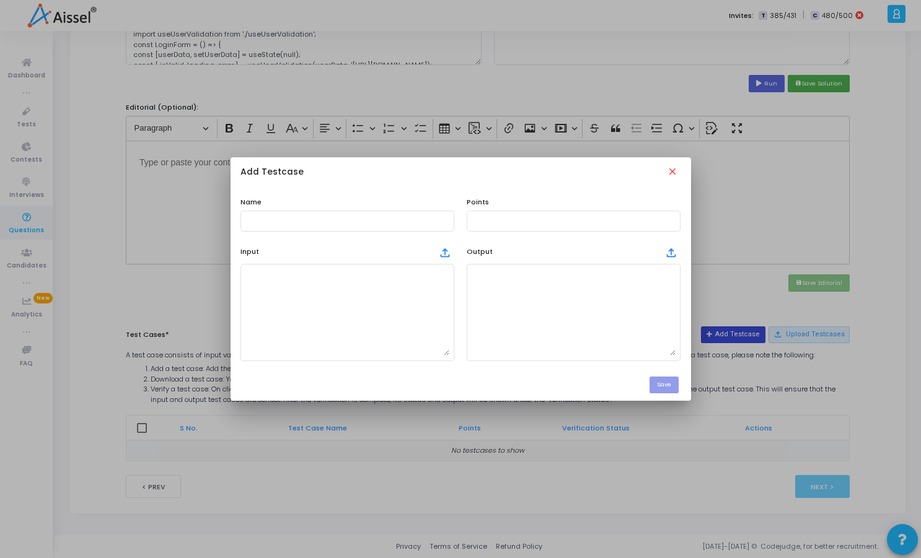
scroll to position [0, 0]
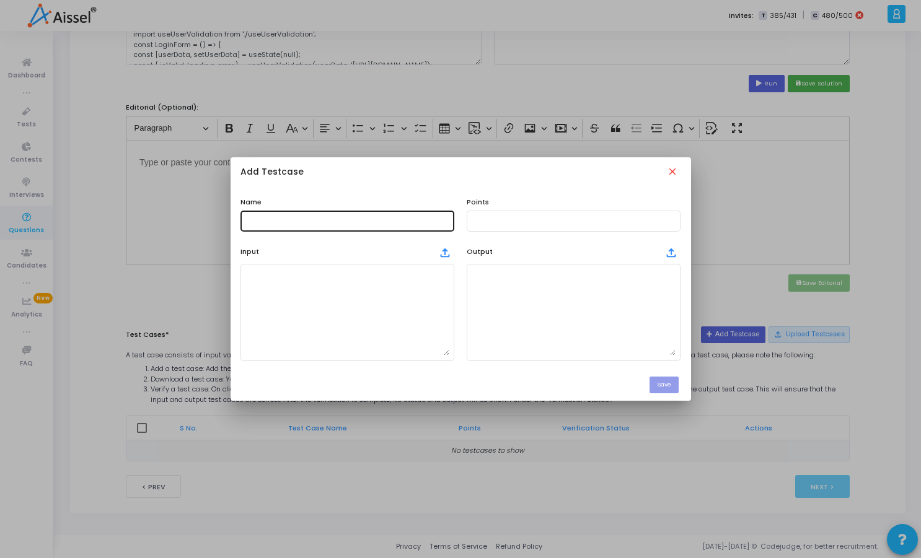
click at [387, 210] on div at bounding box center [347, 220] width 204 height 23
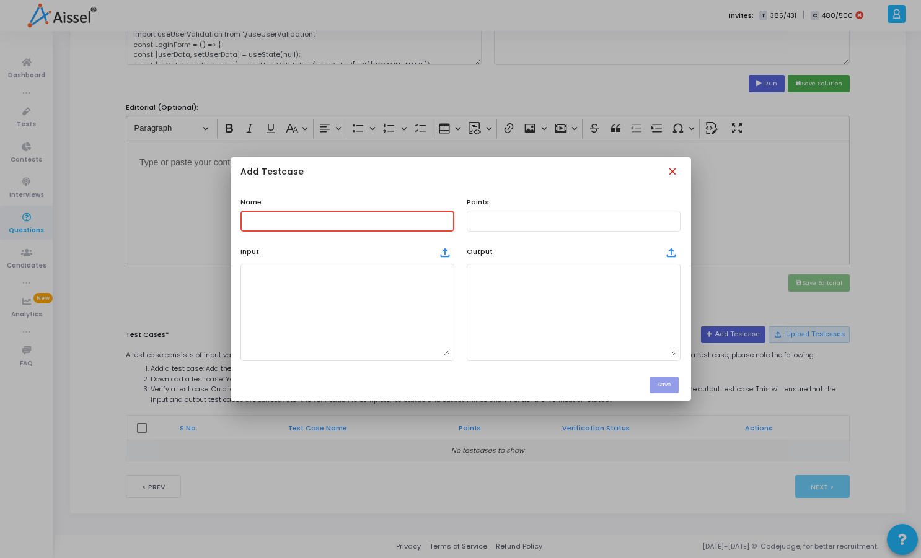
click at [675, 174] on mat-icon "close" at bounding box center [674, 173] width 14 height 14
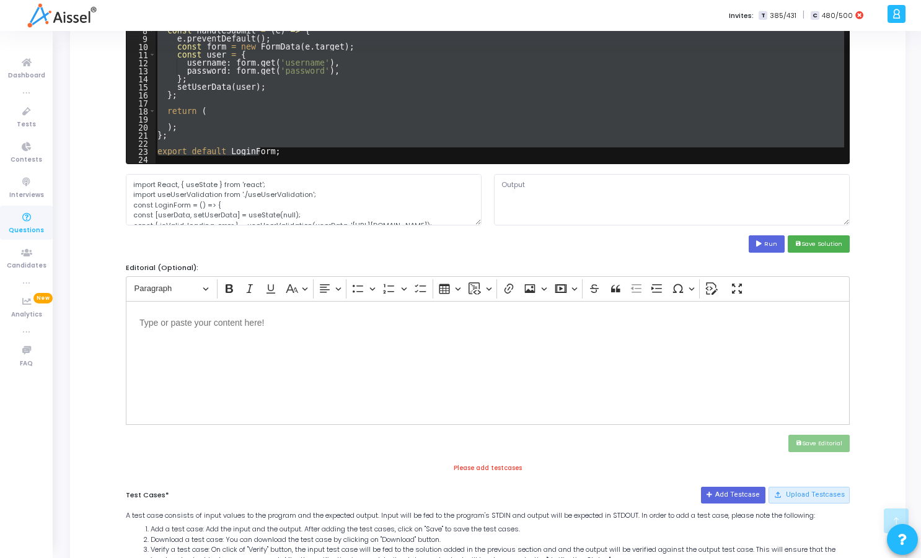
scroll to position [356, 0]
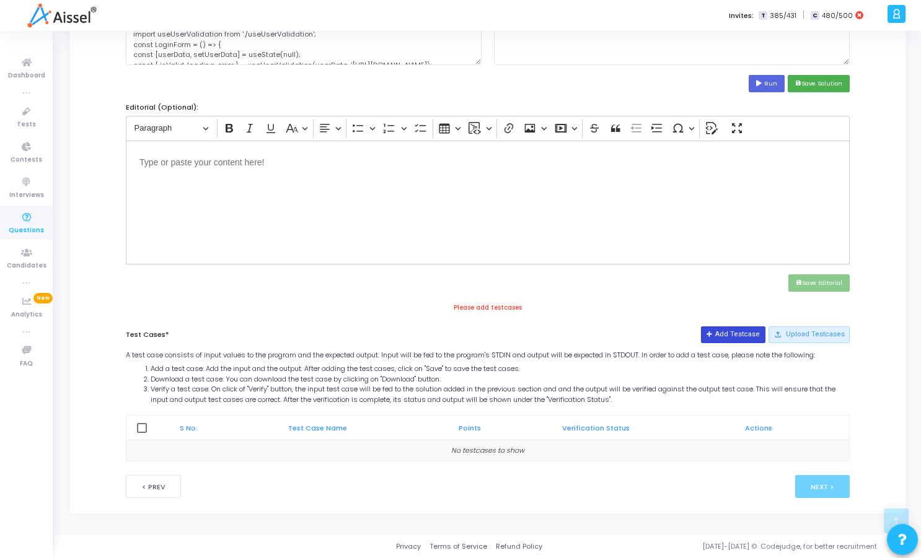
click at [737, 334] on button "Add Testcase" at bounding box center [733, 334] width 64 height 16
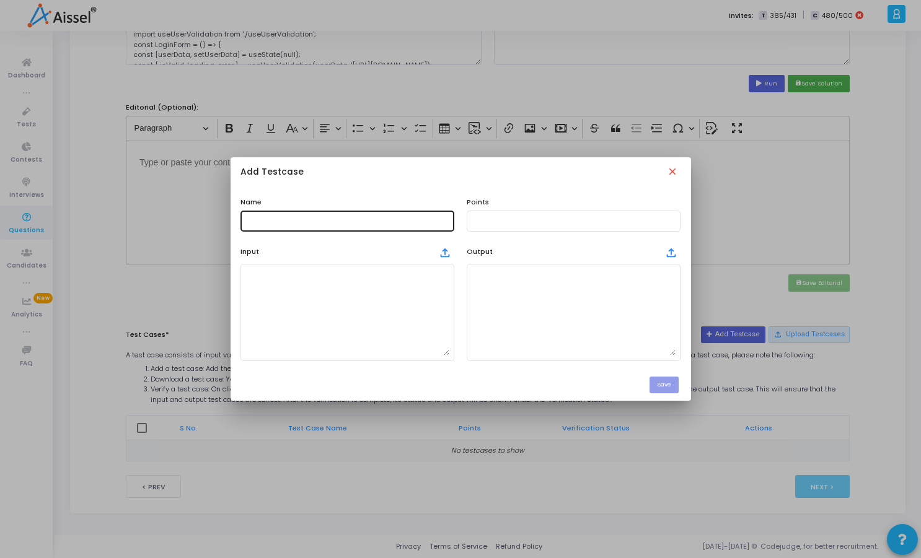
scroll to position [0, 0]
click at [344, 213] on div at bounding box center [347, 220] width 204 height 23
paste input "Can you create a reusable custom React hook component that validates a user via…"
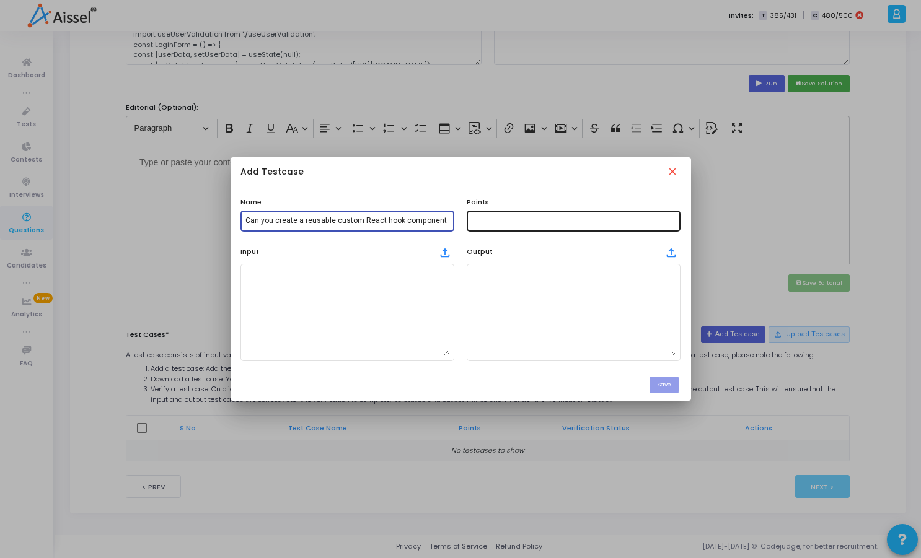
type input "Can you create a reusable custom React hook component that validates a user via…"
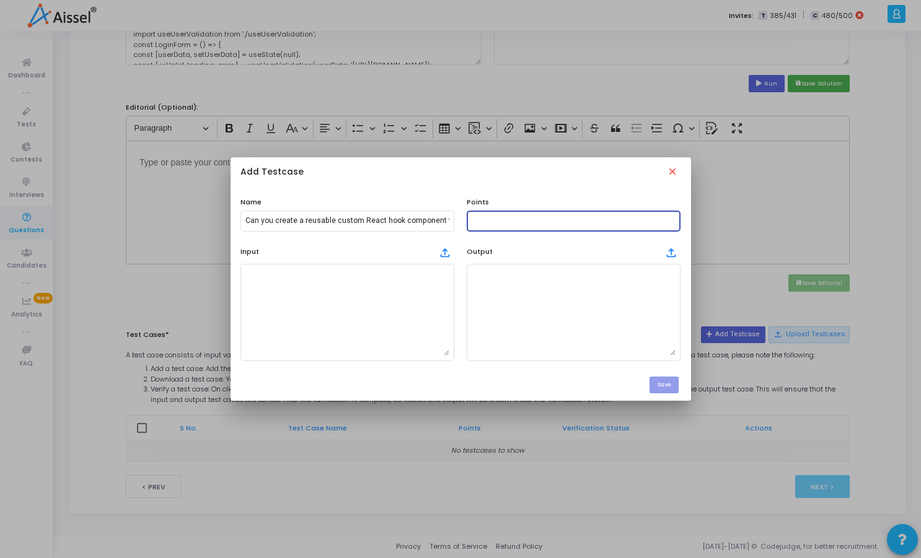
click at [535, 217] on input "text" at bounding box center [573, 221] width 204 height 9
type input "100"
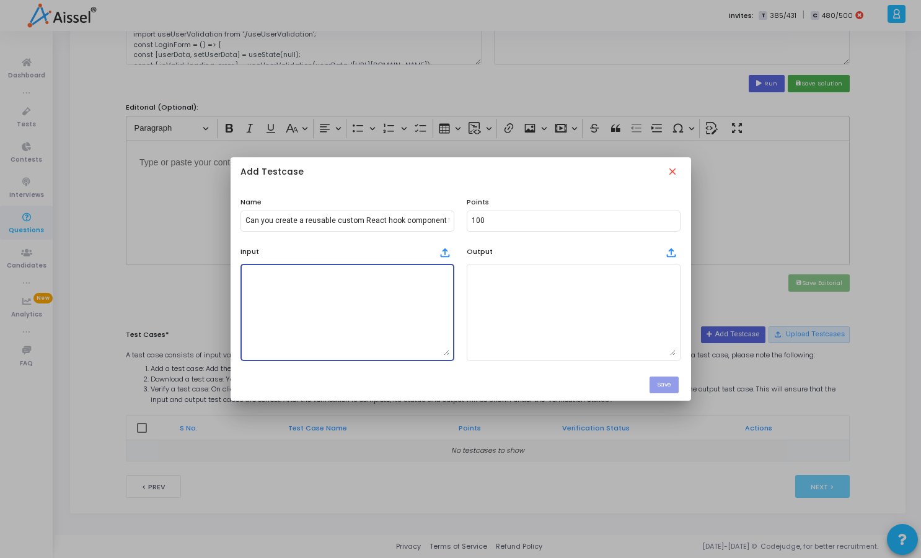
click at [269, 295] on textarea at bounding box center [347, 312] width 204 height 87
click at [278, 71] on div at bounding box center [460, 279] width 921 height 558
click at [401, 317] on textarea at bounding box center [347, 312] width 204 height 87
paste textarea "import React, { useState } from 'react'; import useUserValidation from './useUs…"
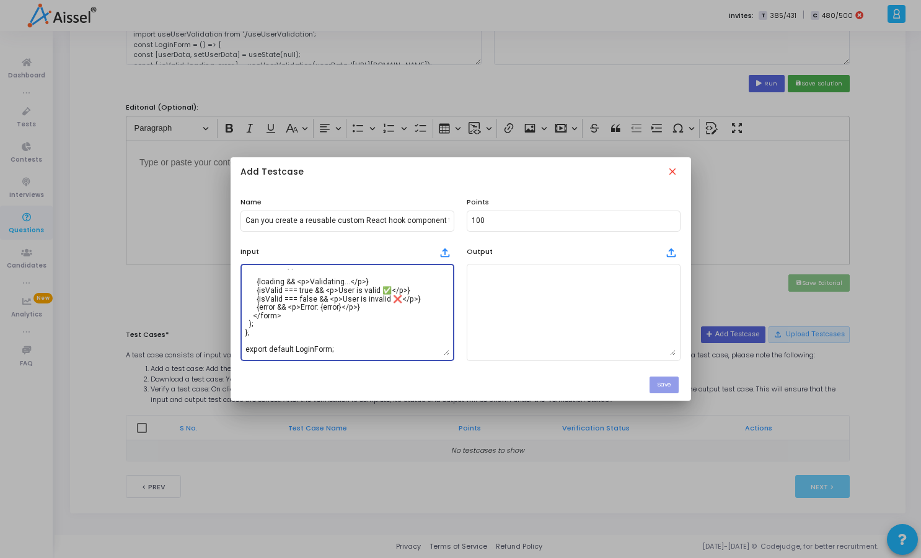
scroll to position [219, 0]
click at [626, 315] on textarea at bounding box center [573, 312] width 204 height 87
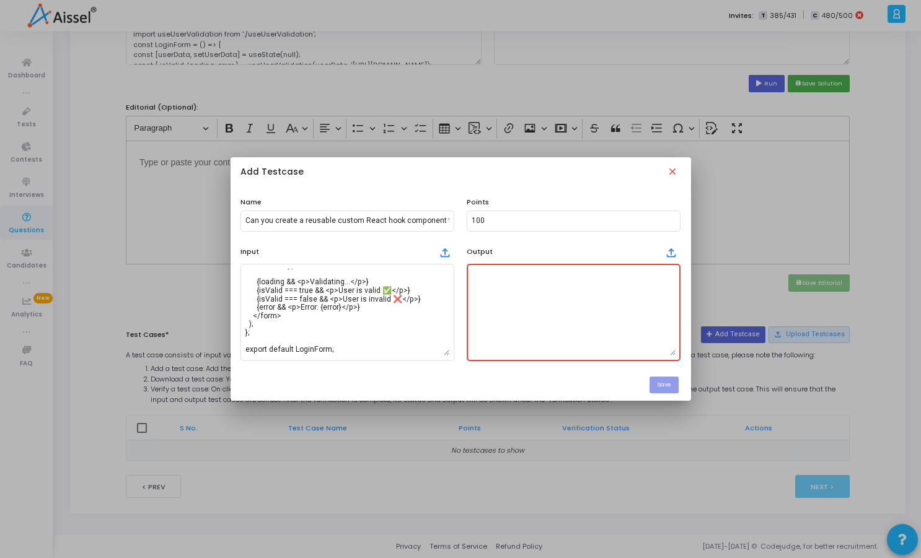
click at [551, 316] on textarea at bounding box center [573, 312] width 204 height 87
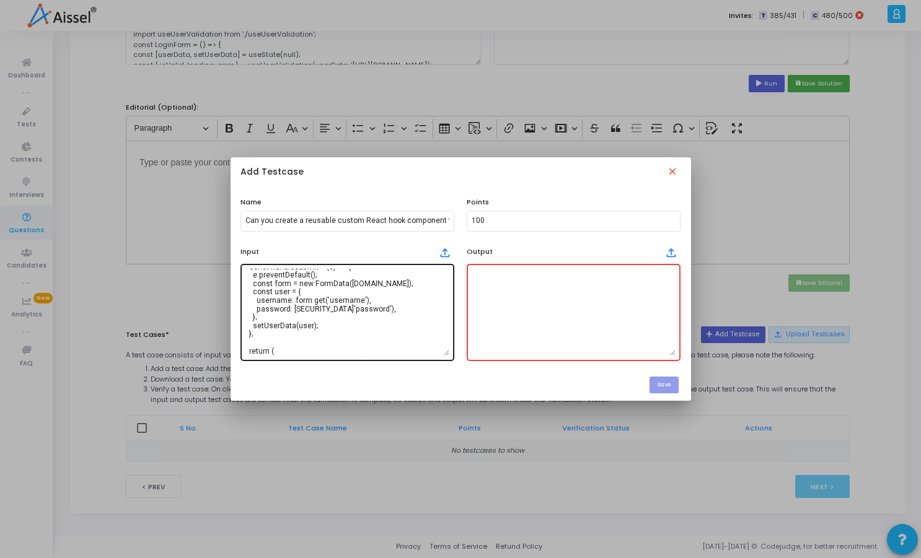
scroll to position [0, 0]
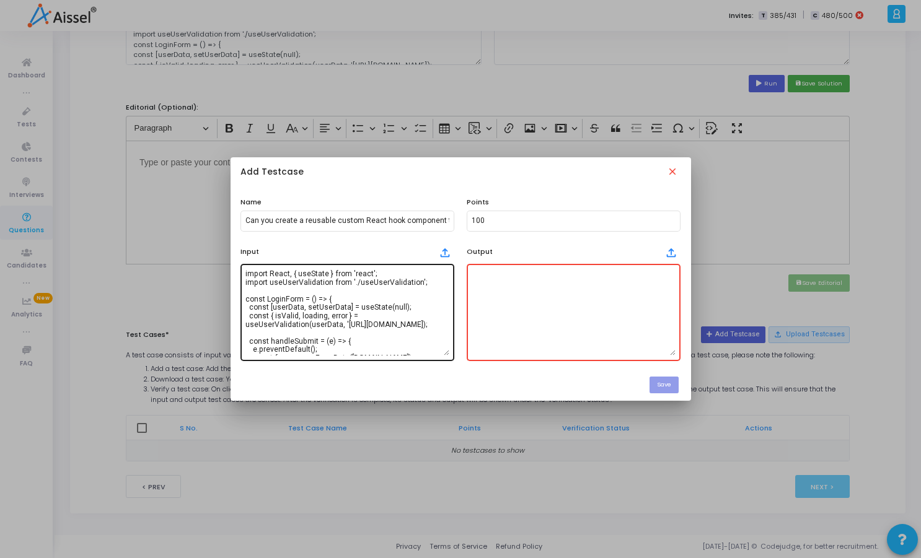
click at [362, 357] on div "import React, { useState } from 'react'; import useUserValidation from './useUs…" at bounding box center [347, 311] width 204 height 99
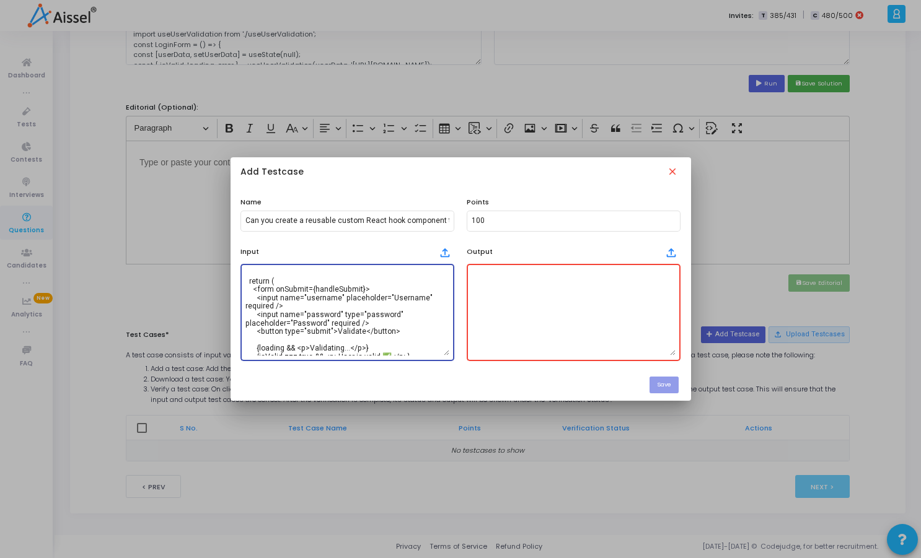
scroll to position [219, 0]
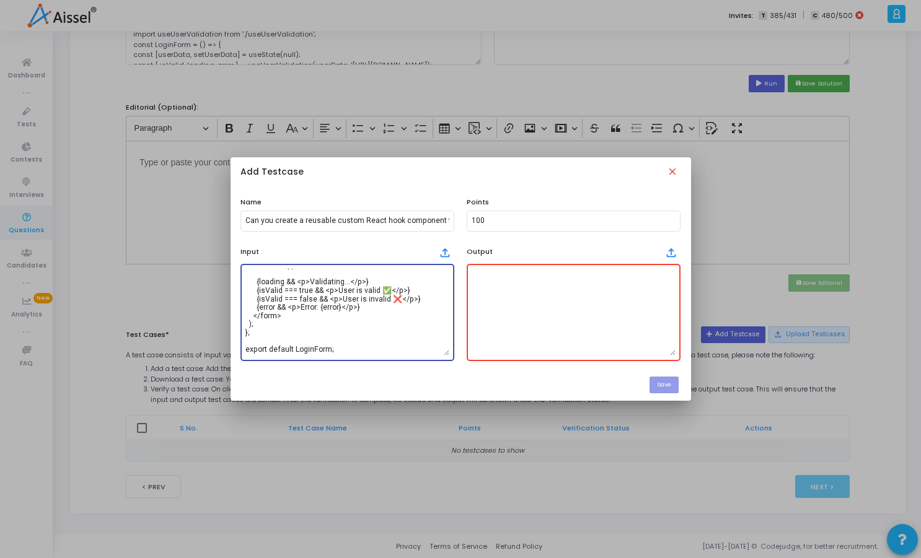
click at [284, 318] on textarea "import React, { useState } from 'react'; import useUserValidation from './useUs…" at bounding box center [347, 312] width 204 height 87
click at [339, 343] on textarea "import React, { useState } from 'react'; import useUserValidation from './useUs…" at bounding box center [347, 312] width 204 height 87
type textarea "import React, { useState } from 'react'; import useUserValidation from './useUs…"
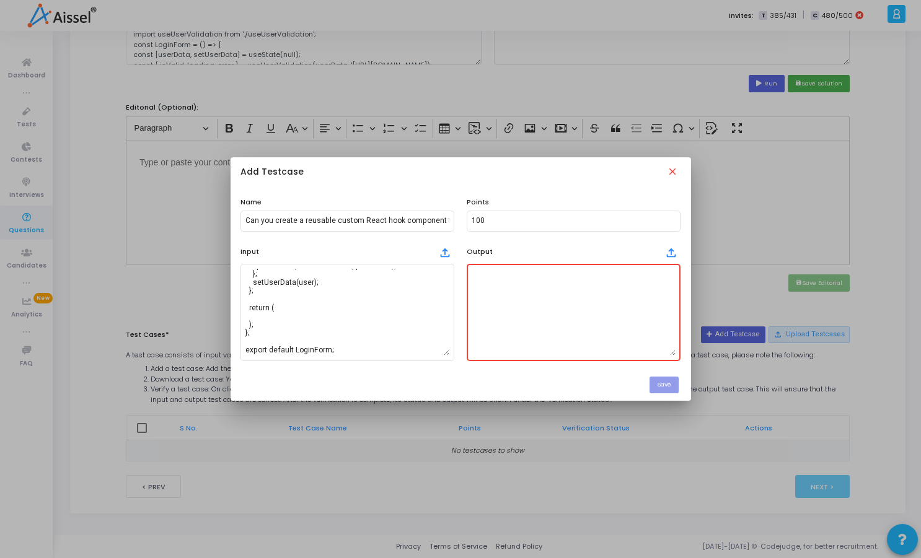
click at [517, 312] on textarea at bounding box center [573, 312] width 204 height 87
click at [599, 313] on textarea at bounding box center [573, 312] width 204 height 87
paste textarea "import React, { useState } from 'react'; import useUserValidation from './useUs…"
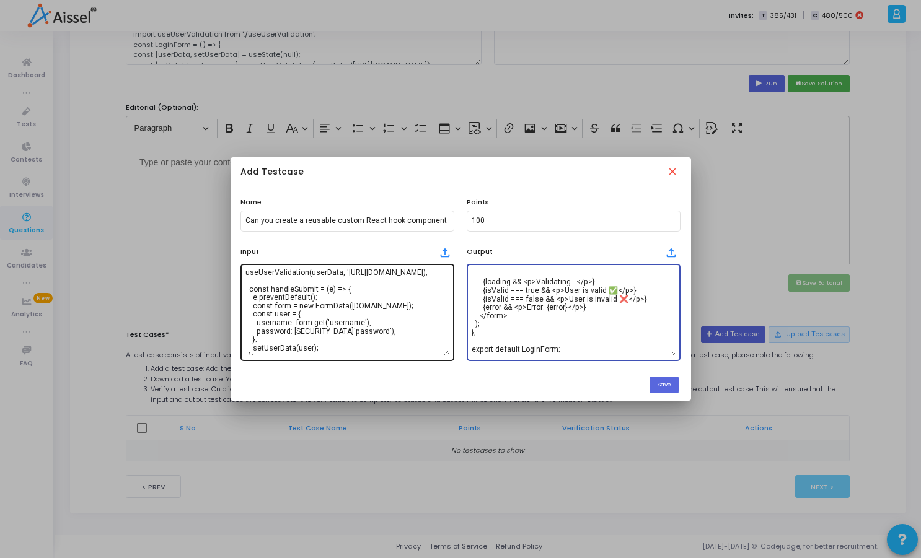
scroll to position [0, 0]
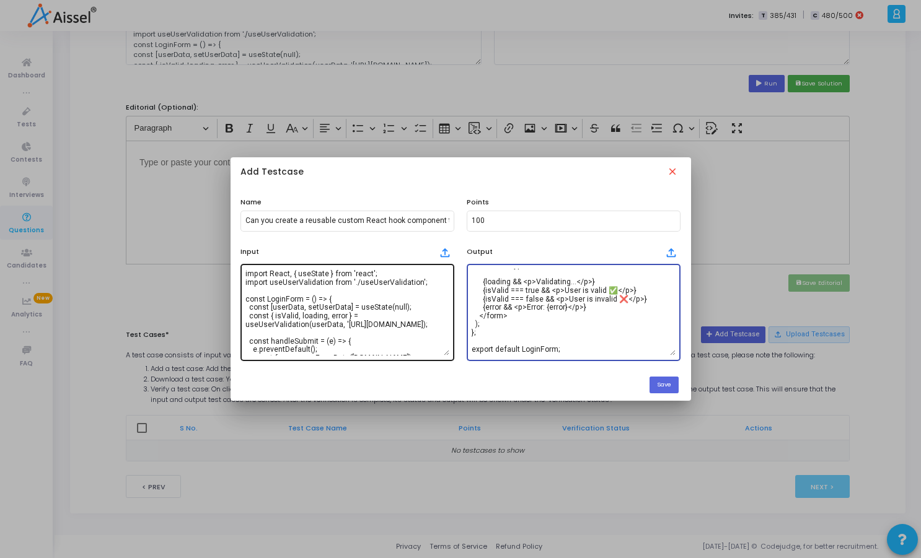
type textarea "import React, { useState } from 'react'; import useUserValidation from './useUs…"
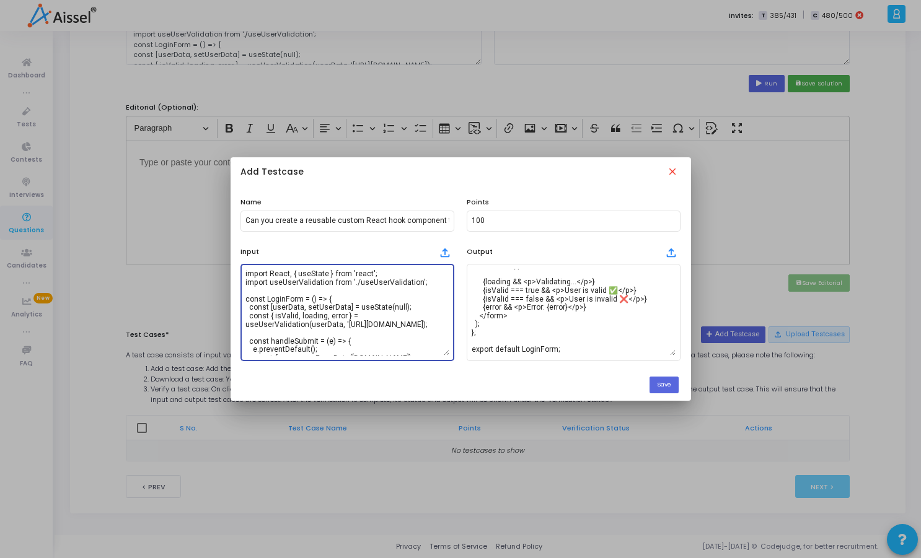
drag, startPoint x: 386, startPoint y: 333, endPoint x: 235, endPoint y: 319, distance: 151.8
click at [235, 319] on div "Input file_upload import React, { useState } from 'react'; import useUserValida…" at bounding box center [347, 301] width 226 height 119
click at [370, 328] on textarea "import React, { useState } from 'react'; import useUserValidation from './useUs…" at bounding box center [347, 312] width 204 height 87
paste textarea "const { isValid, loading, error } = useUserValidation(userData, 'https://api.ex…"
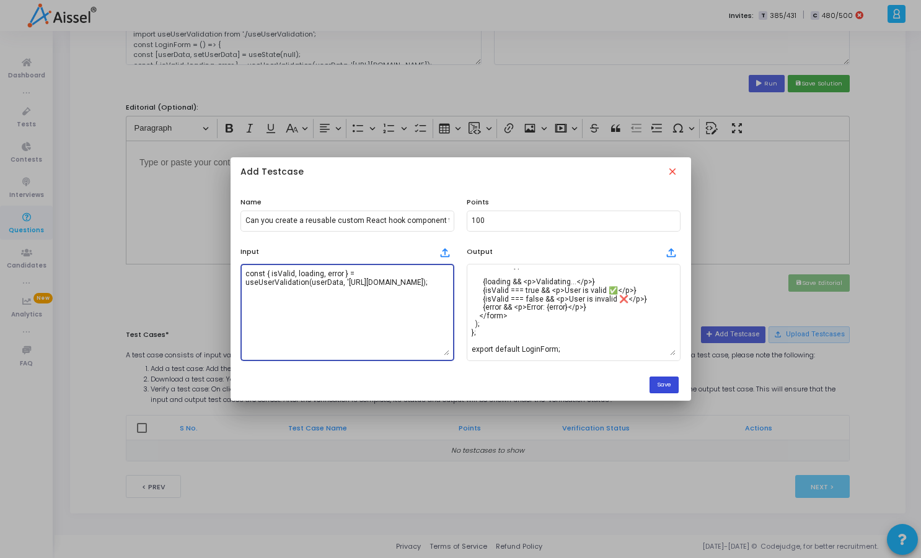
type textarea "const { isValid, loading, error } = useUserValidation(userData, 'https://api.ex…"
click at [665, 386] on button "Save" at bounding box center [663, 385] width 29 height 17
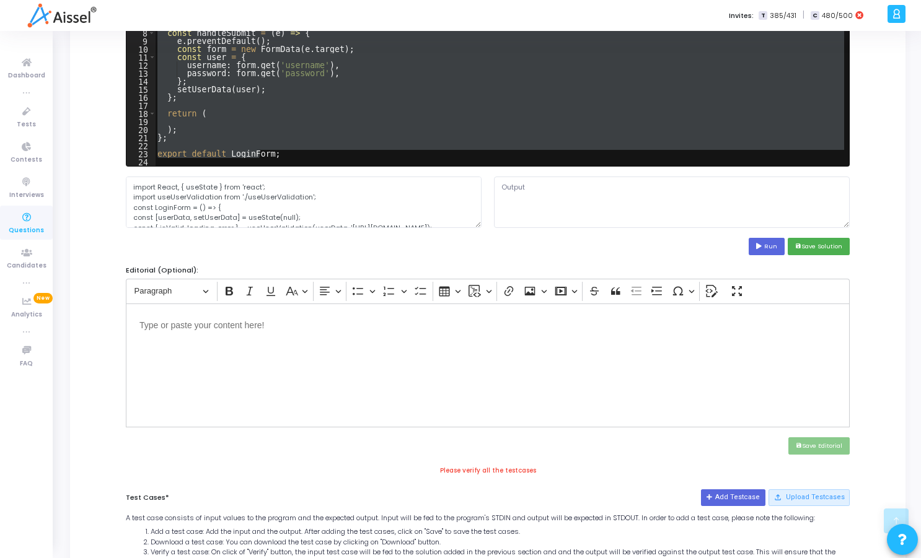
scroll to position [223, 0]
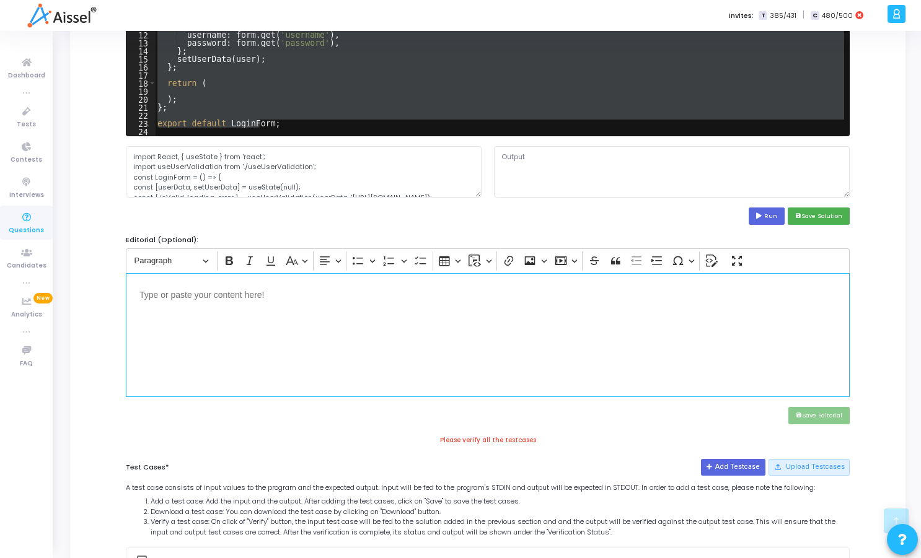
click at [655, 363] on div "Editor editing area: main" at bounding box center [488, 335] width 724 height 124
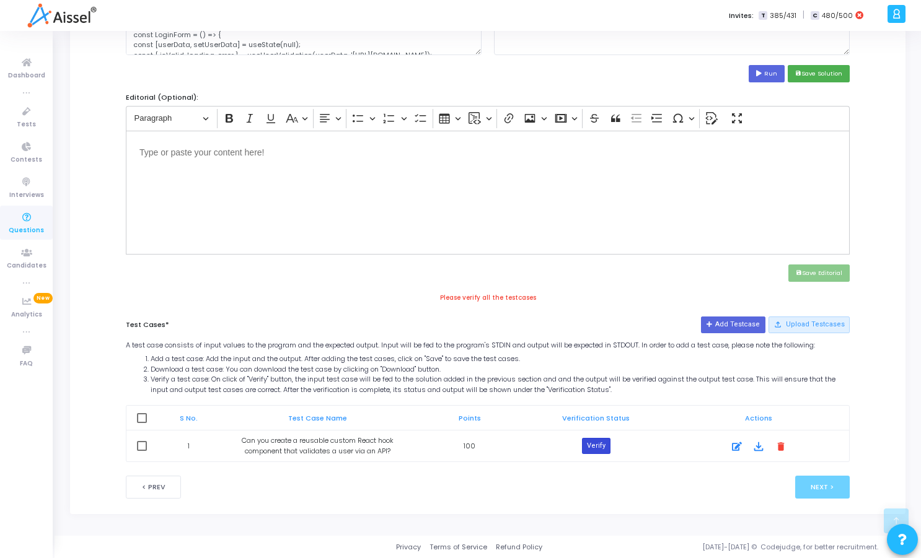
click at [584, 449] on button "Verify" at bounding box center [596, 446] width 28 height 16
click at [569, 440] on mat-icon "error_outline" at bounding box center [569, 446] width 15 height 15
click at [572, 445] on mat-icon "error_outline" at bounding box center [569, 446] width 15 height 15
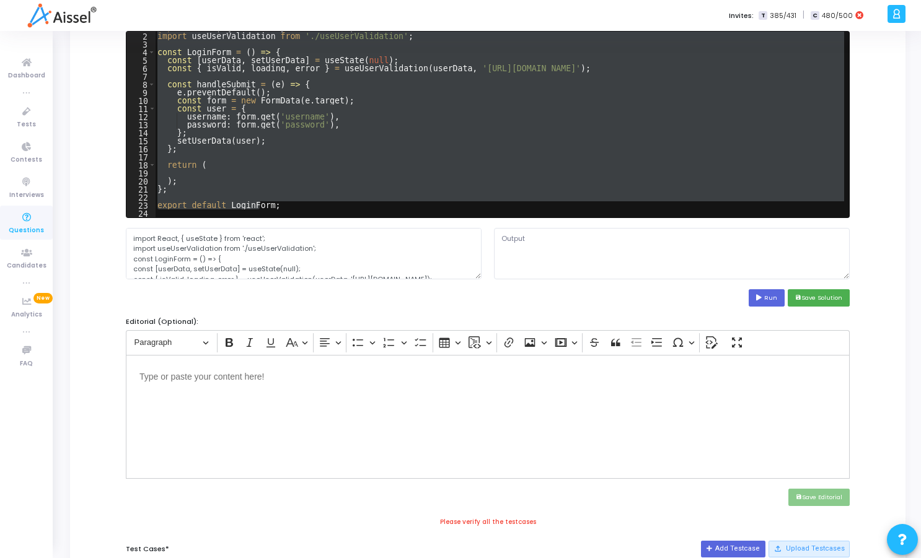
scroll to position [0, 0]
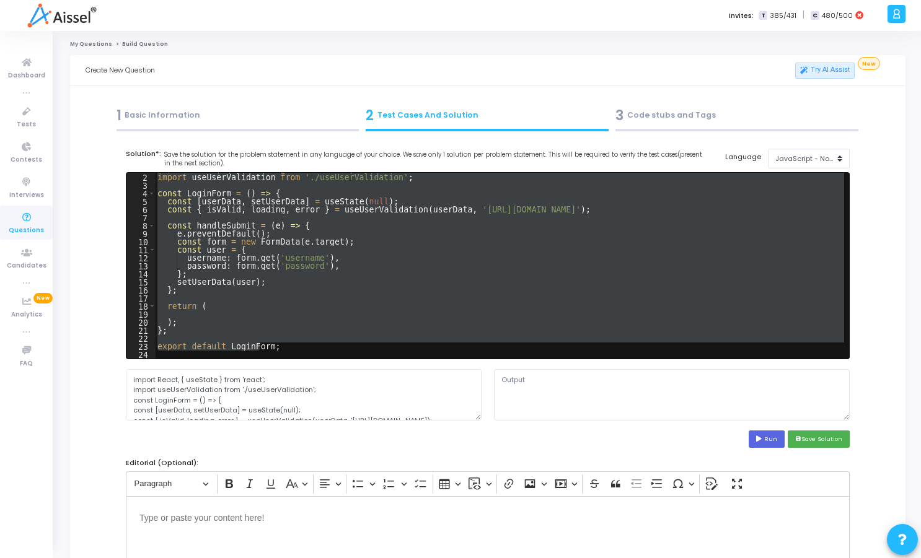
click at [410, 315] on div "import React , { useState } from 'react' ; import useUserValidation from './use…" at bounding box center [499, 266] width 689 height 186
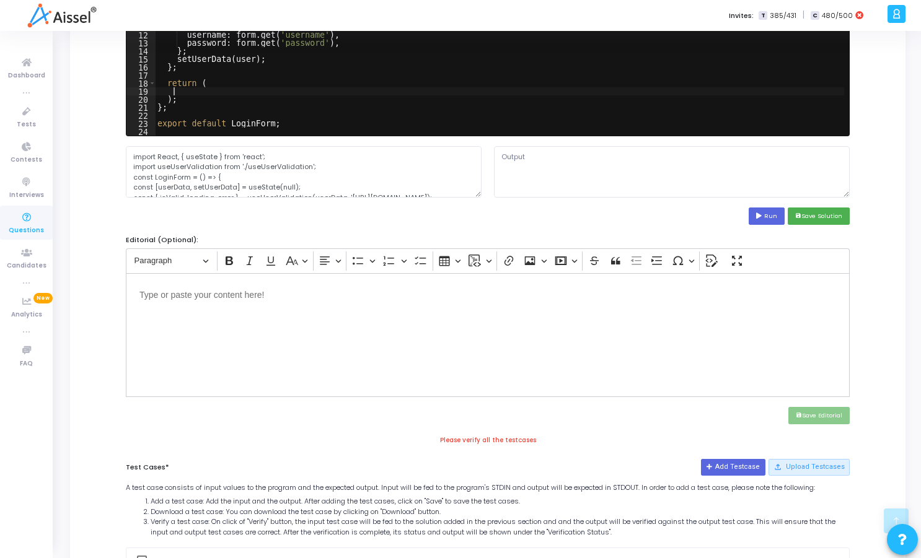
scroll to position [366, 0]
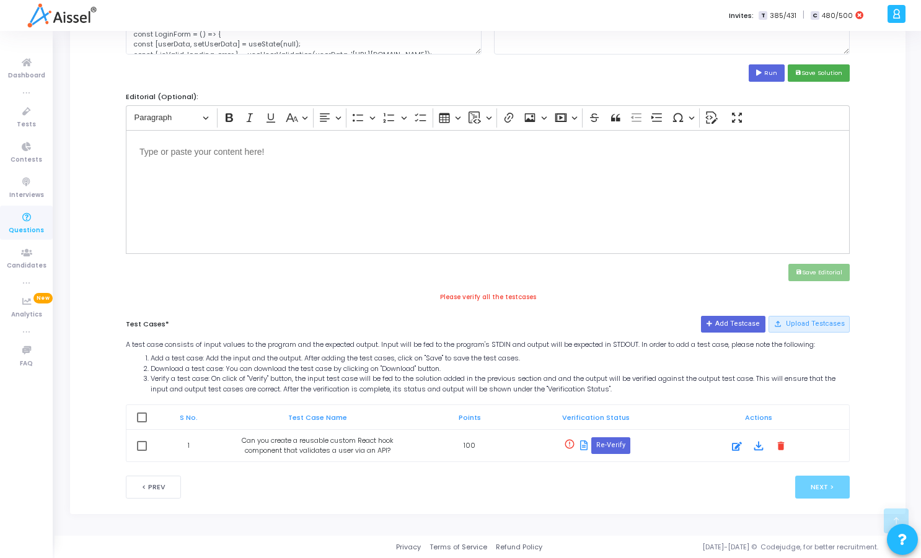
click at [585, 447] on icon at bounding box center [583, 445] width 7 height 10
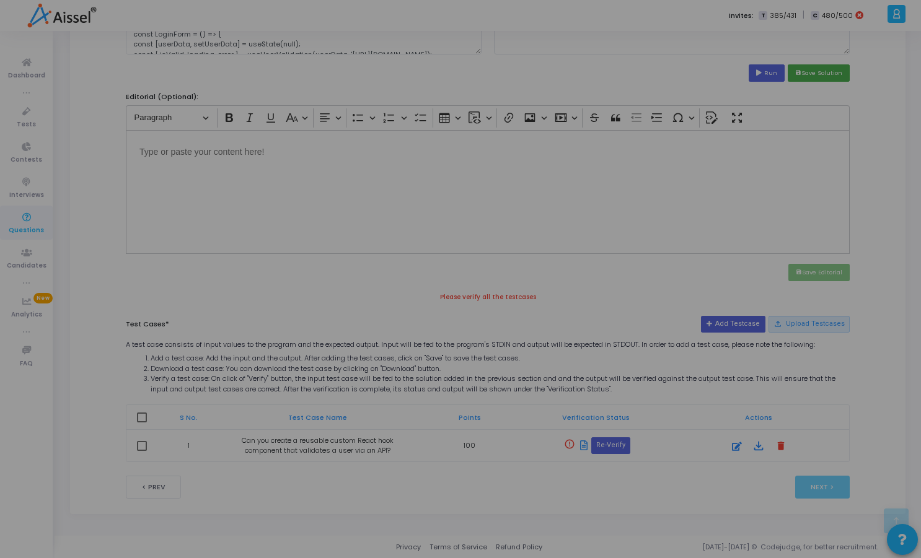
click at [585, 447] on div "? ! i /box/script.js:1 import React, { useState } from 'react'; ^^^^^^ SyntaxEr…" at bounding box center [460, 279] width 921 height 558
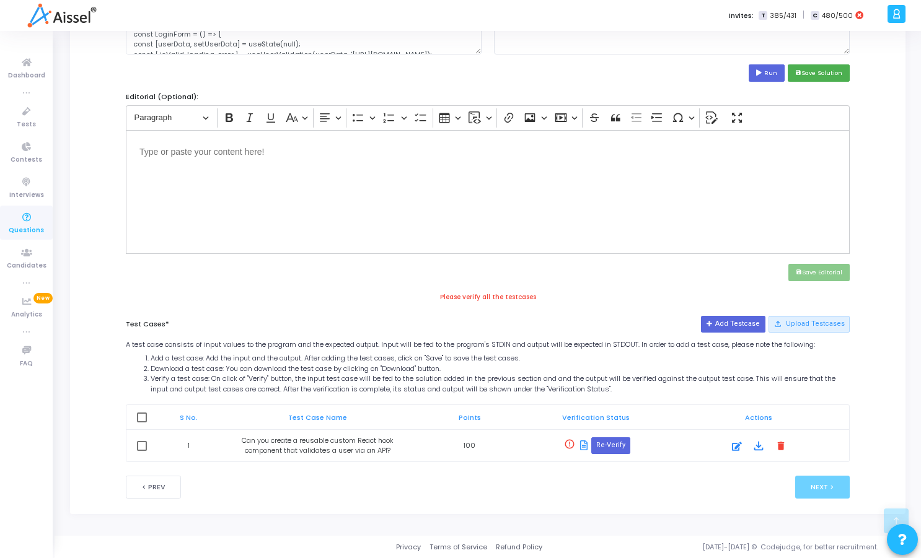
click at [585, 444] on icon at bounding box center [583, 445] width 7 height 10
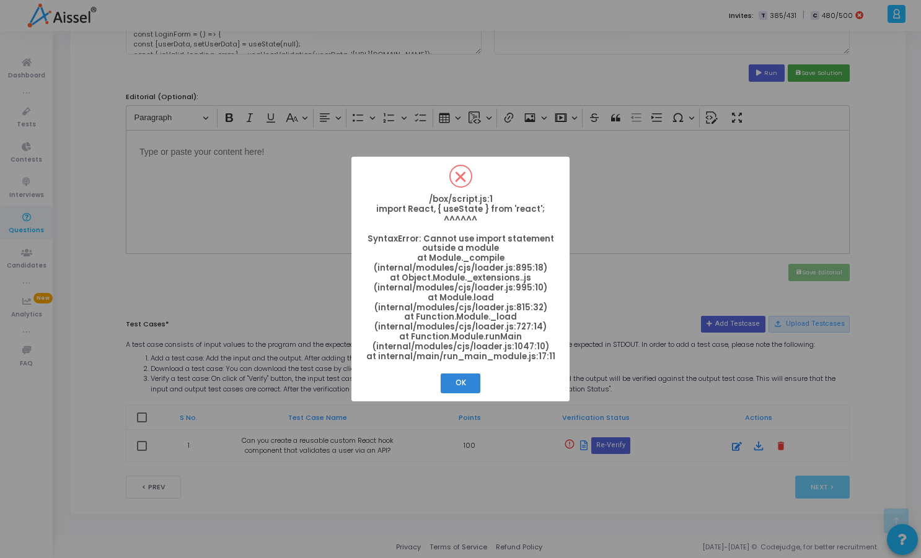
click at [462, 175] on span at bounding box center [460, 176] width 11 height 11
click at [463, 390] on button "OK" at bounding box center [460, 384] width 40 height 20
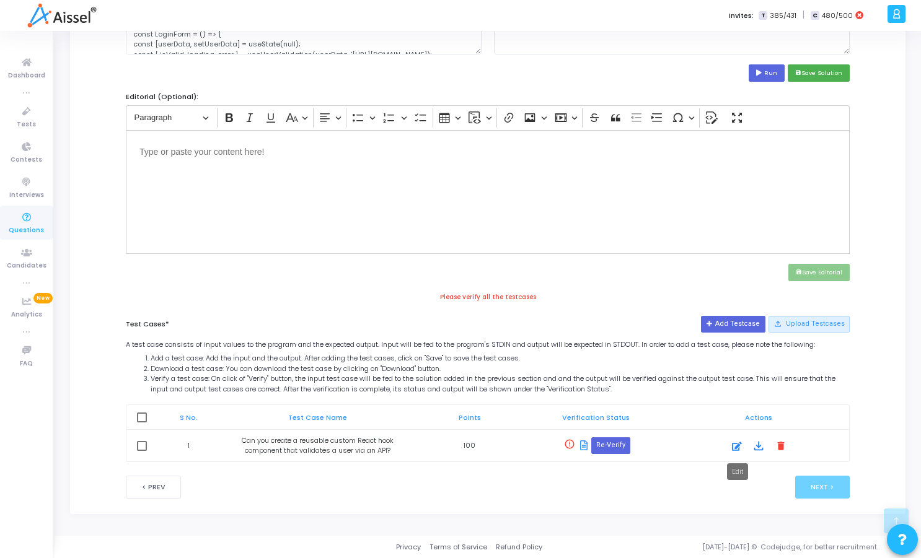
click at [733, 446] on icon at bounding box center [737, 446] width 10 height 15
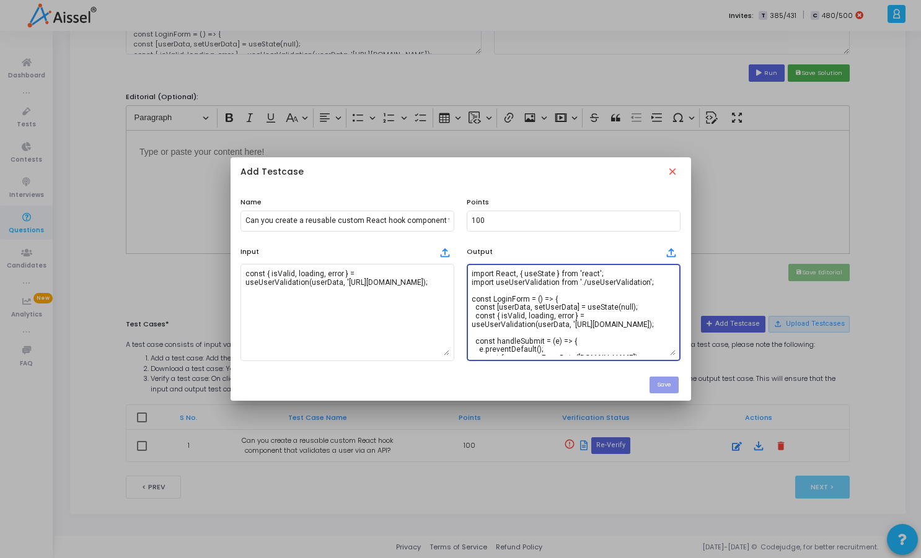
click at [558, 339] on textarea "import React, { useState } from 'react'; import useUserValidation from './useUs…" at bounding box center [573, 312] width 204 height 87
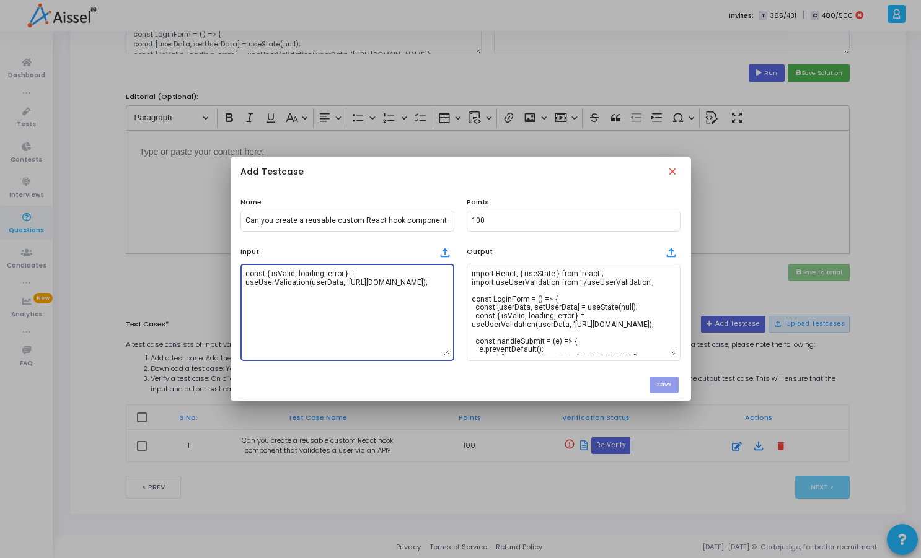
click at [344, 320] on textarea "const { isValid, loading, error } = useUserValidation(userData, 'https://api.ex…" at bounding box center [347, 312] width 204 height 87
paste textarea "<!DOCTYPE html> <html lang="en"> <head> <meta charset="UTF-8"> <title>User Vali…"
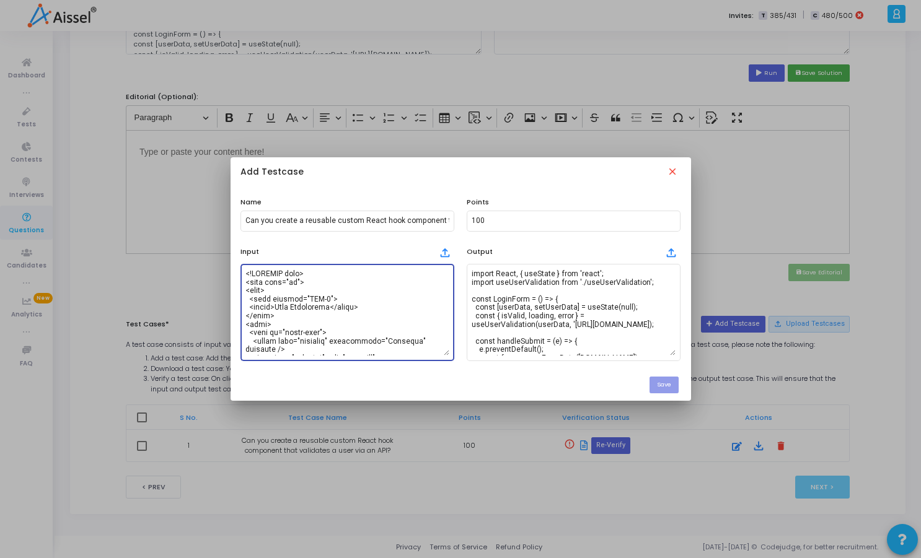
scroll to position [386, 0]
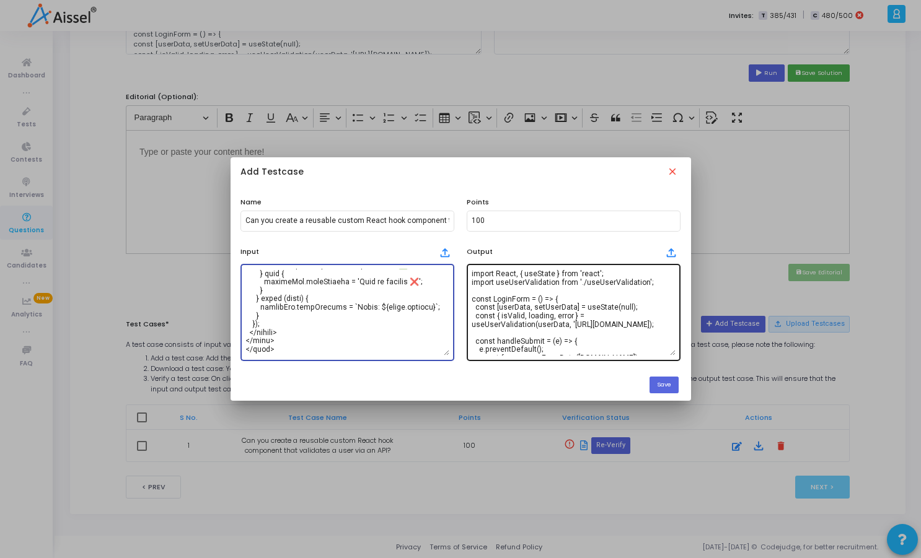
type textarea "<!DOCTYPE html> <html lang="en"> <head> <meta charset="UTF-8"> <title>User Vali…"
click at [575, 348] on textarea "import React, { useState } from 'react'; import useUserValidation from './useUs…" at bounding box center [573, 312] width 204 height 87
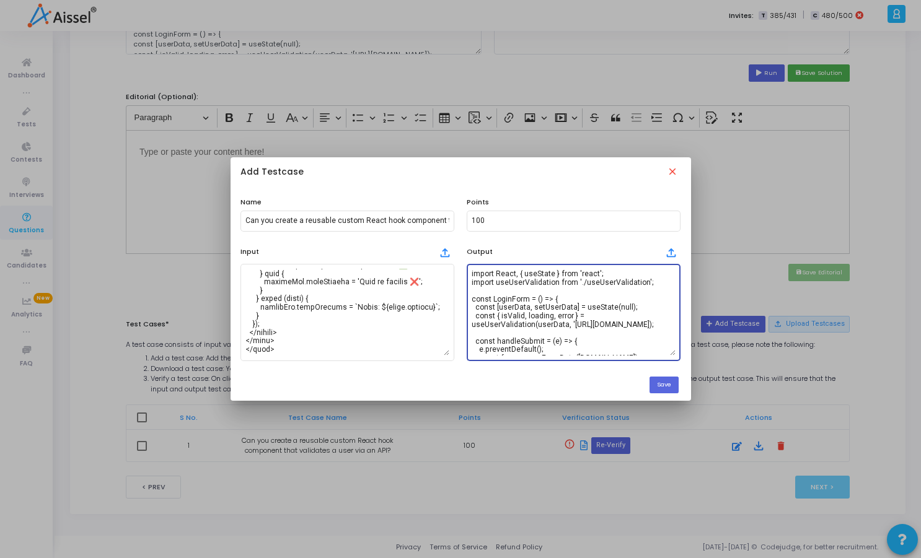
paste textarea "<!DOCTYPE html> <html lang="en"> <head> <meta charset="UTF-8"> <title>User Vali…"
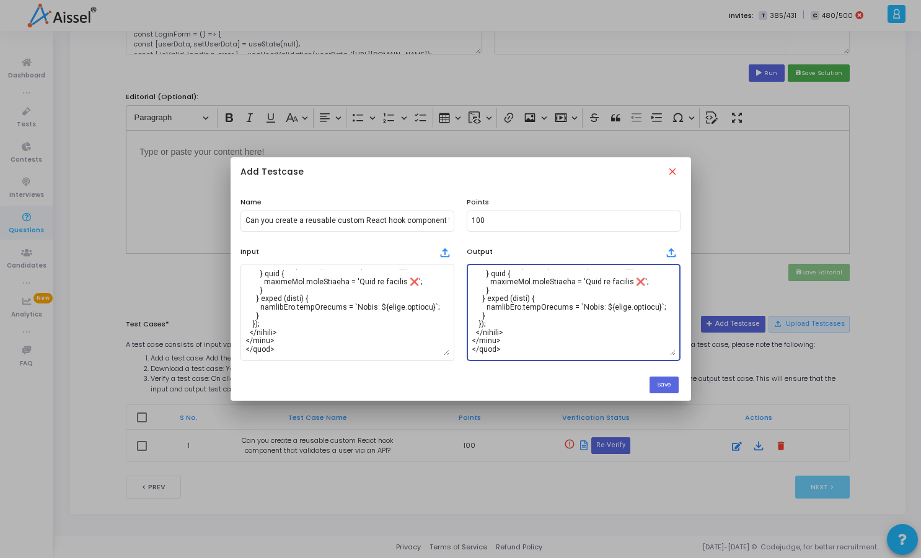
scroll to position [379, 0]
type textarea "<!DOCTYPE html> <html lang="en"> <head> <meta charset="UTF-8"> <title>User Vali…"
click at [663, 385] on button "Save" at bounding box center [663, 385] width 29 height 17
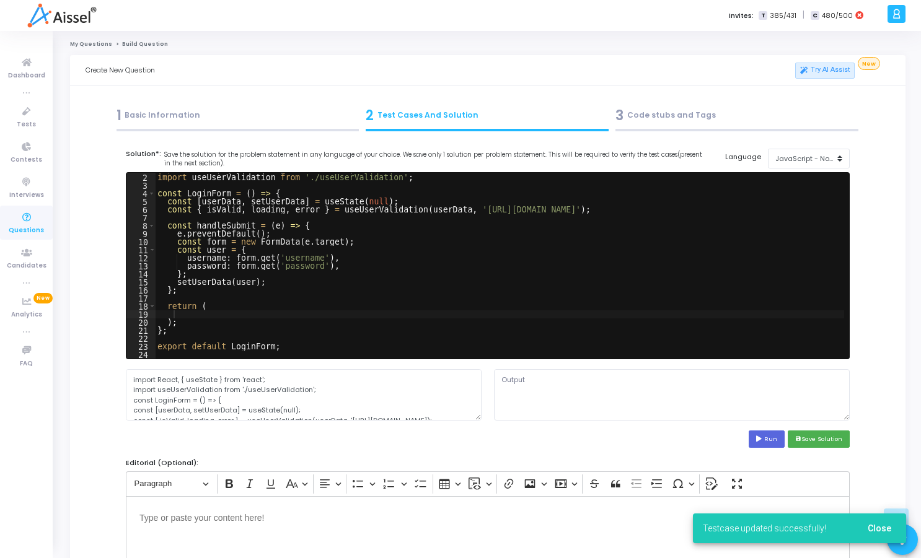
scroll to position [366, 0]
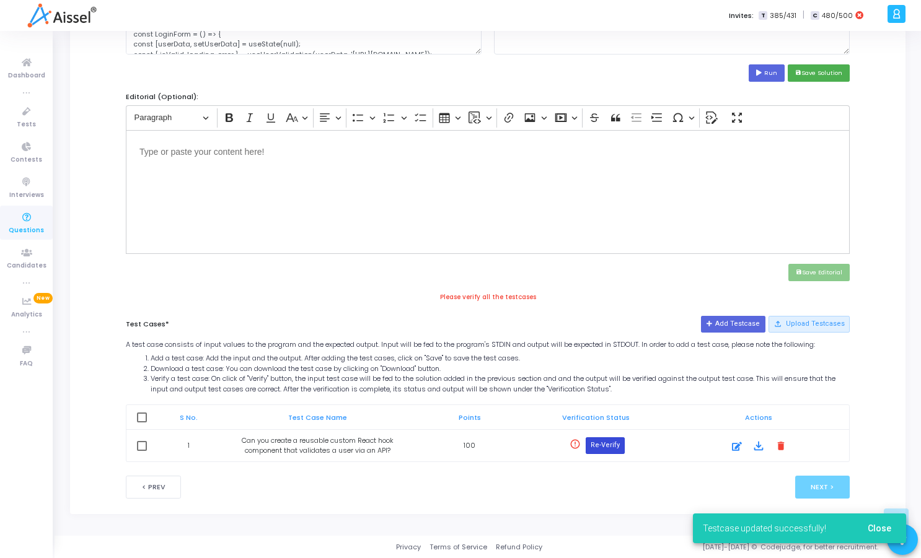
click at [603, 447] on button "Re-Verify" at bounding box center [604, 445] width 39 height 16
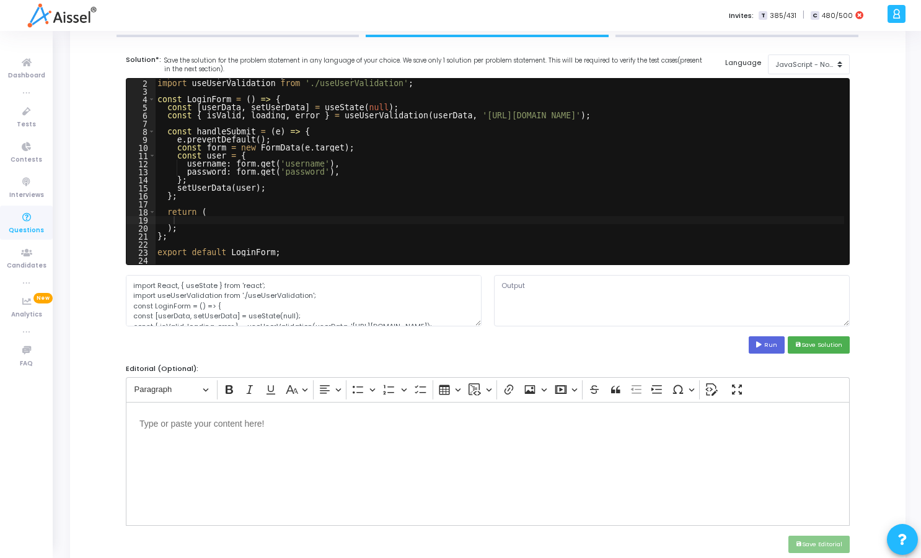
scroll to position [69, 0]
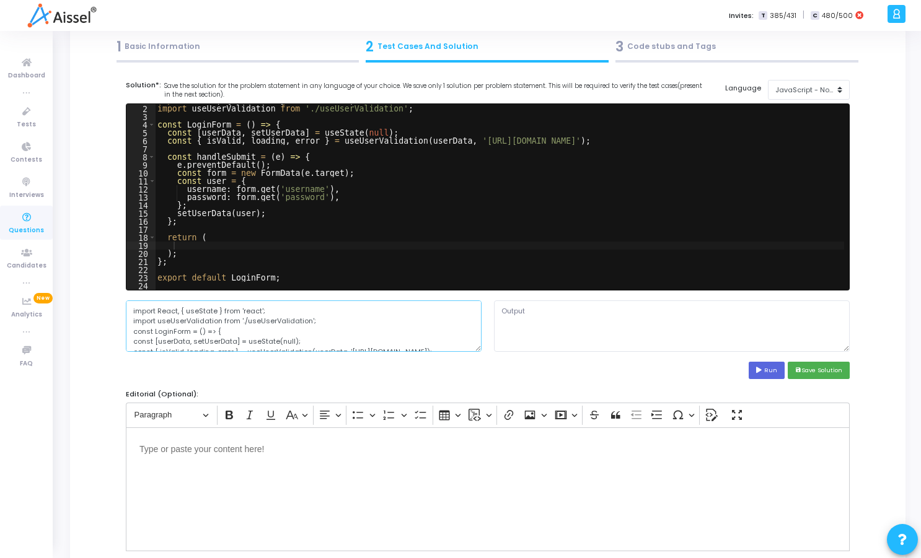
click at [374, 335] on textarea "import React, { useState } from 'react'; import useUserValidation from './useUs…" at bounding box center [304, 325] width 356 height 51
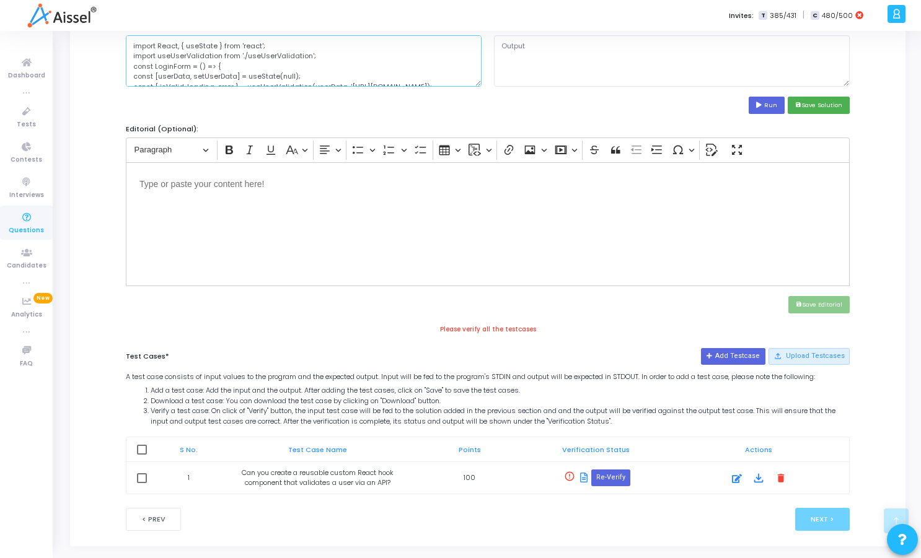
scroll to position [366, 0]
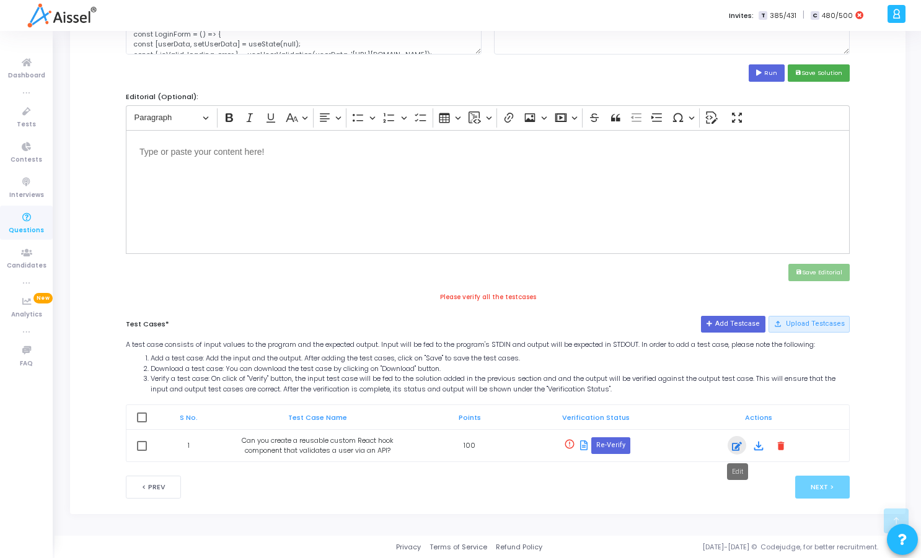
click at [736, 445] on icon at bounding box center [737, 446] width 10 height 15
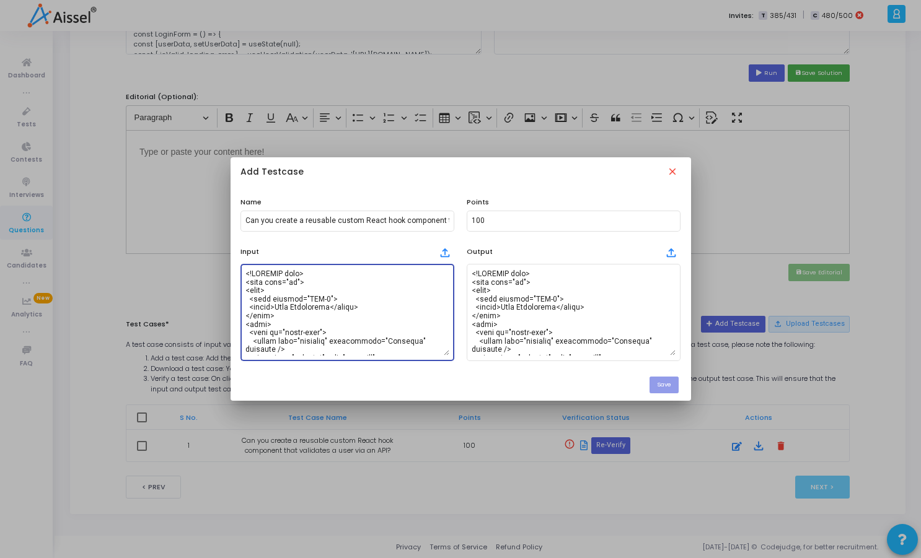
click at [403, 323] on textarea at bounding box center [347, 312] width 204 height 87
paste textarea "function sortAscending(arr) { let n = arr.length; for (let i = 0; i < n - 1; i+…"
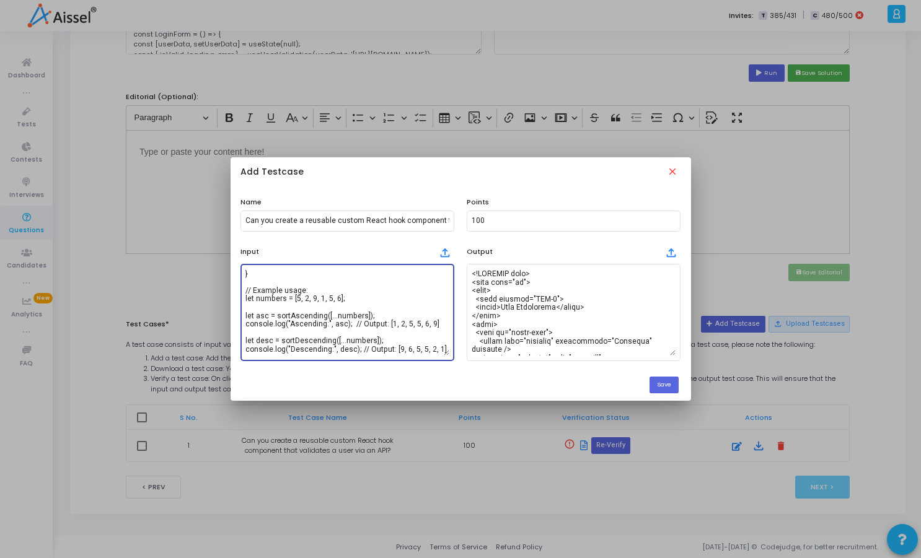
drag, startPoint x: 292, startPoint y: 292, endPoint x: 355, endPoint y: 300, distance: 63.8
click at [355, 300] on textarea "function sortAscending(arr) { let n = arr.length; for (let i = 0; i < n - 1; i+…" at bounding box center [347, 312] width 204 height 87
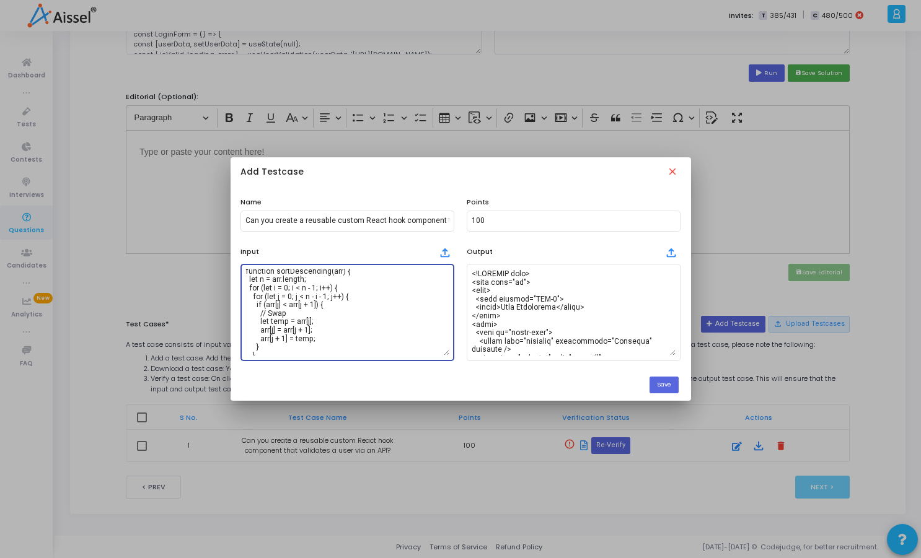
scroll to position [0, 0]
drag, startPoint x: 311, startPoint y: 284, endPoint x: 236, endPoint y: 246, distance: 83.9
click at [236, 246] on div "Input file_upload function sortAscending(arr) { let n = arr.length; for (let i …" at bounding box center [347, 301] width 226 height 119
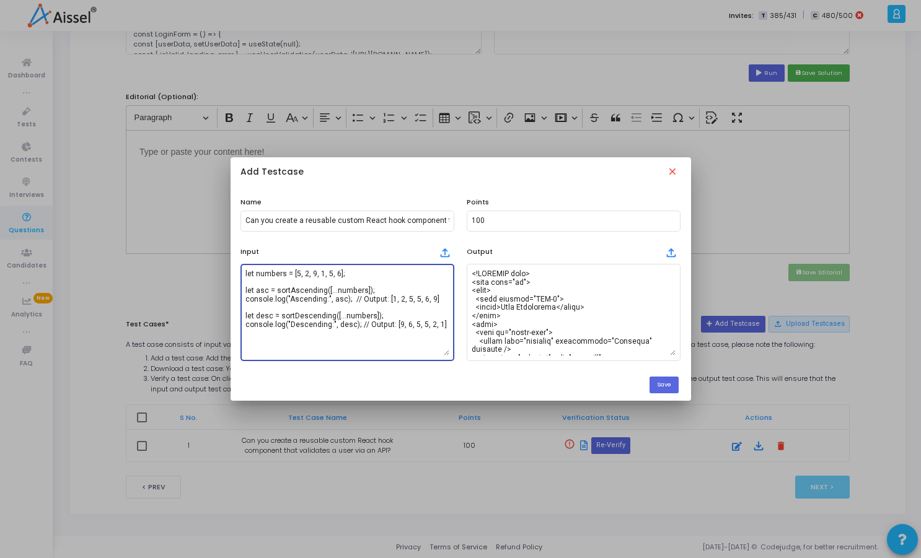
drag, startPoint x: 292, startPoint y: 282, endPoint x: 364, endPoint y: 288, distance: 71.5
click at [364, 288] on textarea "let numbers = [5, 2, 9, 1, 5, 6]; let asc = sortAscending([...numbers]); consol…" at bounding box center [347, 312] width 204 height 87
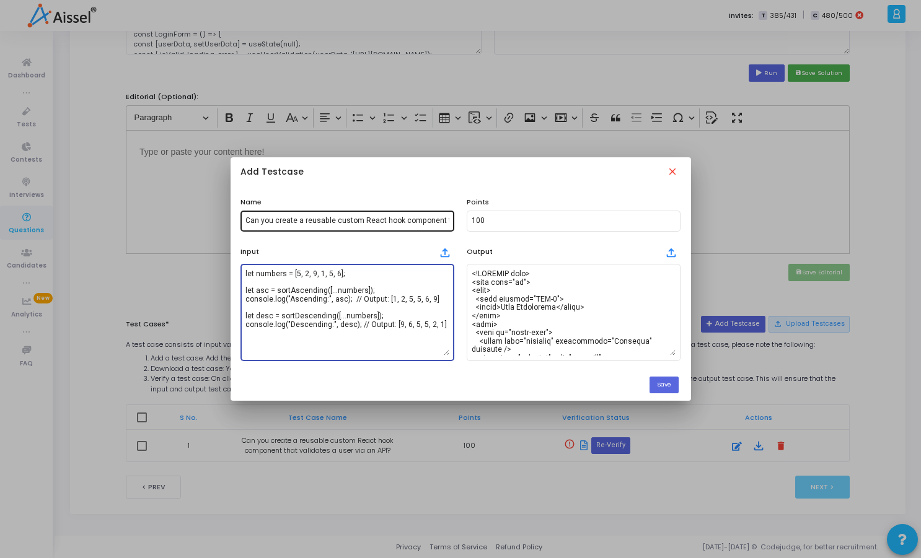
type textarea "let numbers = [5, 2, 9, 1, 5, 6]; let asc = sortAscending([...numbers]); consol…"
click at [420, 217] on input "Can you create a reusable custom React hook component that validates a user via…" at bounding box center [347, 221] width 204 height 9
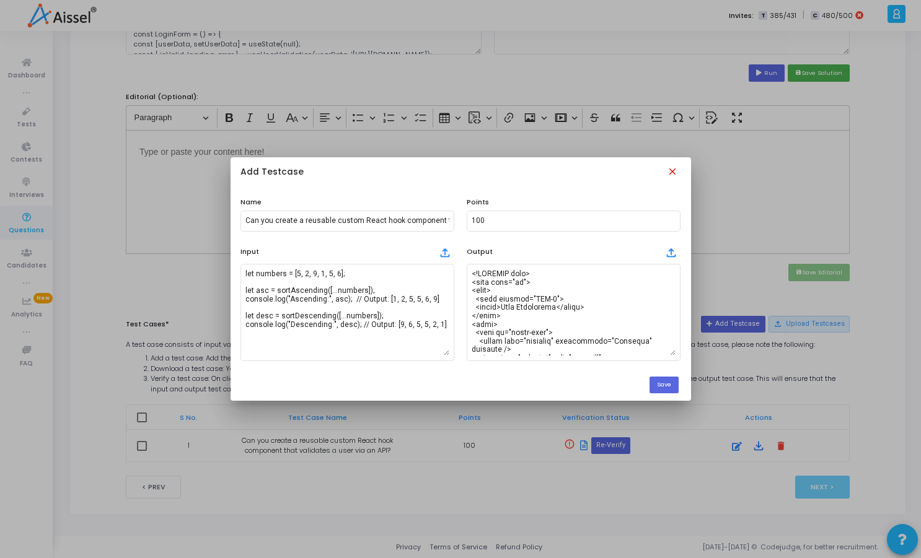
click at [674, 174] on mat-icon "close" at bounding box center [674, 173] width 14 height 14
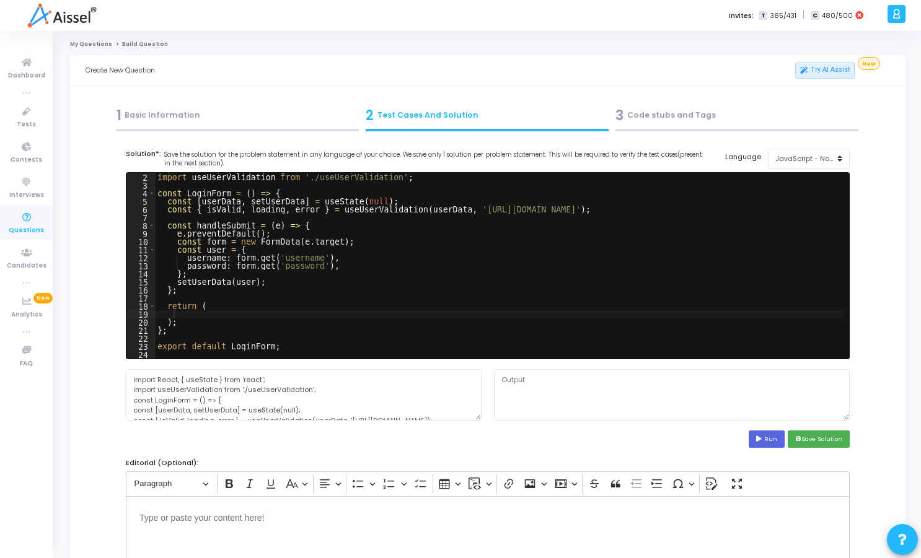
click at [177, 120] on div "1 Basic Information" at bounding box center [237, 115] width 243 height 20
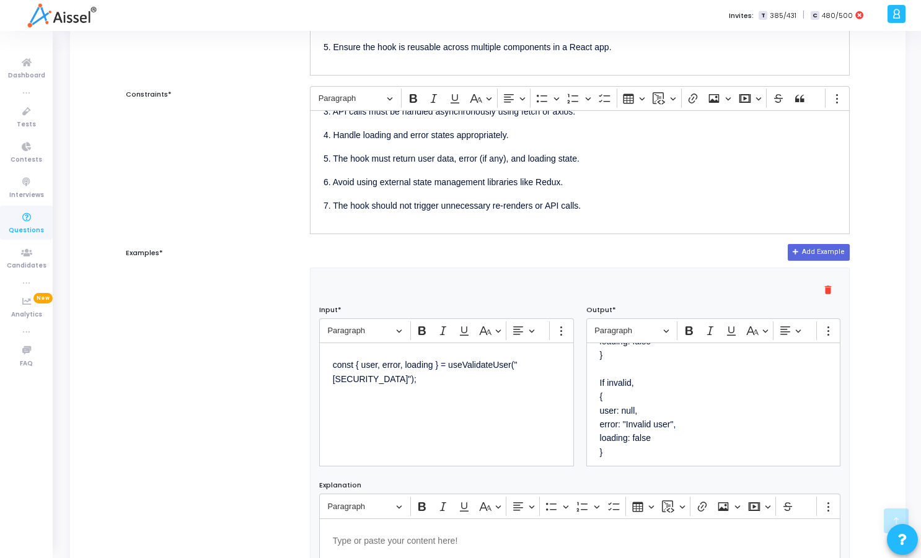
scroll to position [520, 0]
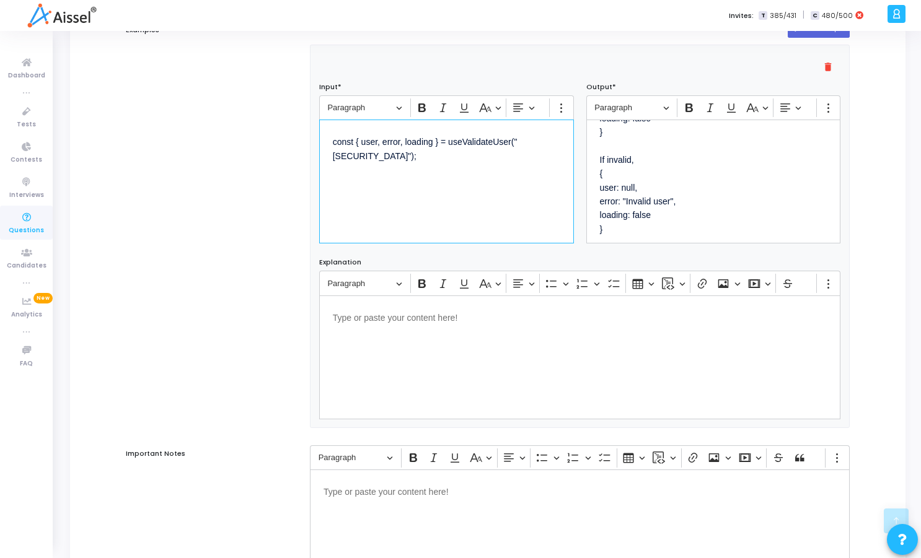
drag, startPoint x: 560, startPoint y: 142, endPoint x: 320, endPoint y: 141, distance: 239.7
click at [320, 141] on div "const { user, error, loading } = useValidateUser("abc123");" at bounding box center [446, 182] width 255 height 124
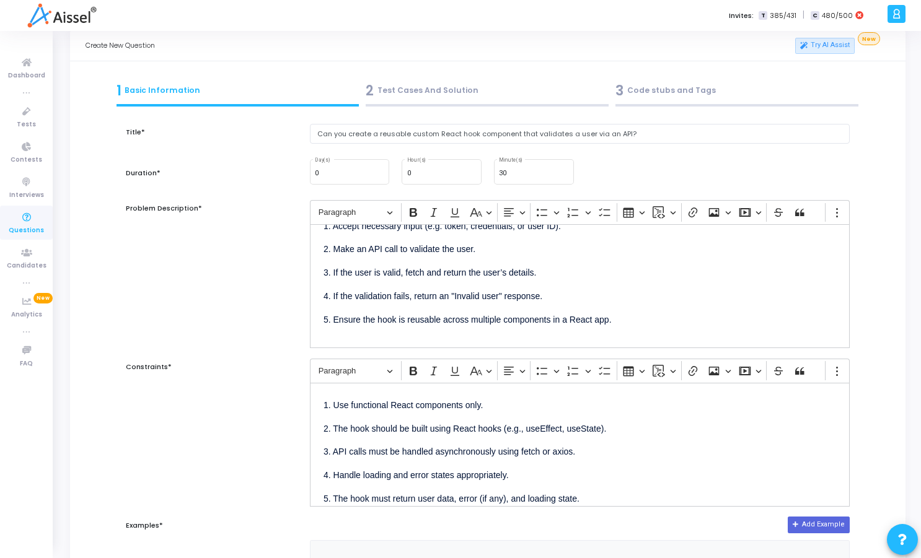
scroll to position [0, 0]
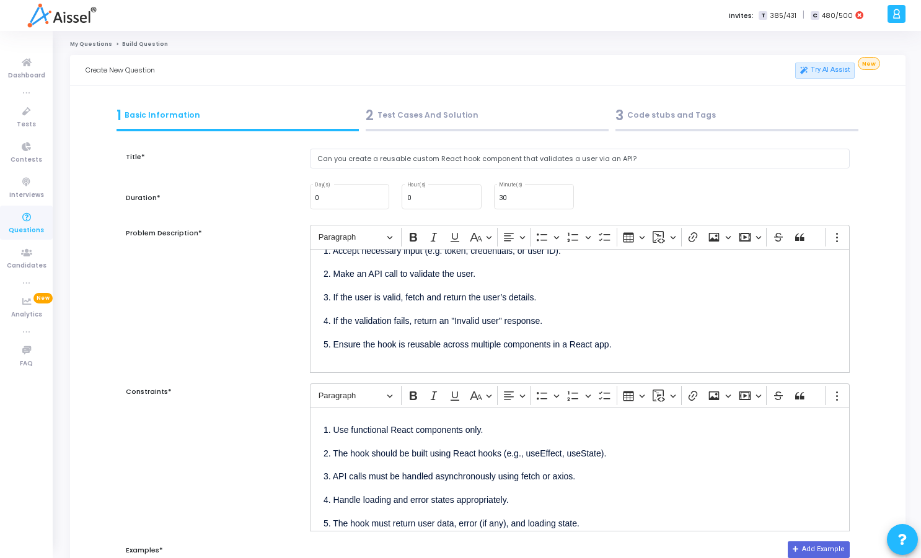
click at [410, 106] on div "2 Test Cases And Solution" at bounding box center [486, 115] width 243 height 20
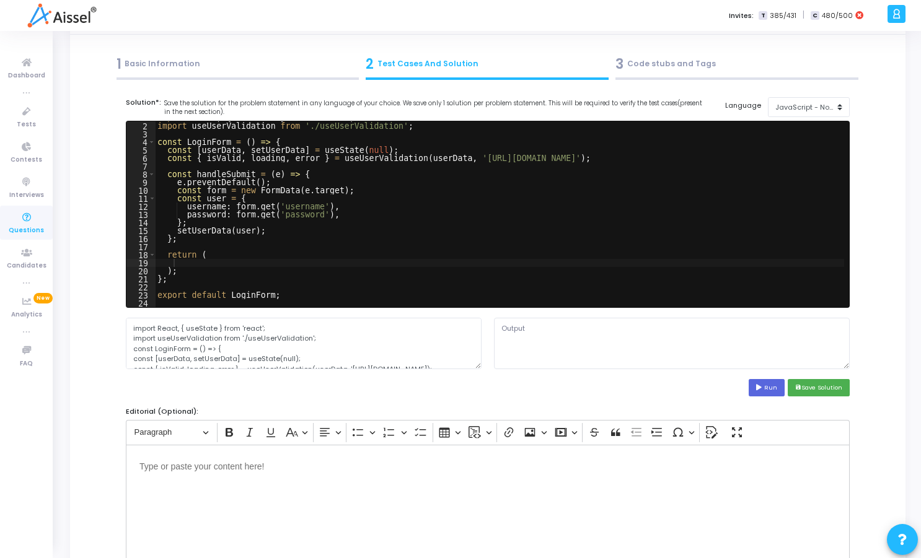
scroll to position [366, 0]
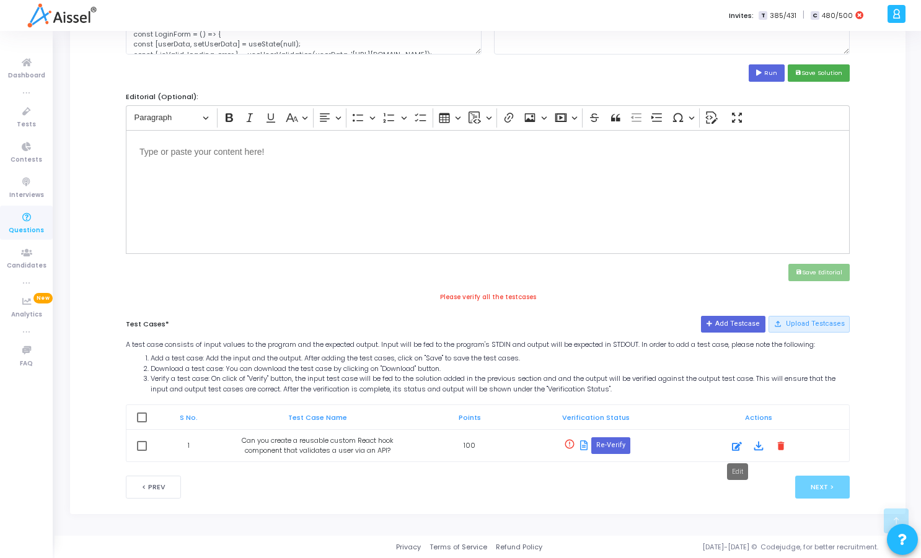
click at [737, 443] on icon at bounding box center [737, 446] width 10 height 15
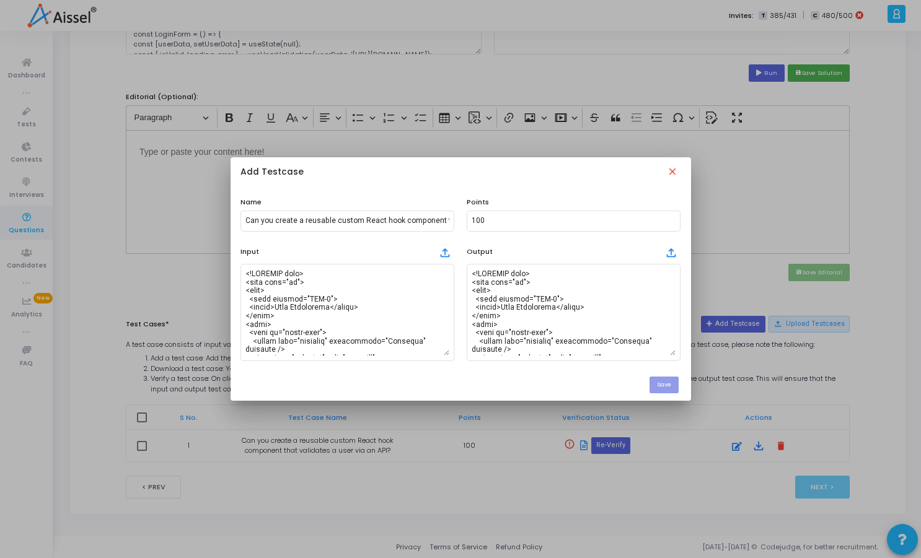
click at [677, 165] on div "Add Testcase close" at bounding box center [460, 172] width 460 height 31
click at [671, 171] on mat-icon "close" at bounding box center [674, 173] width 14 height 14
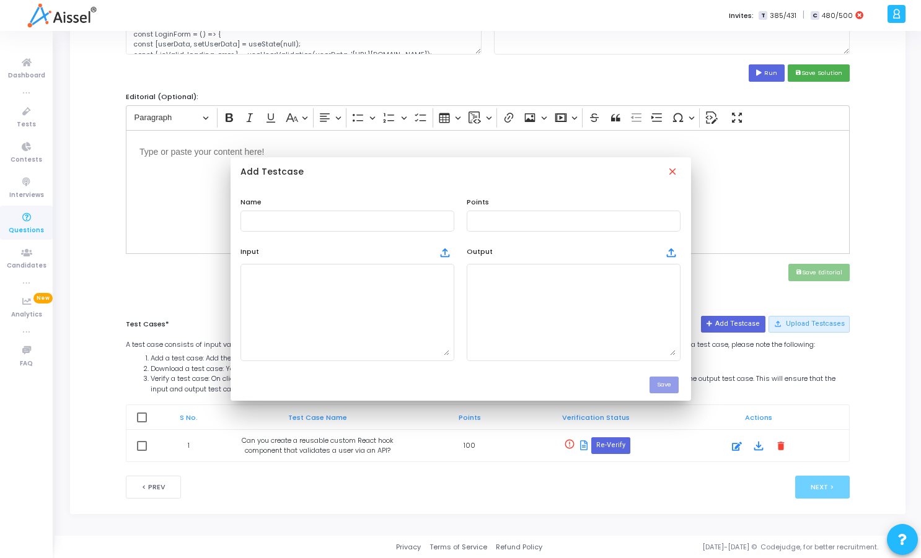
scroll to position [366, 0]
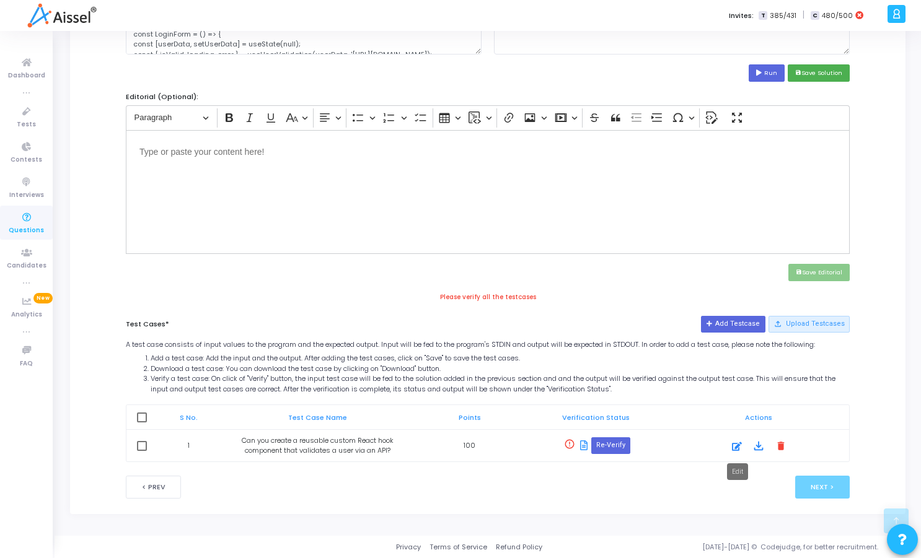
click at [735, 446] on icon at bounding box center [737, 446] width 10 height 15
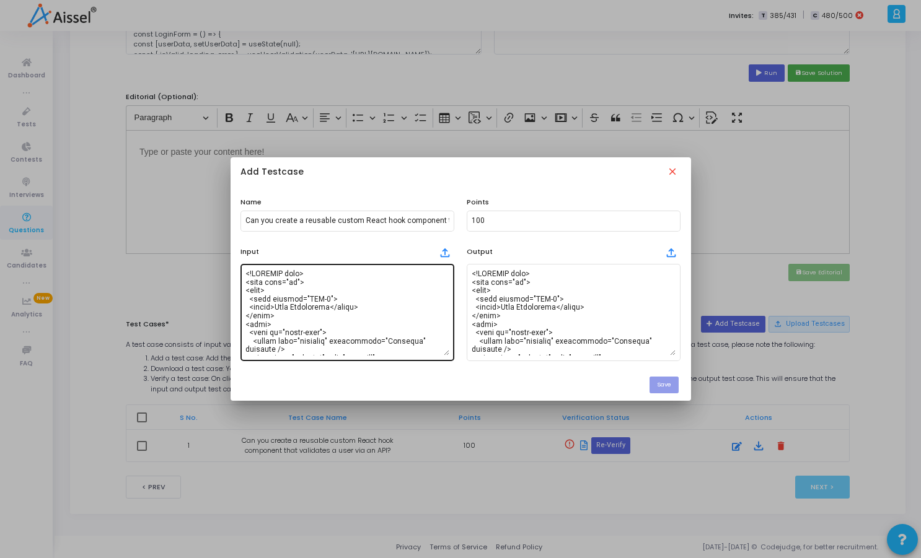
click at [400, 292] on textarea at bounding box center [347, 312] width 204 height 87
paste textarea "function sortAscending(arr) { let n = arr.length; for (let i = 0; i < n - 1; i+…"
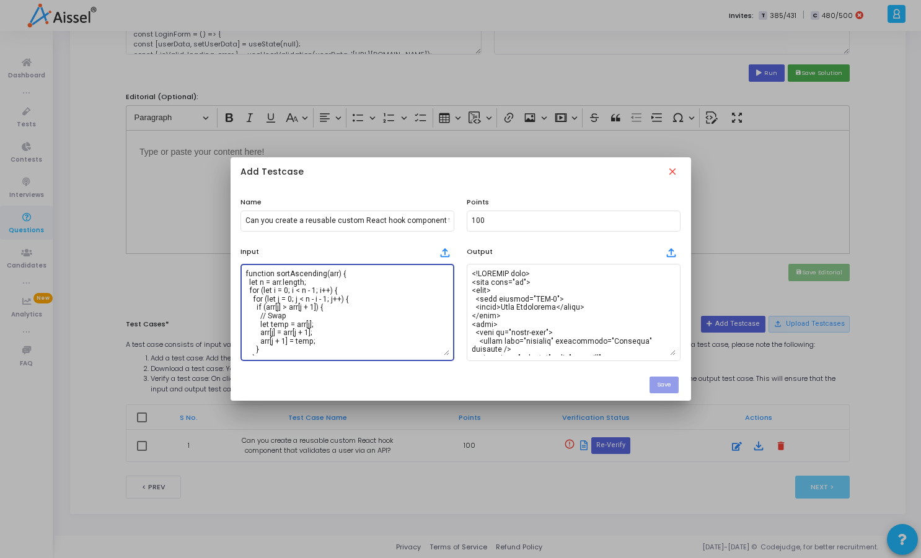
scroll to position [243, 0]
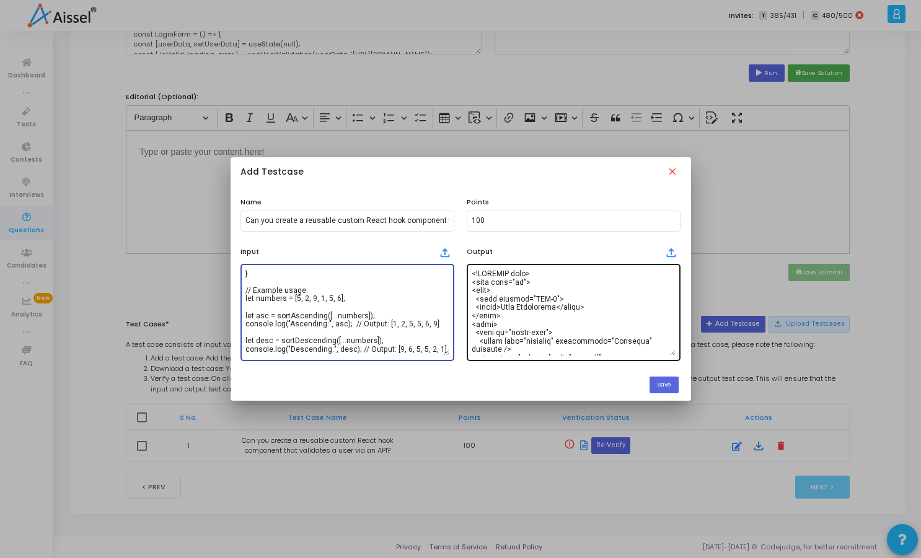
type textarea "function sortAscending(arr) { let n = arr.length; for (let i = 0; i < n - 1; i+…"
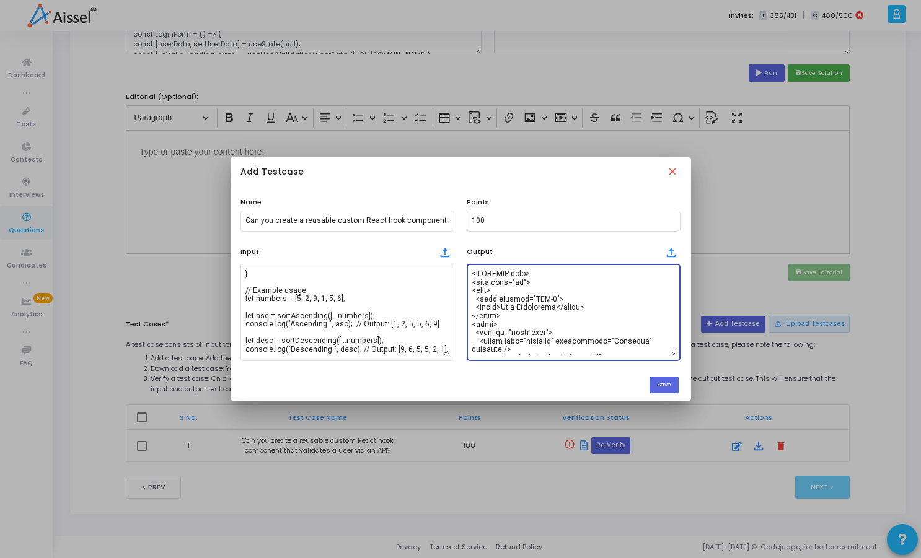
click at [605, 310] on textarea at bounding box center [573, 312] width 204 height 87
paste textarea "function sortAscending(arr) { let n = arr.length; for (let i = 0; i < n - 1; i+…"
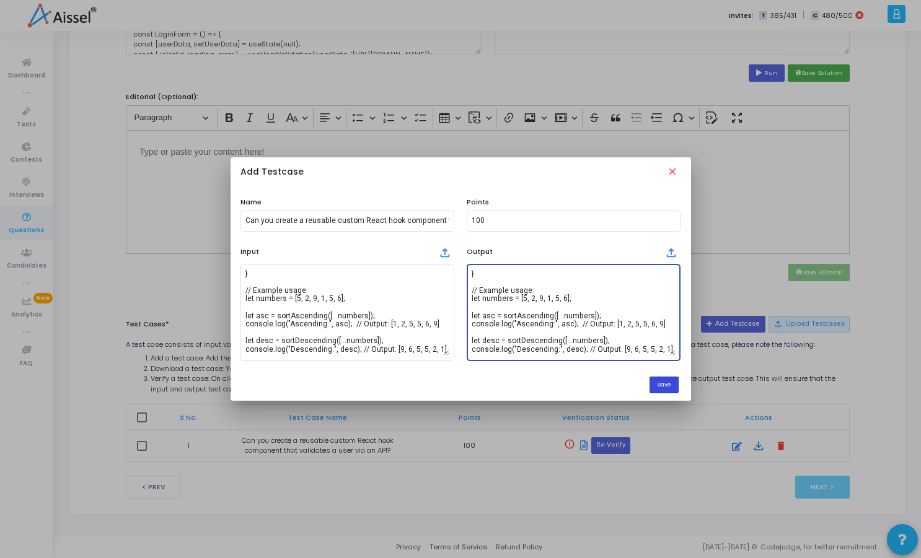
type textarea "function sortAscending(arr) { let n = arr.length; for (let i = 0; i < n - 1; i+…"
click at [670, 385] on button "Save" at bounding box center [663, 385] width 29 height 17
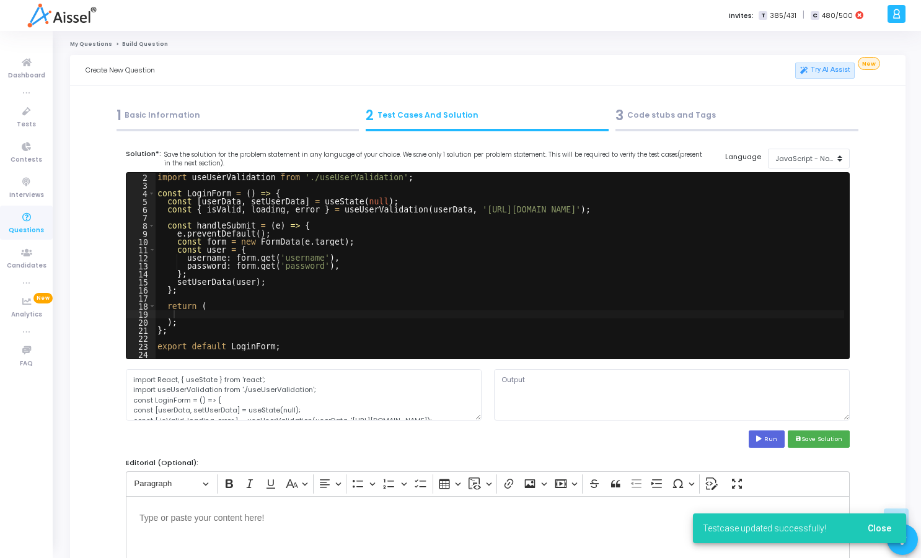
scroll to position [366, 0]
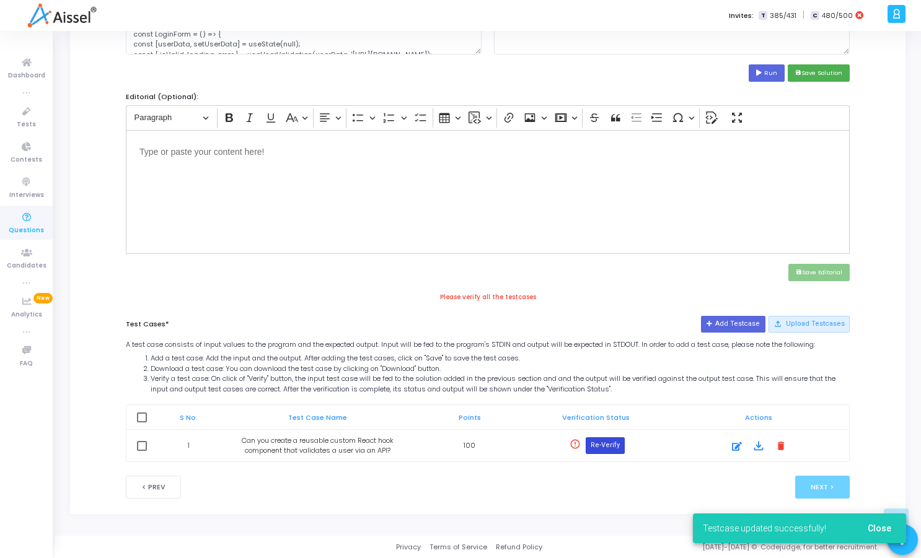
click at [605, 445] on button "Re-Verify" at bounding box center [604, 445] width 39 height 16
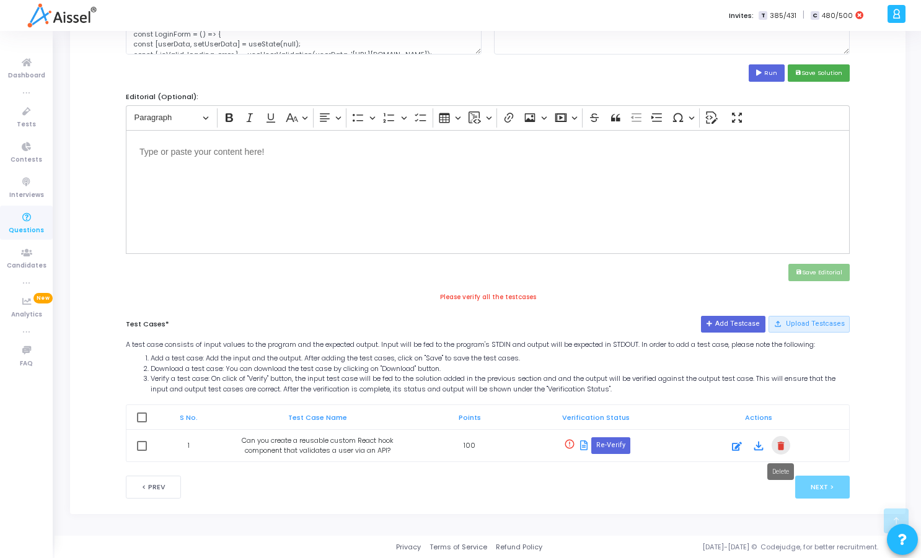
click at [779, 447] on mat-icon "delete" at bounding box center [781, 446] width 14 height 14
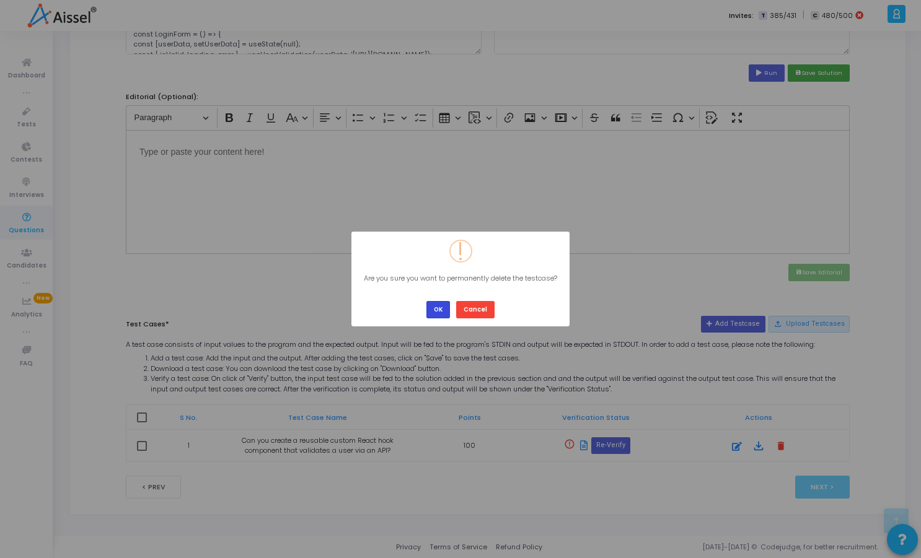
click at [437, 307] on button "OK" at bounding box center [438, 309] width 24 height 17
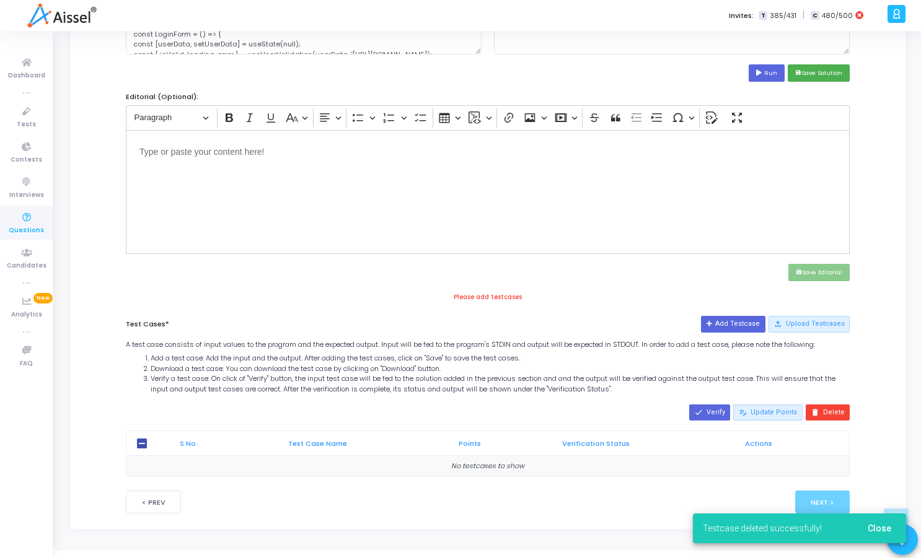
click at [719, 403] on div "done Verify edit_note Update Points delete Delete S No. Test Case Name Points V…" at bounding box center [488, 439] width 736 height 76
click at [719, 409] on button "done Verify" at bounding box center [709, 413] width 41 height 16
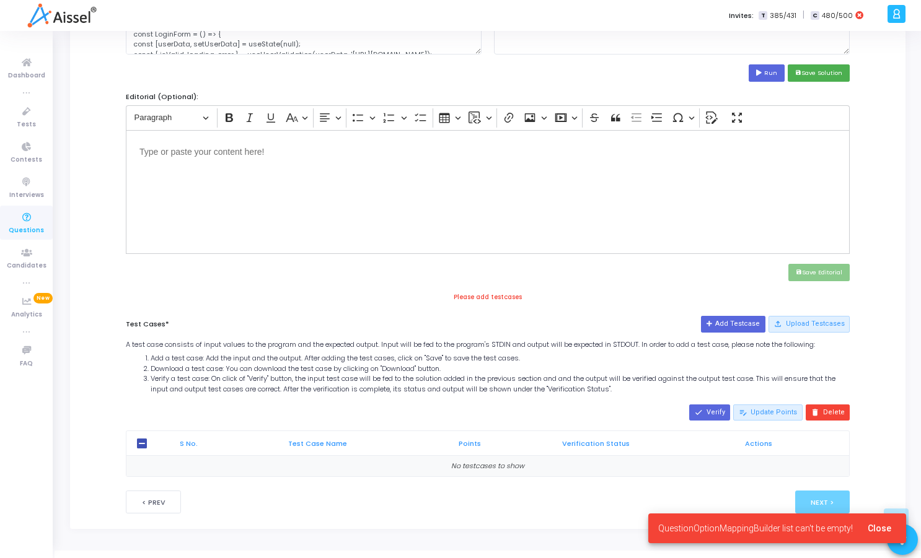
click at [874, 533] on span "Close" at bounding box center [879, 528] width 24 height 10
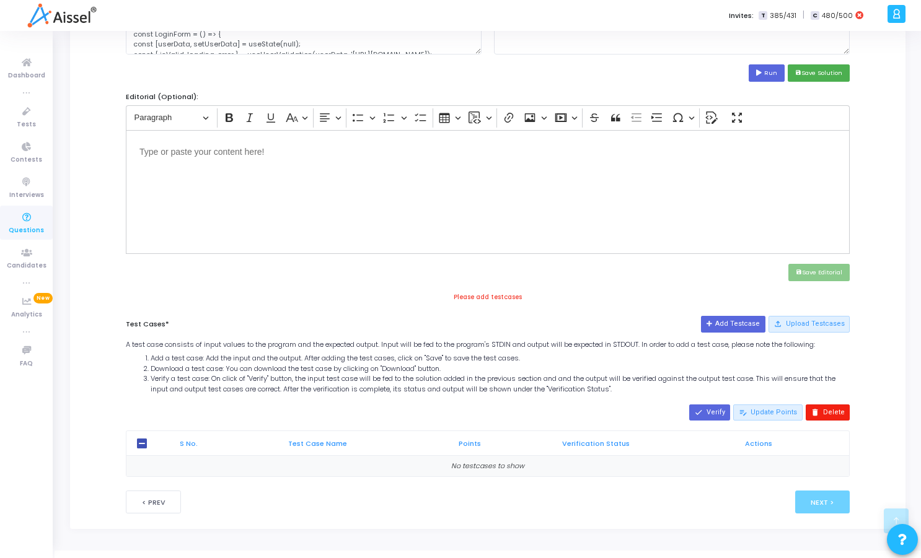
click at [831, 413] on button "delete Delete" at bounding box center [827, 413] width 44 height 16
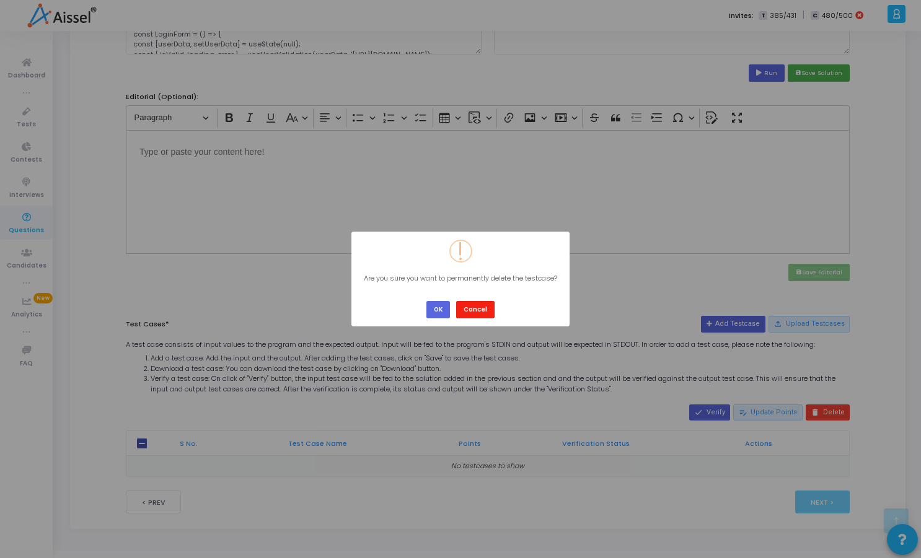
click at [478, 315] on button "Cancel" at bounding box center [475, 309] width 38 height 17
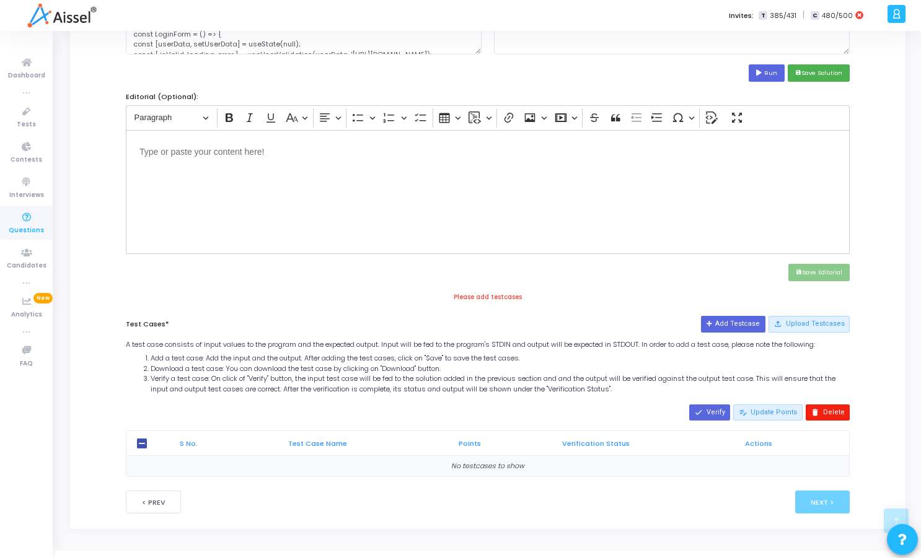
click at [823, 409] on button "delete Delete" at bounding box center [827, 413] width 44 height 16
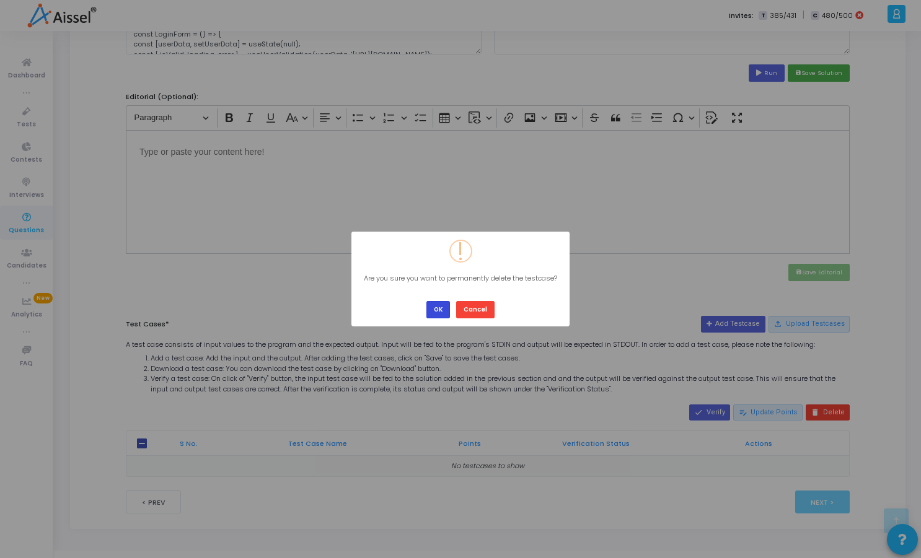
click at [435, 308] on button "OK" at bounding box center [438, 309] width 24 height 17
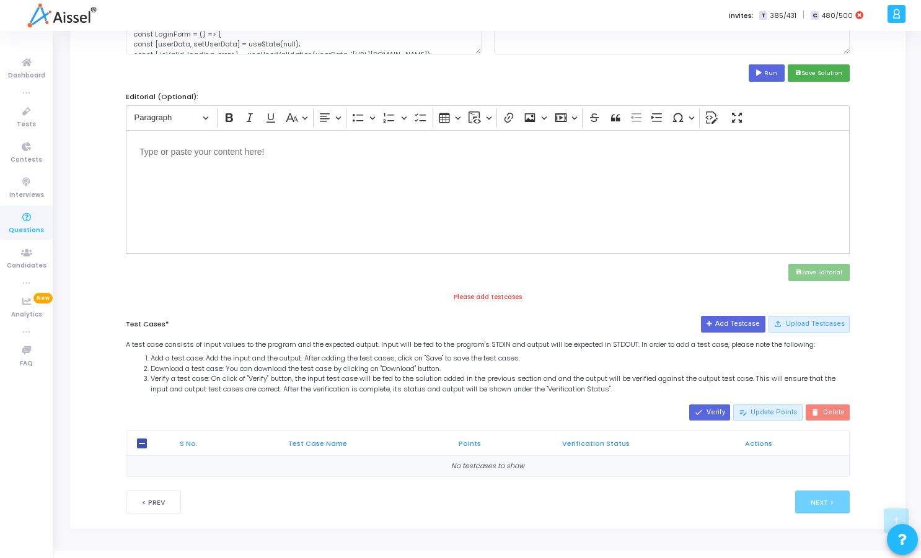
scroll to position [356, 0]
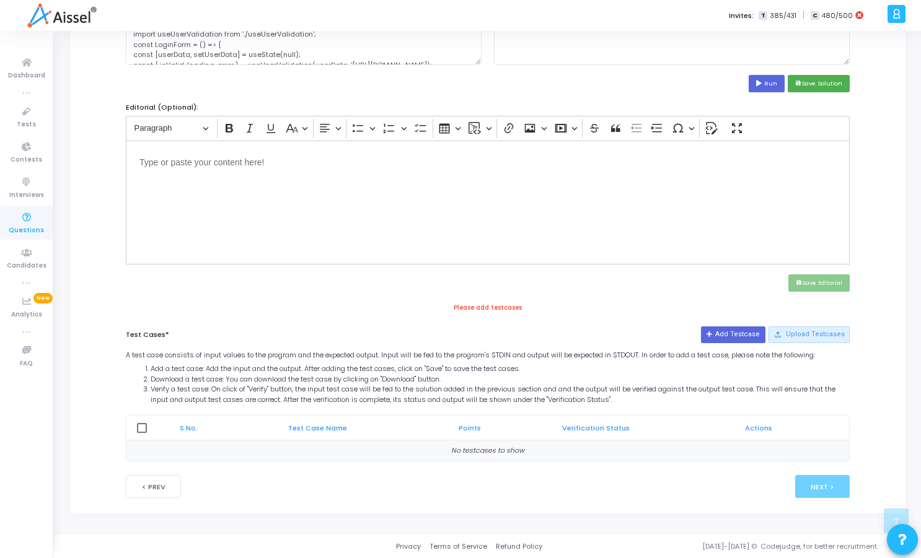
click at [548, 296] on div "Solution*: Save the solution for the problem statement in any language of your …" at bounding box center [488, 127] width 724 height 668
drag, startPoint x: 456, startPoint y: 307, endPoint x: 551, endPoint y: 313, distance: 95.6
click at [551, 313] on div "Please add testcases Test Cases* Add Testcase file_upload Upload Testcases A te…" at bounding box center [488, 382] width 736 height 160
click at [794, 331] on button "file_upload Upload Testcases" at bounding box center [808, 334] width 81 height 16
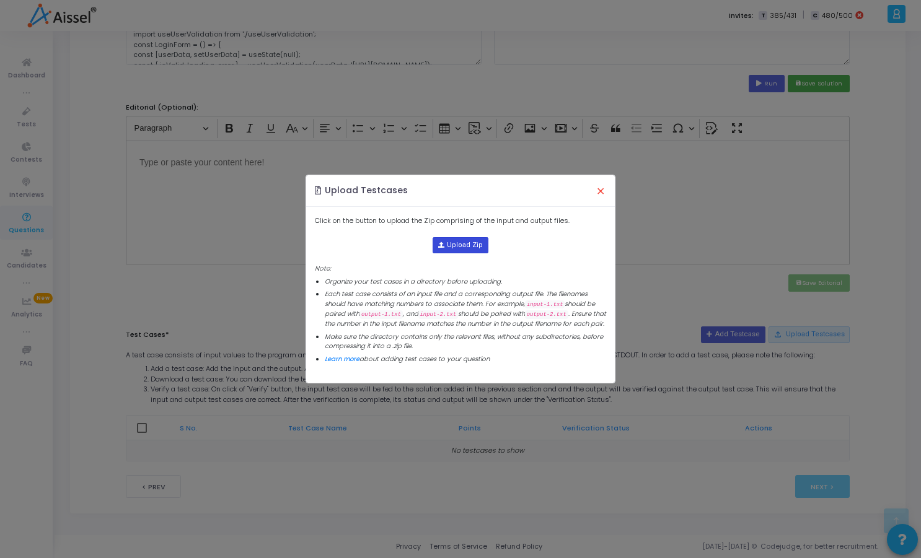
click at [471, 238] on input "file" at bounding box center [460, 245] width 54 height 15
type input "C:\fakepath\CustomHookComponent.zip"
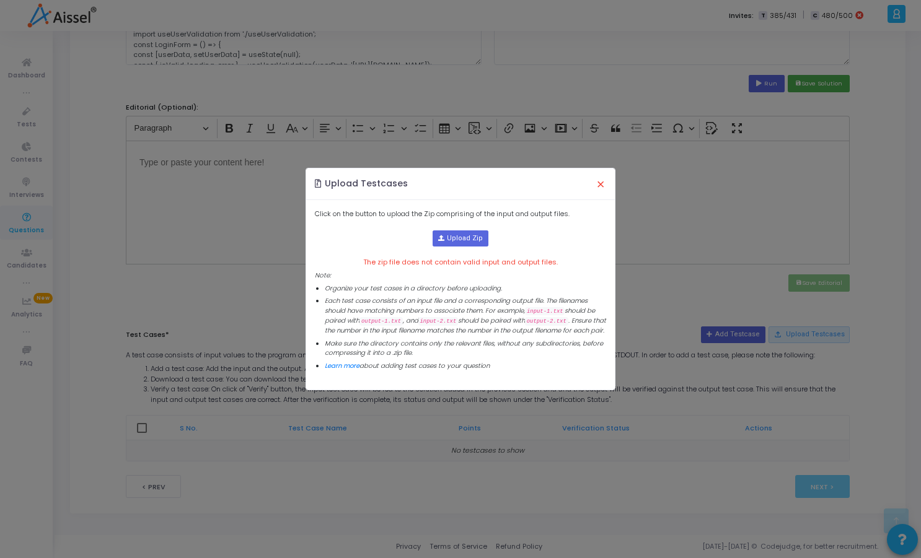
click at [600, 177] on button "×" at bounding box center [600, 183] width 26 height 27
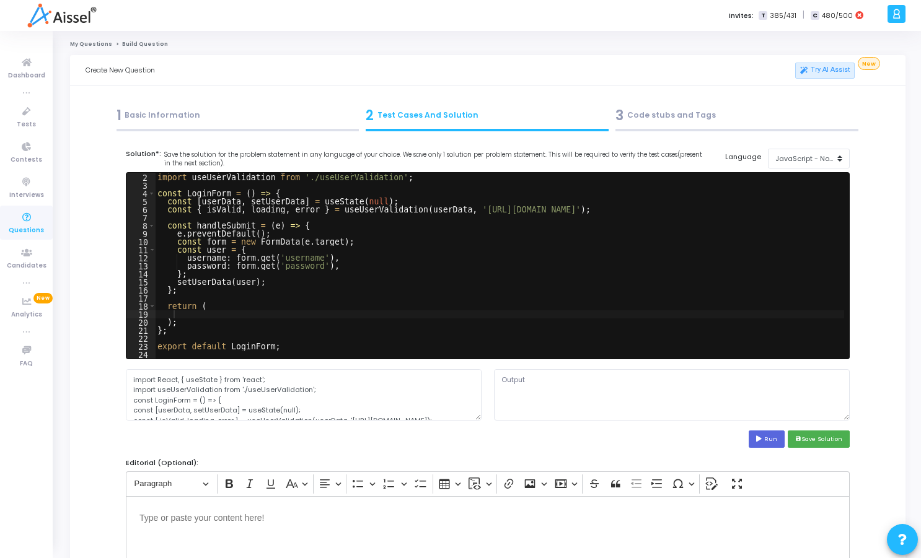
scroll to position [0, 0]
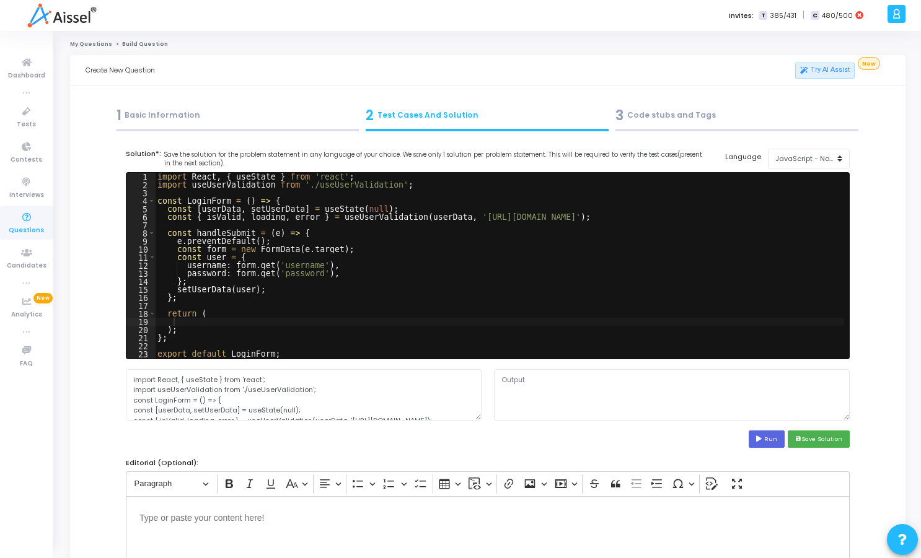
click at [180, 118] on div "1 Basic Information" at bounding box center [237, 115] width 243 height 20
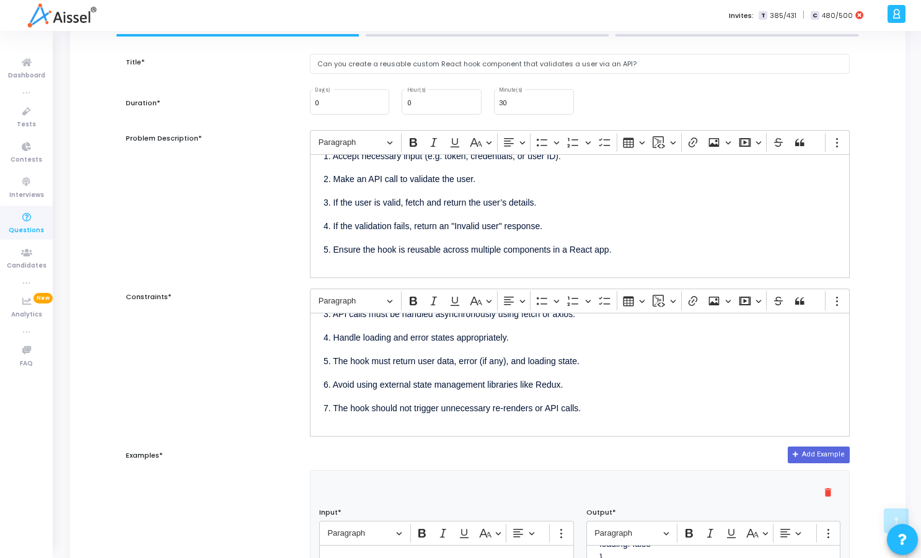
scroll to position [222, 0]
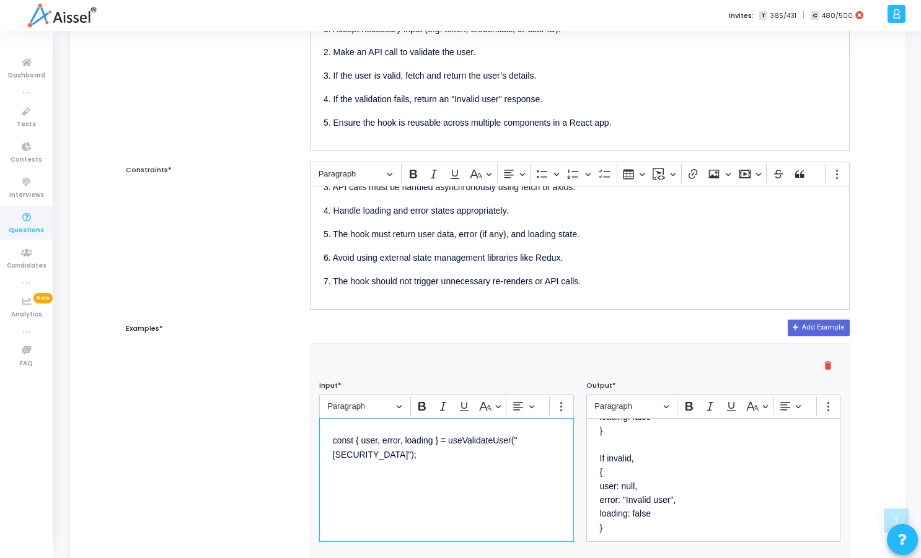
drag, startPoint x: 558, startPoint y: 440, endPoint x: 304, endPoint y: 440, distance: 253.4
click at [304, 440] on div "Add Example delete Input* Rich Text Editor Paragraph Bold Italic Underline Basi…" at bounding box center [580, 527] width 552 height 414
copy p "const { user, error, loading } = useValidateUser("abc123");"
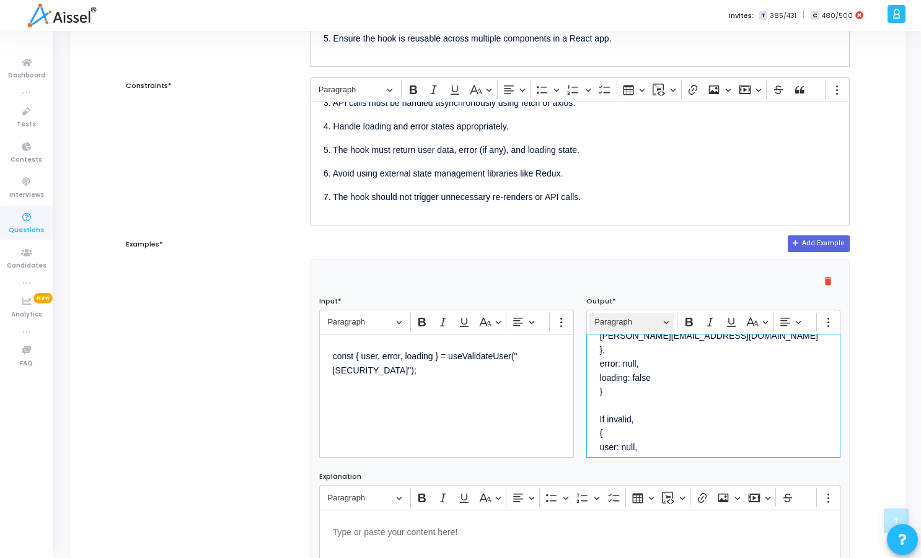
scroll to position [0, 0]
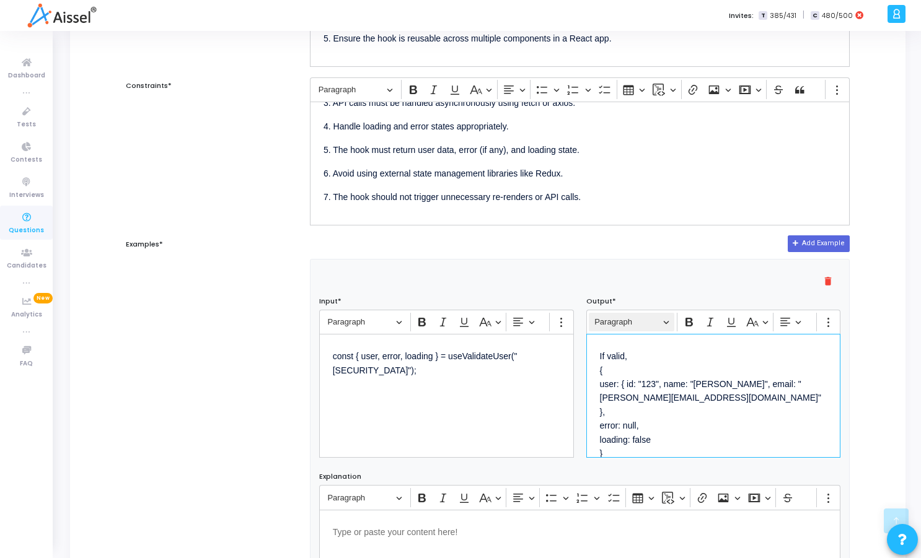
drag, startPoint x: 647, startPoint y: 436, endPoint x: 607, endPoint y: 327, distance: 116.0
click at [607, 327] on div "Rich Text Editor Paragraph Bold Italic Underline Basic styles Text alignment Sh…" at bounding box center [713, 384] width 255 height 148
copy p "If valid, { user: { id: "123", name: "John Doe", email: "john@example.com" }, e…"
click at [684, 369] on p "If valid, { user: { id: "123", name: "John Doe", email: "john@example.com" }, e…" at bounding box center [713, 453] width 227 height 210
click at [748, 368] on p "If valid, { user: { id: "123", name: "John Doe", email: "john@example.com" }, e…" at bounding box center [713, 453] width 227 height 210
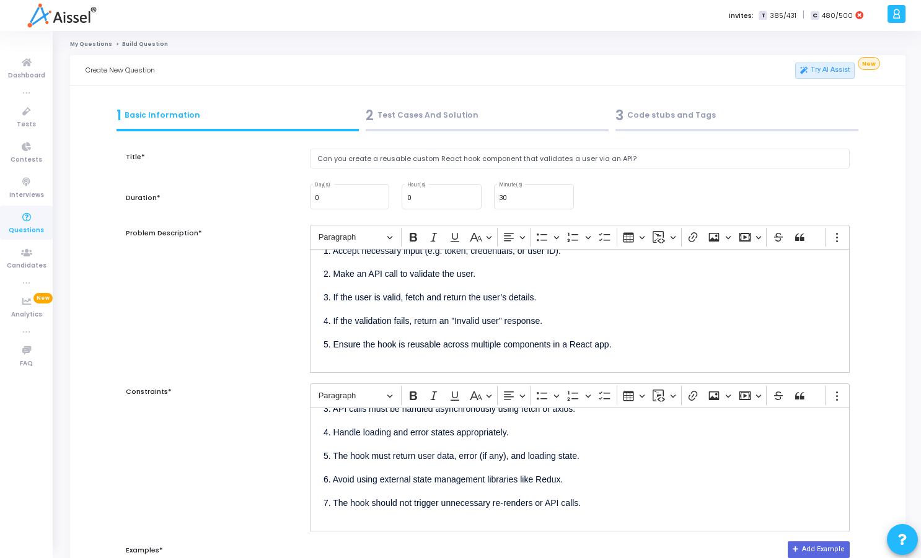
click at [396, 130] on div at bounding box center [486, 130] width 243 height 2
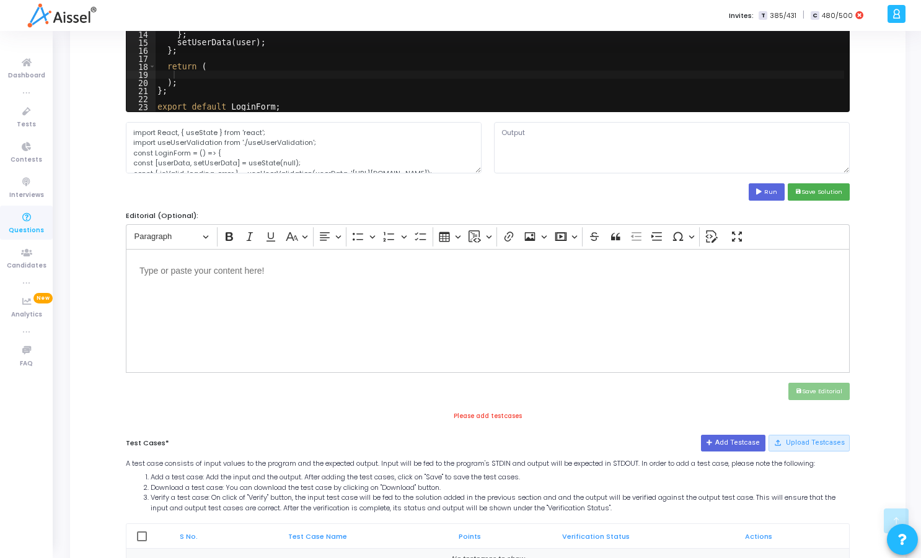
scroll to position [297, 0]
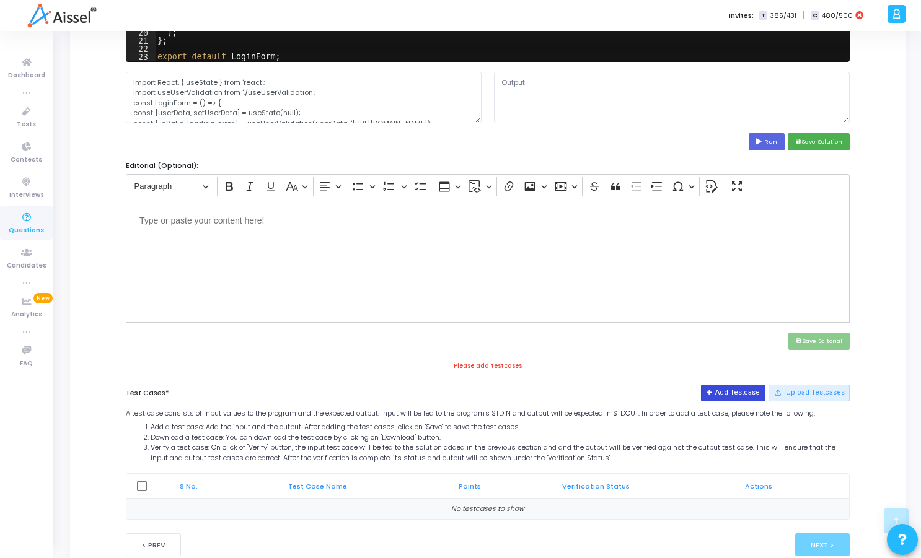
click at [734, 391] on button "Add Testcase" at bounding box center [733, 393] width 64 height 16
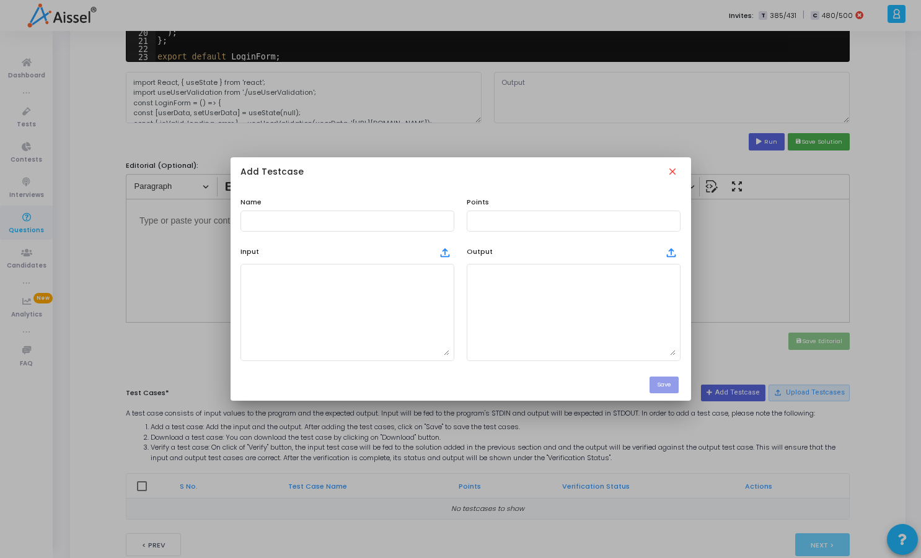
scroll to position [0, 0]
click at [393, 290] on textarea at bounding box center [347, 312] width 204 height 87
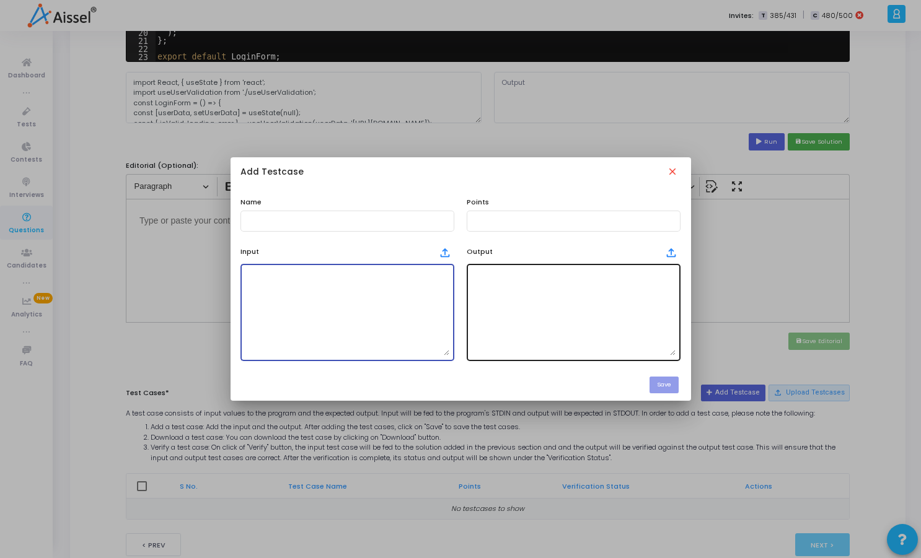
click at [565, 299] on textarea at bounding box center [573, 312] width 204 height 87
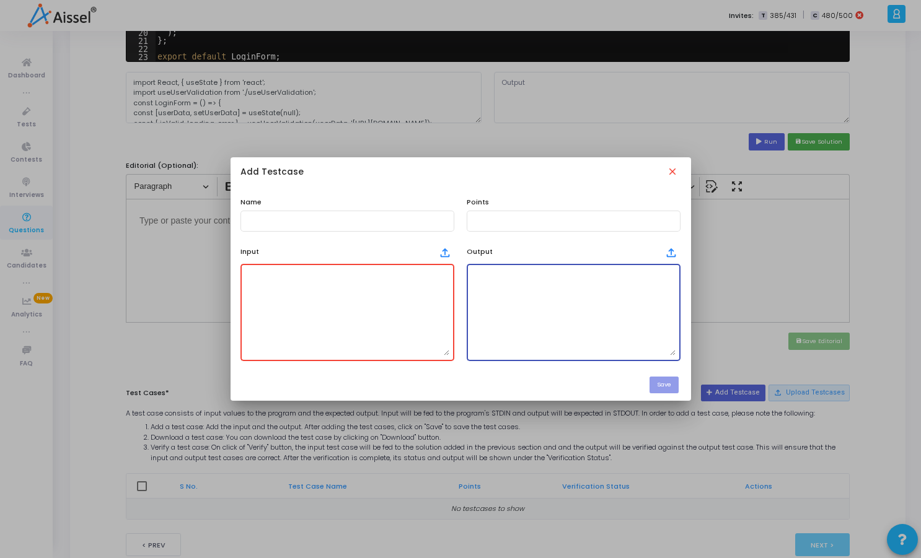
paste textarea "If valid, { user: { id: "123", name: "John Doe", email: "john@example.com" }, e…"
type textarea "If valid, { user: { id: "123", name: "John Doe", email: "john@example.com" }, e…"
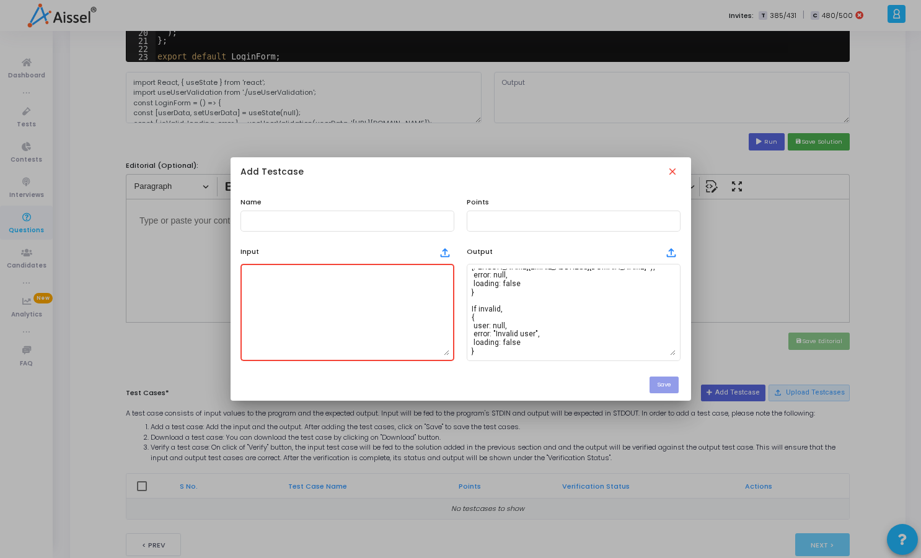
click at [417, 333] on textarea at bounding box center [347, 312] width 204 height 87
paste textarea "const { user, error, loading } = useValidateUser("abc123");"
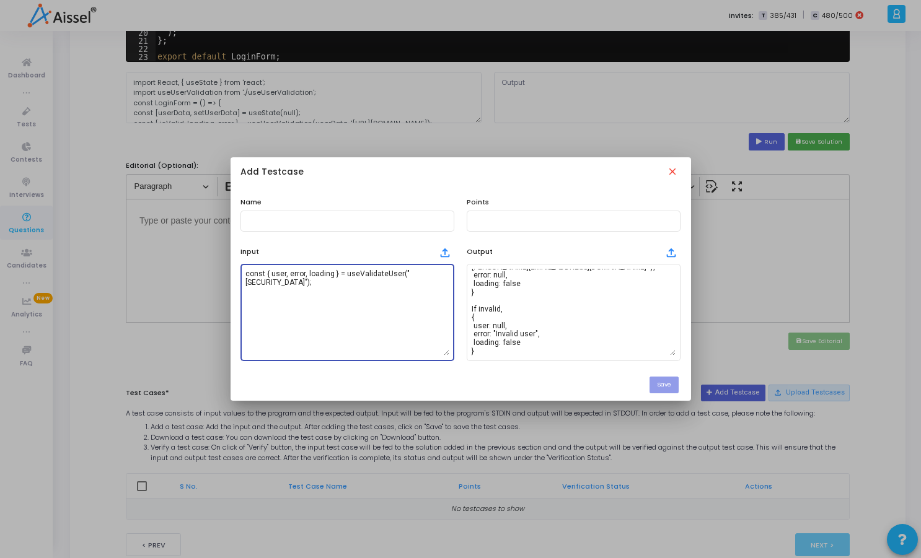
type textarea "const { user, error, loading } = useValidateUser("abc123");"
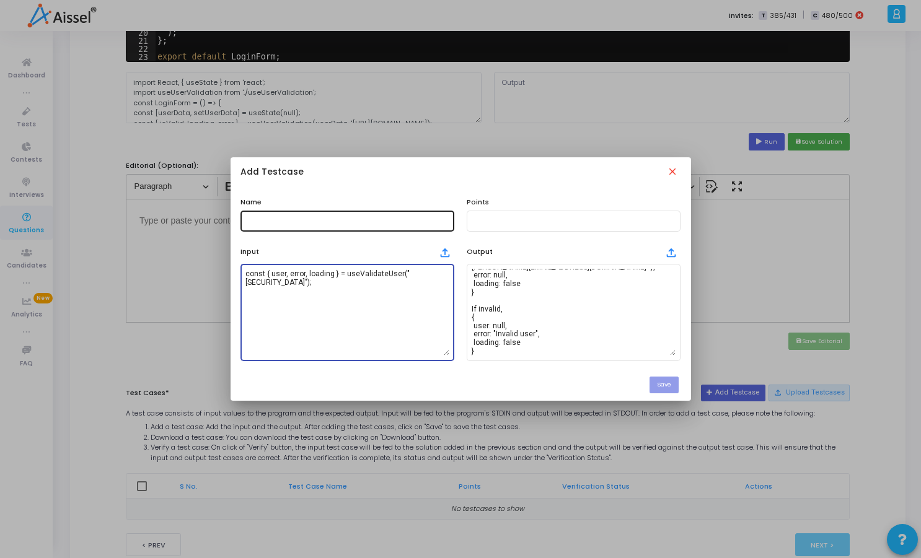
click at [372, 226] on div at bounding box center [347, 220] width 204 height 23
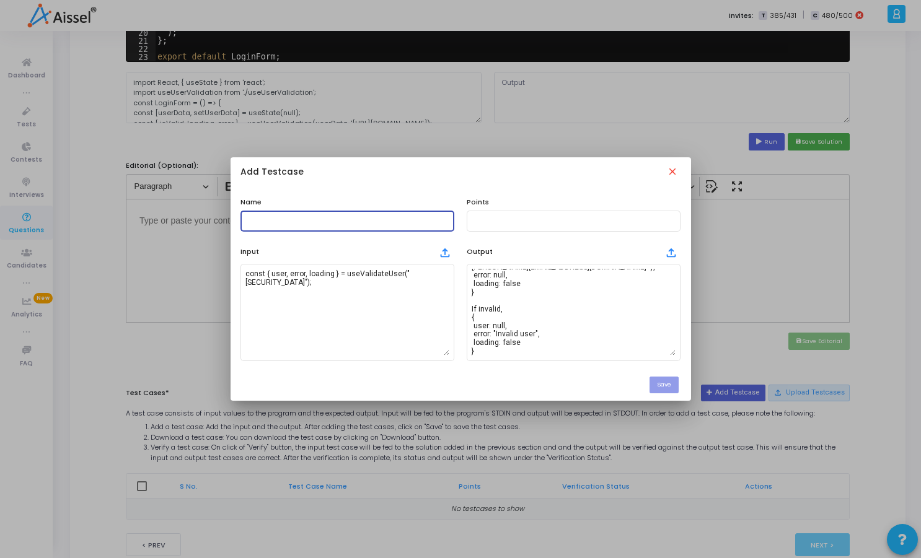
paste input "Can you create a reusable custom React hook component that validates a user via…"
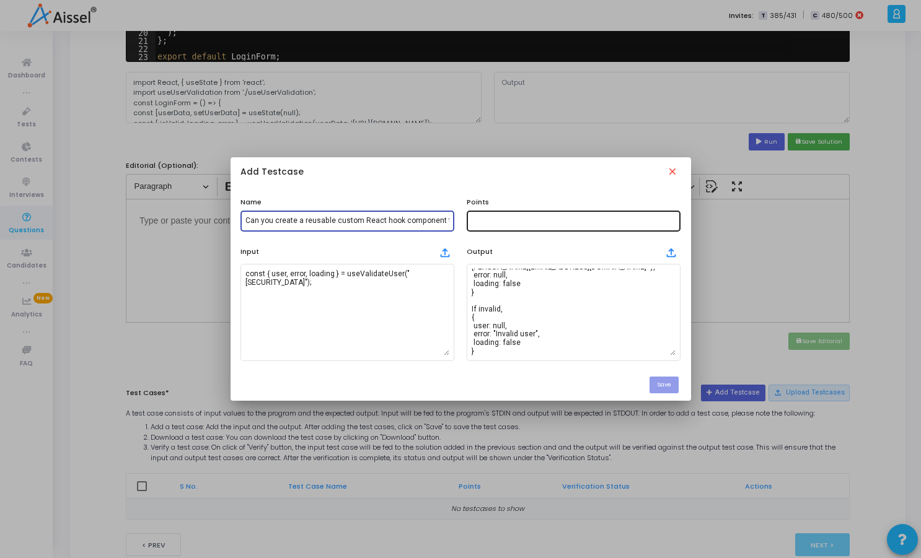
type input "Can you create a reusable custom React hook component that validates a user via…"
click at [517, 226] on div at bounding box center [573, 220] width 204 height 23
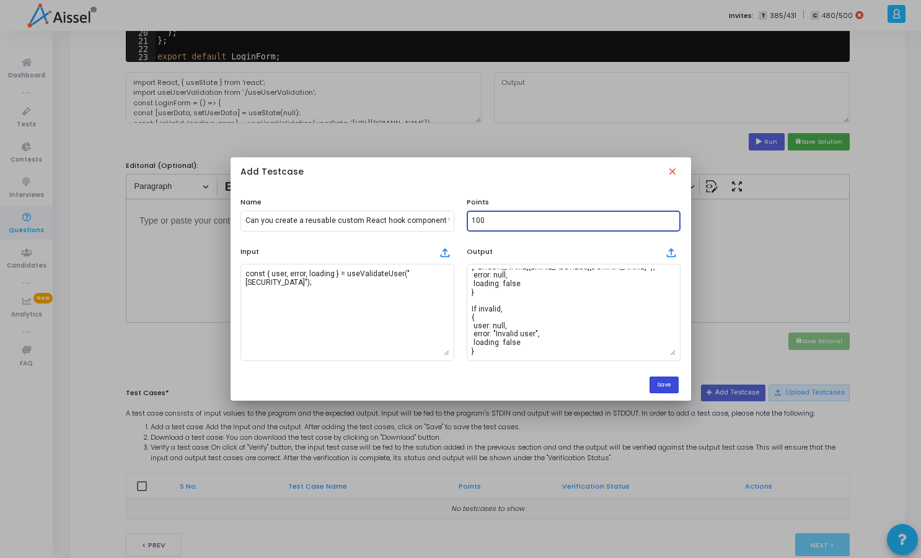
type input "100"
click at [663, 381] on button "Save" at bounding box center [663, 385] width 29 height 17
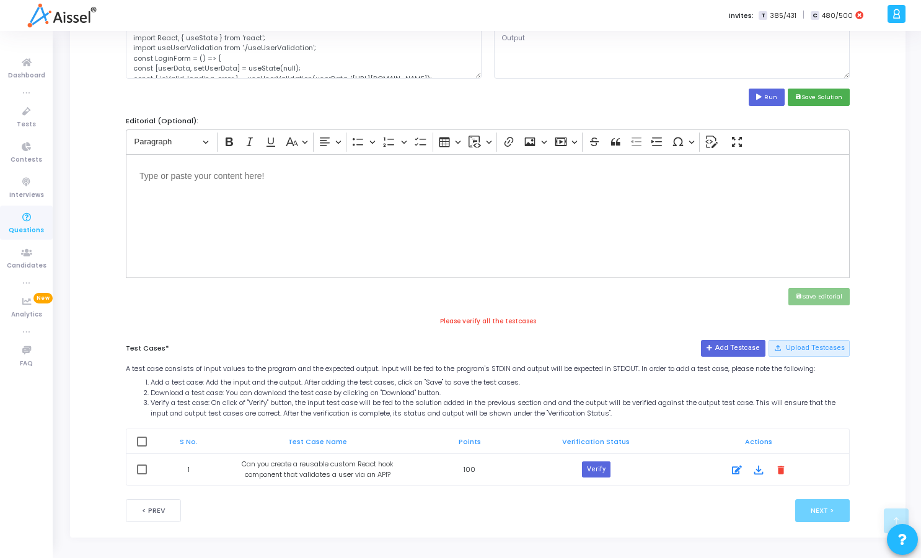
scroll to position [365, 0]
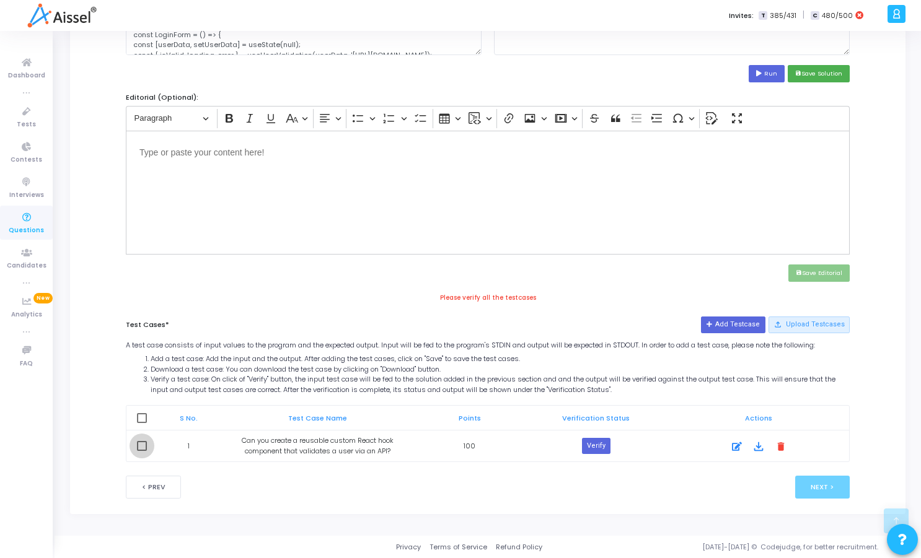
drag, startPoint x: 144, startPoint y: 444, endPoint x: 155, endPoint y: 446, distance: 11.4
click at [145, 444] on span at bounding box center [142, 446] width 10 height 10
click at [142, 451] on input "checkbox" at bounding box center [141, 451] width 1 height 1
checkbox input "true"
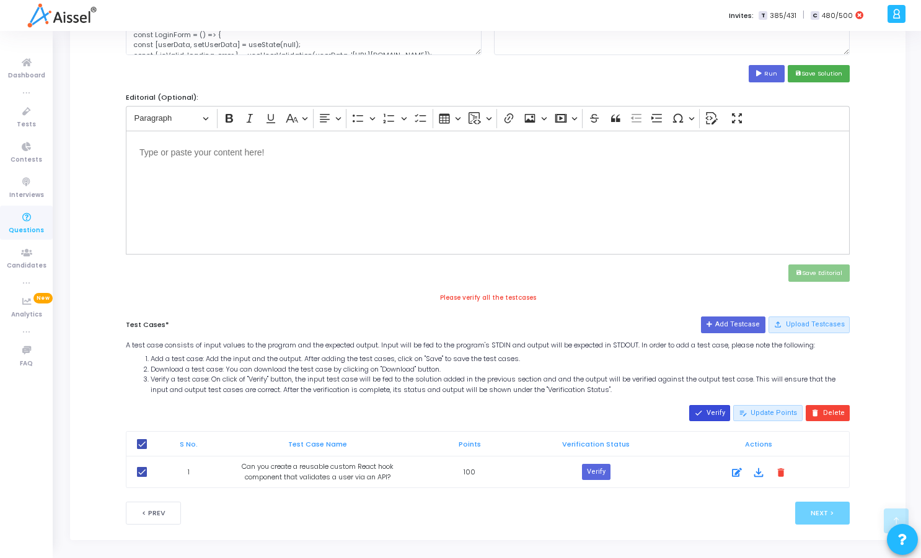
click at [719, 412] on button "done Verify" at bounding box center [709, 413] width 41 height 16
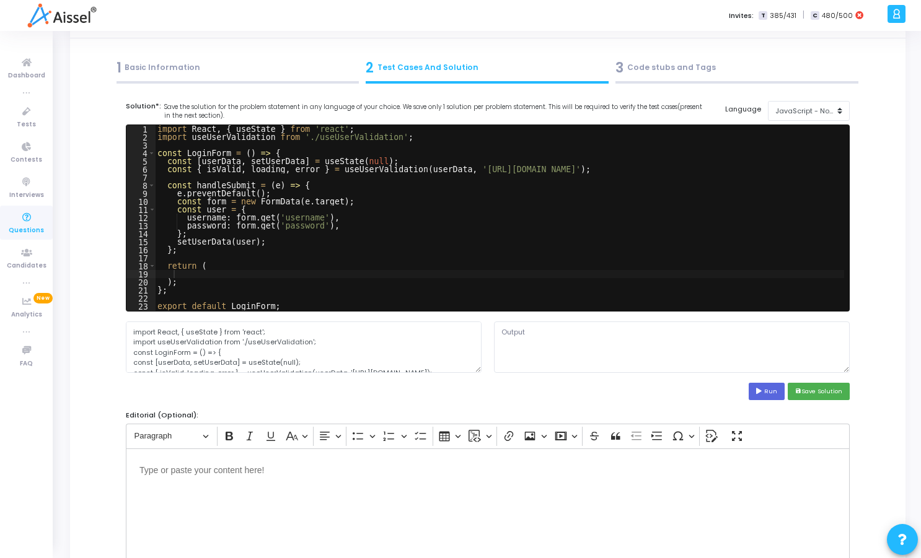
scroll to position [20, 0]
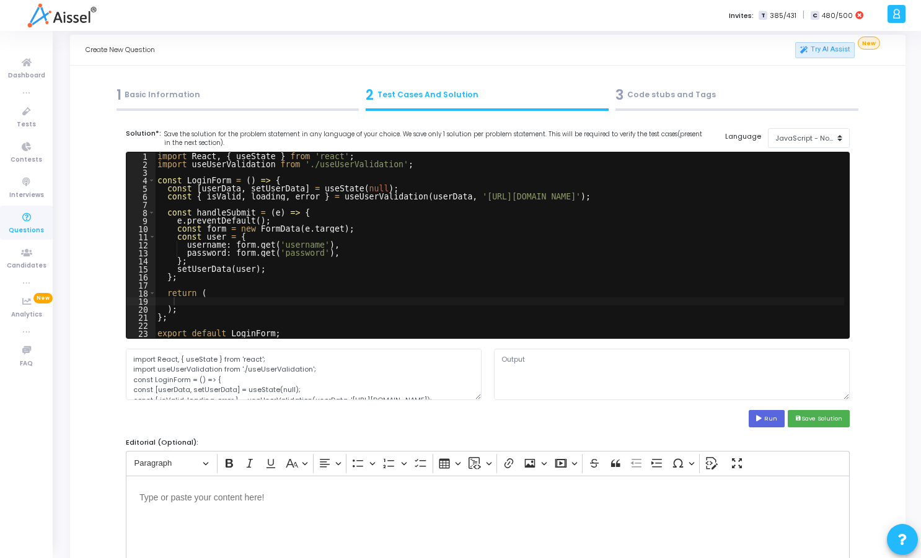
type textarea "username: form.get('username'),"
click at [636, 248] on div "import React , { useState } from 'react' ; import useUserValidation from './use…" at bounding box center [499, 253] width 689 height 202
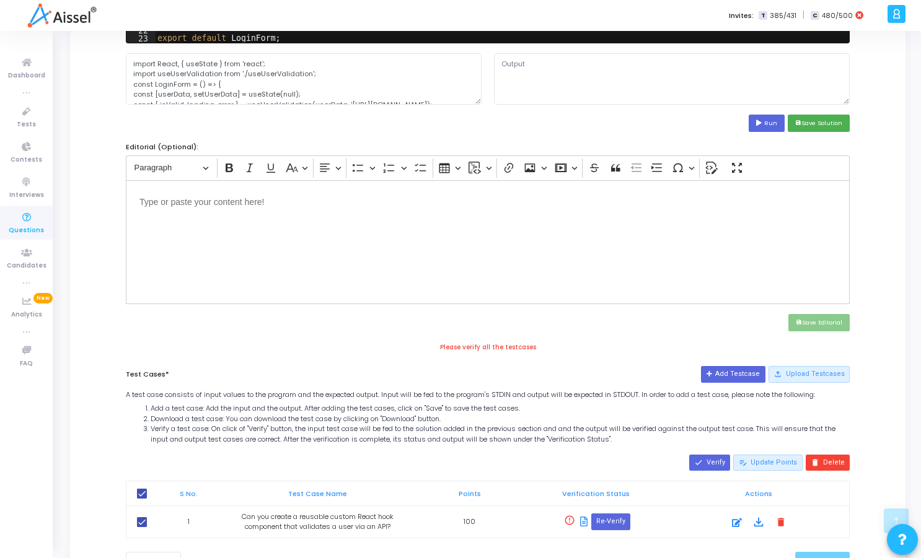
scroll to position [392, 0]
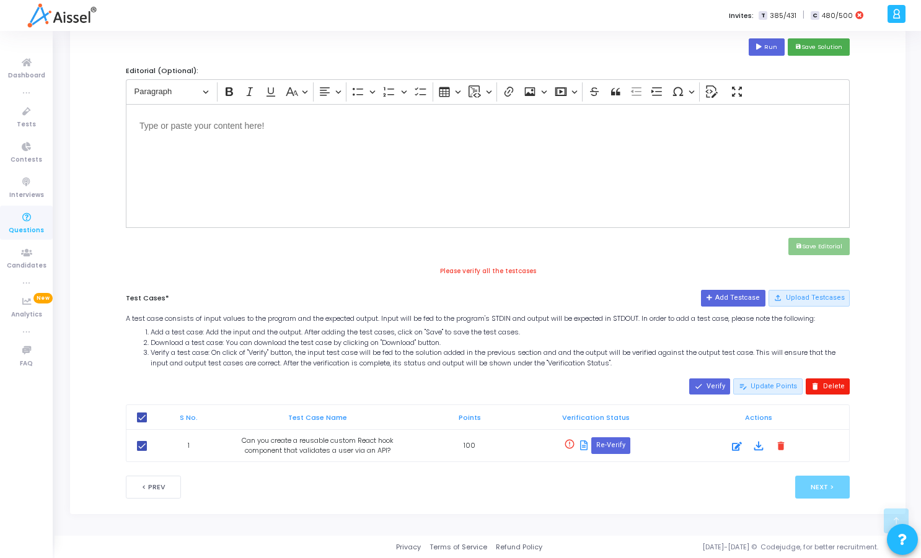
click at [812, 391] on button "delete Delete" at bounding box center [827, 387] width 44 height 16
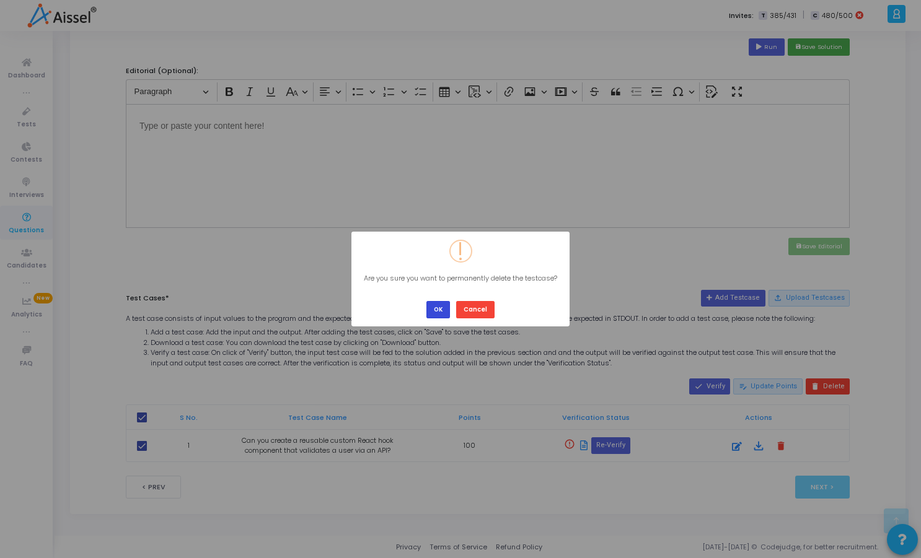
click at [431, 309] on button "OK" at bounding box center [438, 309] width 24 height 17
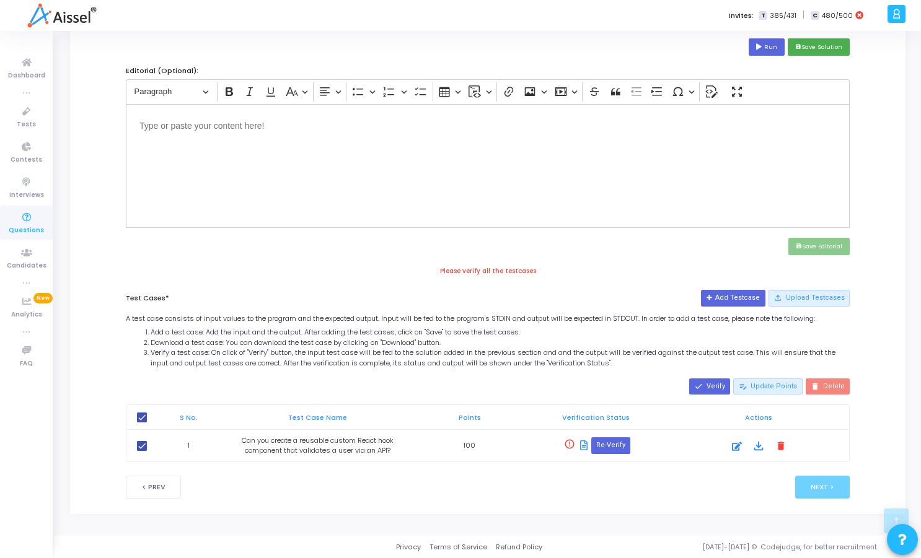
checkbox input "false"
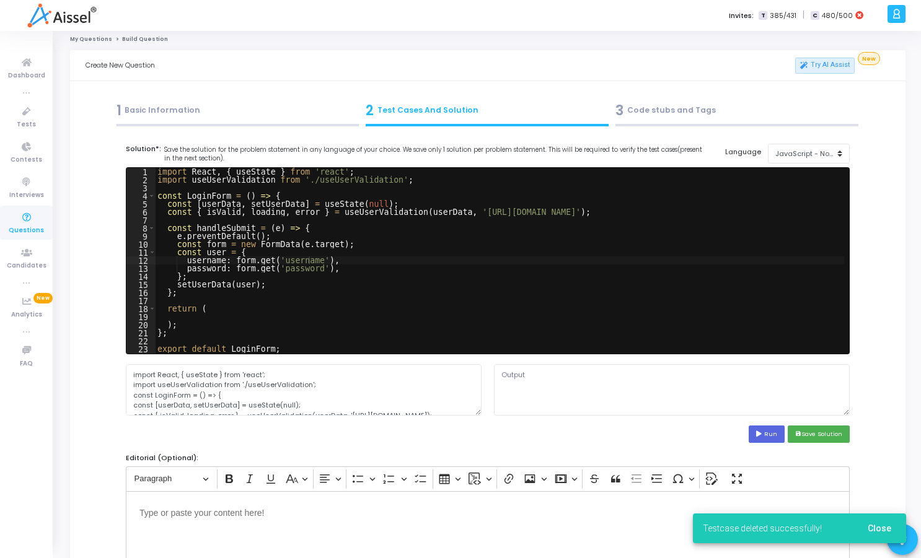
scroll to position [0, 0]
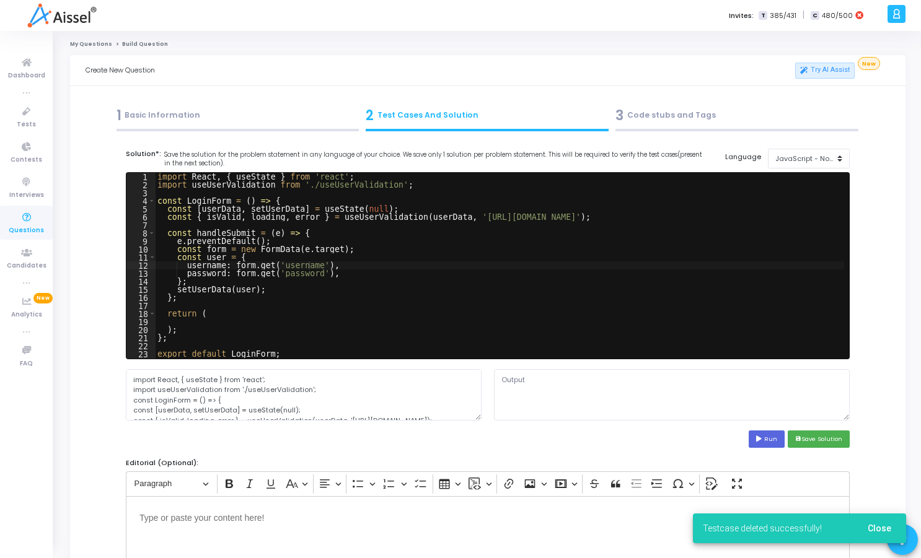
click at [181, 118] on div "1 Basic Information" at bounding box center [237, 115] width 243 height 20
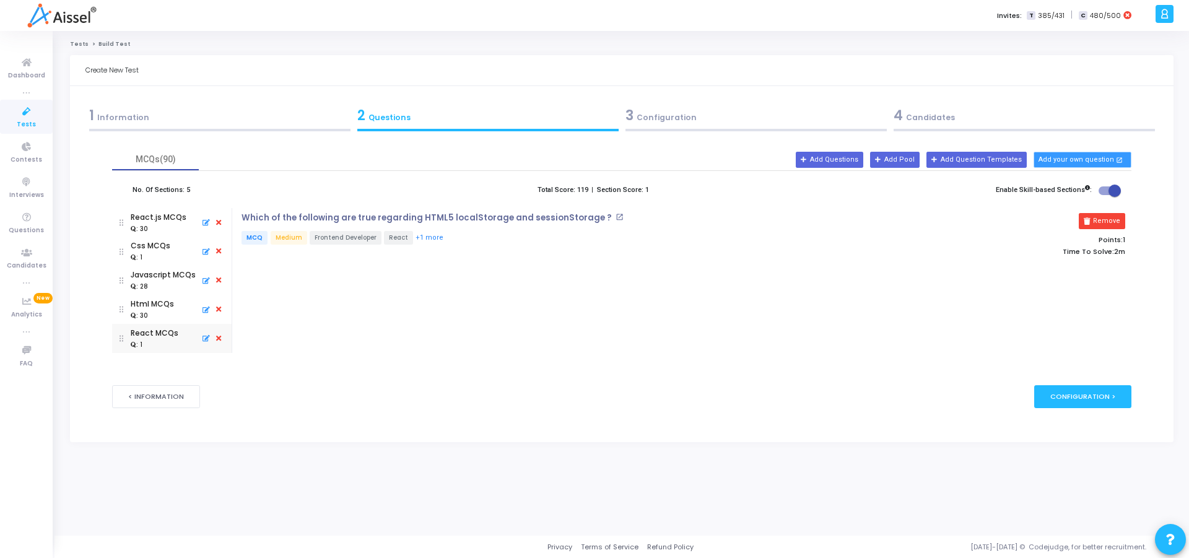
click at [1063, 159] on button "Add your own question open_in_new" at bounding box center [1083, 160] width 98 height 16
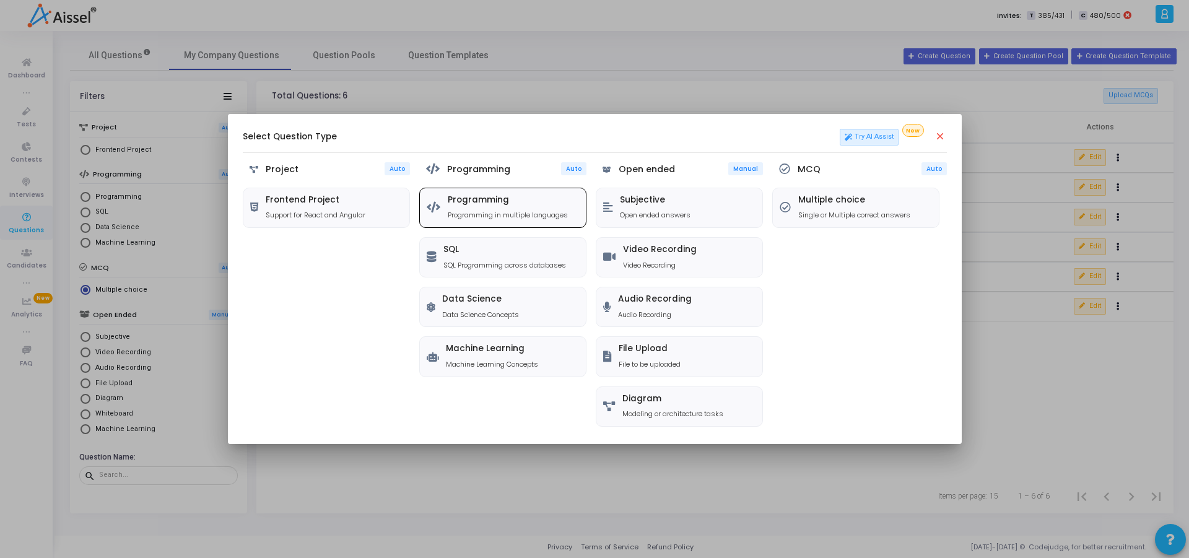
click at [485, 215] on p "Programming in multiple languages" at bounding box center [508, 215] width 120 height 11
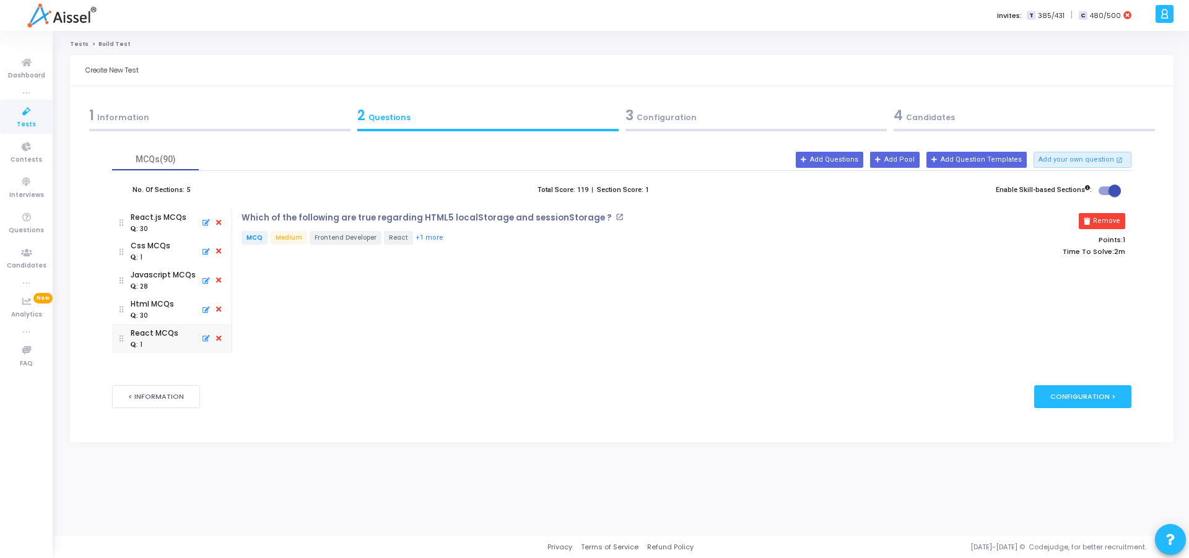
click at [438, 294] on div "Which of the following are true regarding HTML5 localStorage and sessionStorage…" at bounding box center [683, 280] width 896 height 145
click at [779, 330] on div "Which of the following are true regarding HTML5 localStorage and sessionStorage…" at bounding box center [683, 280] width 896 height 145
click at [206, 339] on icon at bounding box center [204, 338] width 11 height 13
click at [356, 377] on div "< Information publish Publish Now Configuration >" at bounding box center [621, 397] width 1019 height 60
click at [572, 190] on label "Total Score: 119" at bounding box center [563, 190] width 51 height 11
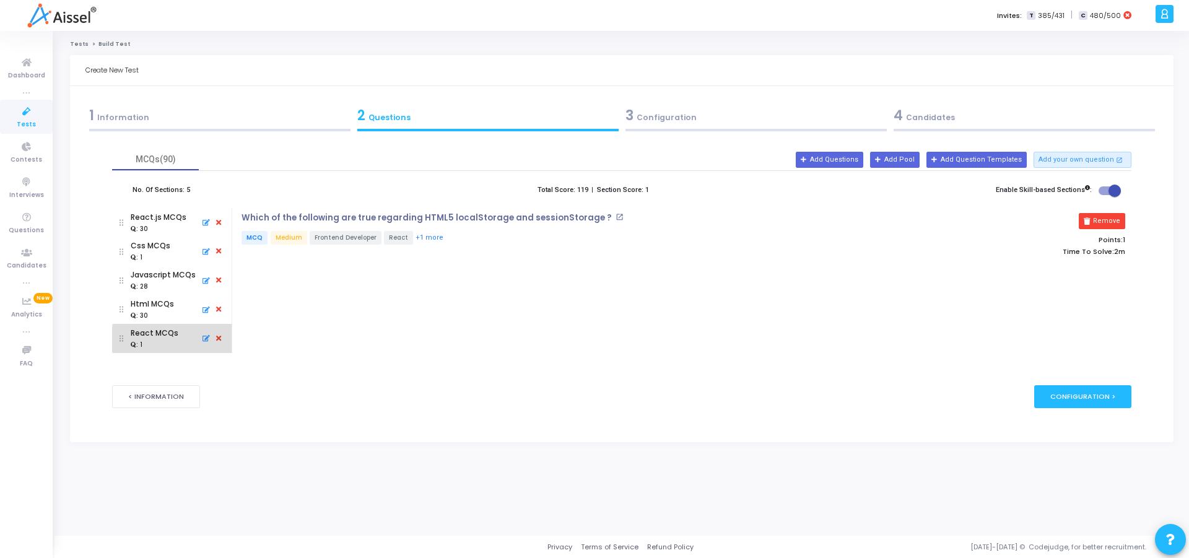
click at [217, 339] on icon at bounding box center [218, 339] width 11 height 14
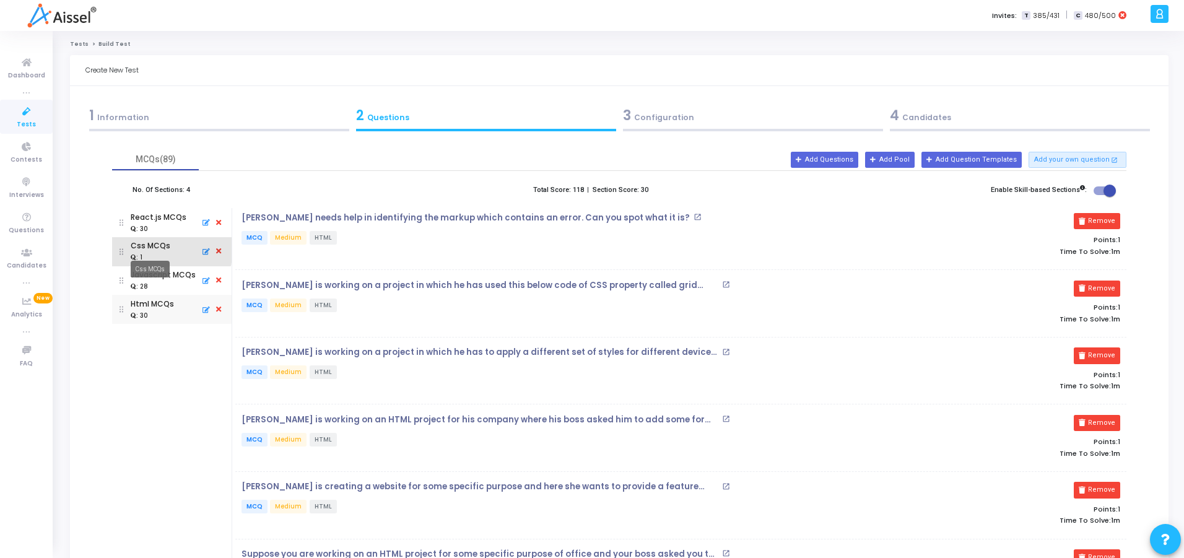
click at [149, 248] on div "Css MCQs" at bounding box center [151, 245] width 40 height 11
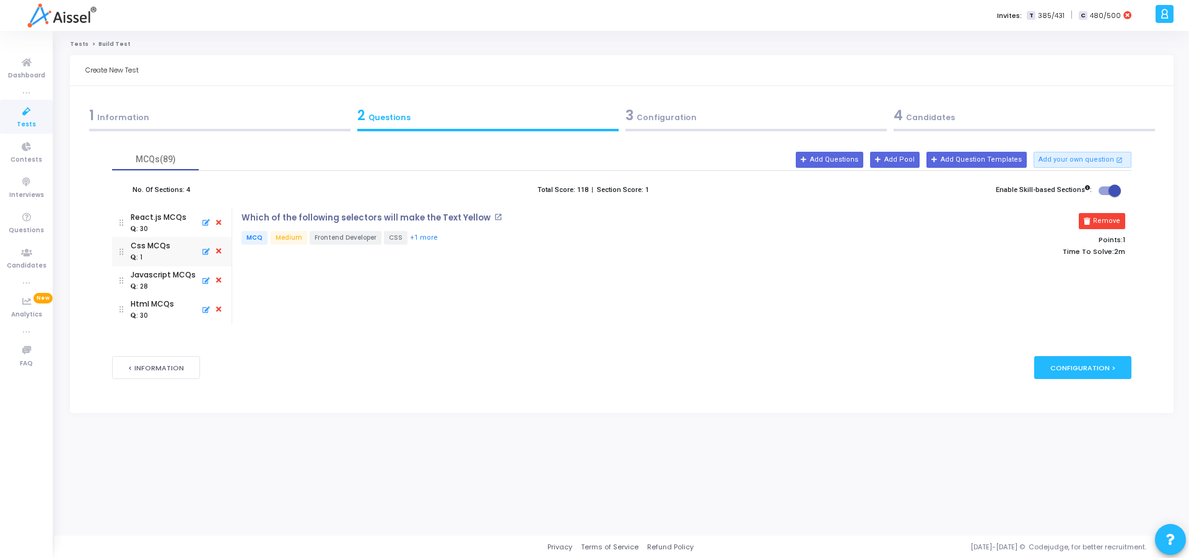
click at [203, 281] on icon at bounding box center [204, 280] width 11 height 13
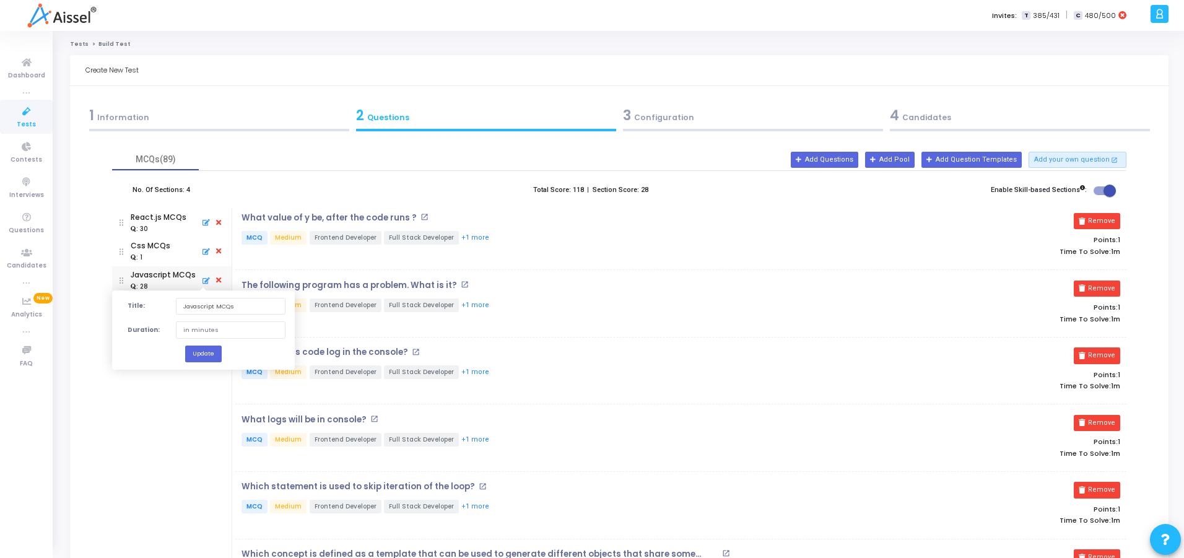
click at [840, 161] on button "Add Questions" at bounding box center [825, 160] width 68 height 16
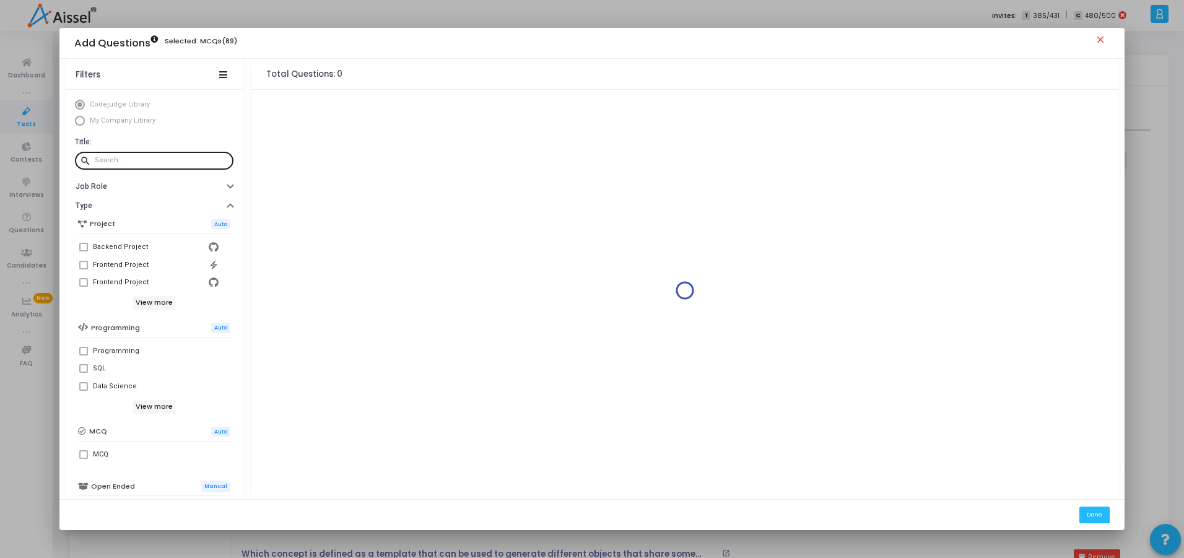
click at [160, 159] on input "text" at bounding box center [162, 160] width 134 height 7
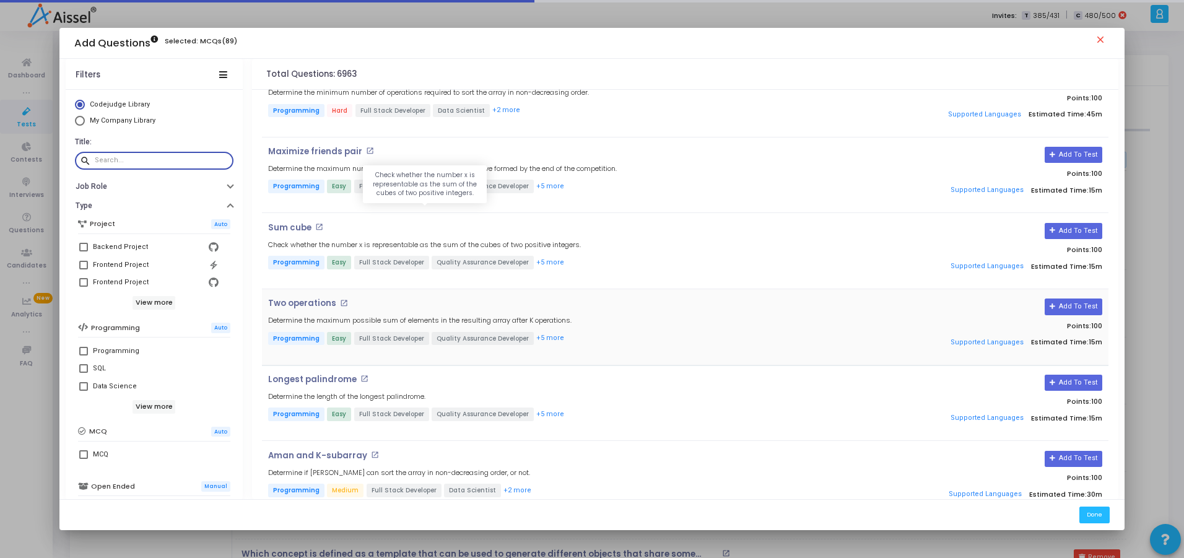
scroll to position [756, 0]
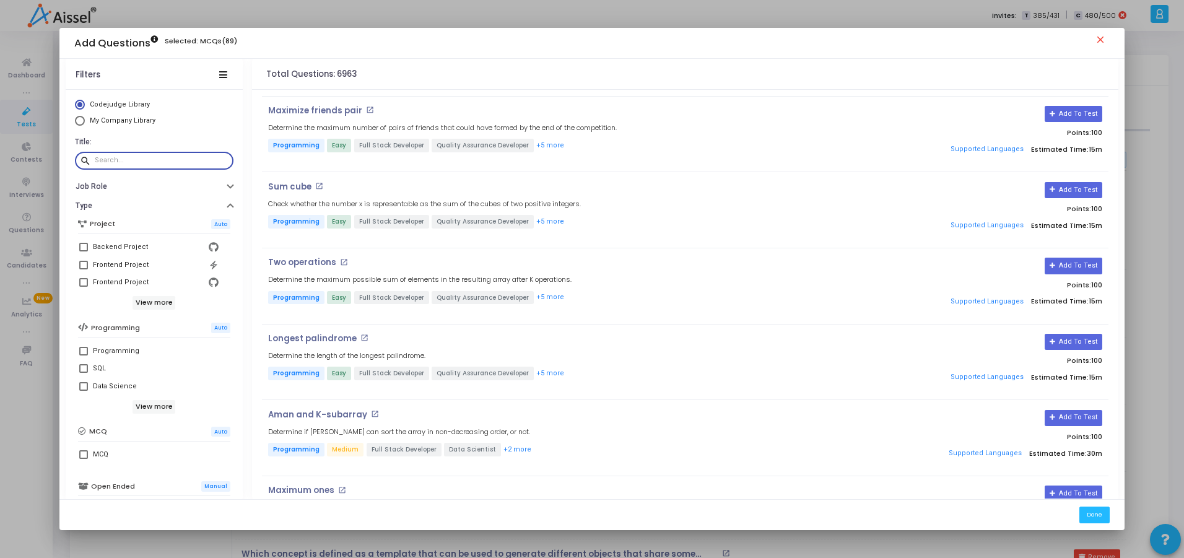
click at [1103, 41] on mat-icon "close" at bounding box center [1102, 41] width 15 height 15
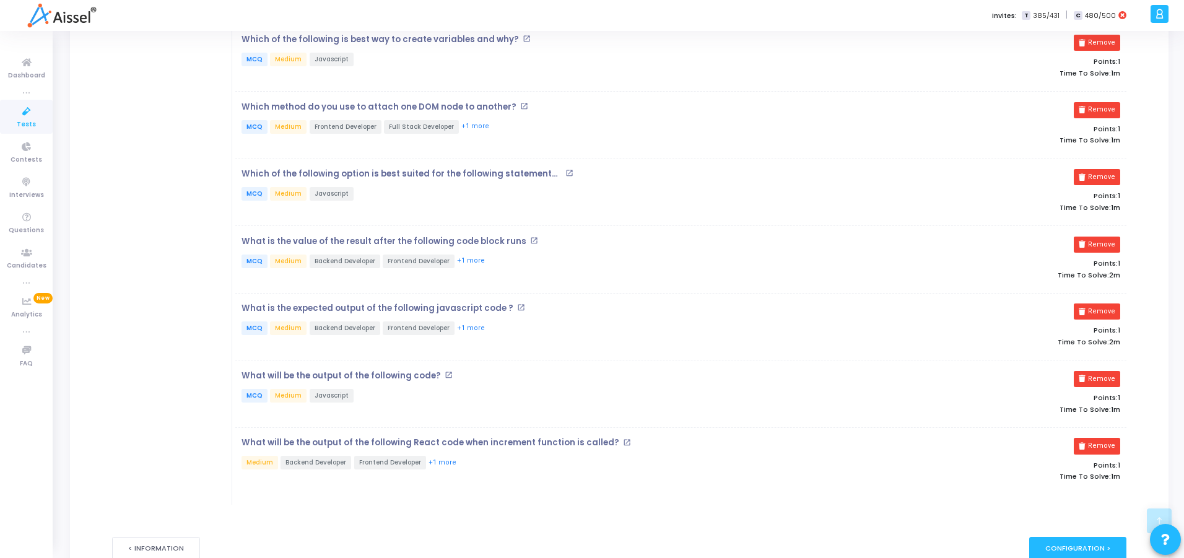
scroll to position [1671, 0]
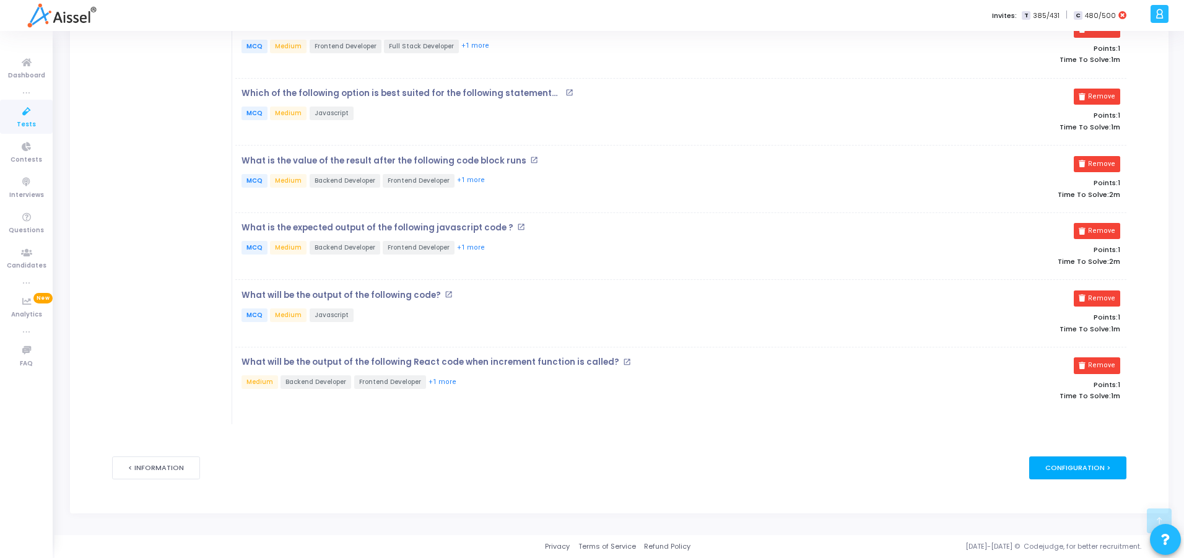
click at [1061, 472] on div "Configuration >" at bounding box center [1078, 468] width 97 height 23
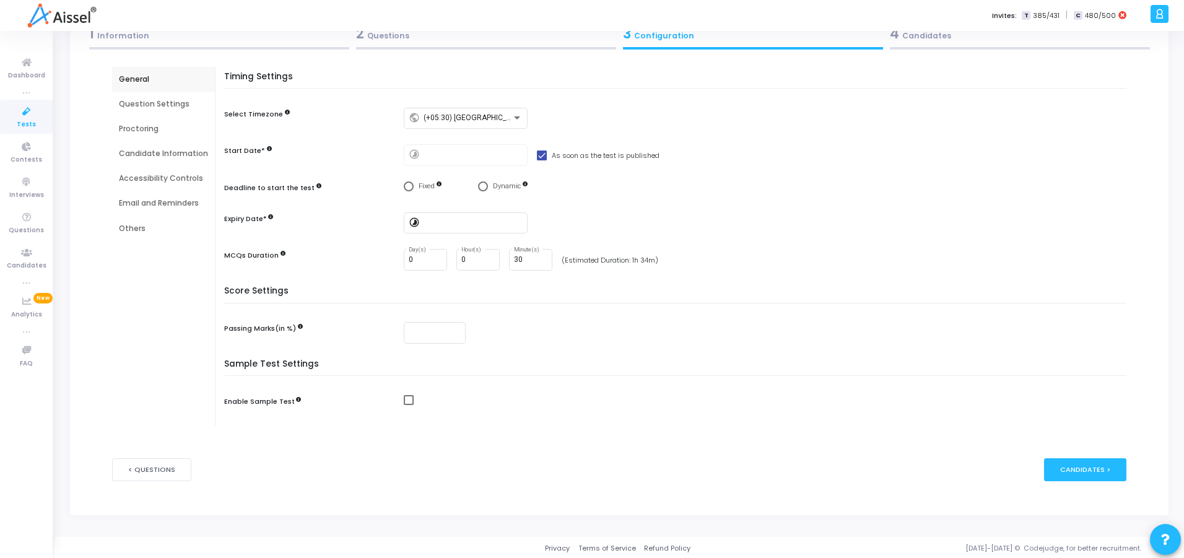
scroll to position [83, 0]
click at [167, 107] on div "Question Settings" at bounding box center [163, 102] width 89 height 11
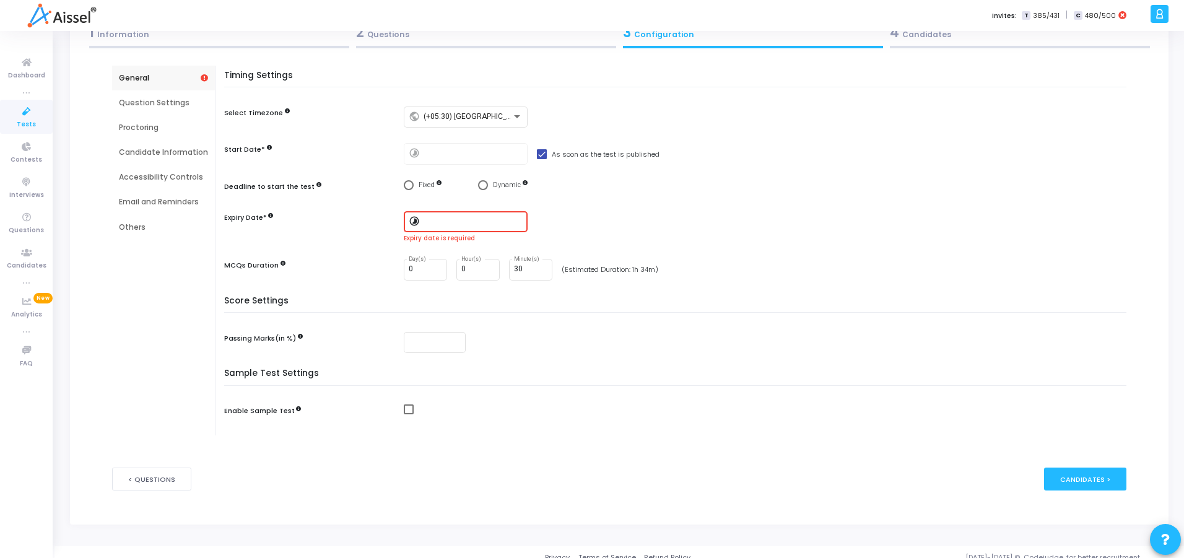
click at [680, 237] on div "Expiry date is required" at bounding box center [768, 238] width 729 height 9
click at [302, 235] on div "Expiry Date* timelapse Expiry date is required" at bounding box center [678, 227] width 909 height 32
click at [449, 222] on input at bounding box center [473, 221] width 99 height 9
click at [610, 208] on div at bounding box center [592, 279] width 1184 height 558
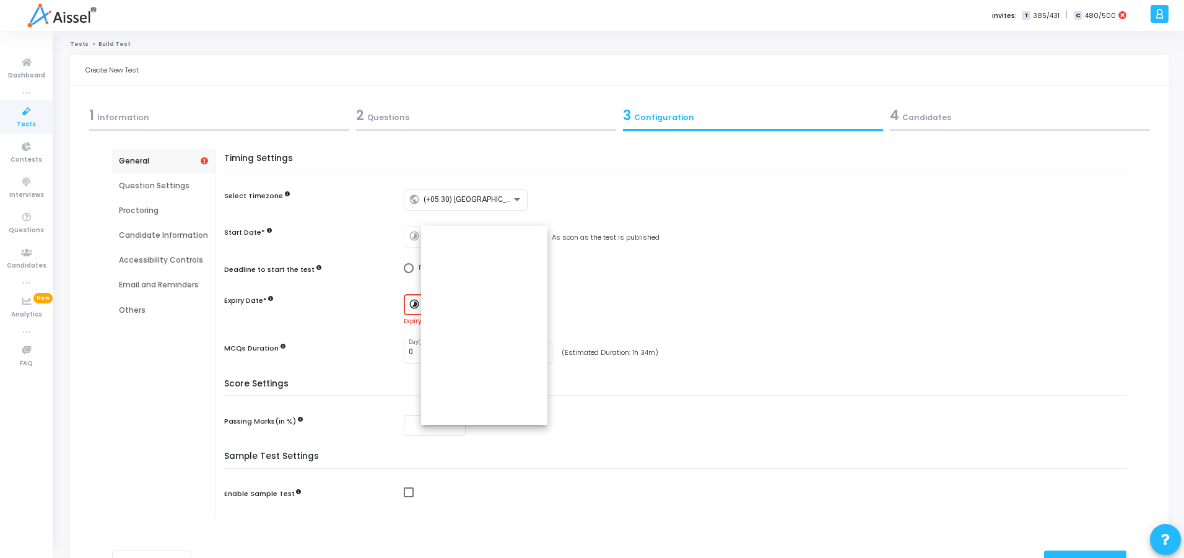
scroll to position [83, 0]
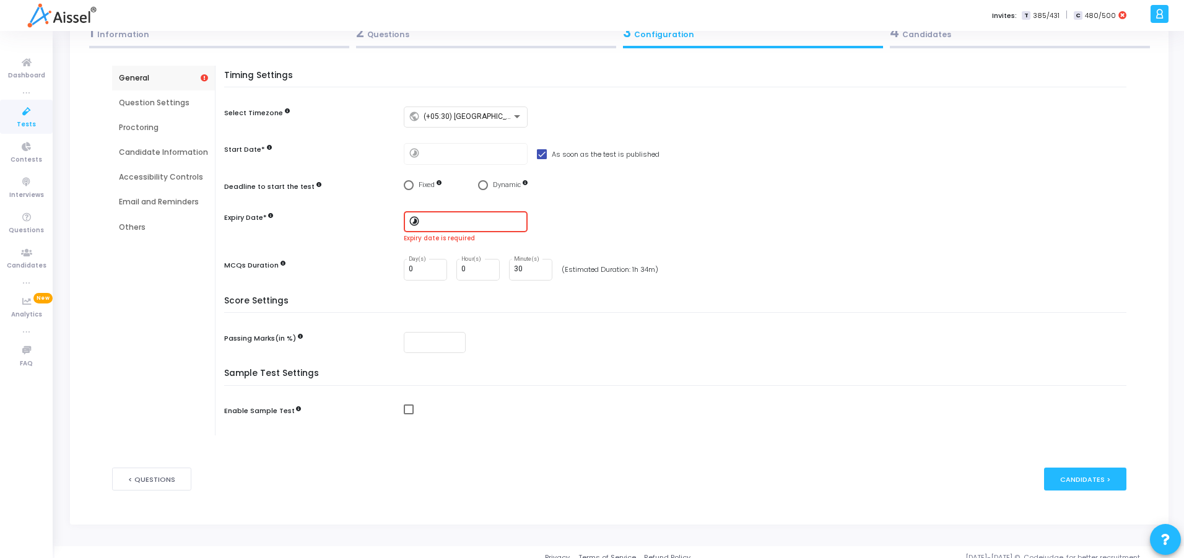
click at [483, 185] on span "Select confirmation" at bounding box center [483, 185] width 10 height 10
click at [483, 185] on input "Dynamic" at bounding box center [483, 185] width 10 height 10
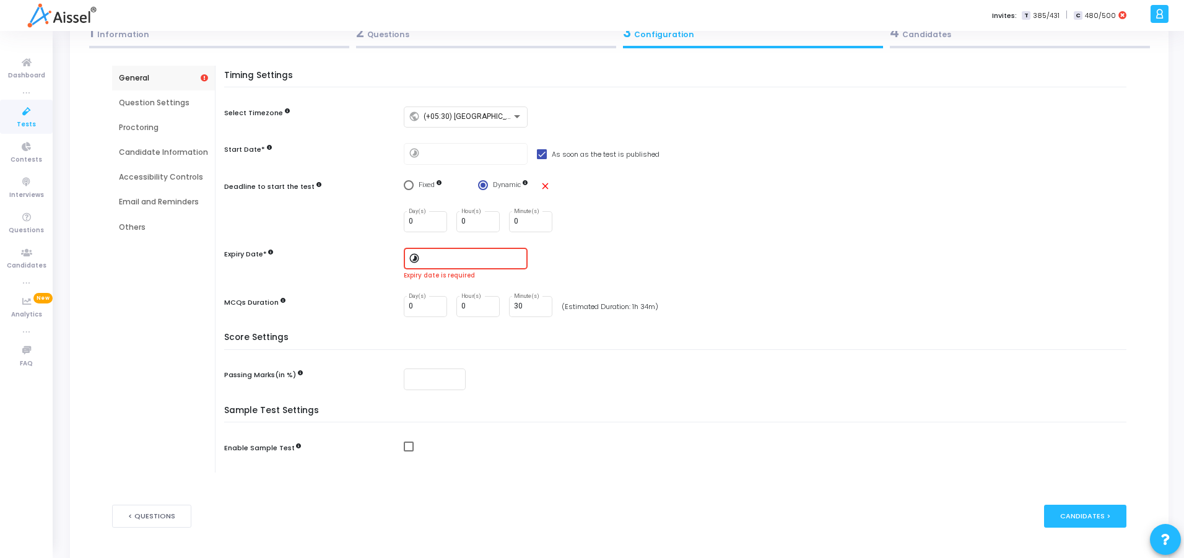
click at [543, 181] on mat-icon "close" at bounding box center [545, 186] width 11 height 11
radio input "false"
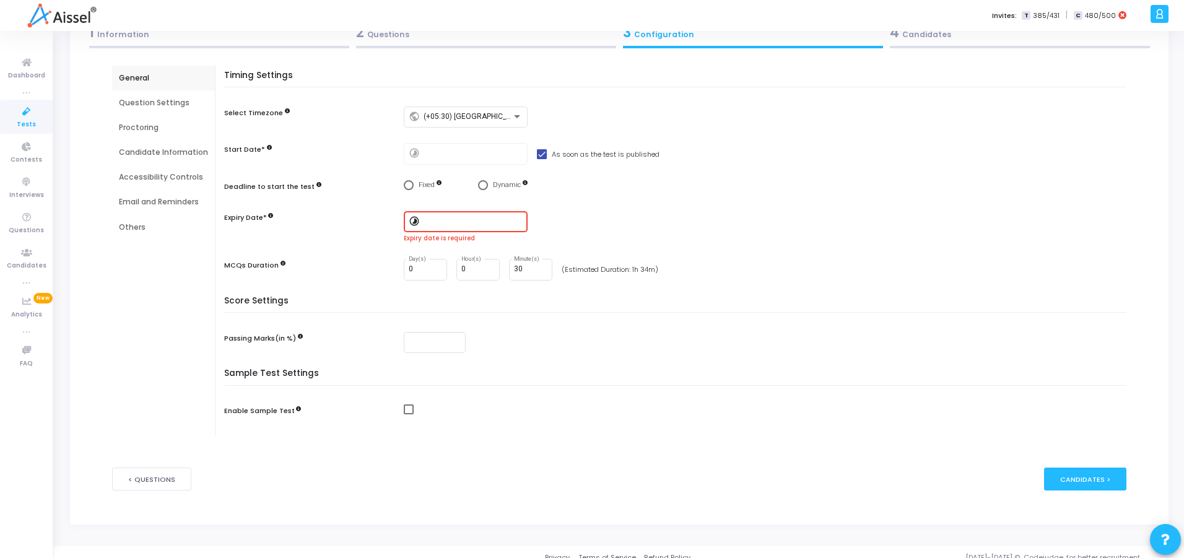
click at [593, 252] on div "Timing Settings Select Timezone public (+05:30) [GEOGRAPHIC_DATA]/[GEOGRAPHIC_D…" at bounding box center [678, 183] width 896 height 225
click at [532, 268] on input "30" at bounding box center [530, 269] width 33 height 9
type input "3"
type input "1"
click at [695, 269] on div "0 Day(s) 0 Hour(s) 1 Minute(s) (Estimated Duration: 1h 34m)" at bounding box center [768, 270] width 729 height 22
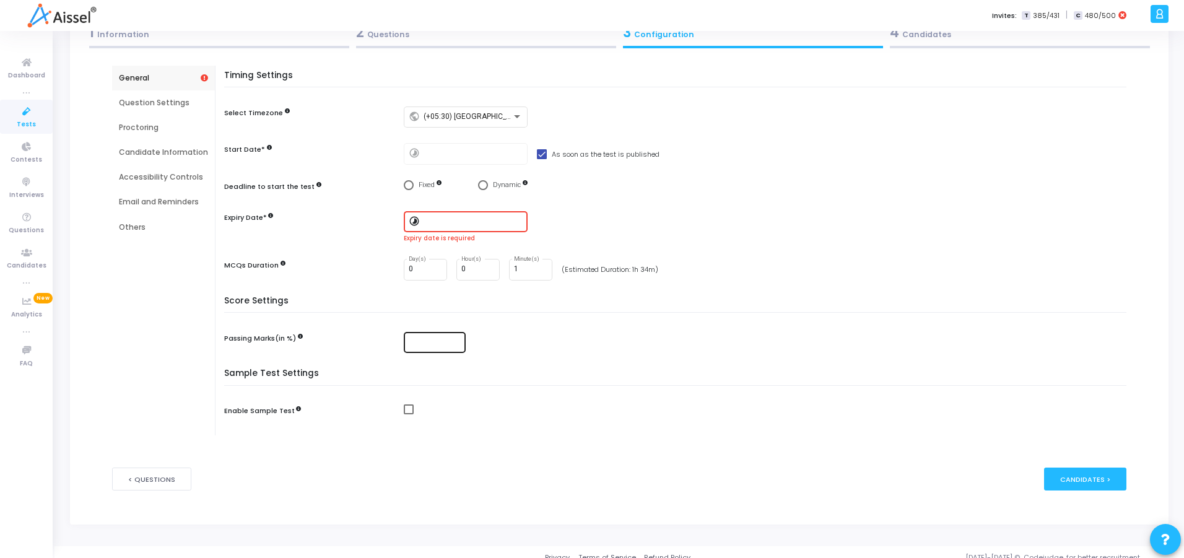
click at [416, 346] on input "number" at bounding box center [435, 342] width 52 height 9
click at [813, 411] on mat-checkbox at bounding box center [768, 410] width 729 height 11
click at [1080, 473] on div "Candidates >" at bounding box center [1085, 479] width 82 height 23
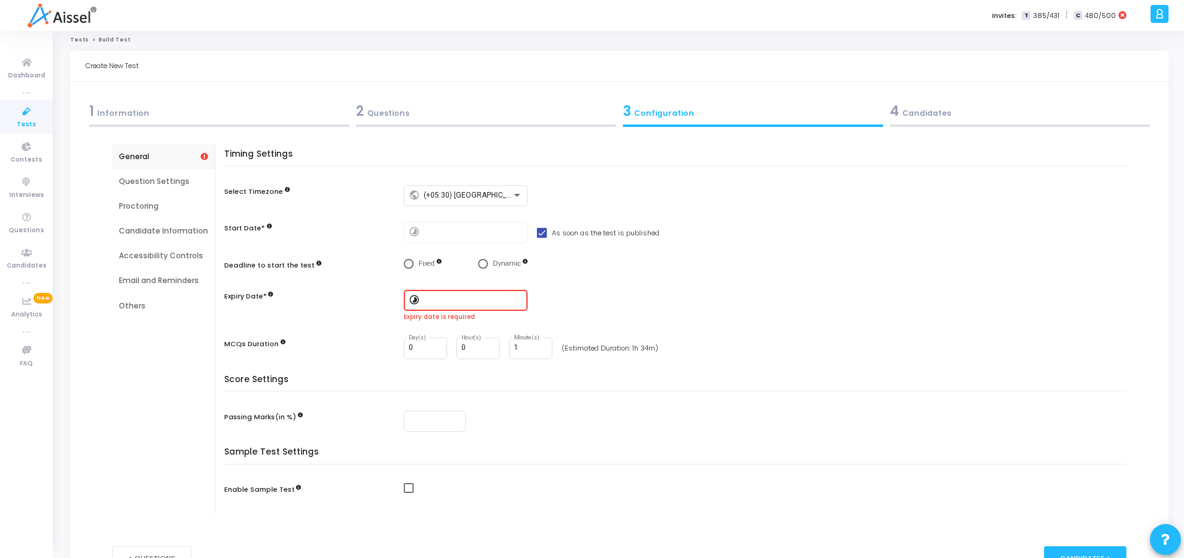
scroll to position [0, 0]
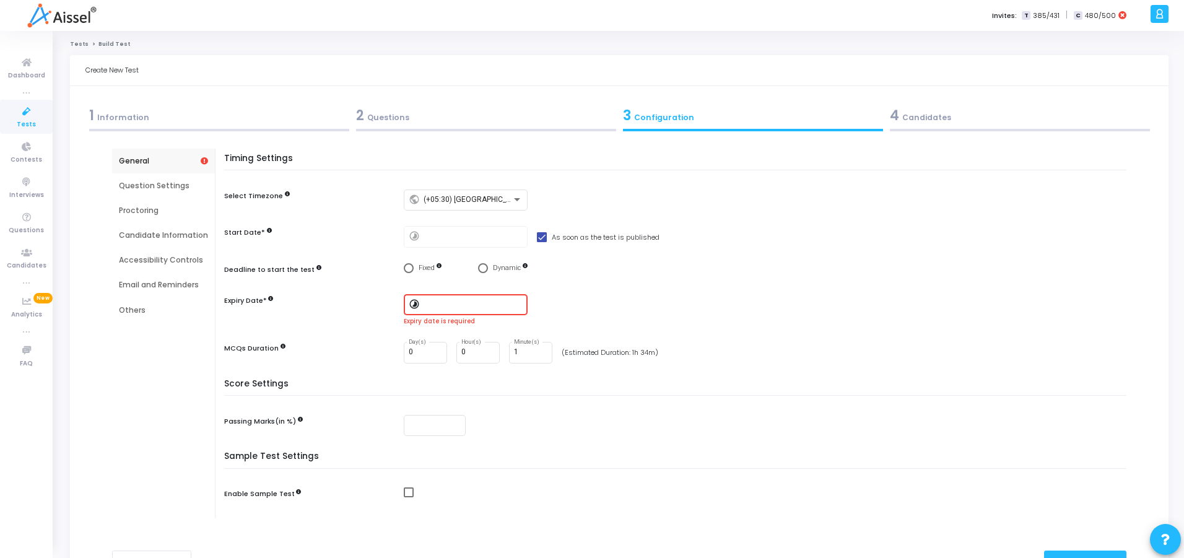
click at [444, 304] on input at bounding box center [473, 304] width 99 height 9
click at [357, 310] on div at bounding box center [592, 279] width 1184 height 558
click at [724, 267] on div "Fixed Dynamic" at bounding box center [768, 268] width 729 height 11
click at [1025, 295] on div "timelapse" at bounding box center [768, 305] width 729 height 22
click at [924, 276] on div "Fixed Dynamic" at bounding box center [768, 270] width 729 height 15
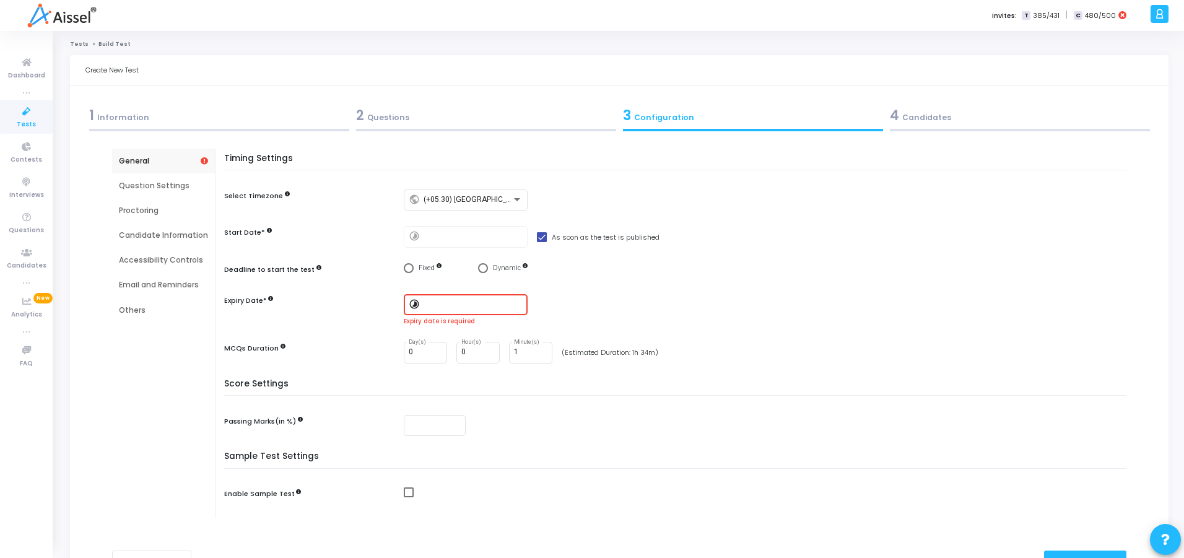
click at [722, 300] on div "timelapse" at bounding box center [768, 305] width 729 height 22
click at [348, 319] on div "Expiry Date* timelapse Expiry date is required" at bounding box center [678, 310] width 909 height 32
